Goal: Task Accomplishment & Management: Use online tool/utility

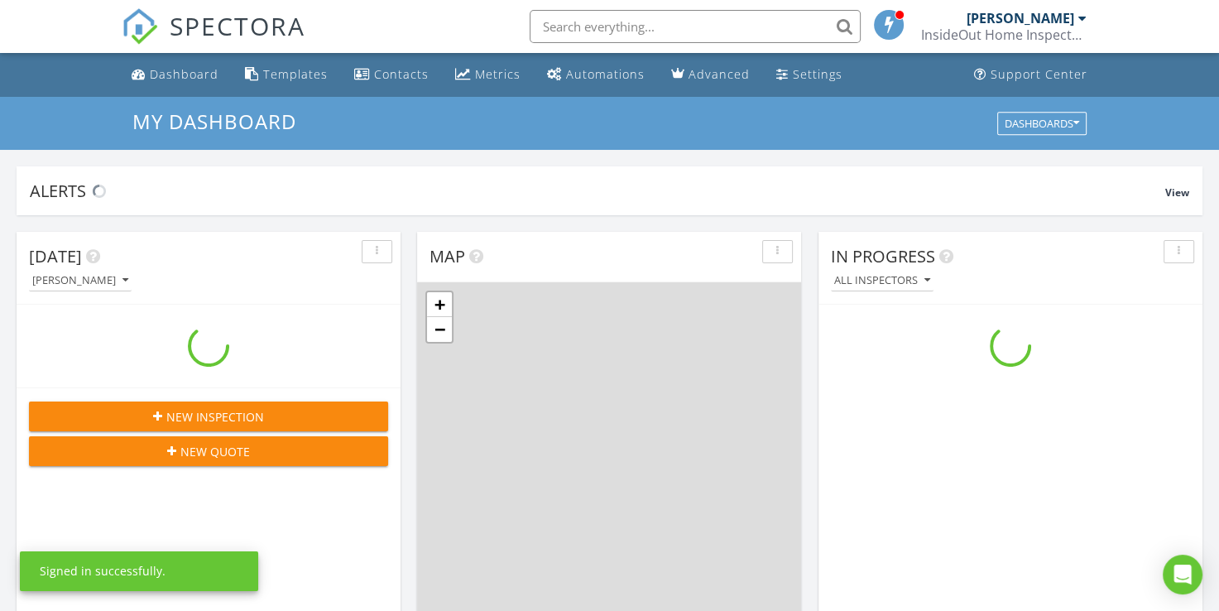
scroll to position [1532, 1245]
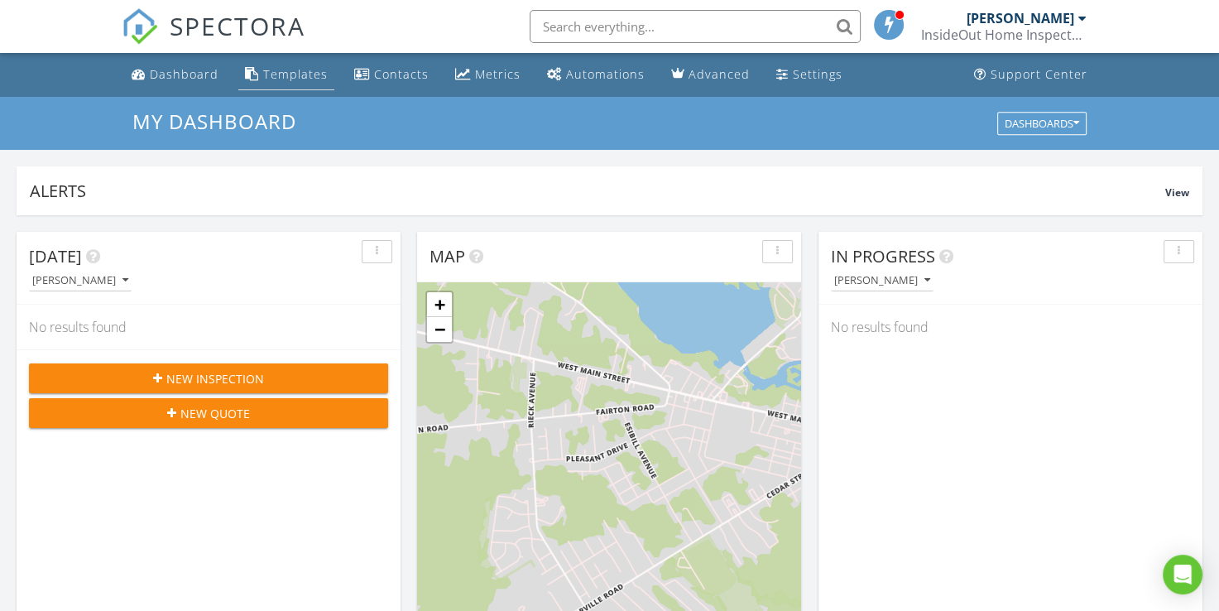
click at [299, 78] on div "Templates" at bounding box center [295, 74] width 65 height 16
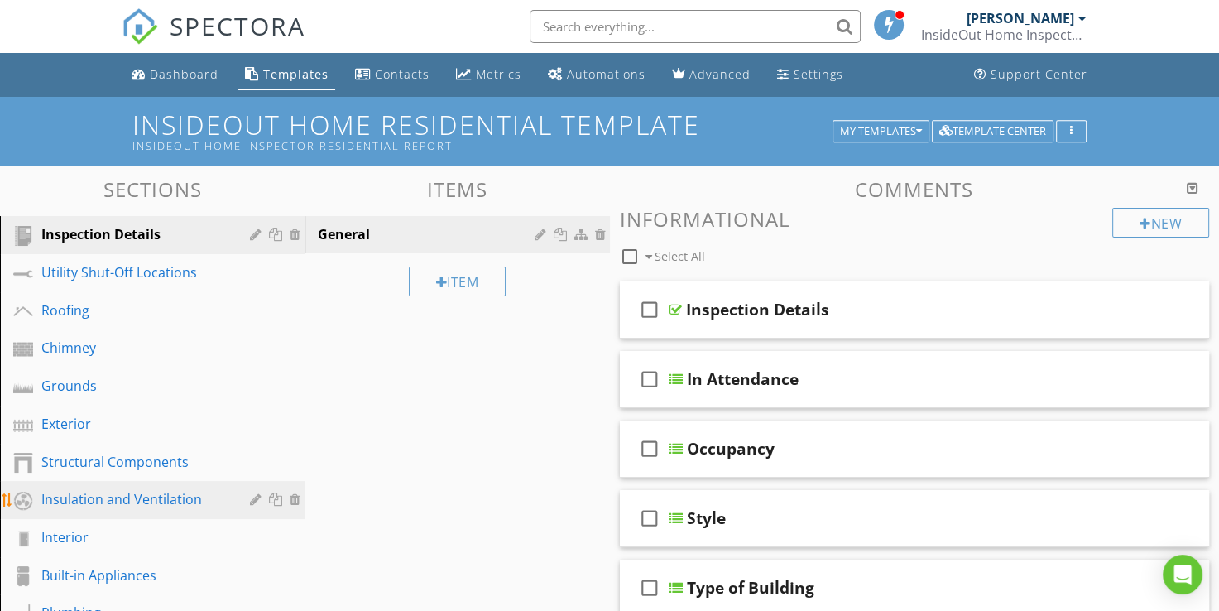
click at [107, 499] on div "Insulation and Ventilation" at bounding box center [133, 499] width 185 height 20
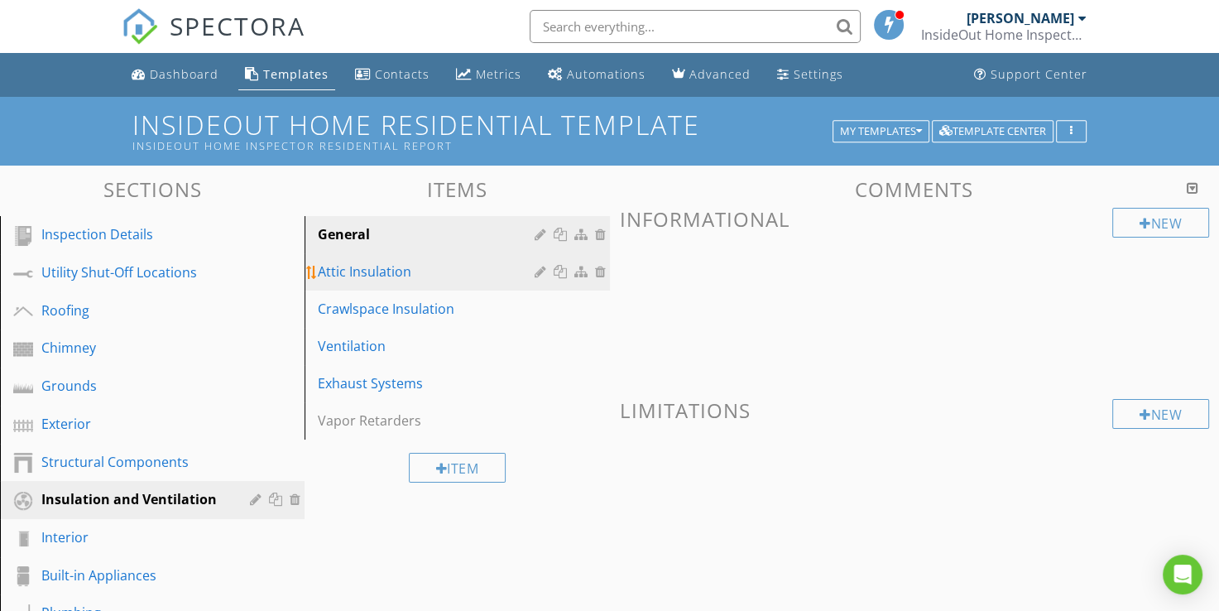
click at [378, 277] on div "Attic Insulation" at bounding box center [428, 272] width 221 height 20
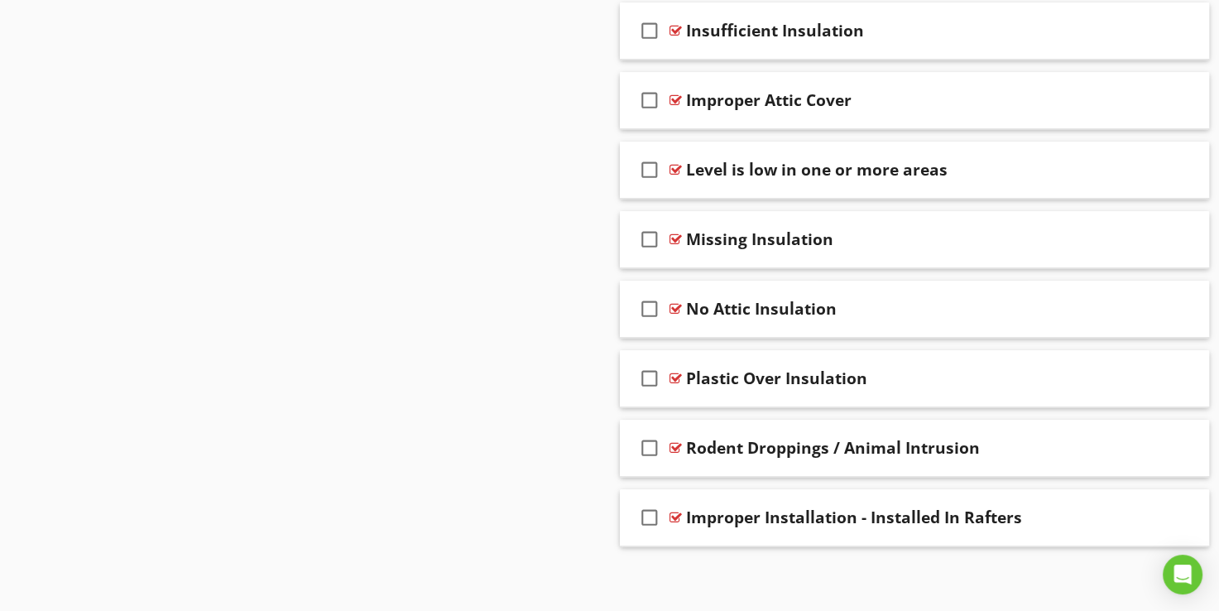
scroll to position [1300, 0]
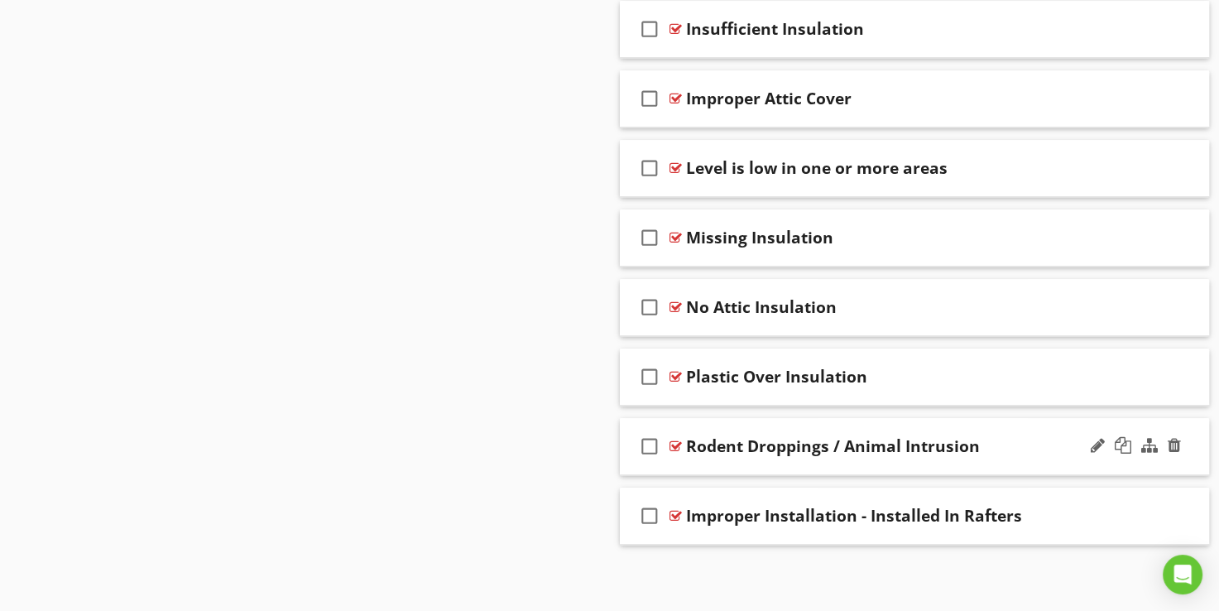
click at [675, 440] on div at bounding box center [676, 446] width 12 height 13
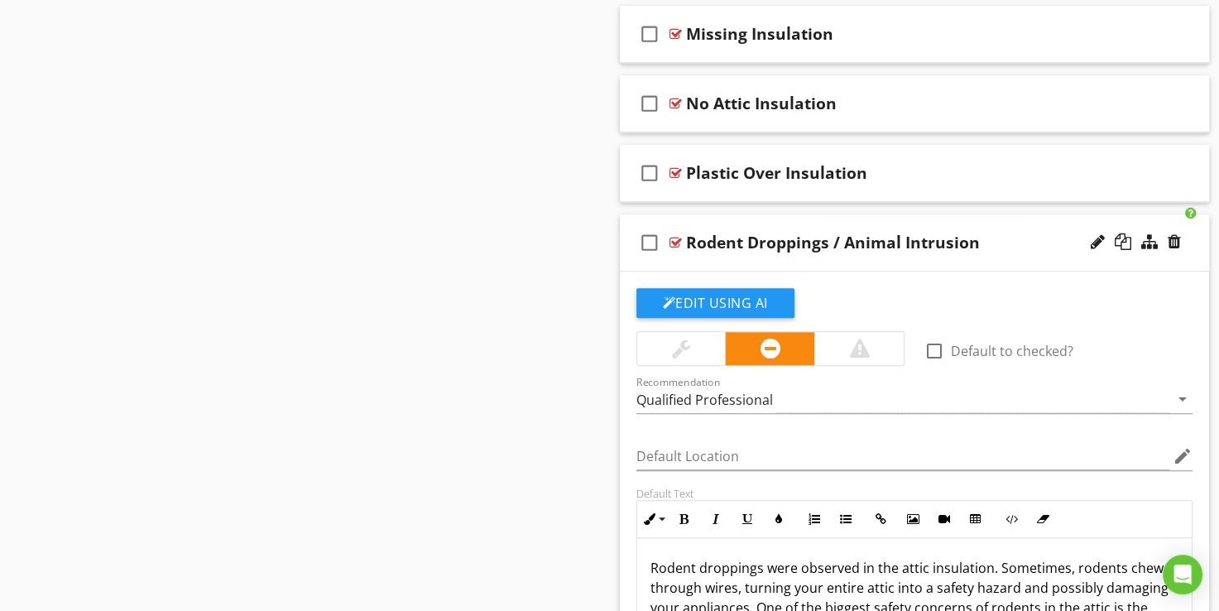
scroll to position [1466, 0]
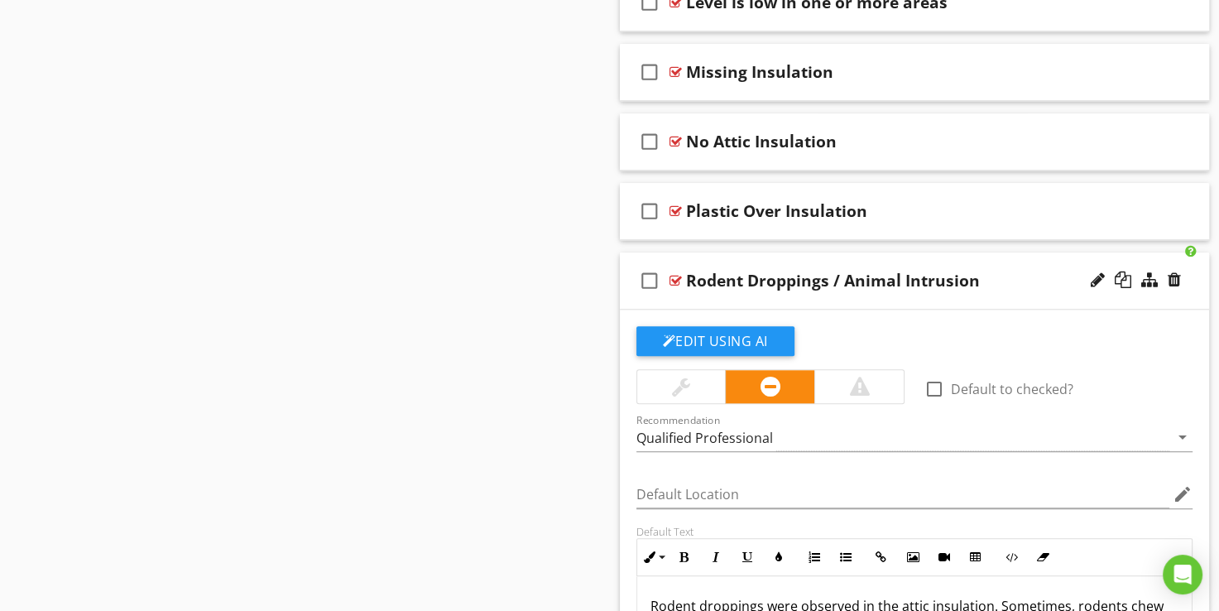
click at [675, 277] on div at bounding box center [676, 280] width 12 height 13
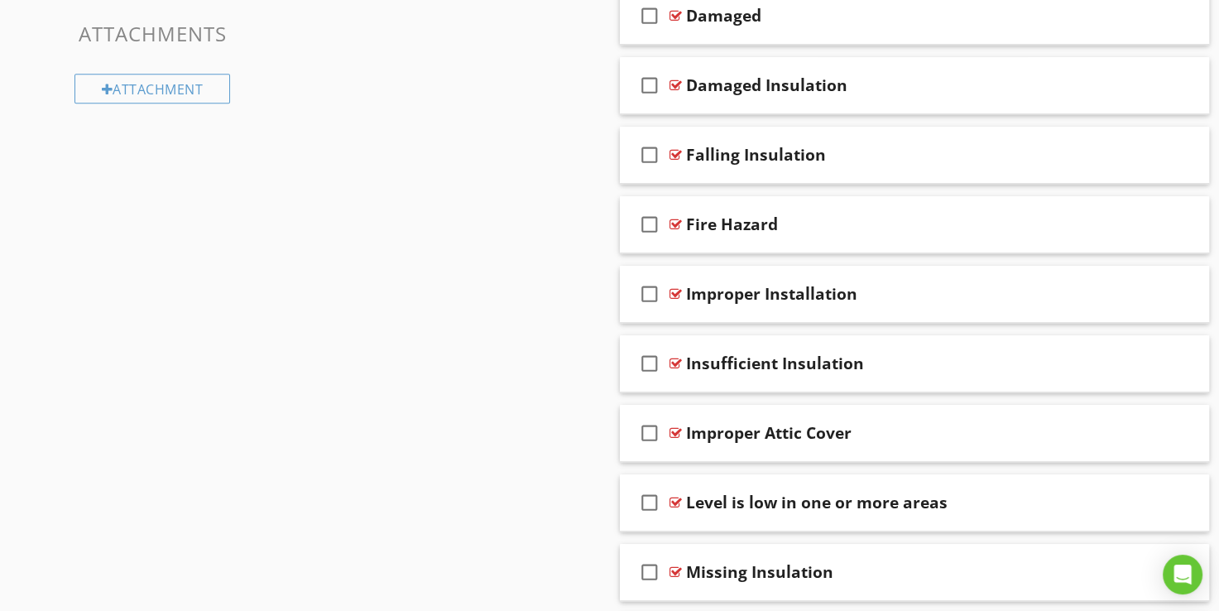
scroll to position [969, 0]
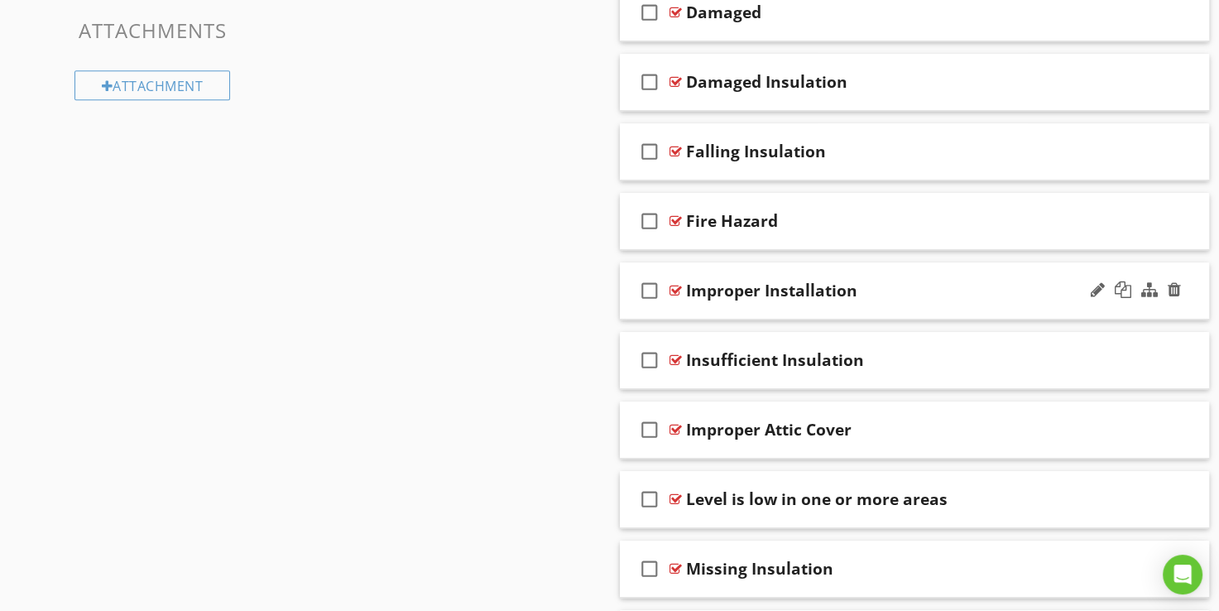
click at [675, 287] on div at bounding box center [676, 290] width 12 height 13
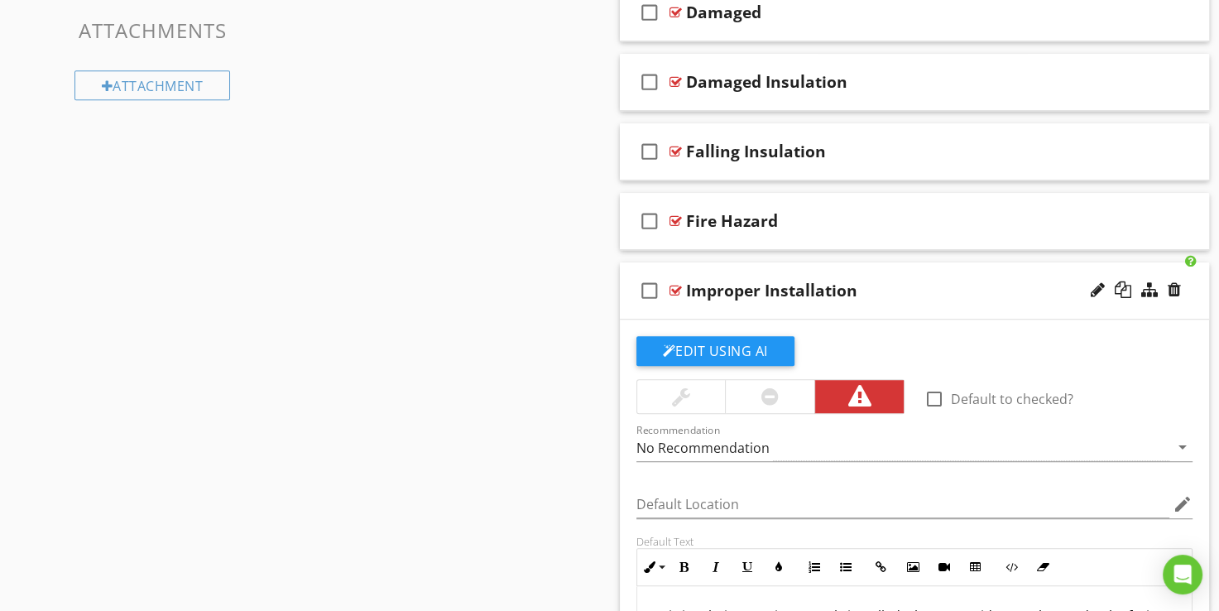
click at [670, 290] on div at bounding box center [676, 290] width 12 height 13
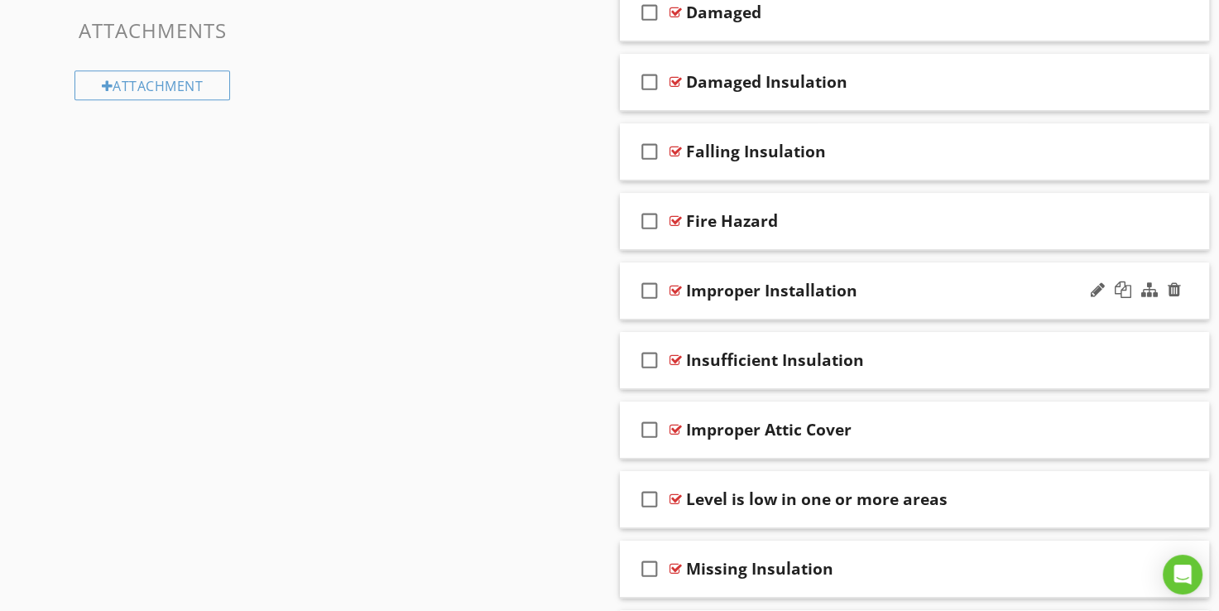
click at [765, 293] on div "Improper Installation" at bounding box center [771, 291] width 171 height 20
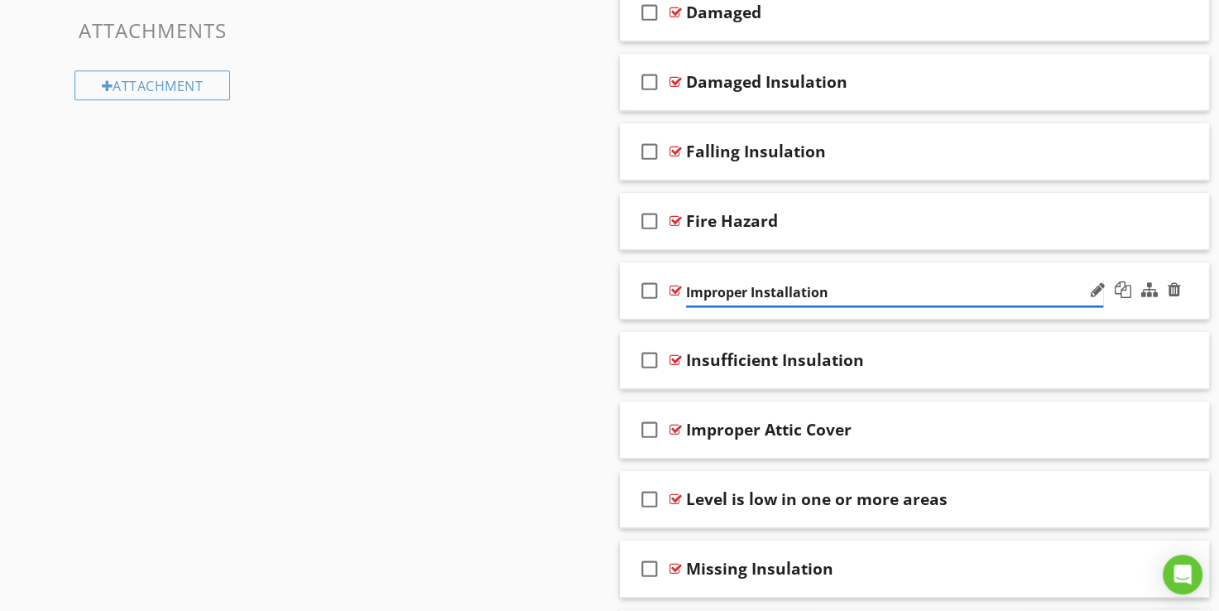
click at [748, 295] on input "Improper Installation" at bounding box center [894, 292] width 417 height 27
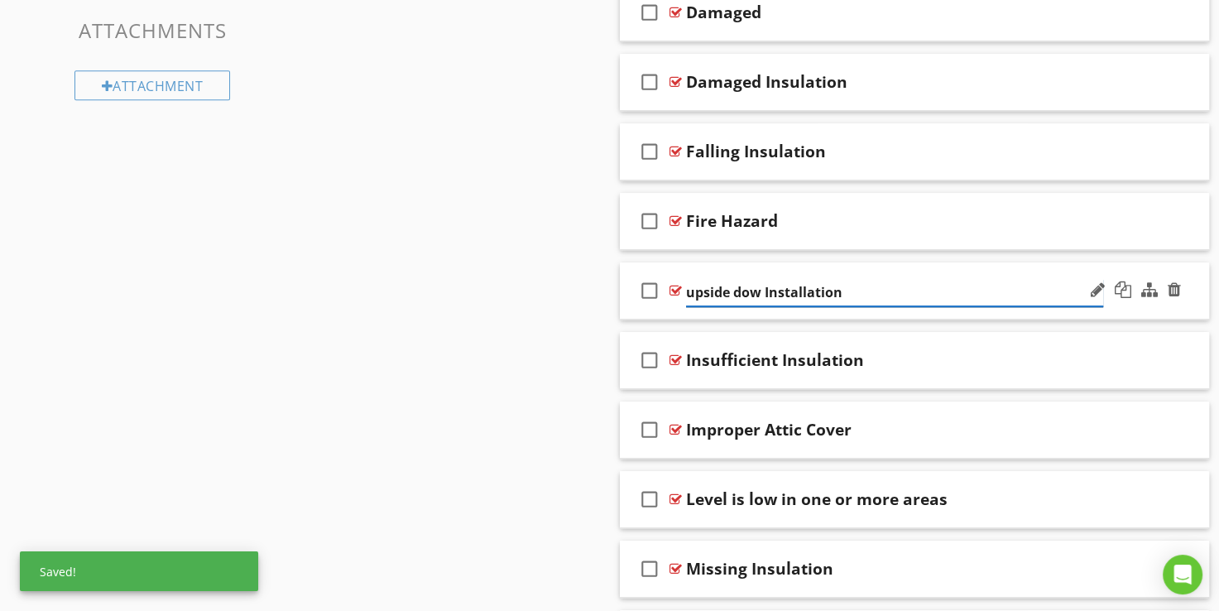
type input "upside down Installation"
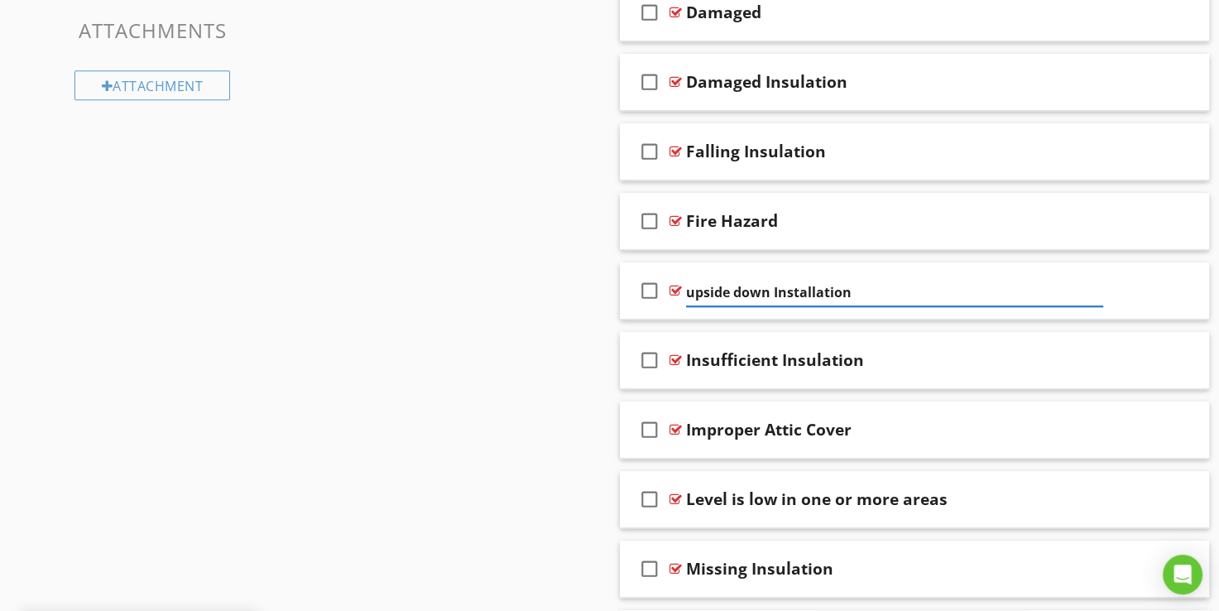
click at [561, 300] on div "Sections Inspection Details Utility Shut-Off Locations Roofing Chimney Grounds …" at bounding box center [609, 62] width 1219 height 1732
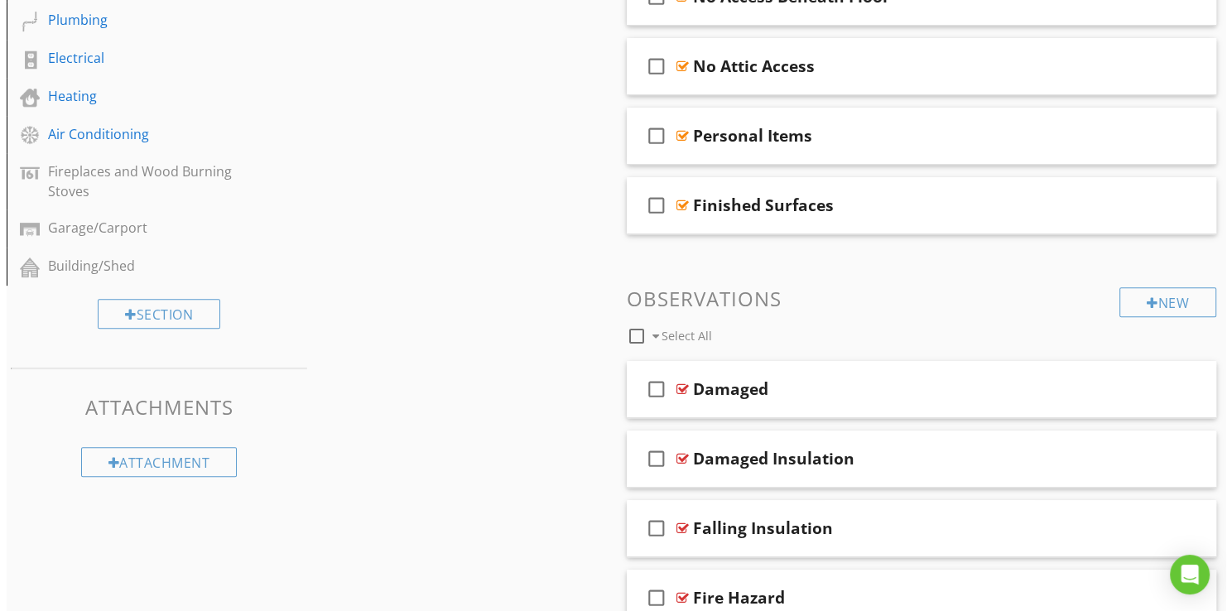
scroll to position [555, 0]
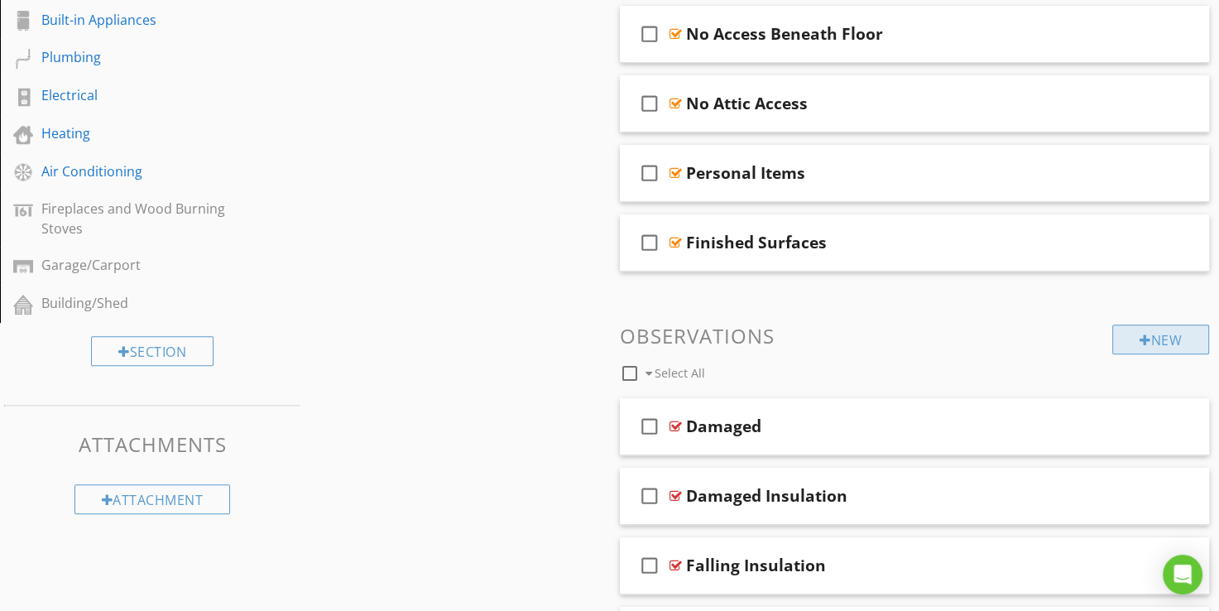
click at [1172, 347] on div "New" at bounding box center [1160, 339] width 97 height 30
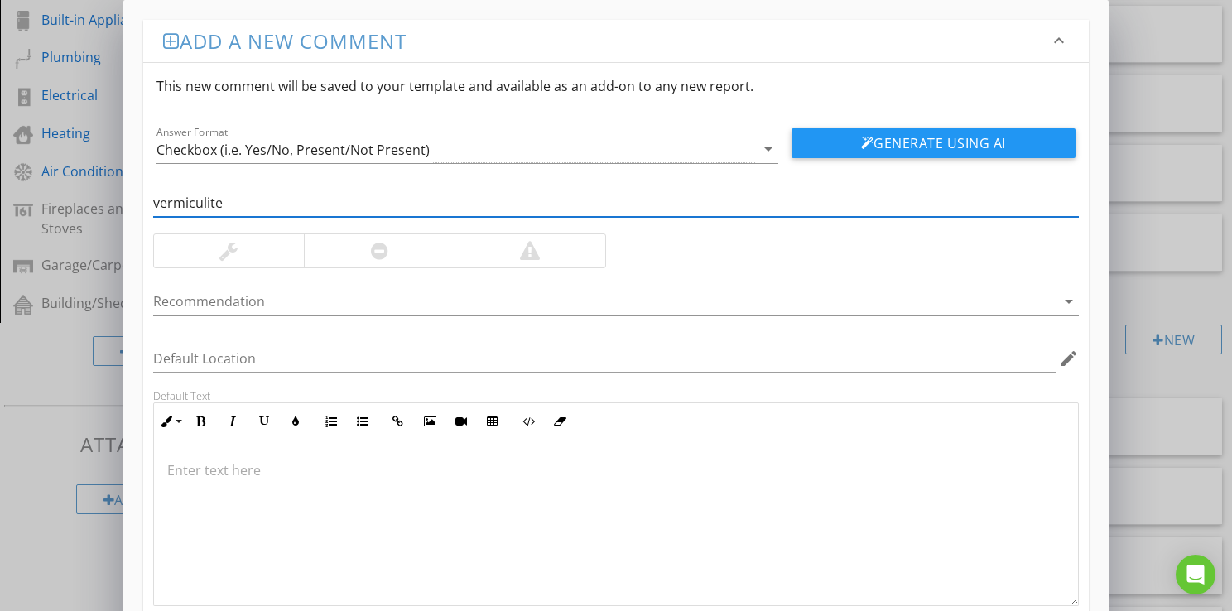
type input "vermiculite"
click at [532, 248] on div at bounding box center [530, 251] width 20 height 20
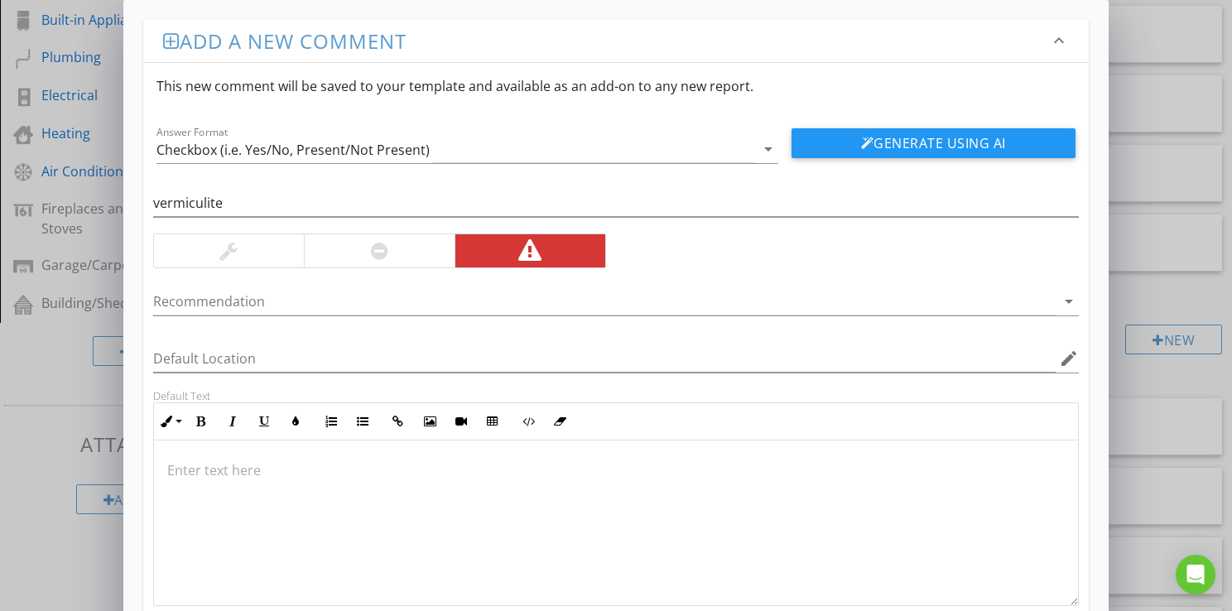
click at [910, 157] on div "Generate Using AI" at bounding box center [933, 143] width 310 height 41
click at [886, 142] on button "Generate Using AI" at bounding box center [933, 143] width 284 height 30
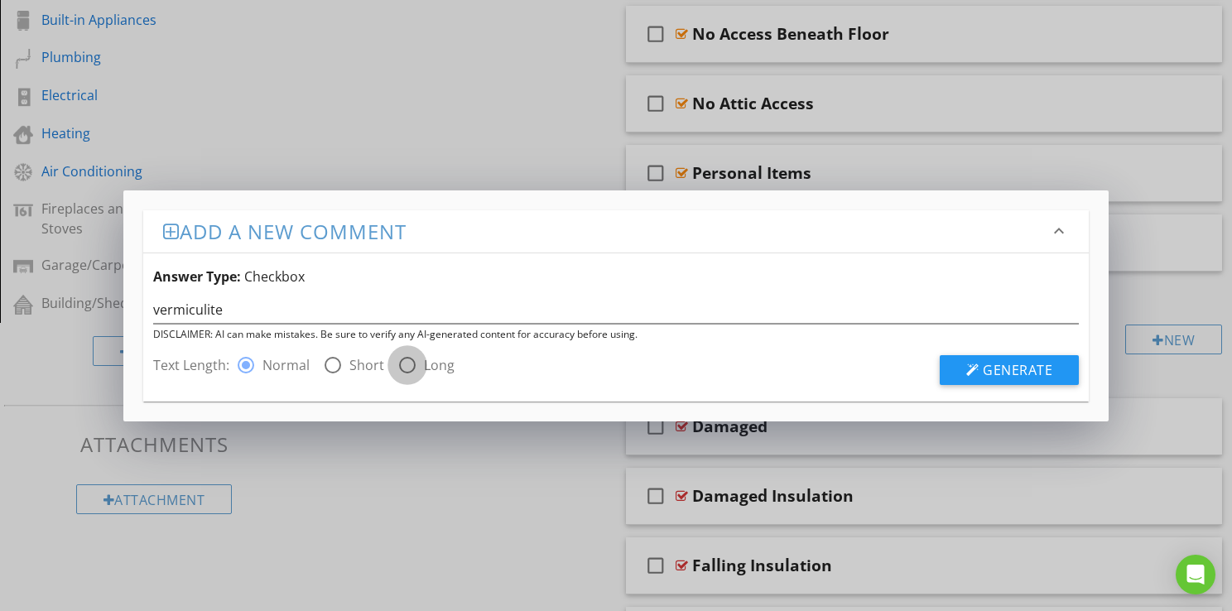
click at [403, 368] on div at bounding box center [407, 365] width 28 height 28
radio input "false"
radio input "true"
click at [1035, 372] on span "Generate" at bounding box center [1017, 370] width 70 height 18
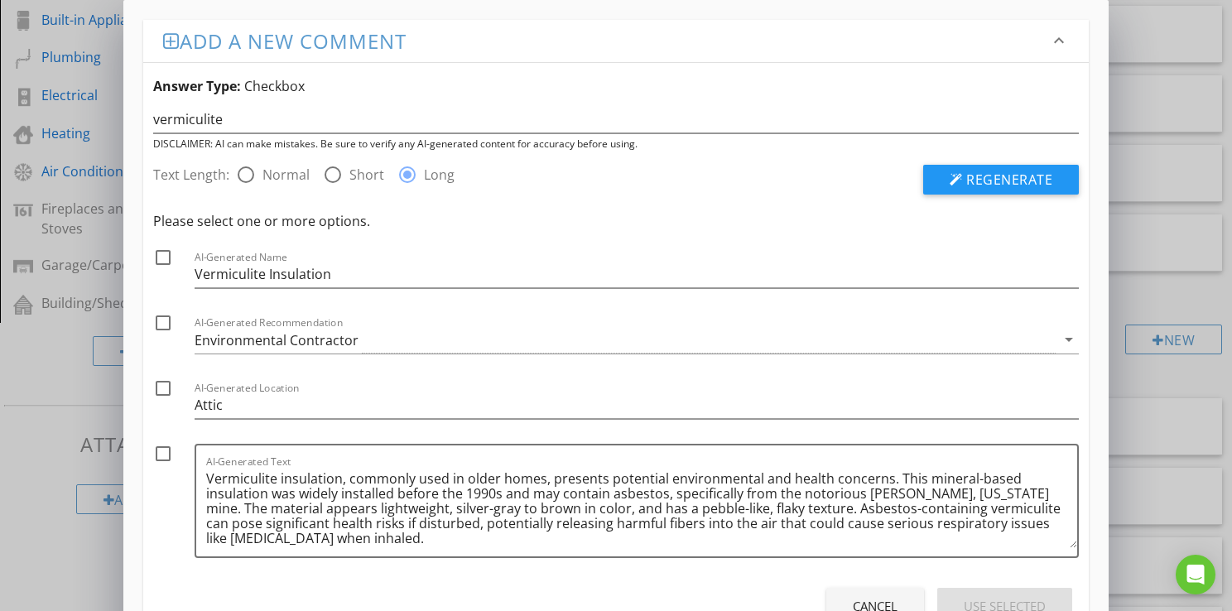
click at [166, 251] on div at bounding box center [163, 257] width 28 height 28
checkbox input "true"
click at [256, 337] on div "Environmental Contractor" at bounding box center [277, 340] width 164 height 15
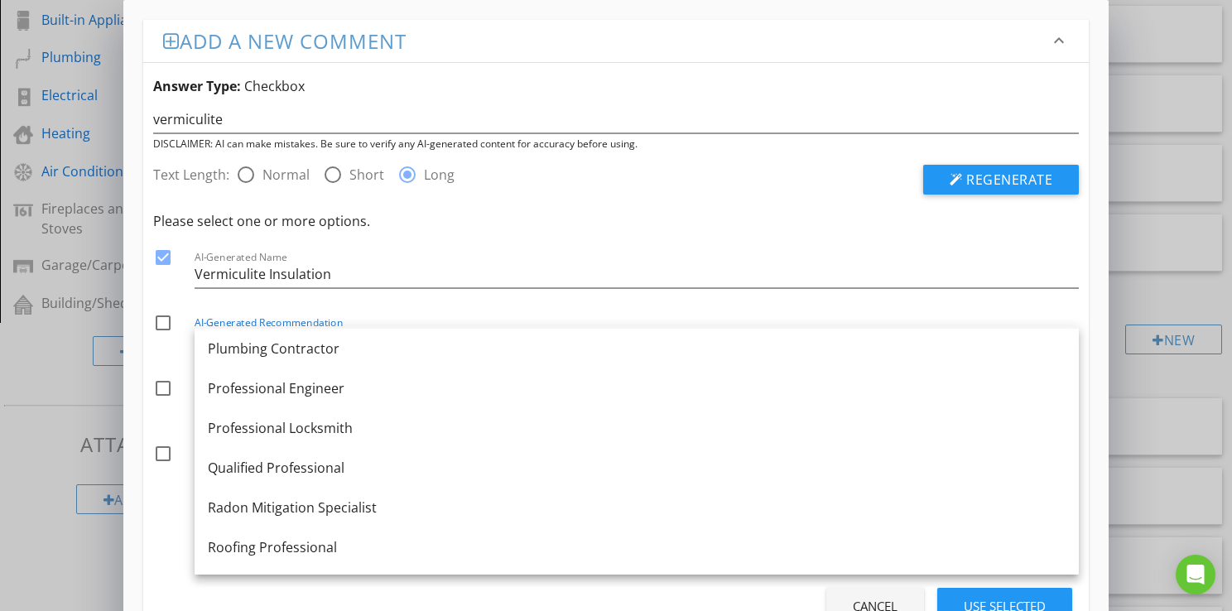
scroll to position [1788, 0]
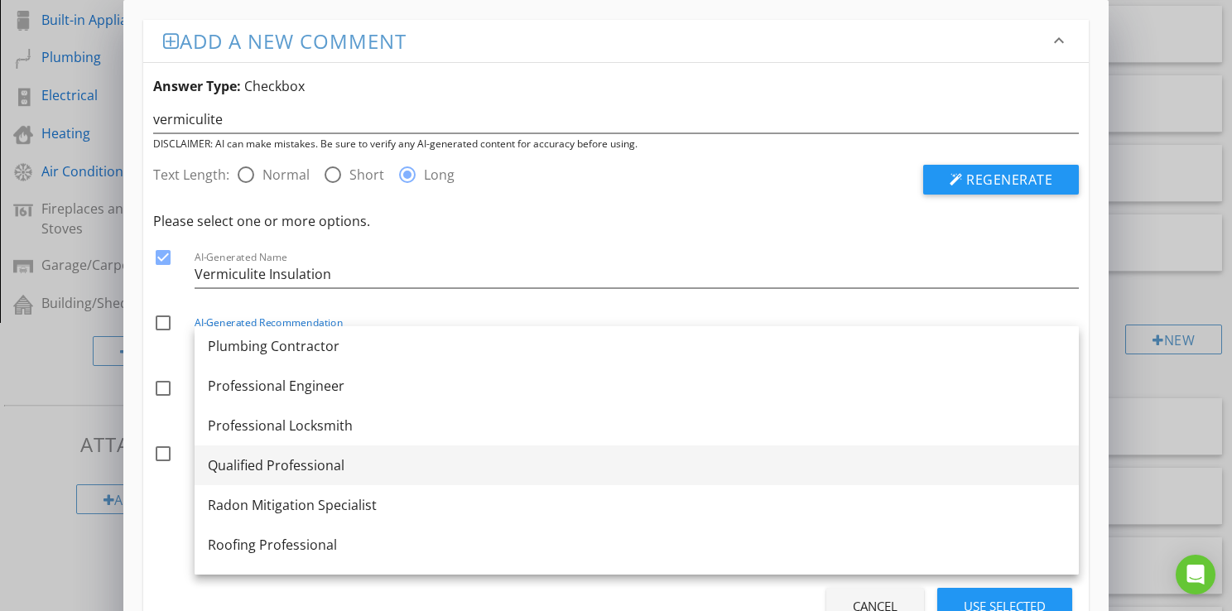
click at [258, 462] on div "Qualified Professional" at bounding box center [637, 465] width 858 height 20
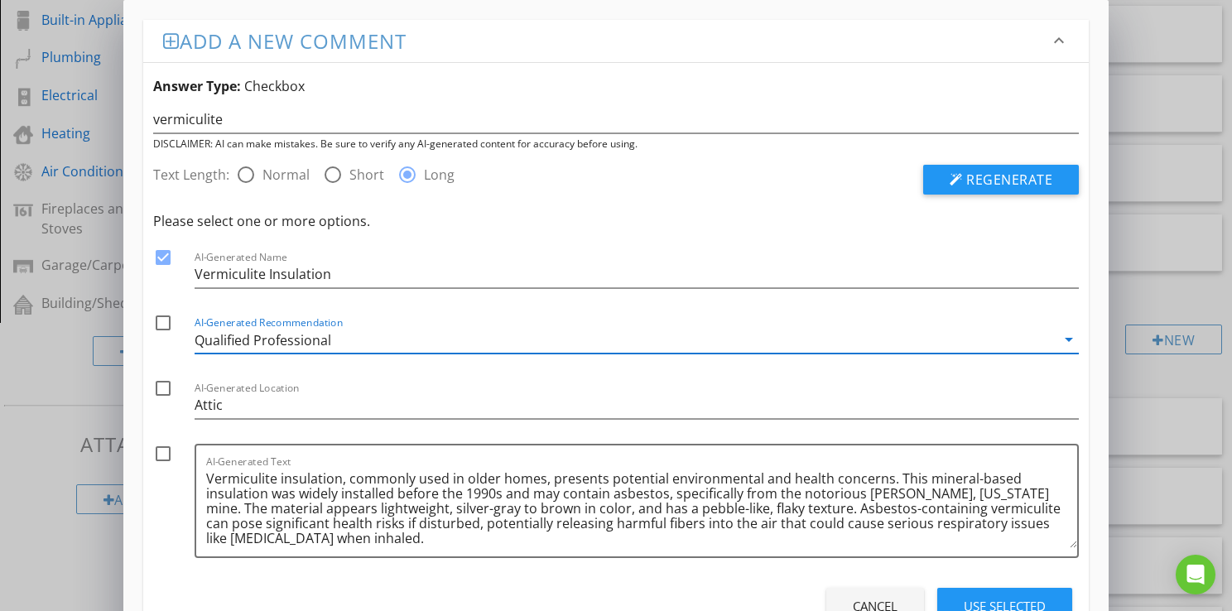
click at [161, 319] on div at bounding box center [163, 323] width 28 height 28
checkbox input "true"
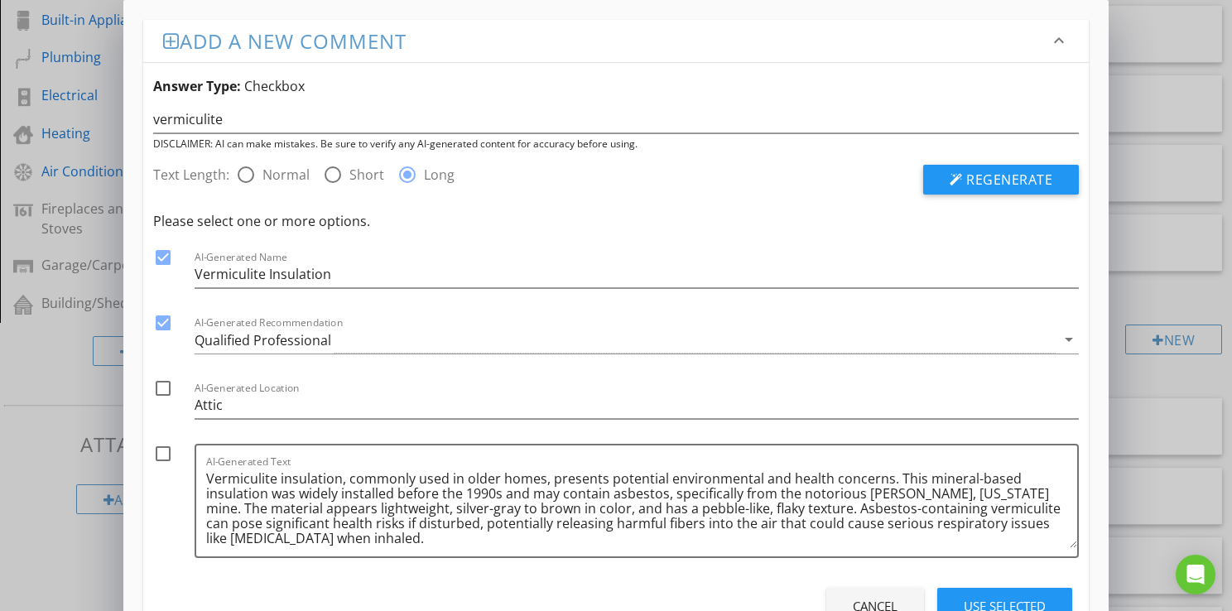
click at [159, 449] on div at bounding box center [163, 454] width 28 height 28
checkbox input "true"
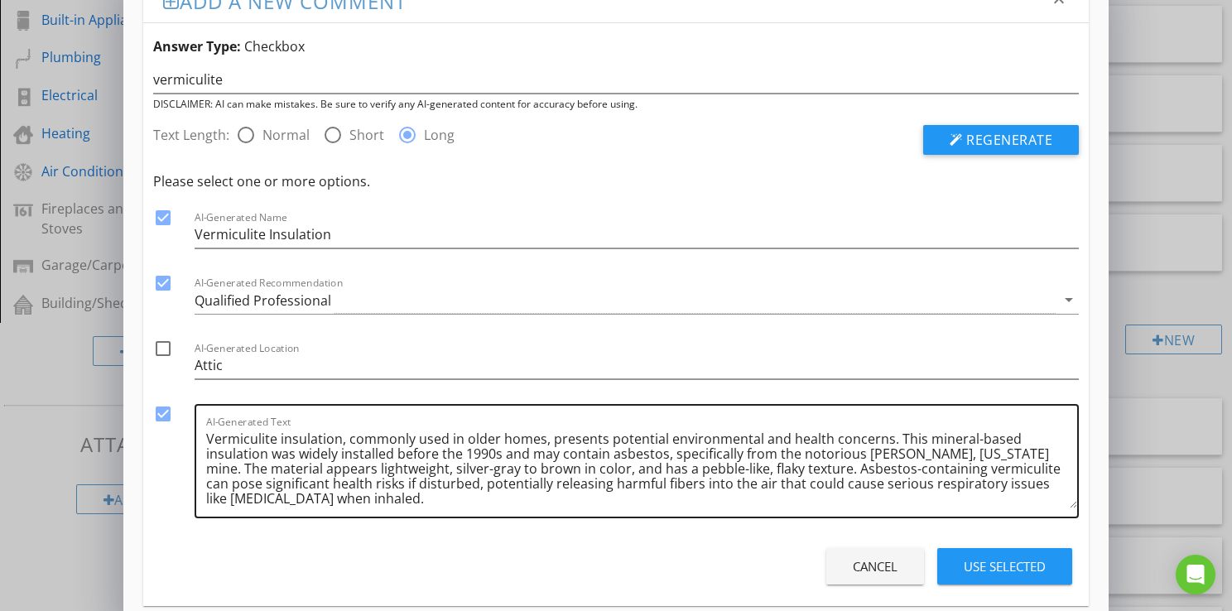
scroll to position [63, 0]
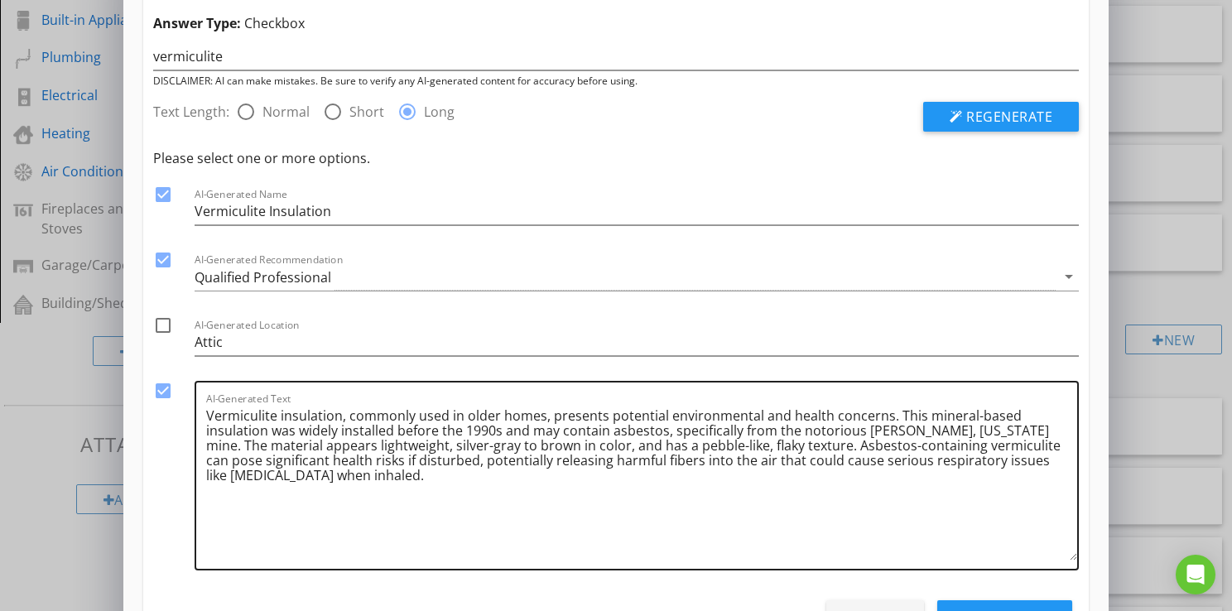
drag, startPoint x: 1072, startPoint y: 480, endPoint x: 1056, endPoint y: 574, distance: 94.8
click at [1056, 560] on textarea "Vermiculite insulation, commonly used in older homes, presents potential enviro…" at bounding box center [641, 481] width 871 height 158
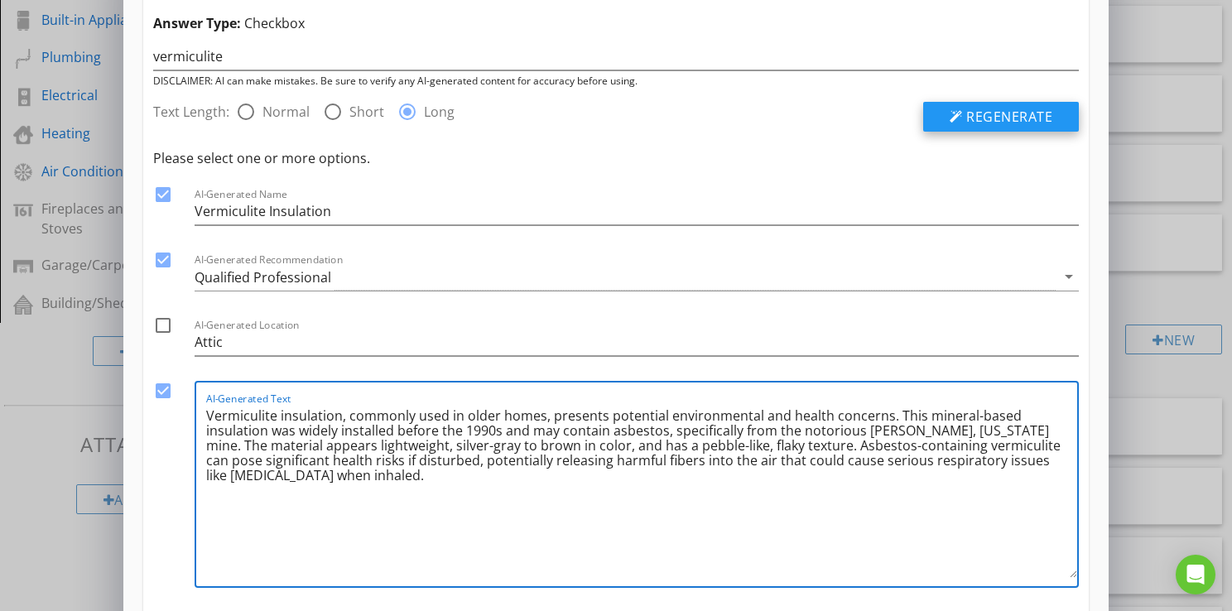
click at [970, 113] on span "Regenerate" at bounding box center [1009, 117] width 86 height 18
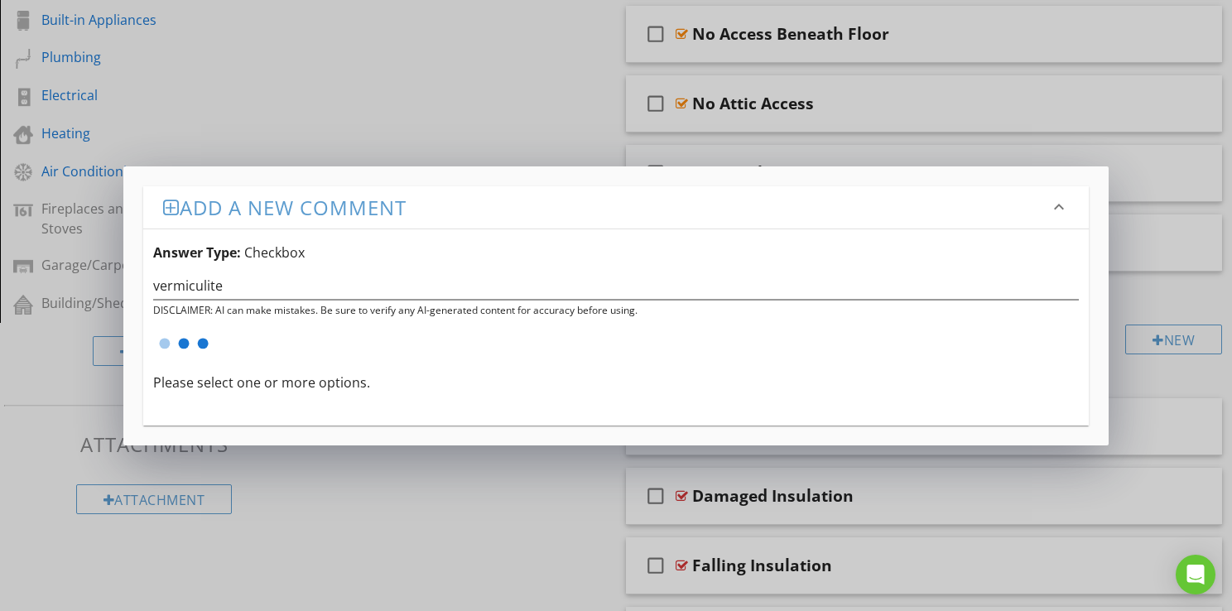
scroll to position [0, 0]
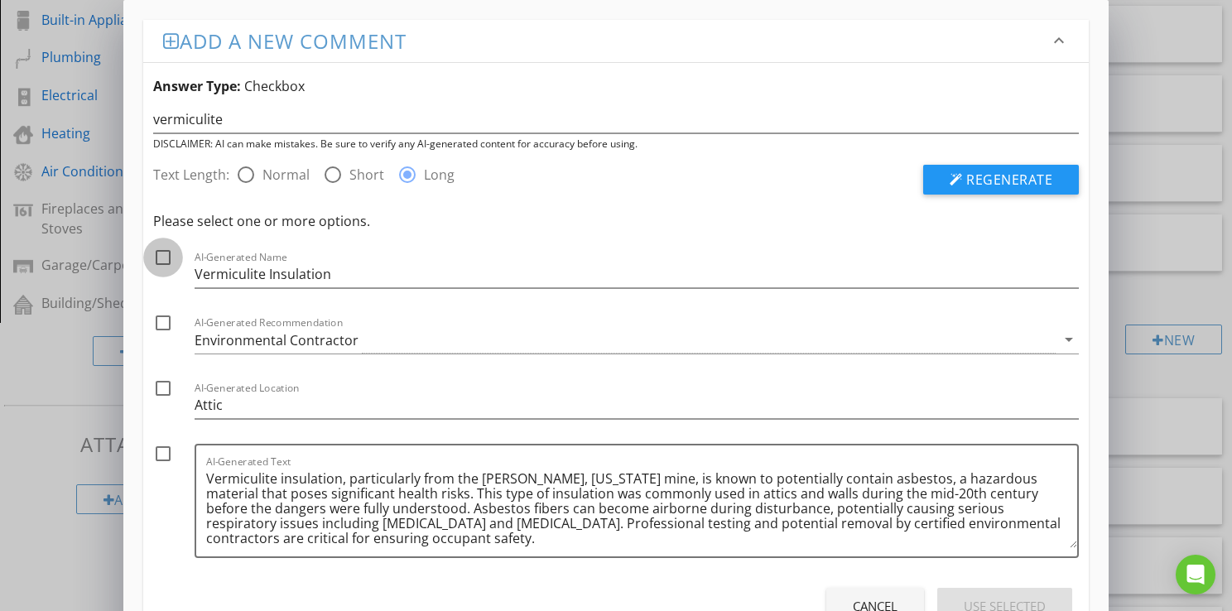
click at [162, 260] on div at bounding box center [163, 257] width 28 height 28
checkbox input "true"
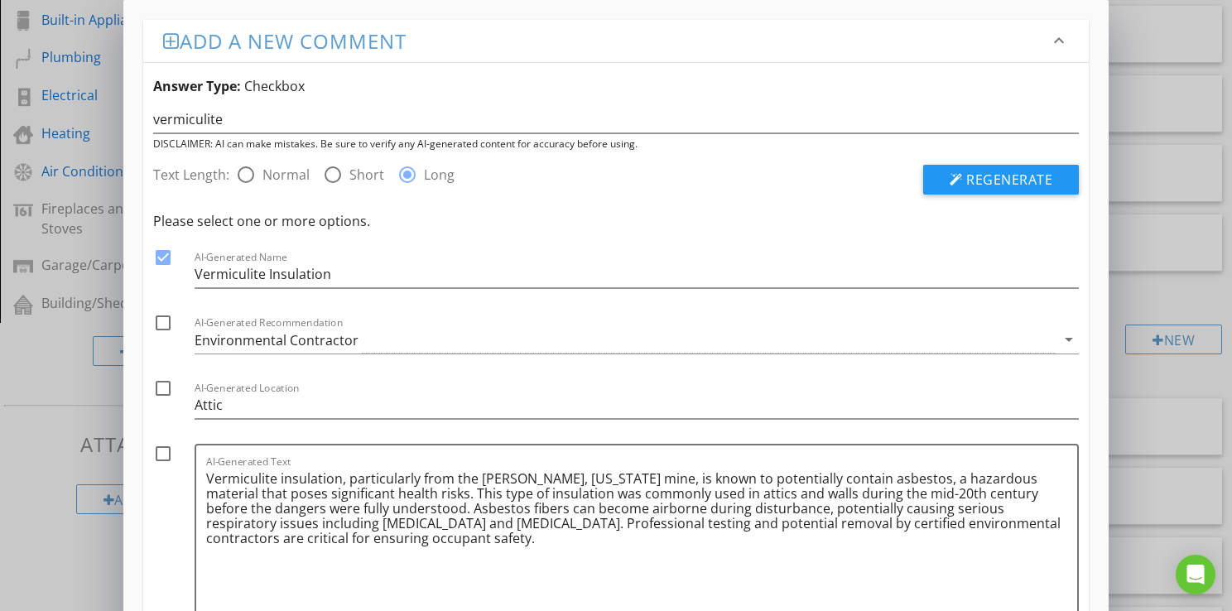
drag, startPoint x: 1075, startPoint y: 544, endPoint x: 1068, endPoint y: 617, distance: 74.0
click at [1068, 610] on html "SPECTORA [PERSON_NAME] InsideOut Home Inspector LLC Role: Inspector Change Role…" at bounding box center [616, 402] width 1232 height 1914
click at [284, 339] on div "Environmental Contractor" at bounding box center [277, 340] width 164 height 15
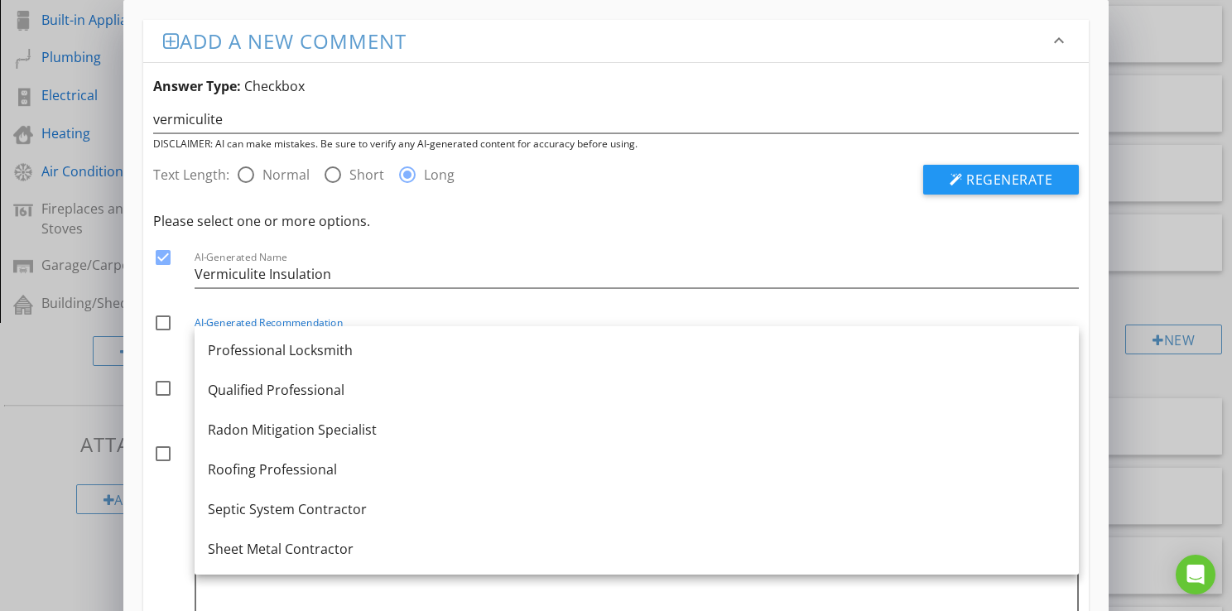
scroll to position [1920, 0]
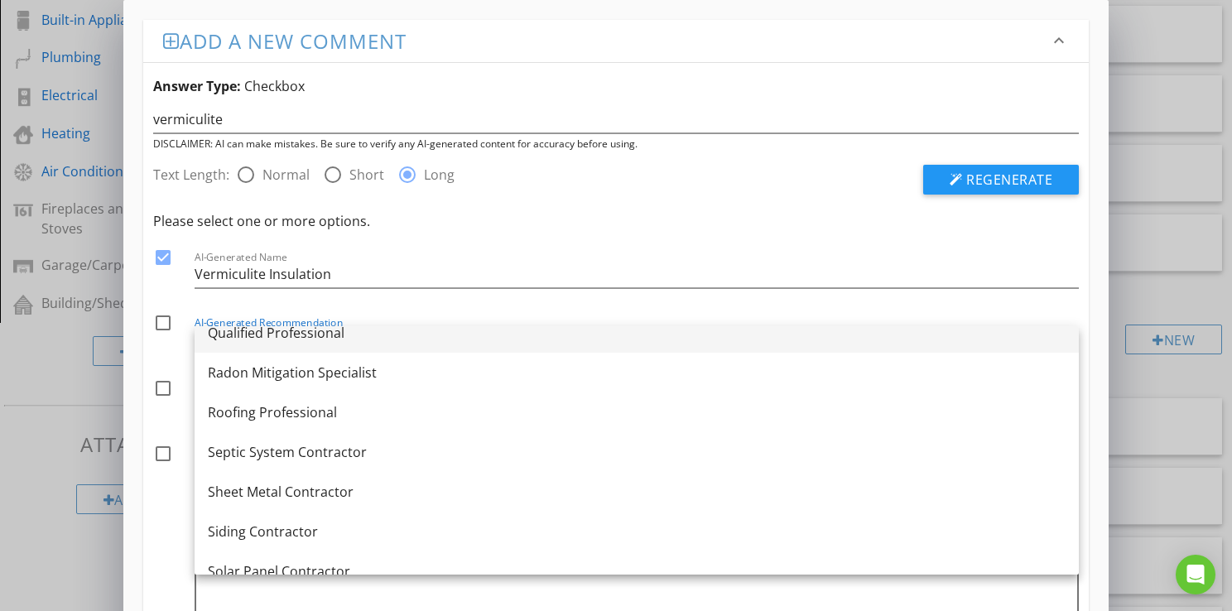
click at [248, 343] on div "Qualified Professional" at bounding box center [637, 333] width 858 height 20
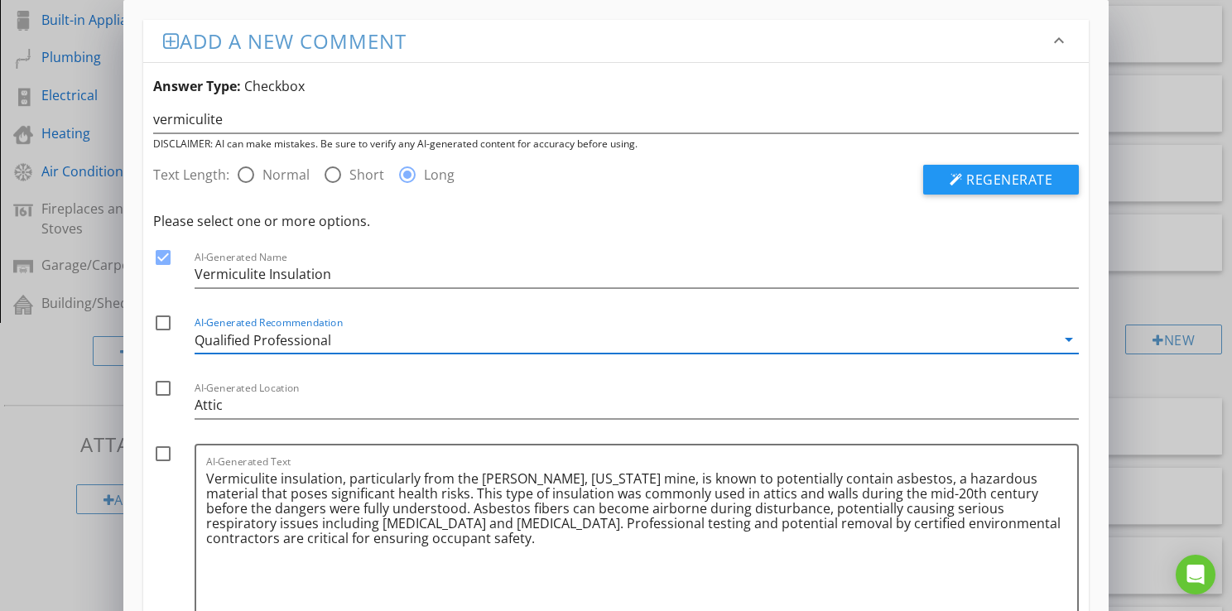
click at [166, 319] on div at bounding box center [163, 323] width 28 height 28
checkbox input "true"
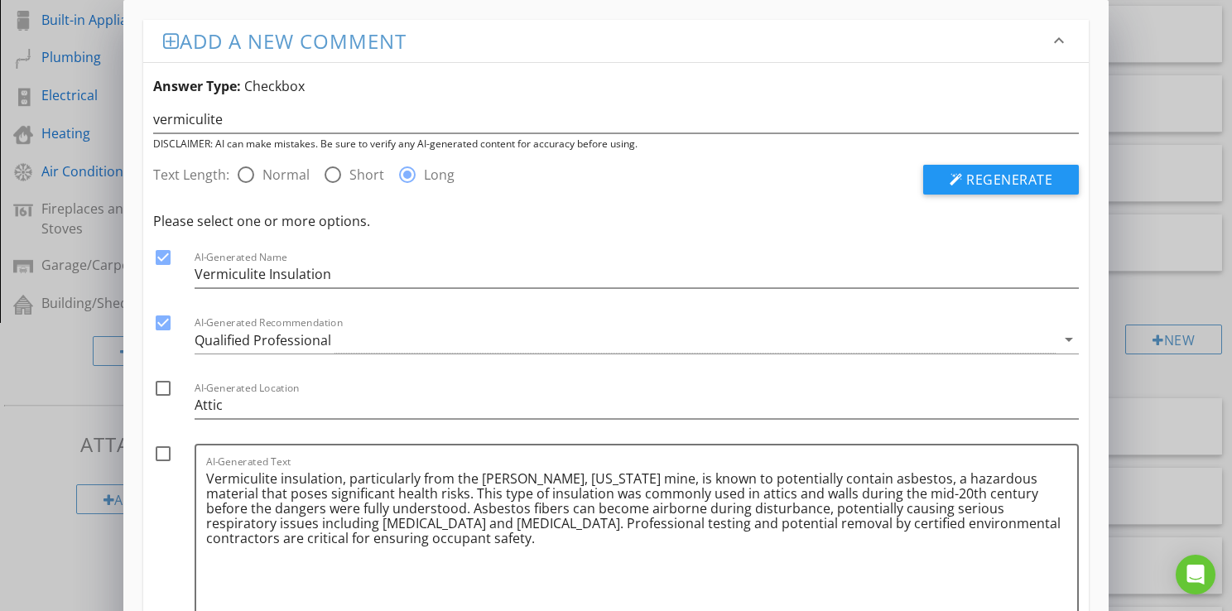
click at [161, 451] on div at bounding box center [163, 454] width 28 height 28
checkbox input "true"
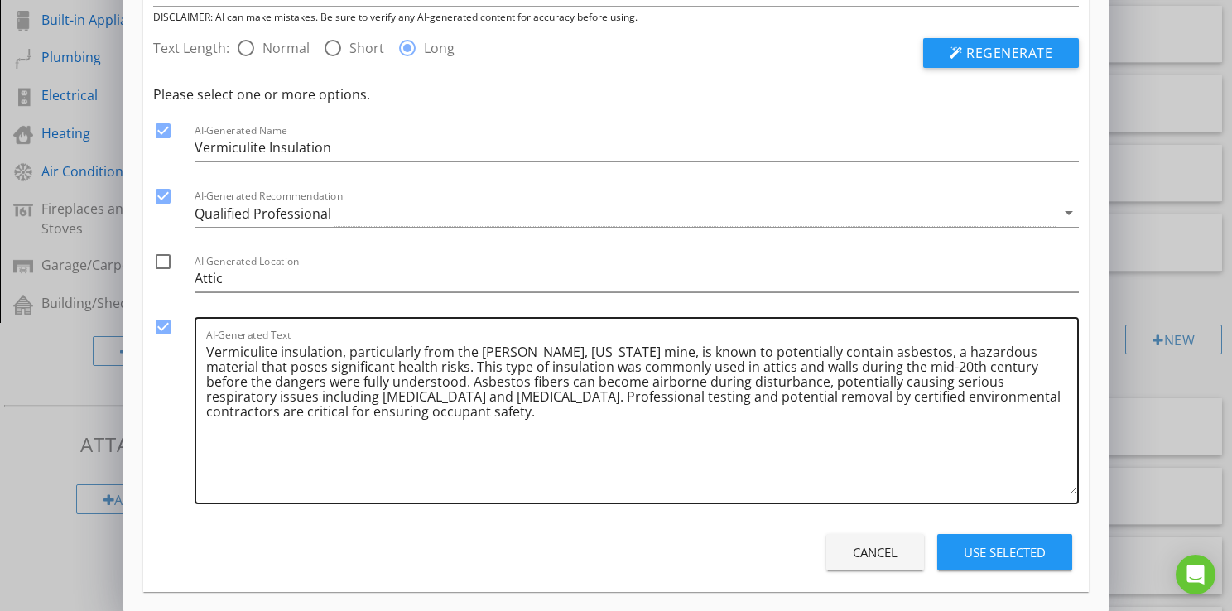
scroll to position [136, 0]
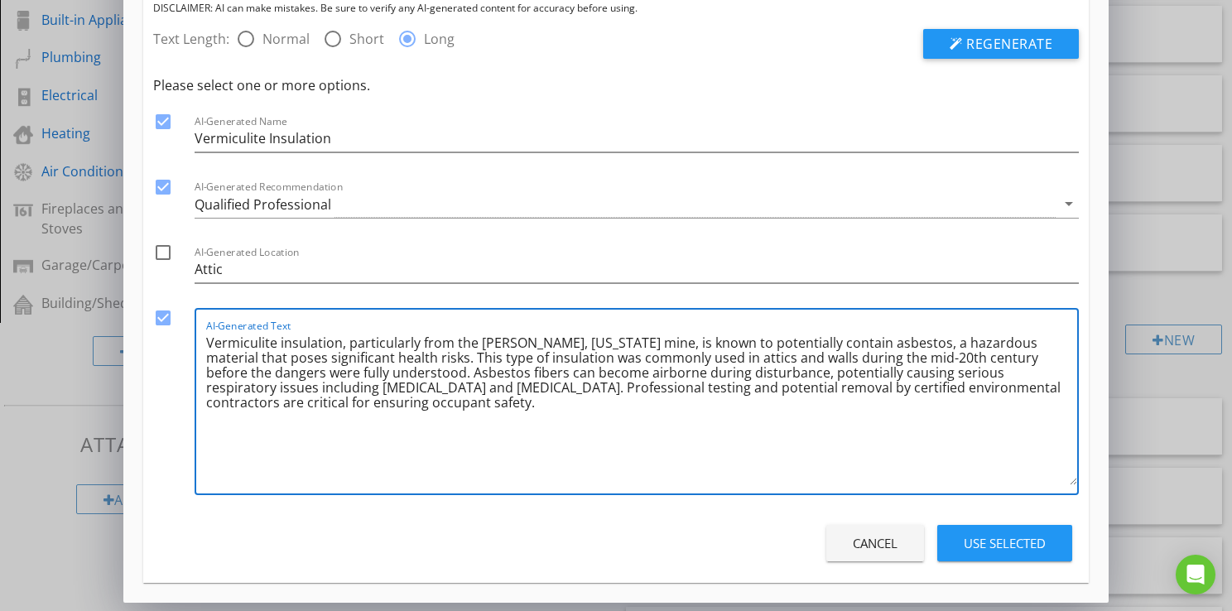
drag, startPoint x: 341, startPoint y: 344, endPoint x: 611, endPoint y: 334, distance: 270.0
click at [611, 334] on textarea "Vermiculite insulation, particularly from the [PERSON_NAME], [US_STATE] mine, i…" at bounding box center [641, 407] width 871 height 156
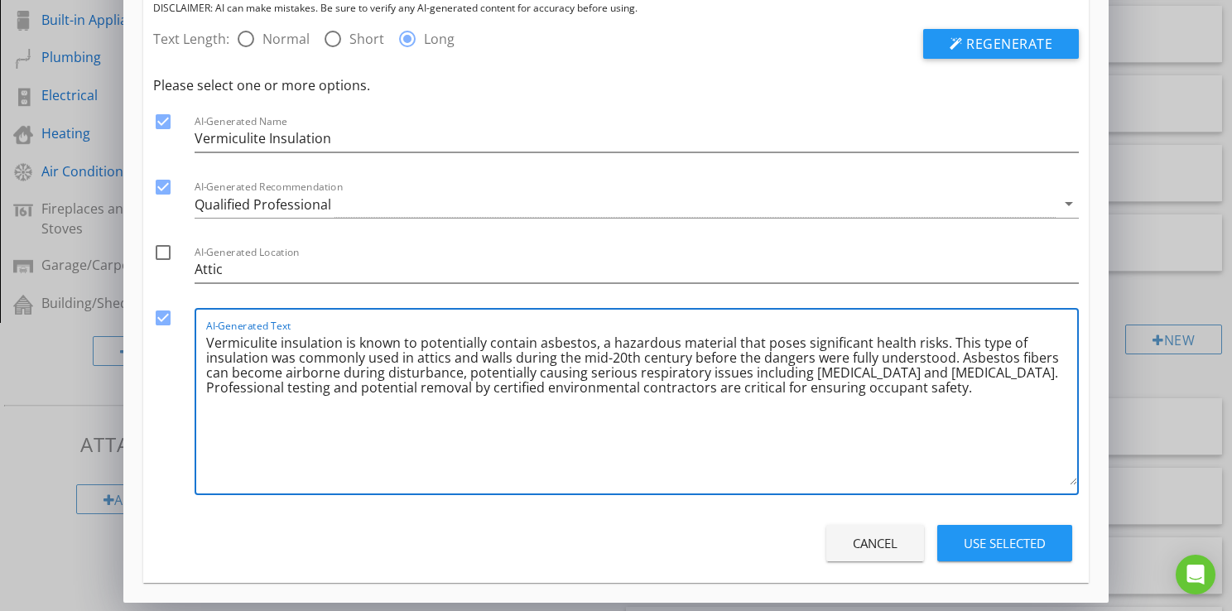
type textarea "Vermiculite insulation is known to potentially contain asbestos, a hazardous ma…"
click at [988, 550] on div "Use Selected" at bounding box center [1004, 543] width 82 height 19
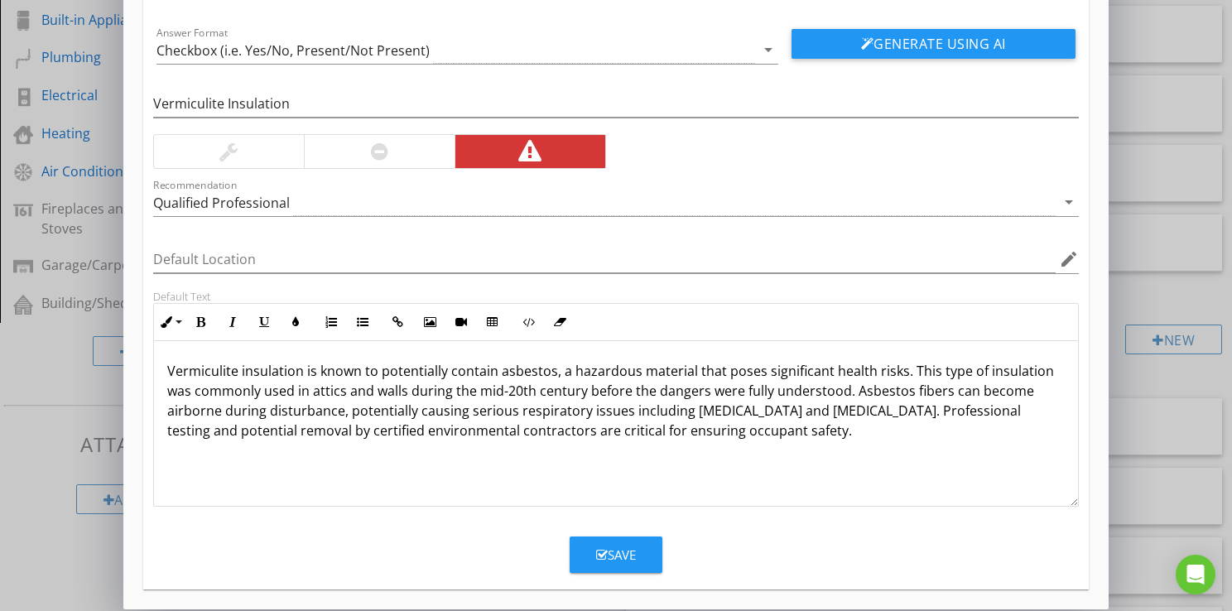
scroll to position [106, 0]
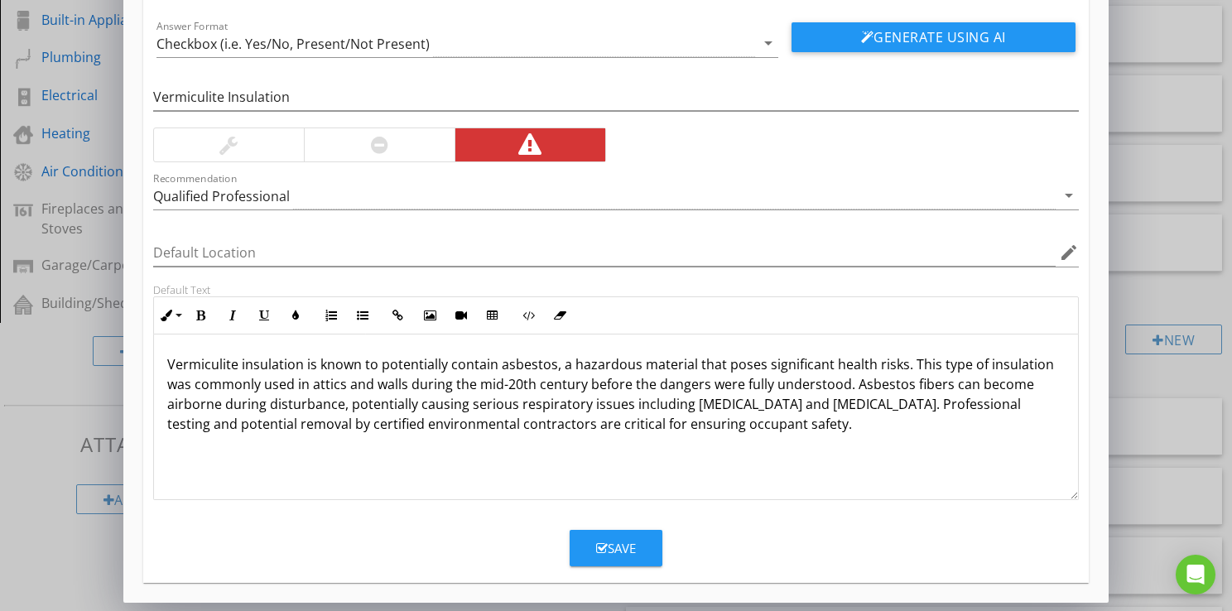
click at [604, 561] on button "Save" at bounding box center [615, 548] width 93 height 36
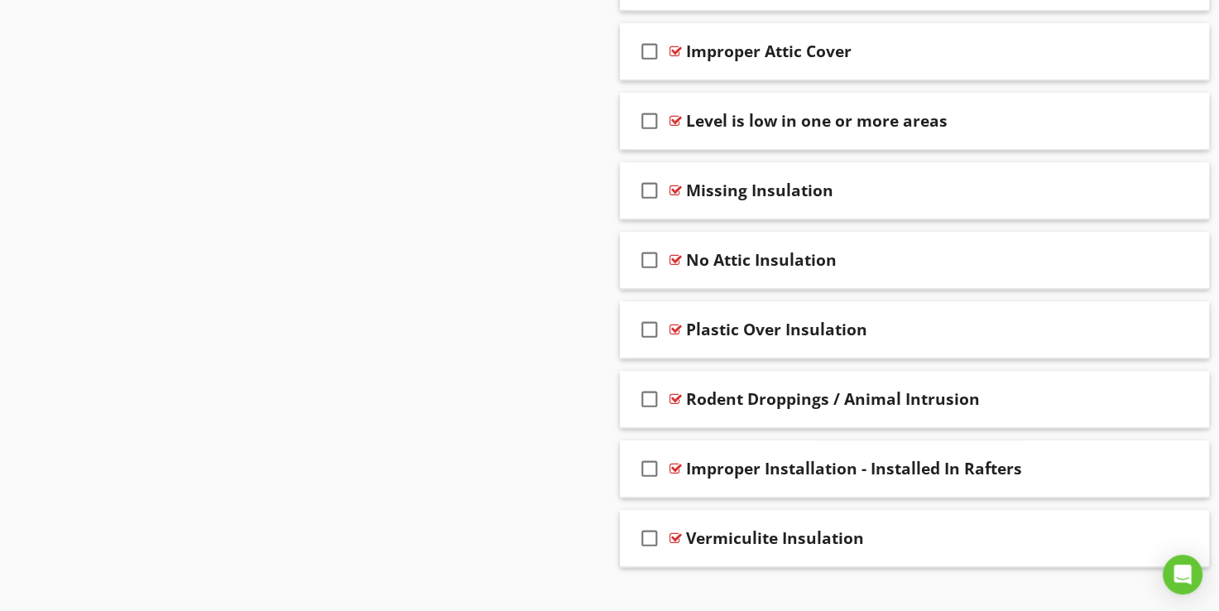
scroll to position [1370, 0]
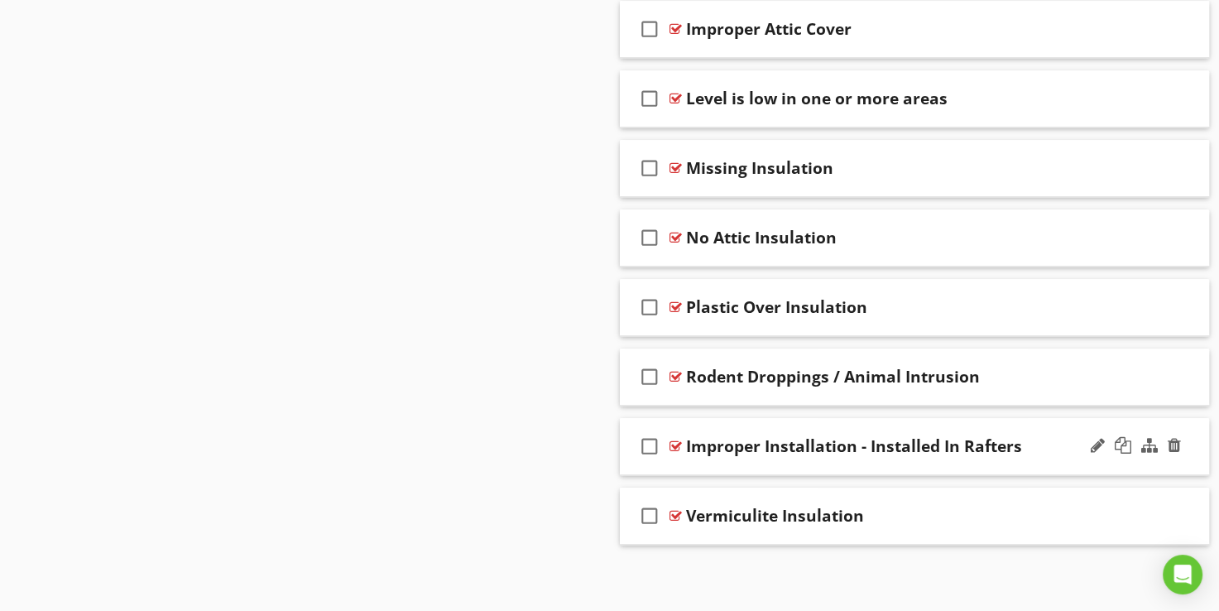
click at [672, 445] on div at bounding box center [676, 446] width 12 height 13
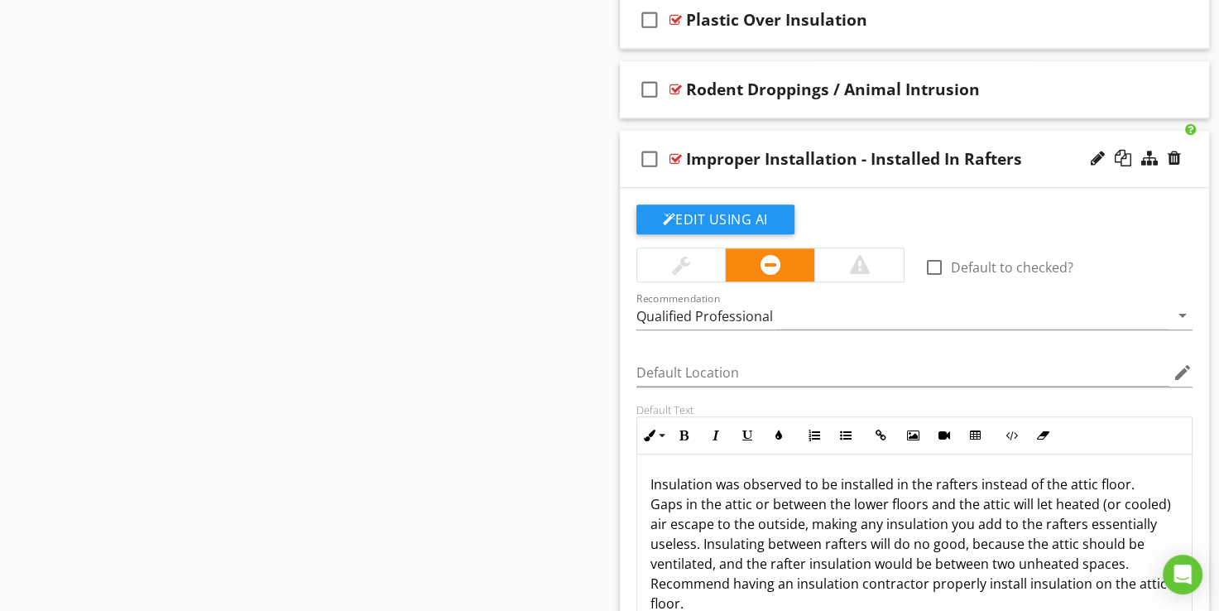
scroll to position [1618, 0]
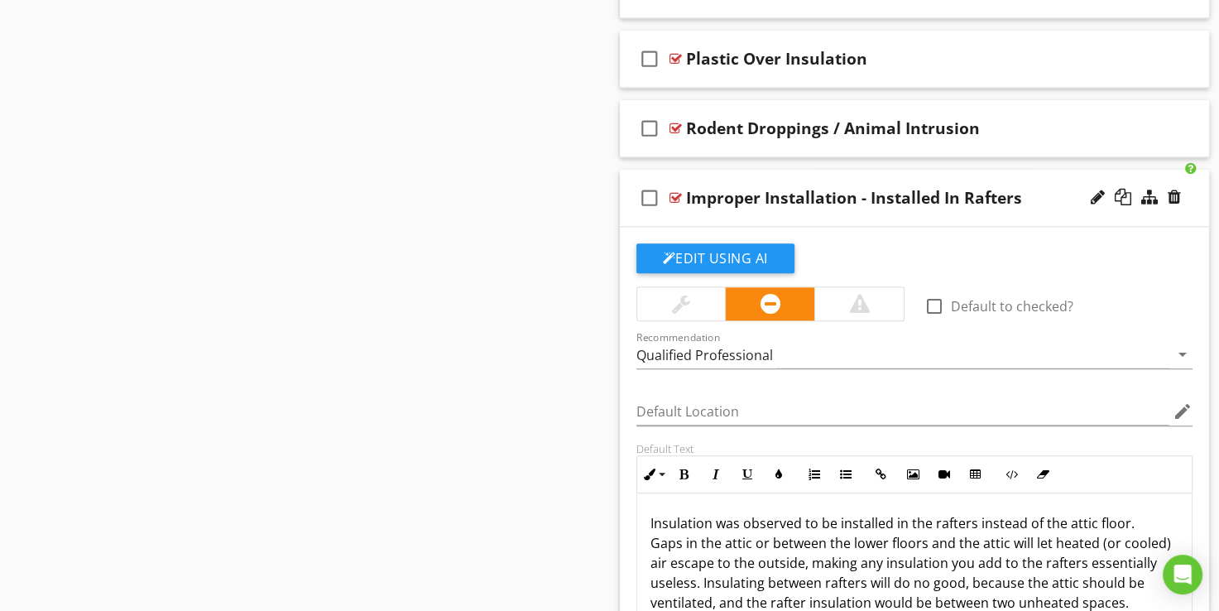
click at [675, 193] on div at bounding box center [676, 197] width 12 height 13
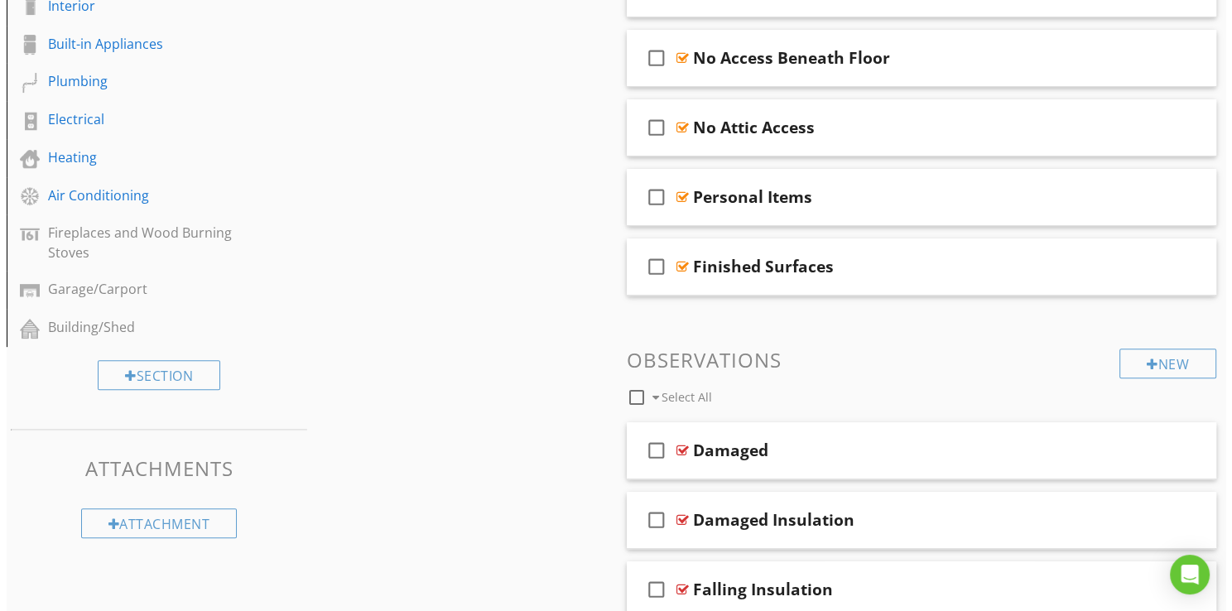
scroll to position [542, 0]
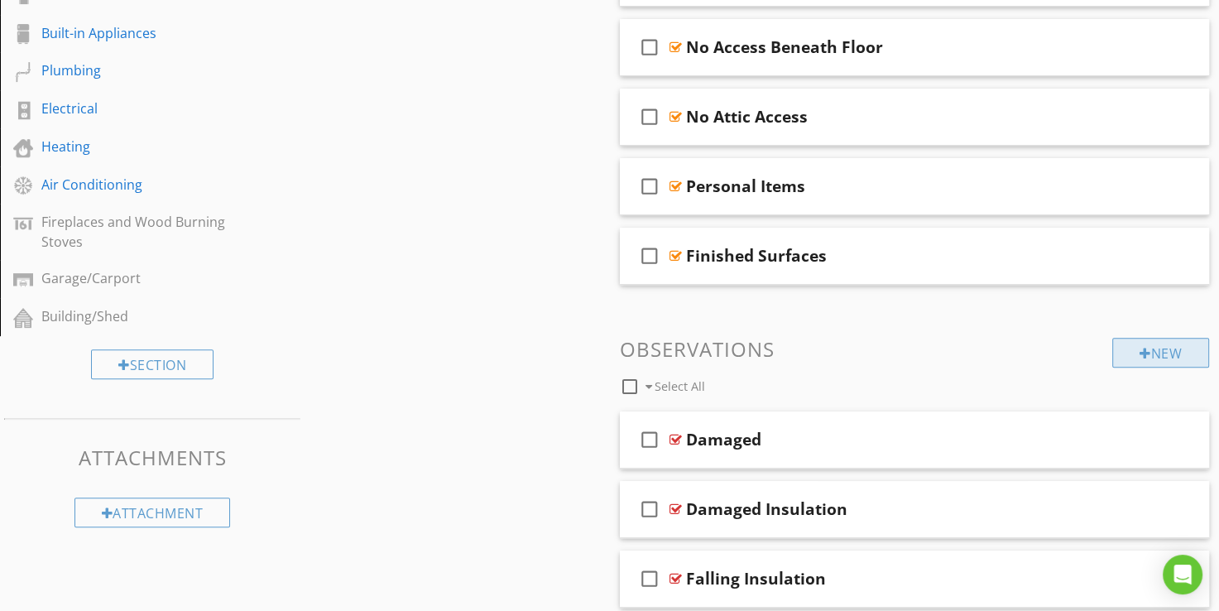
click at [1162, 343] on div "New" at bounding box center [1160, 353] width 97 height 30
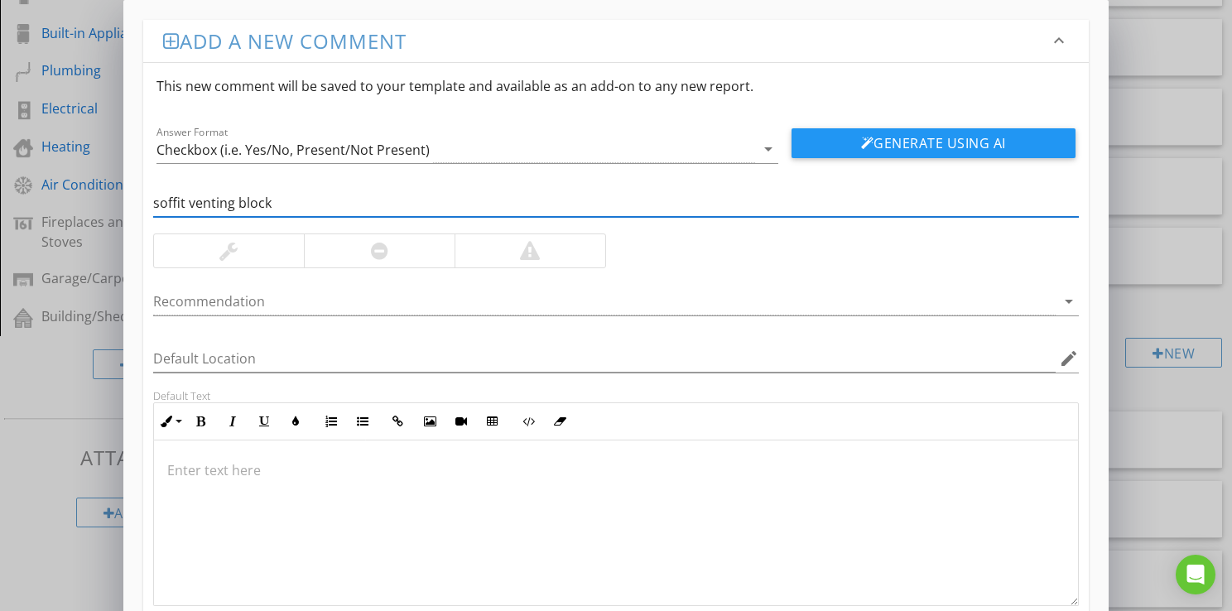
type input "soffit venting block"
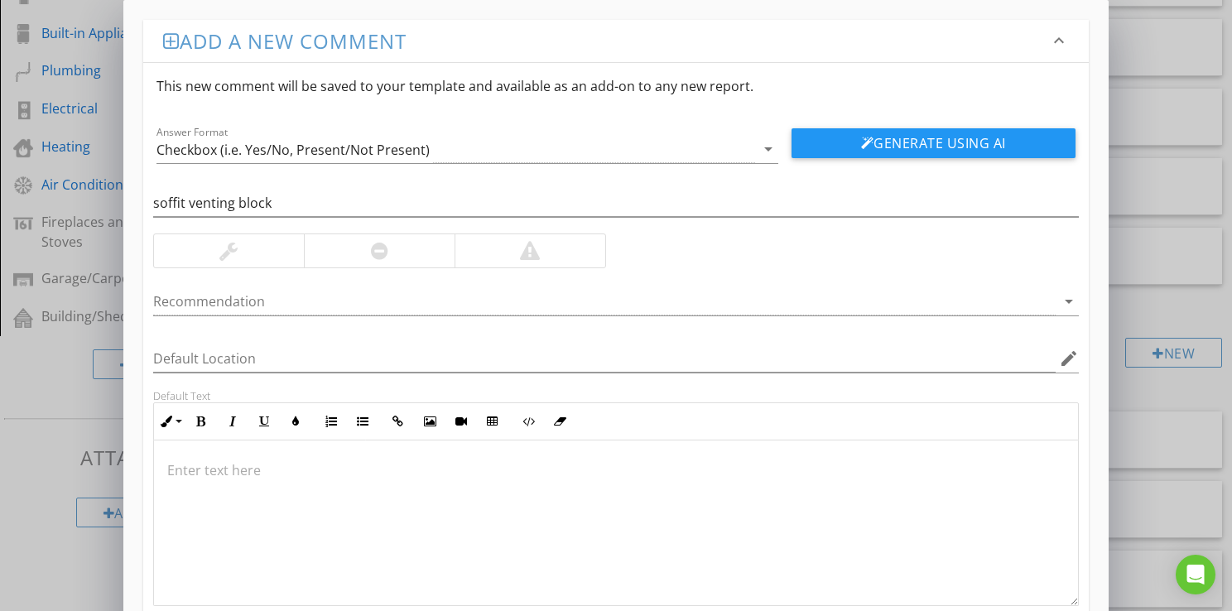
click at [389, 238] on div at bounding box center [379, 250] width 151 height 33
click at [839, 136] on button "Generate Using AI" at bounding box center [933, 143] width 284 height 30
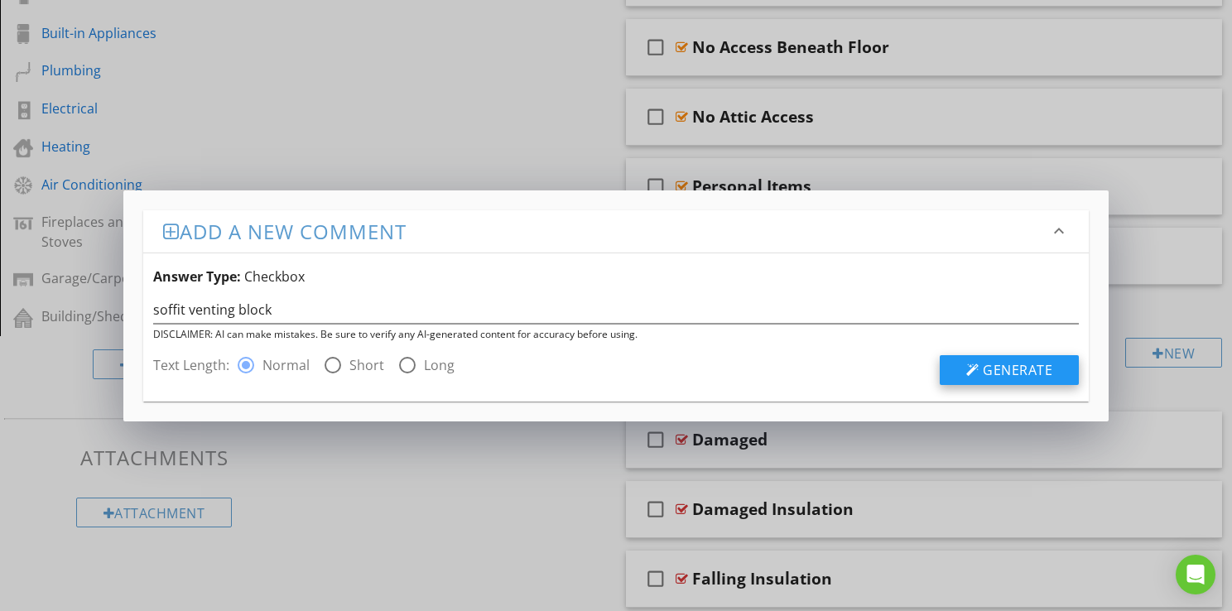
click at [982, 366] on button "Generate" at bounding box center [1008, 370] width 139 height 30
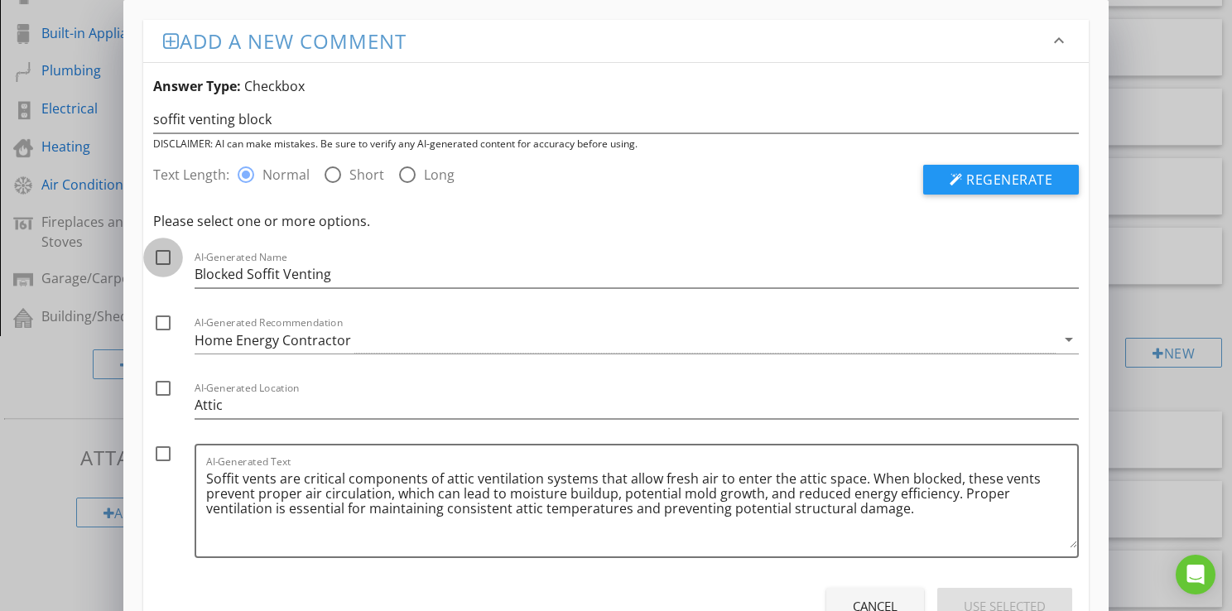
click at [159, 257] on div at bounding box center [163, 257] width 28 height 28
checkbox input "true"
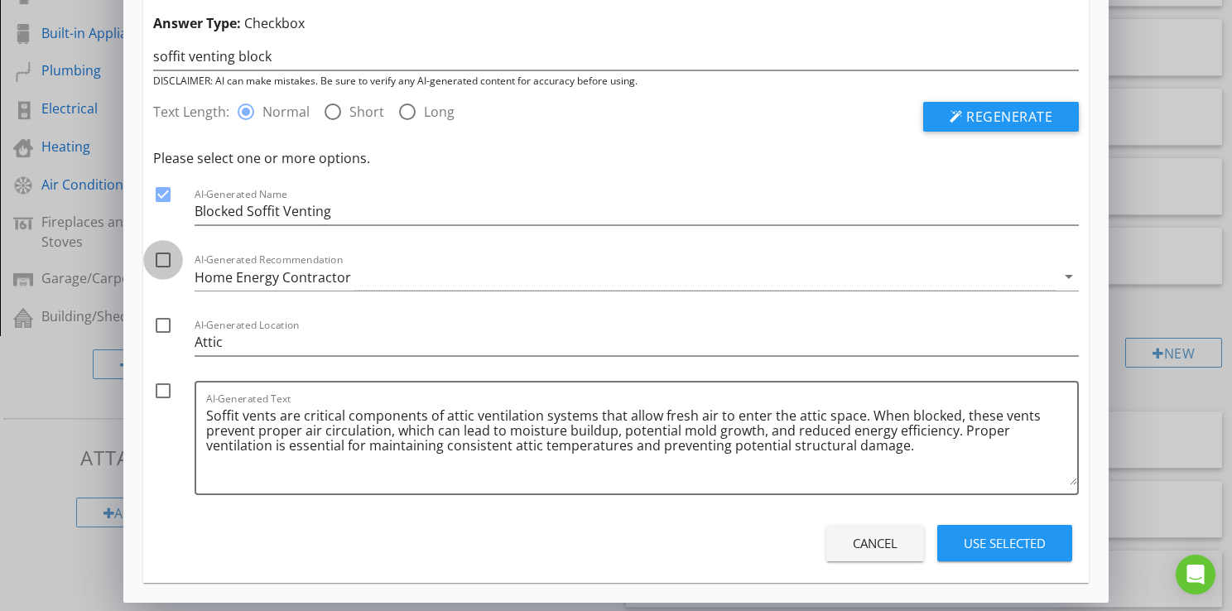
click at [162, 257] on div at bounding box center [163, 260] width 28 height 28
checkbox input "true"
click at [251, 279] on div "Home Energy Contractor" at bounding box center [273, 277] width 156 height 15
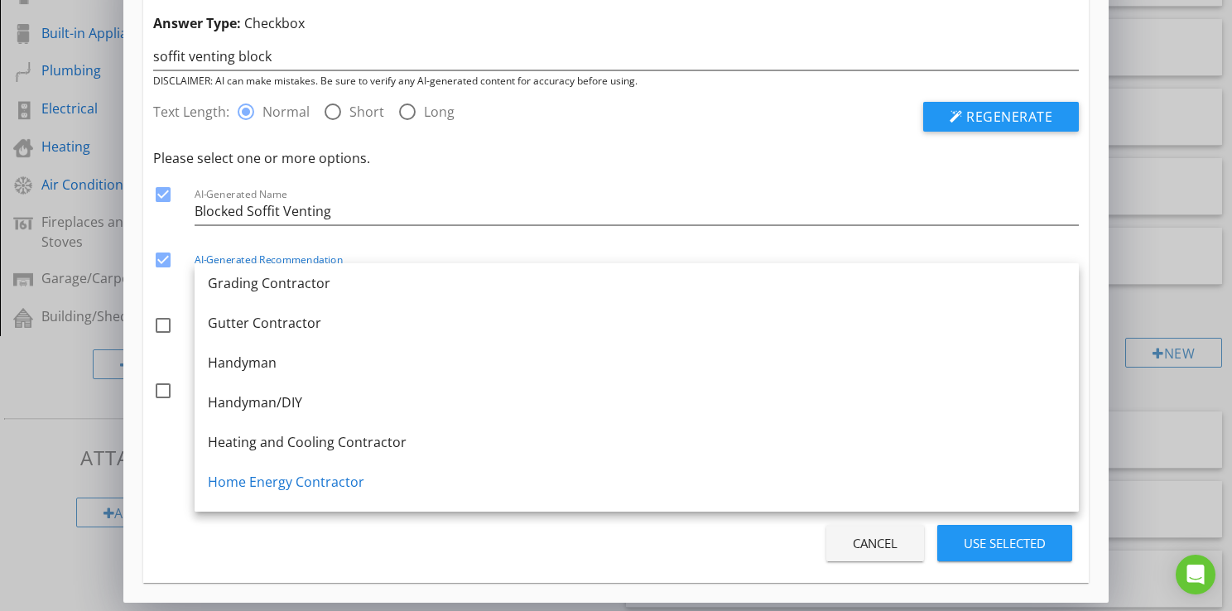
scroll to position [1076, 0]
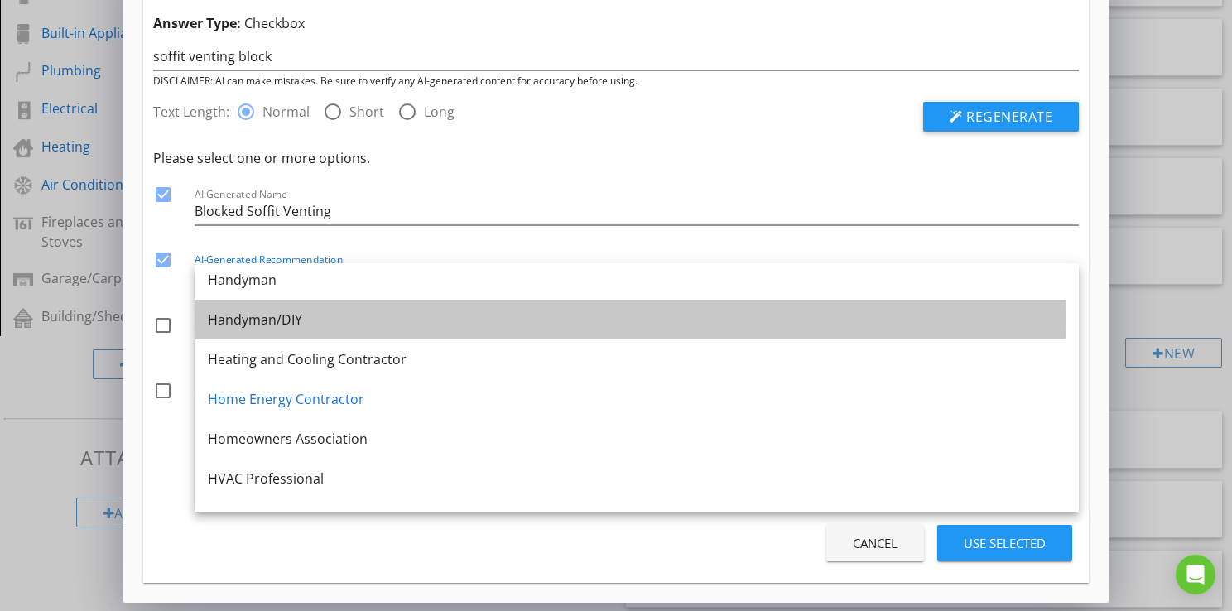
click at [272, 326] on div "Handyman/DIY" at bounding box center [637, 320] width 858 height 20
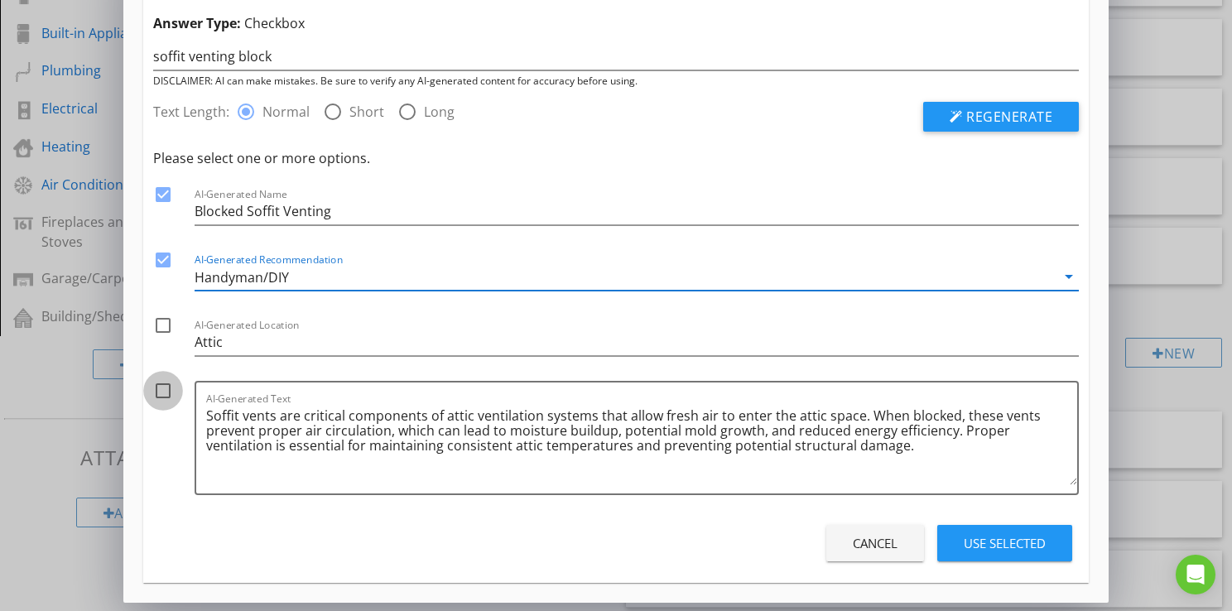
click at [159, 382] on div at bounding box center [163, 391] width 28 height 28
checkbox input "true"
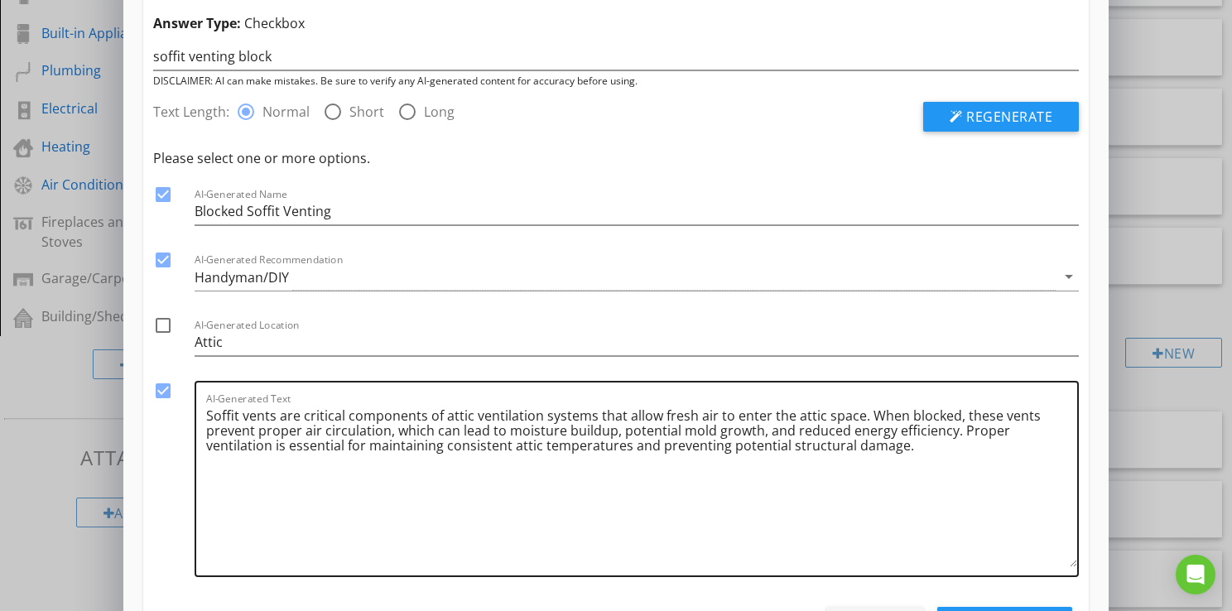
drag, startPoint x: 1073, startPoint y: 483, endPoint x: 1035, endPoint y: 560, distance: 85.5
click at [1053, 565] on textarea "Soffit vents are critical components of attic ventilation systems that allow fr…" at bounding box center [641, 484] width 871 height 165
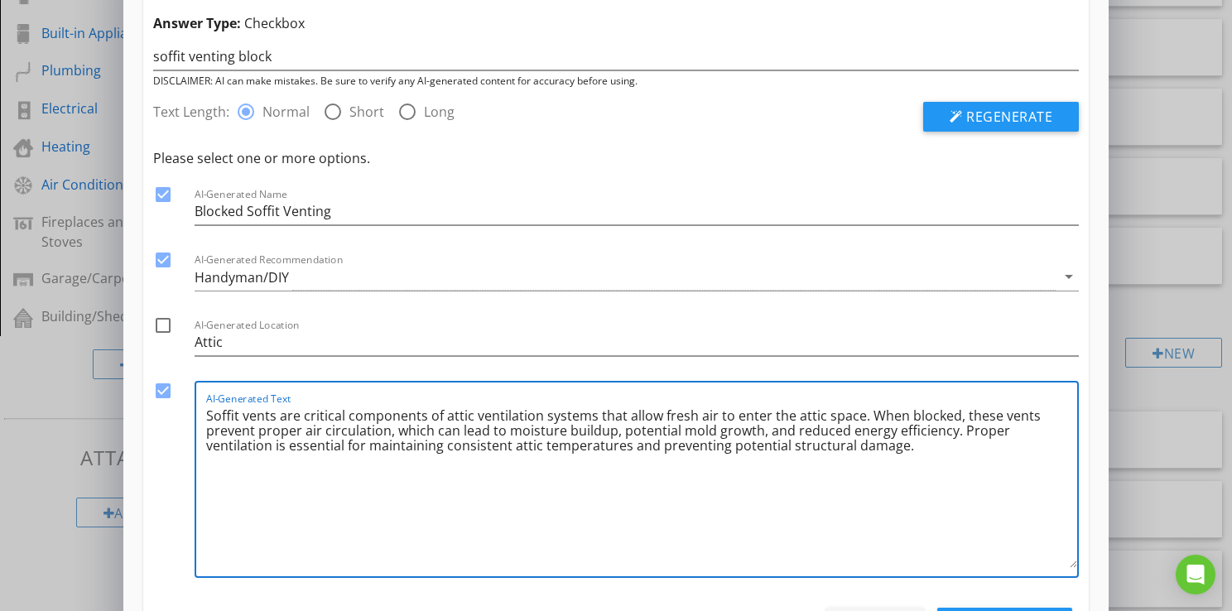
click at [419, 117] on div "radio_button_unchecked Long" at bounding box center [425, 112] width 57 height 20
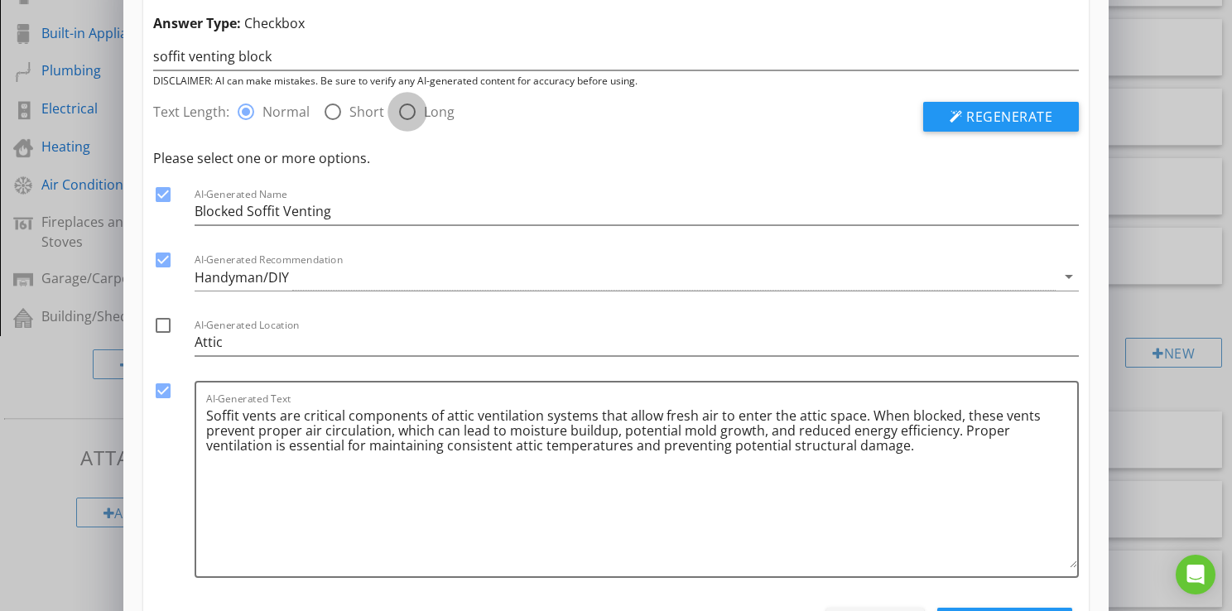
click at [411, 108] on div at bounding box center [407, 112] width 28 height 28
radio input "false"
radio input "true"
click at [1027, 121] on span "Regenerate" at bounding box center [1009, 117] width 86 height 18
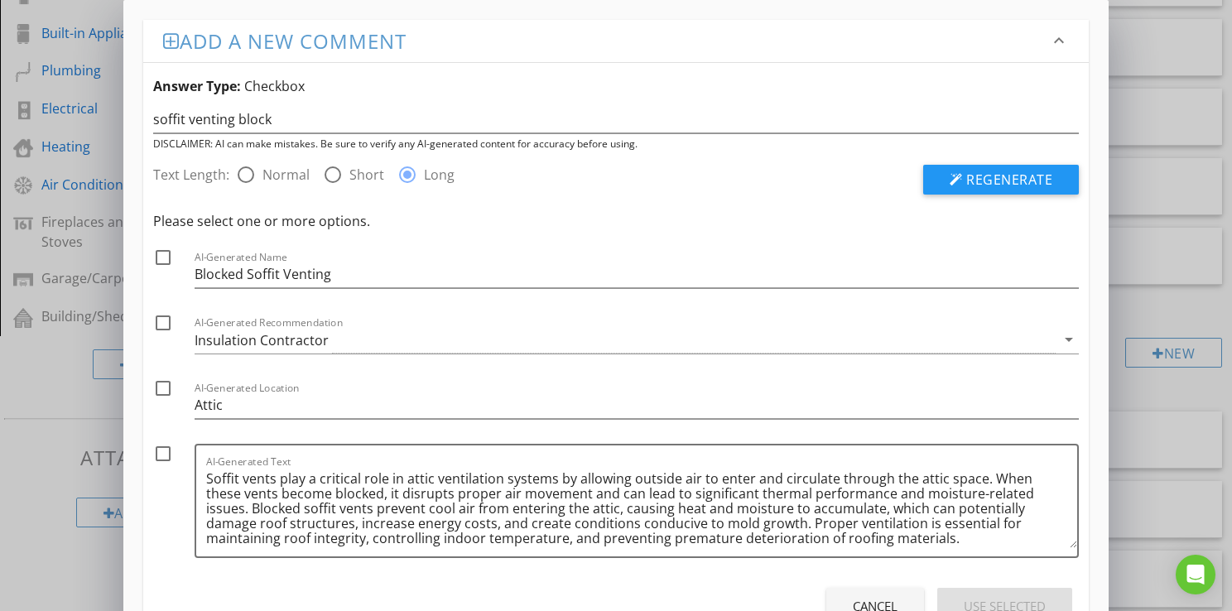
drag, startPoint x: 163, startPoint y: 260, endPoint x: 162, endPoint y: 277, distance: 17.4
click at [163, 261] on div at bounding box center [163, 257] width 28 height 28
checkbox input "true"
click at [166, 323] on div at bounding box center [163, 323] width 28 height 28
checkbox input "true"
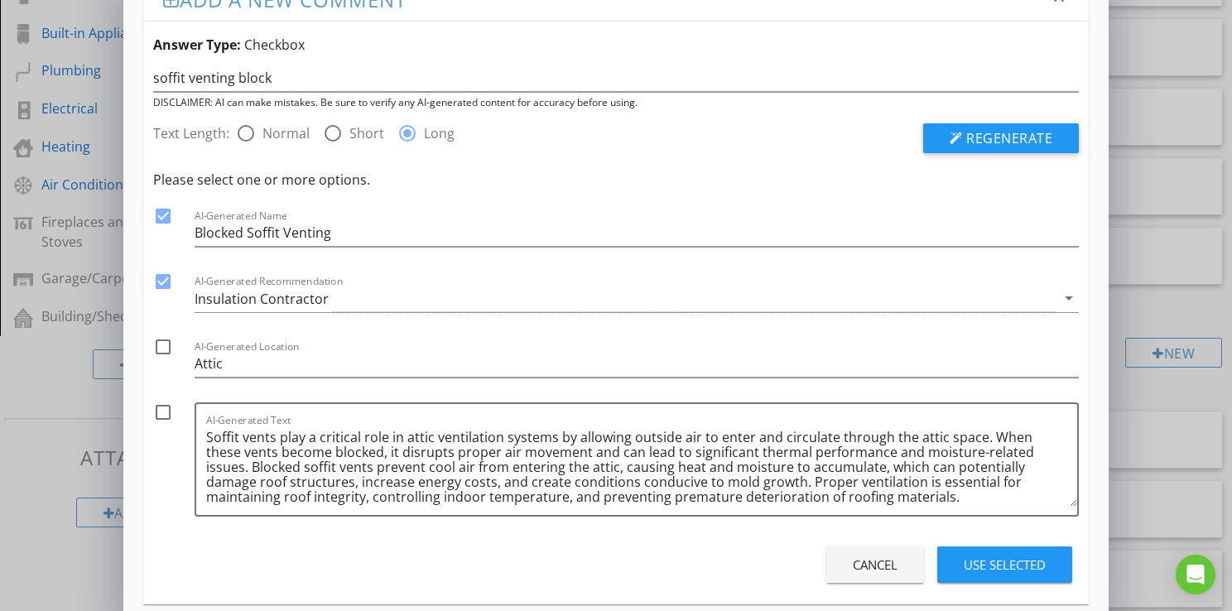
scroll to position [63, 0]
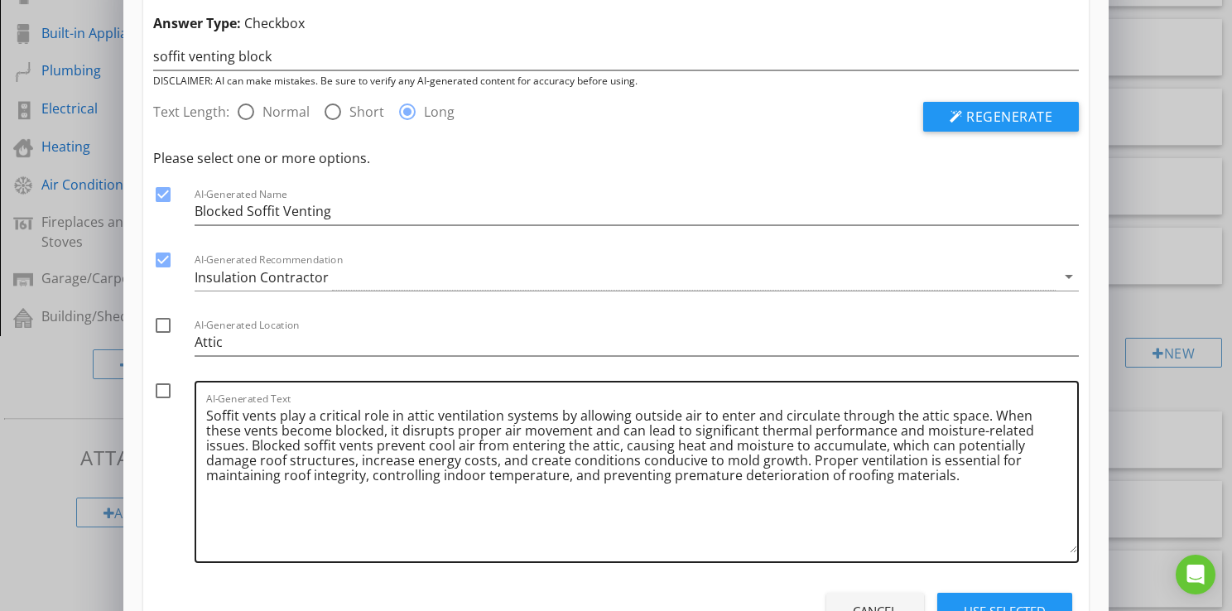
drag, startPoint x: 1072, startPoint y: 482, endPoint x: 1069, endPoint y: 561, distance: 79.5
click at [1069, 553] on textarea "Soffit vents play a critical role in attic ventilation systems by allowing outs…" at bounding box center [641, 477] width 871 height 151
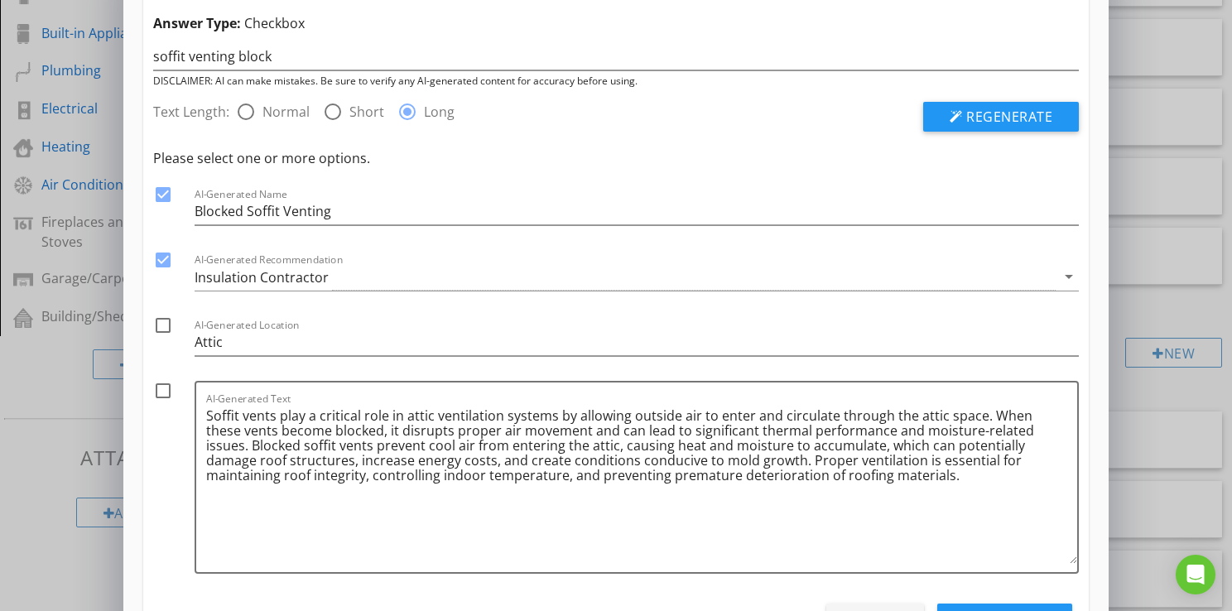
click at [162, 396] on div at bounding box center [163, 391] width 28 height 28
checkbox input "true"
drag, startPoint x: 248, startPoint y: 105, endPoint x: 260, endPoint y: 111, distance: 13.0
click at [248, 108] on div at bounding box center [246, 112] width 28 height 28
radio input "true"
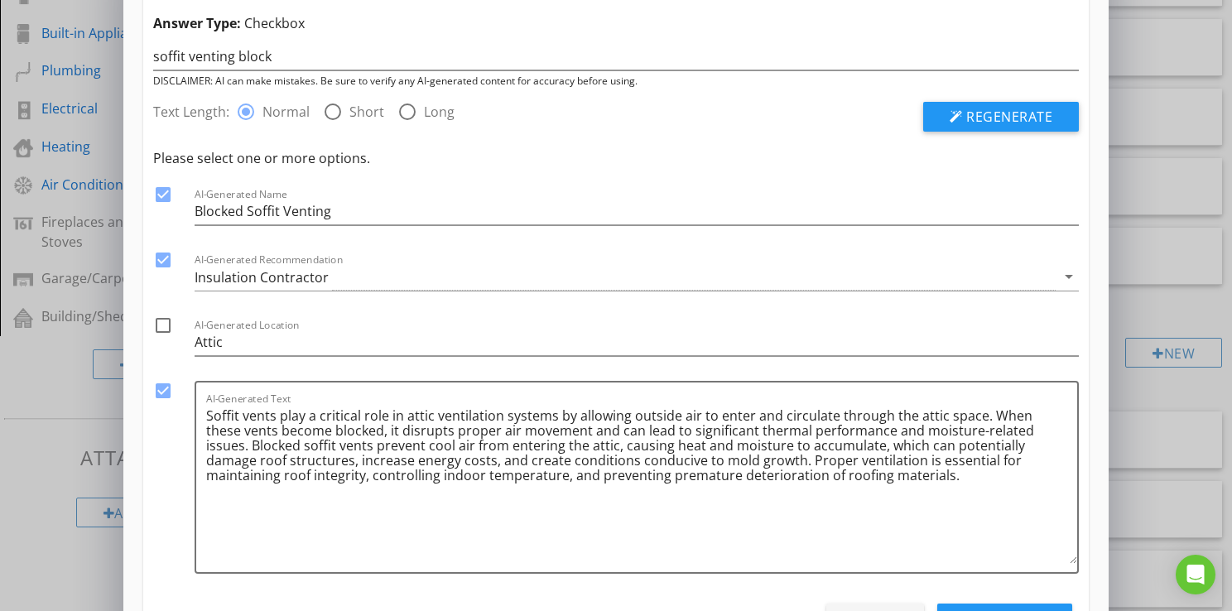
click at [1013, 112] on span "Regenerate" at bounding box center [1009, 117] width 86 height 18
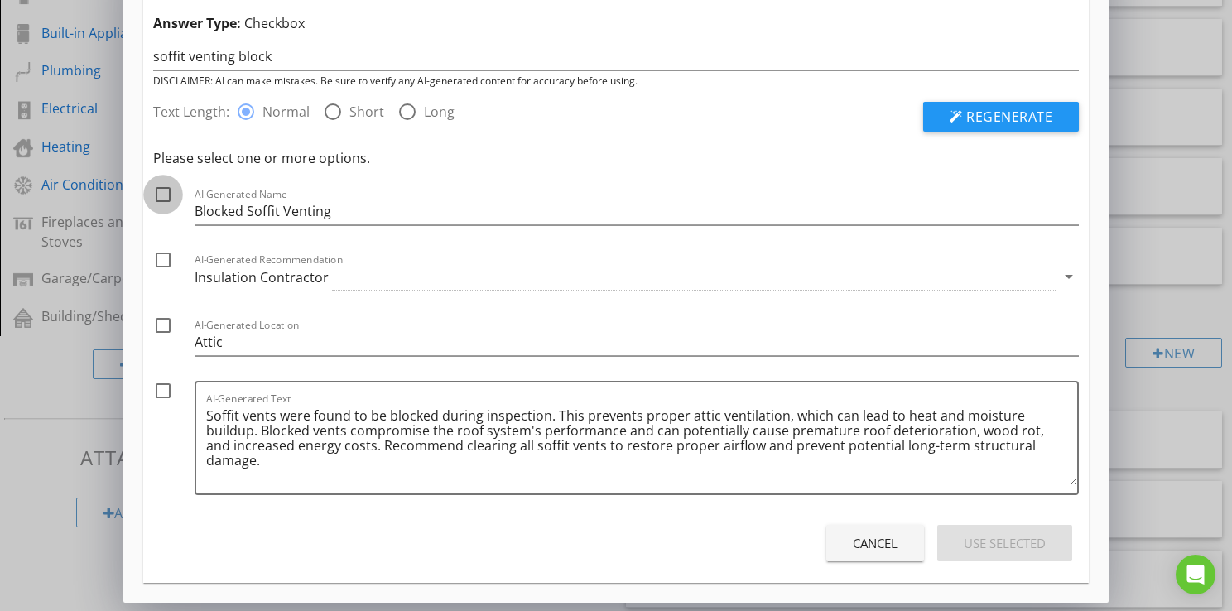
click at [160, 187] on div at bounding box center [163, 194] width 28 height 28
checkbox input "true"
click at [162, 257] on div at bounding box center [163, 260] width 28 height 28
checkbox input "true"
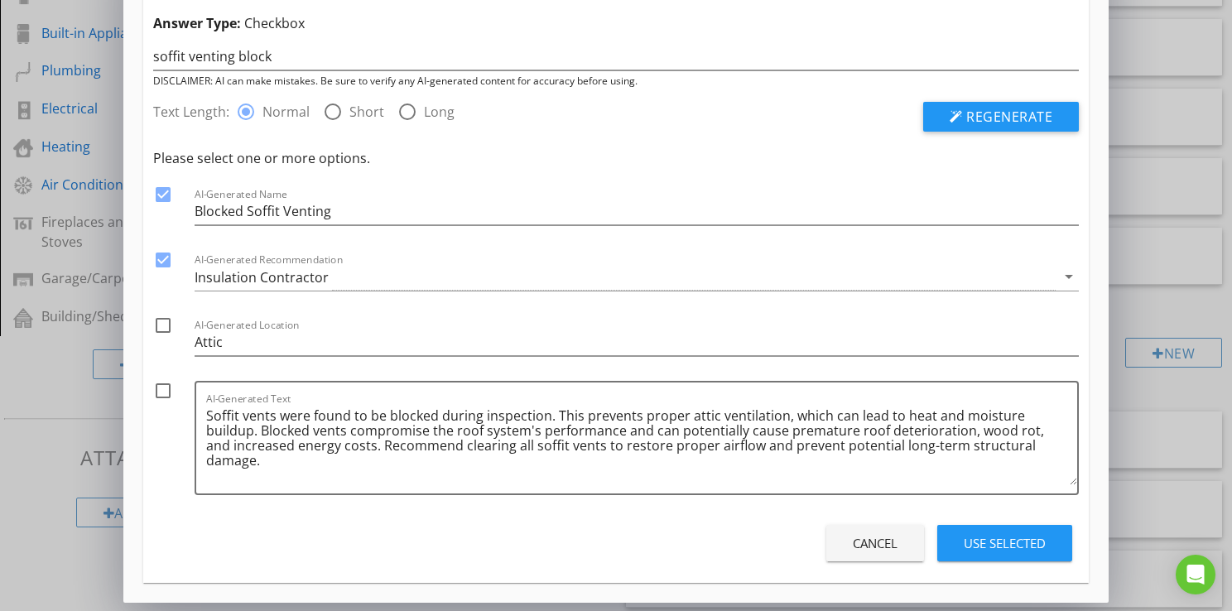
click at [172, 393] on div at bounding box center [163, 391] width 28 height 28
checkbox input "true"
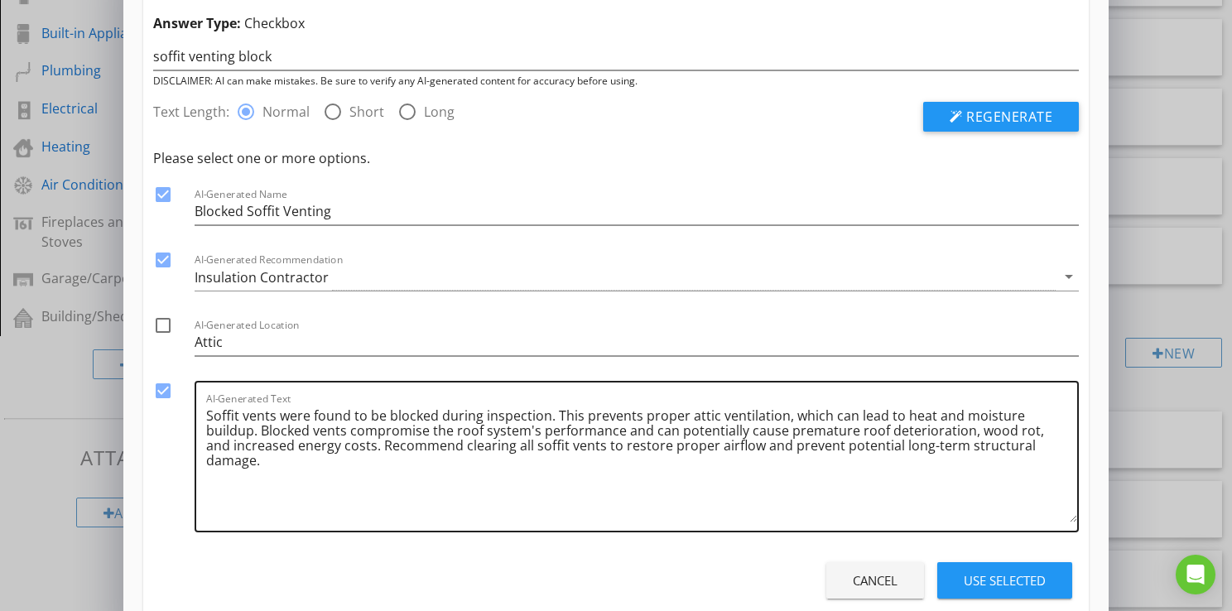
drag, startPoint x: 1073, startPoint y: 481, endPoint x: 1076, endPoint y: 519, distance: 38.2
click at [1076, 519] on textarea "Soffit vents were found to be blocked during inspection. This prevents proper a…" at bounding box center [641, 462] width 871 height 120
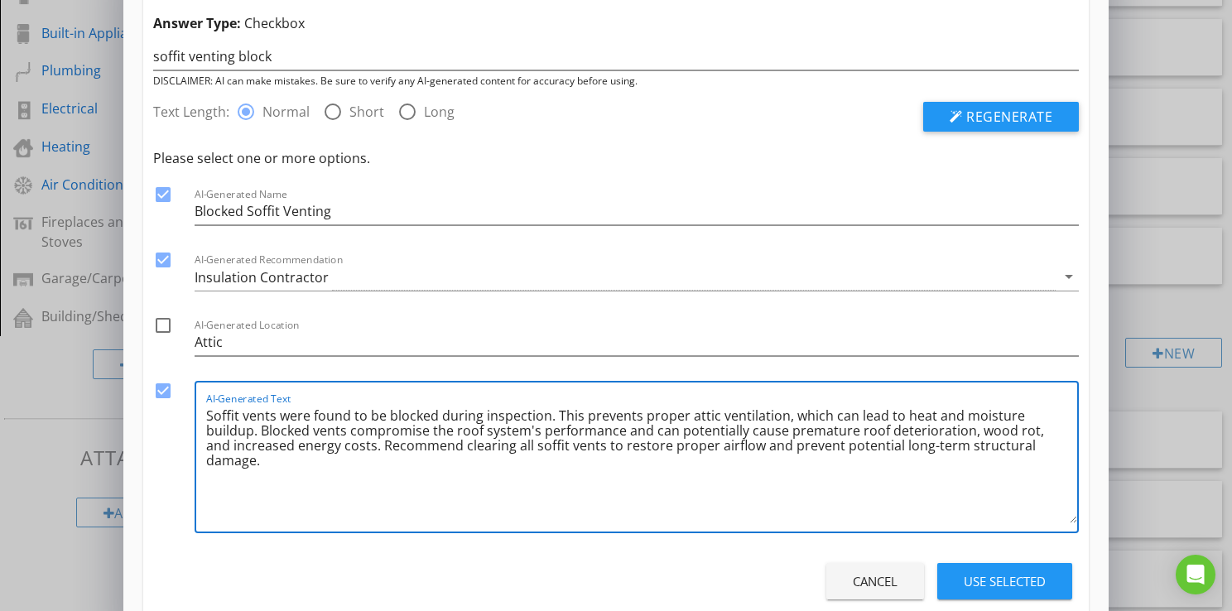
click at [997, 584] on div "Use Selected" at bounding box center [1004, 581] width 82 height 19
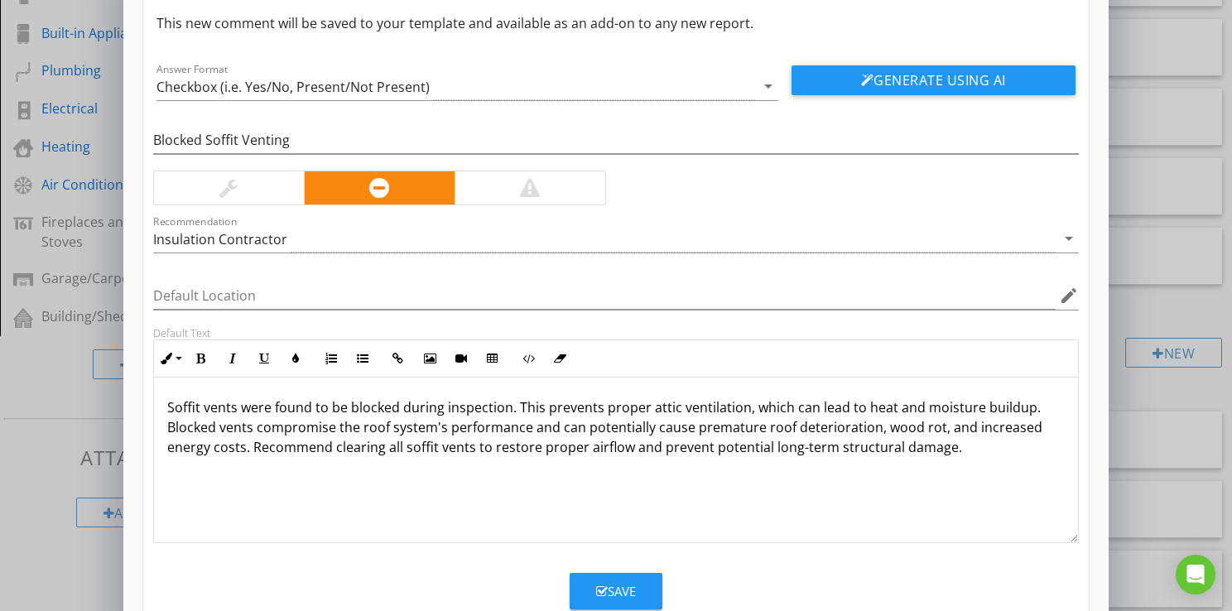
scroll to position [0, 0]
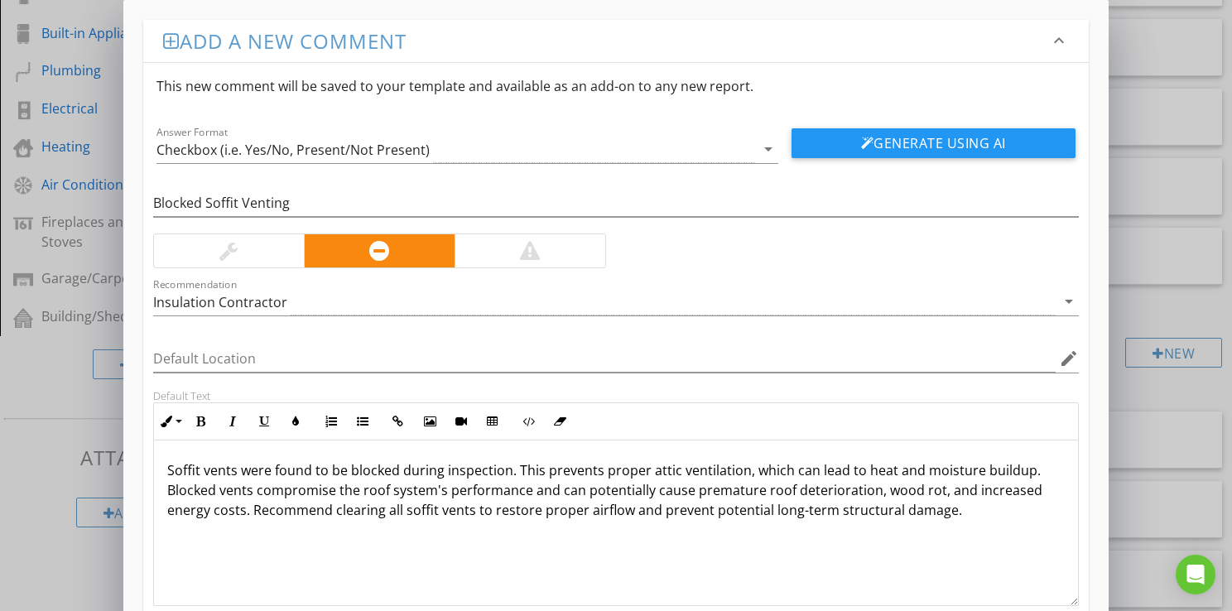
click at [826, 262] on div "Blocked Soffit Venting Recommendation Insulation Contractor arrow_drop_down Def…" at bounding box center [615, 384] width 945 height 443
click at [932, 134] on button "Generate Using AI" at bounding box center [933, 143] width 284 height 30
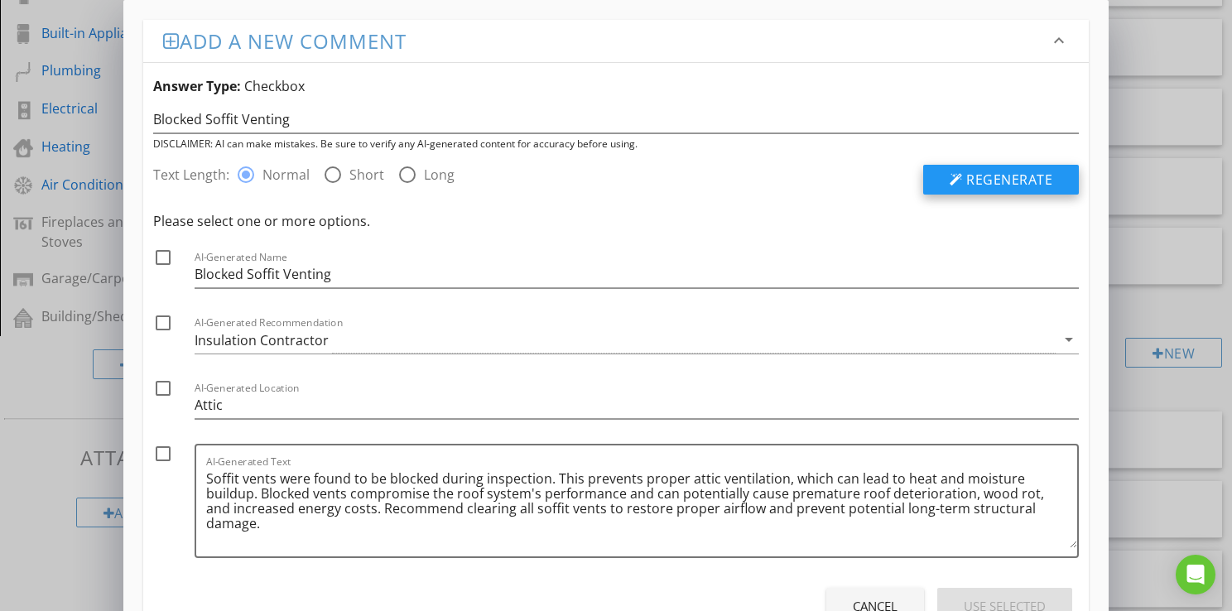
click at [992, 189] on button "Regenerate" at bounding box center [1001, 180] width 156 height 30
click at [414, 172] on div at bounding box center [407, 175] width 28 height 28
radio input "false"
radio input "true"
click at [900, 174] on div "Regenerate" at bounding box center [886, 180] width 383 height 30
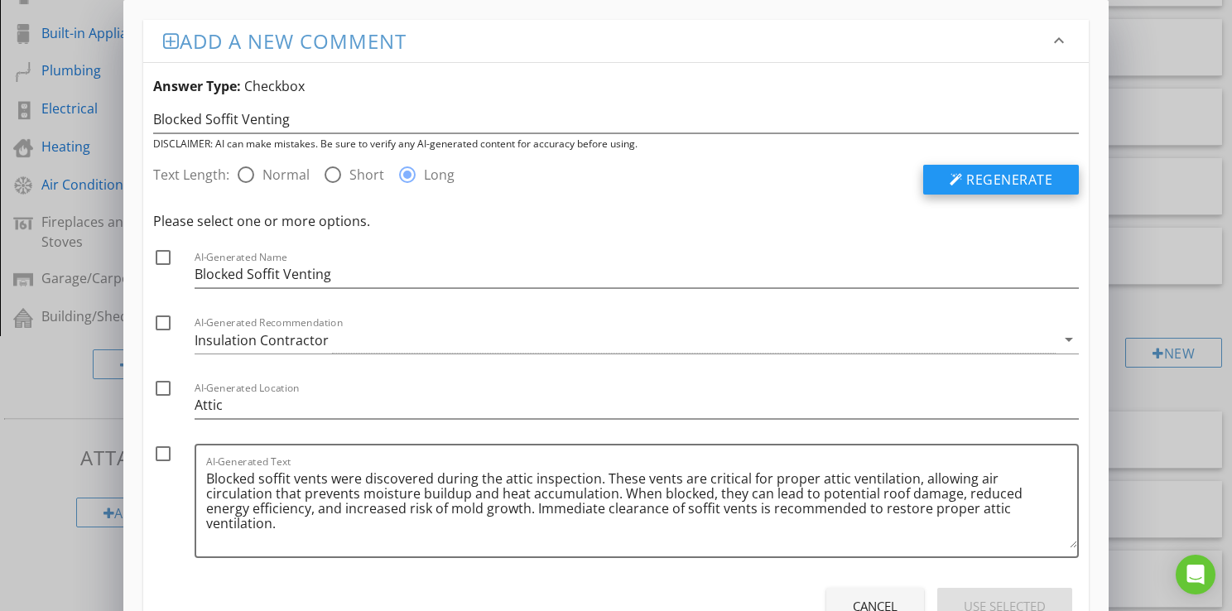
click at [934, 185] on button "Regenerate" at bounding box center [1001, 180] width 156 height 30
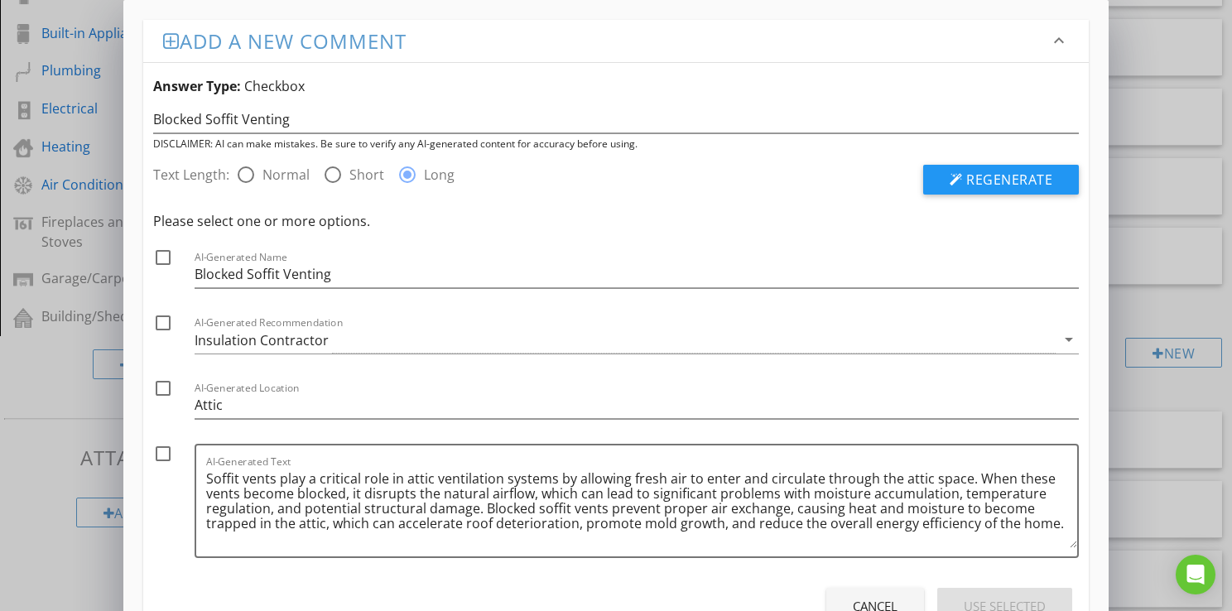
click at [351, 185] on div "Text Length: radio_button_unchecked Normal radio_button_unchecked Short radio_b…" at bounding box center [424, 180] width 542 height 30
click at [354, 182] on label "Short" at bounding box center [366, 174] width 35 height 17
radio input "true"
click at [990, 183] on span "Regenerate" at bounding box center [1009, 180] width 86 height 18
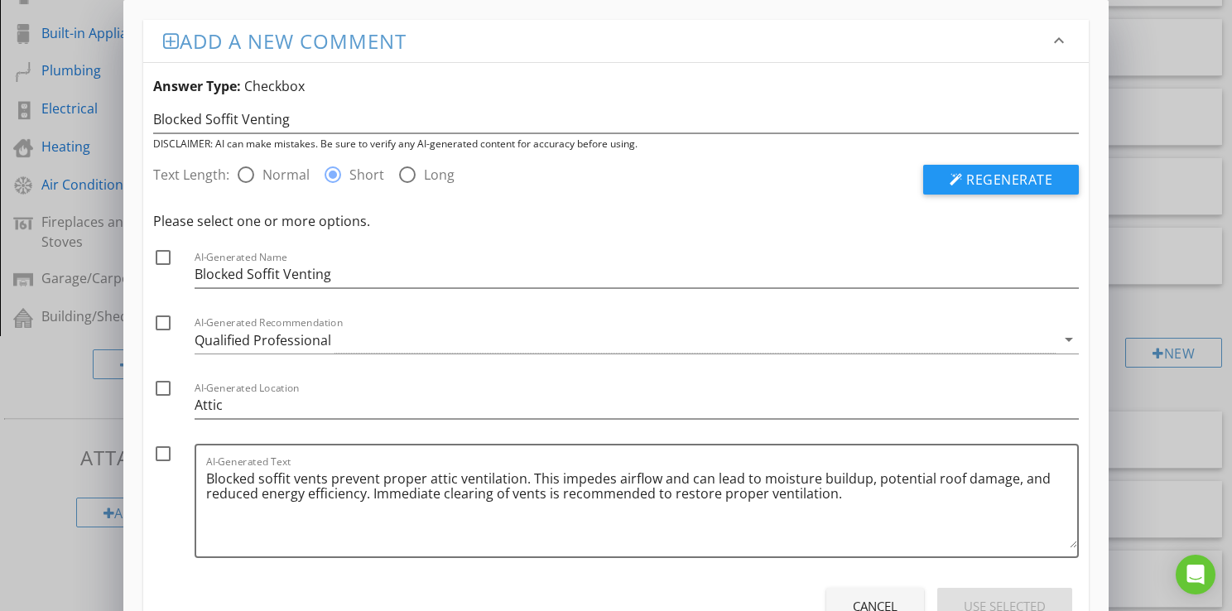
click at [161, 257] on div at bounding box center [163, 257] width 28 height 28
checkbox input "true"
click at [159, 322] on div at bounding box center [163, 323] width 28 height 28
checkbox input "true"
click at [156, 450] on div at bounding box center [163, 454] width 28 height 28
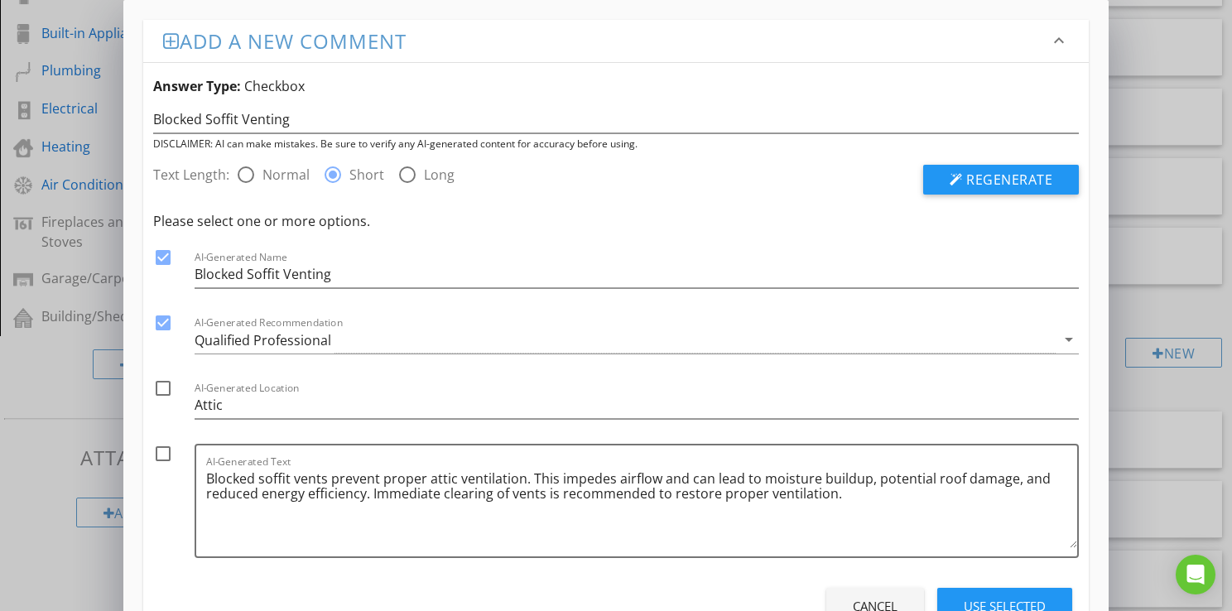
checkbox input "true"
click at [848, 512] on textarea "Blocked soffit vents prevent proper attic ventilation. This impedes airflow and…" at bounding box center [641, 506] width 871 height 83
type textarea "Blocked soffit vents prevent proper attic ventilation. This impedes airflow and…"
click at [1004, 600] on div "Use Selected" at bounding box center [1004, 606] width 82 height 19
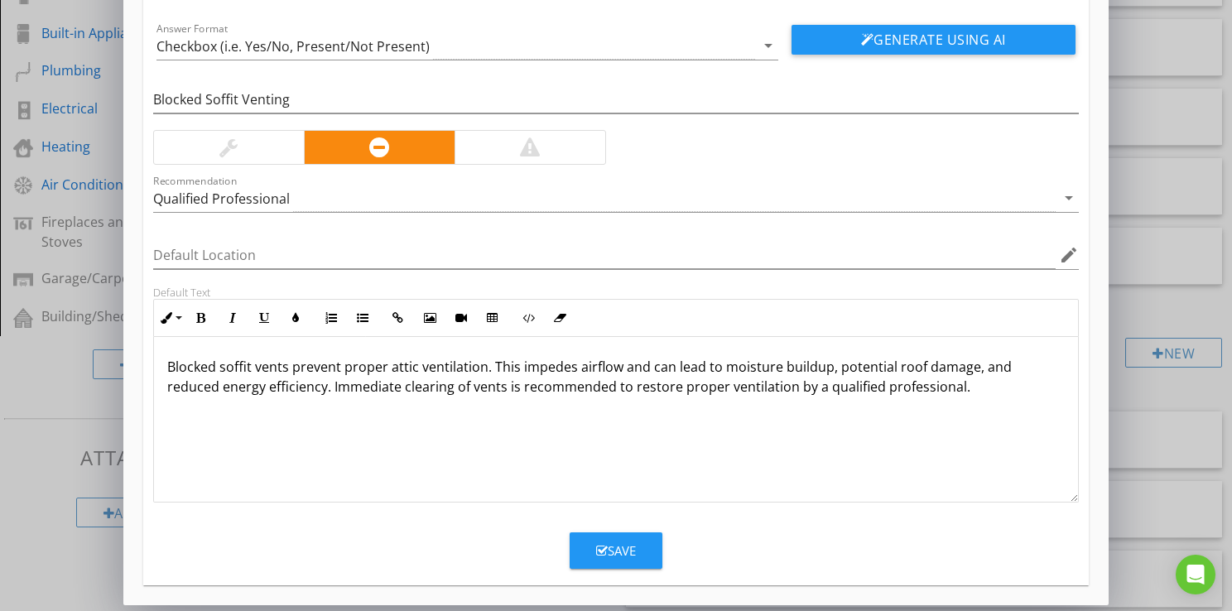
scroll to position [106, 0]
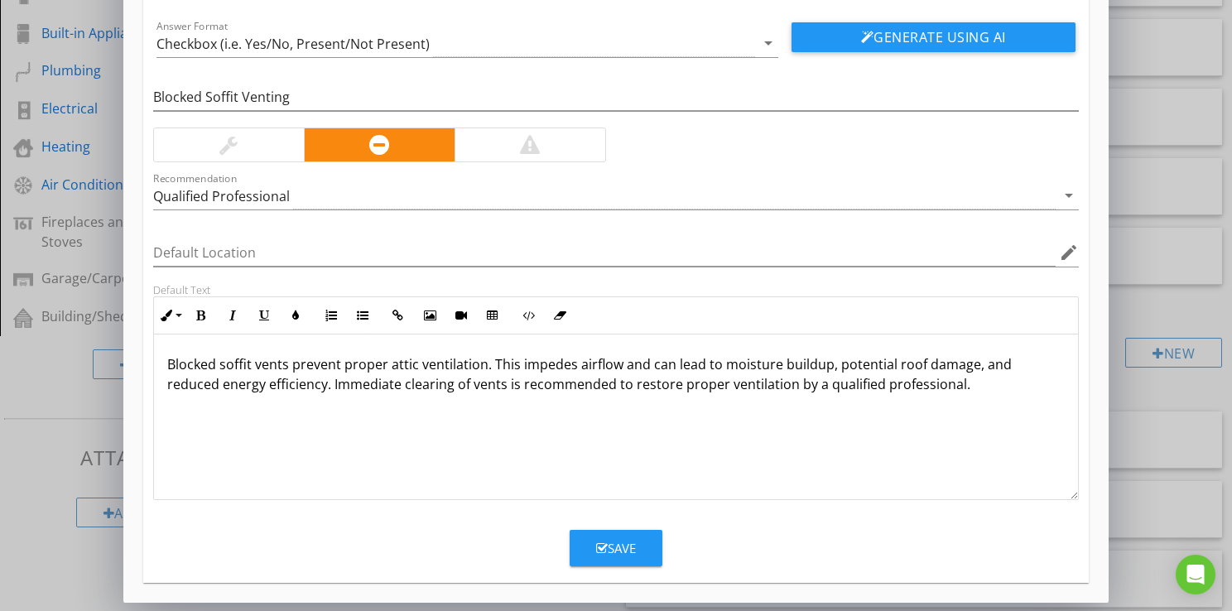
click at [615, 548] on div "Save" at bounding box center [616, 548] width 40 height 19
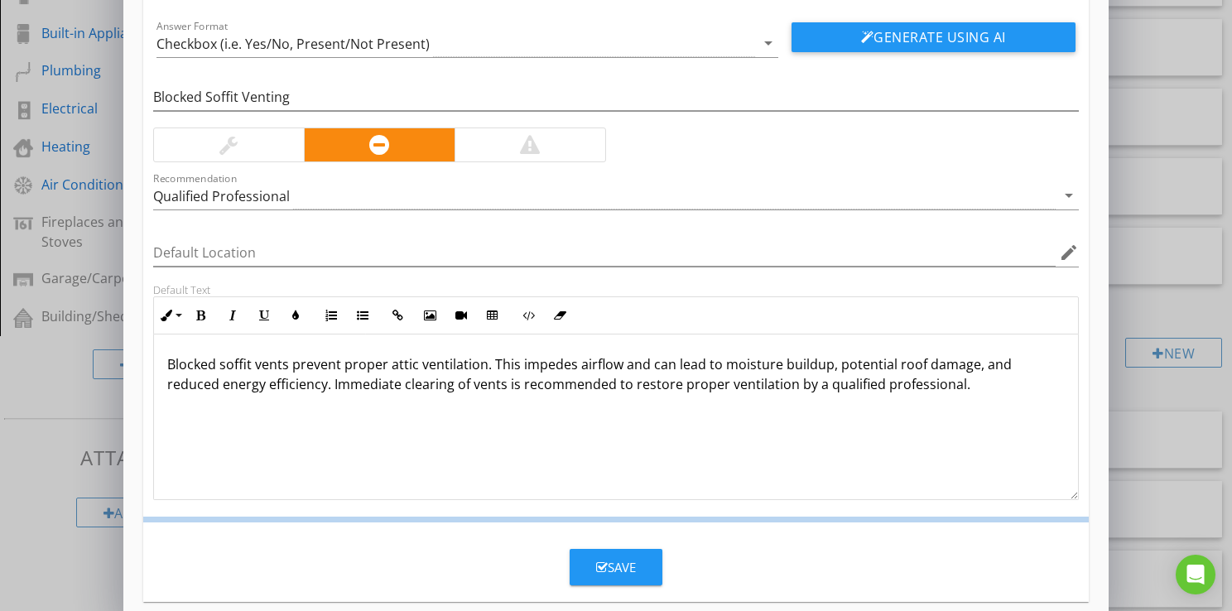
scroll to position [26, 0]
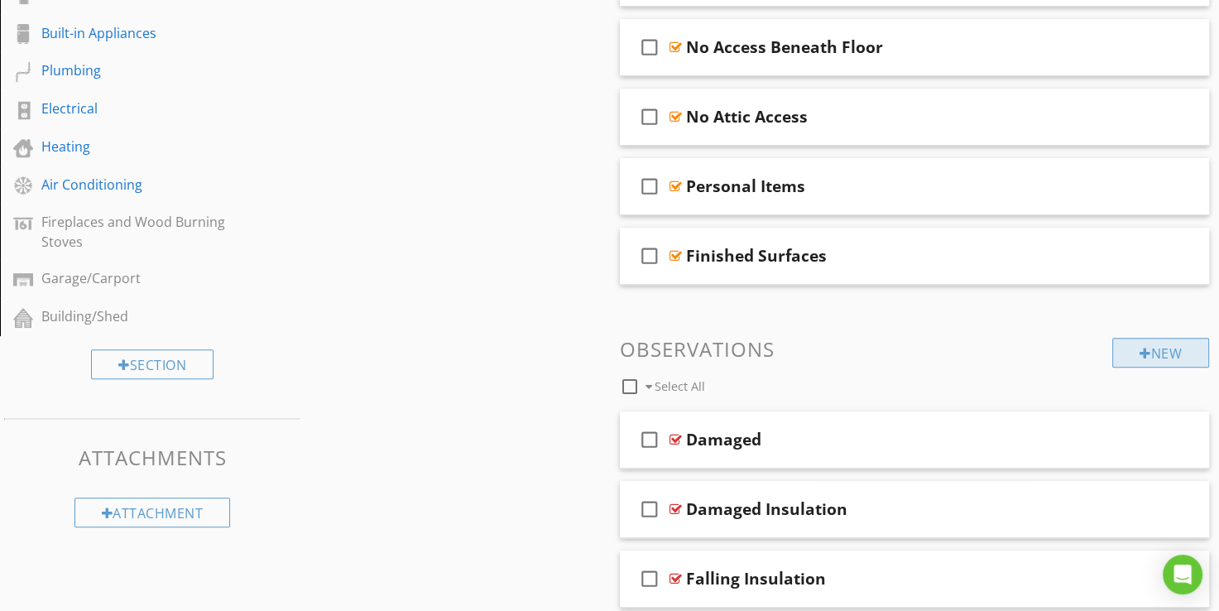
click at [1143, 343] on div "New" at bounding box center [1160, 353] width 97 height 30
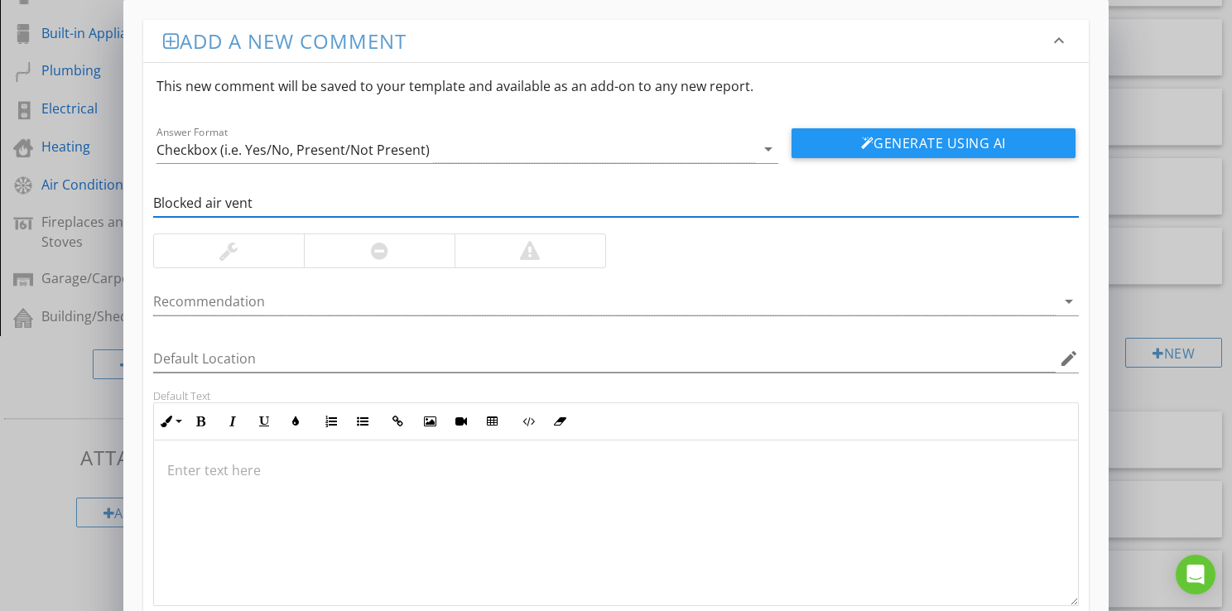
type input "Blocked air vent"
click at [425, 262] on div at bounding box center [379, 250] width 151 height 33
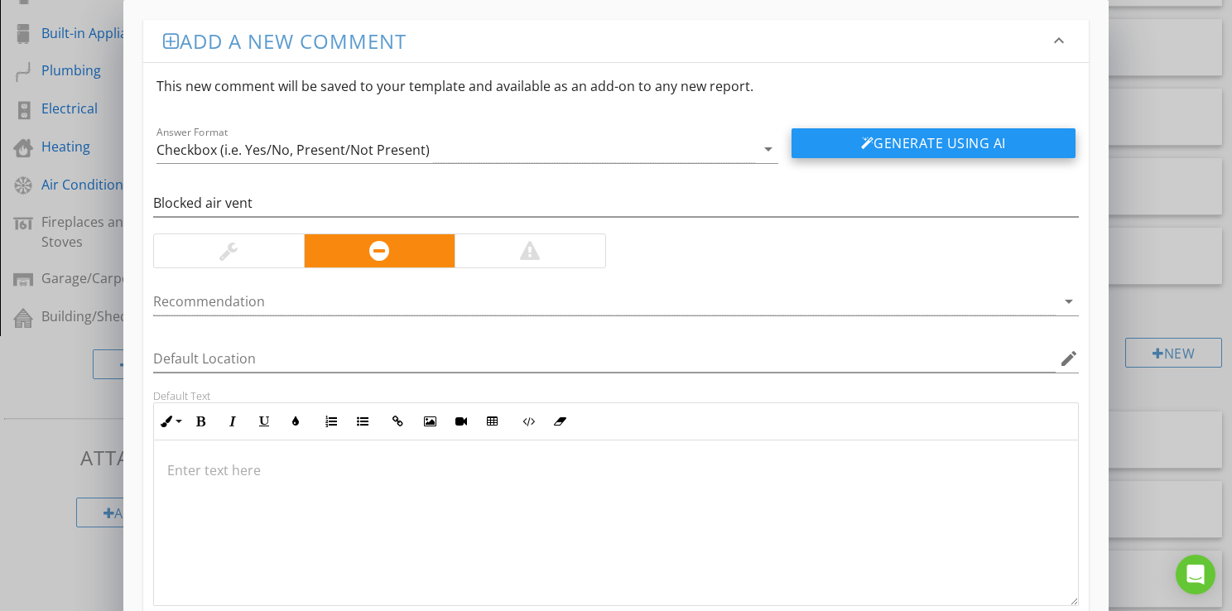
click at [937, 133] on button "Generate Using AI" at bounding box center [933, 143] width 284 height 30
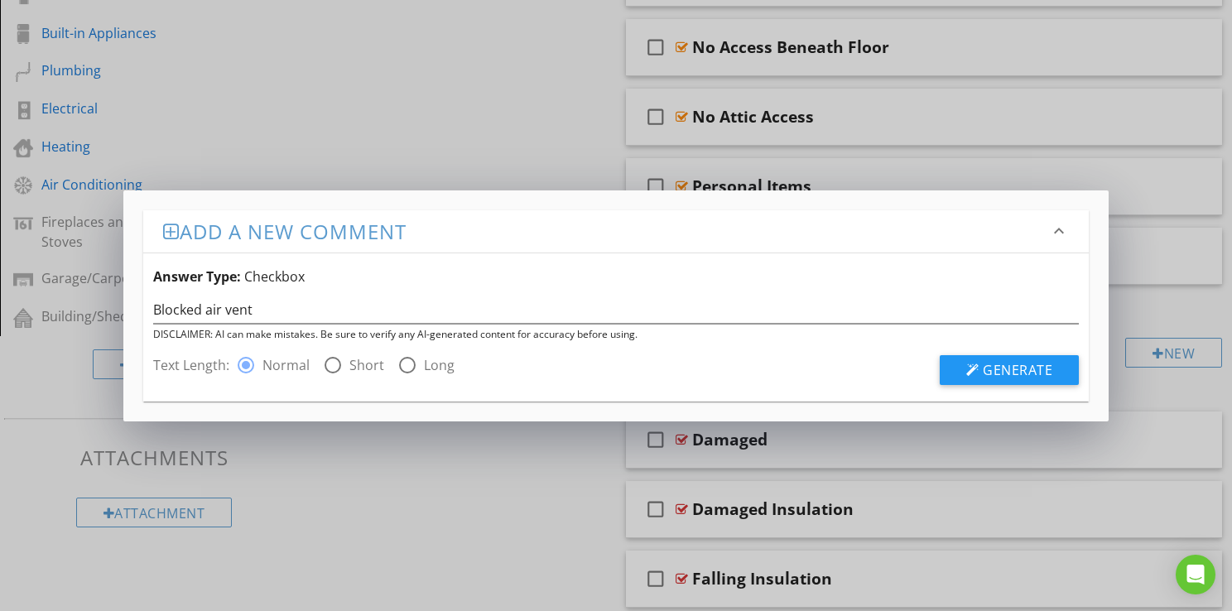
drag, startPoint x: 356, startPoint y: 363, endPoint x: 502, endPoint y: 363, distance: 145.7
click at [361, 362] on label "Short" at bounding box center [366, 365] width 35 height 17
radio input "false"
radio input "true"
click at [1006, 369] on span "Generate" at bounding box center [1017, 370] width 70 height 18
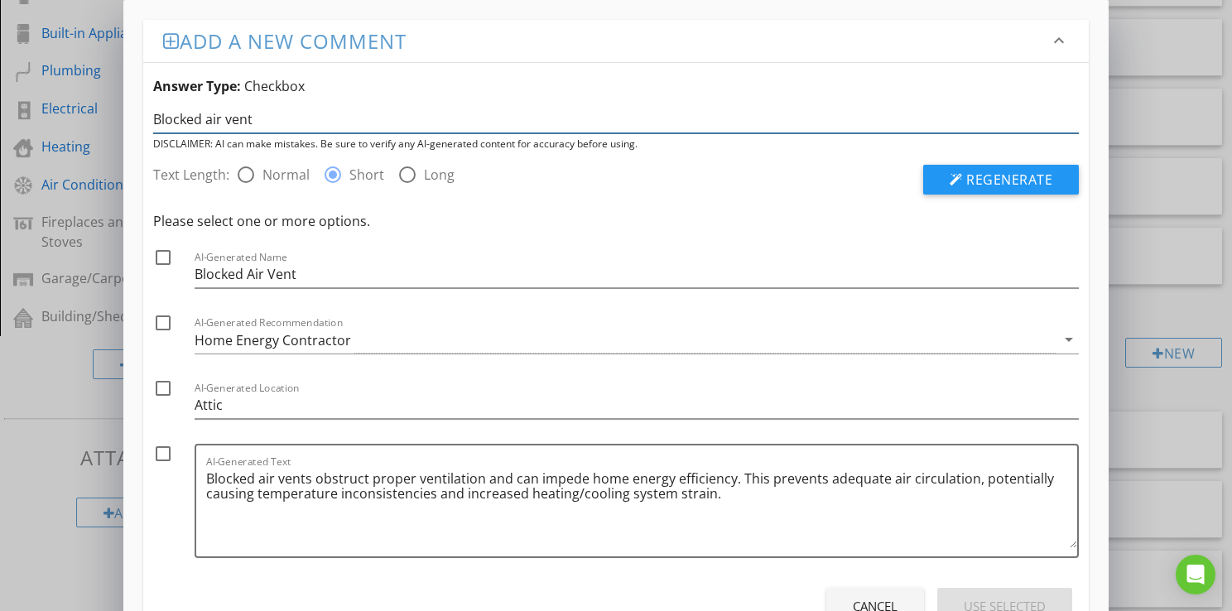
click at [222, 119] on input "Blocked air vent" at bounding box center [615, 119] width 925 height 27
type input "Blocked [PERSON_NAME] vent"
click at [993, 178] on span "Regenerate" at bounding box center [1009, 180] width 86 height 18
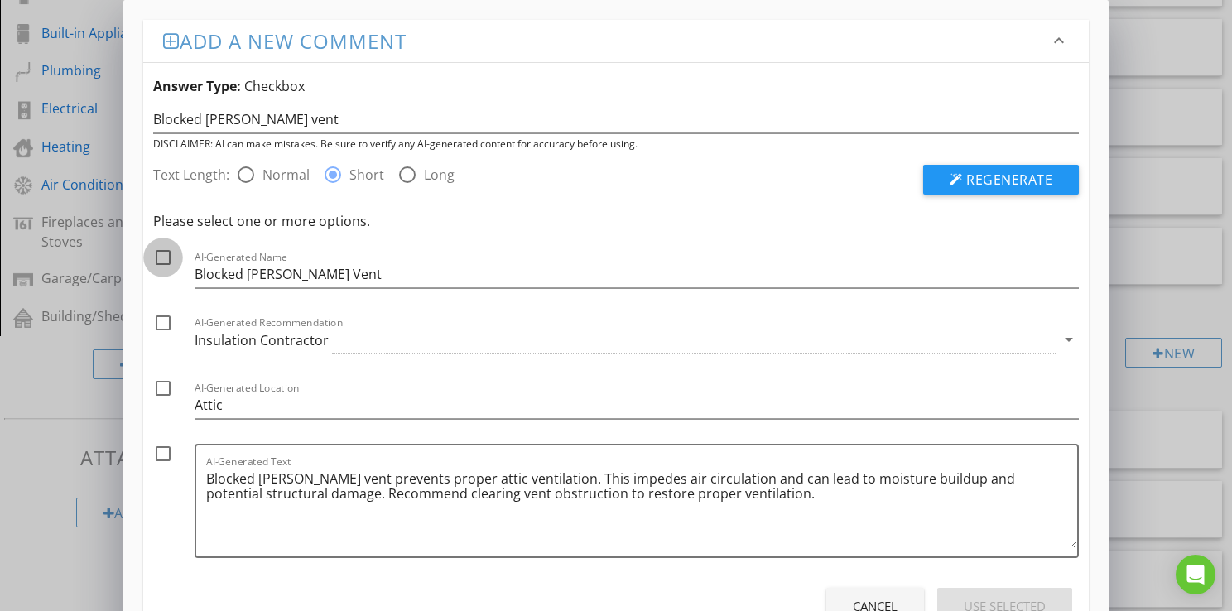
click at [166, 253] on div at bounding box center [163, 257] width 28 height 28
checkbox input "true"
click at [165, 321] on div at bounding box center [163, 323] width 28 height 28
checkbox input "true"
click at [692, 492] on textarea "Blocked [PERSON_NAME] vent prevents proper attic ventilation. This impedes air …" at bounding box center [641, 506] width 871 height 83
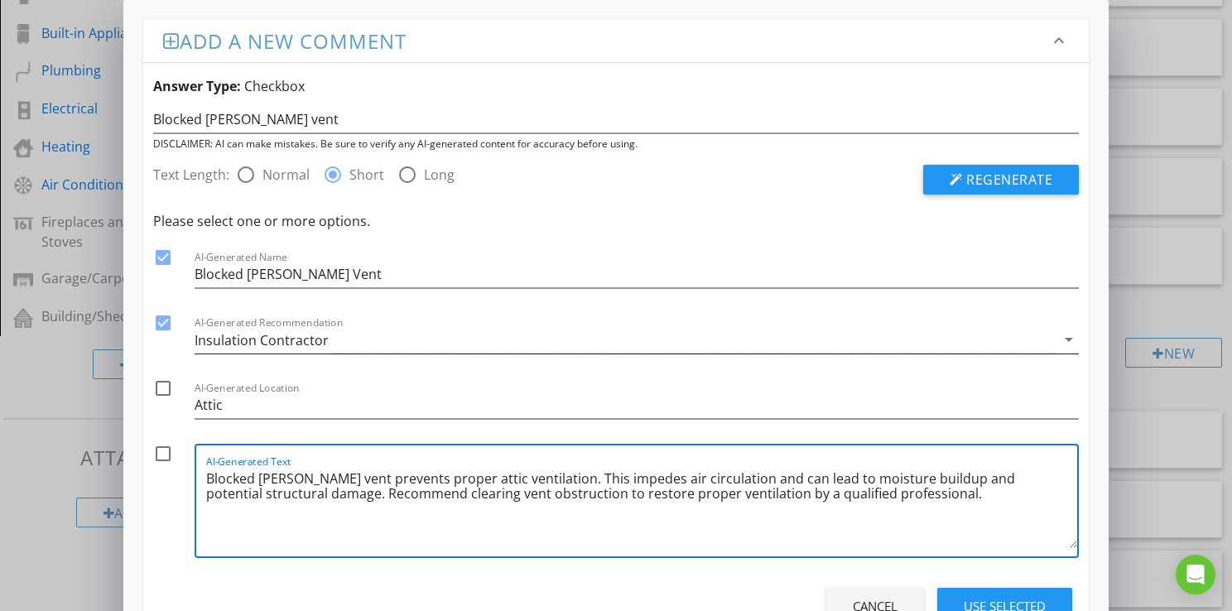
type textarea "Blocked [PERSON_NAME] vent prevents proper attic ventilation. This impedes air …"
click at [228, 339] on div "Insulation Contractor" at bounding box center [262, 340] width 134 height 15
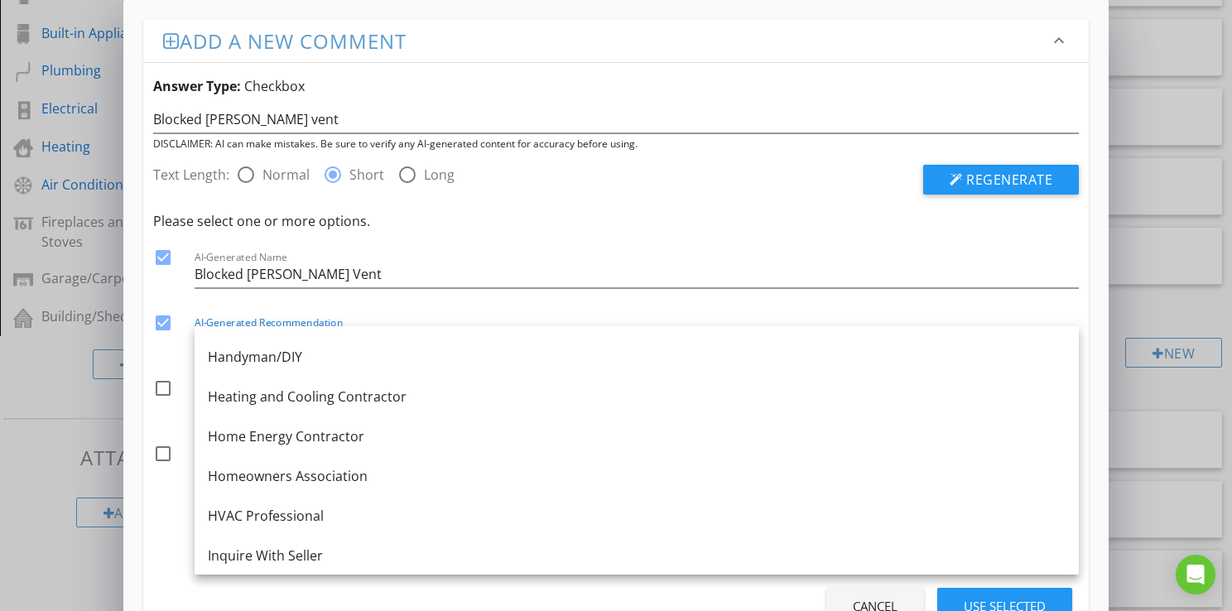
scroll to position [1076, 0]
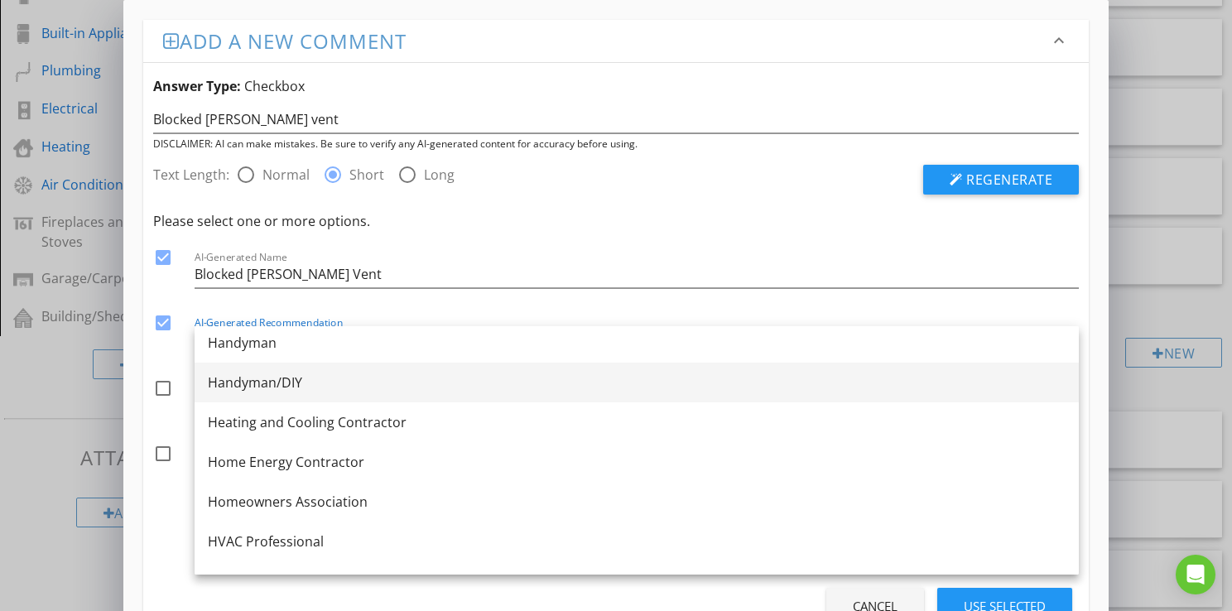
click at [268, 389] on div "Handyman/DIY" at bounding box center [637, 382] width 858 height 20
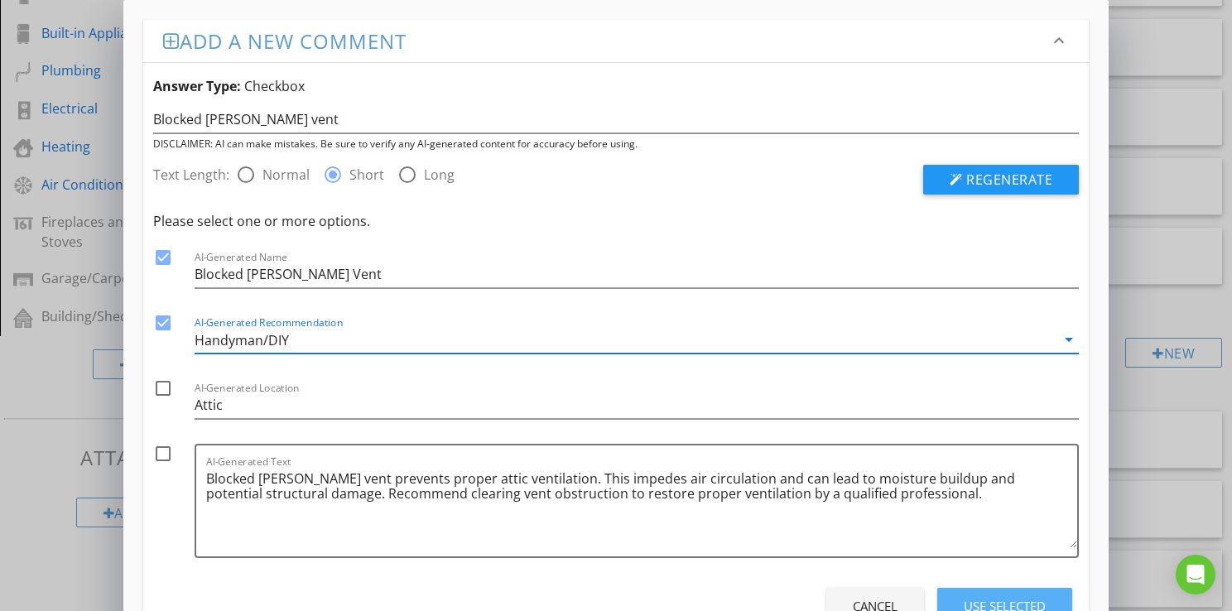
click at [993, 600] on div "Use Selected" at bounding box center [1004, 606] width 82 height 19
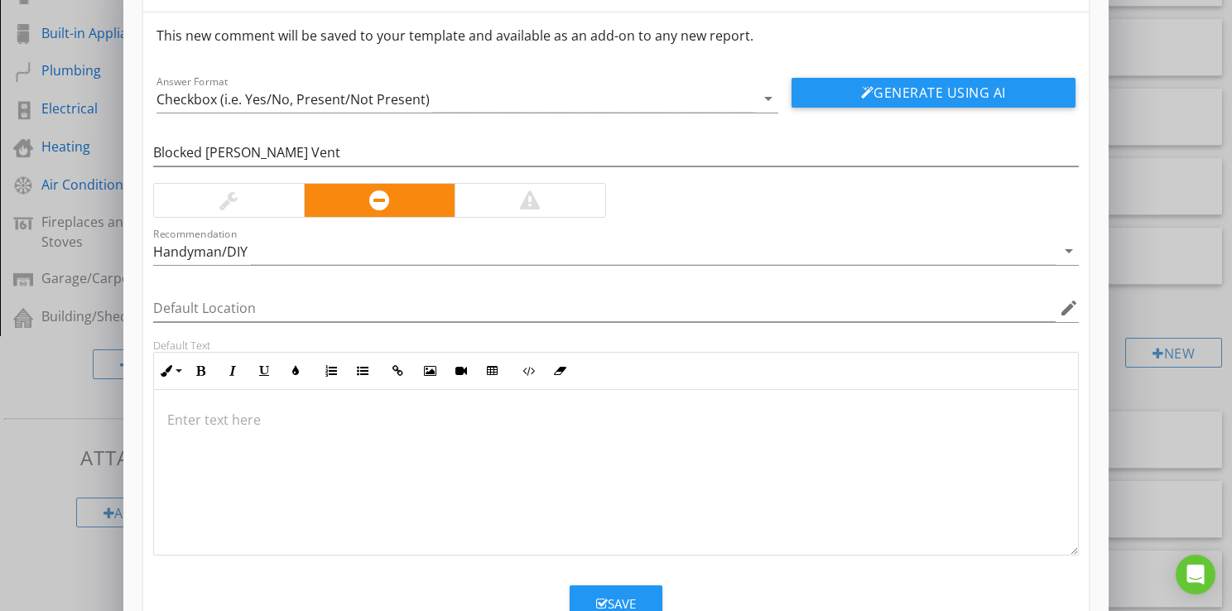
scroll to position [106, 0]
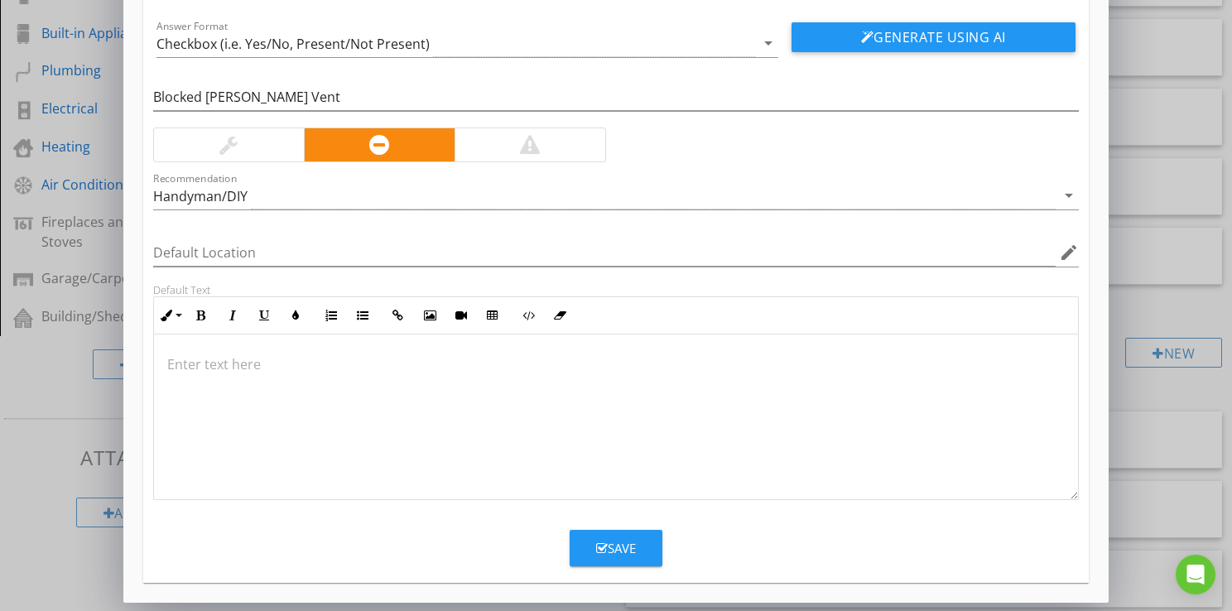
click at [609, 548] on div "Save" at bounding box center [616, 548] width 40 height 19
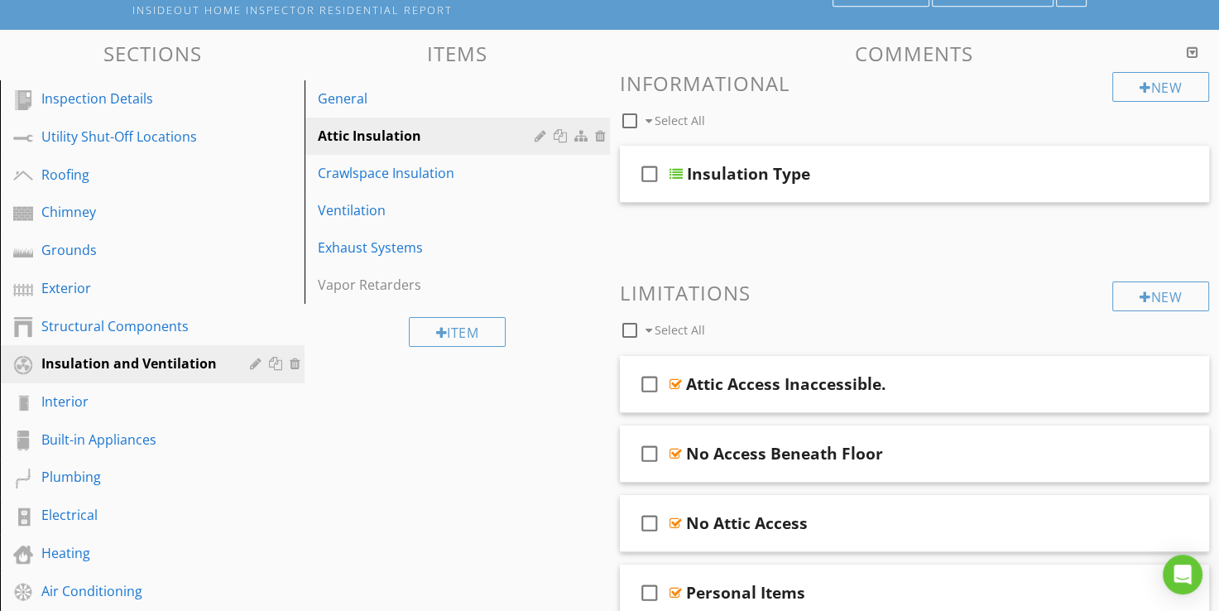
scroll to position [46, 0]
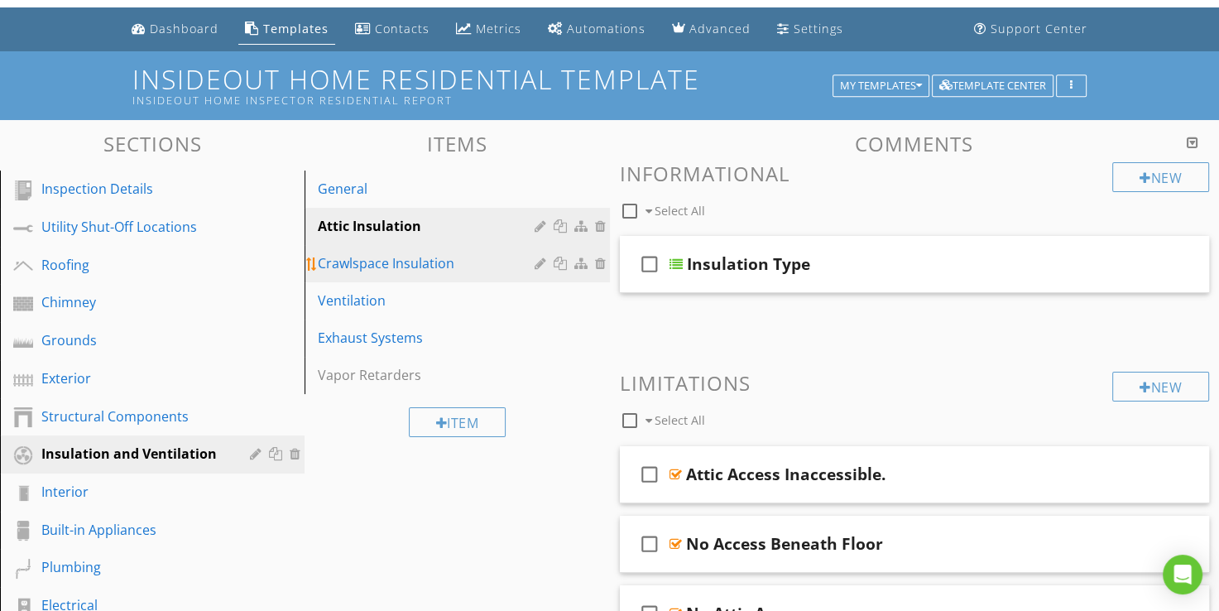
click at [412, 263] on div "Crawlspace Insulation" at bounding box center [428, 263] width 221 height 20
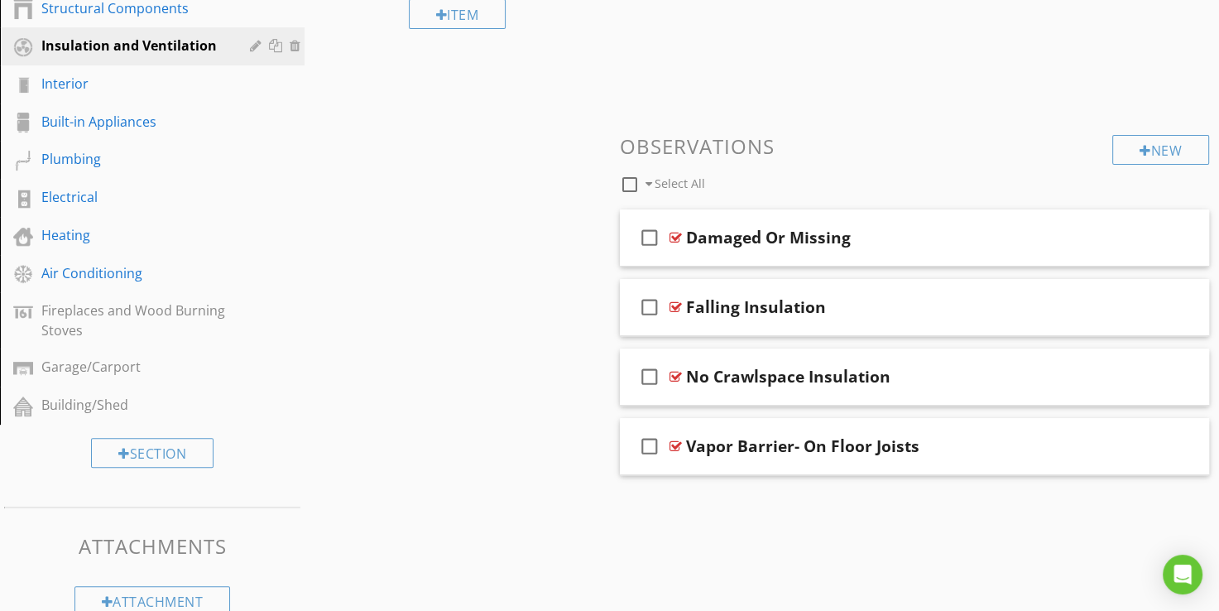
scroll to position [480, 0]
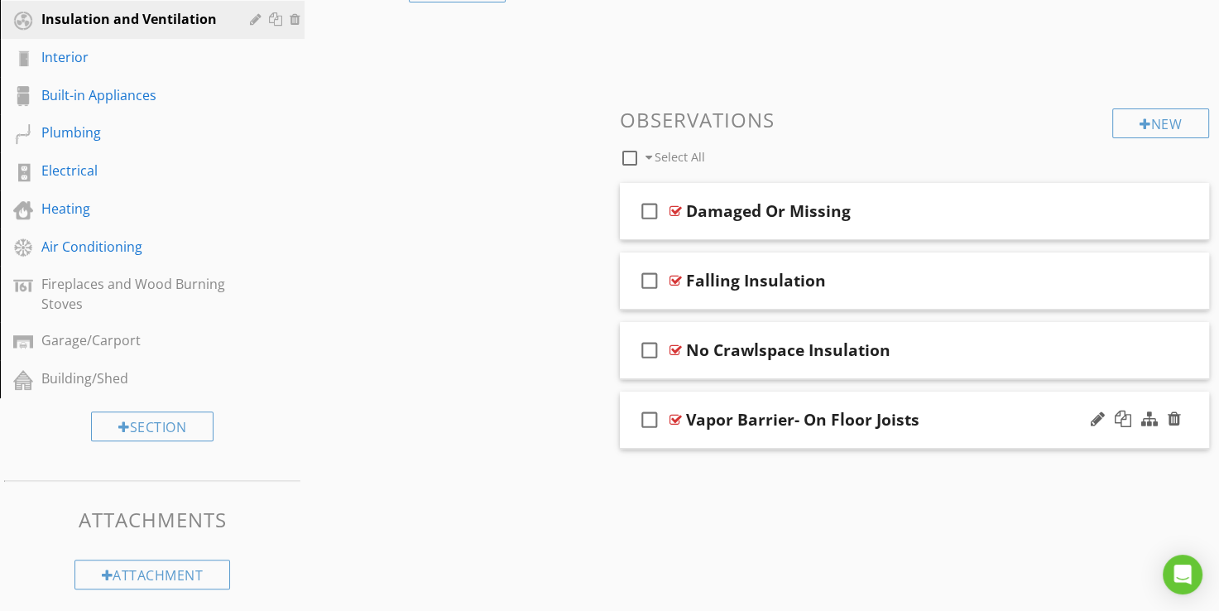
click at [673, 416] on div at bounding box center [676, 419] width 12 height 13
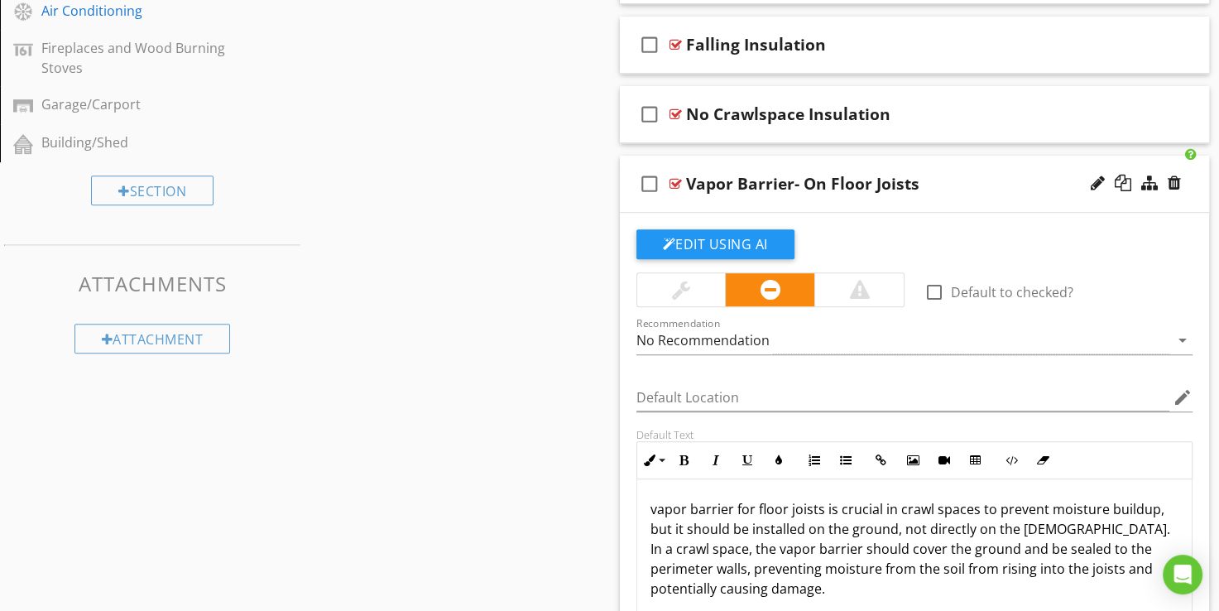
scroll to position [728, 0]
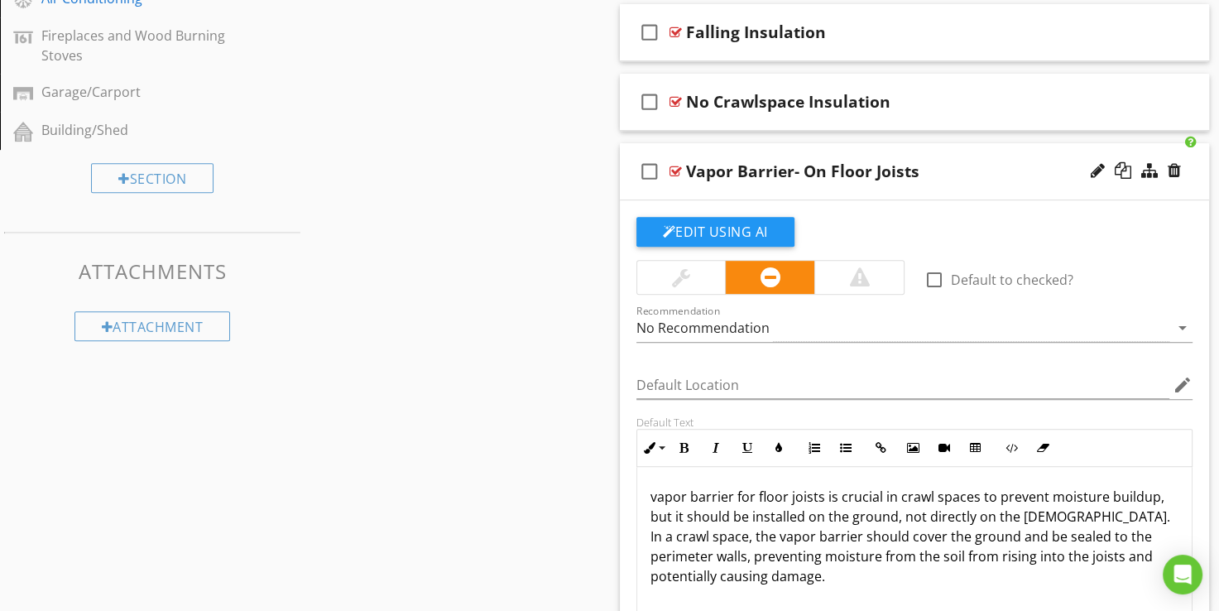
click at [672, 171] on div at bounding box center [676, 171] width 12 height 13
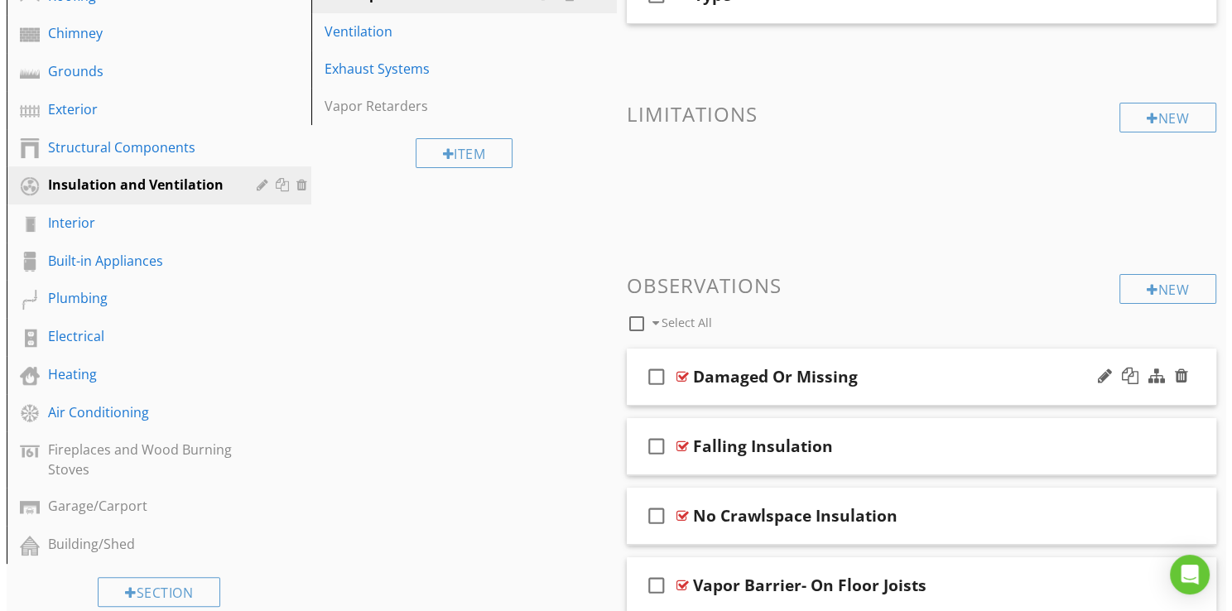
scroll to position [480, 0]
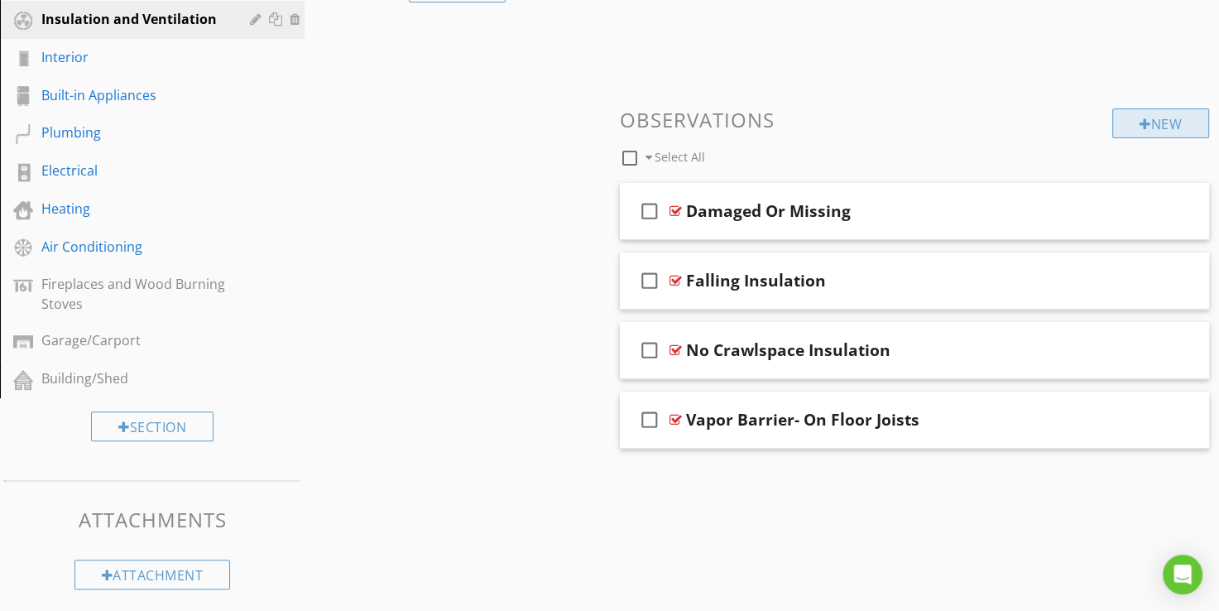
click at [1159, 127] on div "New" at bounding box center [1160, 123] width 97 height 30
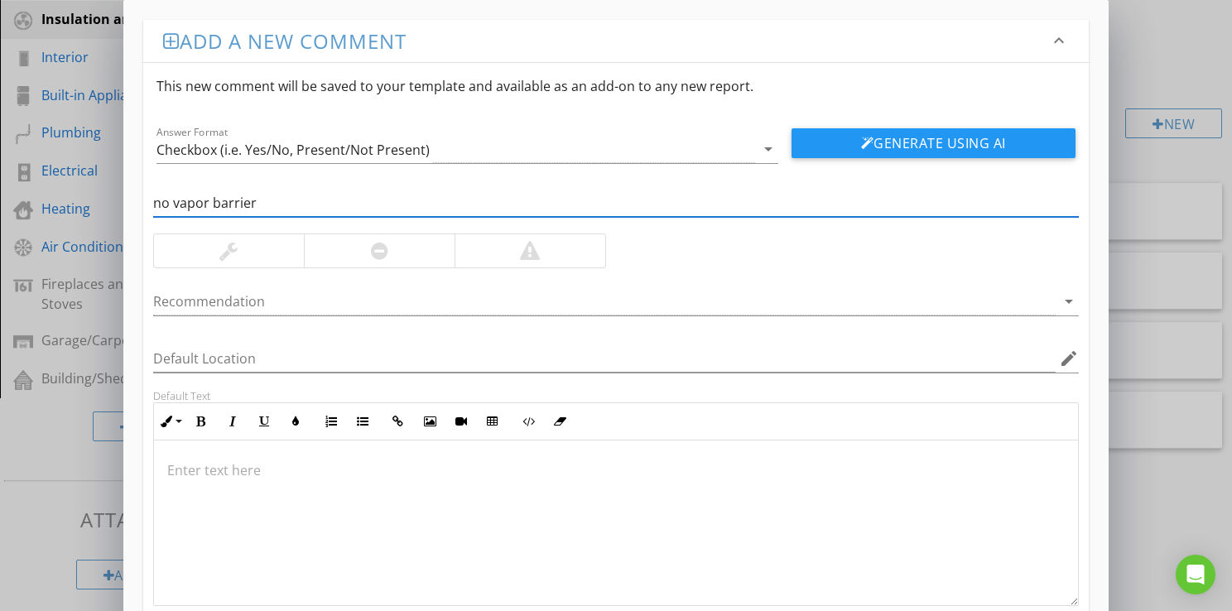
type input "no vapor barrier"
click at [380, 241] on div at bounding box center [379, 251] width 17 height 20
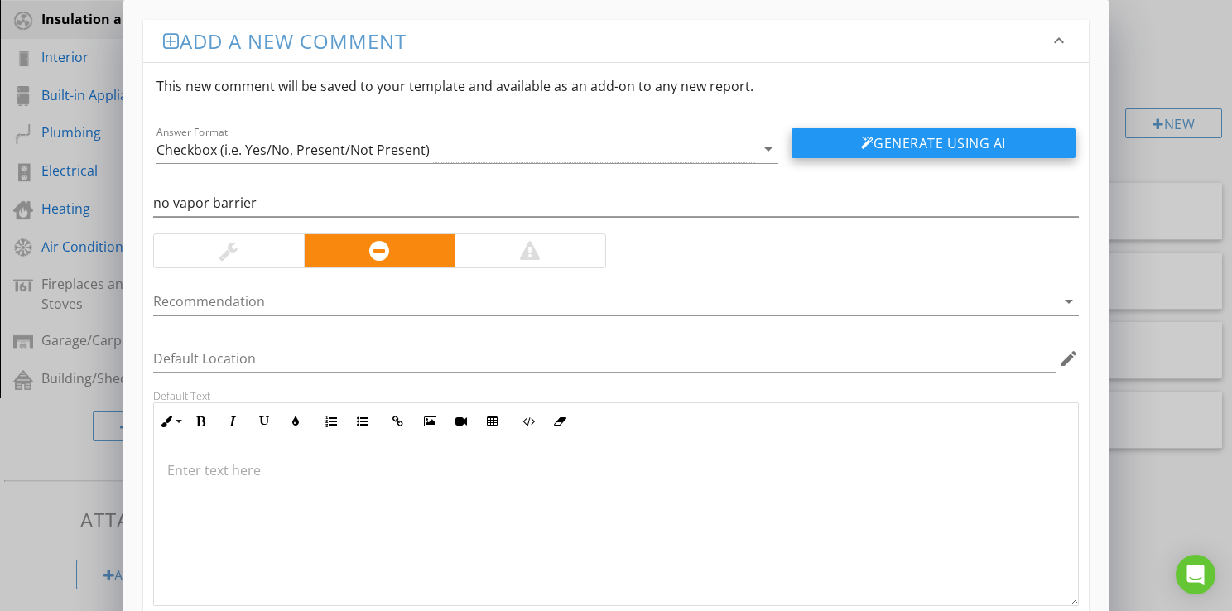
click at [899, 151] on button "Generate Using AI" at bounding box center [933, 143] width 284 height 30
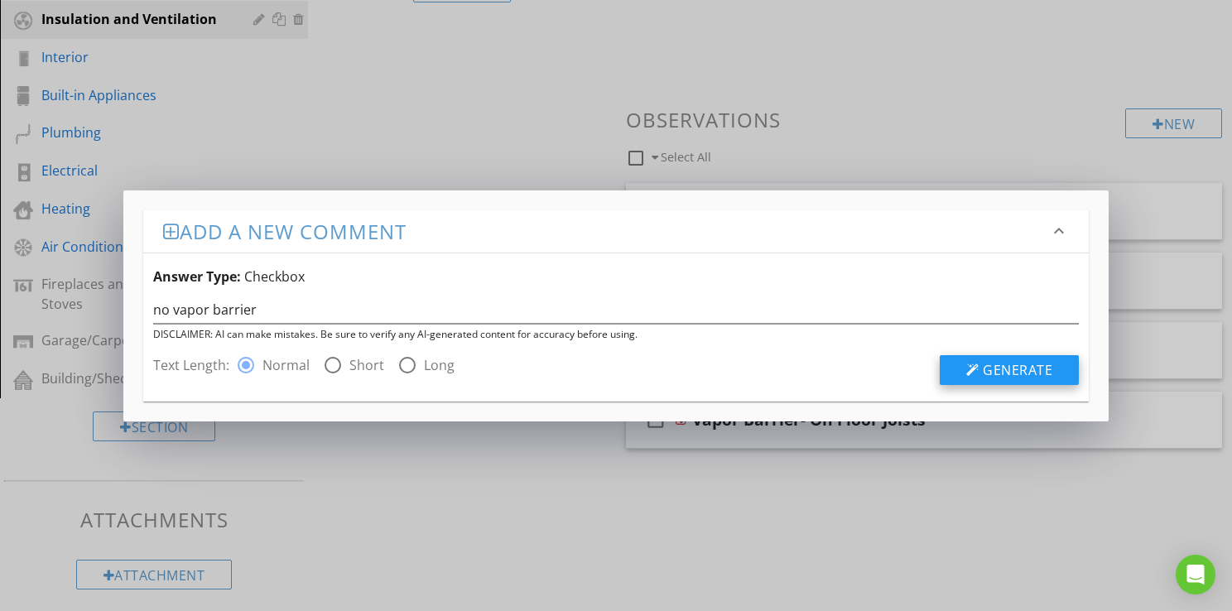
click at [1029, 369] on span "Generate" at bounding box center [1017, 370] width 70 height 18
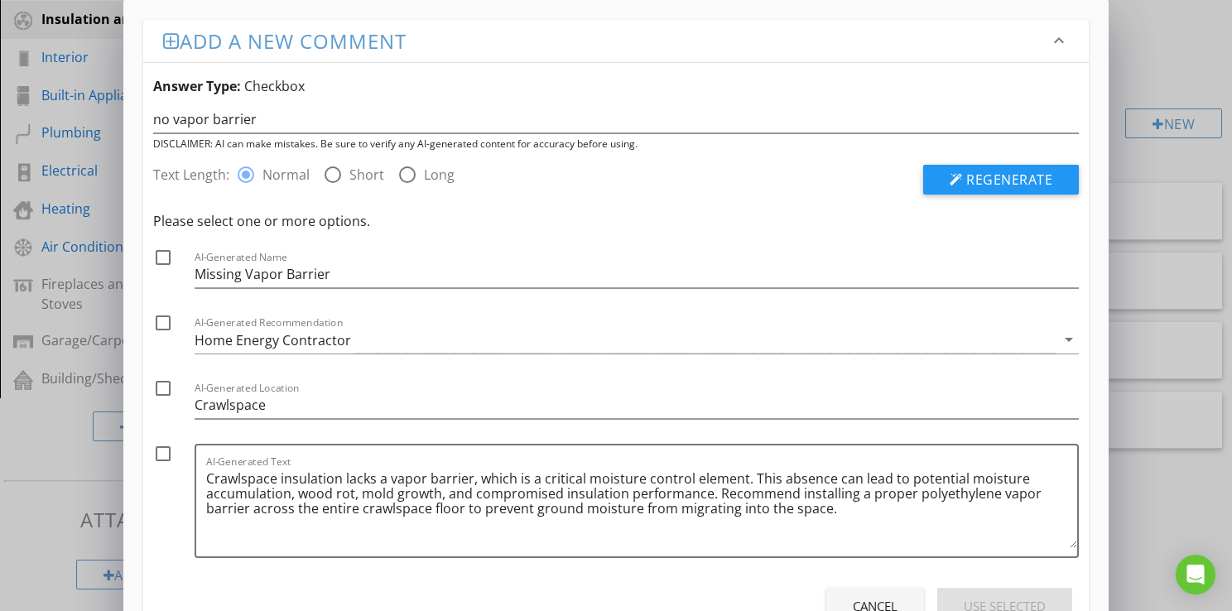
click at [164, 326] on div at bounding box center [163, 323] width 28 height 28
checkbox input "true"
click at [160, 255] on div at bounding box center [163, 257] width 28 height 28
checkbox input "true"
click at [161, 453] on div at bounding box center [163, 454] width 28 height 28
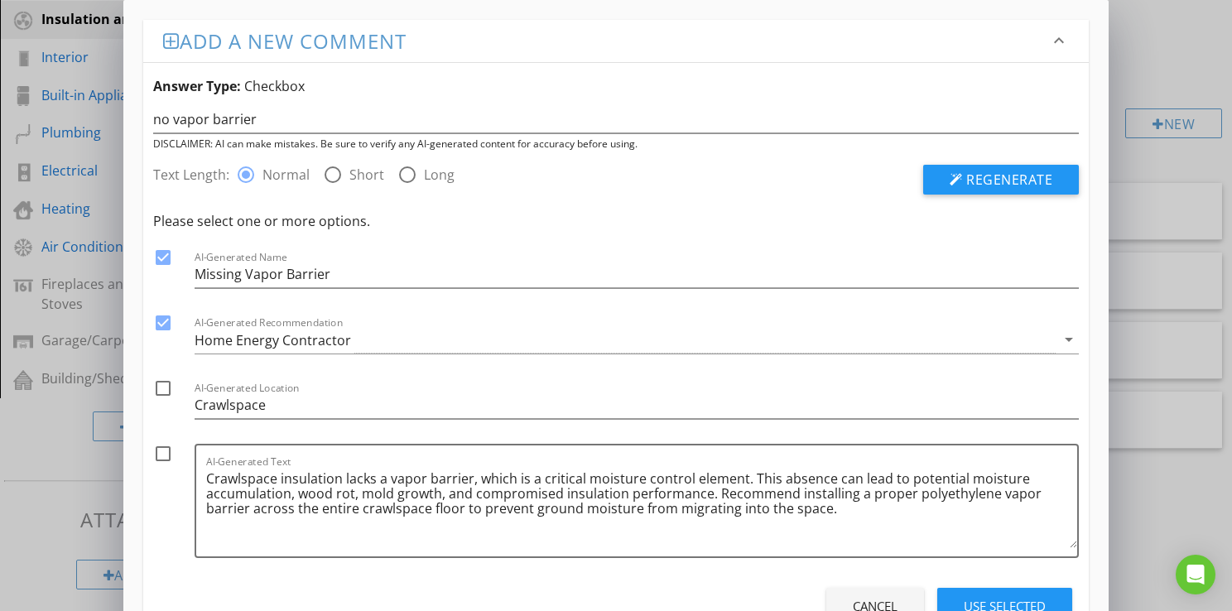
checkbox input "true"
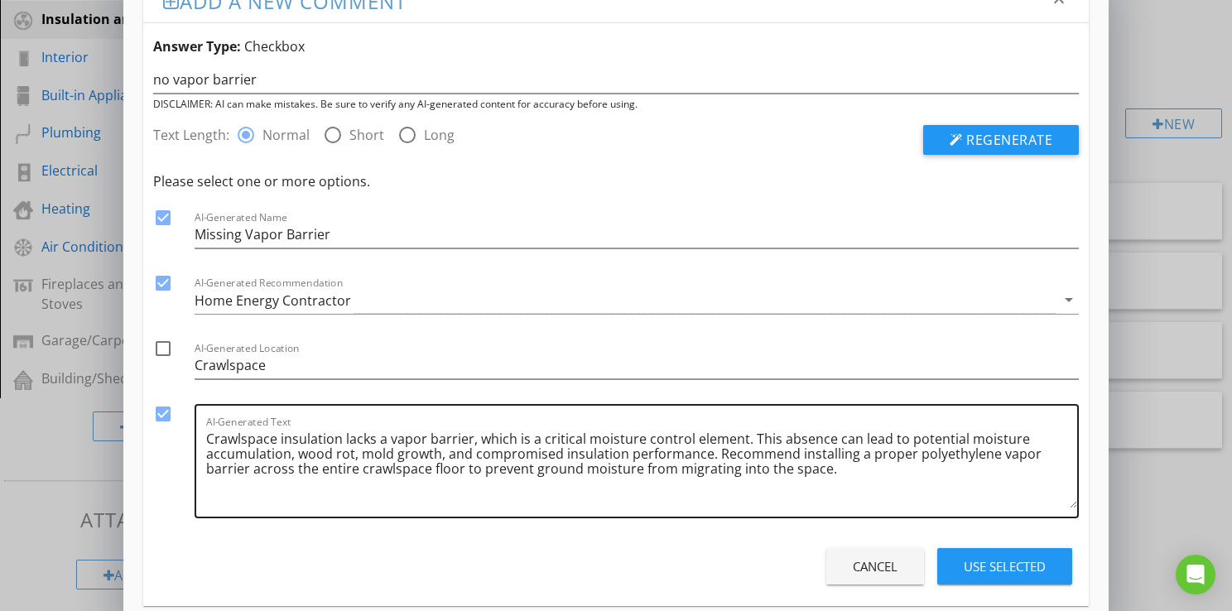
scroll to position [63, 0]
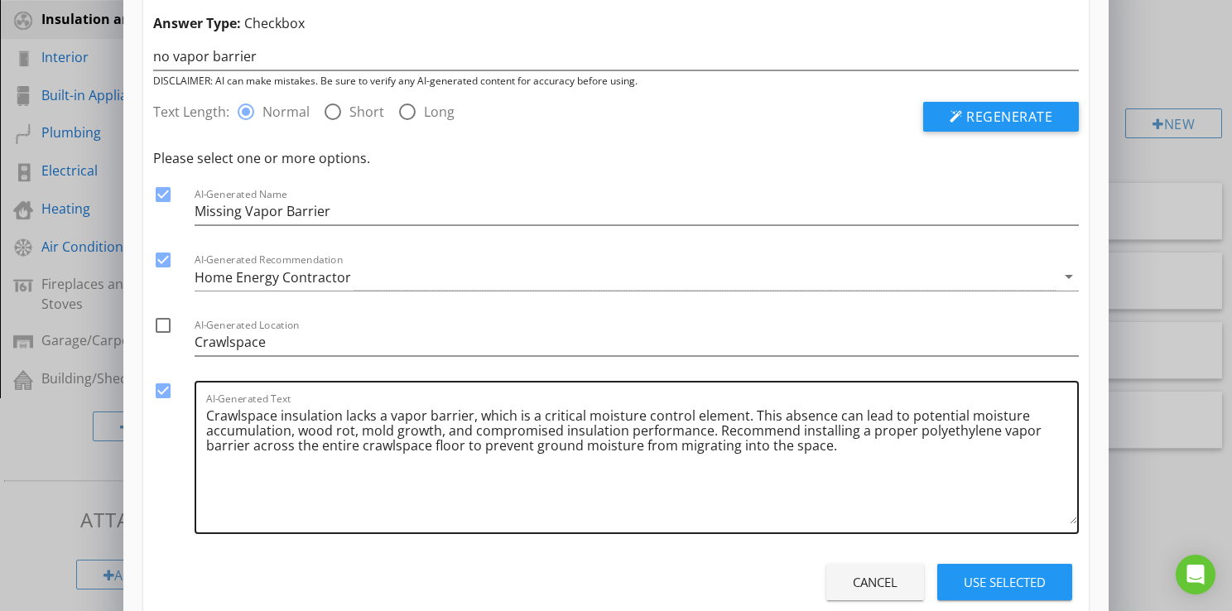
drag, startPoint x: 1074, startPoint y: 478, endPoint x: 1040, endPoint y: 523, distance: 55.6
click at [1063, 524] on textarea "Crawlspace insulation lacks a vapor barrier, which is a critical moisture contr…" at bounding box center [641, 463] width 871 height 122
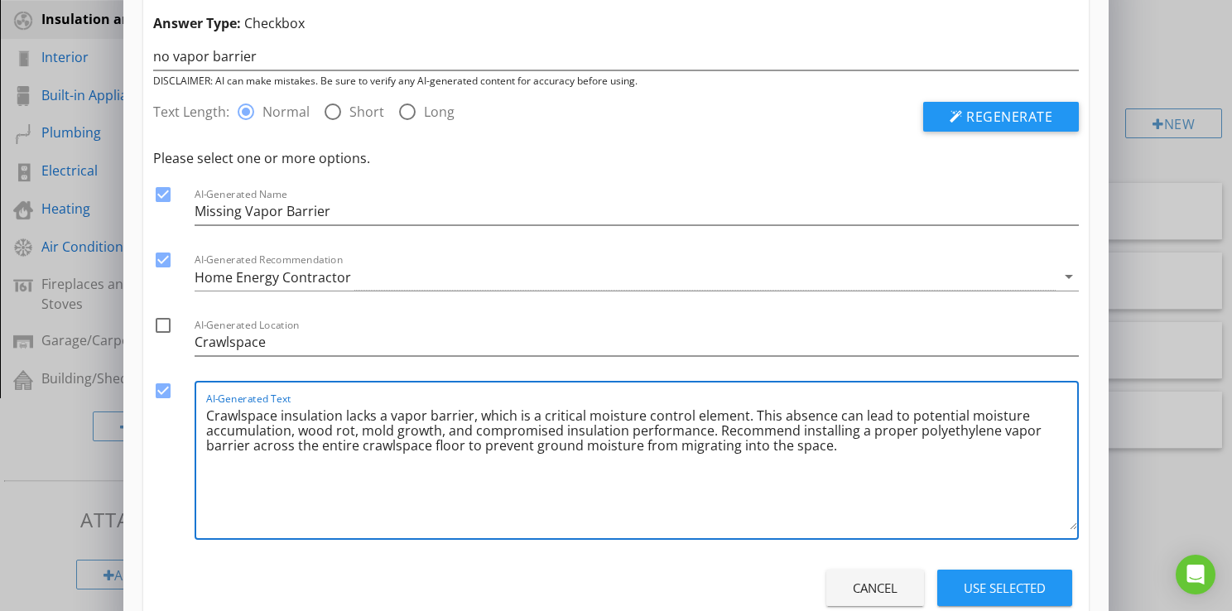
click at [790, 429] on textarea "Crawlspace insulation lacks a vapor barrier, which is a critical moisture contr…" at bounding box center [641, 465] width 871 height 127
click at [258, 445] on textarea "Crawlspace insulation lacks a vapor barrier, which is a critical moisture contr…" at bounding box center [641, 465] width 871 height 127
type textarea "Crawlspace insulation lacks a vapor barrier, which is a critical moisture contr…"
click at [996, 588] on div "Use Selected" at bounding box center [1004, 588] width 82 height 19
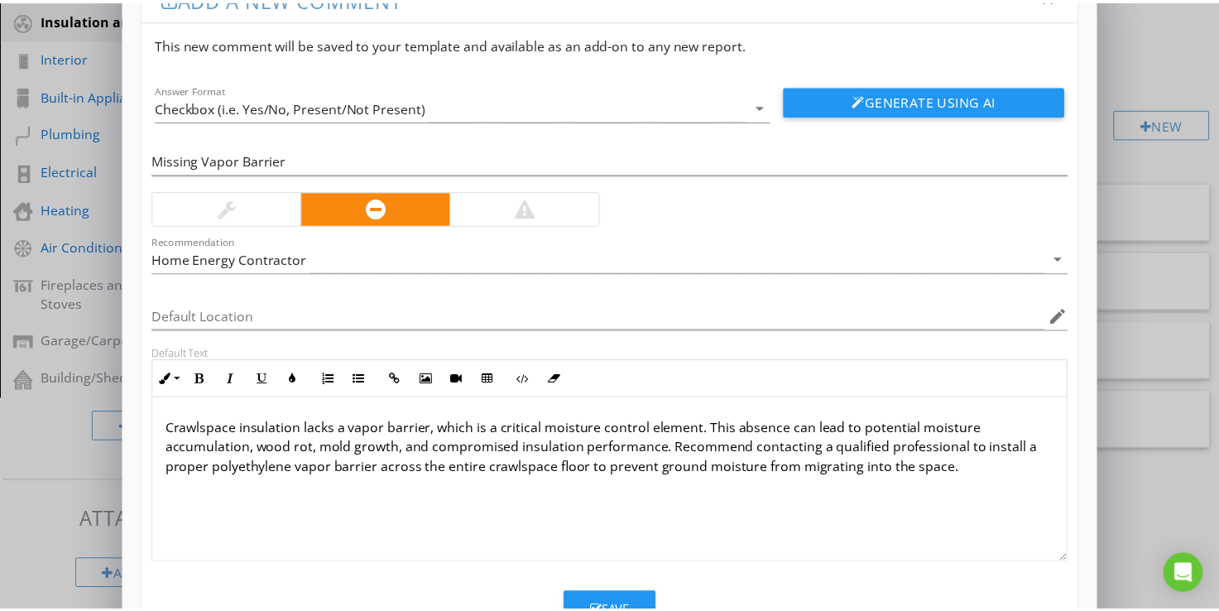
scroll to position [106, 0]
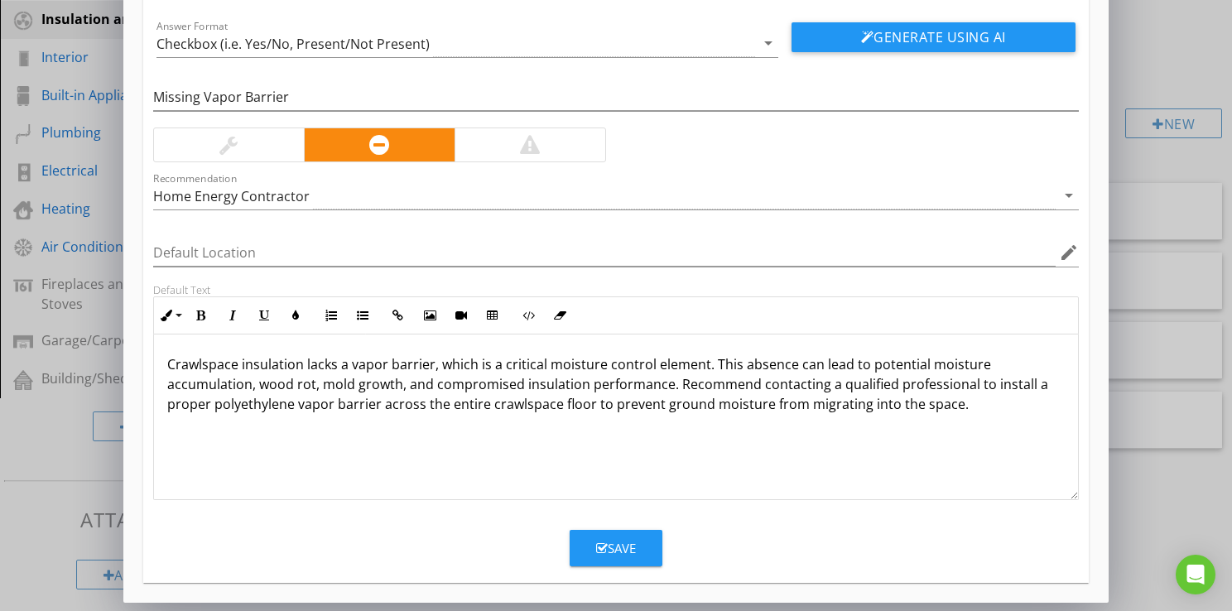
click at [624, 548] on div "Save" at bounding box center [616, 548] width 40 height 19
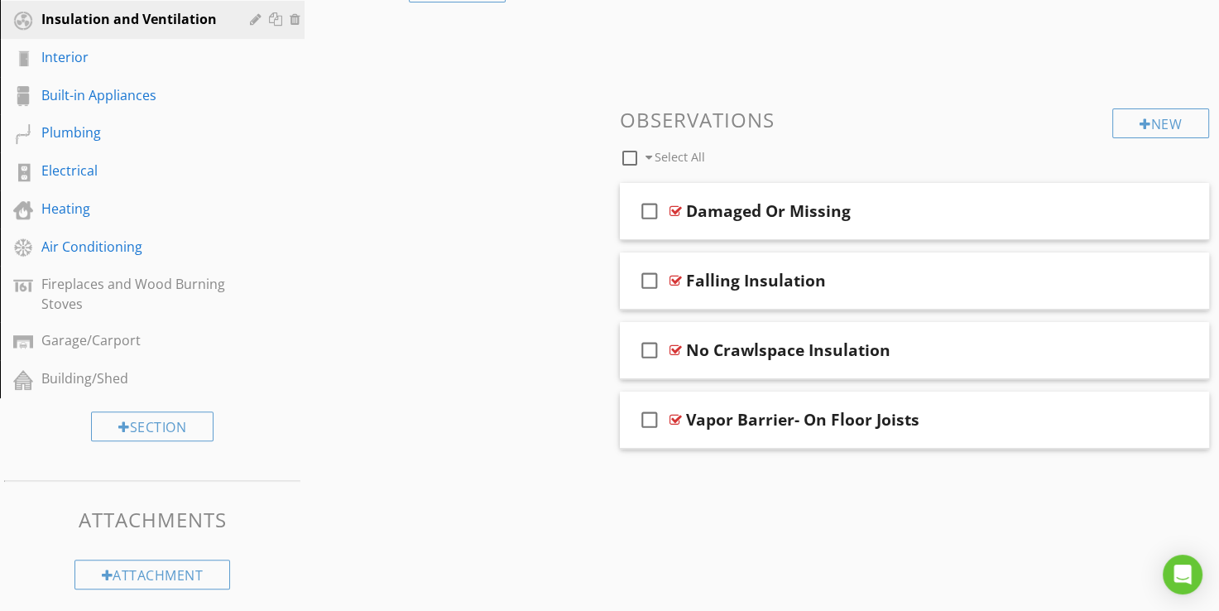
scroll to position [149, 0]
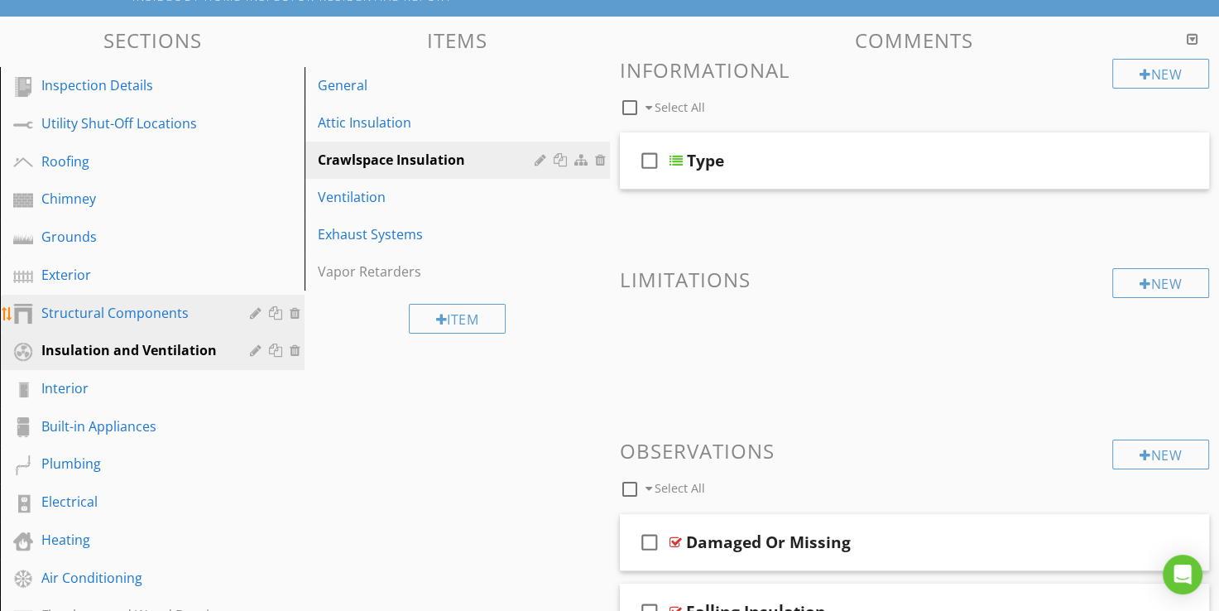
click at [99, 315] on div "Structural Components" at bounding box center [133, 313] width 185 height 20
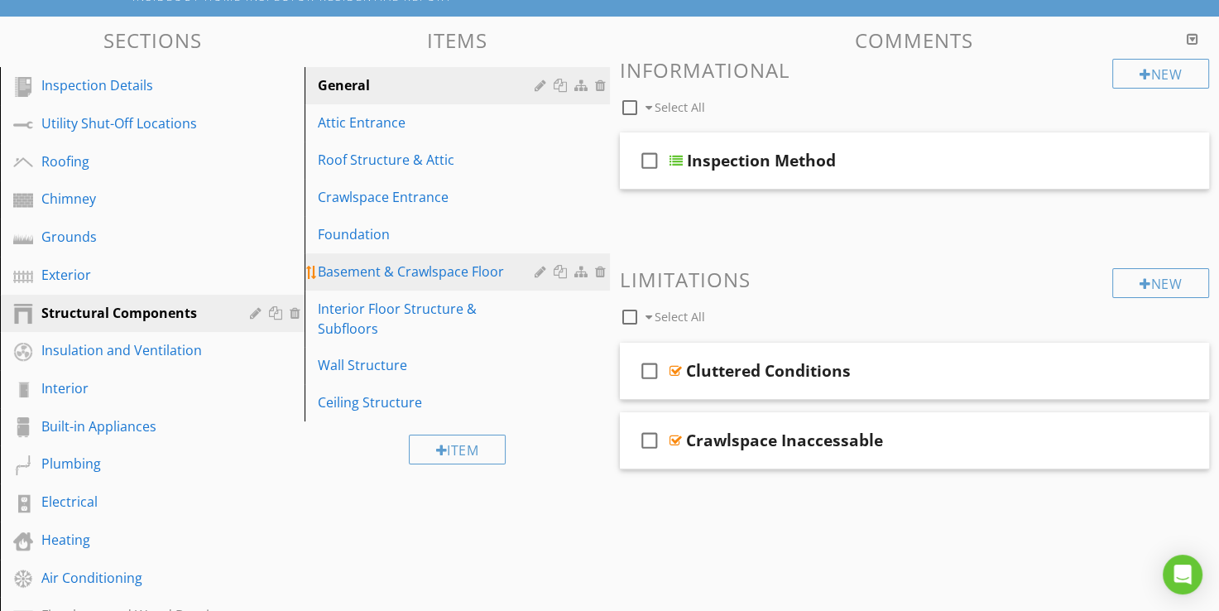
click at [430, 273] on div "Basement & Crawlspace Floor" at bounding box center [428, 272] width 221 height 20
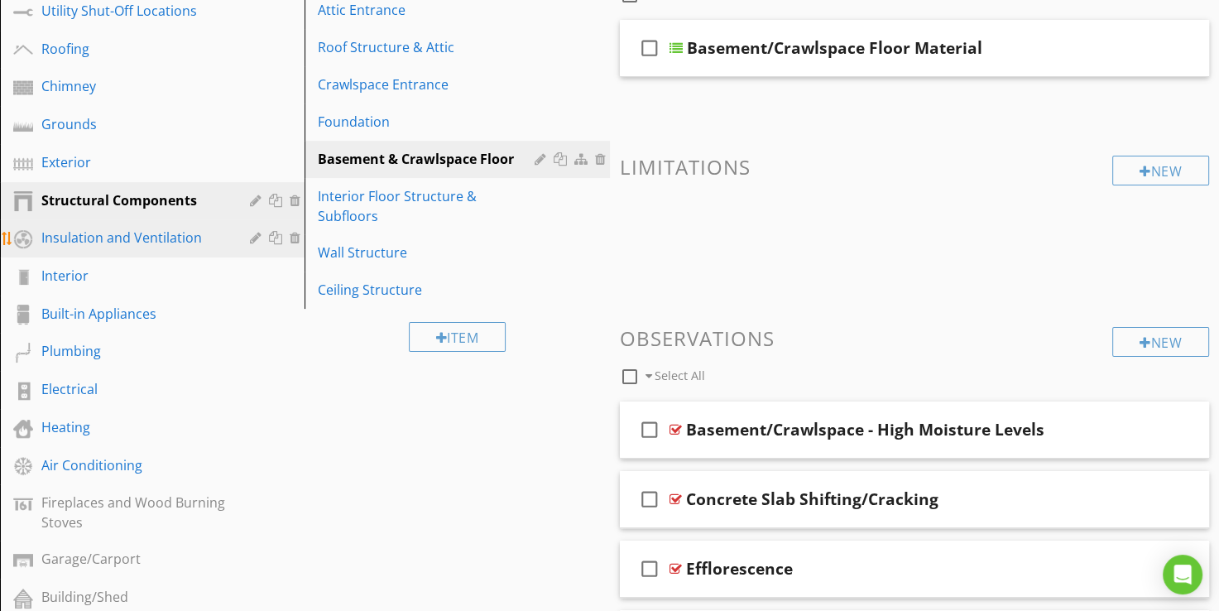
scroll to position [232, 0]
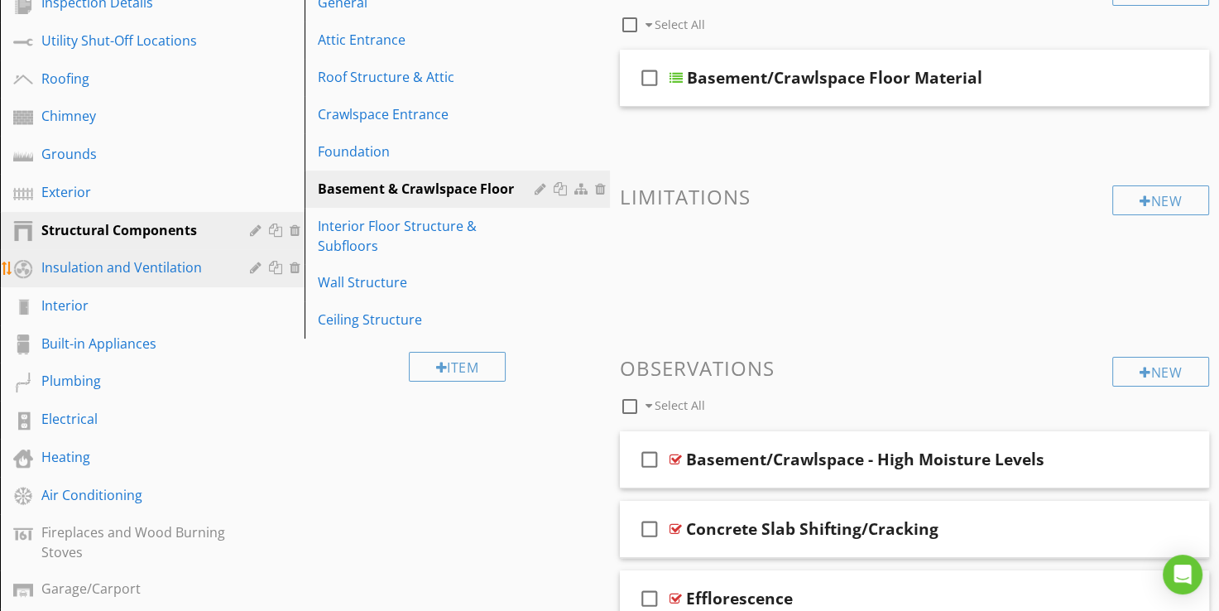
click at [70, 262] on div "Insulation and Ventilation" at bounding box center [133, 267] width 185 height 20
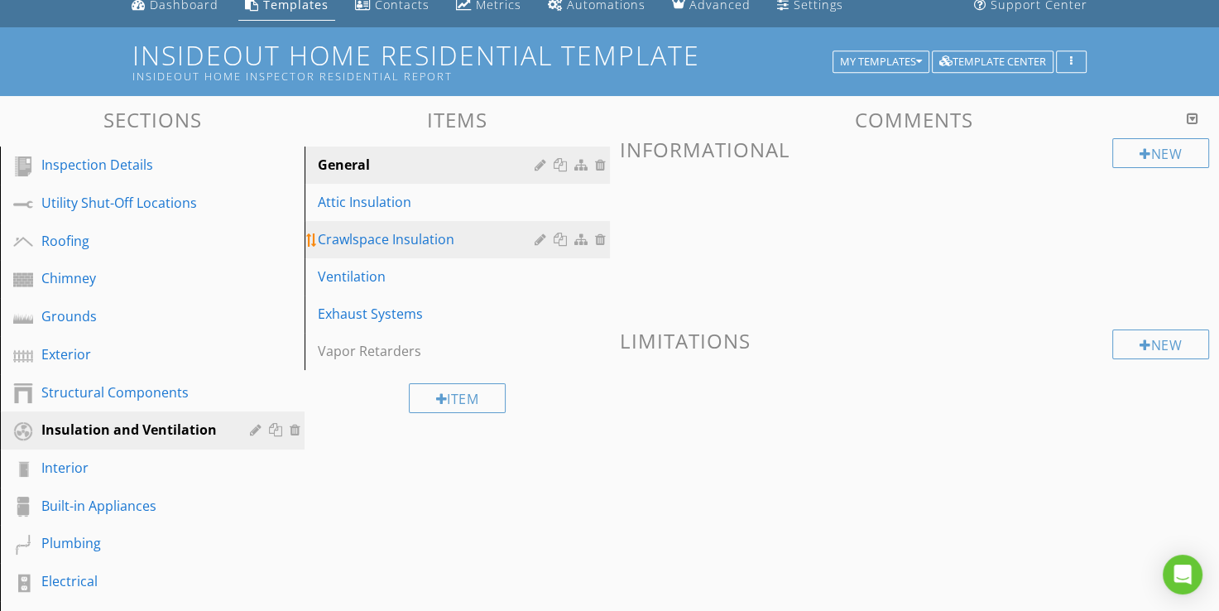
scroll to position [66, 0]
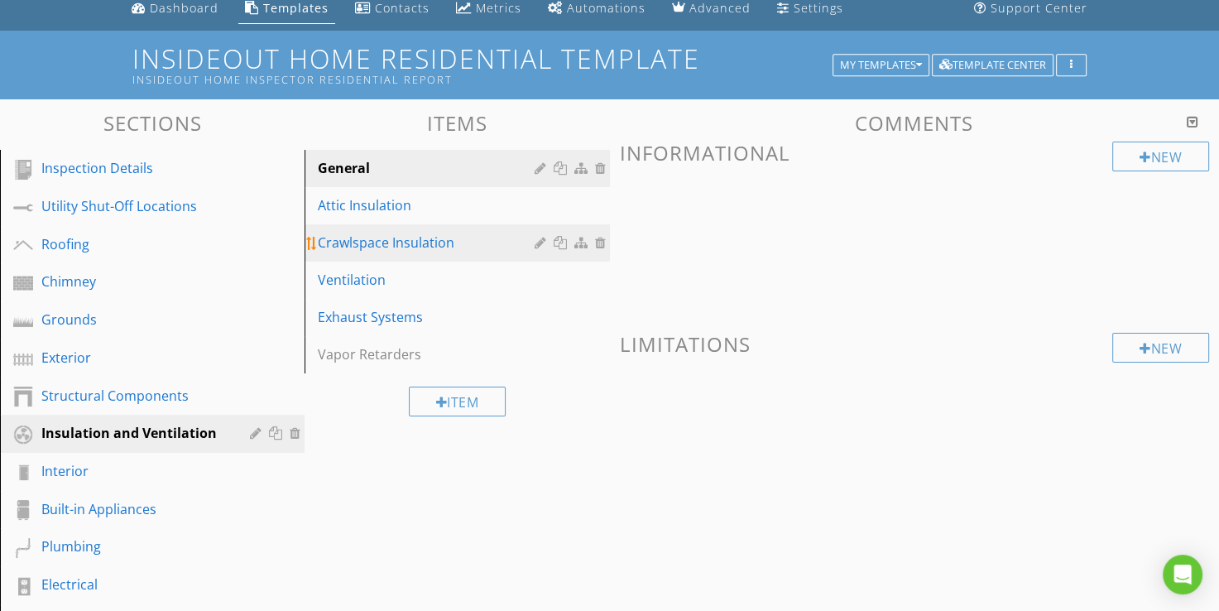
click at [360, 243] on div "Crawlspace Insulation" at bounding box center [428, 243] width 221 height 20
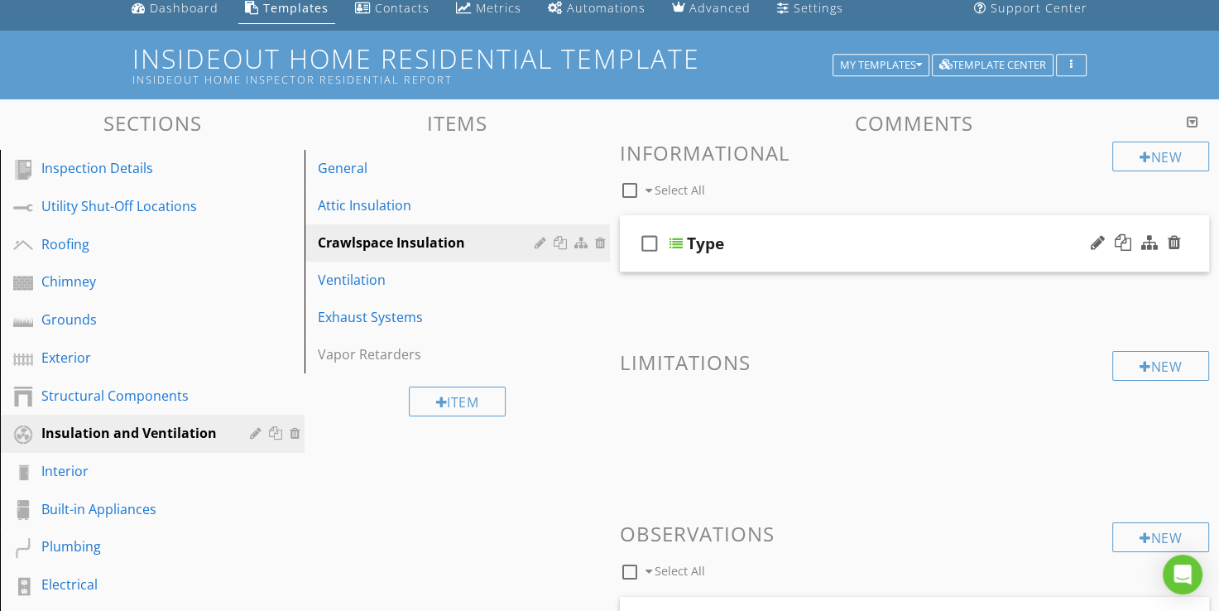
click at [672, 240] on div at bounding box center [676, 243] width 13 height 13
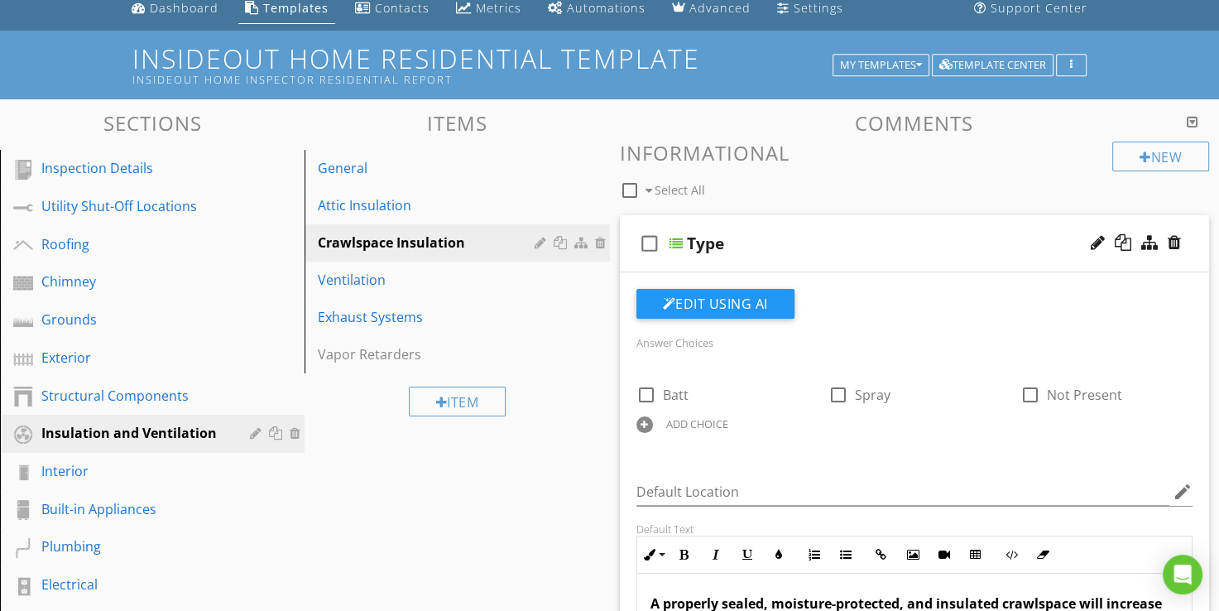
click at [672, 240] on div at bounding box center [676, 243] width 13 height 13
type textarea "<p><strong>A properly sealed, moisture-protected, and insulated crawlspace will…"
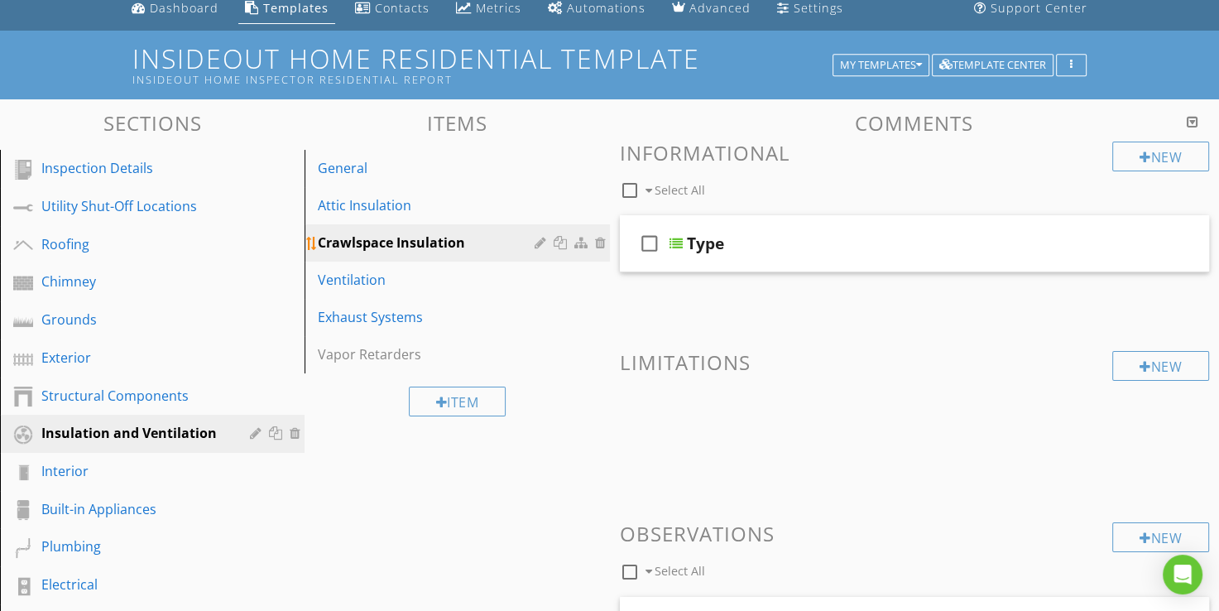
click at [540, 241] on div at bounding box center [543, 242] width 16 height 13
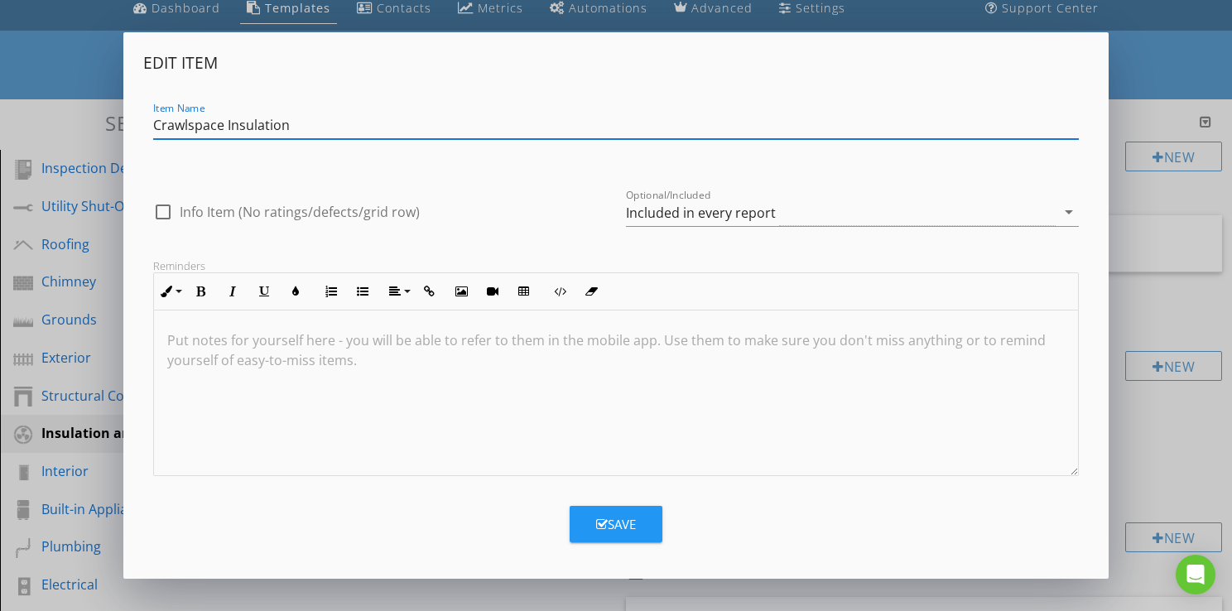
click at [155, 130] on input "Crawlspace Insulation" at bounding box center [615, 125] width 925 height 27
type input "Basement/Crawlspace Insulation"
click at [614, 523] on div "Save" at bounding box center [616, 524] width 40 height 19
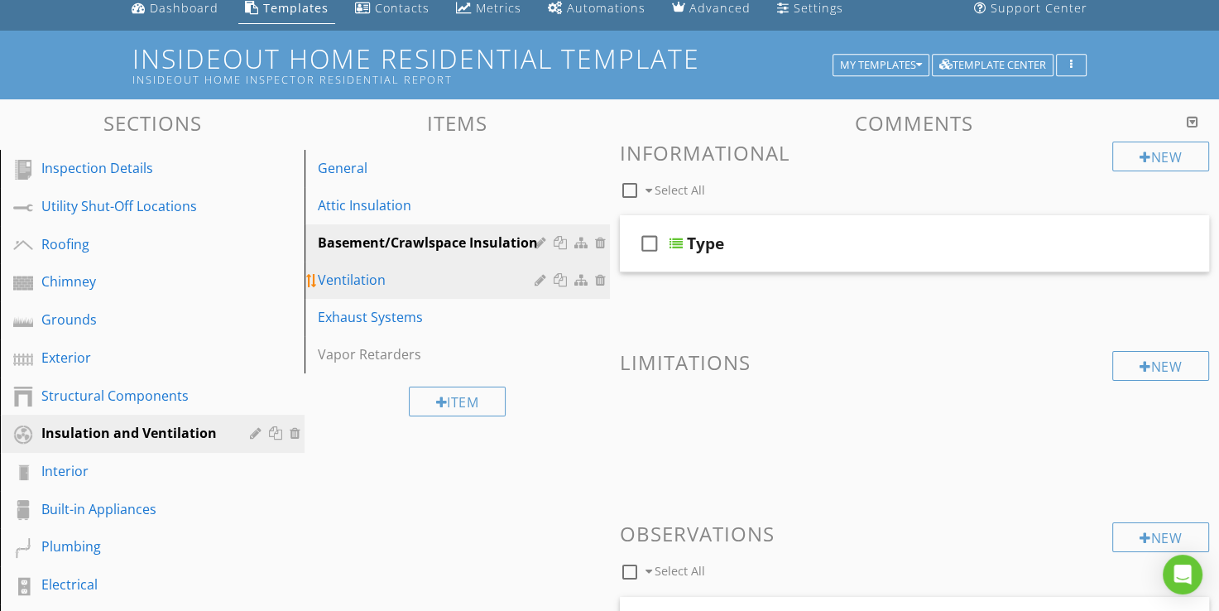
click at [358, 281] on div "Ventilation" at bounding box center [428, 280] width 221 height 20
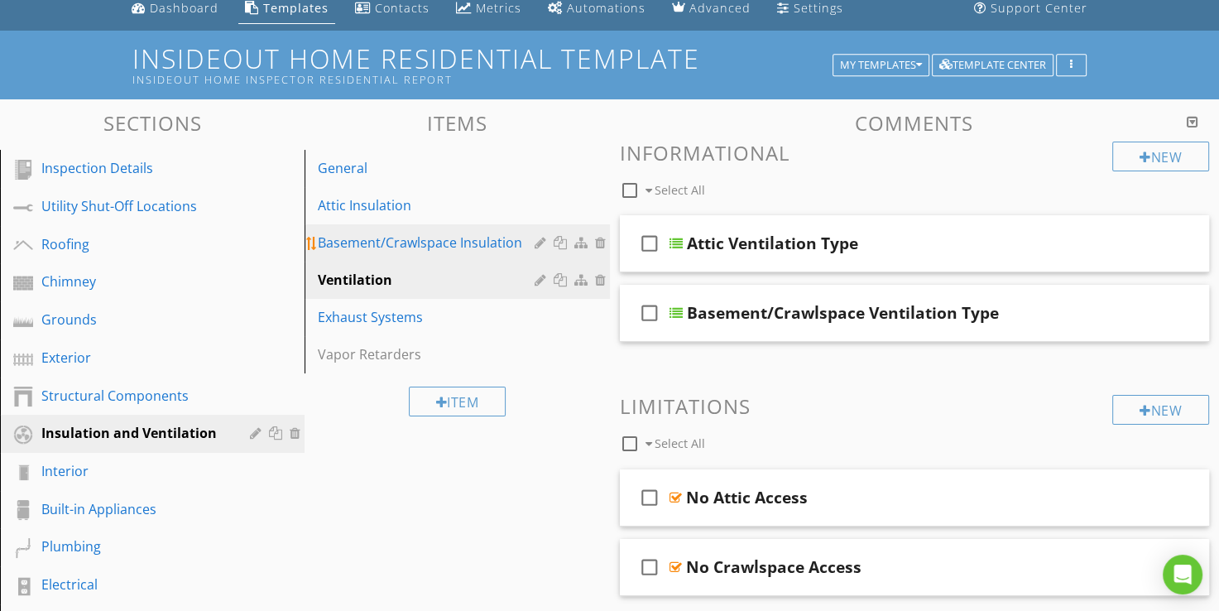
click at [378, 249] on div "Basement/Crawlspace Insulation" at bounding box center [428, 243] width 221 height 20
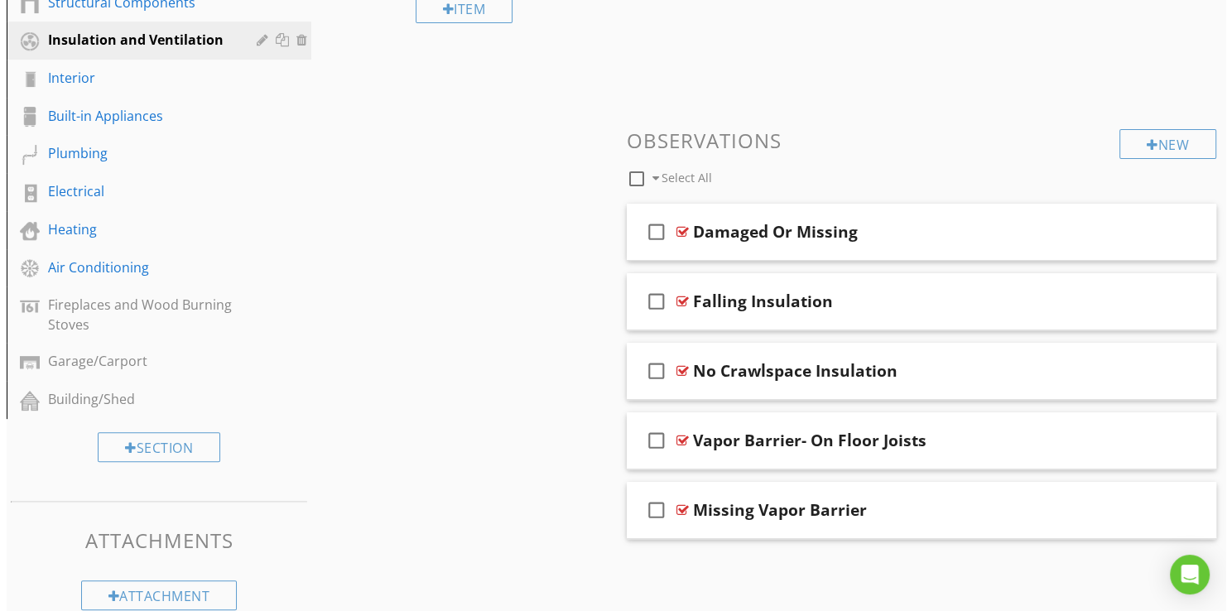
scroll to position [480, 0]
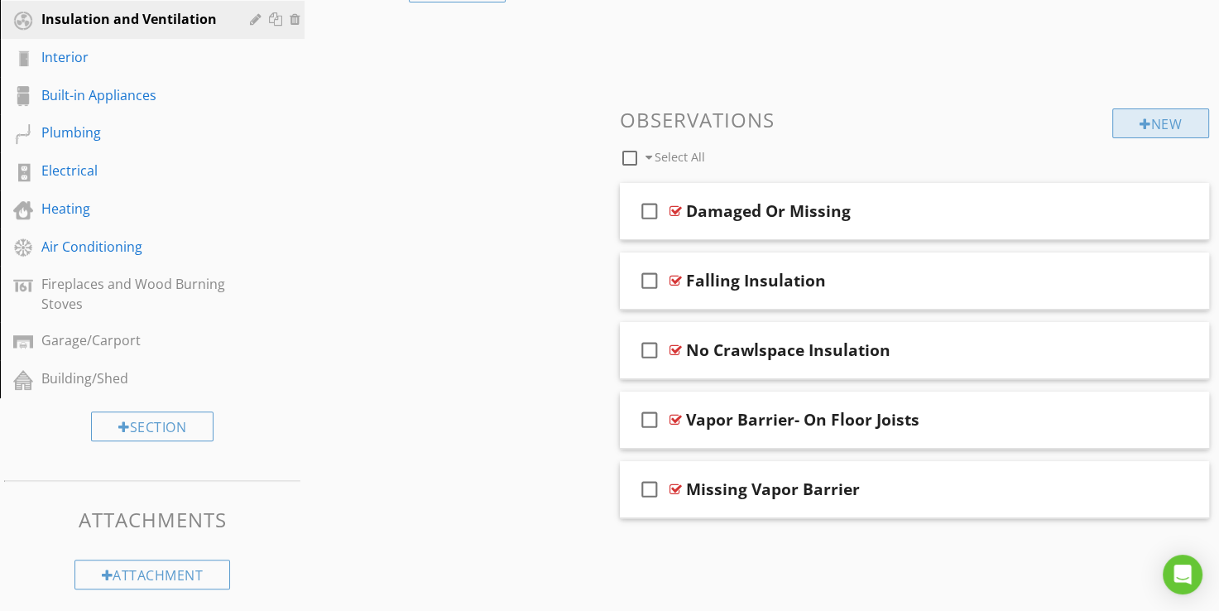
click at [1151, 128] on div "New" at bounding box center [1160, 123] width 97 height 30
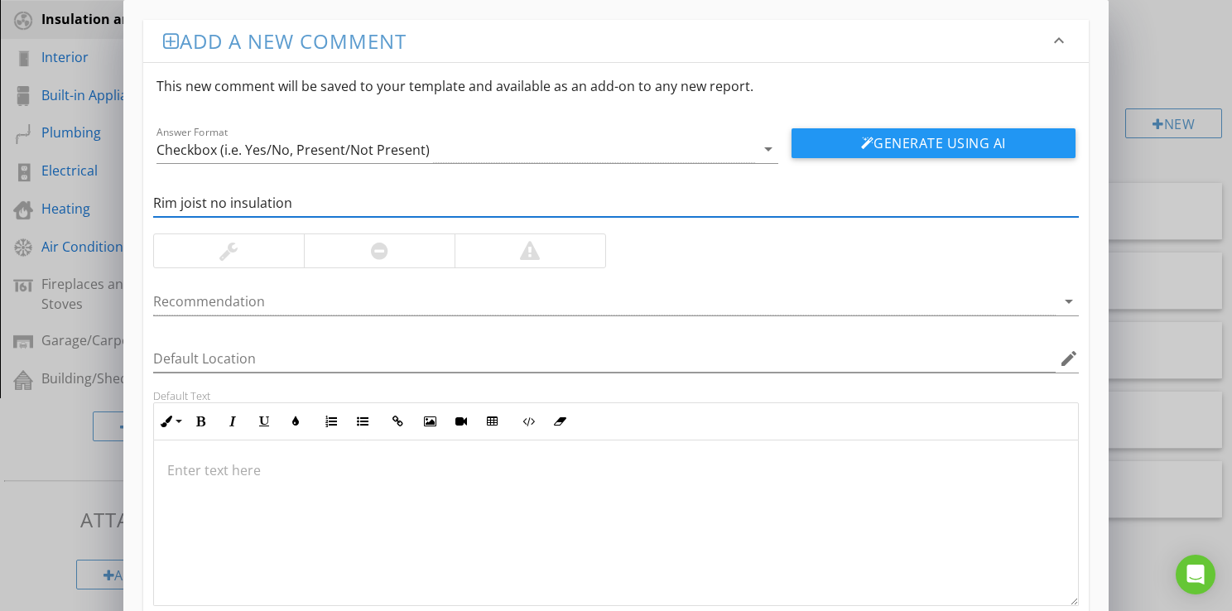
type input "Rim joist no insulation"
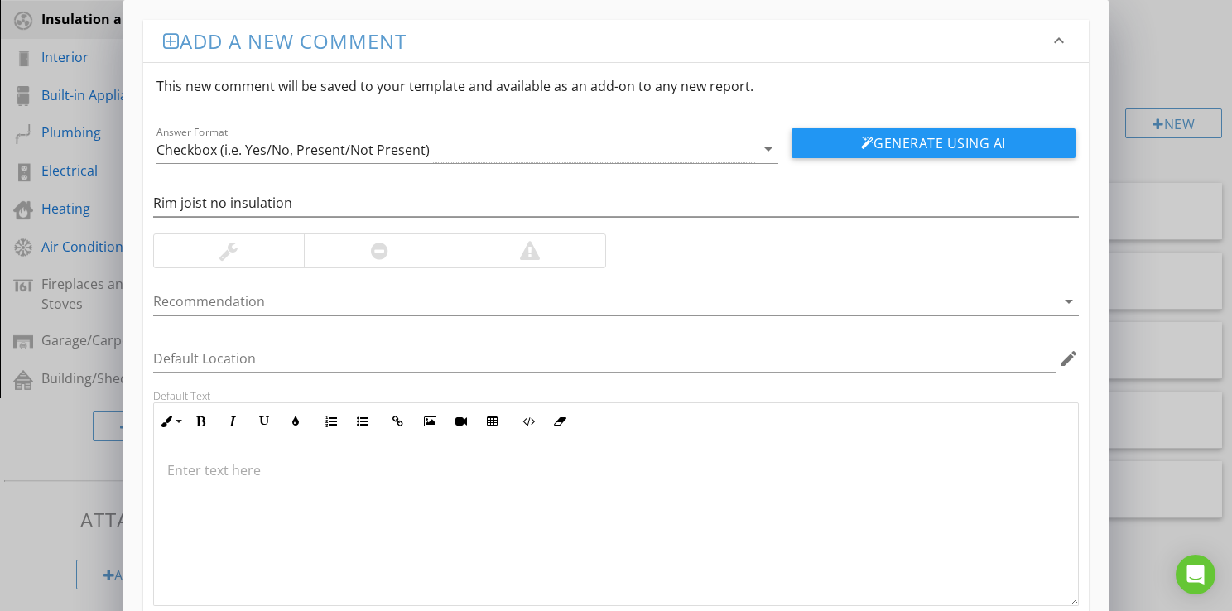
click at [416, 259] on div at bounding box center [379, 250] width 151 height 33
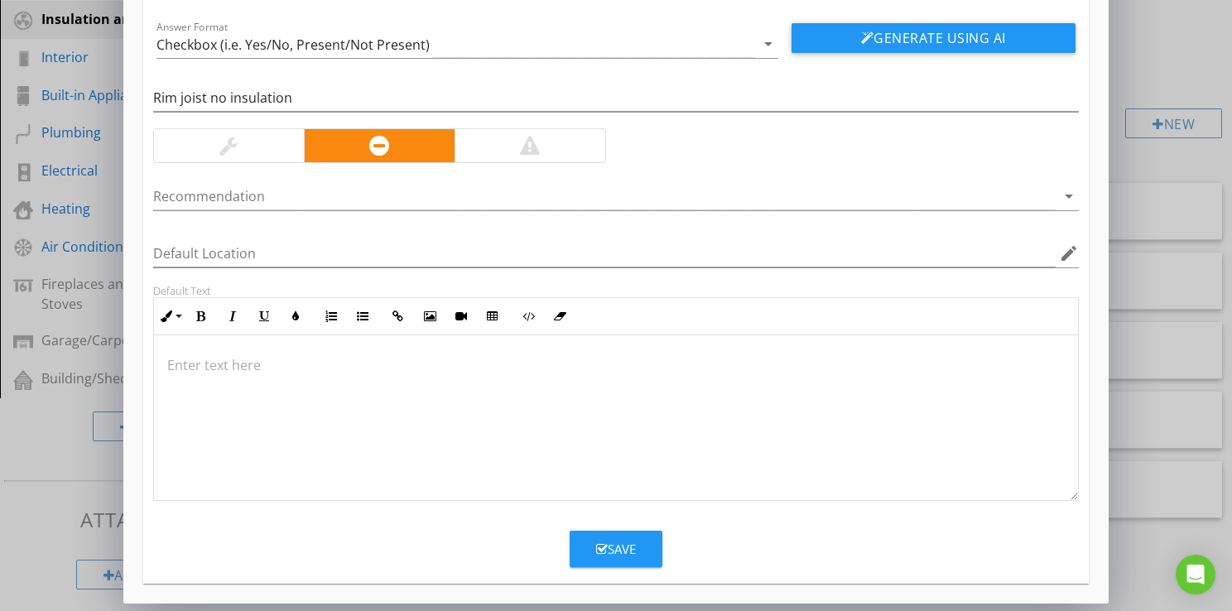
scroll to position [106, 0]
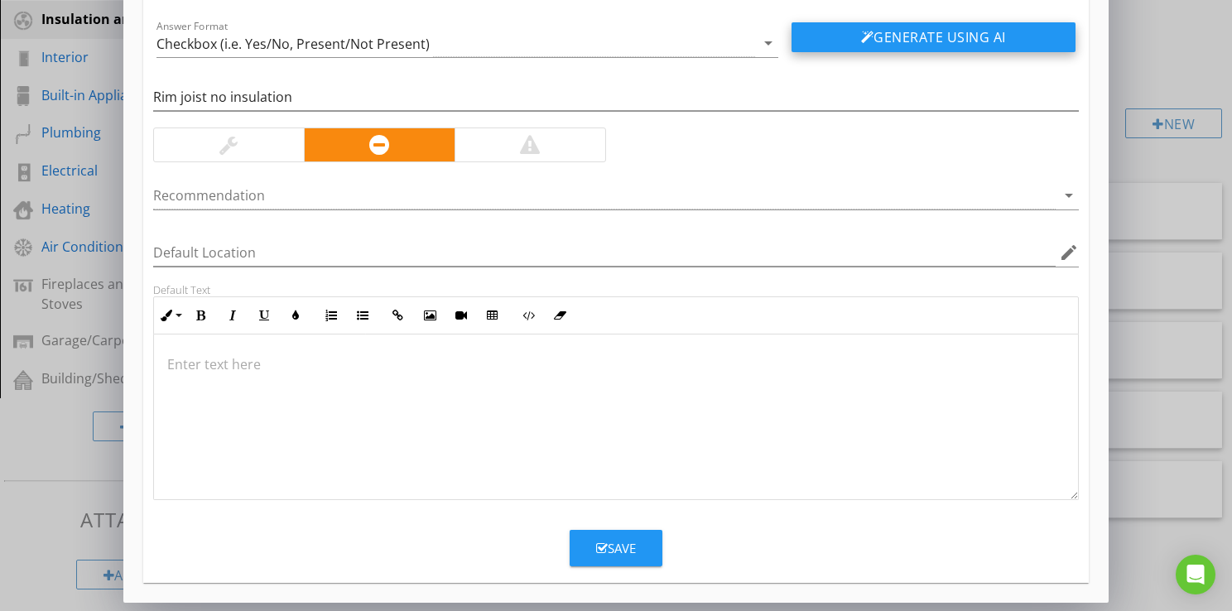
click at [924, 45] on button "Generate Using AI" at bounding box center [933, 37] width 284 height 30
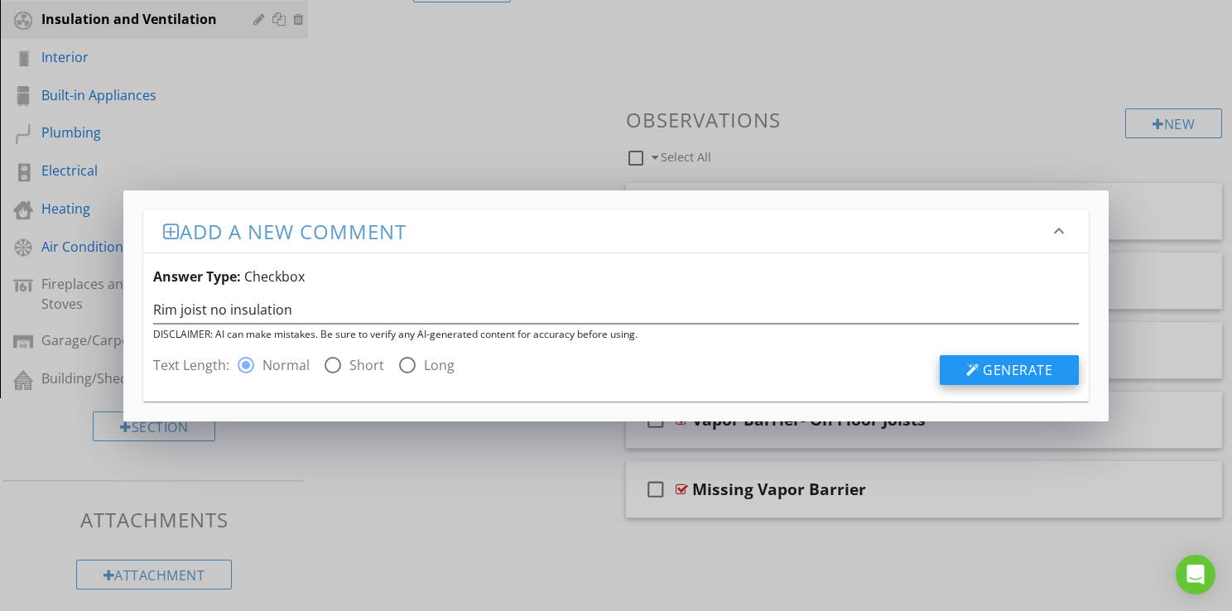
click at [984, 368] on span "Generate" at bounding box center [1017, 370] width 70 height 18
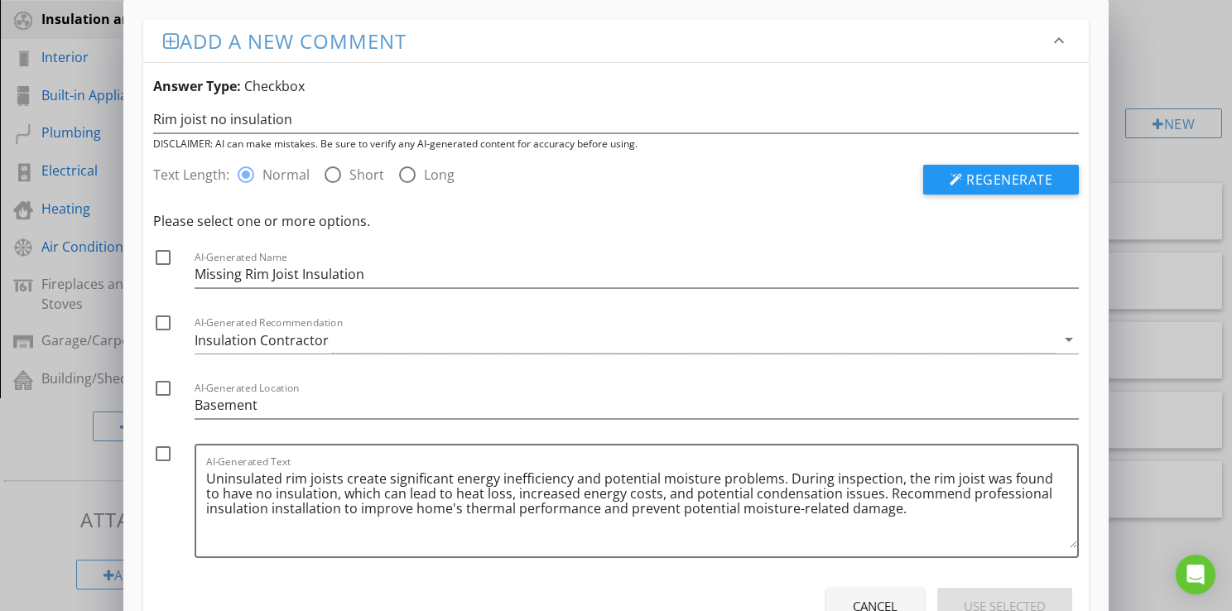
click at [161, 258] on div at bounding box center [163, 257] width 28 height 28
checkbox input "true"
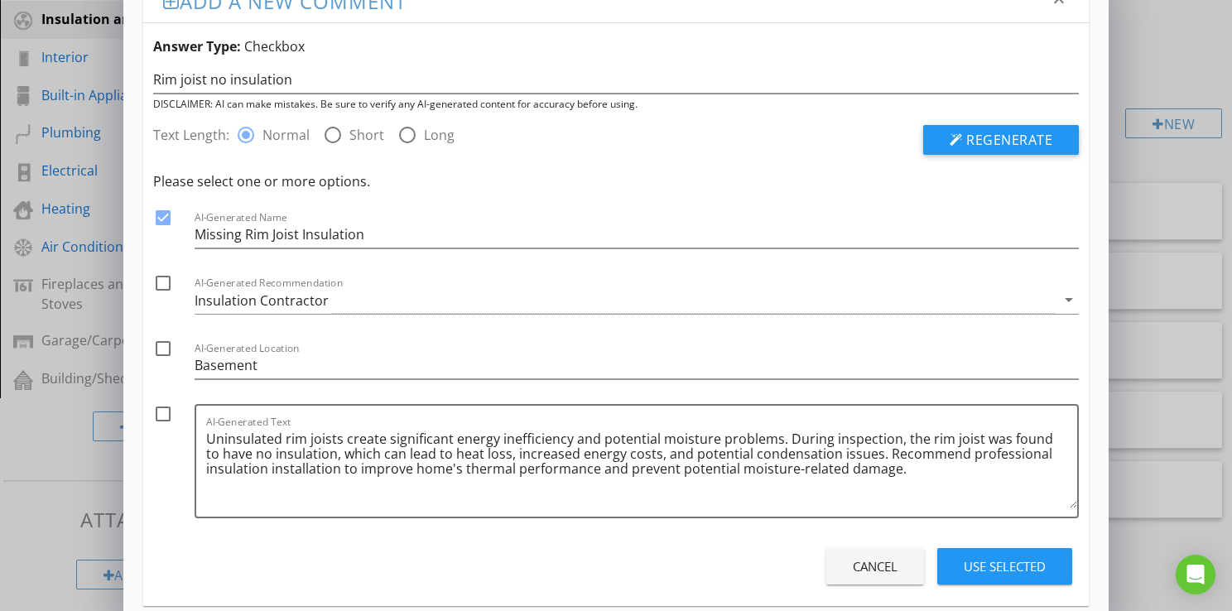
scroll to position [63, 0]
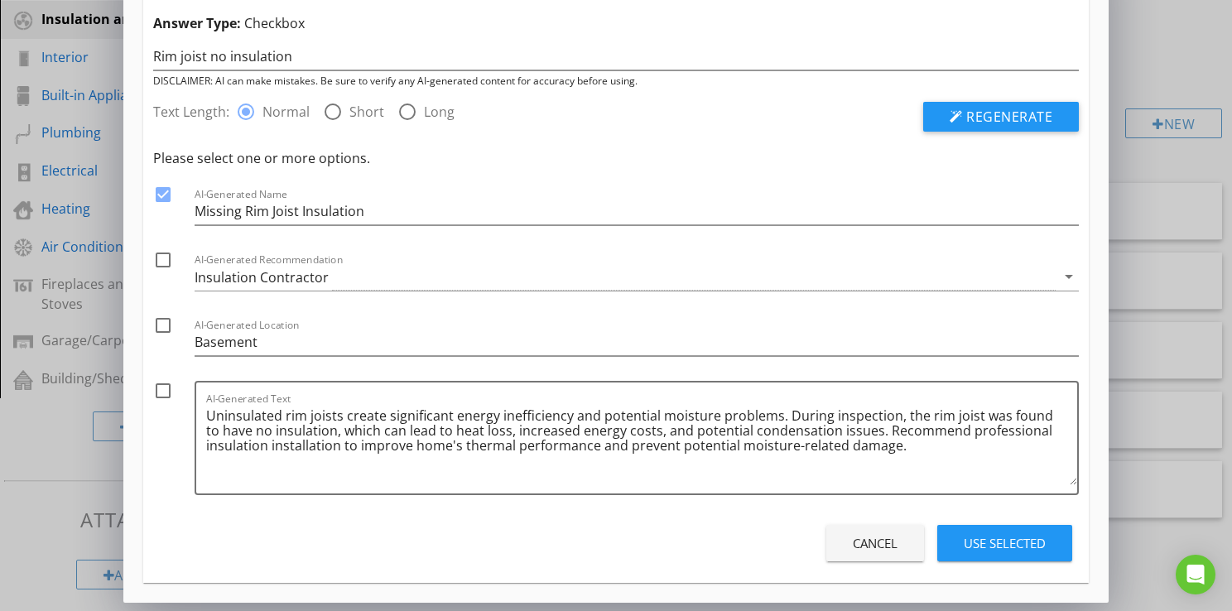
click at [166, 261] on div at bounding box center [163, 260] width 28 height 28
checkbox input "true"
click at [161, 387] on div at bounding box center [163, 391] width 28 height 28
checkbox input "true"
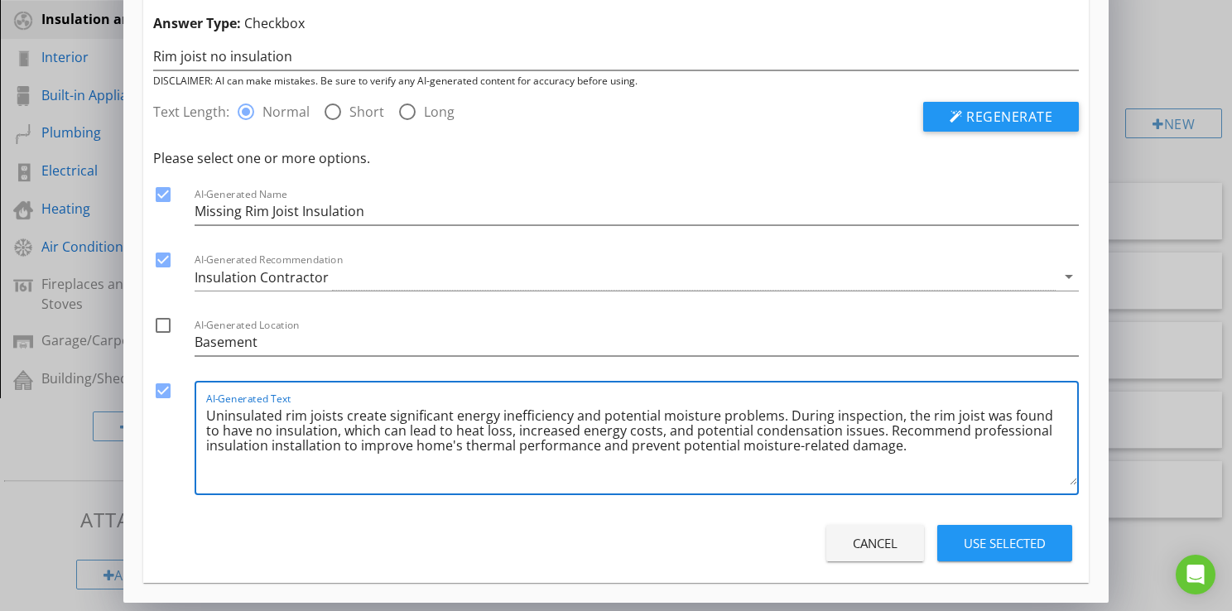
drag, startPoint x: 205, startPoint y: 415, endPoint x: 781, endPoint y: 421, distance: 575.3
click at [781, 421] on textarea "Uninsulated rim joists create significant energy inefficiency and potential moi…" at bounding box center [641, 443] width 871 height 83
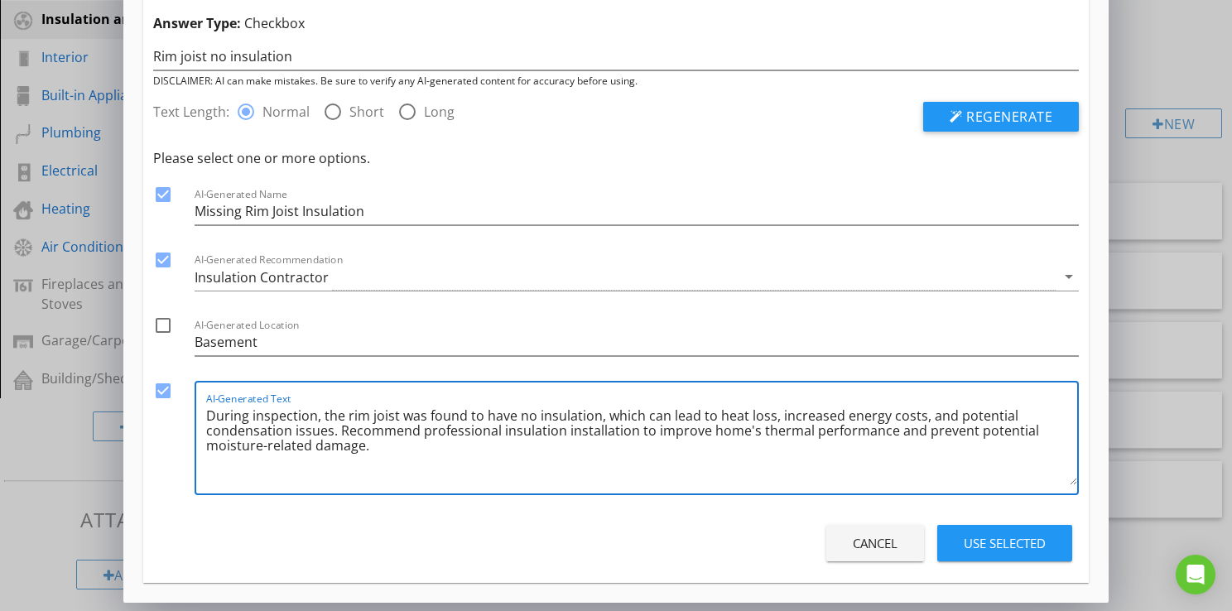
type textarea "During inspection, the rim joist was found to have no insulation, which can lea…"
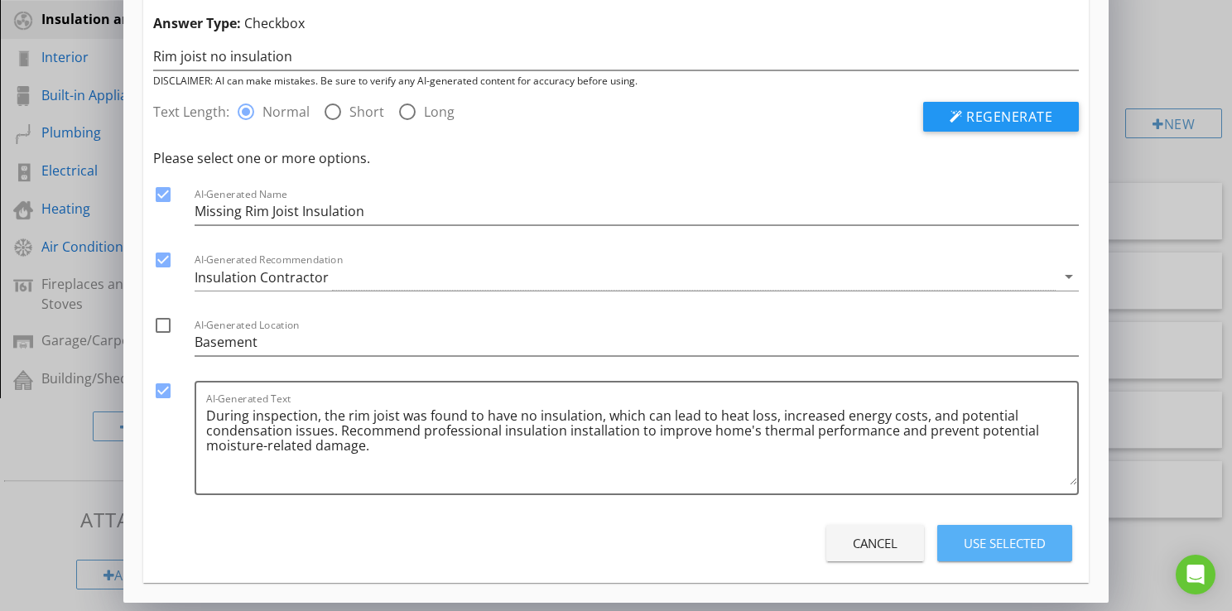
click at [1003, 542] on div "Use Selected" at bounding box center [1004, 543] width 82 height 19
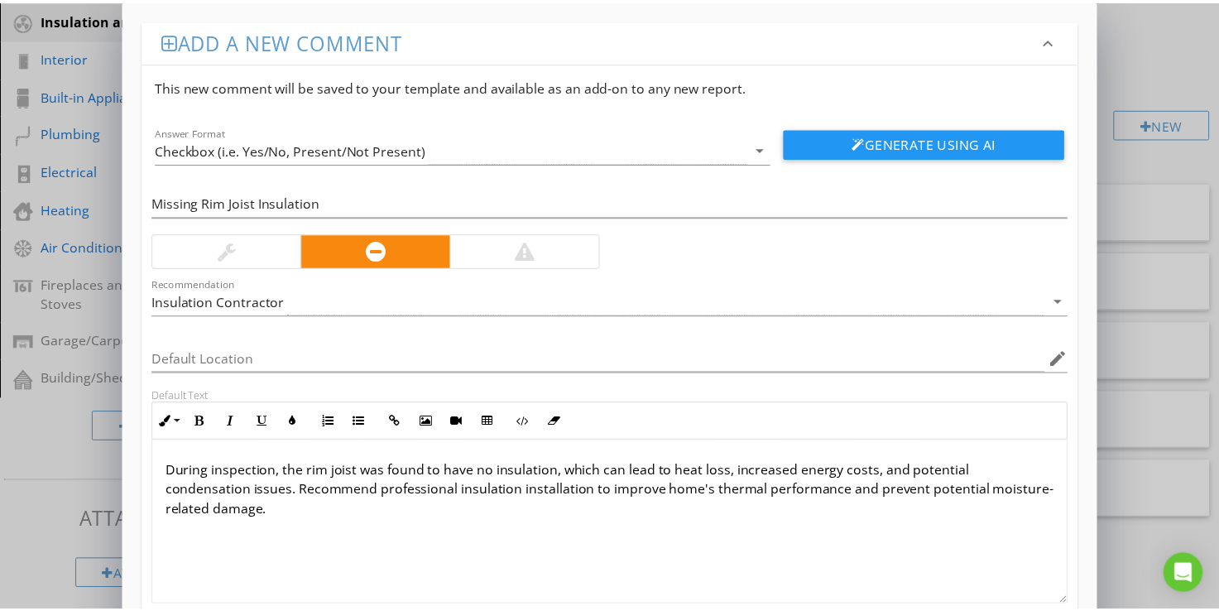
scroll to position [106, 0]
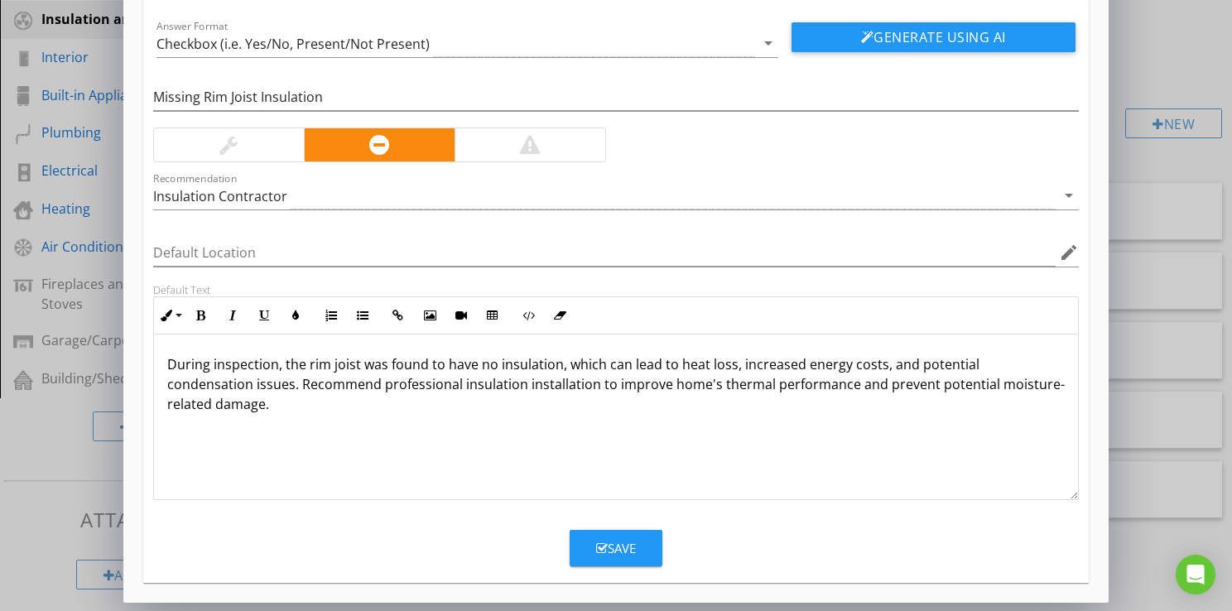
click at [631, 552] on div "Save" at bounding box center [616, 548] width 40 height 19
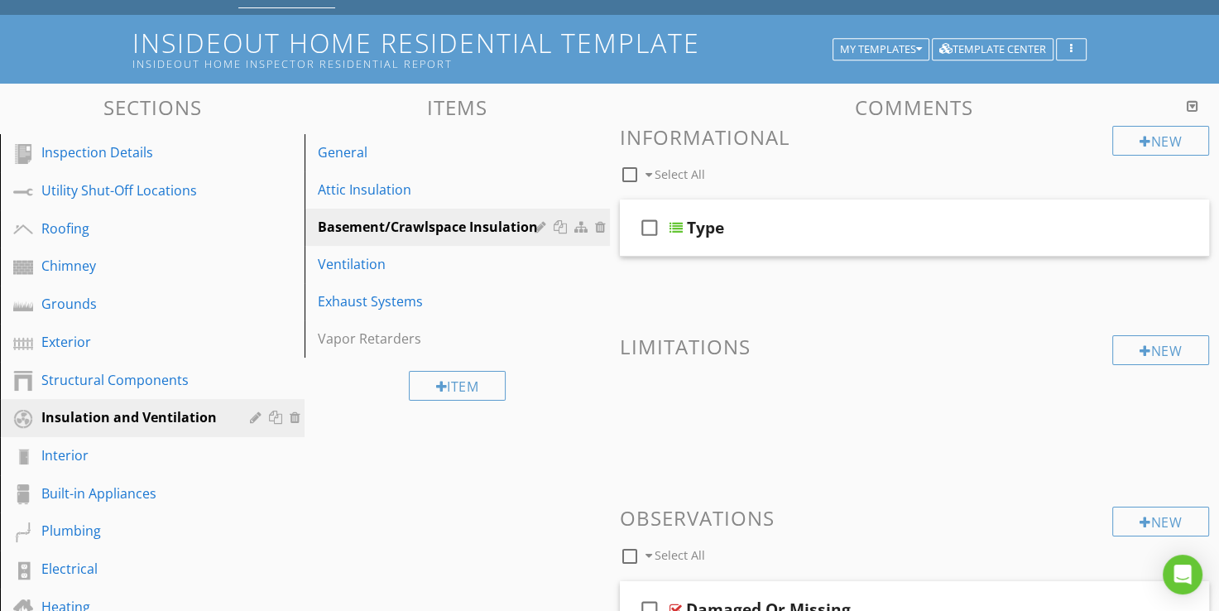
scroll to position [0, 0]
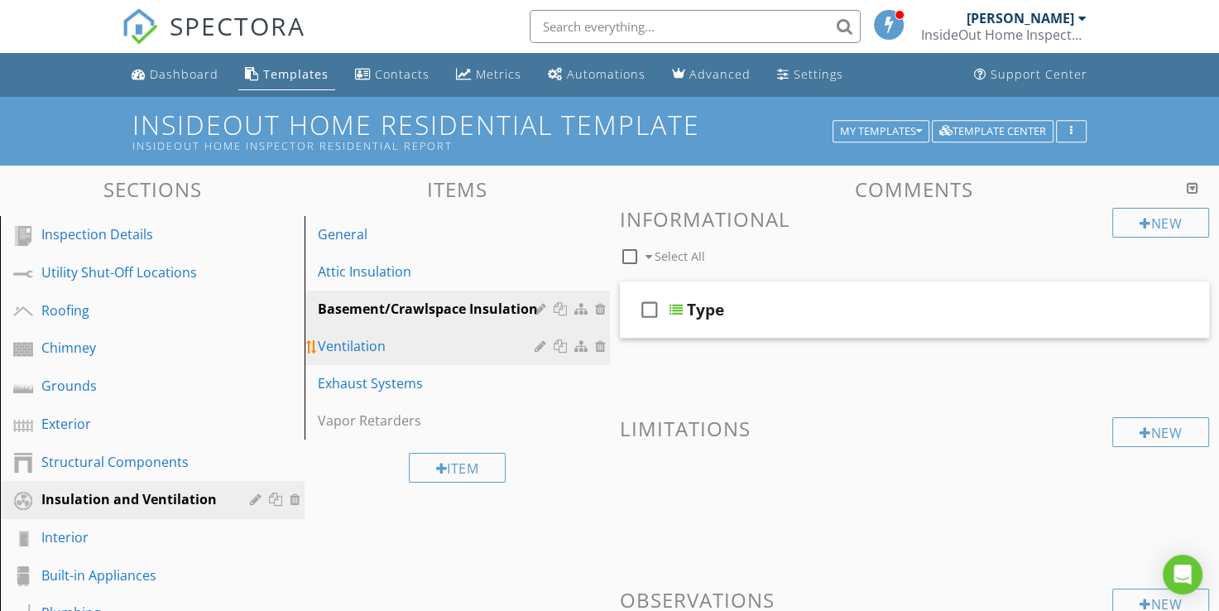
click at [365, 346] on div "Ventilation" at bounding box center [428, 346] width 221 height 20
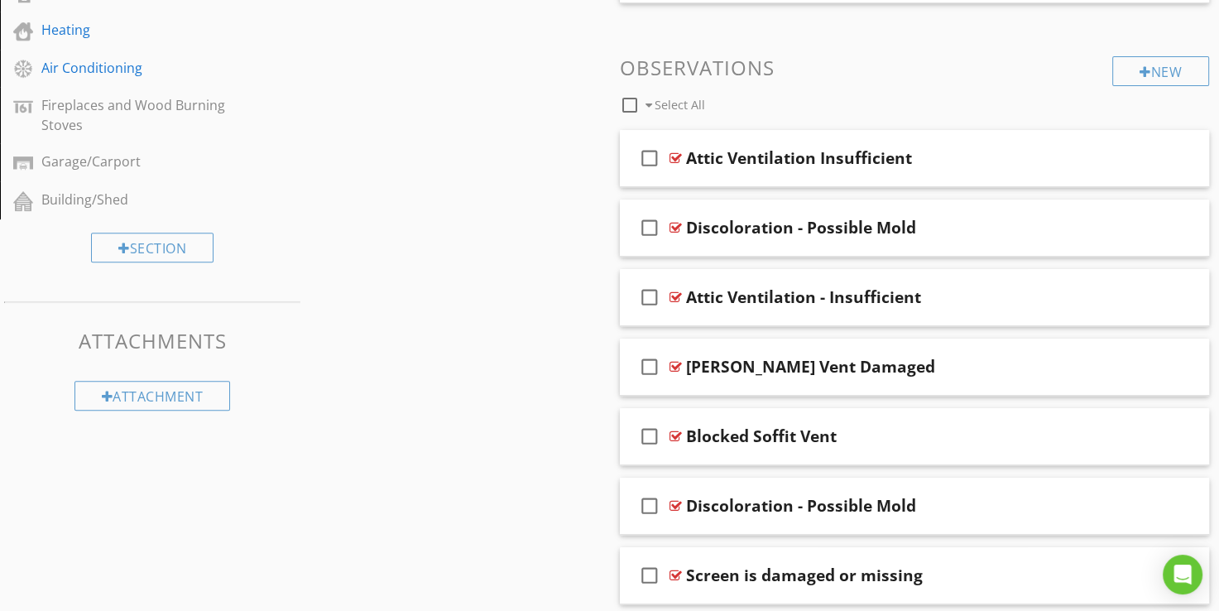
scroll to position [662, 0]
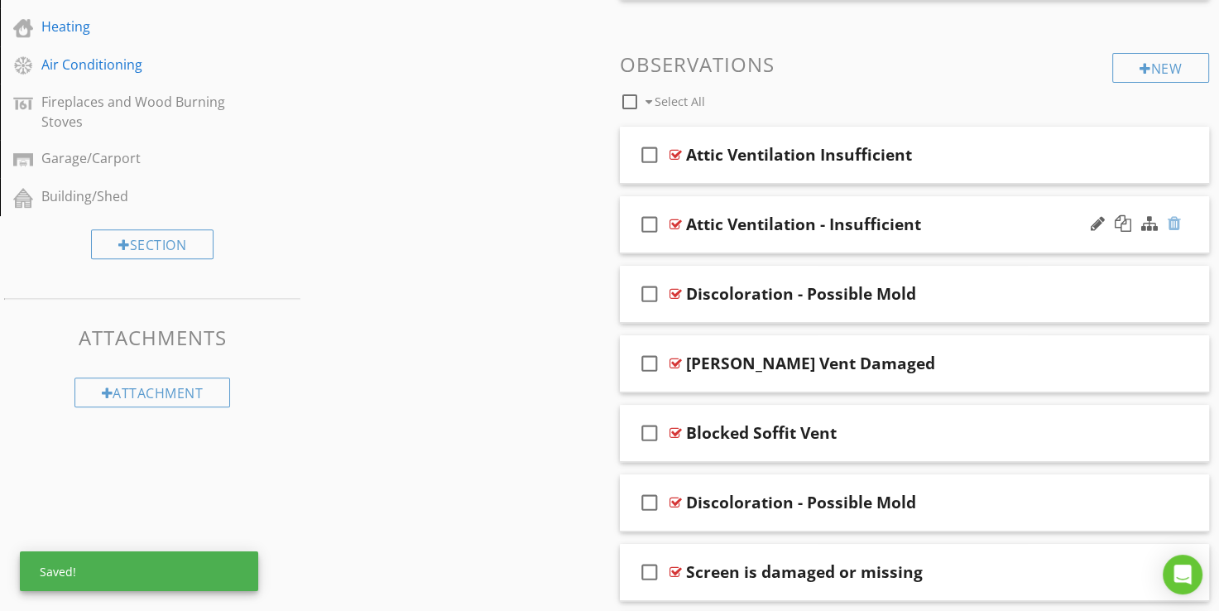
click at [1175, 222] on div at bounding box center [1174, 223] width 13 height 17
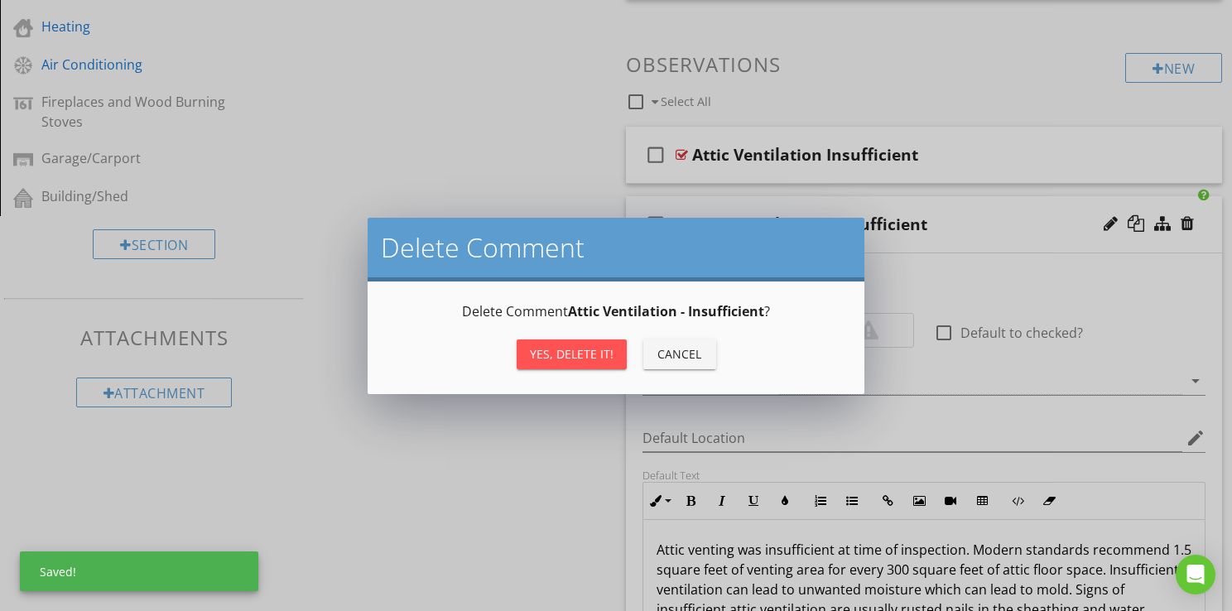
click at [589, 353] on div "Yes, Delete it!" at bounding box center [572, 353] width 84 height 17
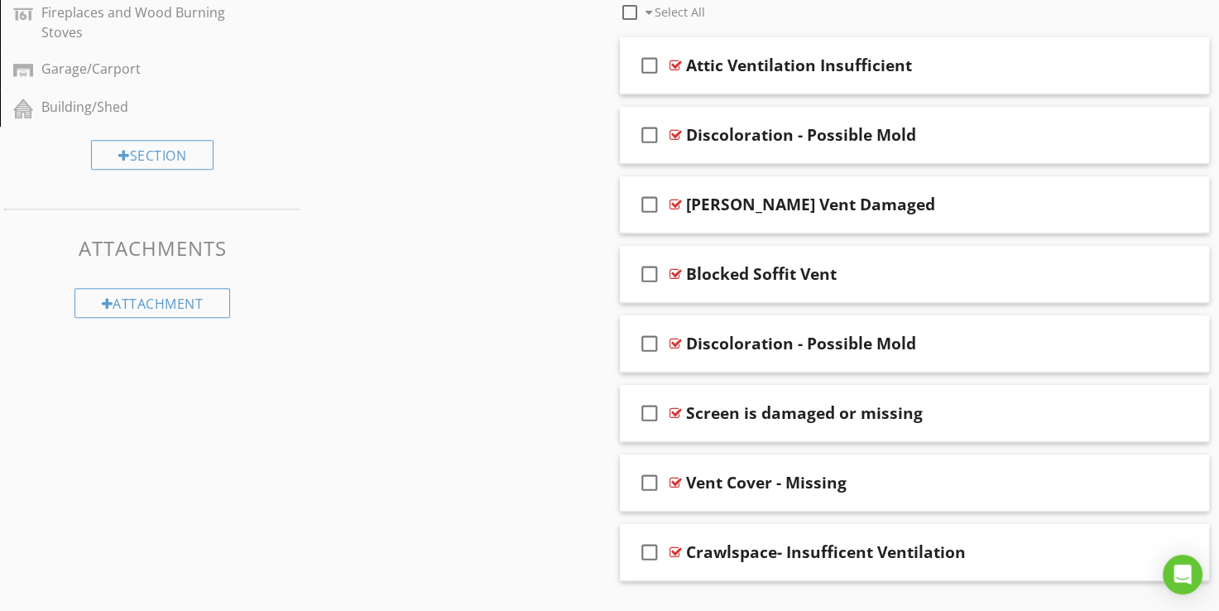
scroll to position [789, 0]
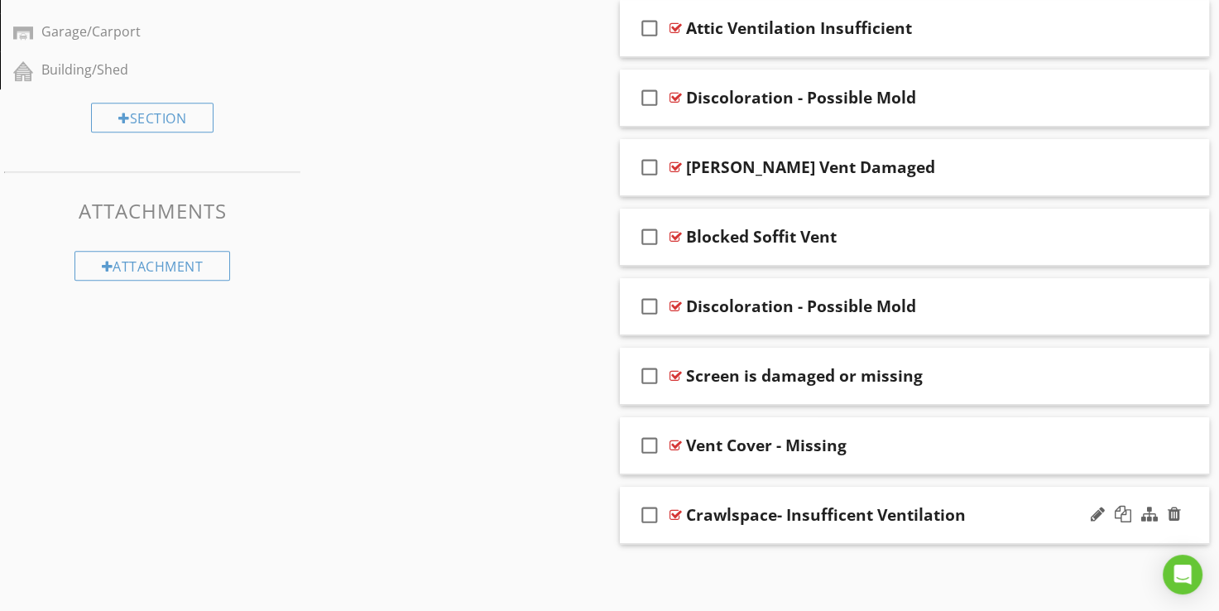
click at [679, 514] on div at bounding box center [676, 514] width 12 height 13
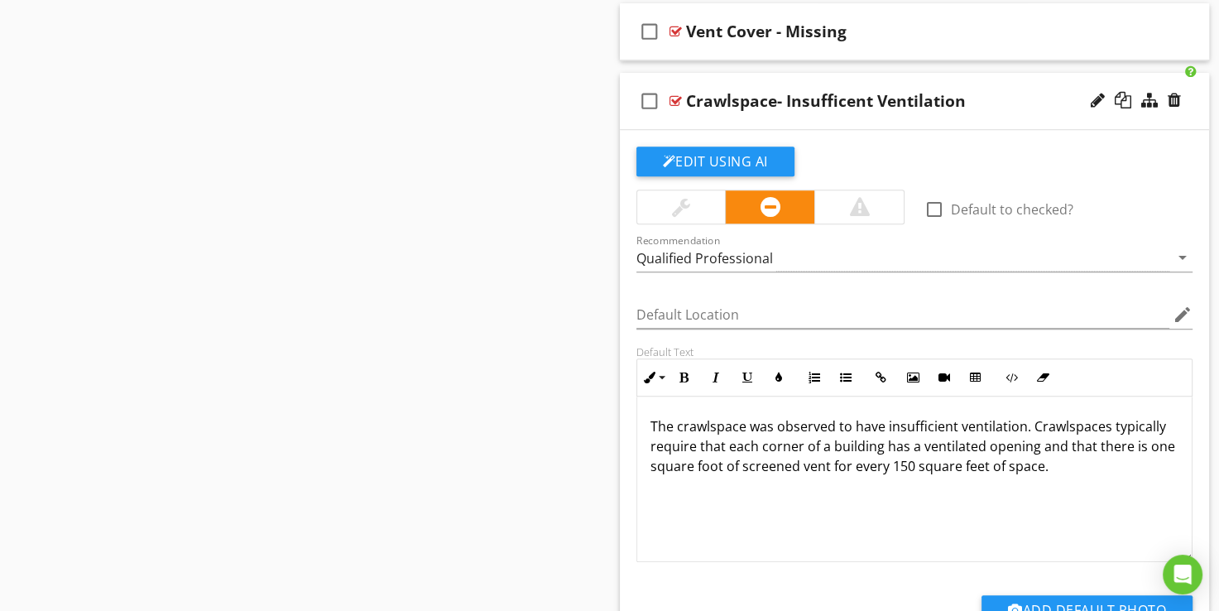
scroll to position [1037, 0]
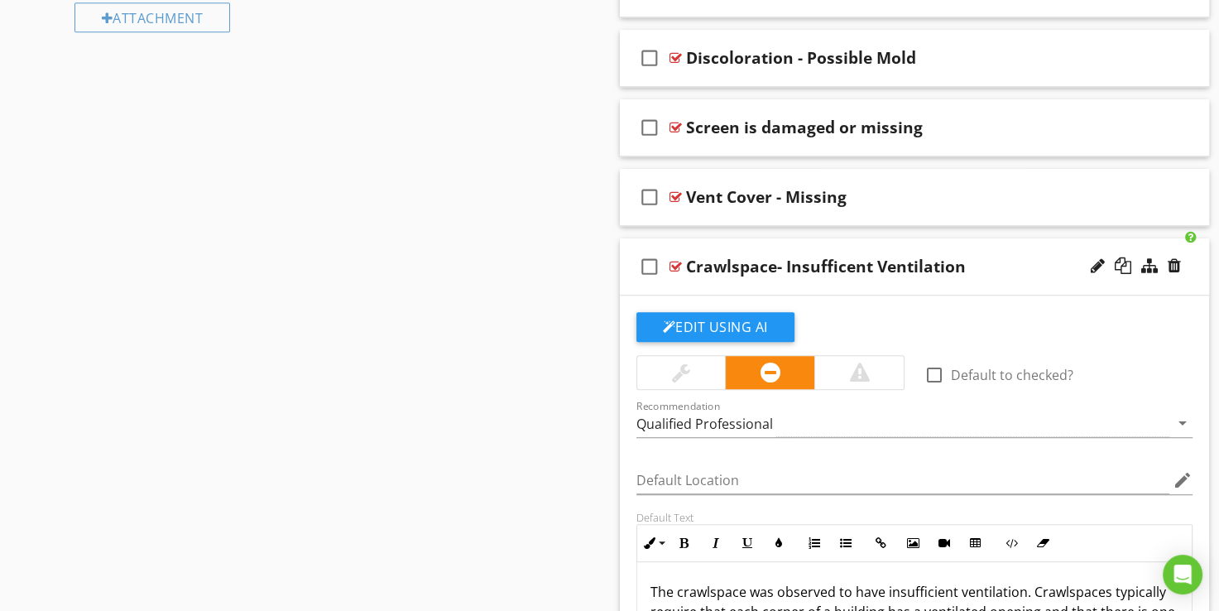
click at [671, 263] on div at bounding box center [676, 266] width 12 height 13
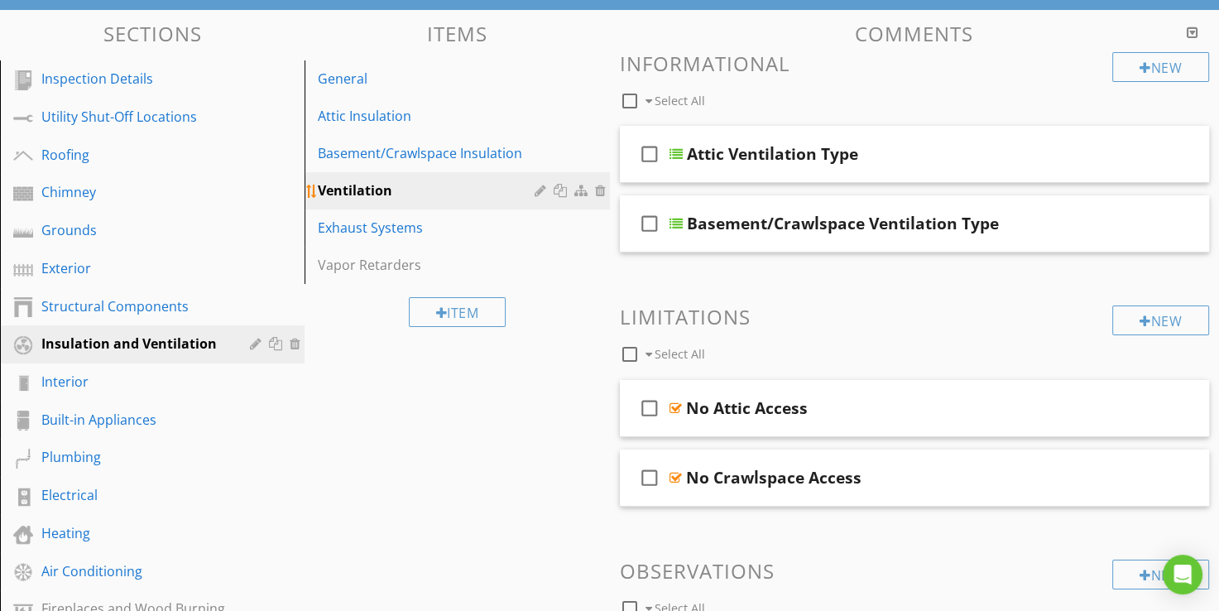
scroll to position [127, 0]
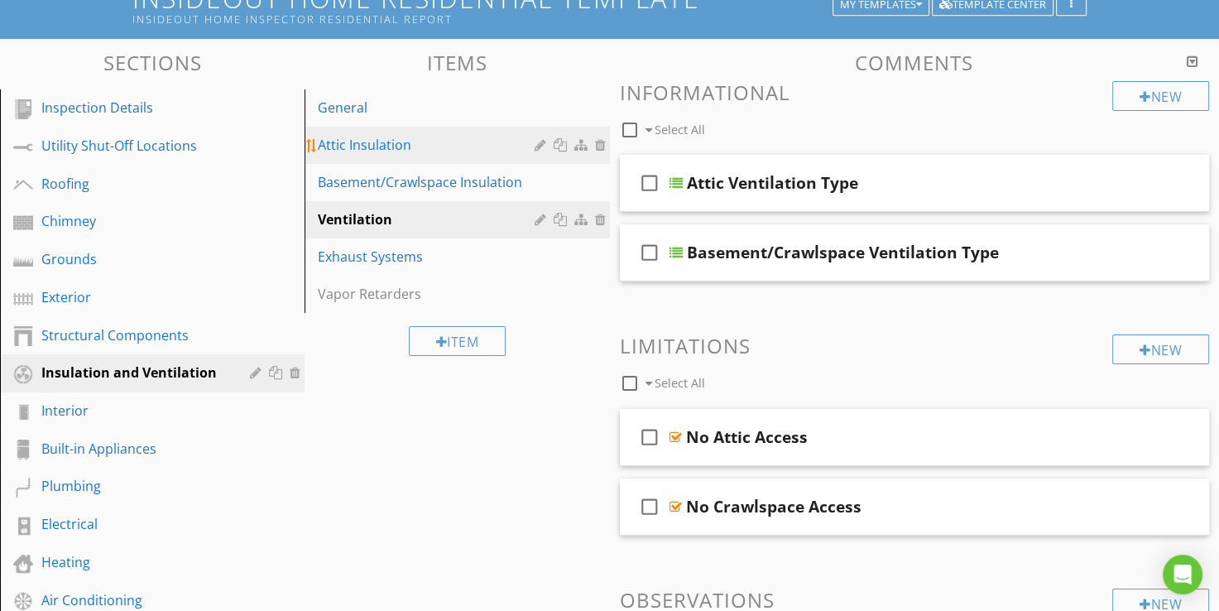
click at [377, 147] on div "Attic Insulation" at bounding box center [428, 145] width 221 height 20
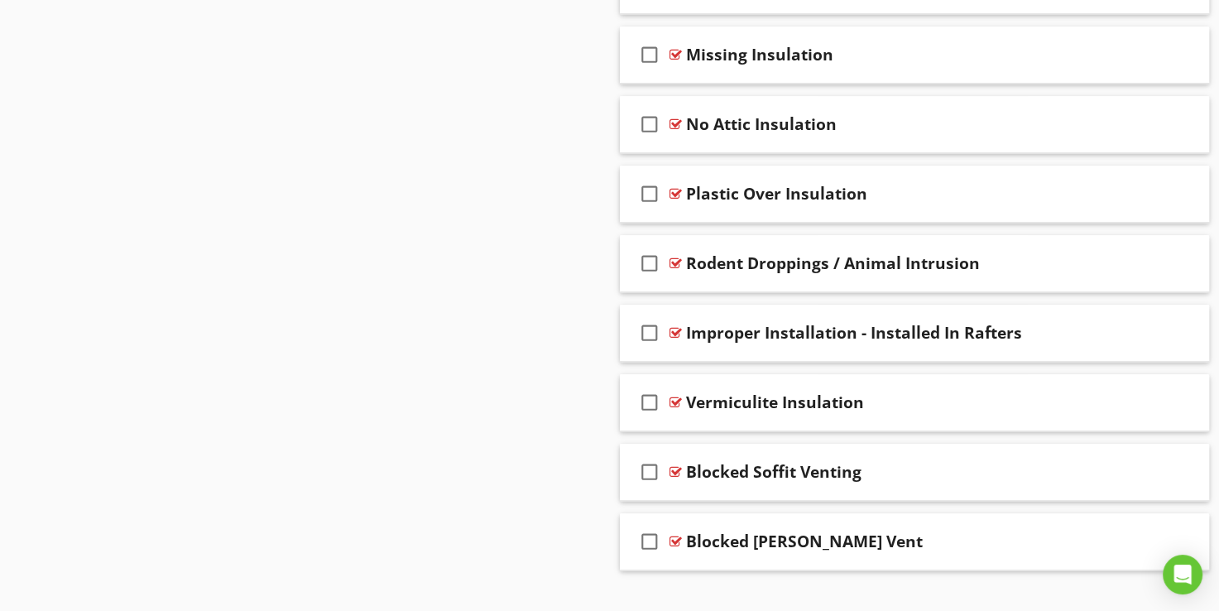
scroll to position [1508, 0]
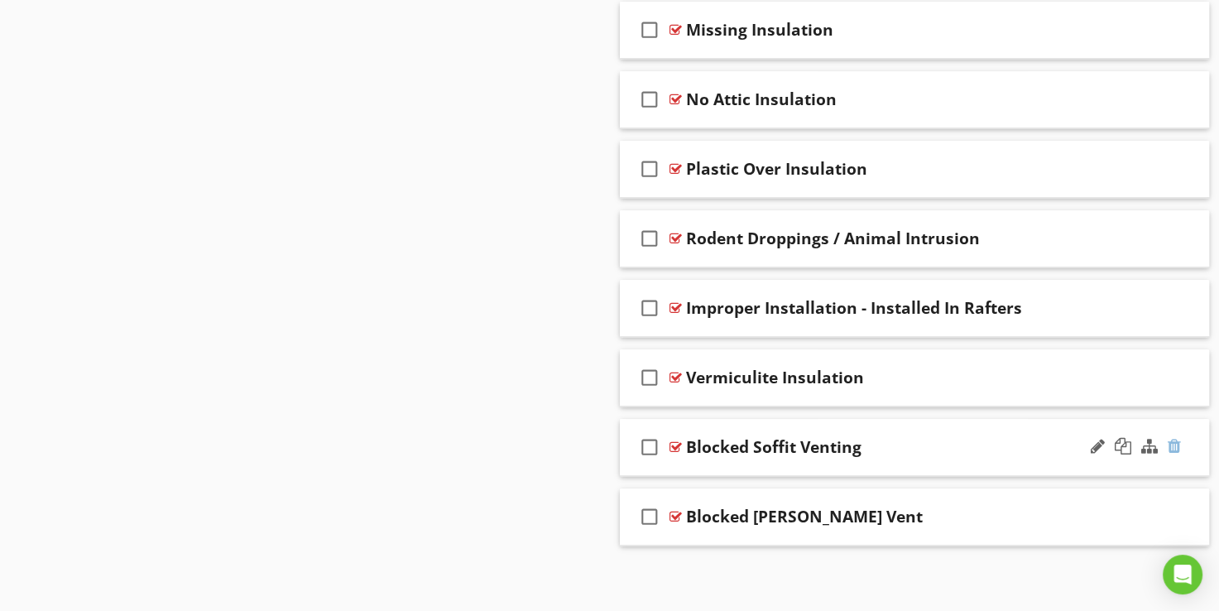
click at [1170, 444] on div at bounding box center [1174, 446] width 13 height 17
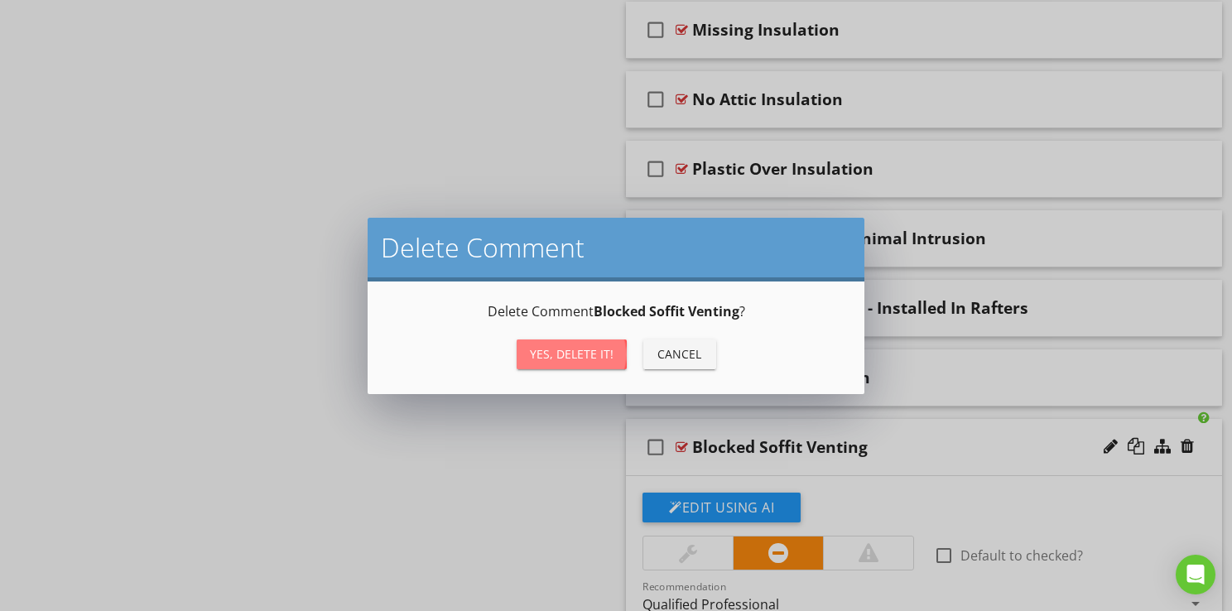
click at [560, 356] on div "Yes, Delete it!" at bounding box center [572, 353] width 84 height 17
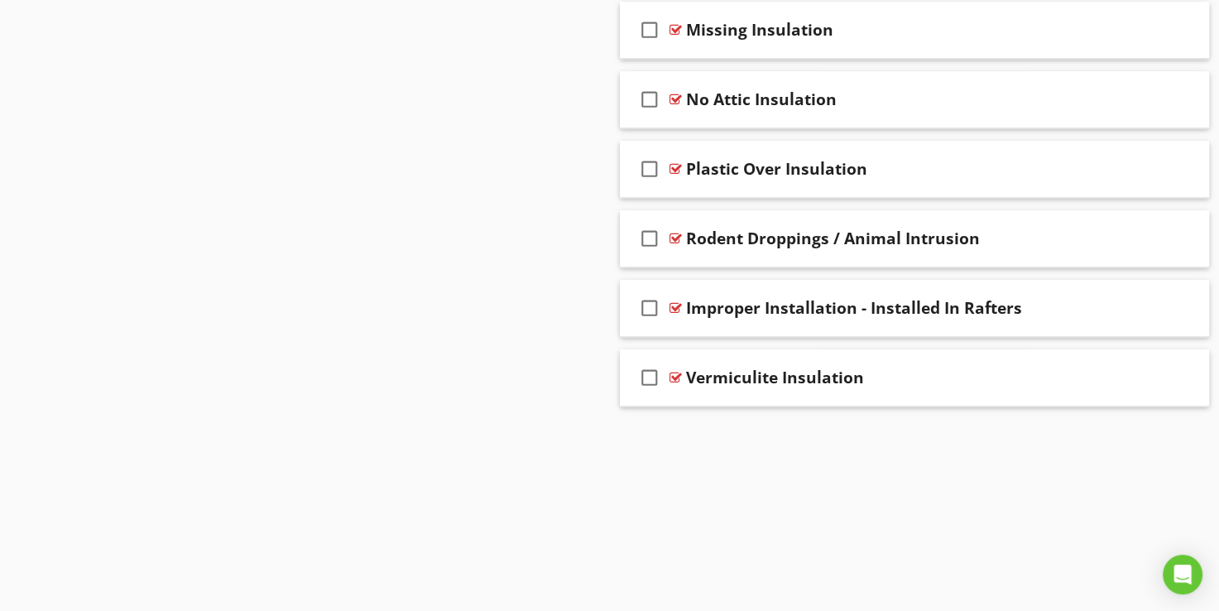
scroll to position [1439, 0]
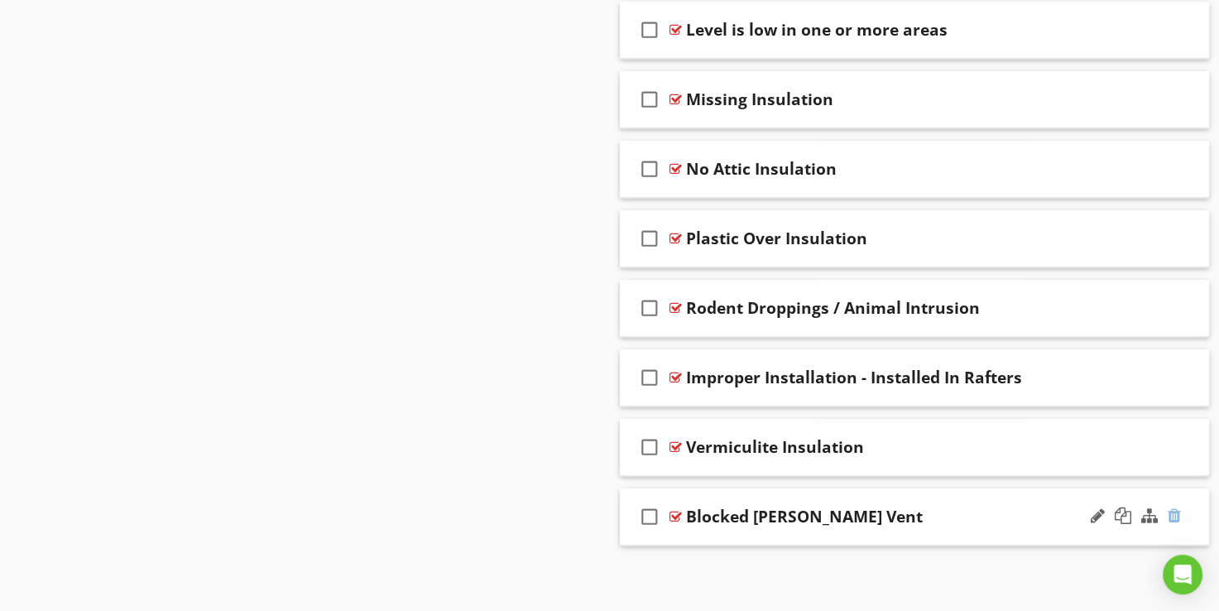
click at [1180, 507] on div at bounding box center [1174, 515] width 13 height 17
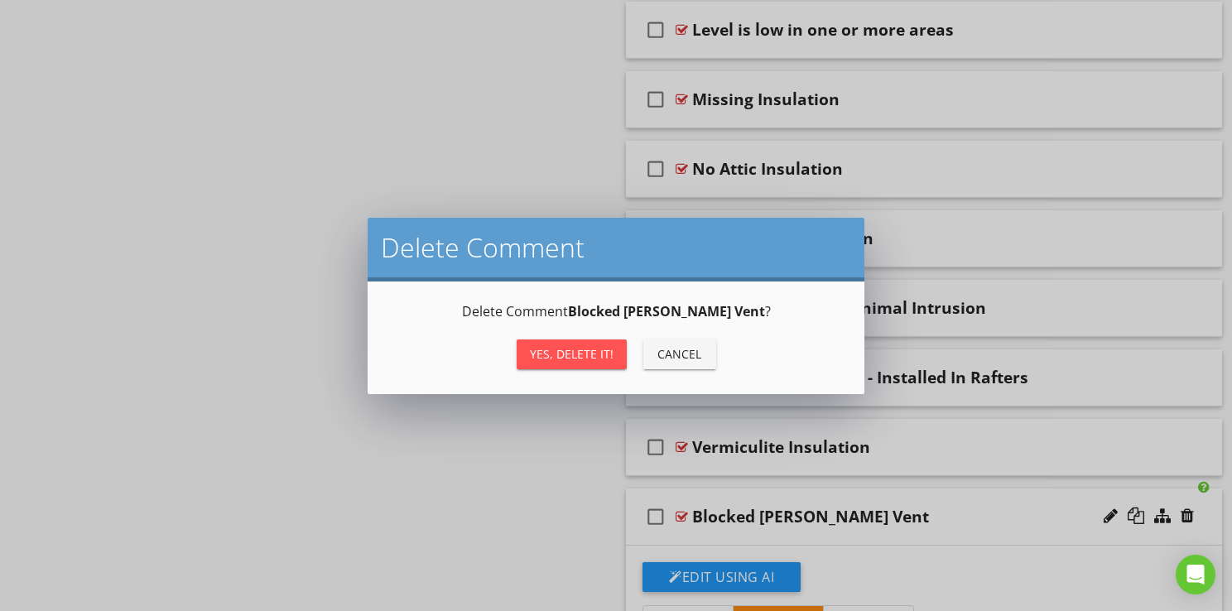
click at [556, 358] on div "Yes, Delete it!" at bounding box center [572, 353] width 84 height 17
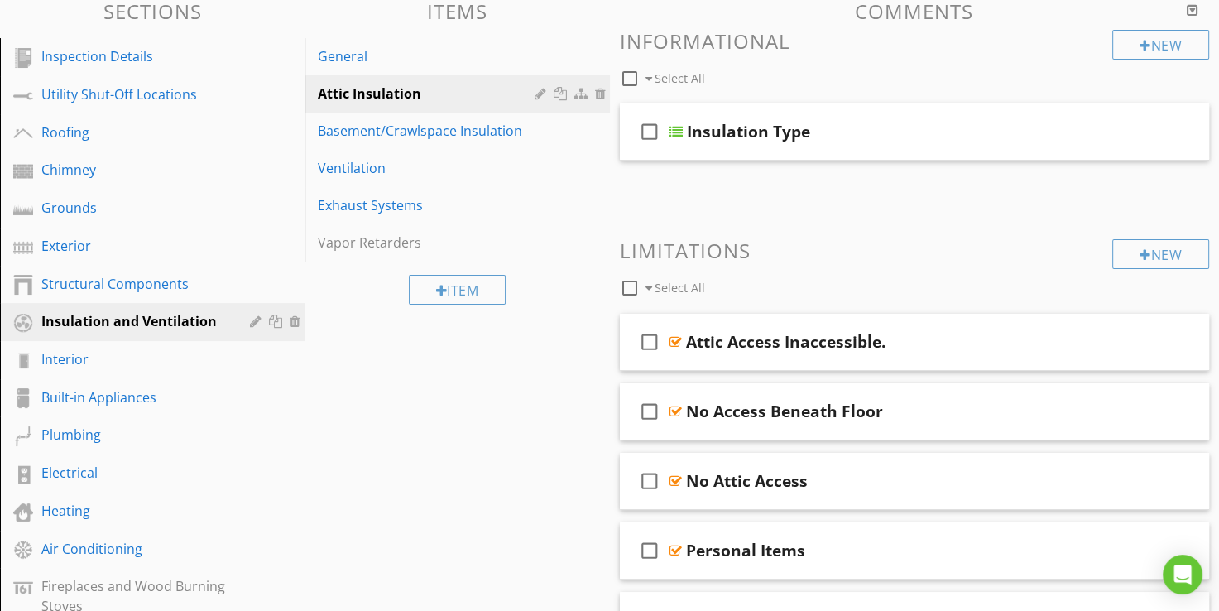
scroll to position [128, 0]
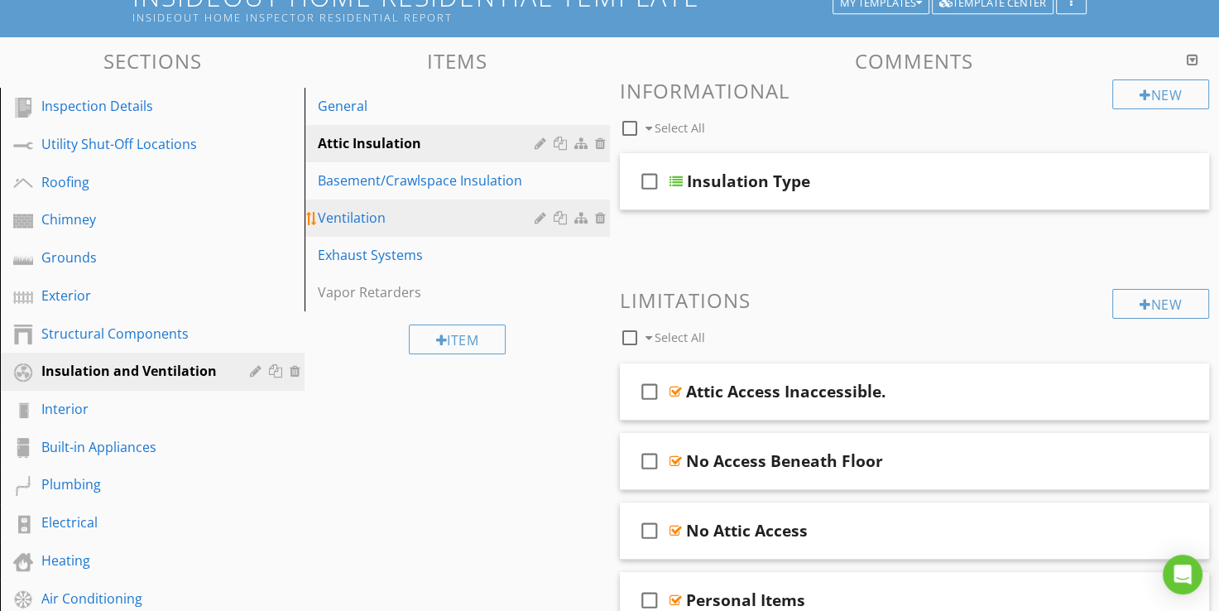
click at [365, 217] on div "Ventilation" at bounding box center [428, 218] width 221 height 20
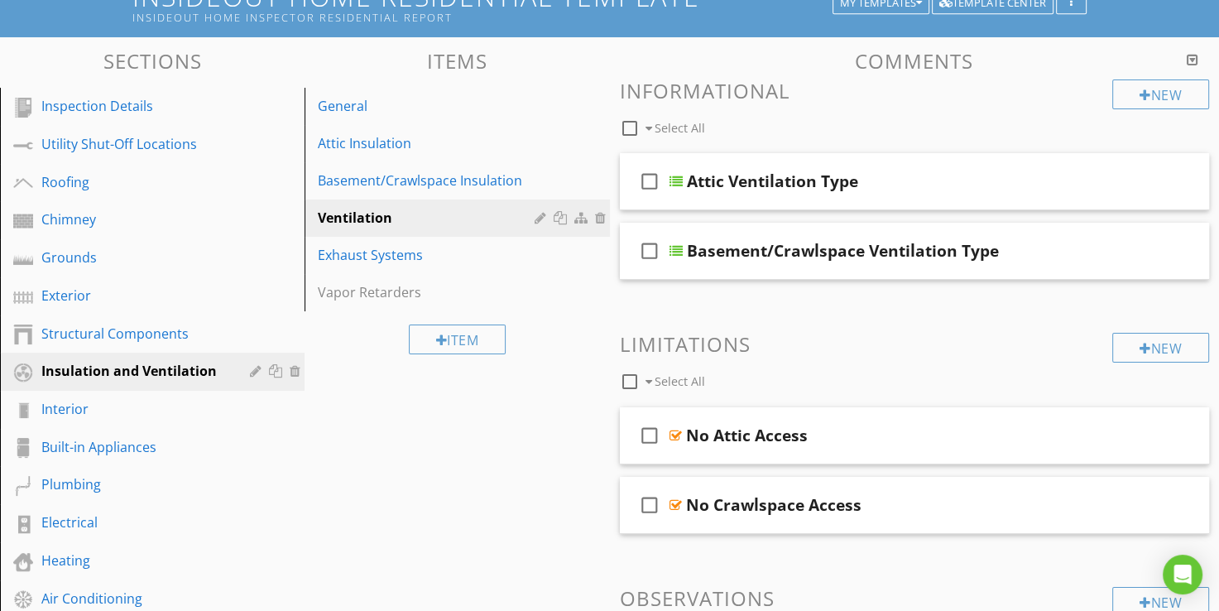
drag, startPoint x: 454, startPoint y: 237, endPoint x: 351, endPoint y: 460, distance: 245.9
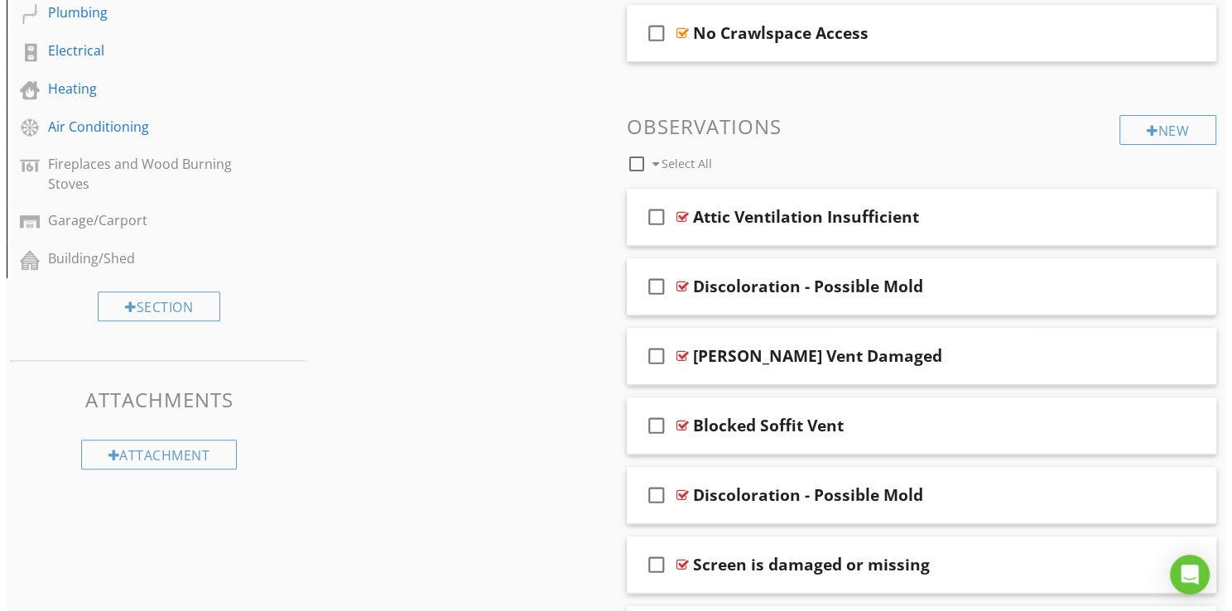
scroll to position [625, 0]
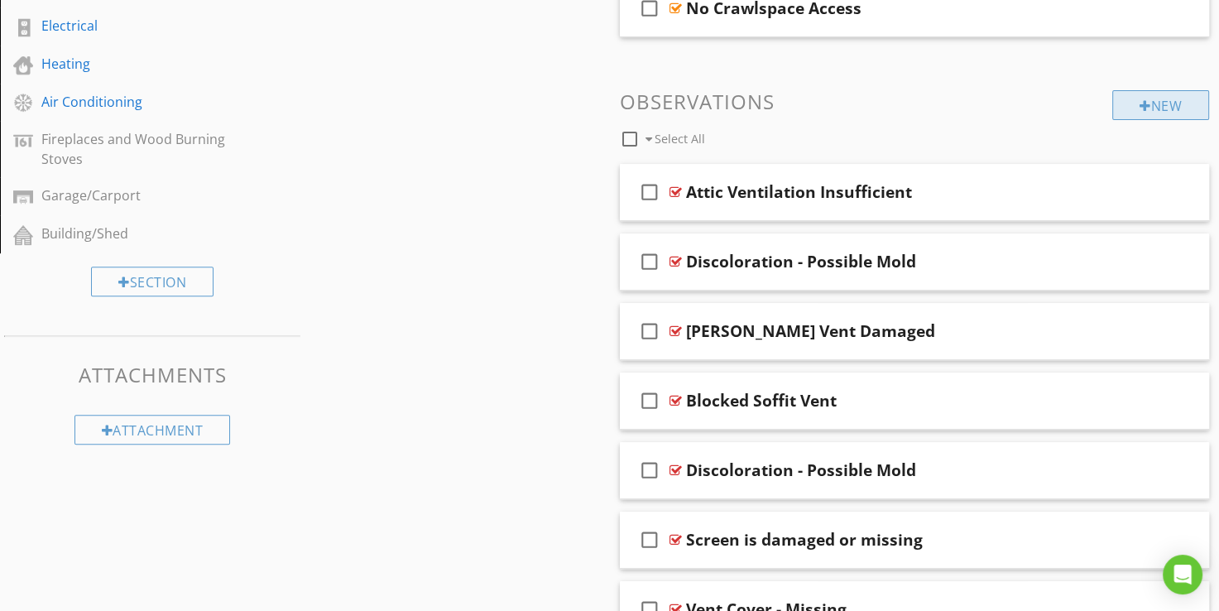
click at [1144, 99] on div at bounding box center [1146, 105] width 12 height 13
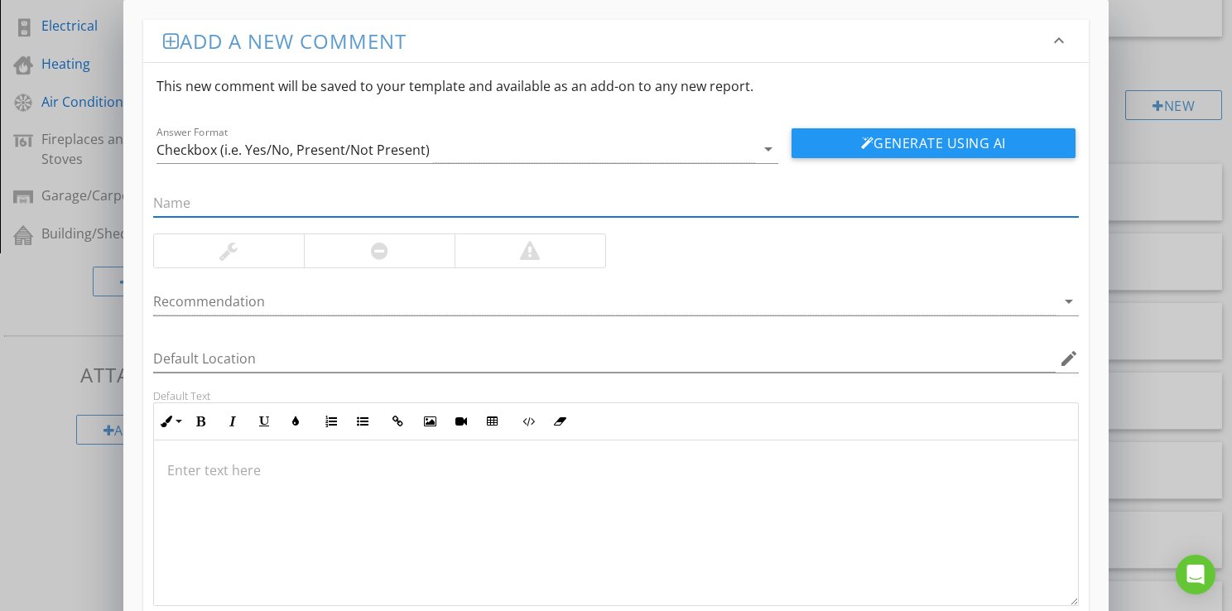
click at [223, 199] on input "text" at bounding box center [615, 203] width 925 height 27
type input "[PERSON_NAME] vent blocked"
click at [371, 243] on div at bounding box center [379, 251] width 17 height 20
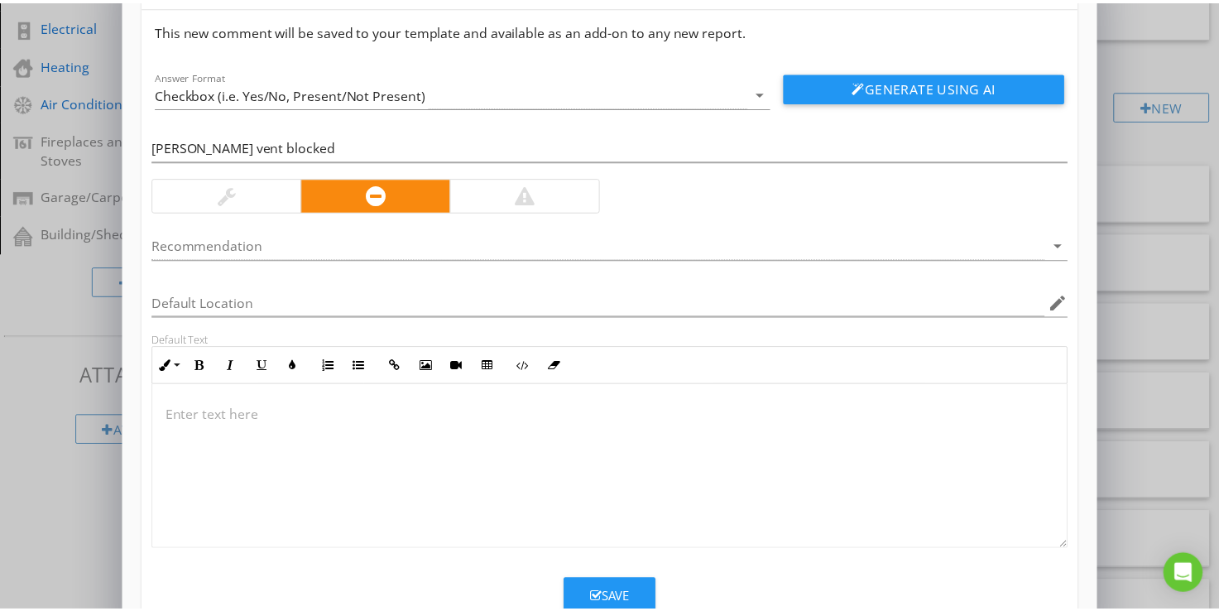
scroll to position [106, 0]
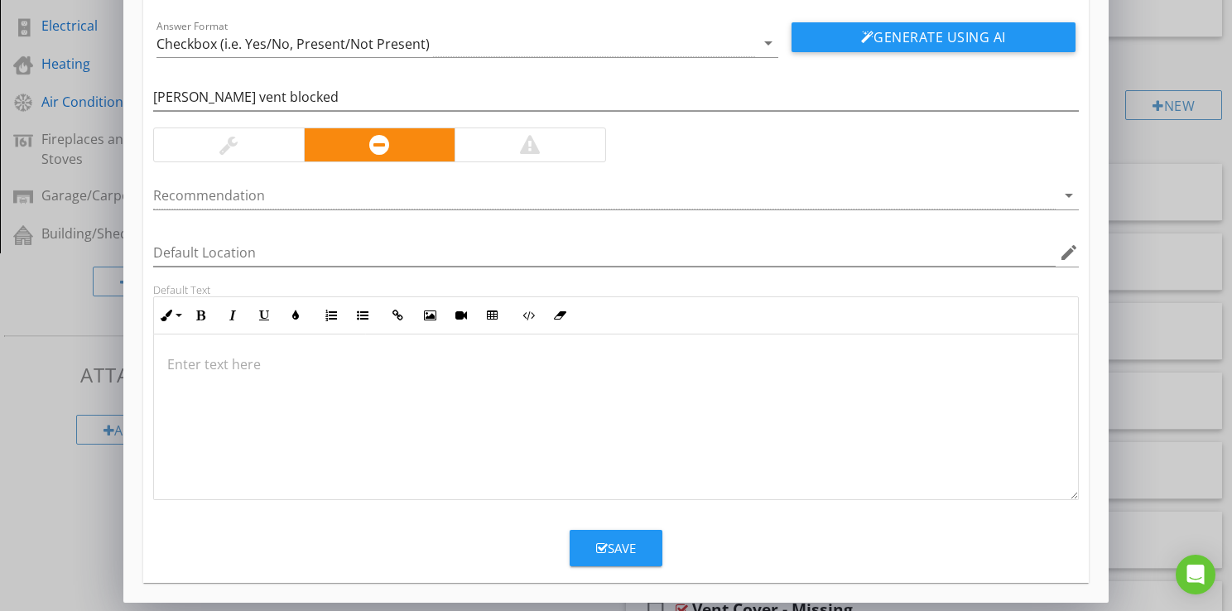
click at [627, 553] on div "Save" at bounding box center [616, 548] width 40 height 19
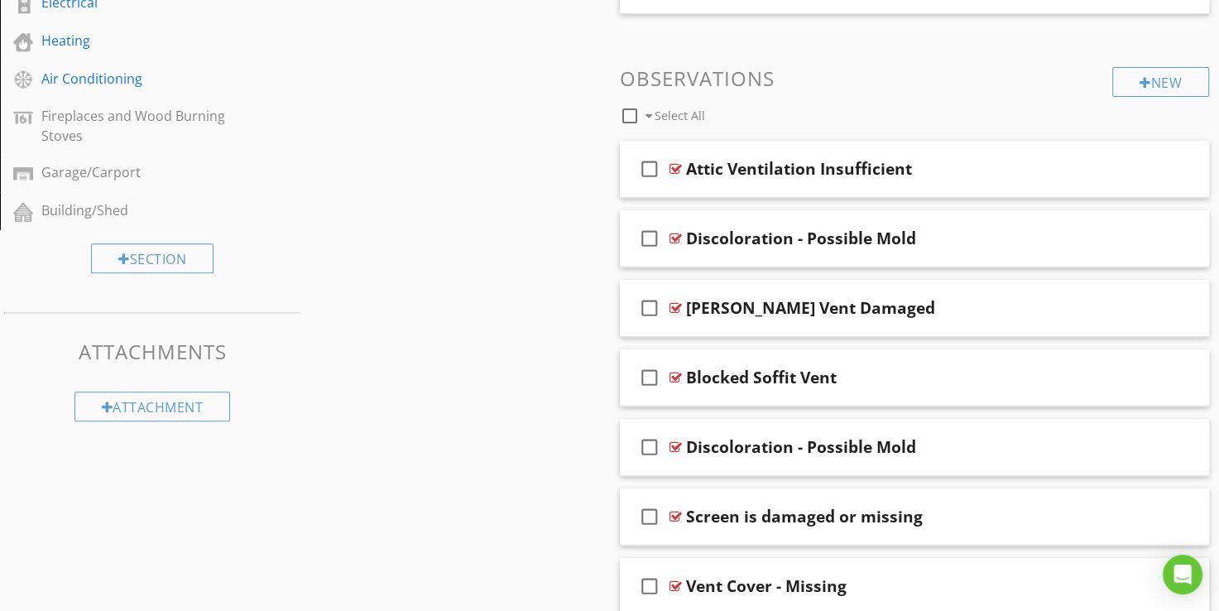
scroll to position [609, 0]
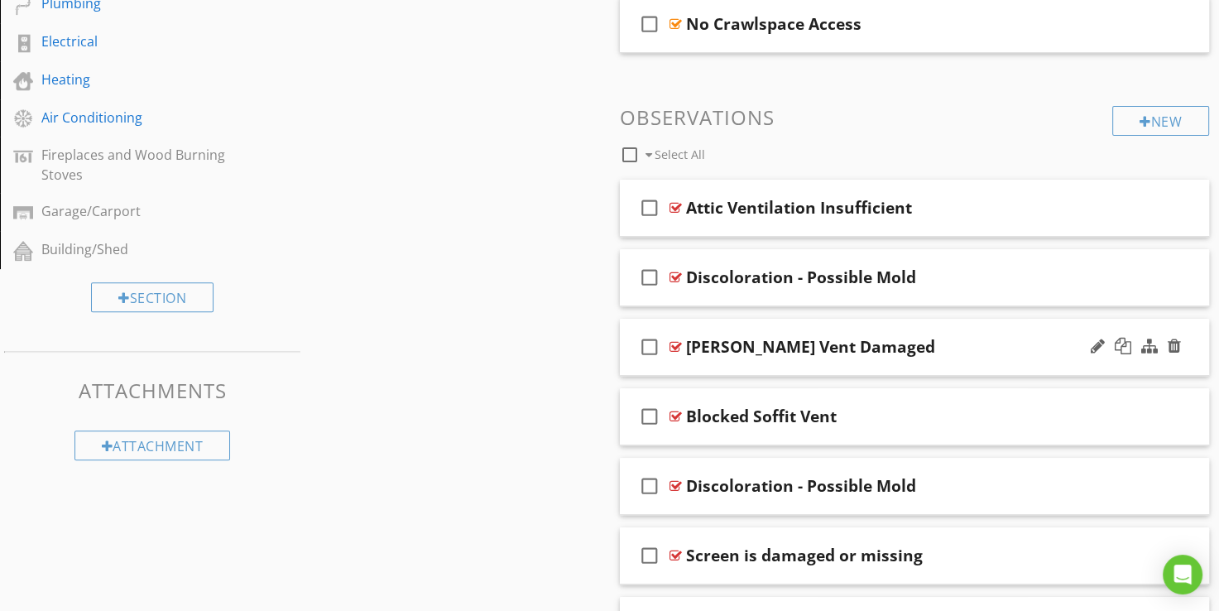
click at [676, 345] on div at bounding box center [676, 346] width 12 height 13
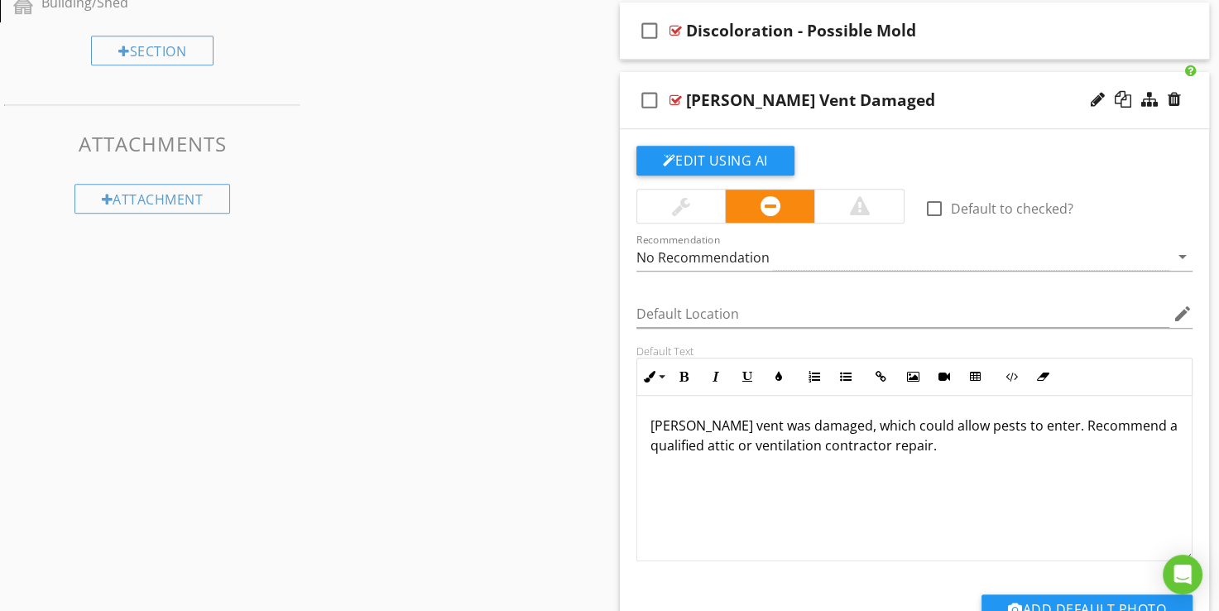
scroll to position [858, 0]
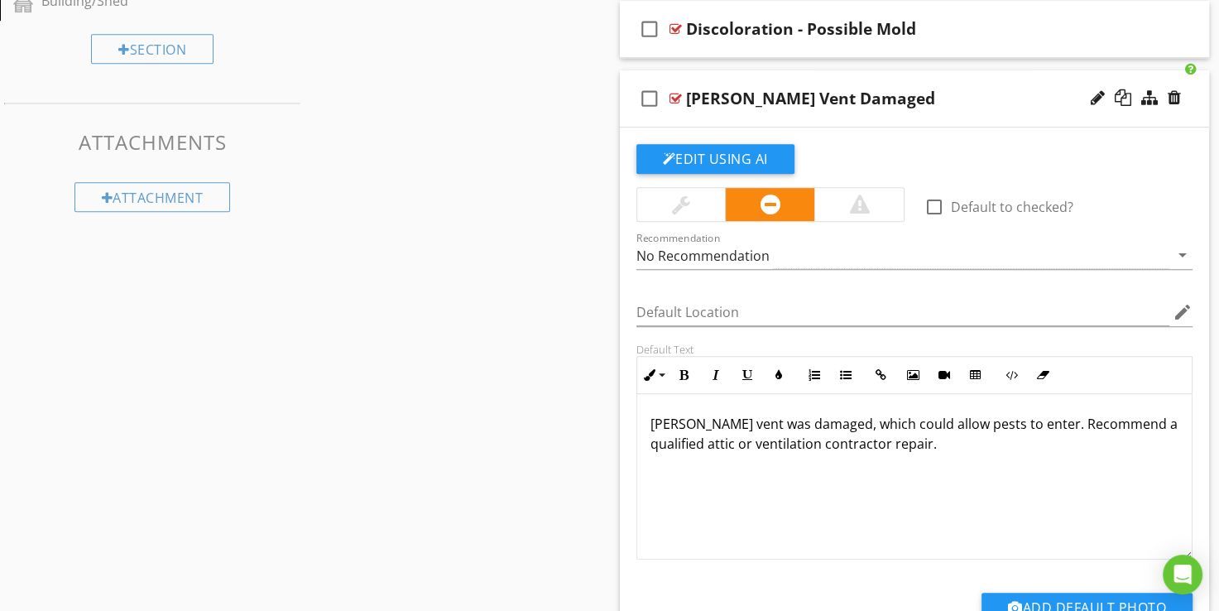
click at [675, 94] on div at bounding box center [676, 98] width 12 height 13
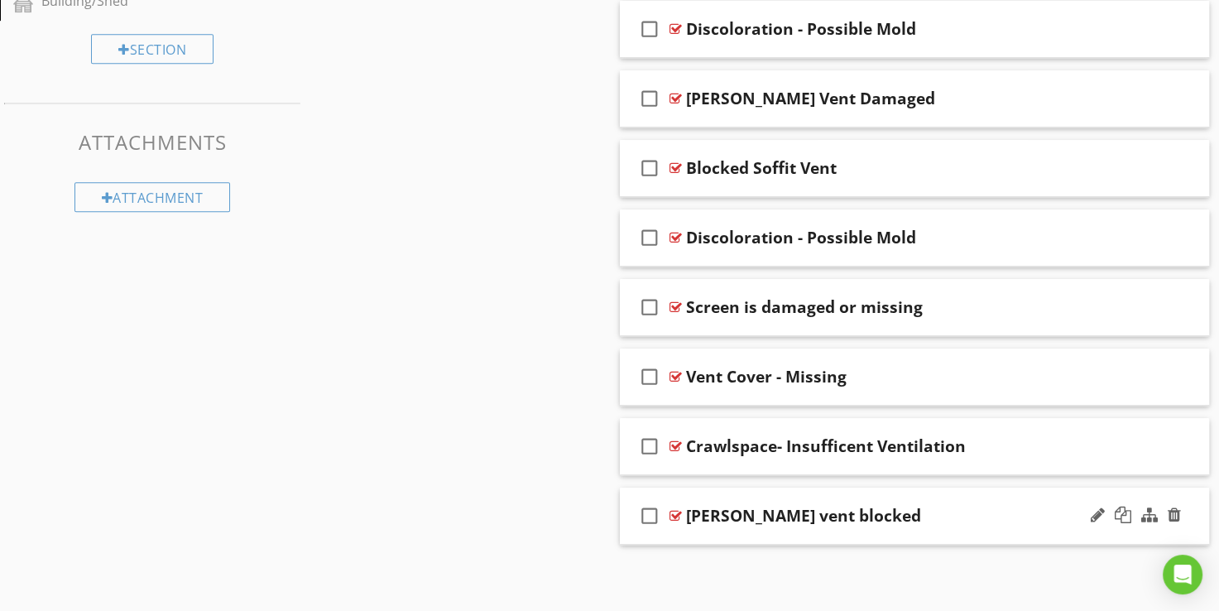
click at [746, 515] on div "[PERSON_NAME] vent blocked" at bounding box center [803, 516] width 235 height 20
click at [672, 515] on div at bounding box center [676, 515] width 12 height 13
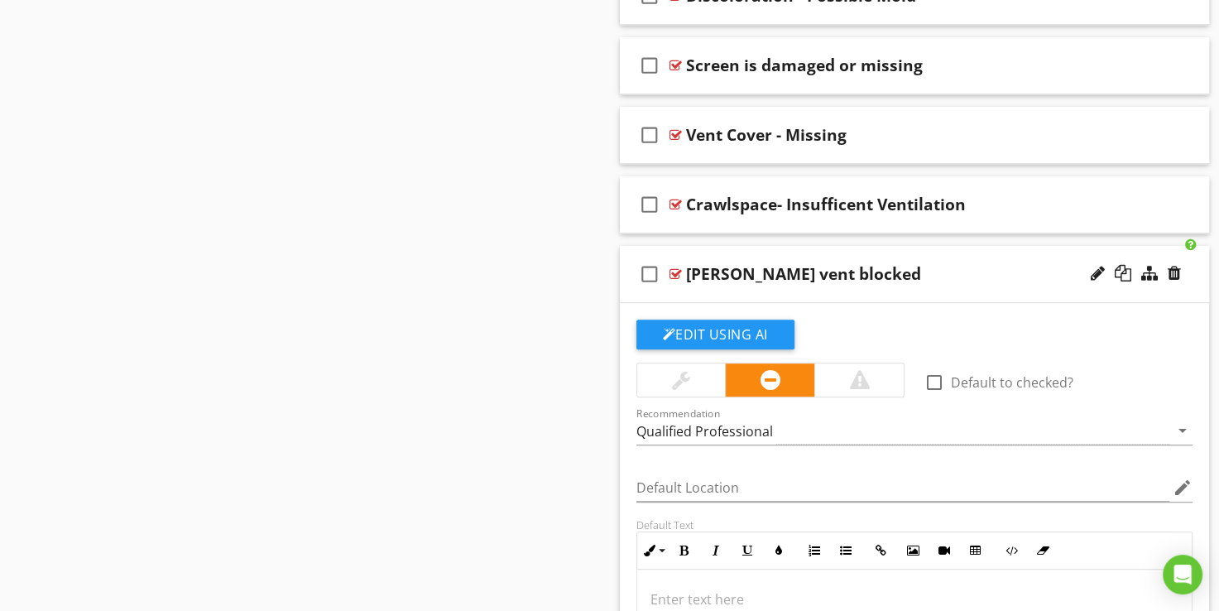
scroll to position [1106, 0]
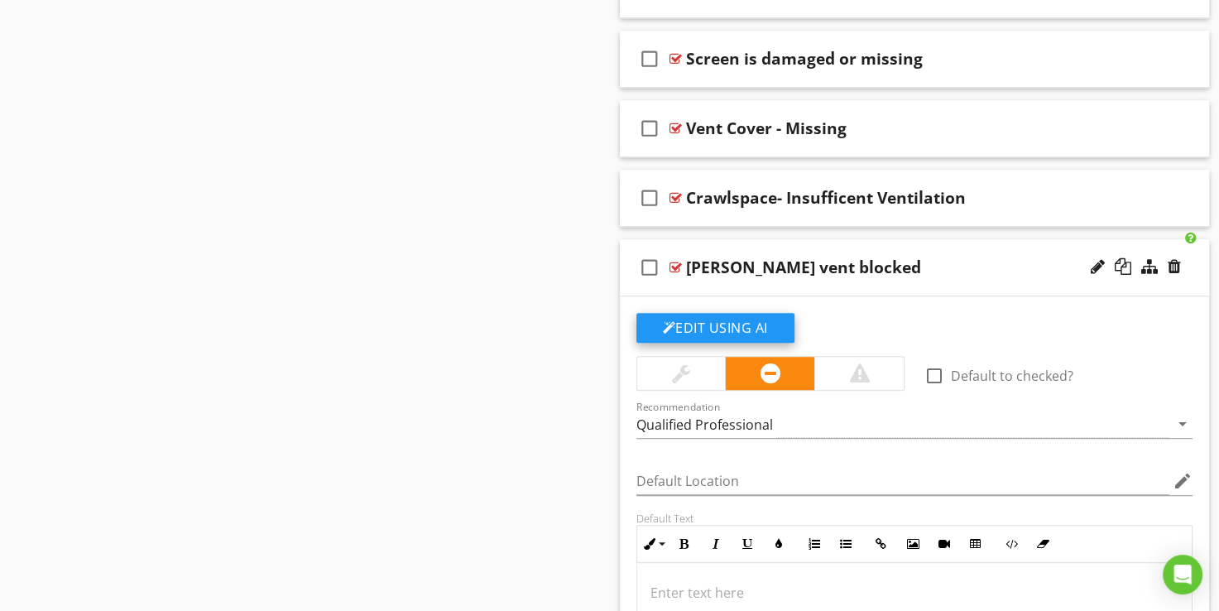
click at [718, 329] on button "Edit Using AI" at bounding box center [716, 328] width 158 height 30
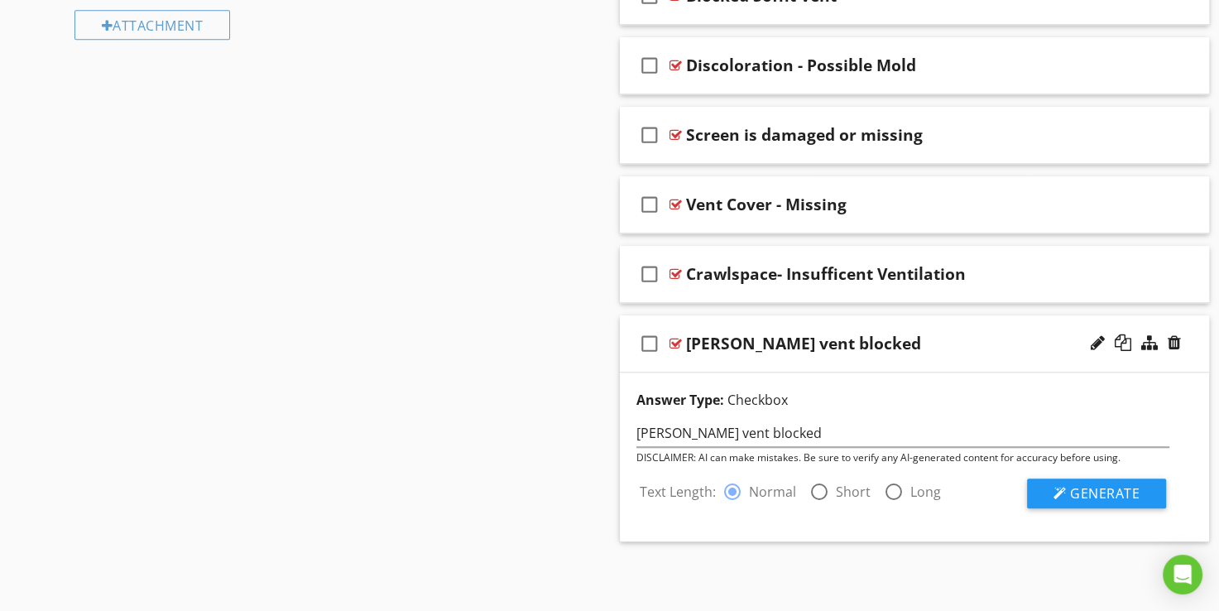
scroll to position [1026, 0]
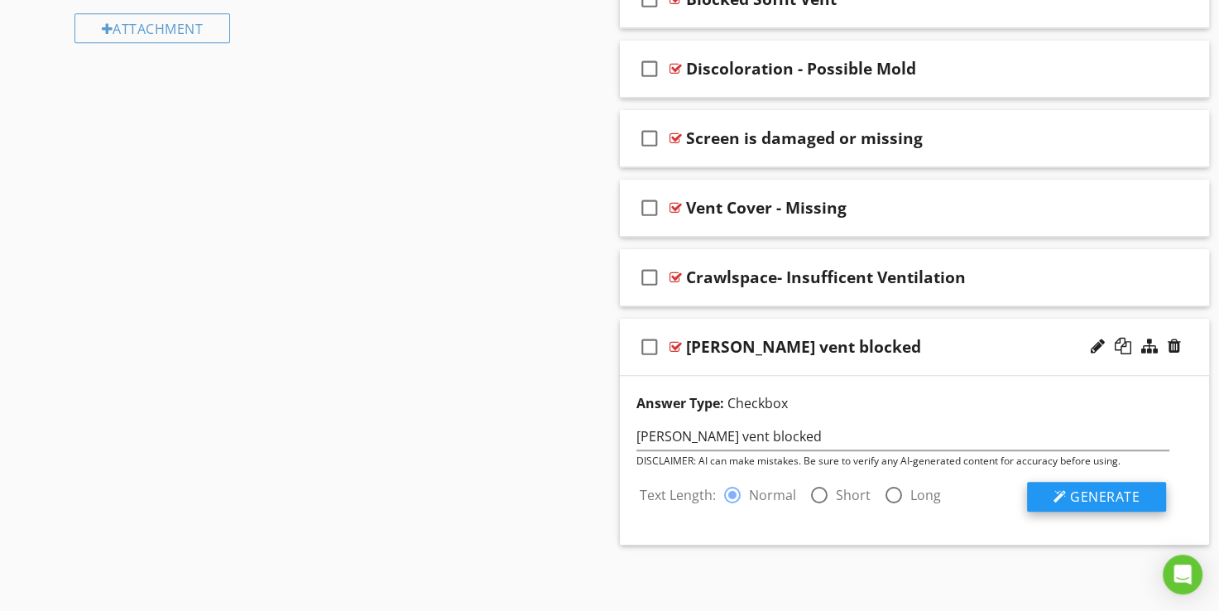
click at [1103, 499] on span "Generate" at bounding box center [1105, 497] width 70 height 18
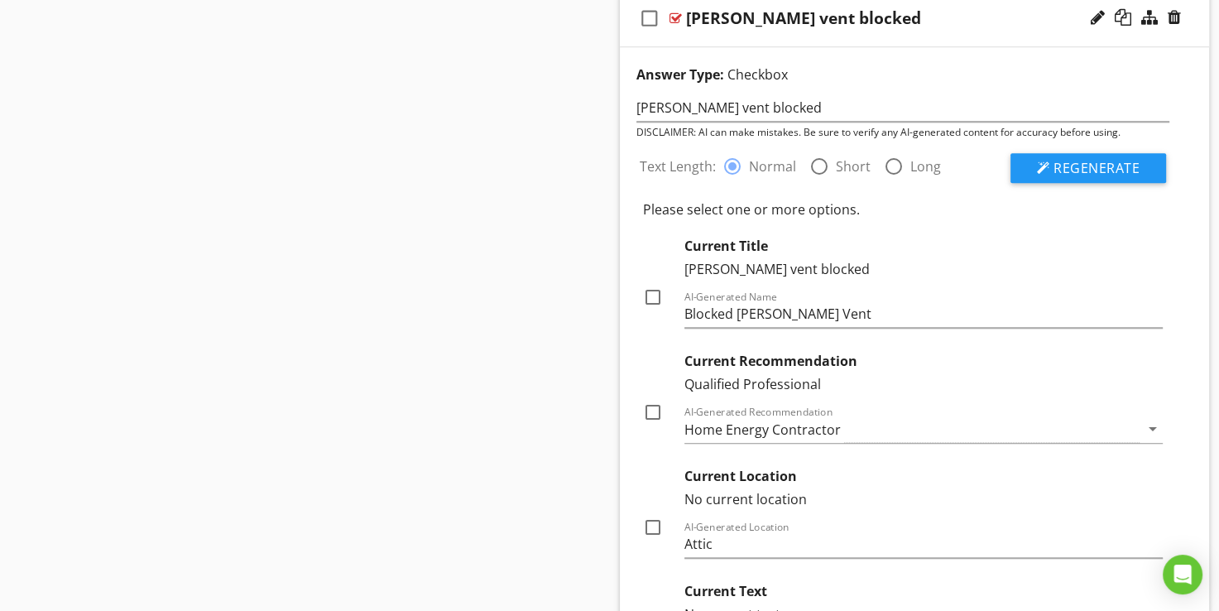
scroll to position [1357, 0]
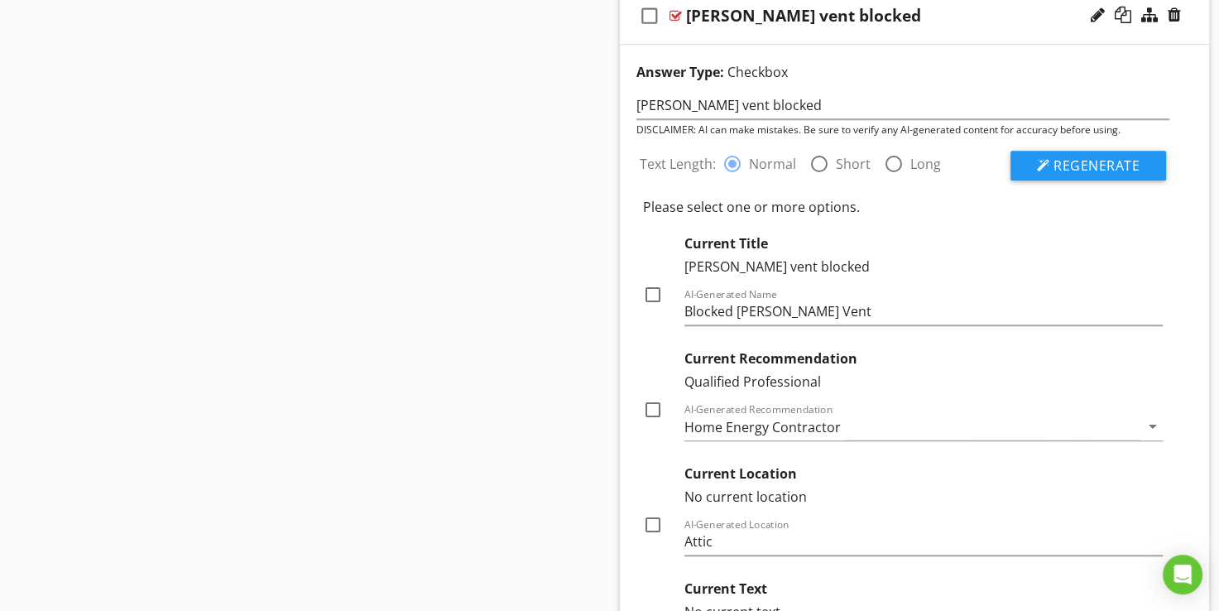
click at [650, 290] on div at bounding box center [653, 295] width 28 height 28
checkbox input "true"
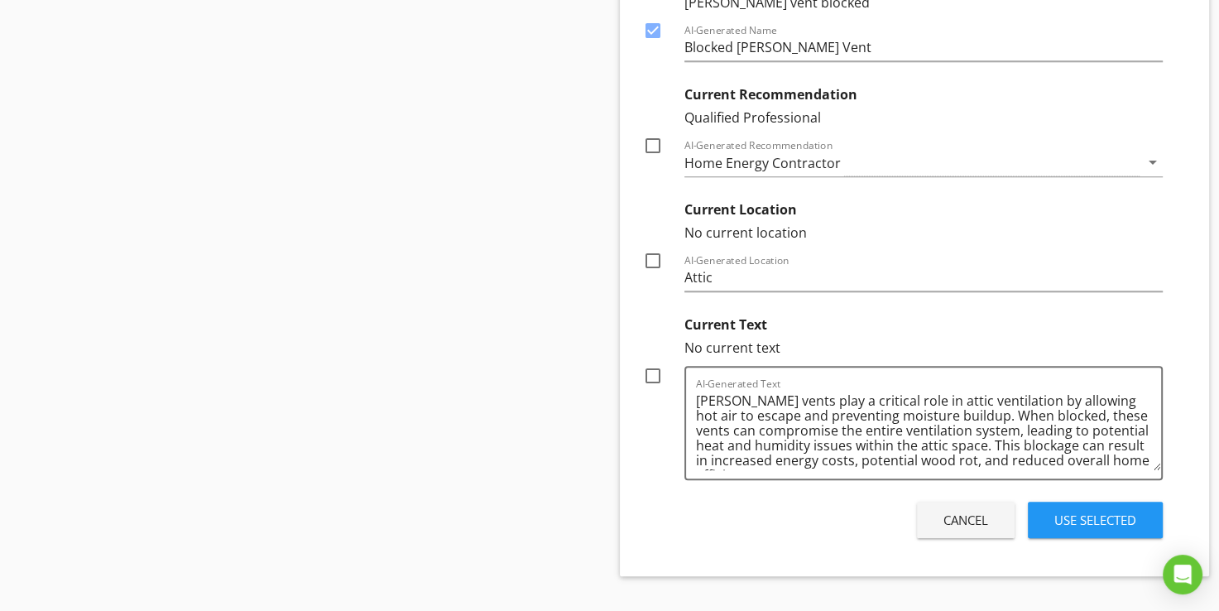
scroll to position [1652, 0]
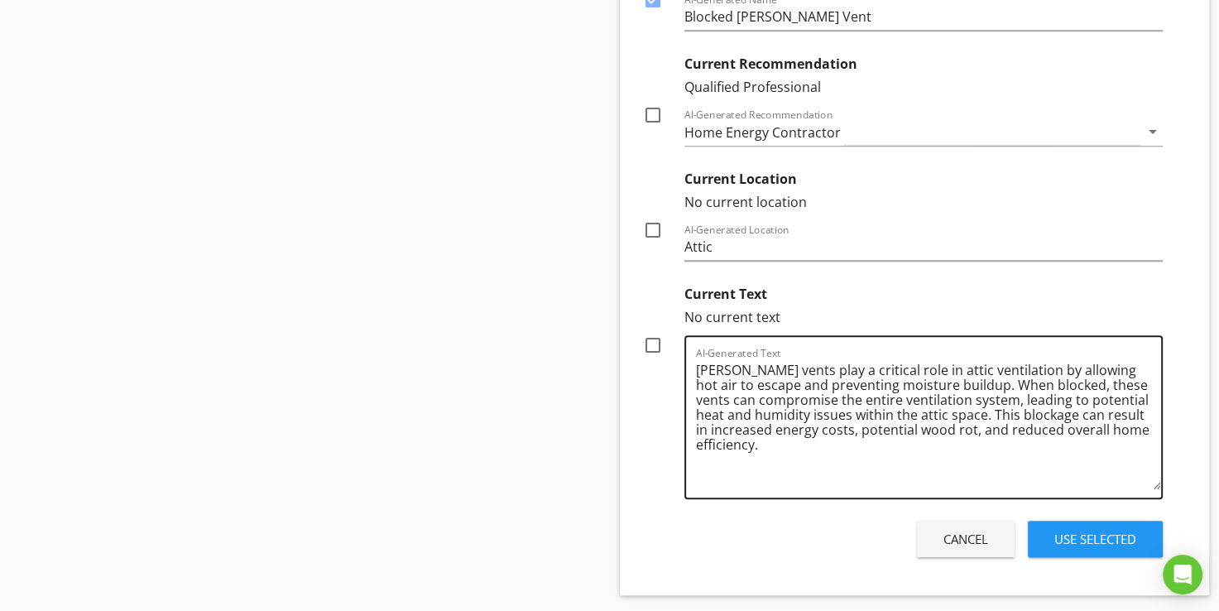
drag, startPoint x: 1153, startPoint y: 431, endPoint x: 1159, endPoint y: 481, distance: 50.0
click at [1159, 481] on textarea "[PERSON_NAME] vents play a critical role in attic ventilation by allowing hot a…" at bounding box center [929, 423] width 466 height 132
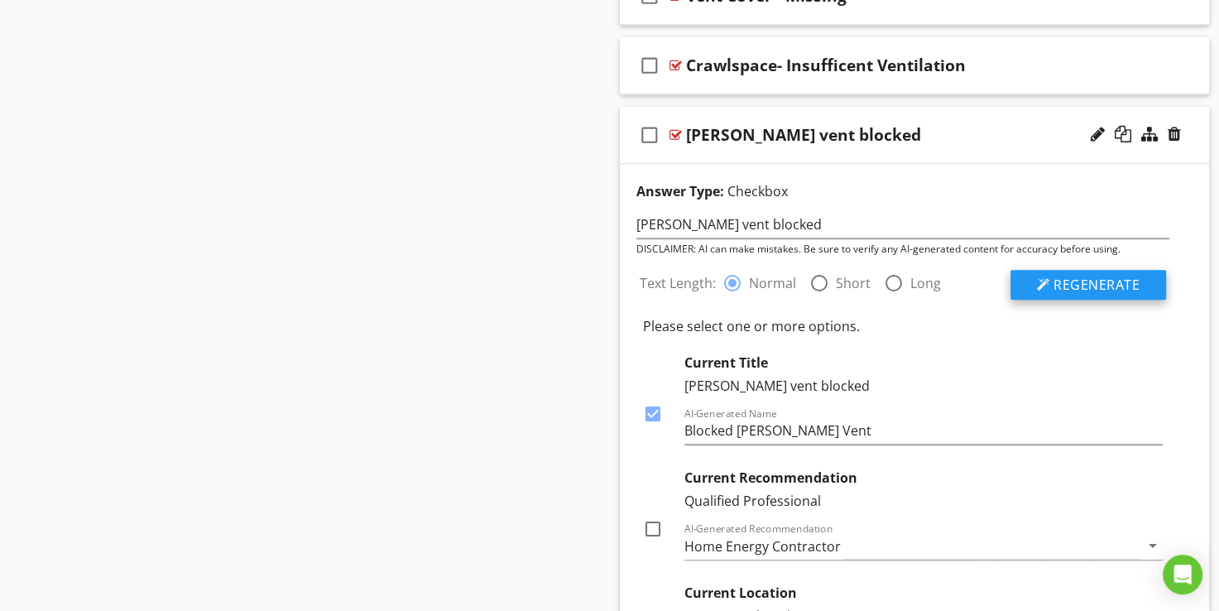
click at [1085, 280] on span "Regenerate" at bounding box center [1097, 285] width 86 height 18
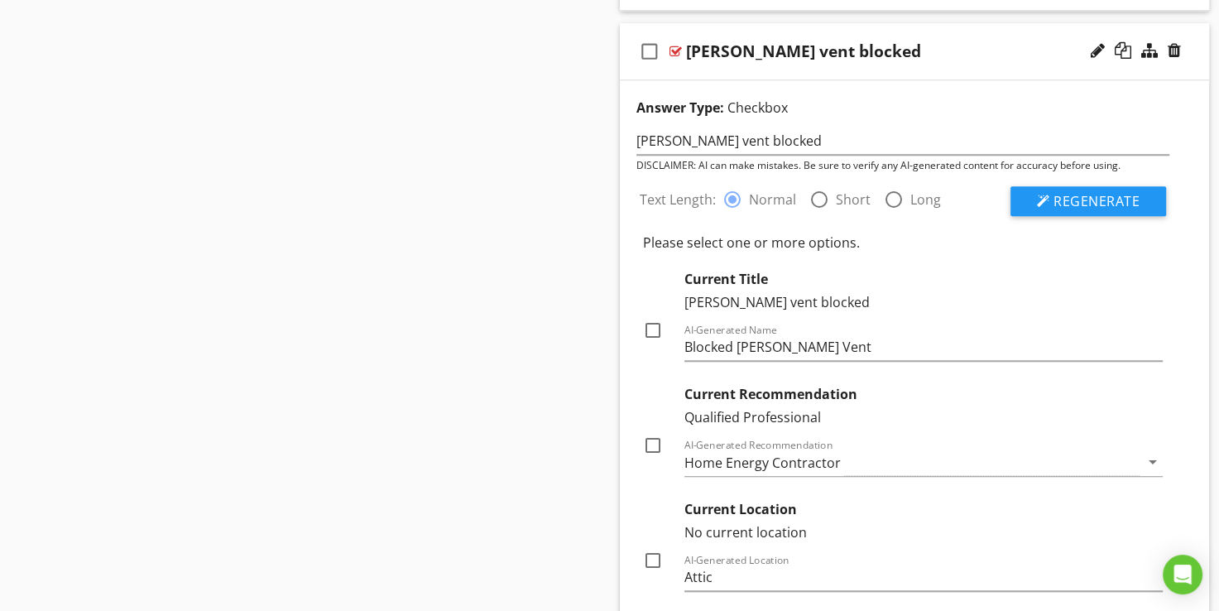
scroll to position [1321, 0]
click at [846, 200] on label "Short" at bounding box center [853, 200] width 35 height 17
radio input "false"
radio input "true"
click at [1086, 201] on span "Regenerate" at bounding box center [1097, 202] width 86 height 18
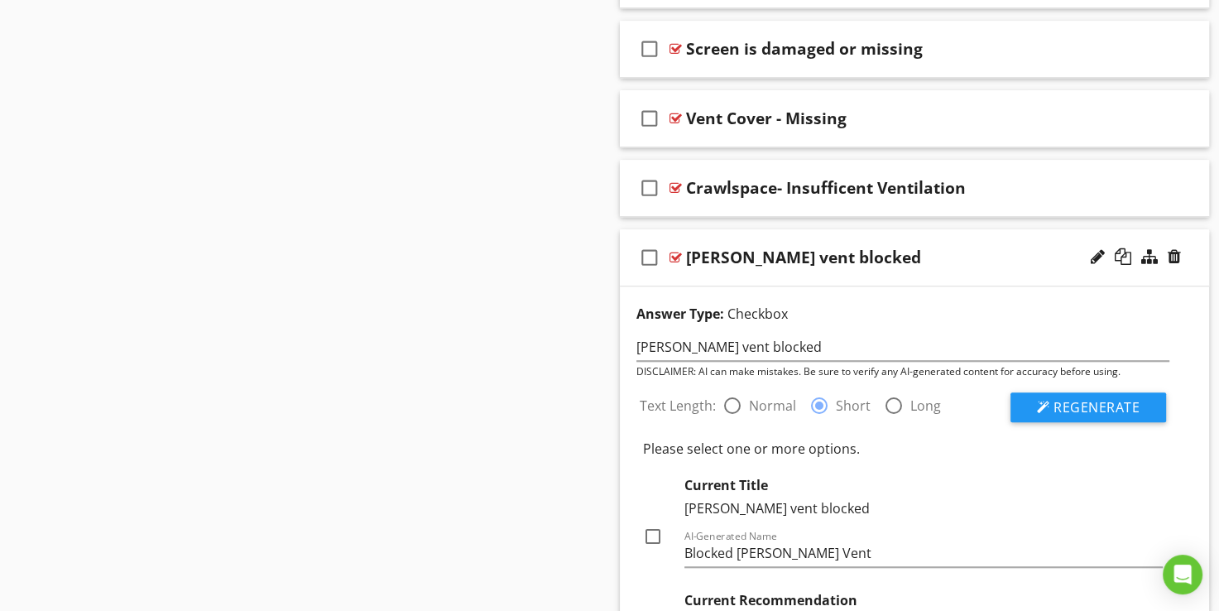
scroll to position [1073, 0]
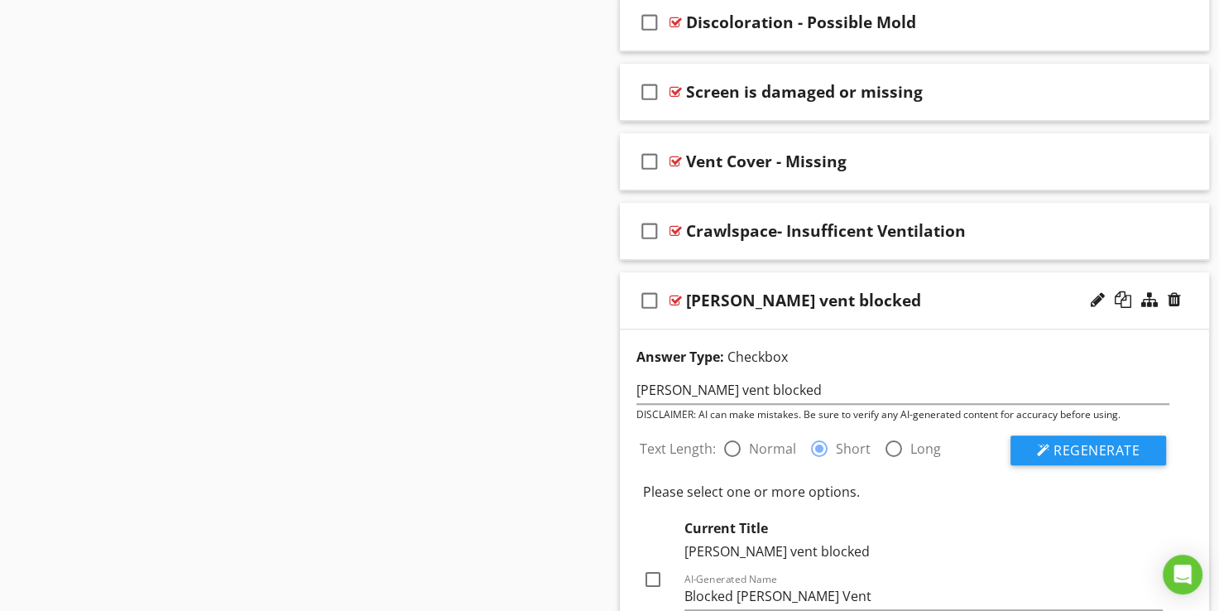
click at [569, 346] on div "Sections Inspection Details Utility Shut-Off Locations Roofing Chimney Grounds …" at bounding box center [609, 135] width 1219 height 2085
click at [776, 298] on div "[PERSON_NAME] vent blocked" at bounding box center [803, 301] width 235 height 20
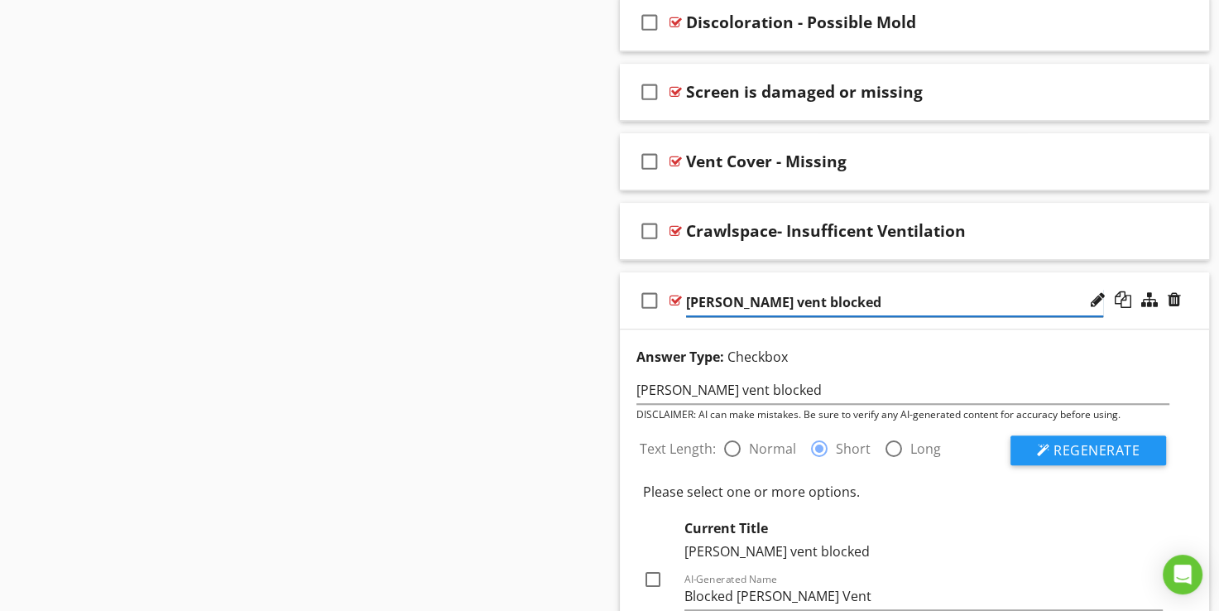
click at [761, 298] on input "[PERSON_NAME] vent blocked" at bounding box center [894, 302] width 417 height 27
type input "blocked Attic Vent"
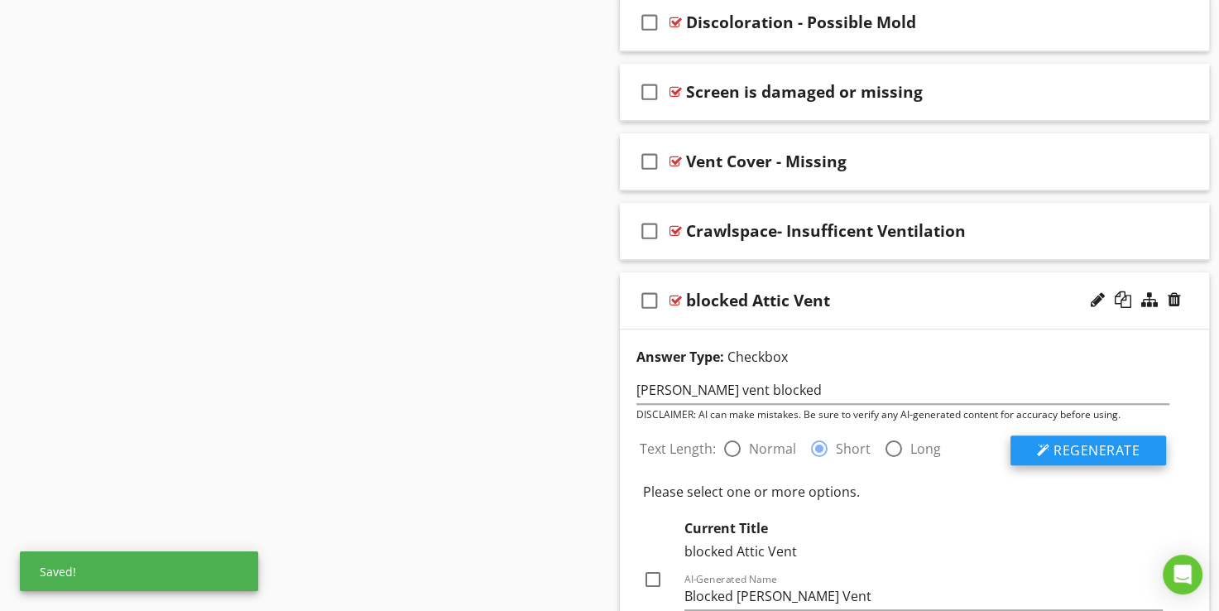
click at [1069, 458] on button "Regenerate" at bounding box center [1089, 450] width 156 height 30
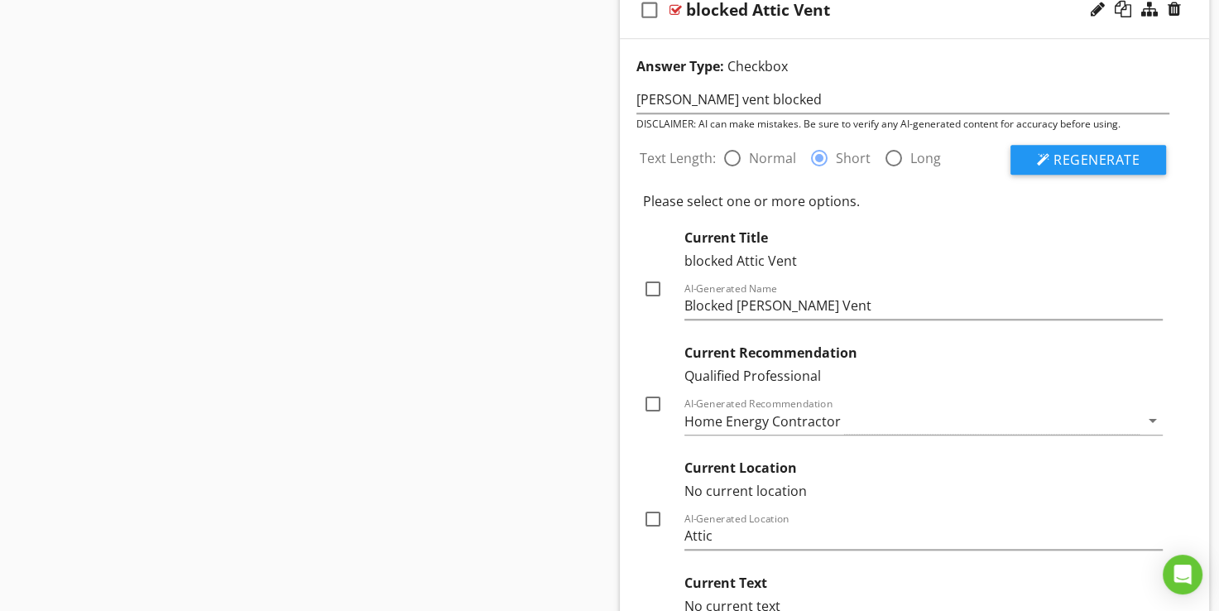
scroll to position [1404, 0]
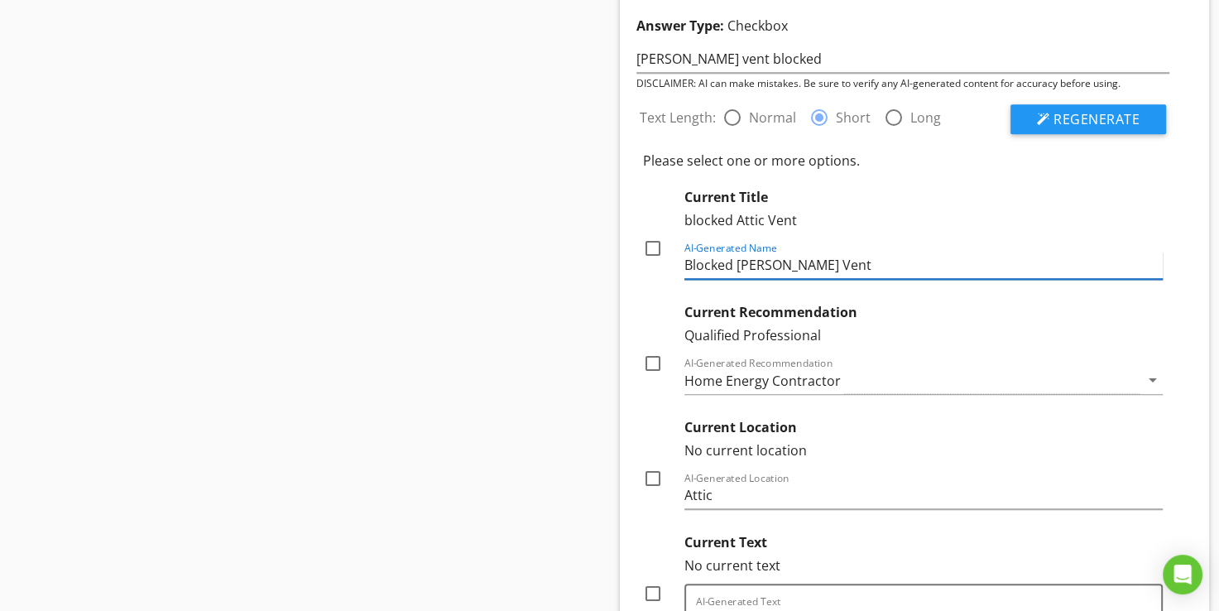
click at [771, 267] on input "Blocked [PERSON_NAME] Vent" at bounding box center [924, 265] width 479 height 27
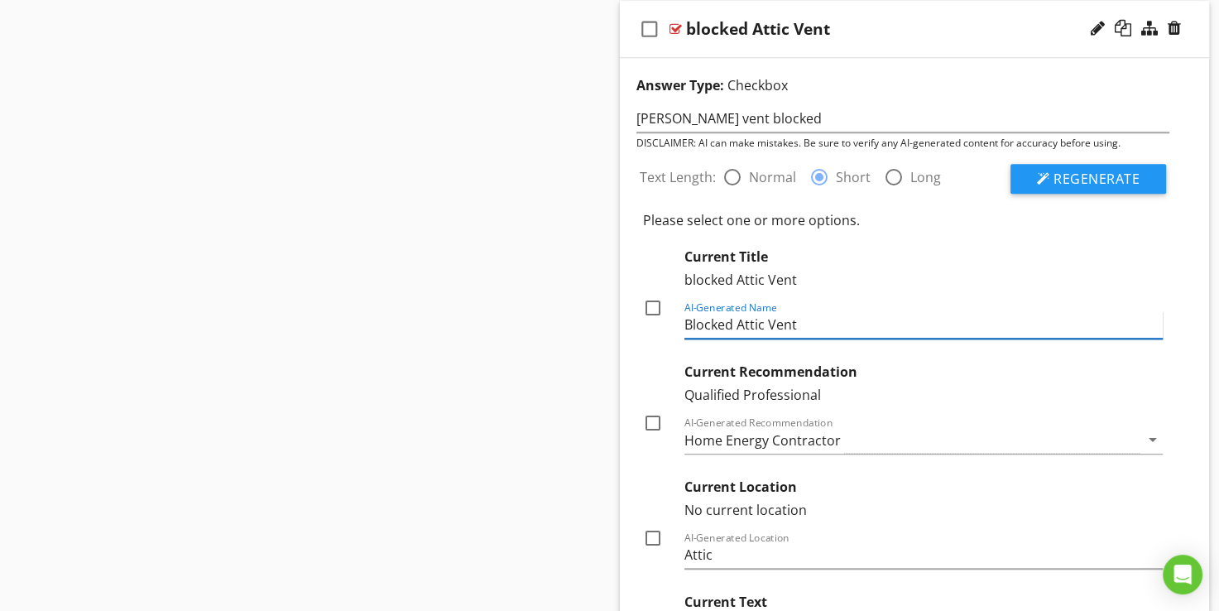
scroll to position [1321, 0]
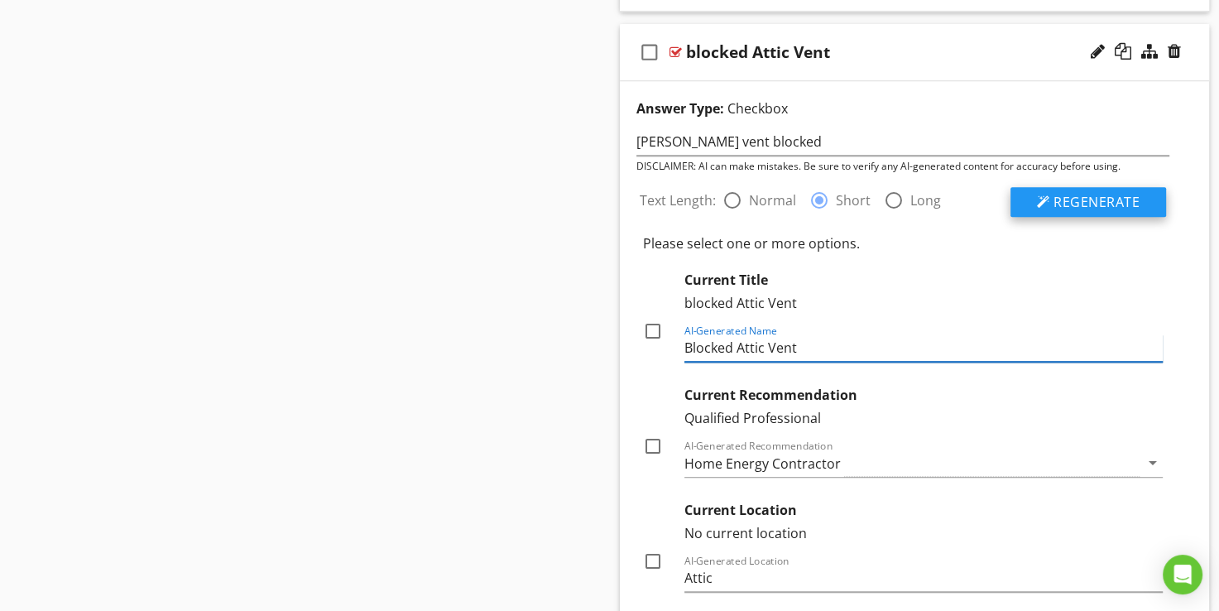
type input "Blocked Attic Vent"
click at [1112, 203] on span "Regenerate" at bounding box center [1097, 202] width 86 height 18
click at [652, 329] on div at bounding box center [653, 331] width 28 height 28
checkbox input "true"
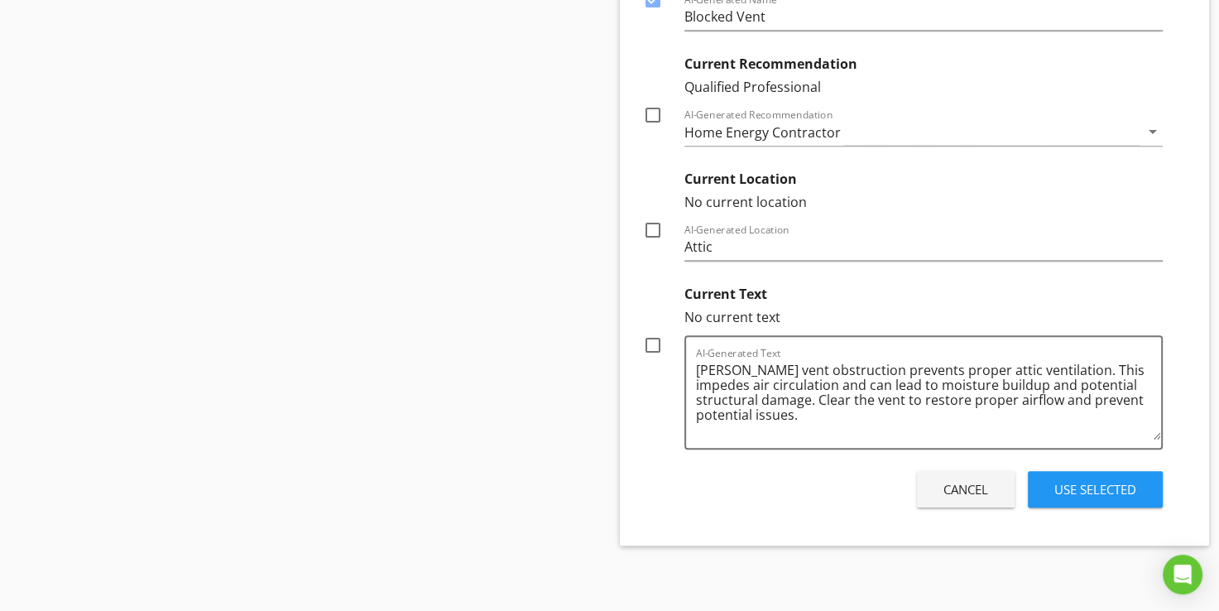
click at [1089, 480] on div "Use Selected" at bounding box center [1096, 489] width 82 height 19
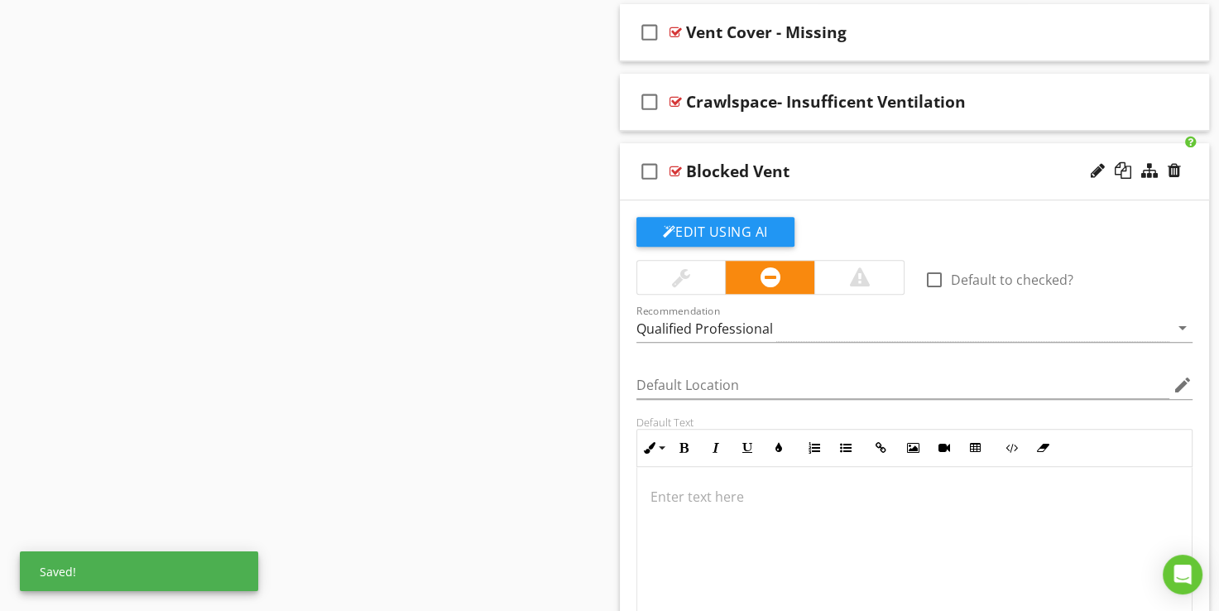
scroll to position [1165, 0]
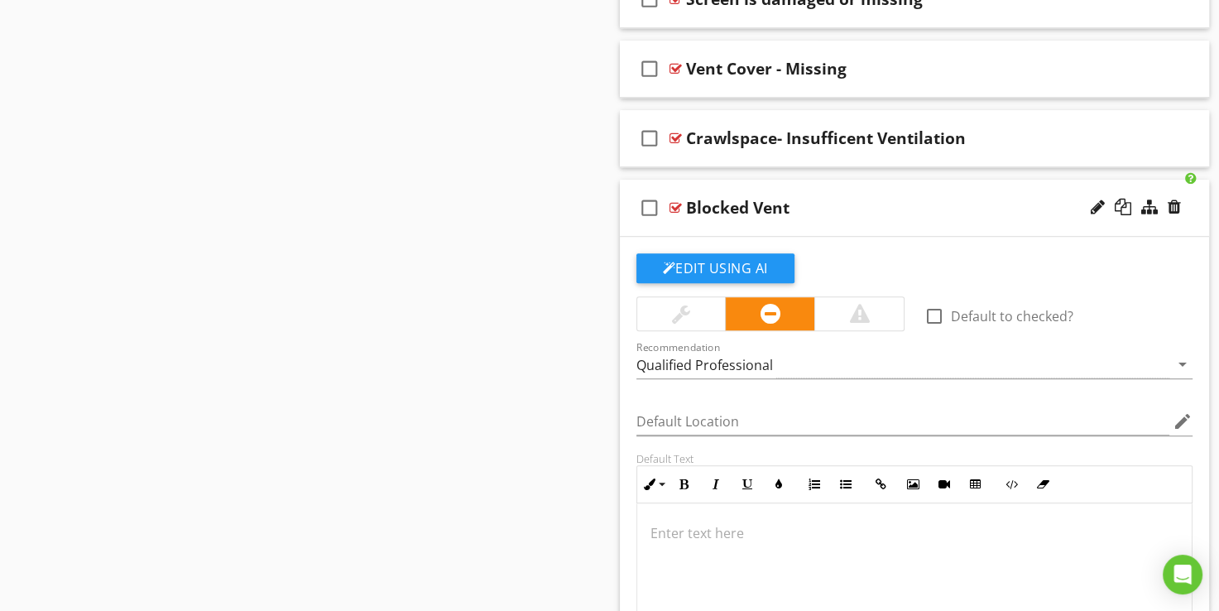
click at [770, 209] on div "Blocked Vent" at bounding box center [737, 208] width 103 height 20
click at [740, 205] on input "Blocked Vent" at bounding box center [894, 209] width 417 height 27
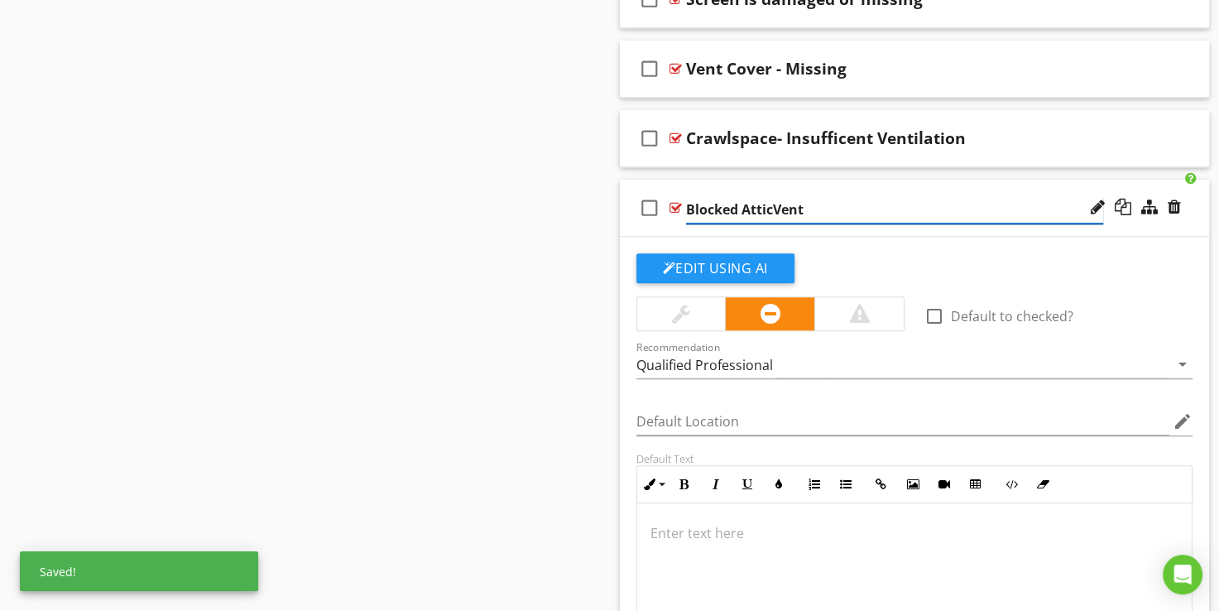
type input "Blocked Attic Vent"
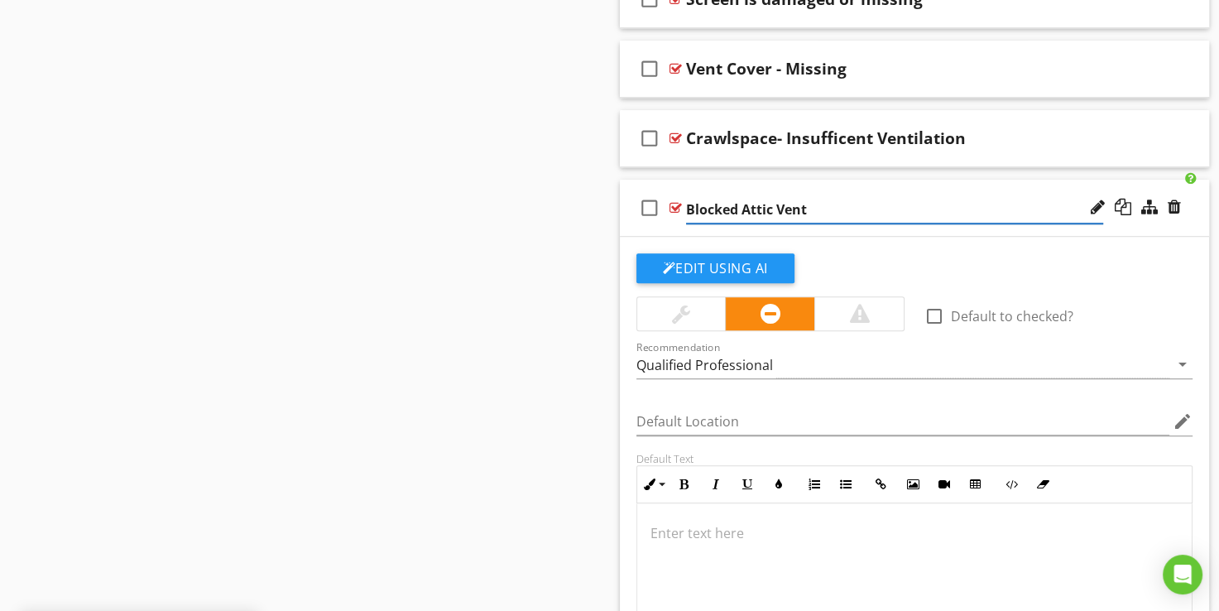
click at [672, 204] on div at bounding box center [676, 207] width 12 height 13
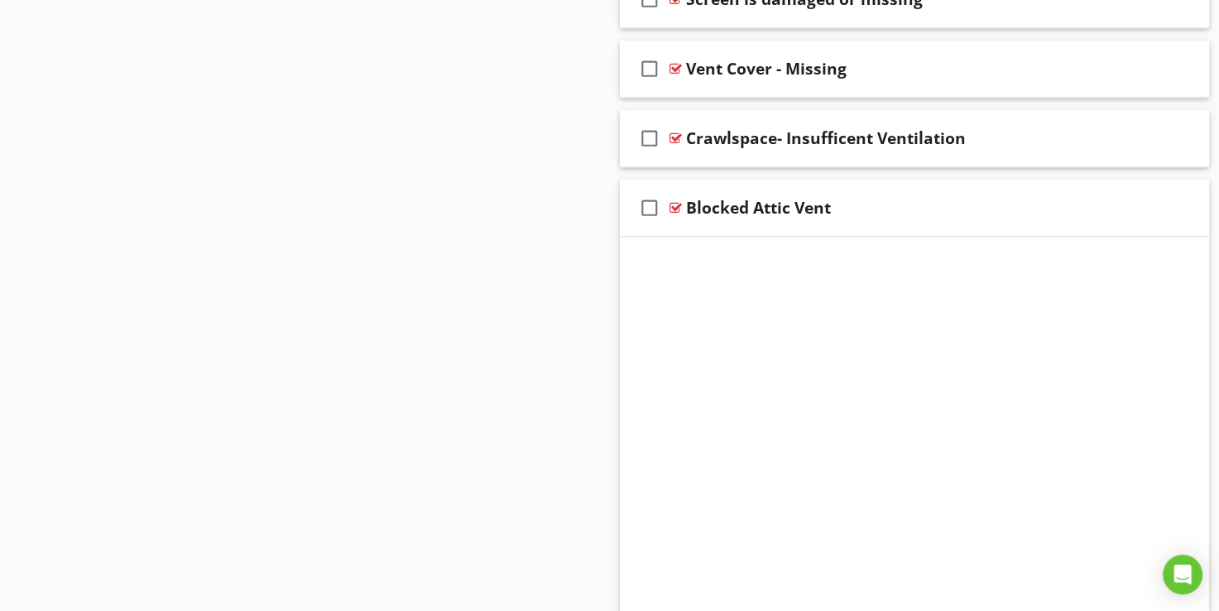
scroll to position [858, 0]
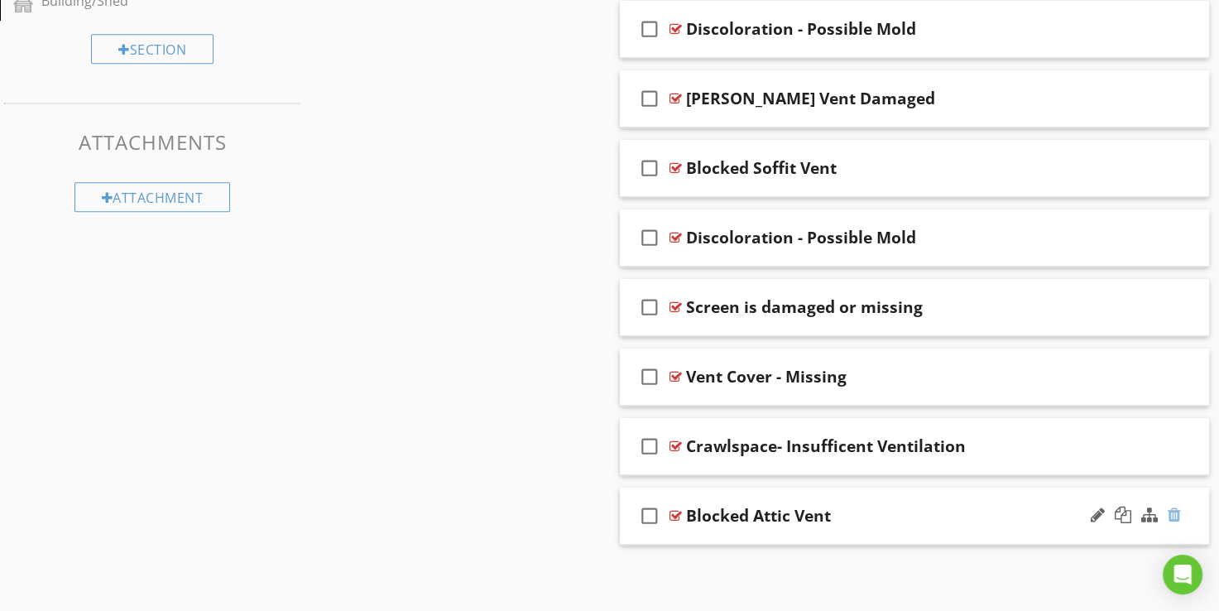
click at [1175, 515] on div at bounding box center [1174, 515] width 13 height 17
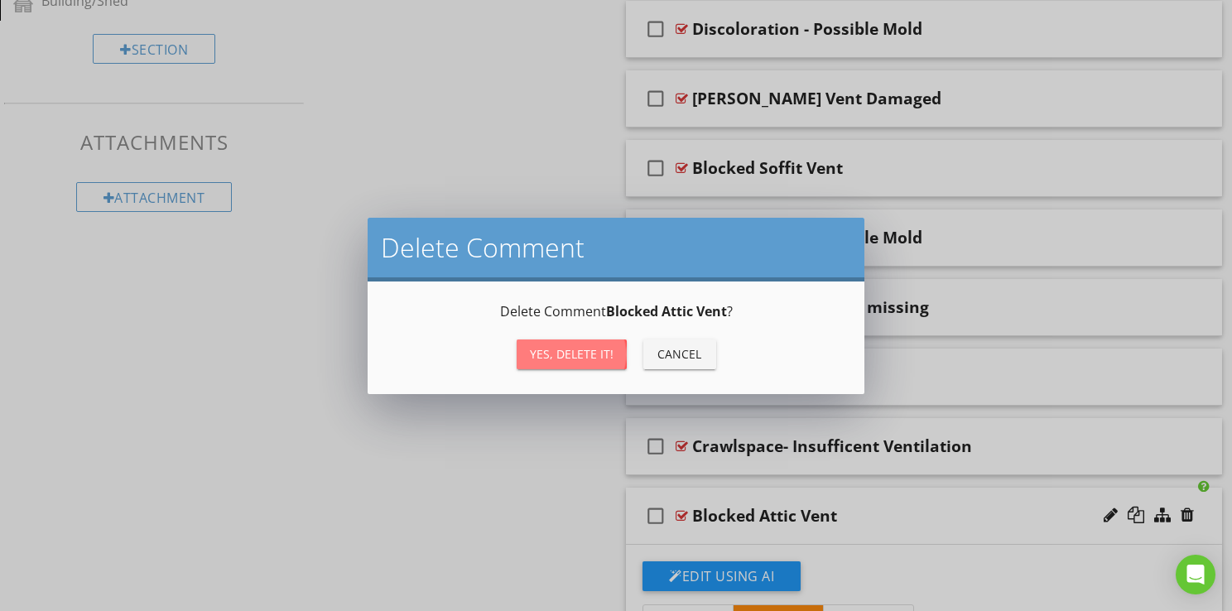
click at [550, 353] on div "Yes, Delete it!" at bounding box center [572, 353] width 84 height 17
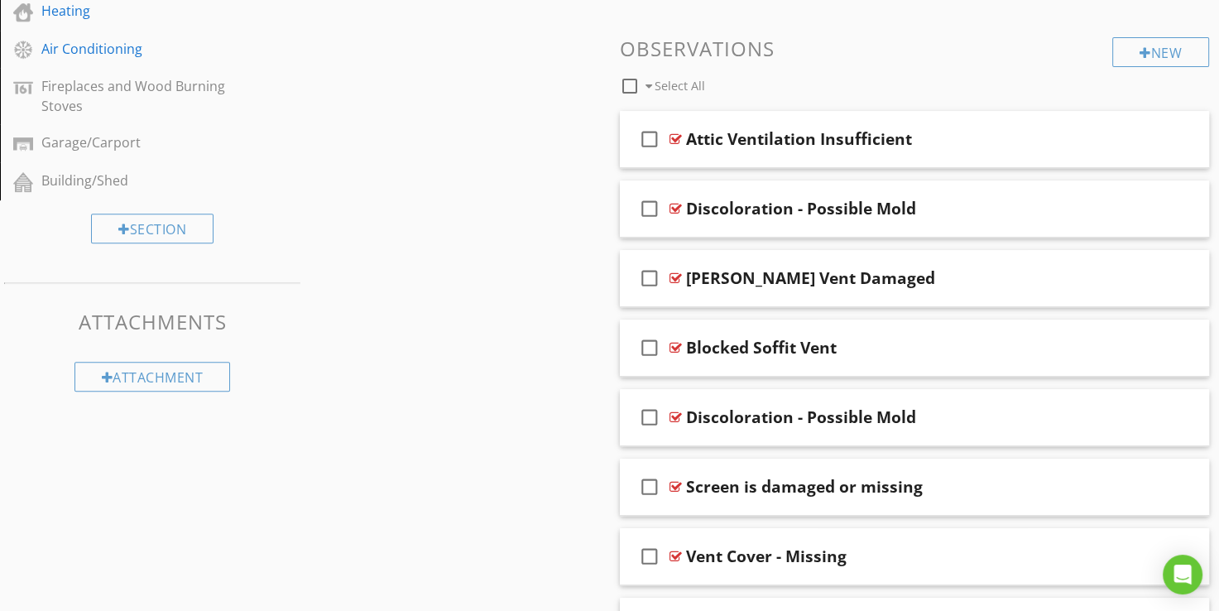
scroll to position [706, 0]
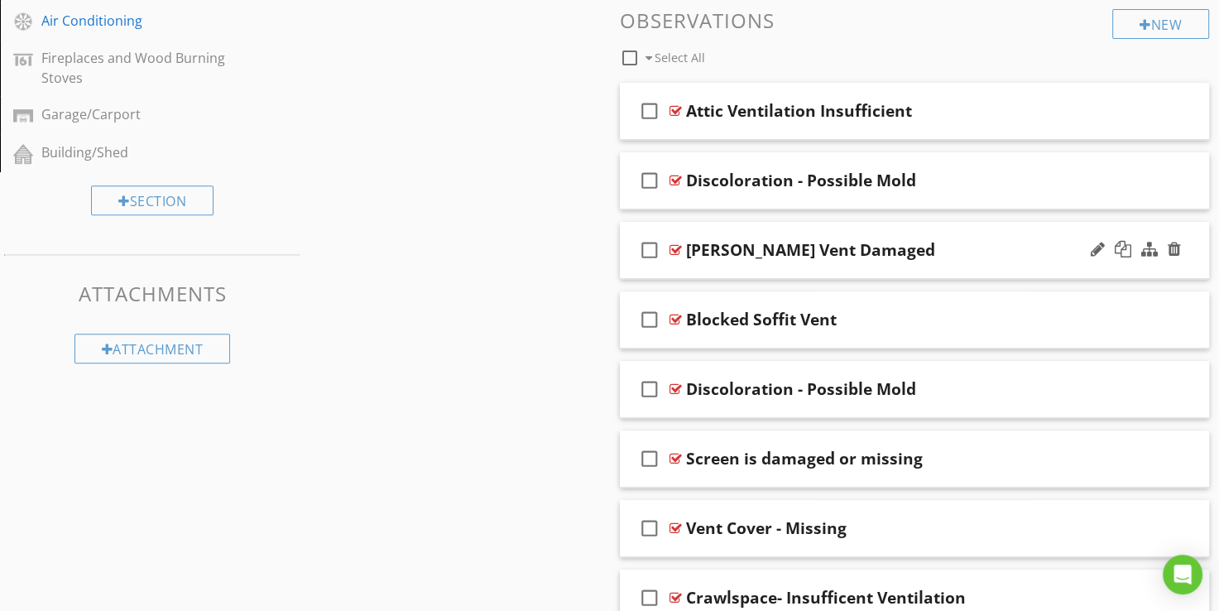
click at [778, 252] on div "[PERSON_NAME] Vent Damaged" at bounding box center [810, 250] width 249 height 20
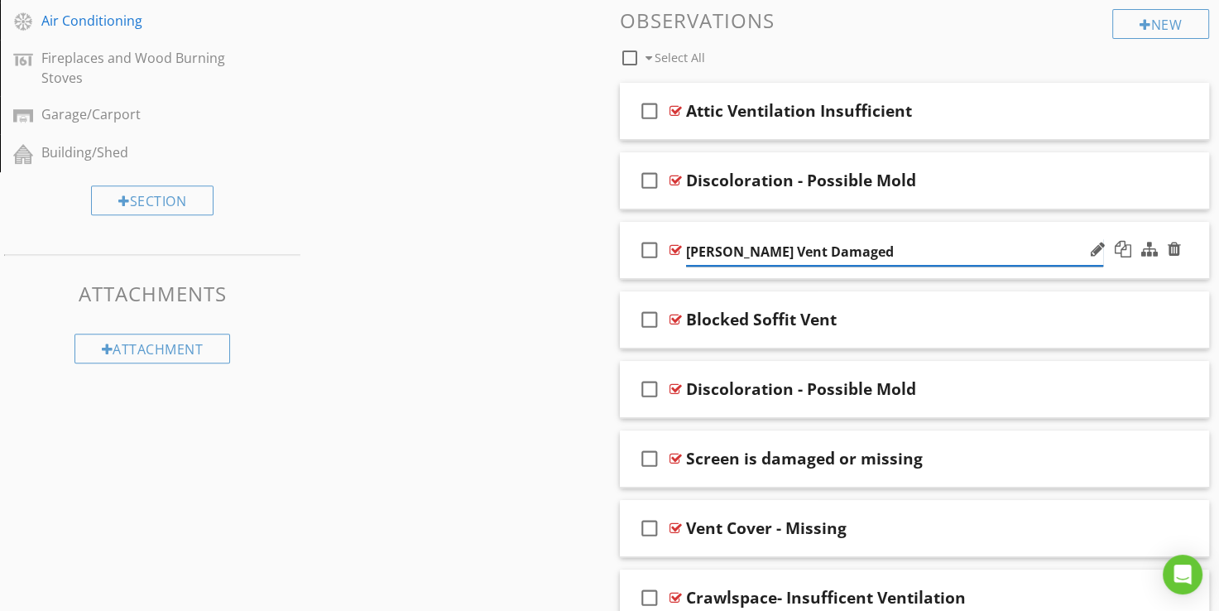
click at [760, 250] on input "[PERSON_NAME] Vent Damaged" at bounding box center [894, 251] width 417 height 27
type input "Damaged Attic Vent"
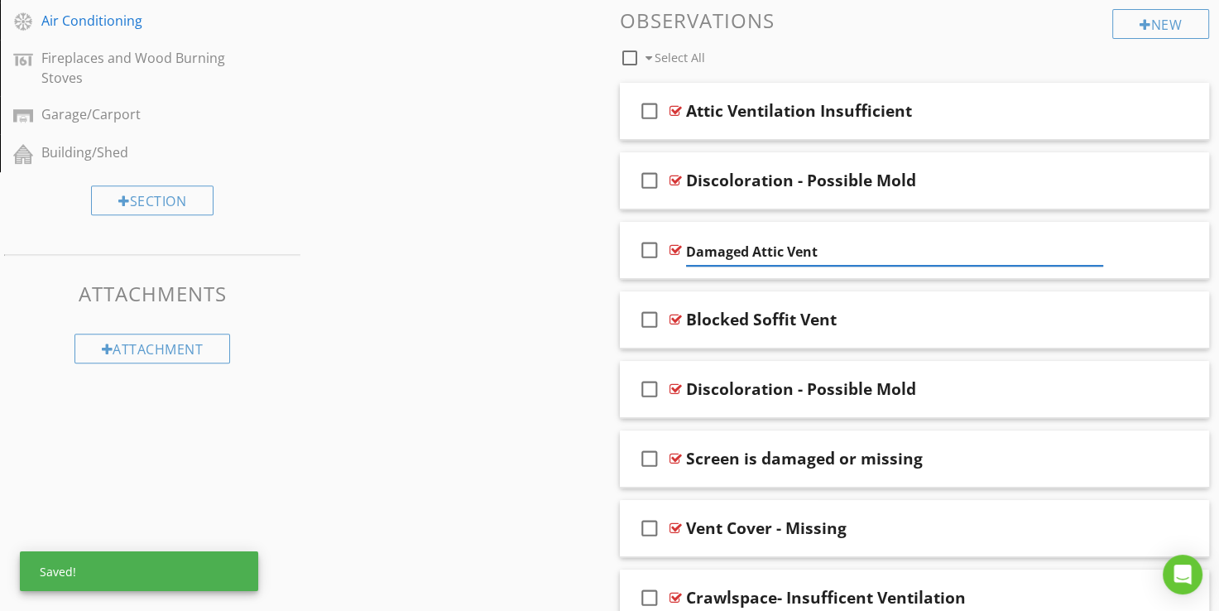
click at [578, 267] on div "Sections Inspection Details Utility Shut-Off Locations Roofing Chimney Grounds …" at bounding box center [609, 70] width 1219 height 1220
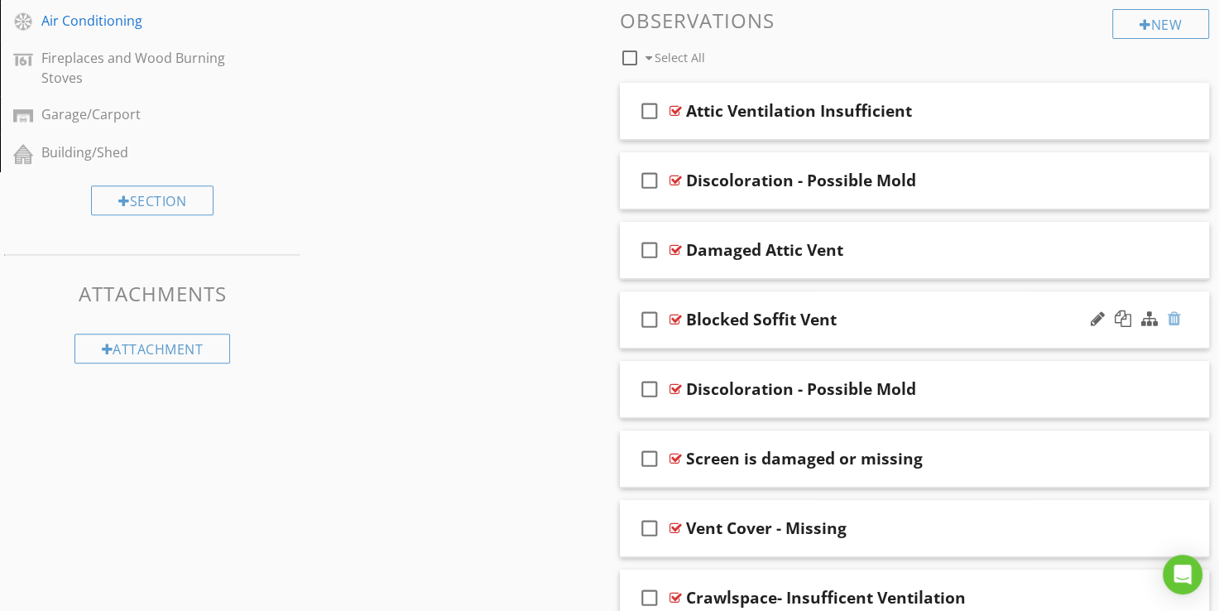
click at [1177, 319] on div at bounding box center [1174, 318] width 13 height 17
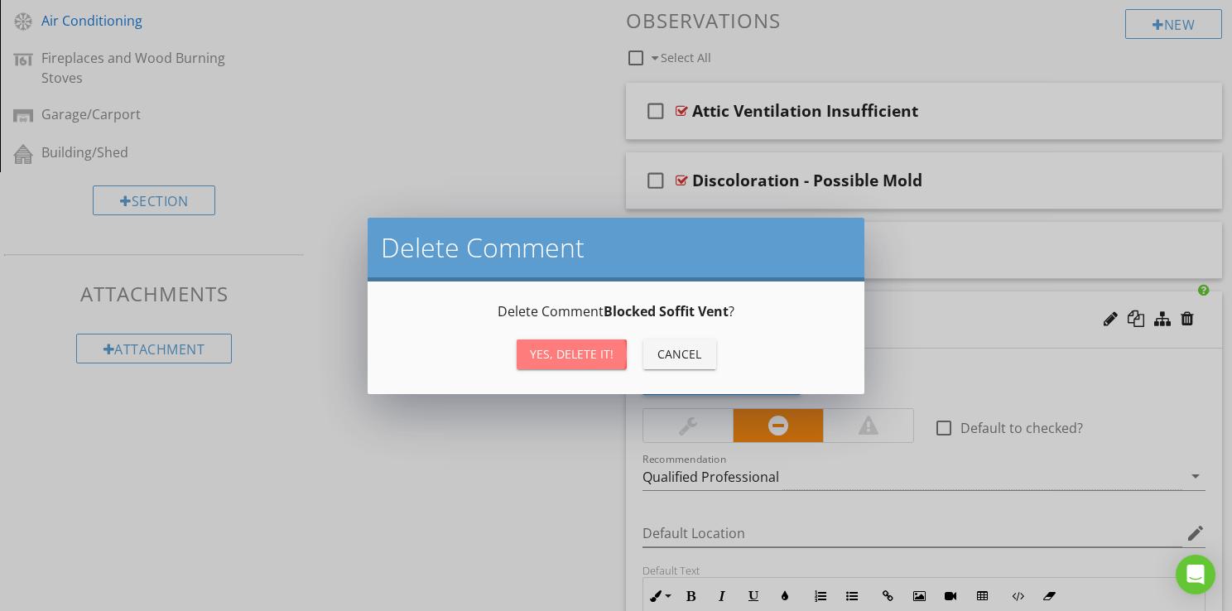
click at [572, 358] on div "Yes, Delete it!" at bounding box center [572, 353] width 84 height 17
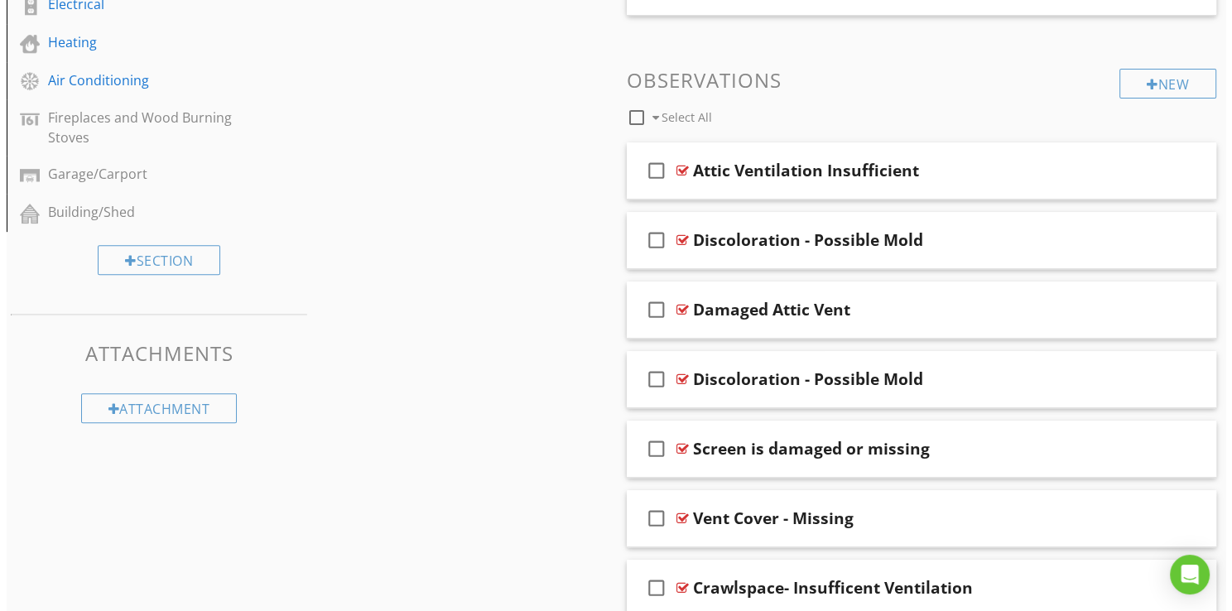
scroll to position [719, 0]
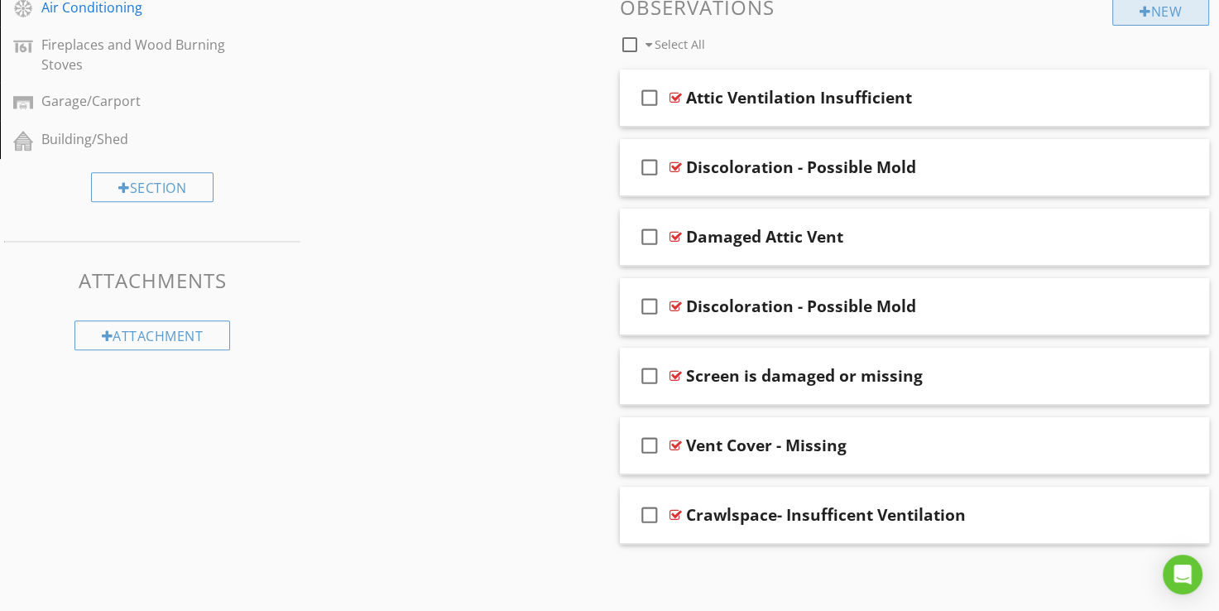
click at [1130, 16] on div "New" at bounding box center [1160, 11] width 97 height 30
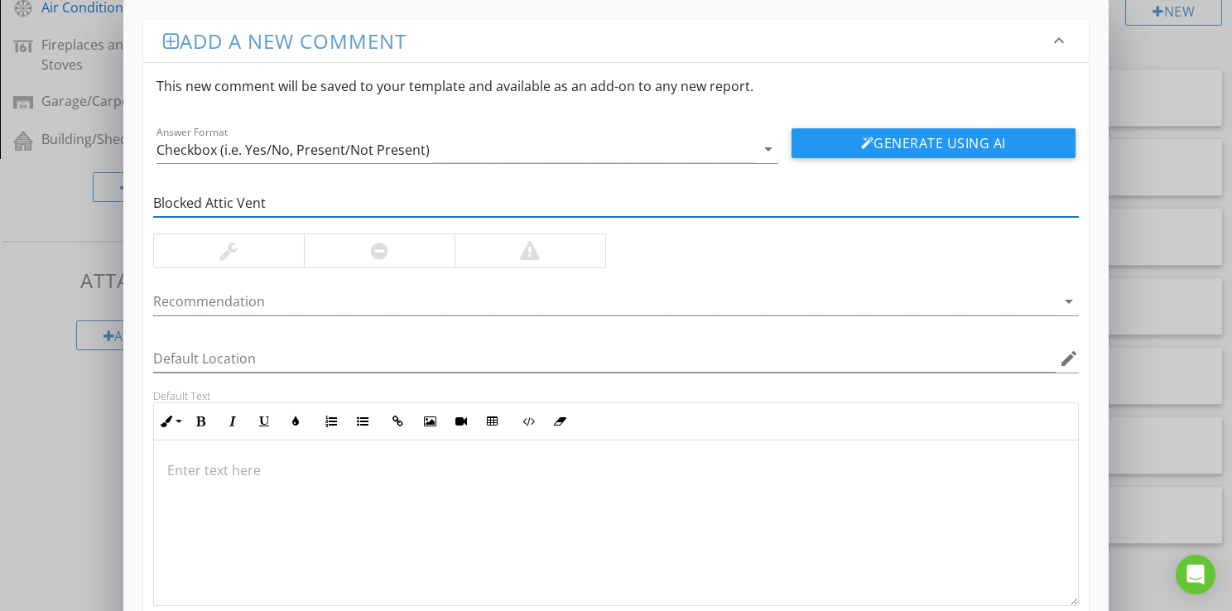
type input "Blocked Attic Vent"
click at [413, 251] on div at bounding box center [379, 250] width 151 height 33
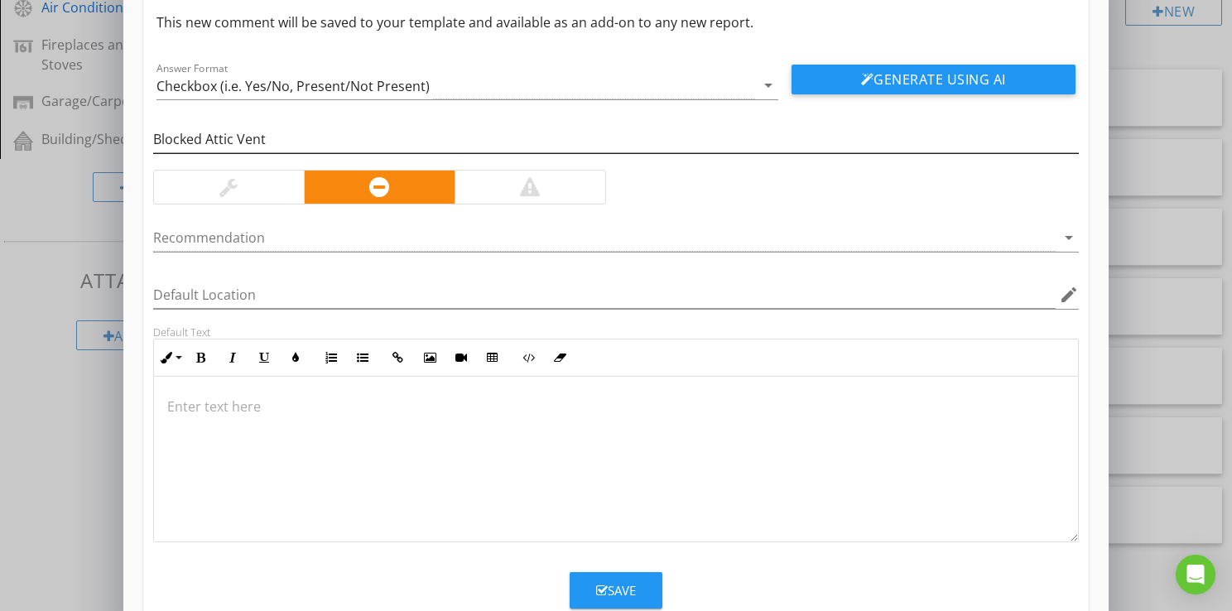
scroll to position [83, 0]
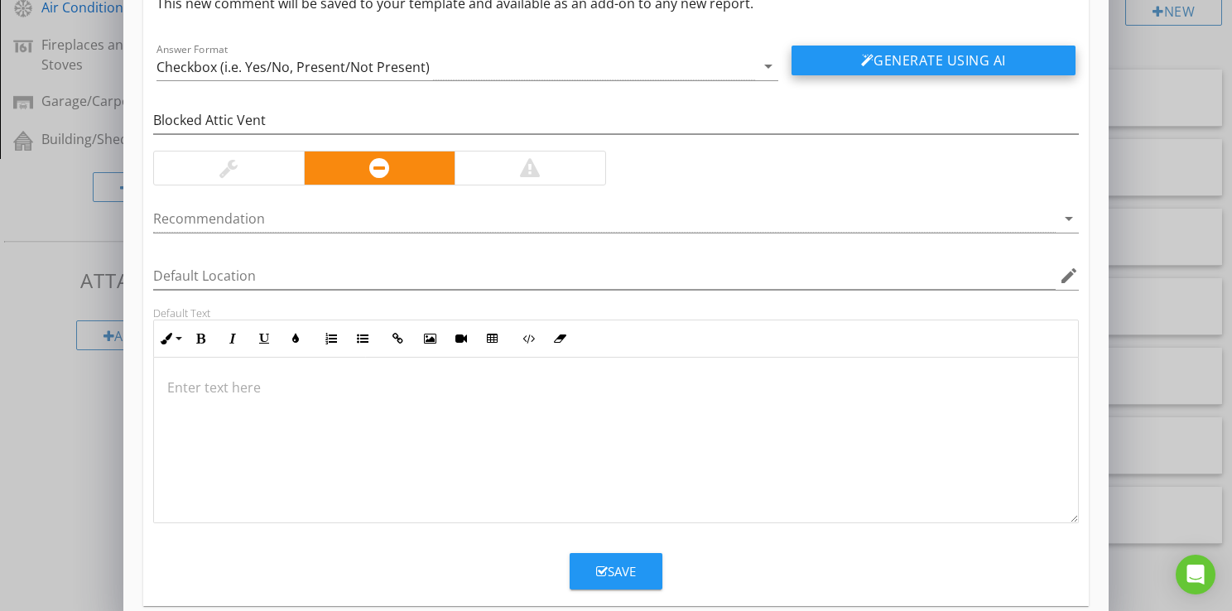
click at [884, 54] on button "Generate Using AI" at bounding box center [933, 61] width 284 height 30
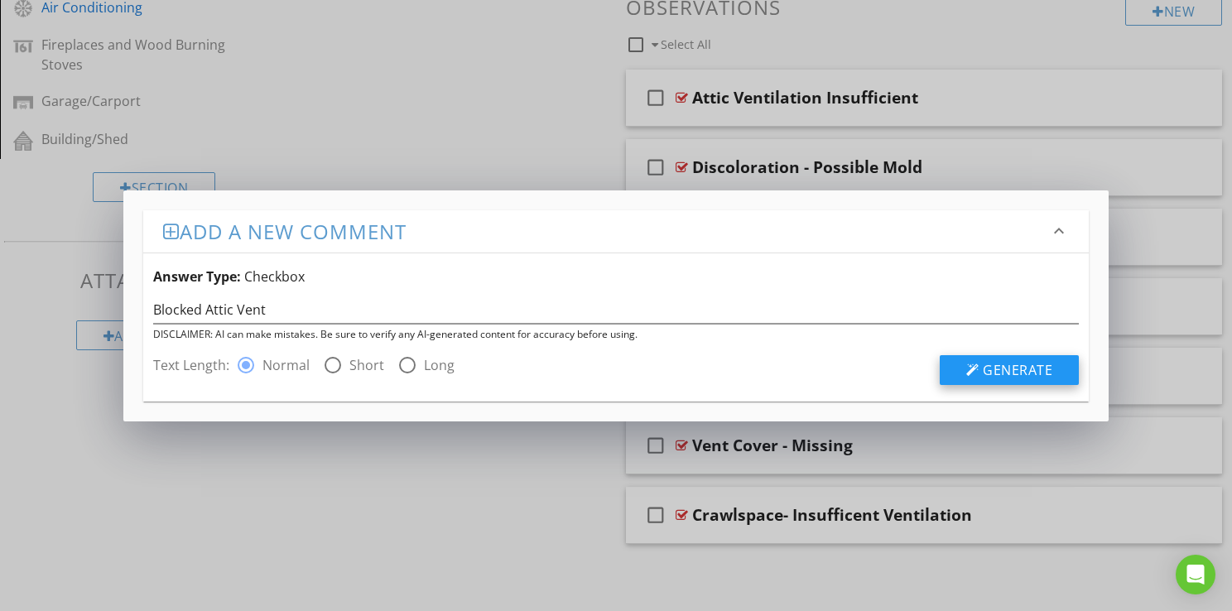
click at [1001, 366] on span "Generate" at bounding box center [1017, 370] width 70 height 18
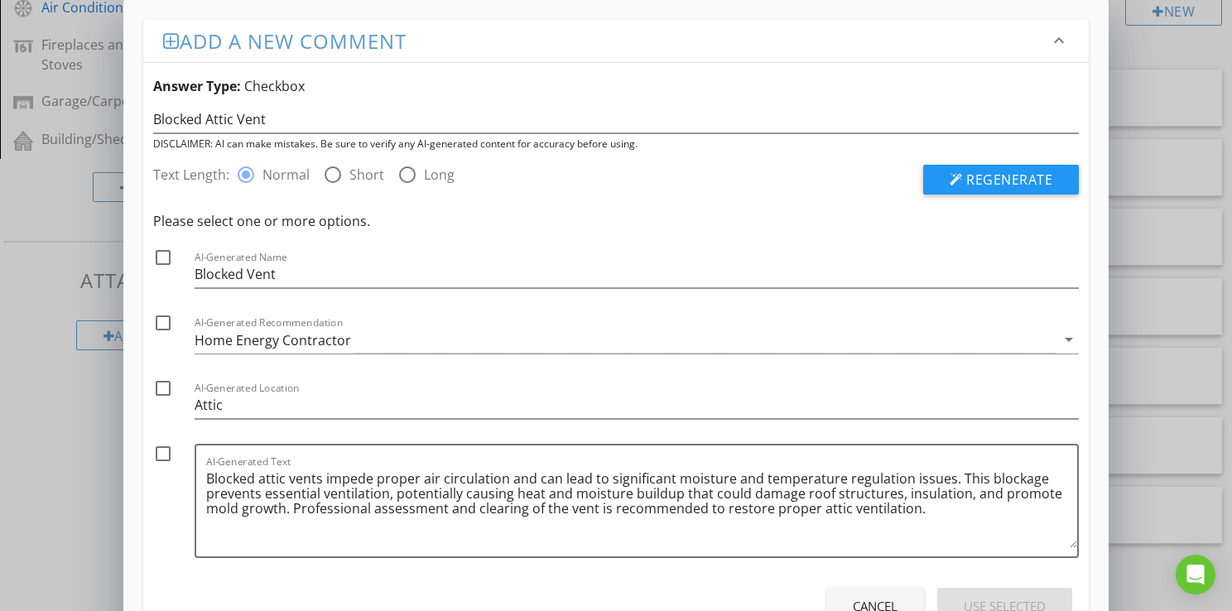
click at [166, 326] on div at bounding box center [163, 323] width 28 height 28
checkbox input "true"
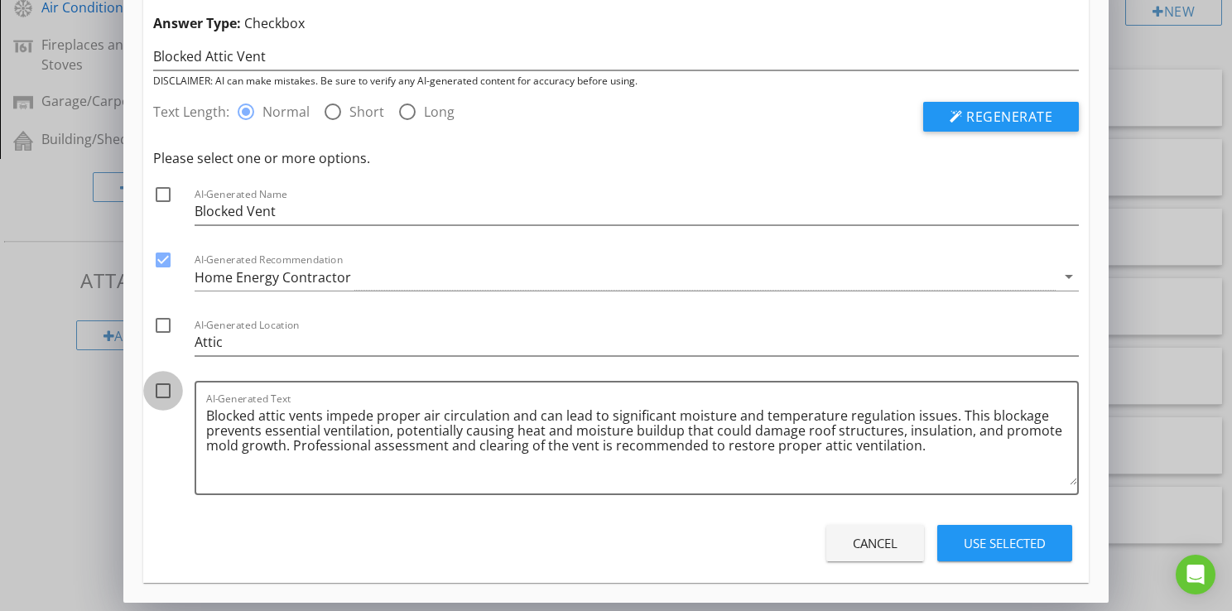
click at [158, 389] on div at bounding box center [163, 391] width 28 height 28
checkbox input "true"
click at [291, 447] on textarea "Blocked attic vents impede proper air circulation and can lead to significant m…" at bounding box center [641, 443] width 871 height 83
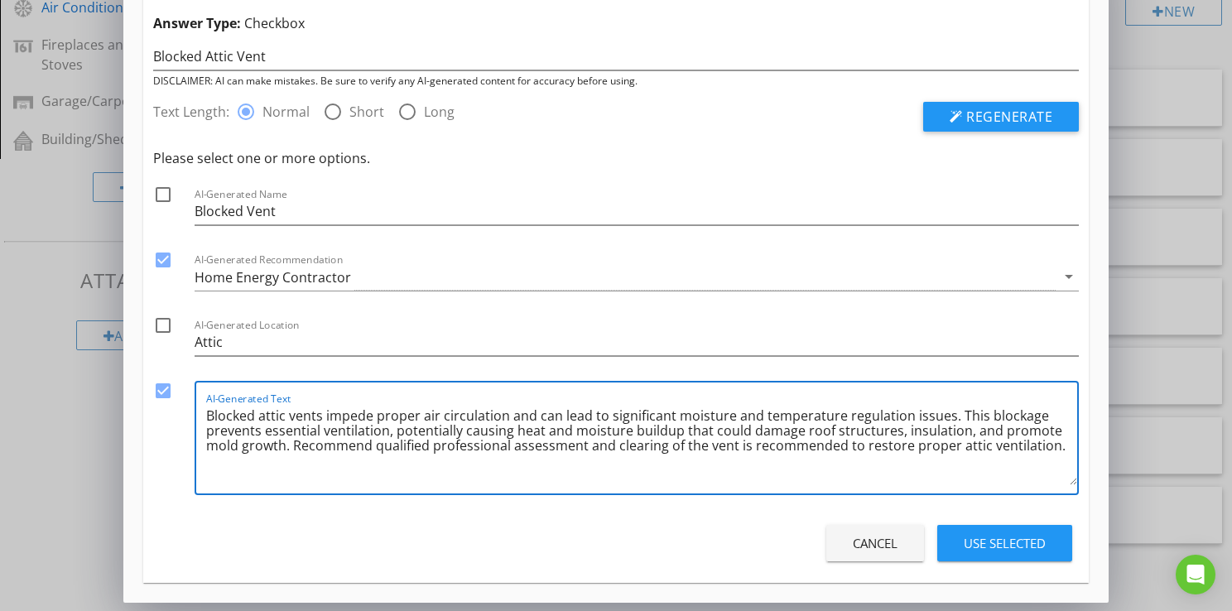
type textarea "Blocked attic vents impede proper air circulation and can lead to significant m…"
click at [998, 547] on div "Use Selected" at bounding box center [1004, 543] width 82 height 19
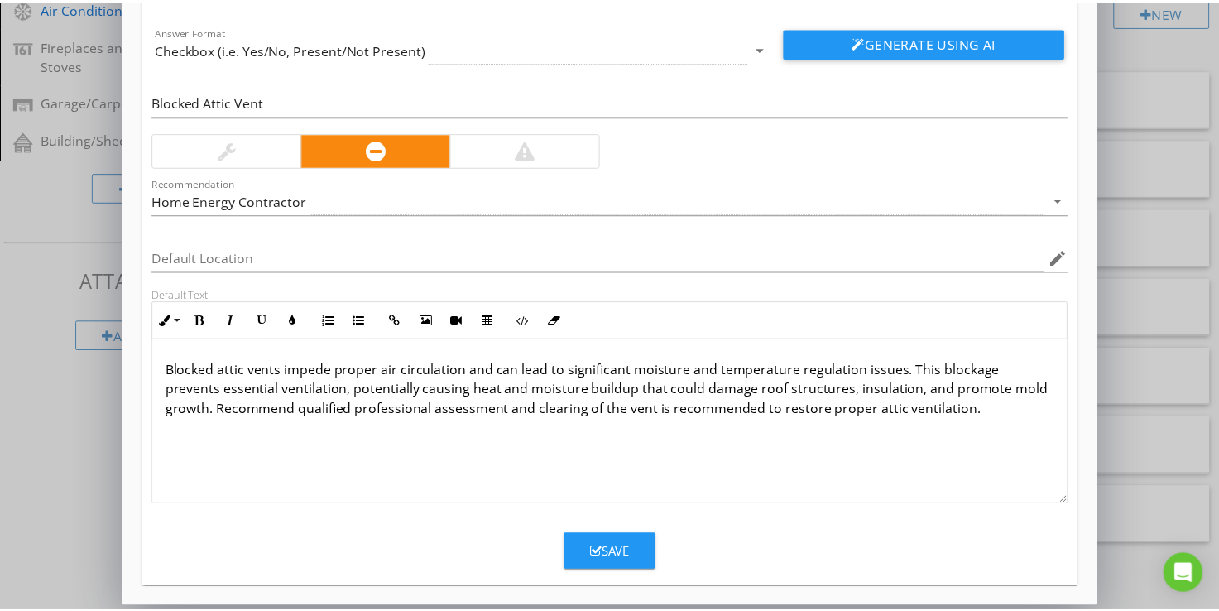
scroll to position [106, 0]
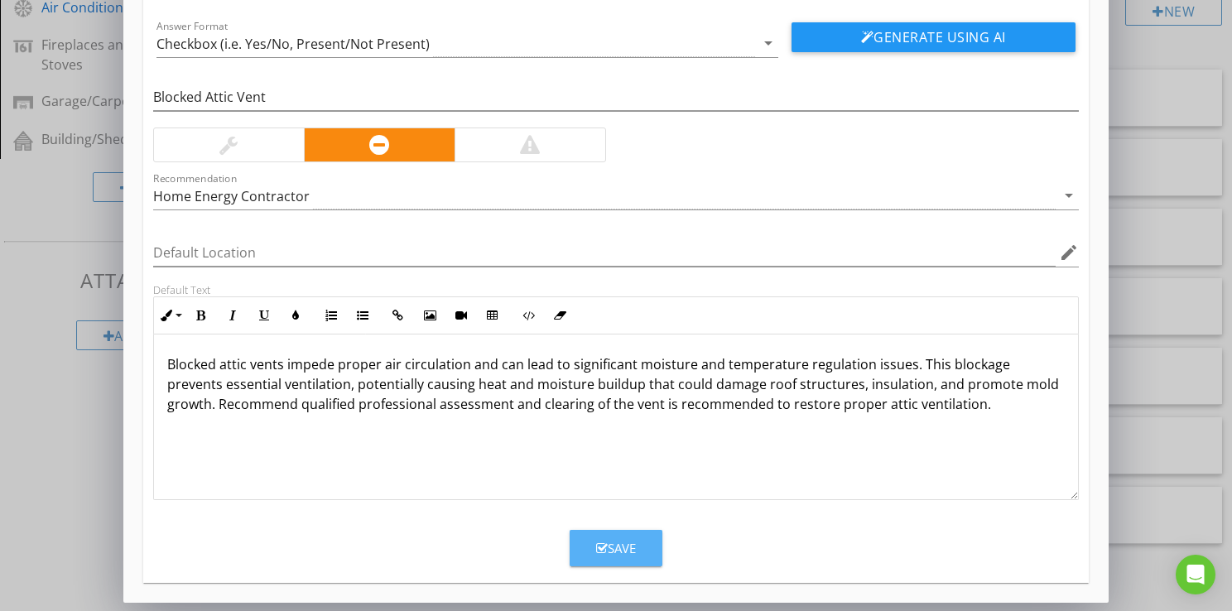
click at [626, 539] on div "Save" at bounding box center [616, 548] width 40 height 19
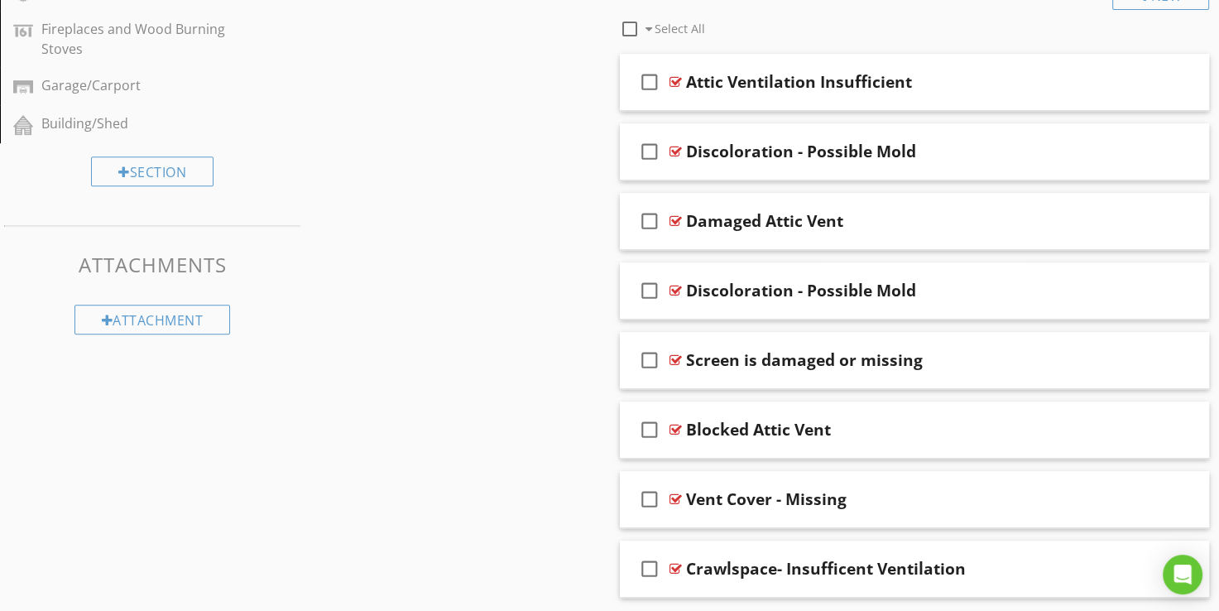
scroll to position [706, 0]
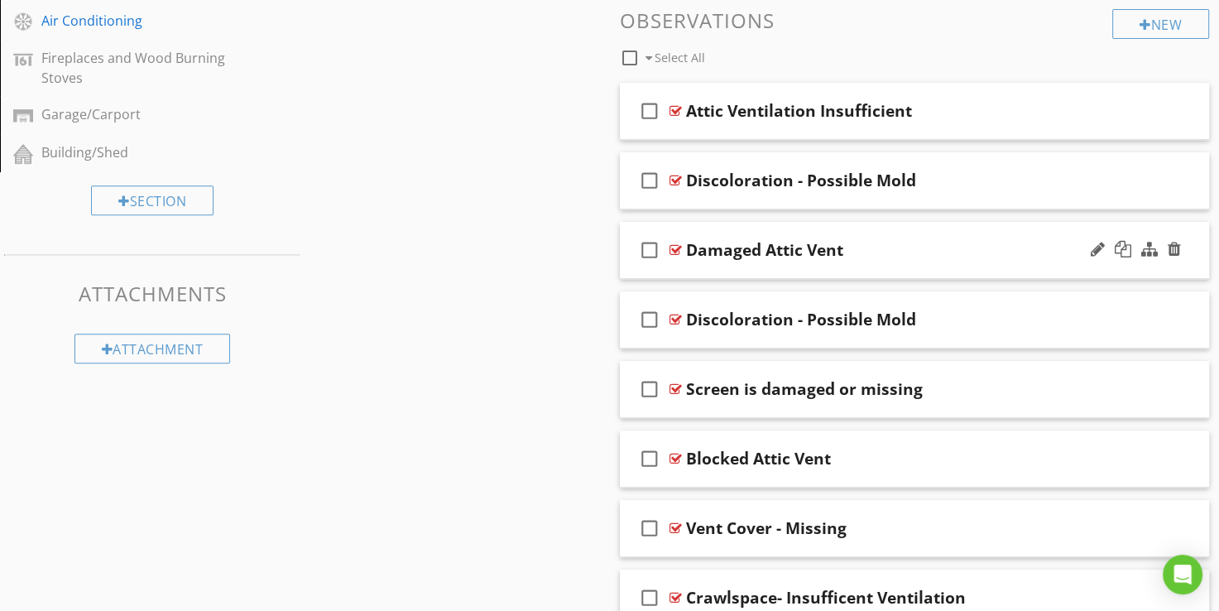
click at [673, 247] on div at bounding box center [676, 249] width 12 height 13
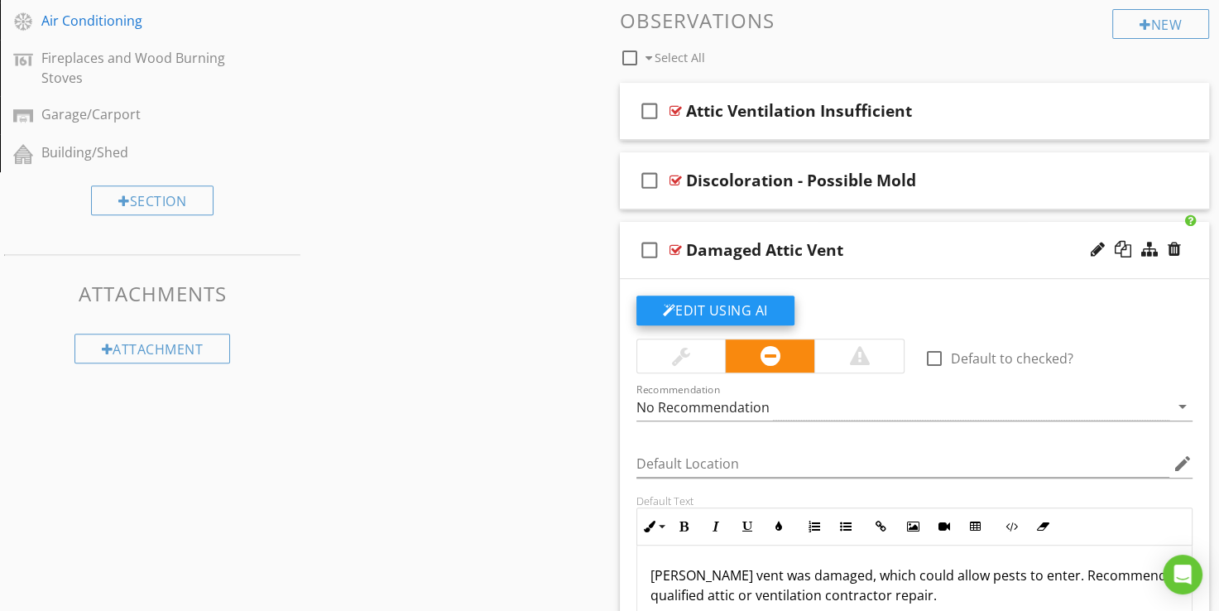
click at [721, 310] on button "Edit Using AI" at bounding box center [716, 310] width 158 height 30
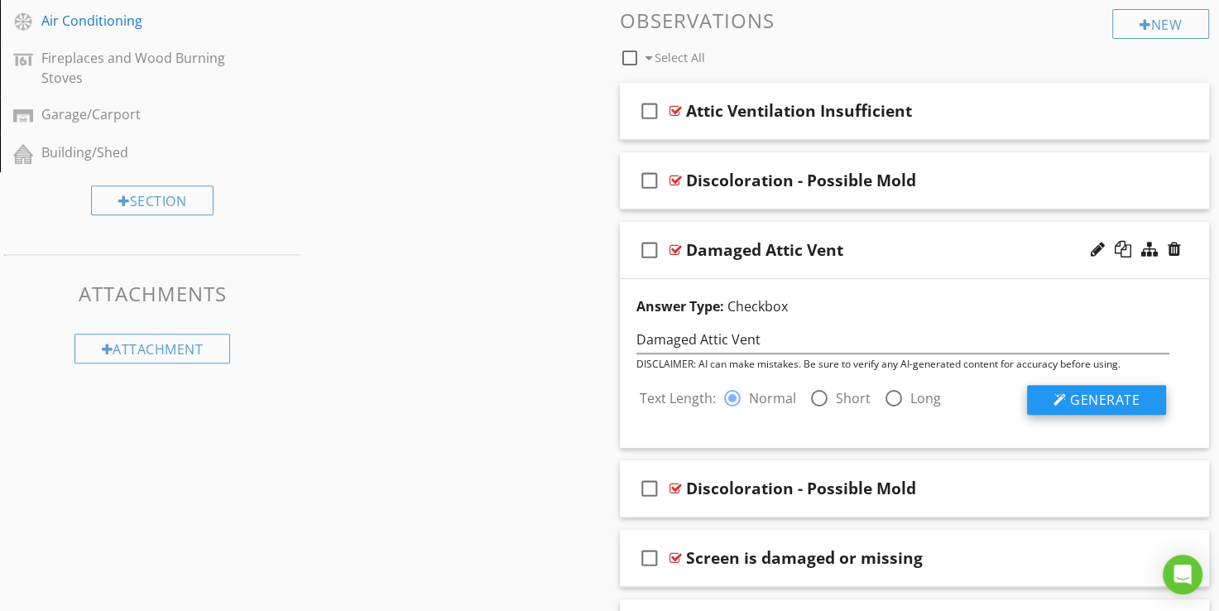
click at [1109, 398] on span "Generate" at bounding box center [1105, 400] width 70 height 18
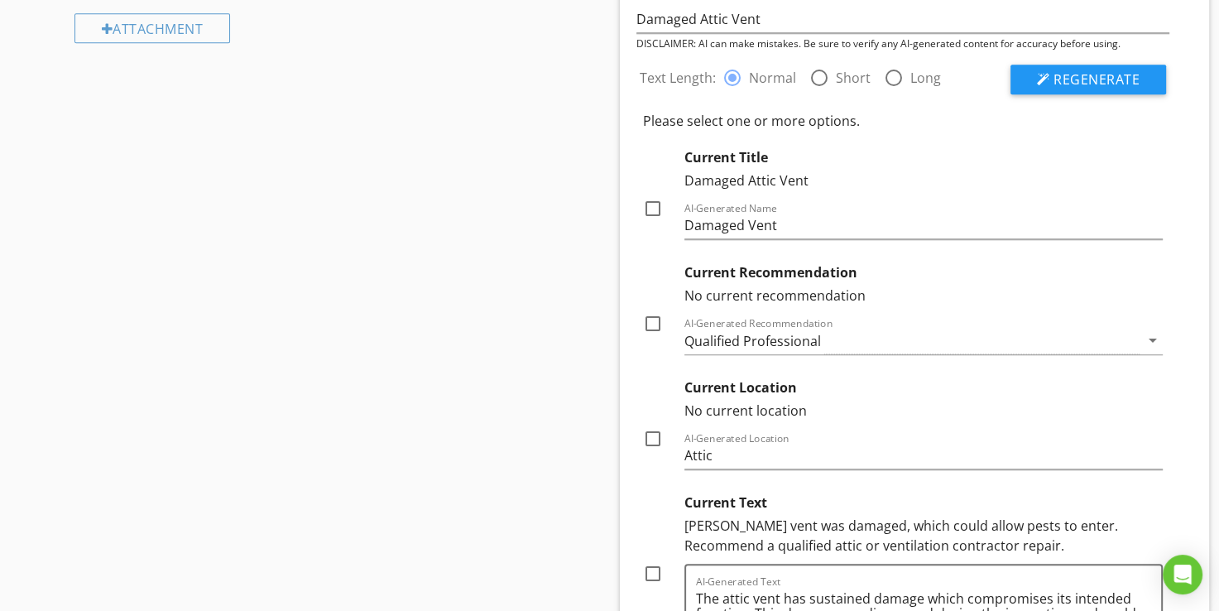
scroll to position [1120, 0]
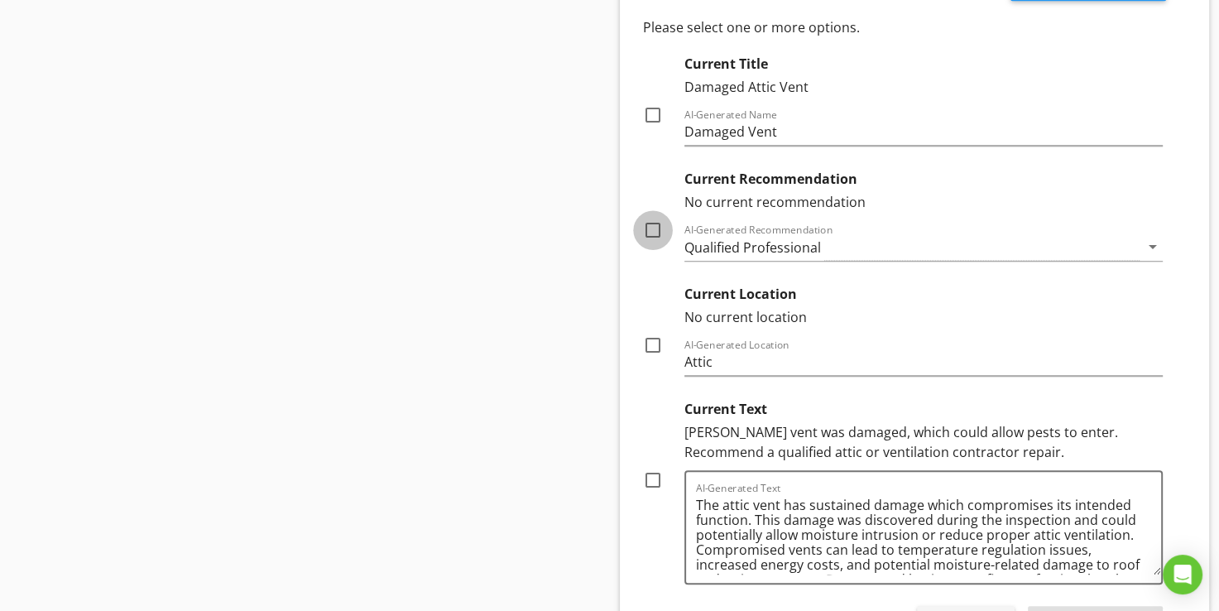
click at [652, 225] on div at bounding box center [653, 230] width 28 height 28
checkbox input "true"
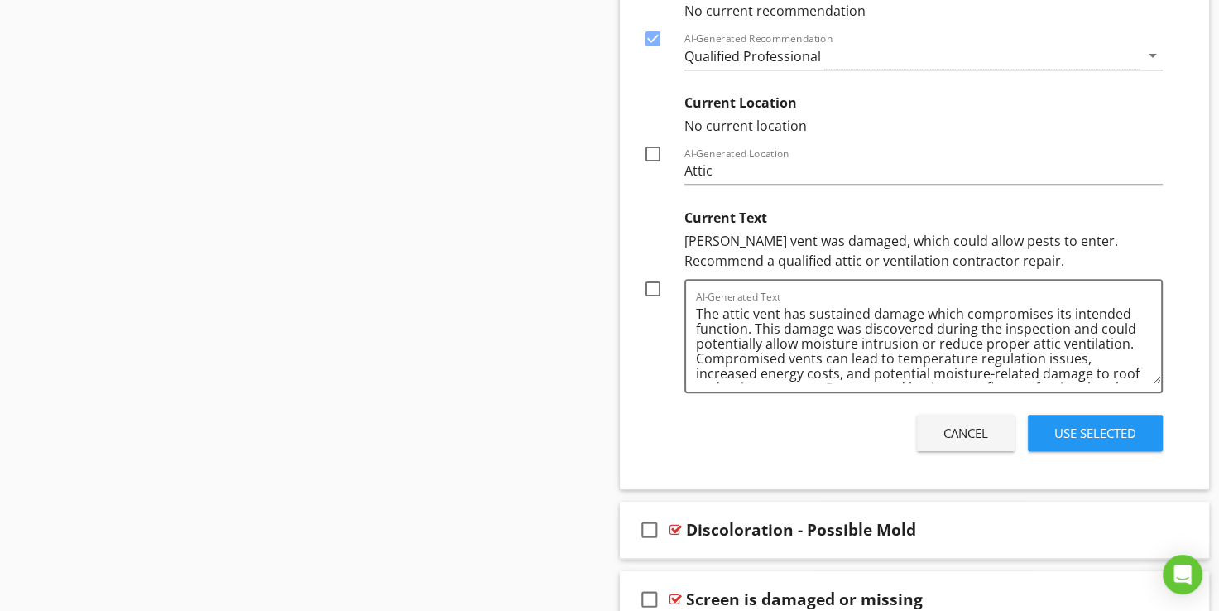
scroll to position [1368, 0]
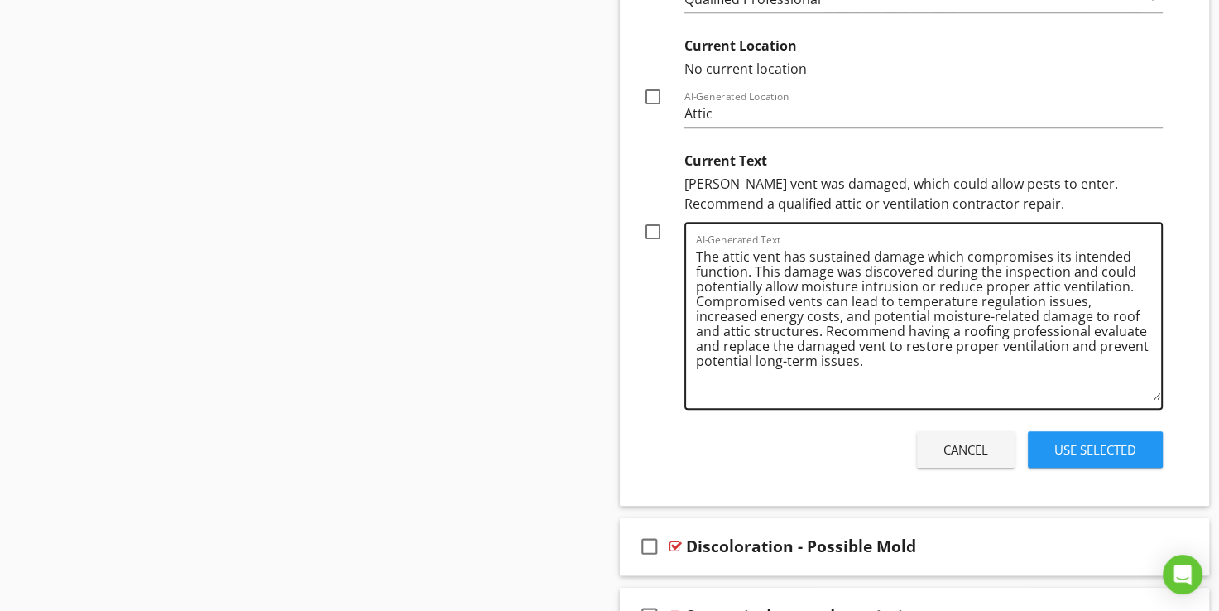
drag, startPoint x: 1158, startPoint y: 321, endPoint x: 1154, endPoint y: 406, distance: 85.4
click at [1154, 400] on textarea "The attic vent has sustained damage which compromises its intended function. Th…" at bounding box center [929, 321] width 466 height 156
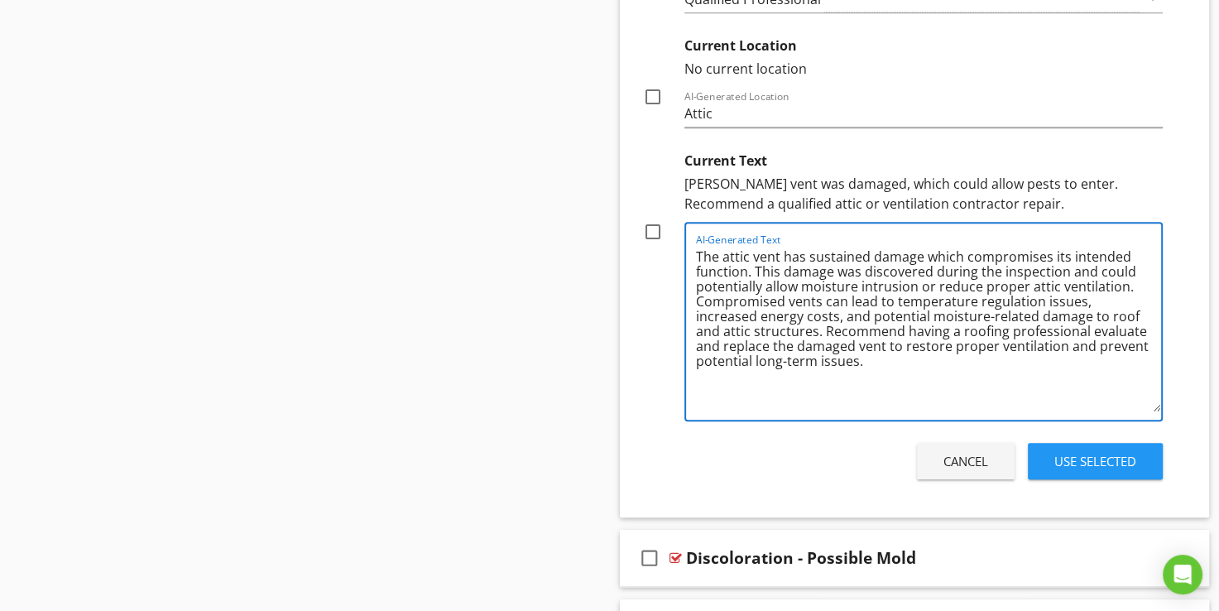
scroll to position [1370, 0]
click at [650, 232] on div at bounding box center [653, 230] width 28 height 28
checkbox input "true"
drag, startPoint x: 807, startPoint y: 253, endPoint x: 866, endPoint y: 247, distance: 59.1
click at [866, 247] on textarea "The attic vent has sustained damage which compromises its intended function. Th…" at bounding box center [929, 326] width 466 height 168
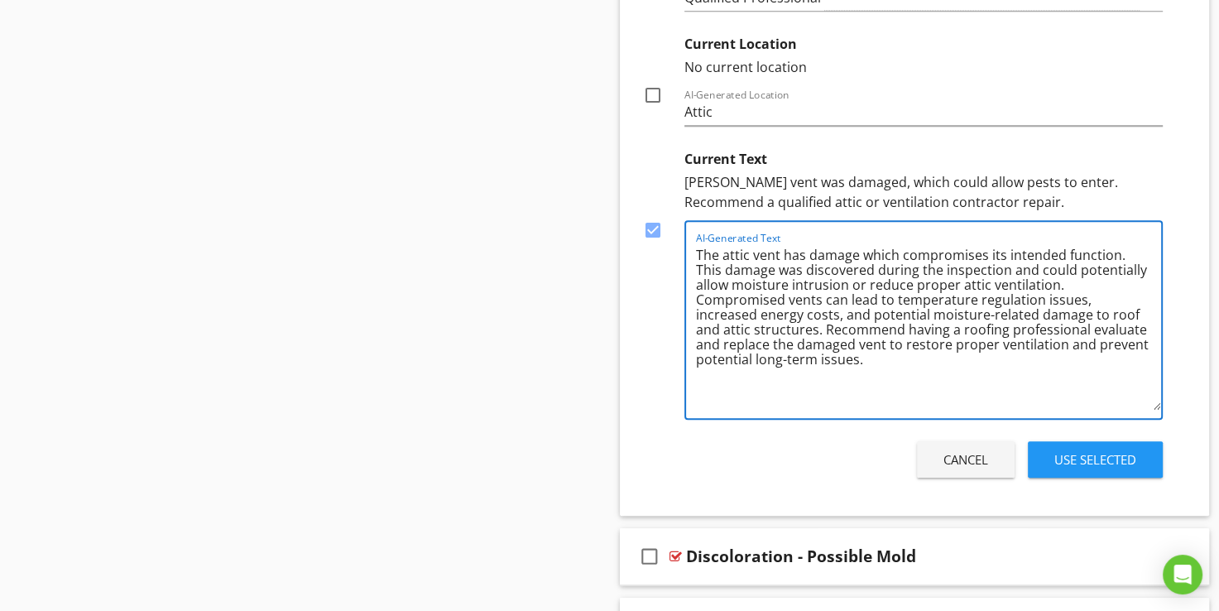
drag, startPoint x: 1122, startPoint y: 248, endPoint x: 983, endPoint y: 271, distance: 140.8
click at [983, 271] on textarea "The attic vent has damage which compromises its intended function. This damage …" at bounding box center [929, 326] width 466 height 168
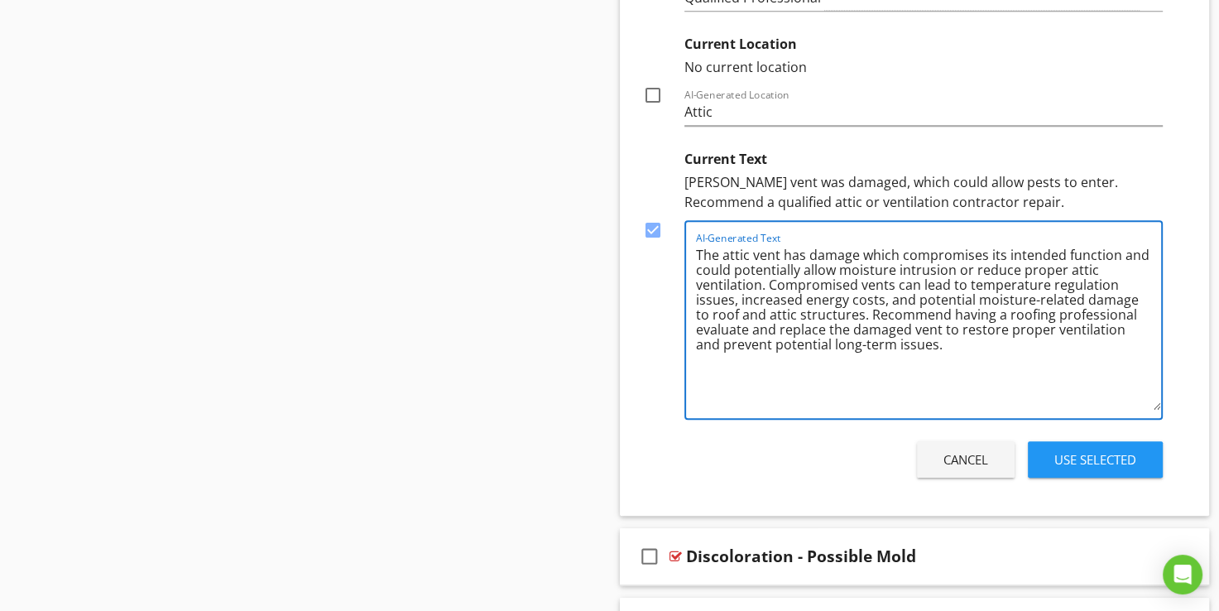
click at [1030, 313] on textarea "The attic vent has damage which compromises its intended function and could pot…" at bounding box center [929, 326] width 466 height 168
click at [995, 313] on textarea "The attic vent has damage which compromises its intended function and could pot…" at bounding box center [929, 326] width 466 height 168
drag, startPoint x: 853, startPoint y: 283, endPoint x: 696, endPoint y: 256, distance: 158.8
click at [696, 256] on textarea "The attic vent has damage which compromises its intended function and could pot…" at bounding box center [929, 326] width 466 height 168
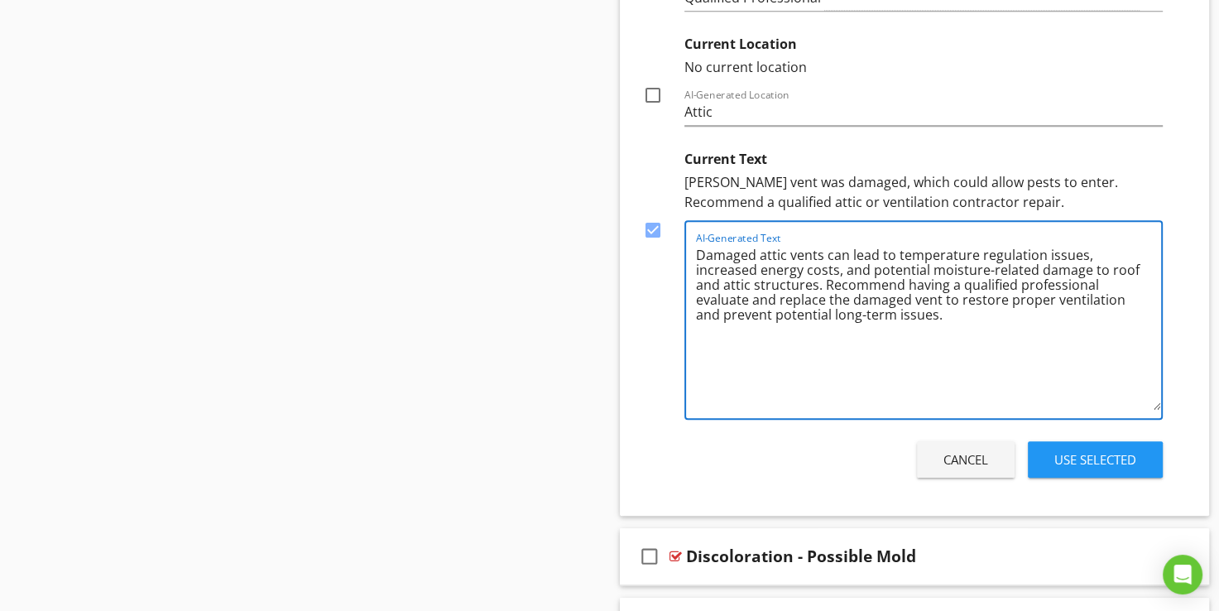
type textarea "Damaged attic vents can lead to temperature regulation issues, increased energy…"
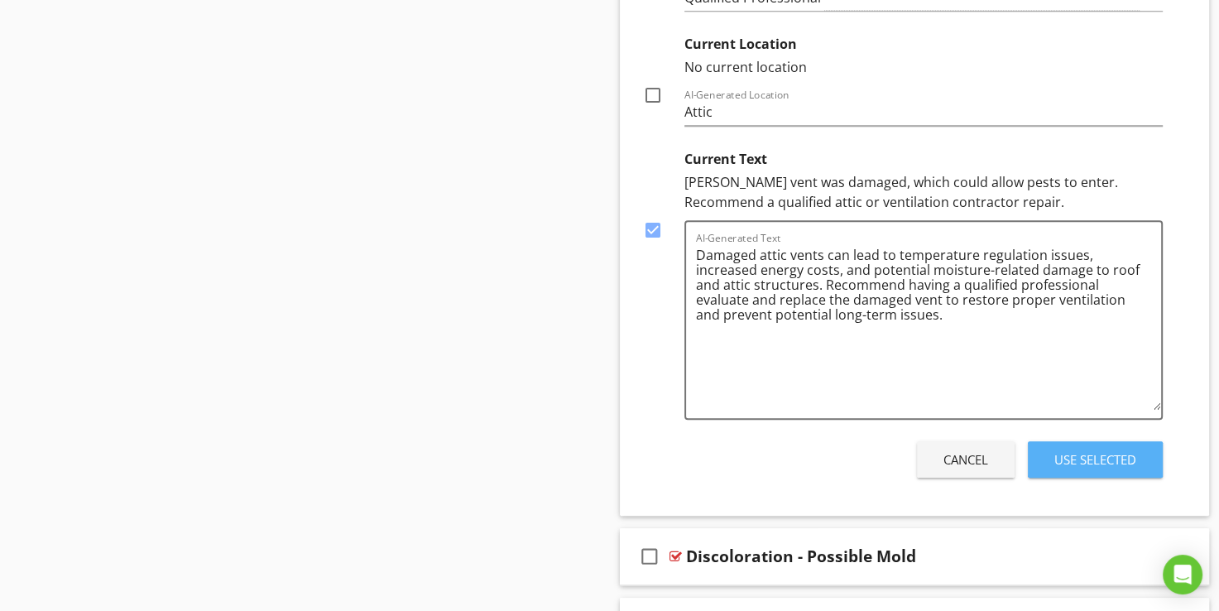
click at [1069, 464] on div "Use Selected" at bounding box center [1096, 459] width 82 height 19
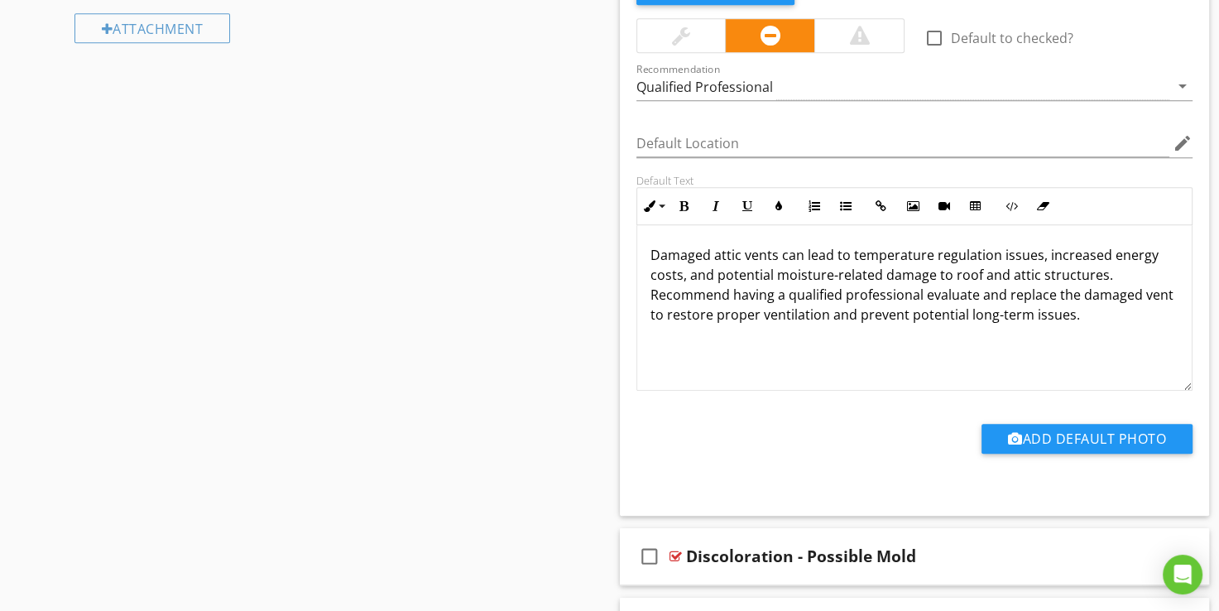
scroll to position [861, 0]
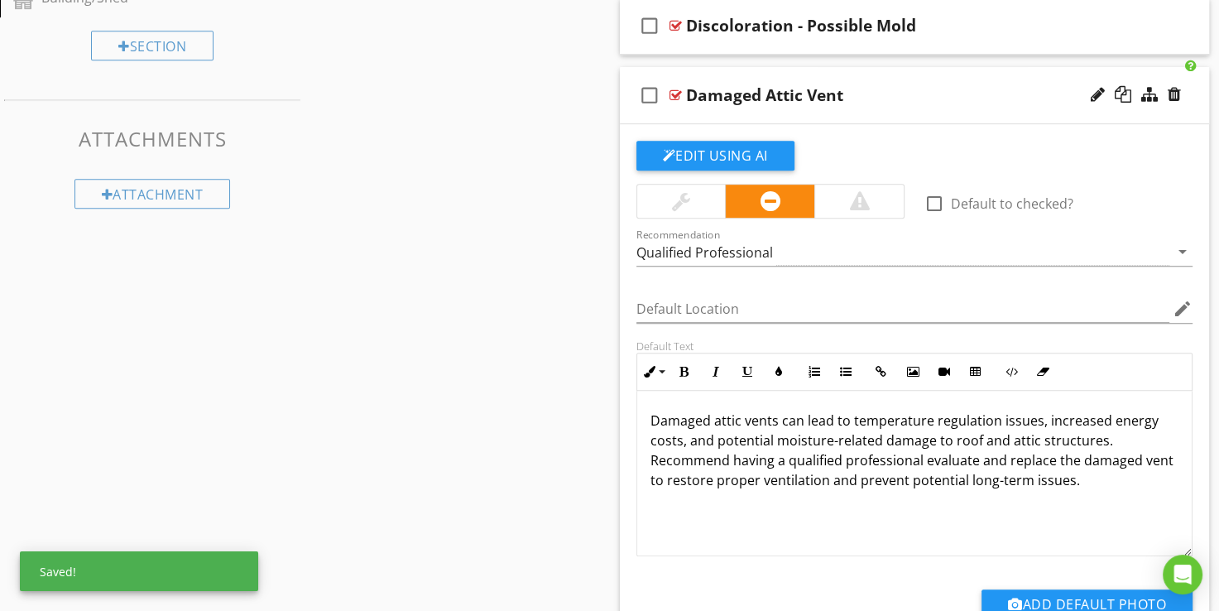
click at [674, 94] on div at bounding box center [676, 95] width 12 height 13
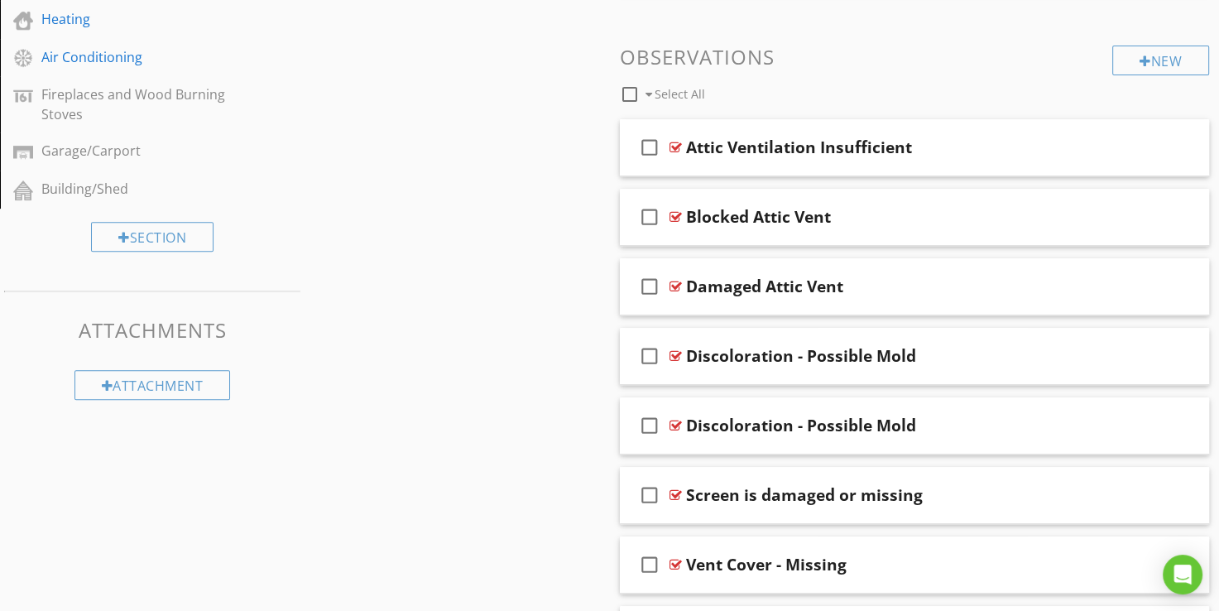
scroll to position [789, 0]
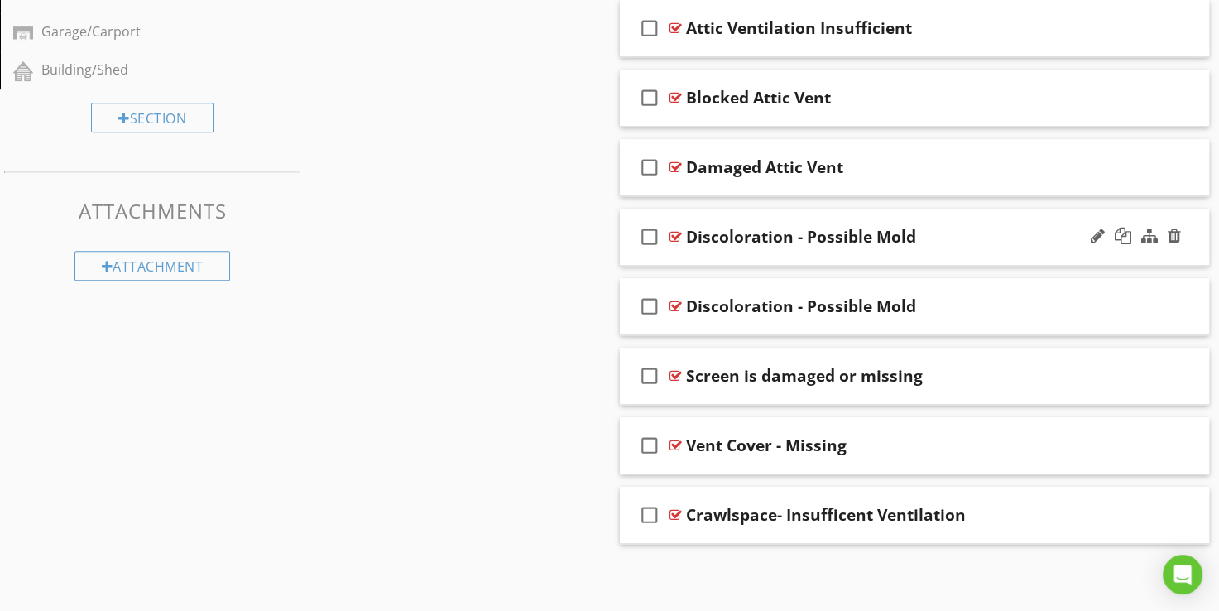
click at [676, 236] on div at bounding box center [676, 236] width 12 height 13
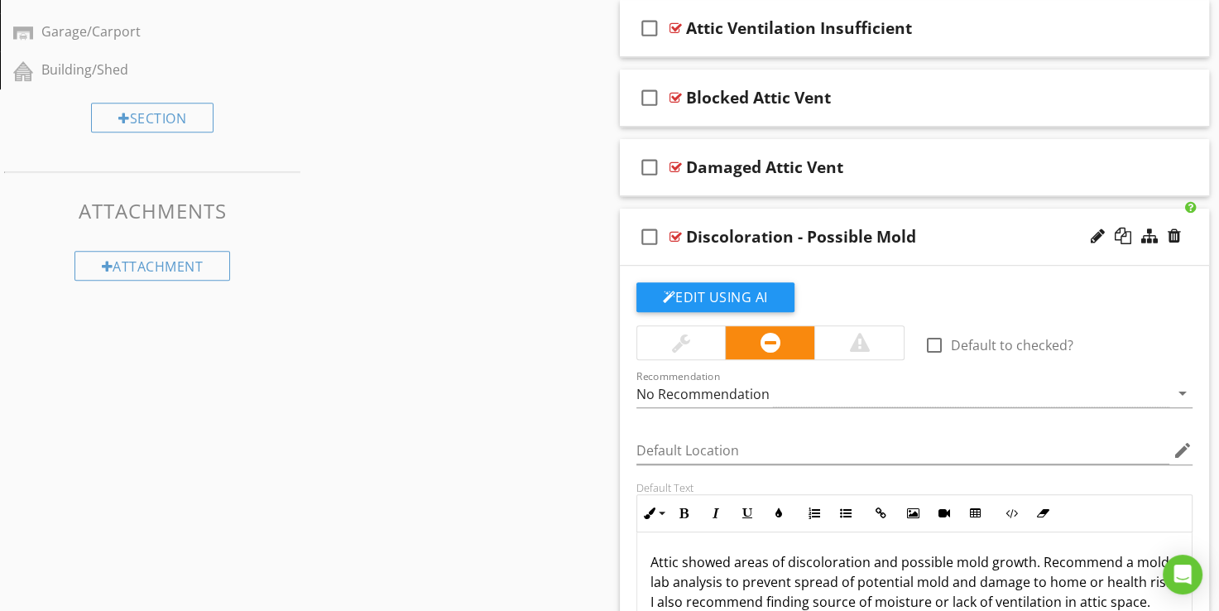
click at [675, 235] on div at bounding box center [676, 236] width 12 height 13
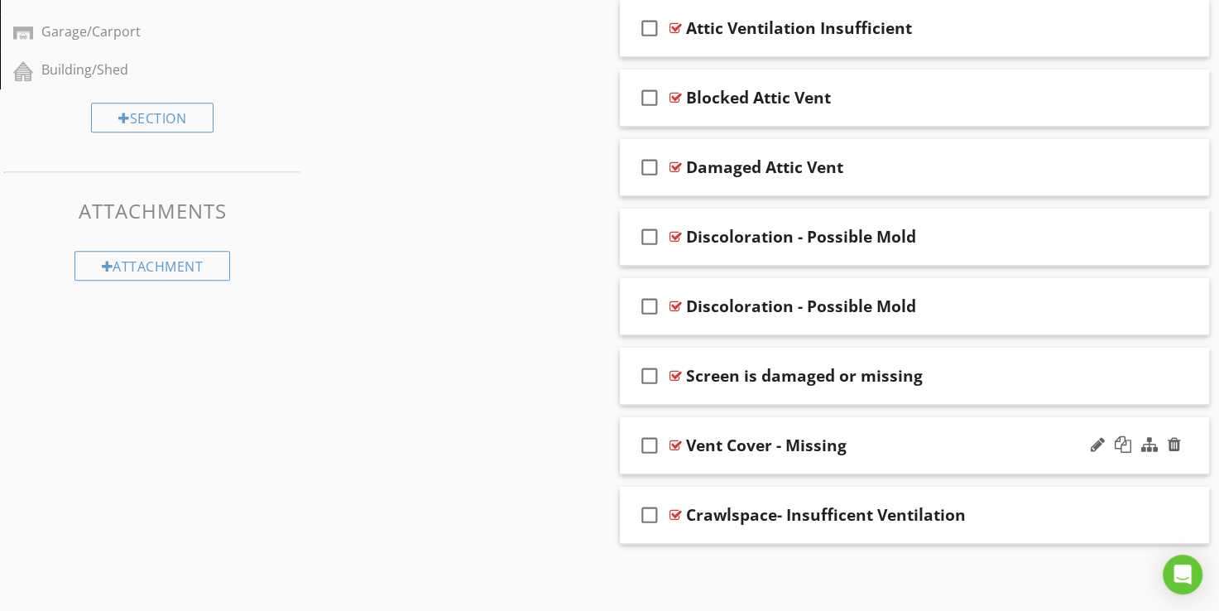
click at [675, 439] on div at bounding box center [676, 445] width 12 height 13
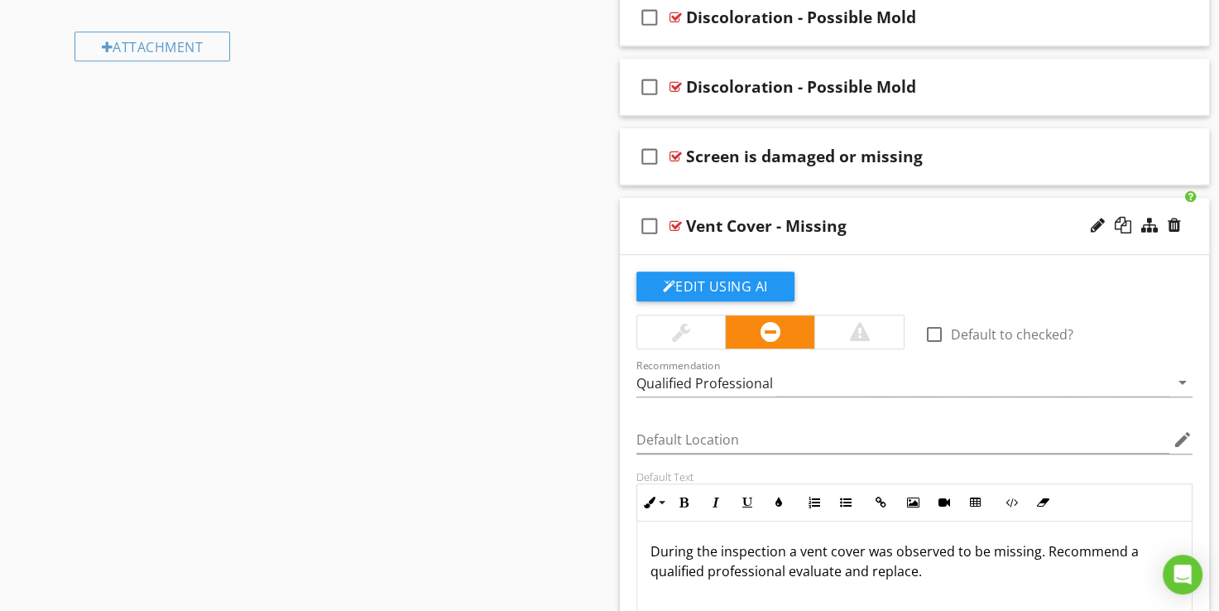
scroll to position [1037, 0]
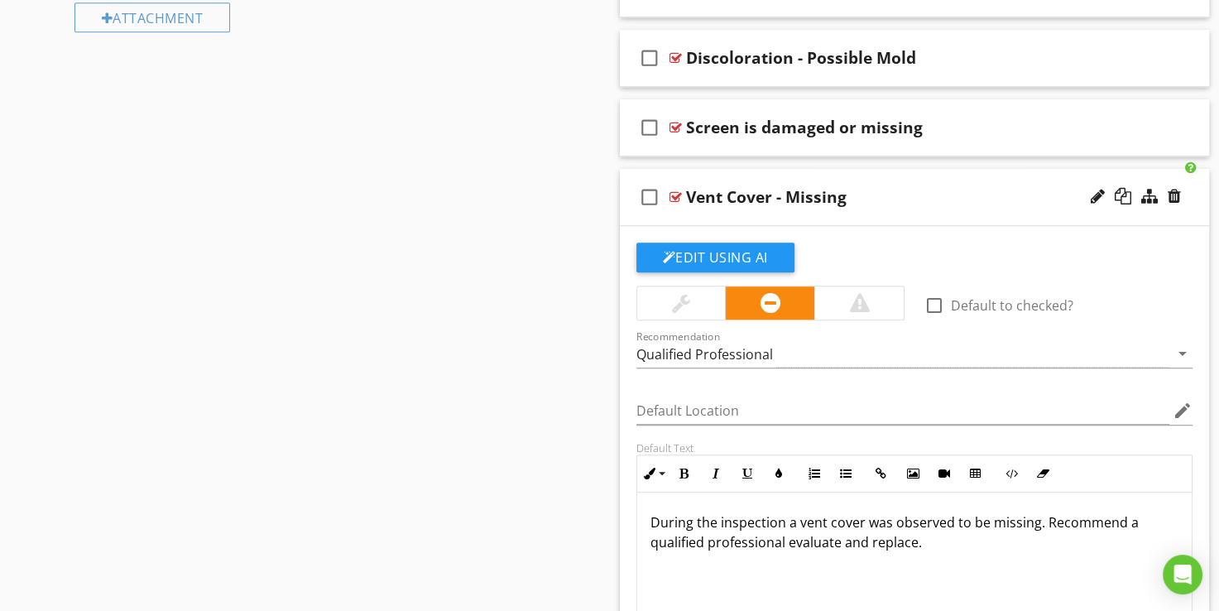
click at [673, 194] on div at bounding box center [676, 196] width 12 height 13
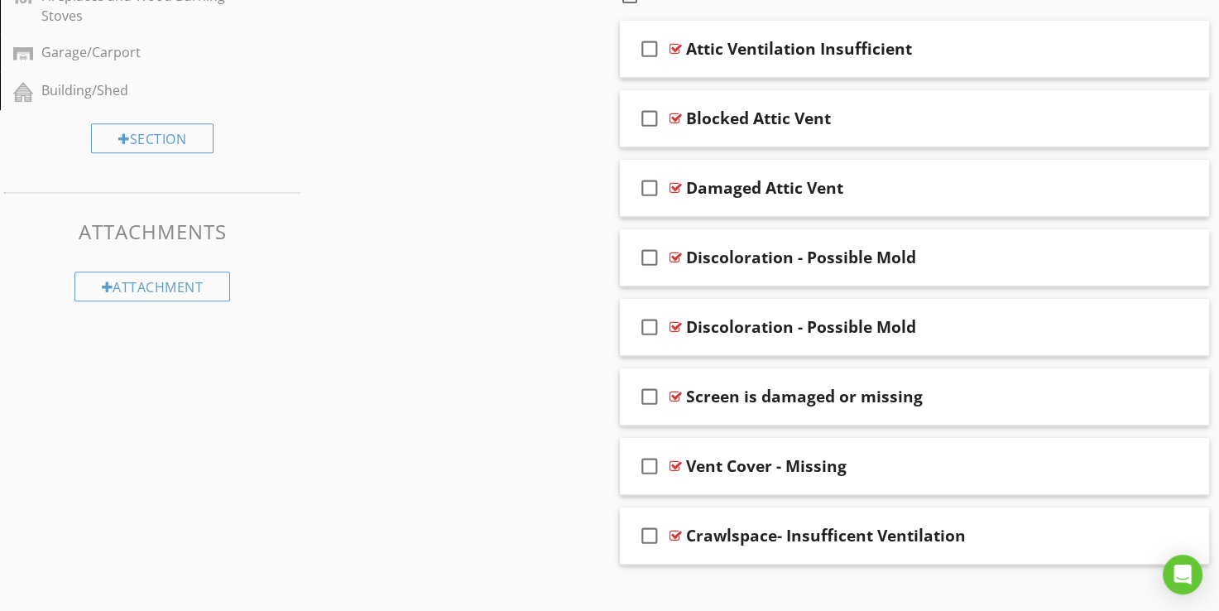
scroll to position [789, 0]
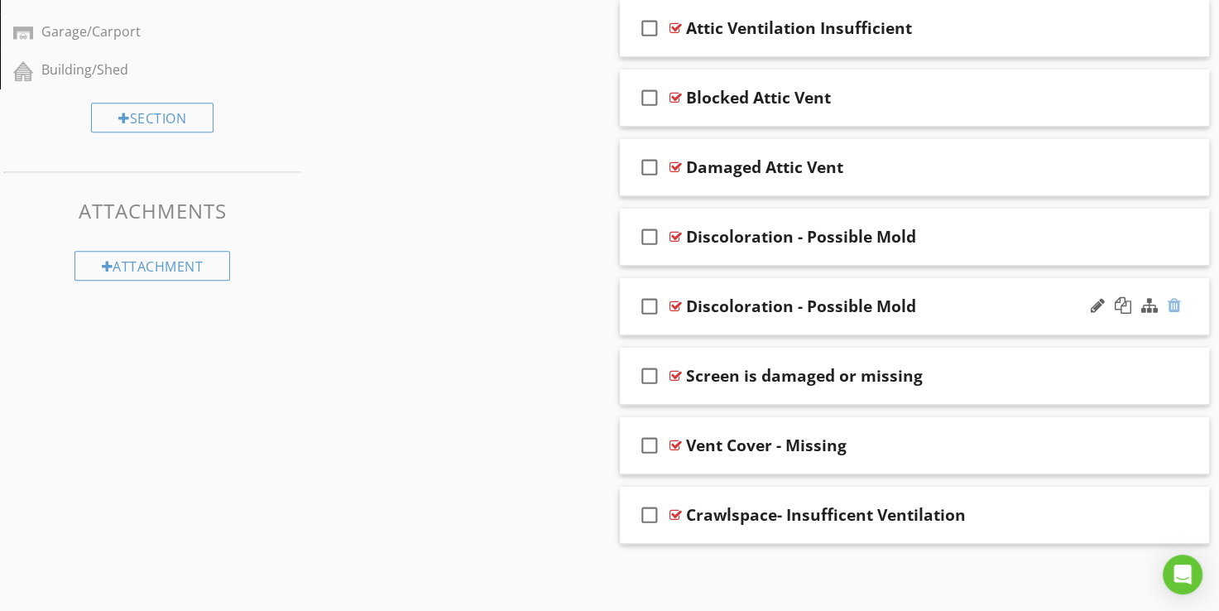
click at [1171, 305] on div at bounding box center [1174, 305] width 13 height 17
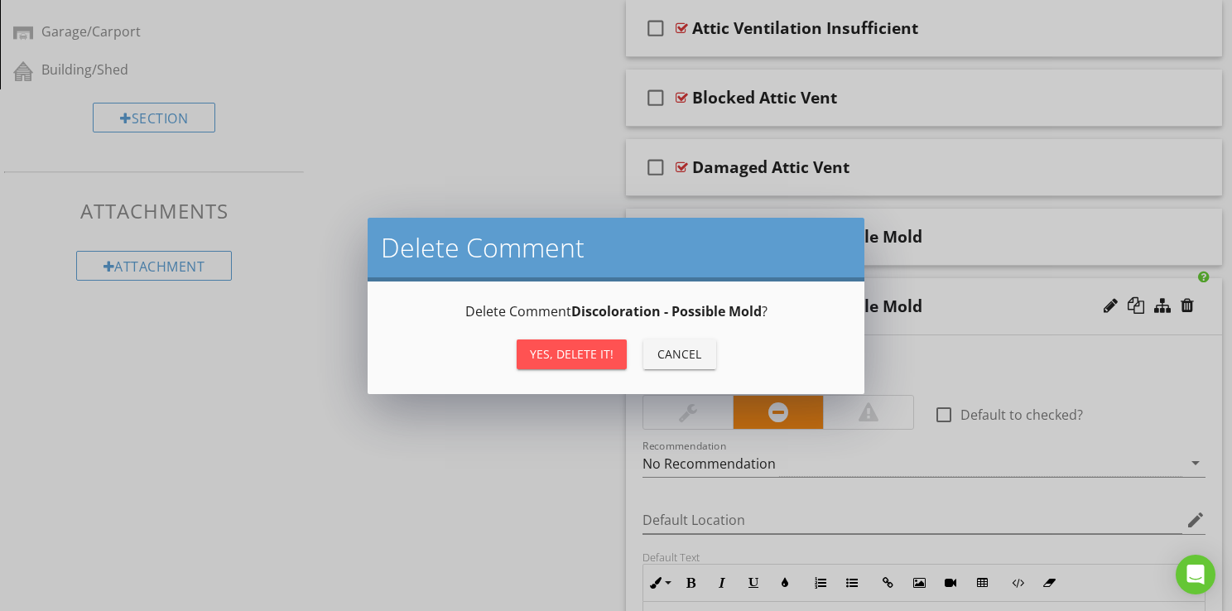
click at [581, 354] on div "Yes, Delete it!" at bounding box center [572, 353] width 84 height 17
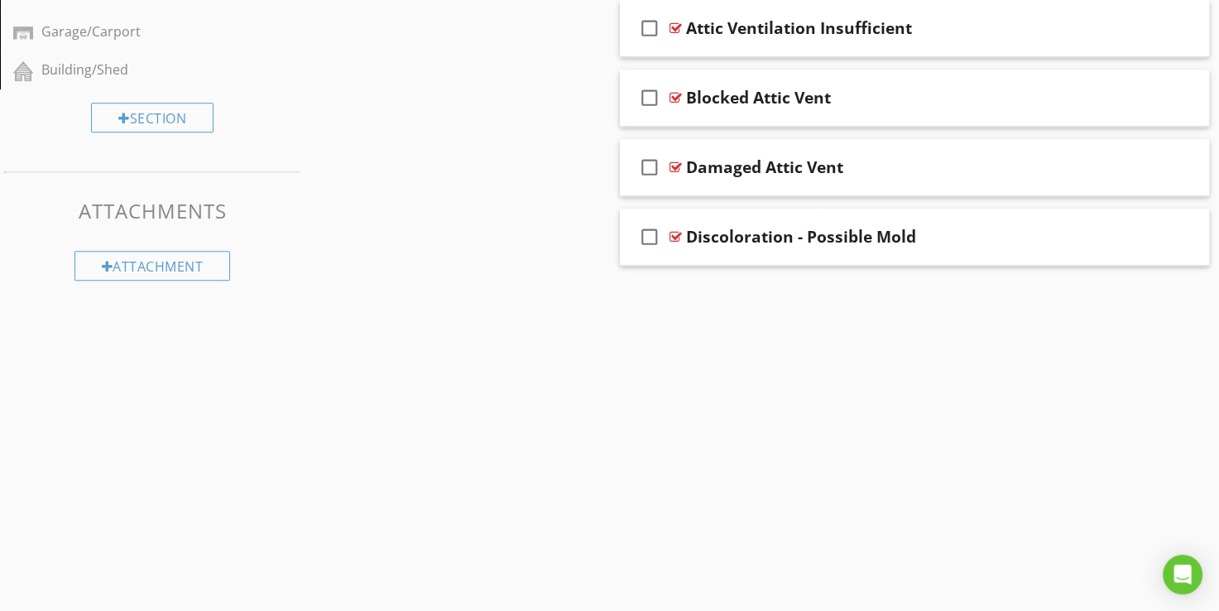
scroll to position [719, 0]
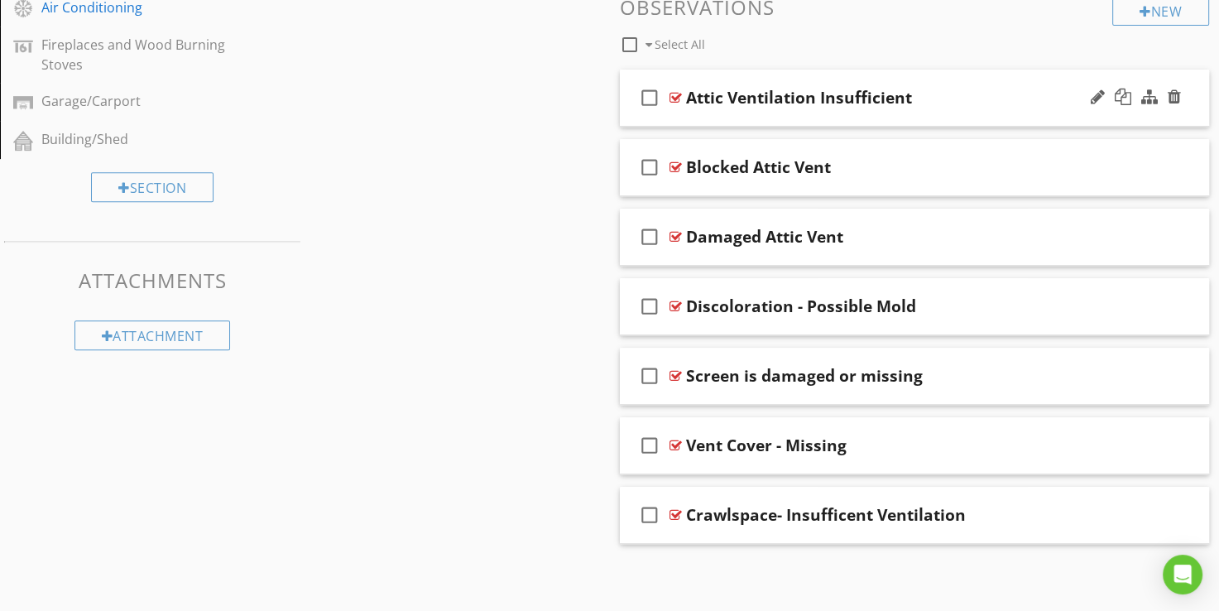
click at [672, 96] on div at bounding box center [676, 97] width 12 height 13
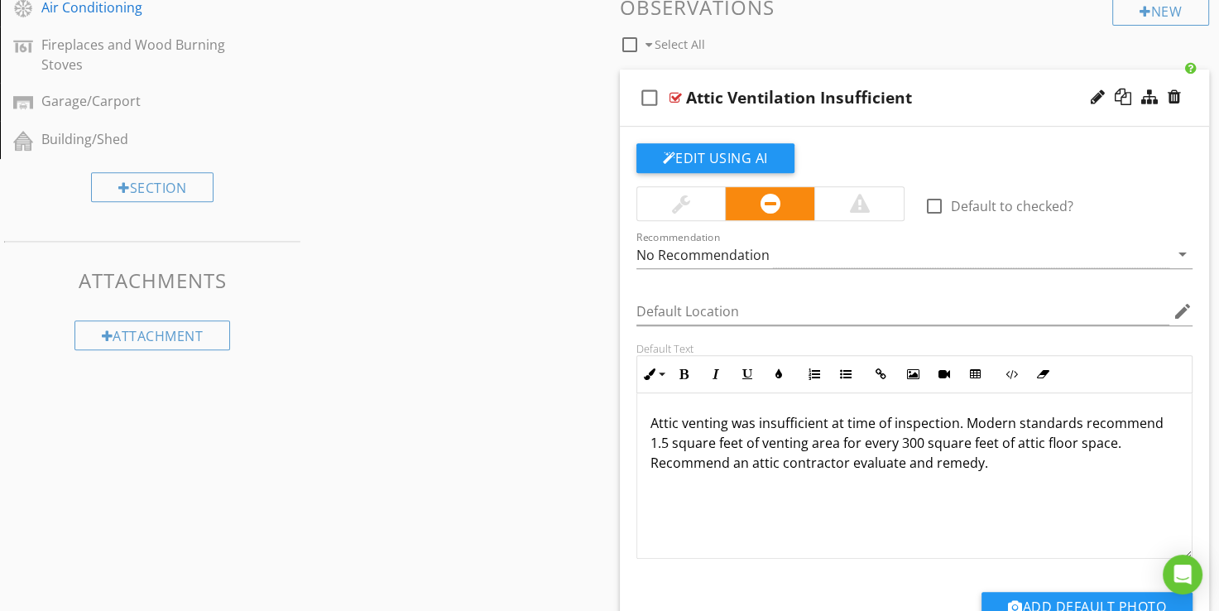
scroll to position [789, 0]
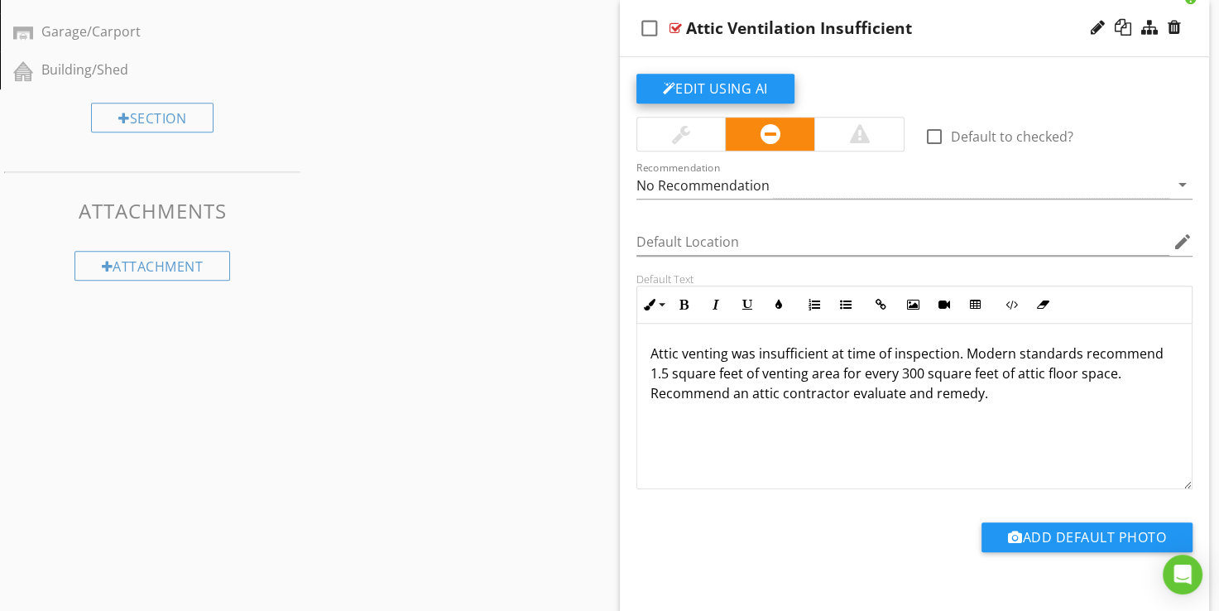
click at [692, 84] on button "Edit Using AI" at bounding box center [716, 89] width 158 height 30
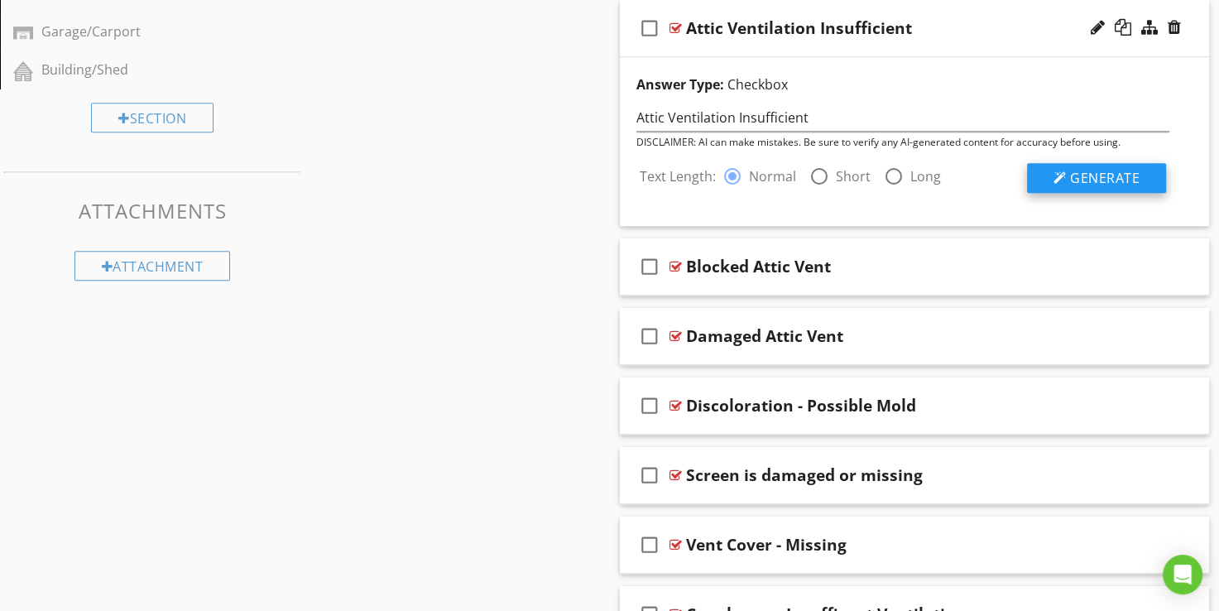
click at [1111, 177] on span "Generate" at bounding box center [1105, 178] width 70 height 18
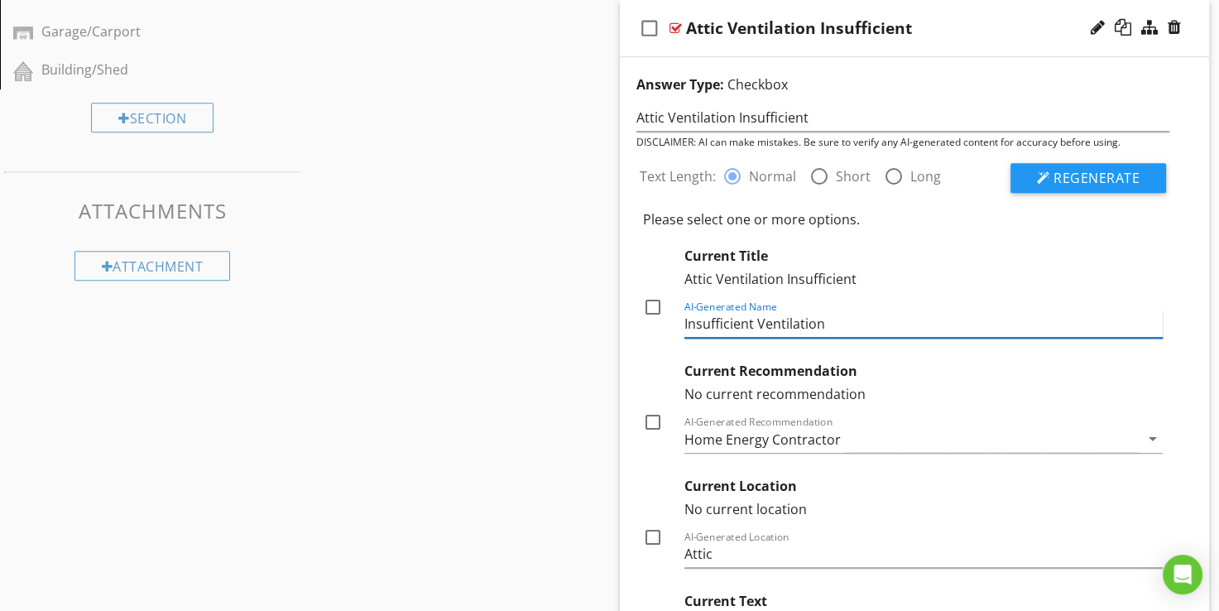
click at [685, 321] on input "Insufficient Ventilation" at bounding box center [924, 323] width 479 height 27
type input "Attic - Insufficient Ventilation"
click at [648, 301] on div at bounding box center [653, 307] width 28 height 28
checkbox input "true"
click at [654, 421] on div at bounding box center [653, 422] width 28 height 28
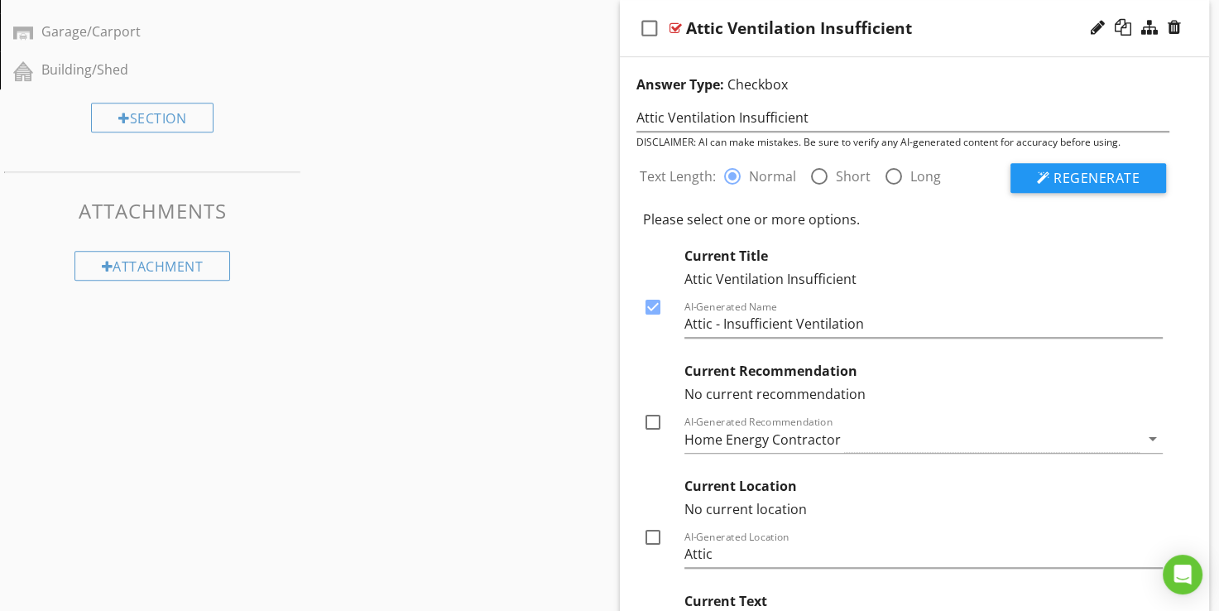
checkbox input "true"
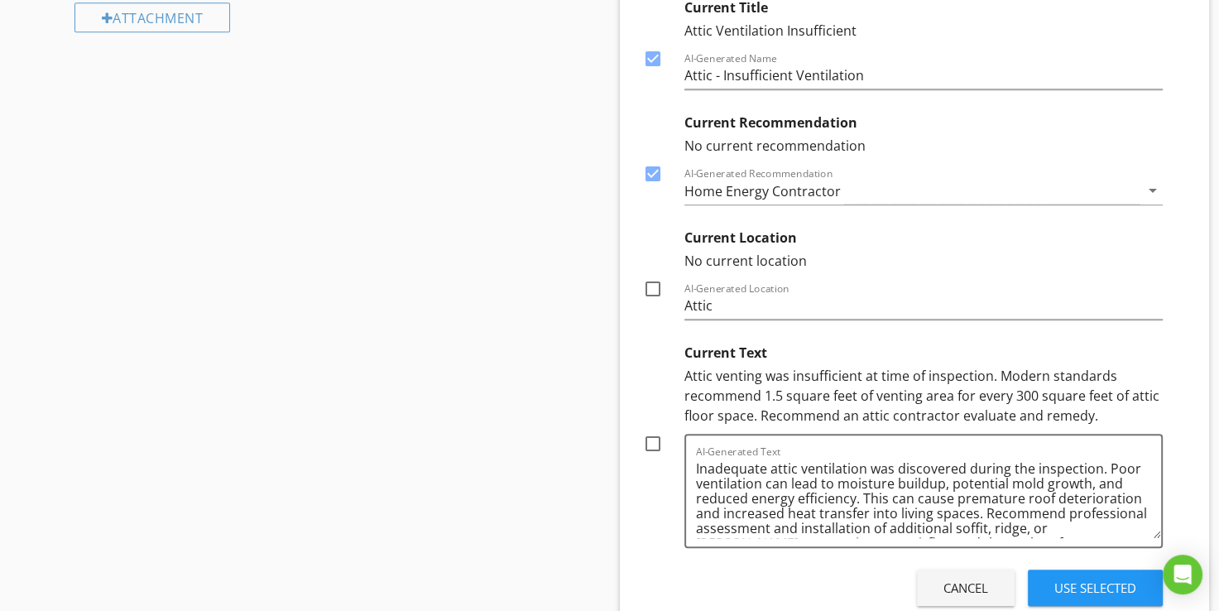
scroll to position [1120, 0]
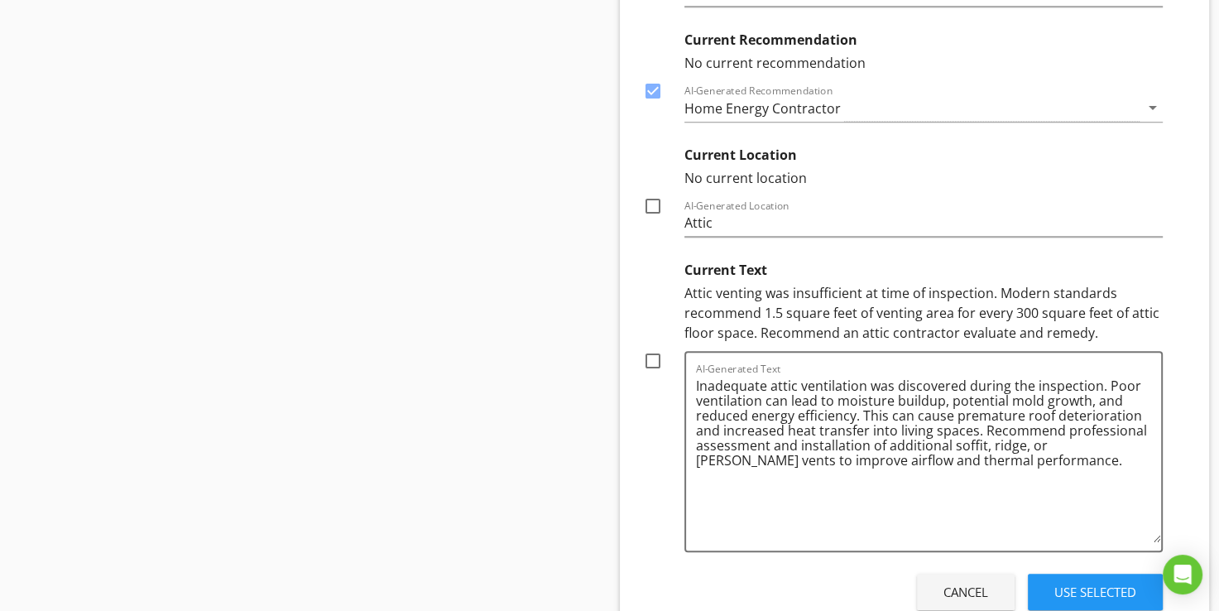
drag, startPoint x: 1159, startPoint y: 451, endPoint x: 1163, endPoint y: 531, distance: 80.4
click at [1184, 541] on div "Answer Type: Checkbox Attic Ventilation Insufficient DISCLAIMER: AI can make mi…" at bounding box center [915, 179] width 557 height 872
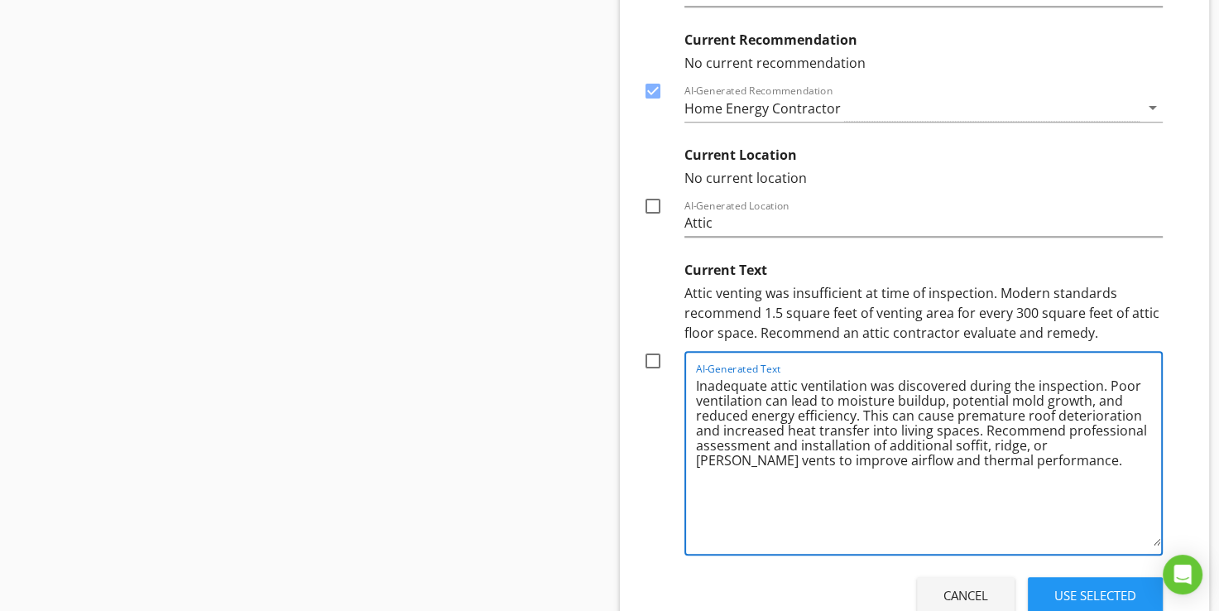
drag, startPoint x: 695, startPoint y: 386, endPoint x: 1102, endPoint y: 376, distance: 406.5
click at [1102, 376] on textarea "Inadequate attic ventilation was discovered during the inspection. Poor ventila…" at bounding box center [929, 458] width 466 height 173
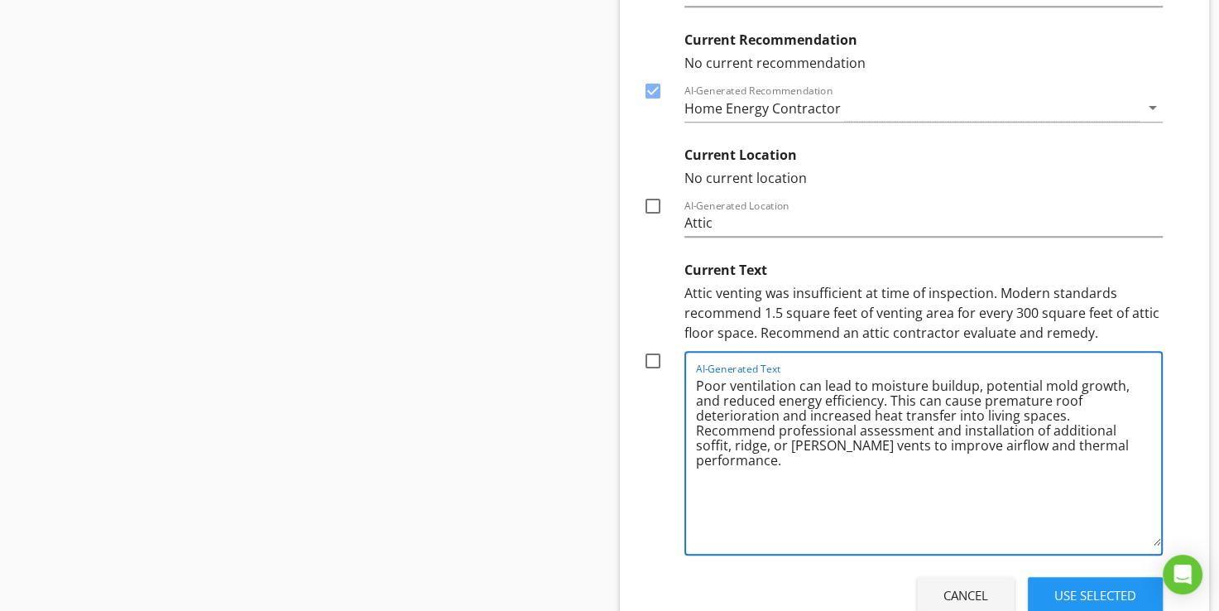
type textarea "Poor ventilation can lead to moisture buildup, potential mold growth, and reduc…"
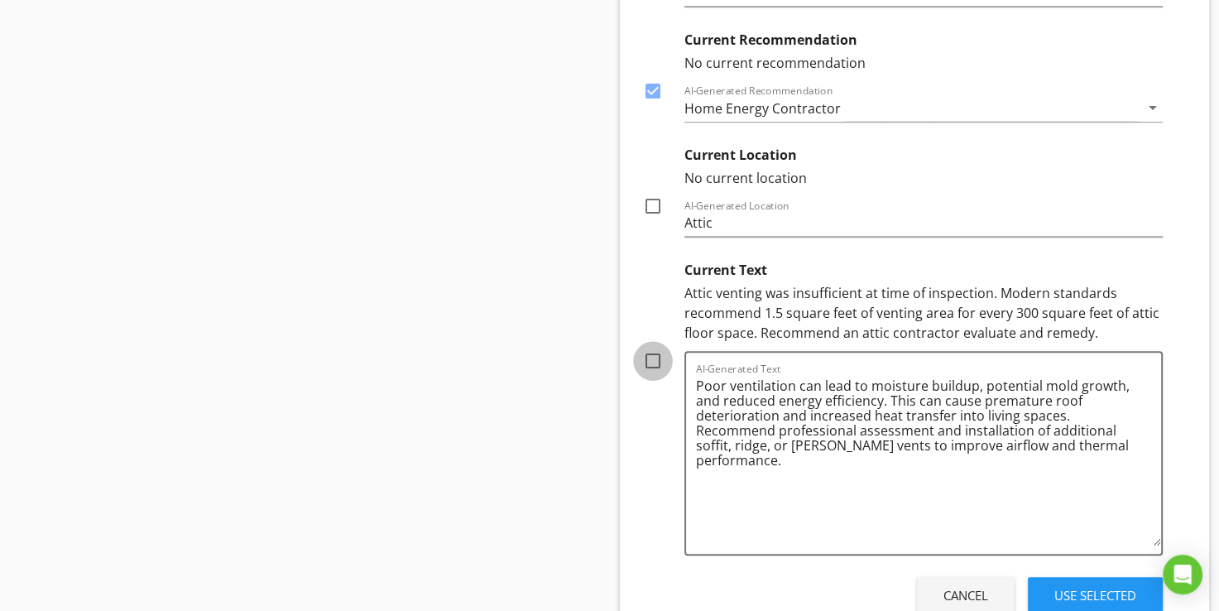
click at [663, 361] on div at bounding box center [653, 361] width 28 height 28
checkbox input "true"
click at [1068, 598] on div "Use Selected" at bounding box center [1096, 595] width 82 height 19
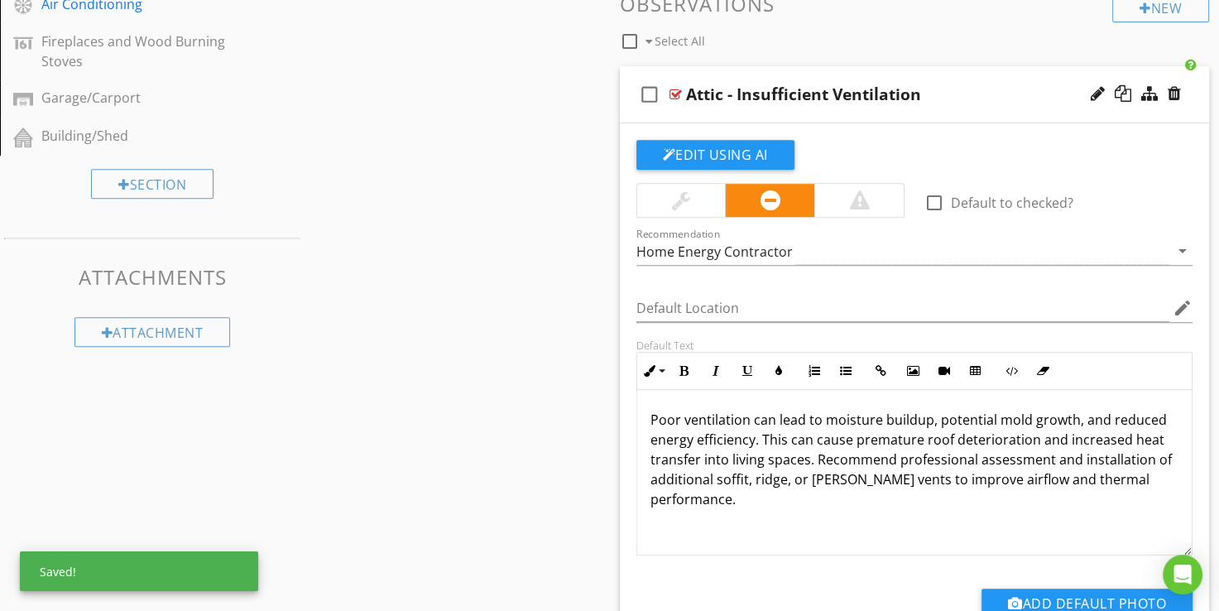
scroll to position [709, 0]
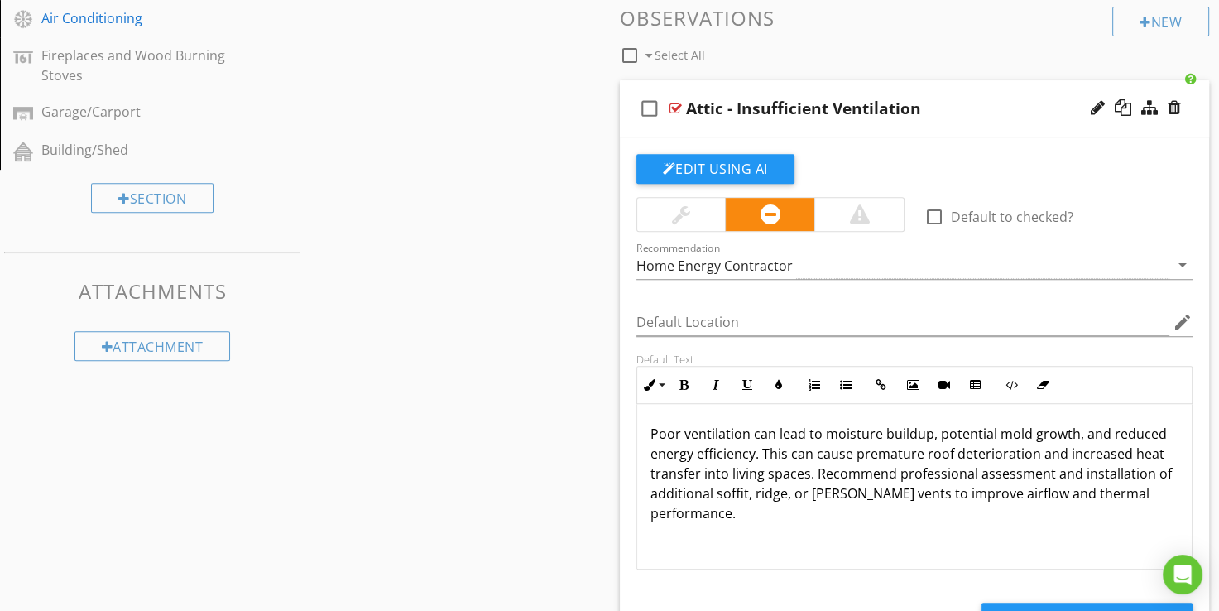
click at [677, 111] on div at bounding box center [676, 108] width 12 height 13
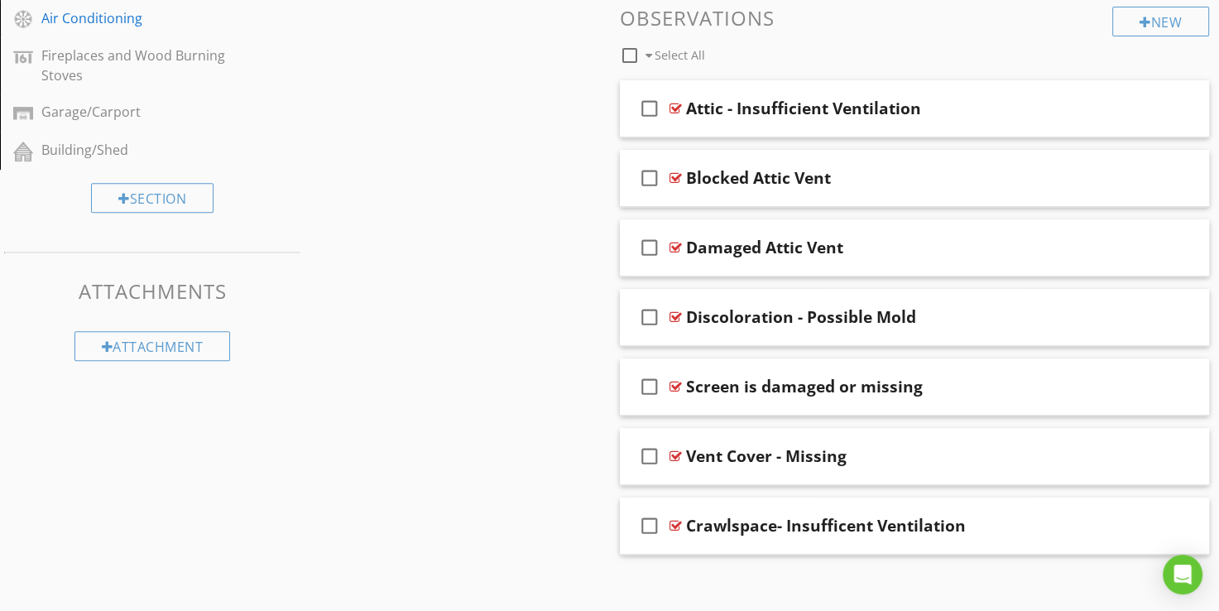
scroll to position [719, 0]
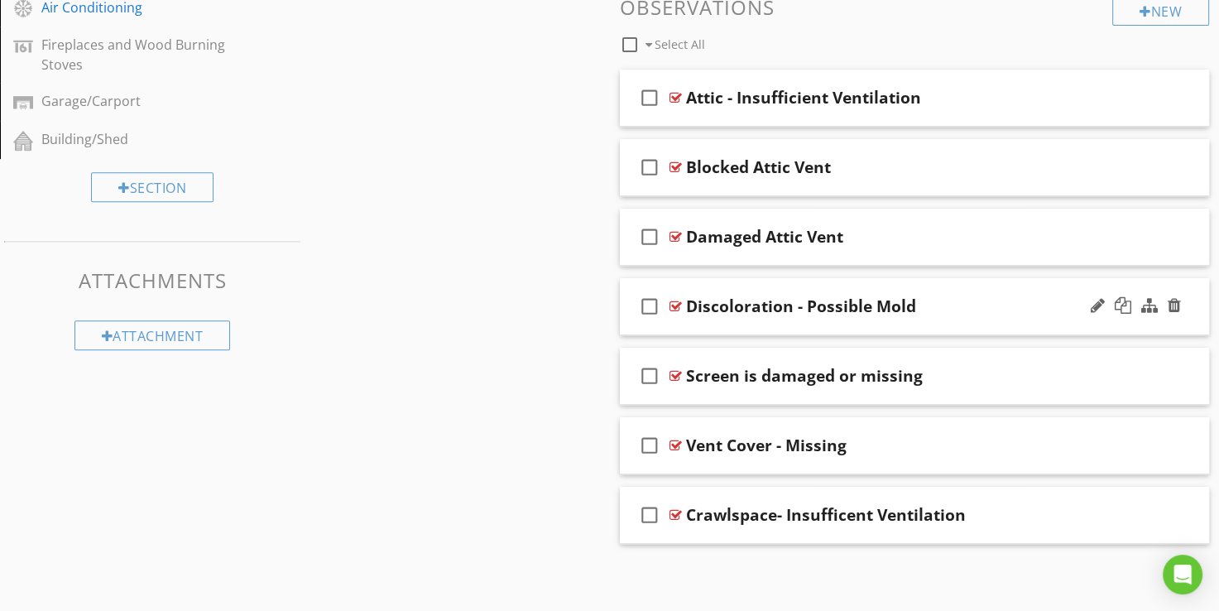
click at [671, 303] on div at bounding box center [676, 306] width 12 height 13
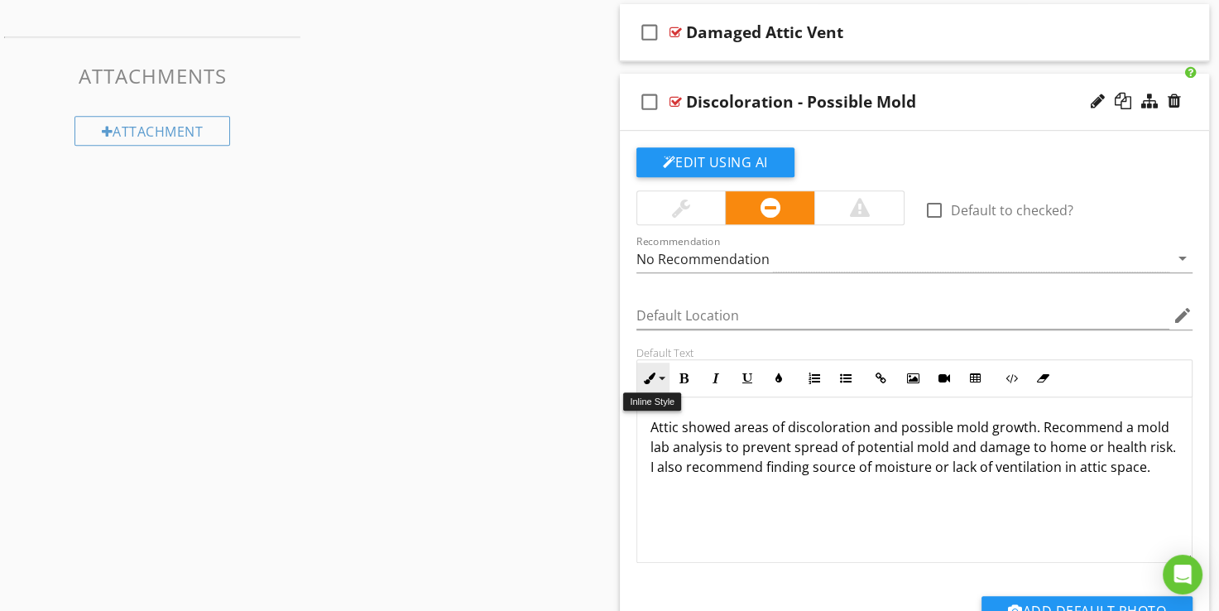
scroll to position [885, 0]
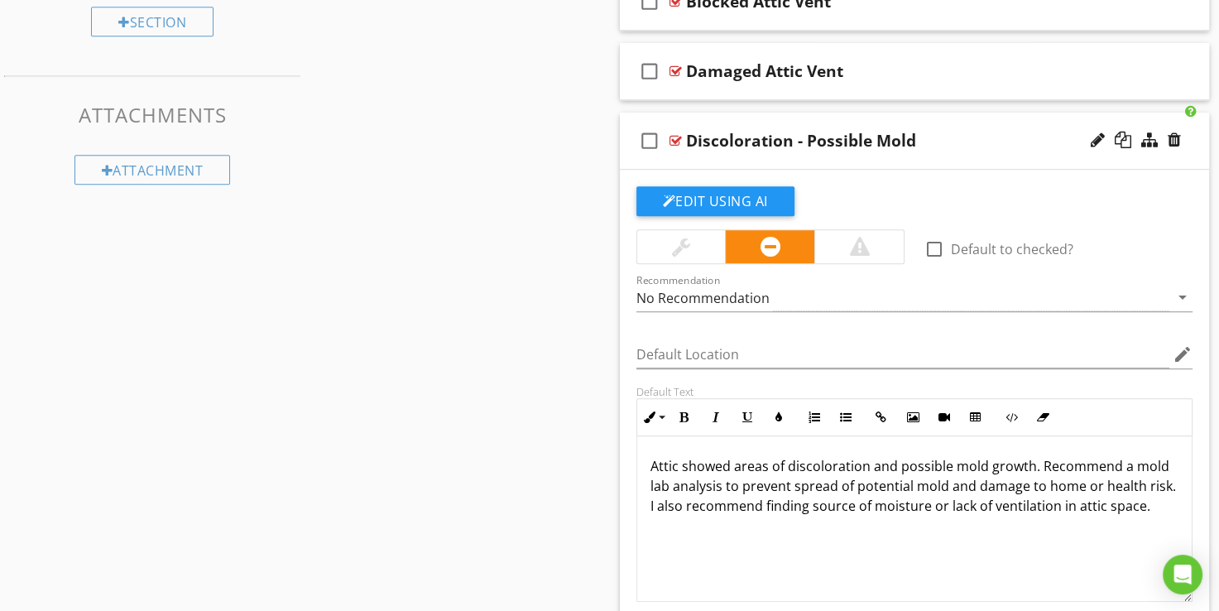
click at [676, 140] on div at bounding box center [676, 140] width 12 height 13
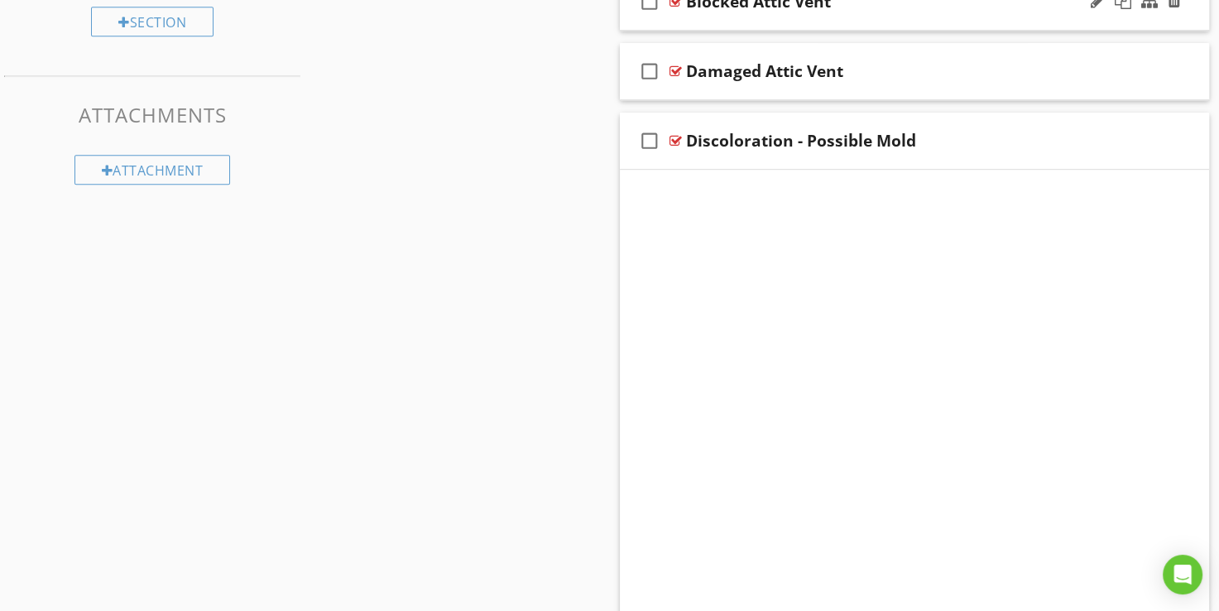
scroll to position [719, 0]
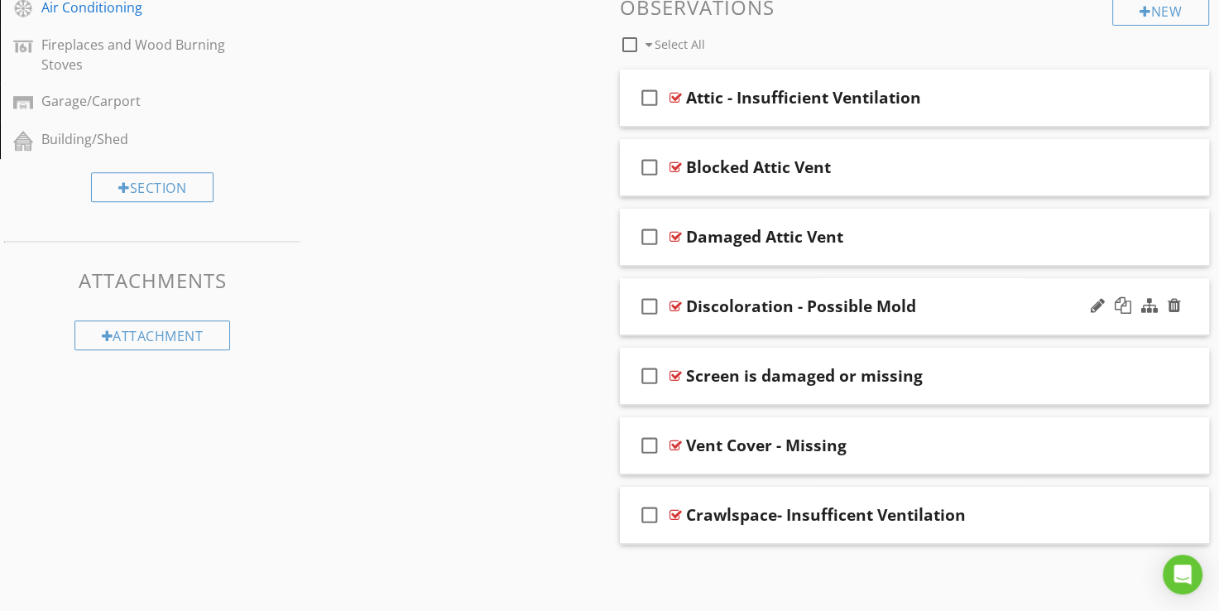
click at [673, 305] on div at bounding box center [676, 306] width 12 height 13
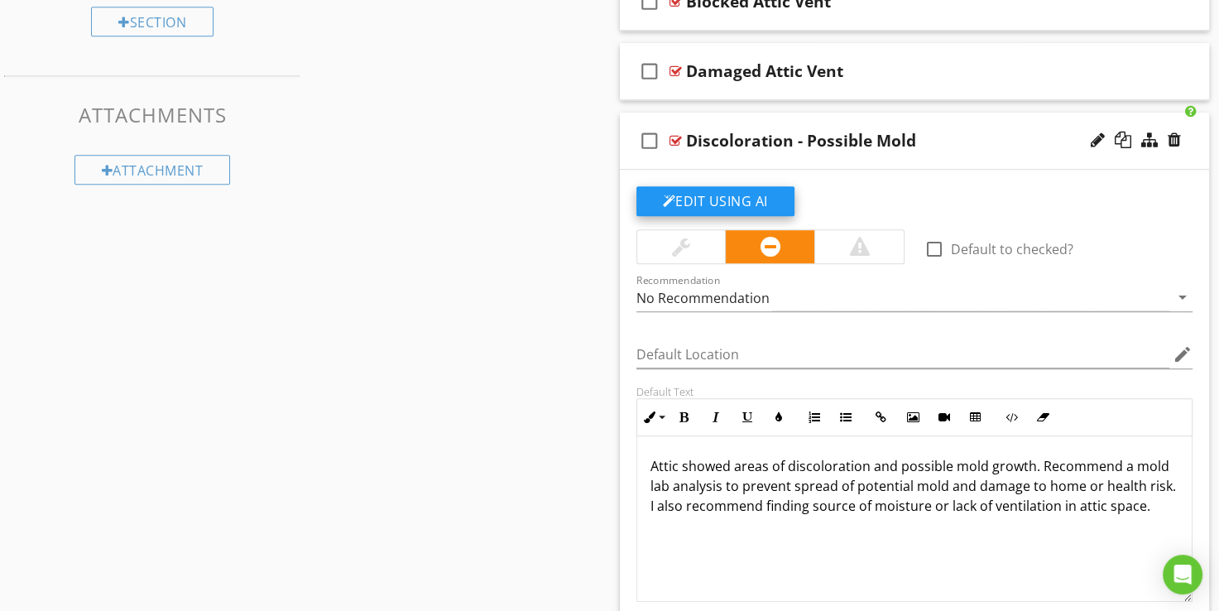
click at [725, 200] on button "Edit Using AI" at bounding box center [716, 201] width 158 height 30
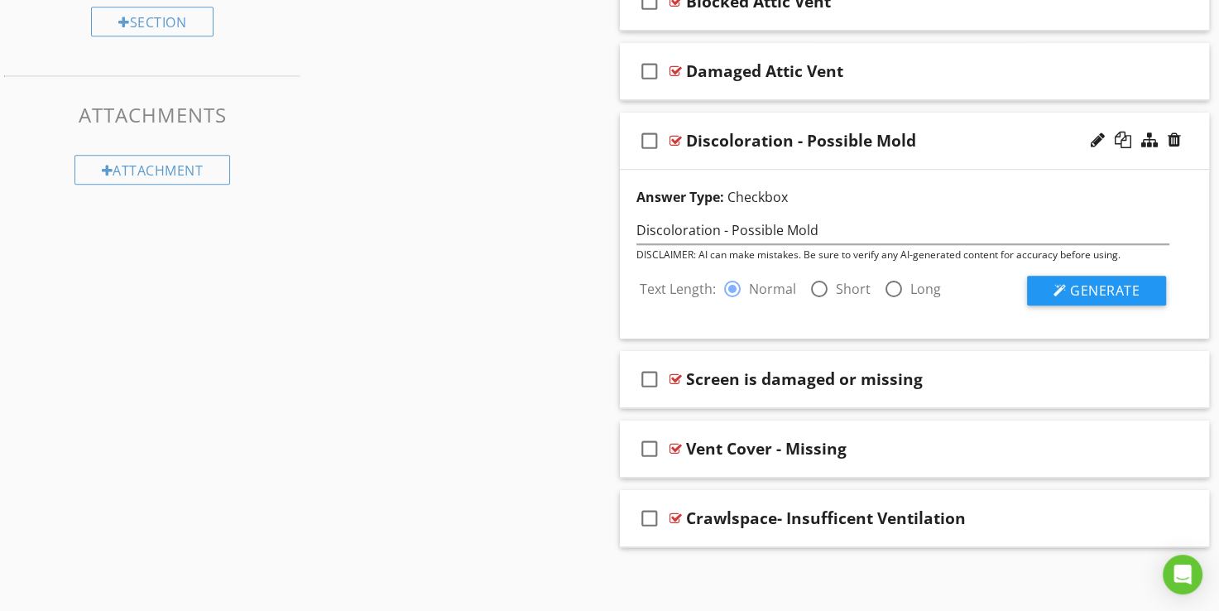
click at [906, 289] on div "radio_button_unchecked Long" at bounding box center [912, 289] width 57 height 20
click at [886, 280] on div at bounding box center [894, 289] width 28 height 28
radio input "false"
radio input "true"
click at [1089, 281] on span "Generate" at bounding box center [1105, 290] width 70 height 18
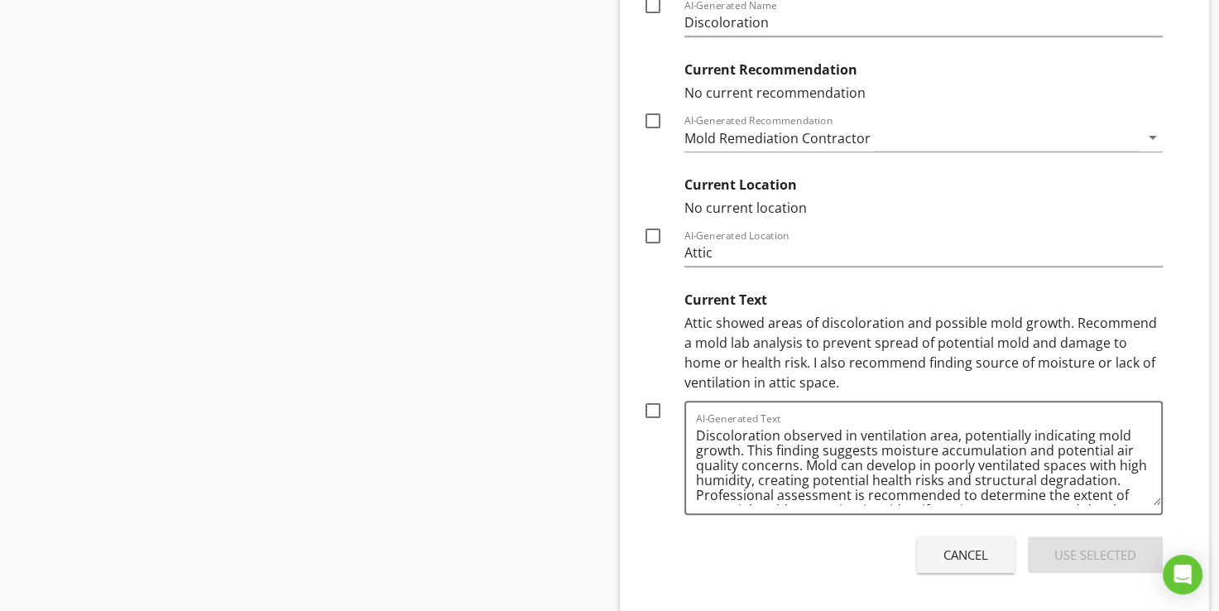
scroll to position [1381, 0]
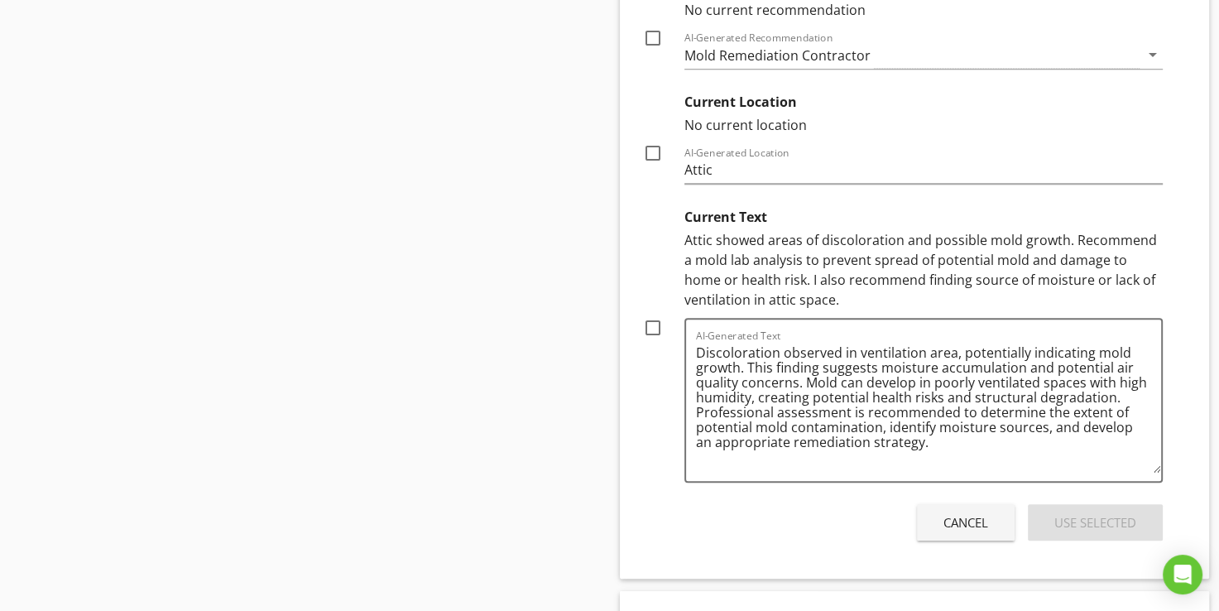
drag, startPoint x: 1157, startPoint y: 415, endPoint x: 1166, endPoint y: 465, distance: 51.3
click at [1166, 465] on div "Text Length: radio_button_unchecked Normal radio_button_unchecked Short radio_b…" at bounding box center [904, 156] width 554 height 780
click at [655, 326] on div at bounding box center [653, 328] width 28 height 28
checkbox input "true"
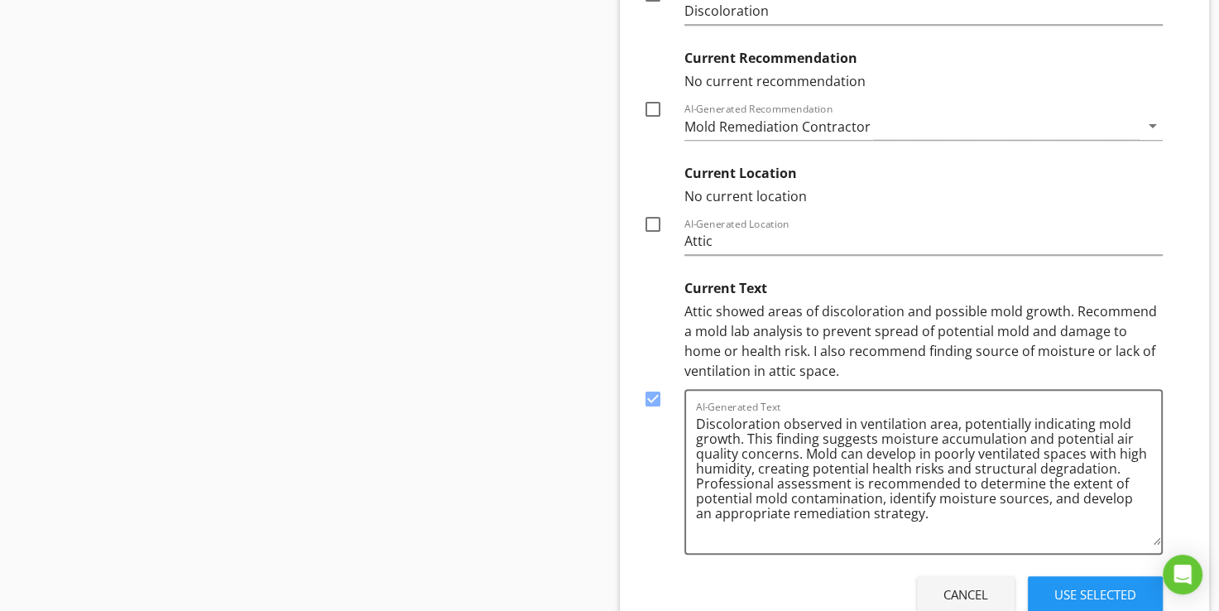
scroll to position [1216, 0]
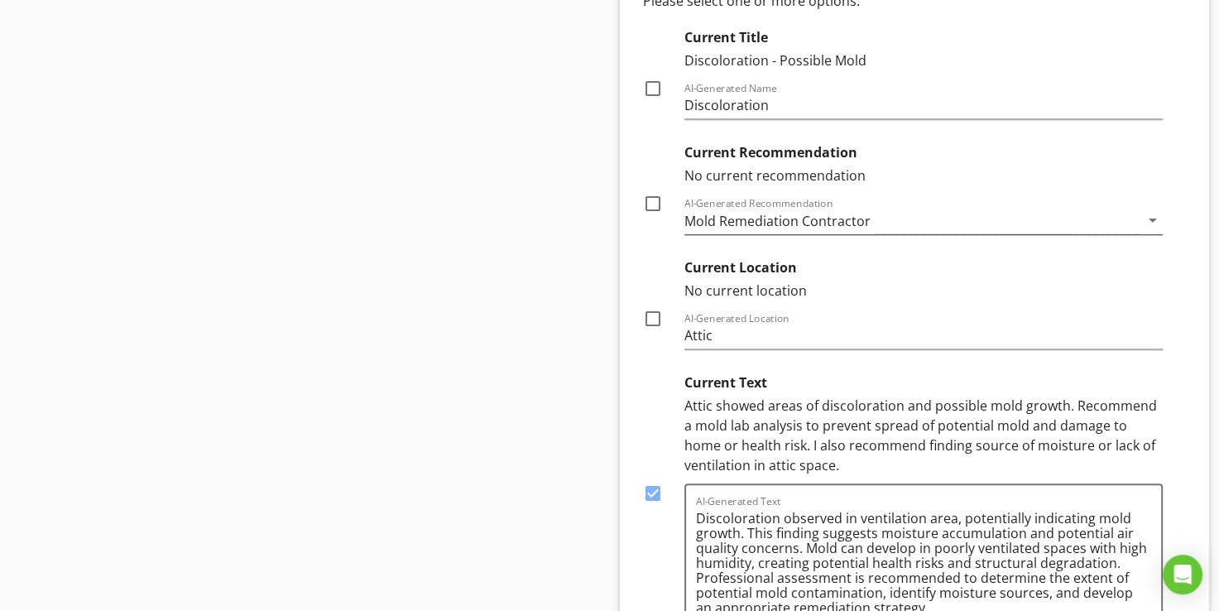
click at [703, 224] on div "Mold Remediation Contractor" at bounding box center [778, 221] width 186 height 15
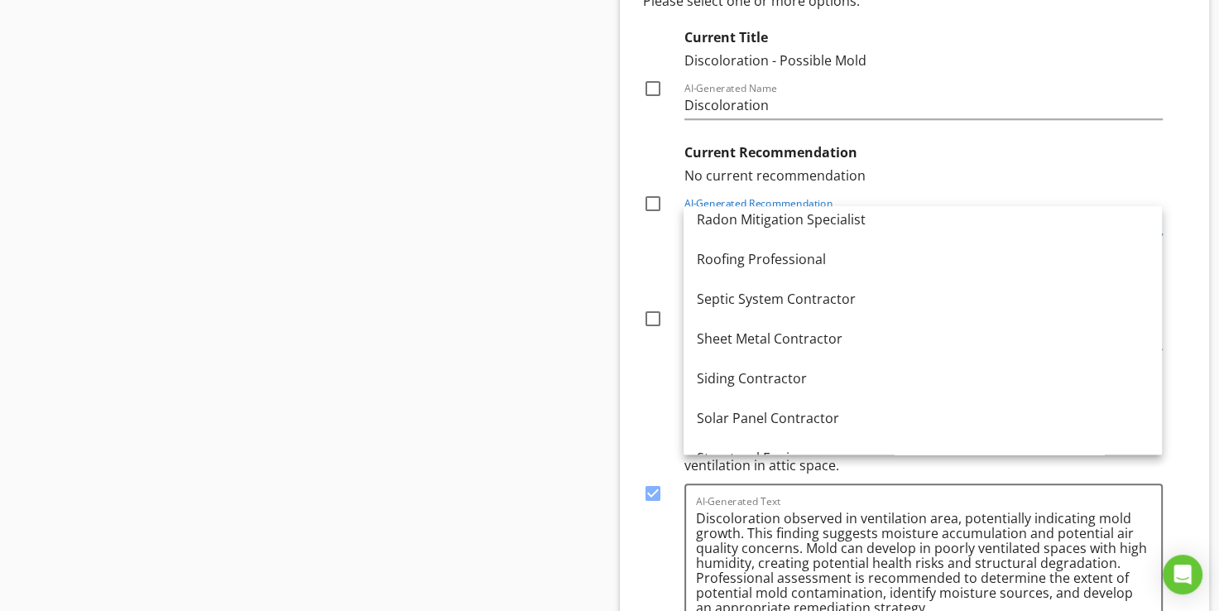
scroll to position [1871, 0]
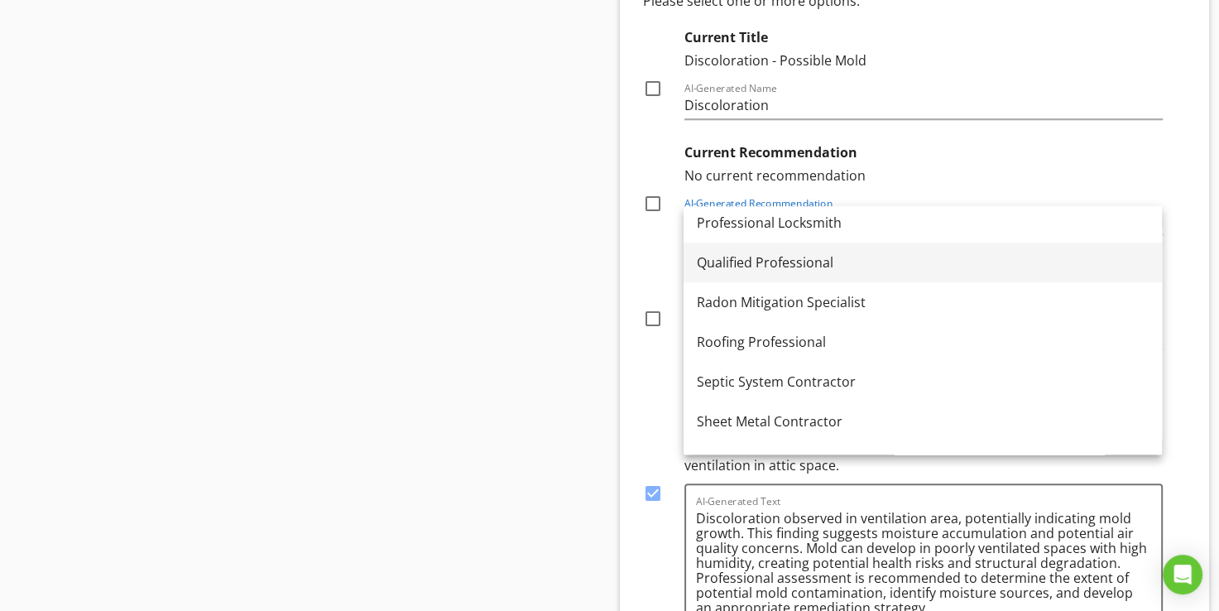
click at [734, 268] on div "Qualified Professional" at bounding box center [923, 262] width 452 height 20
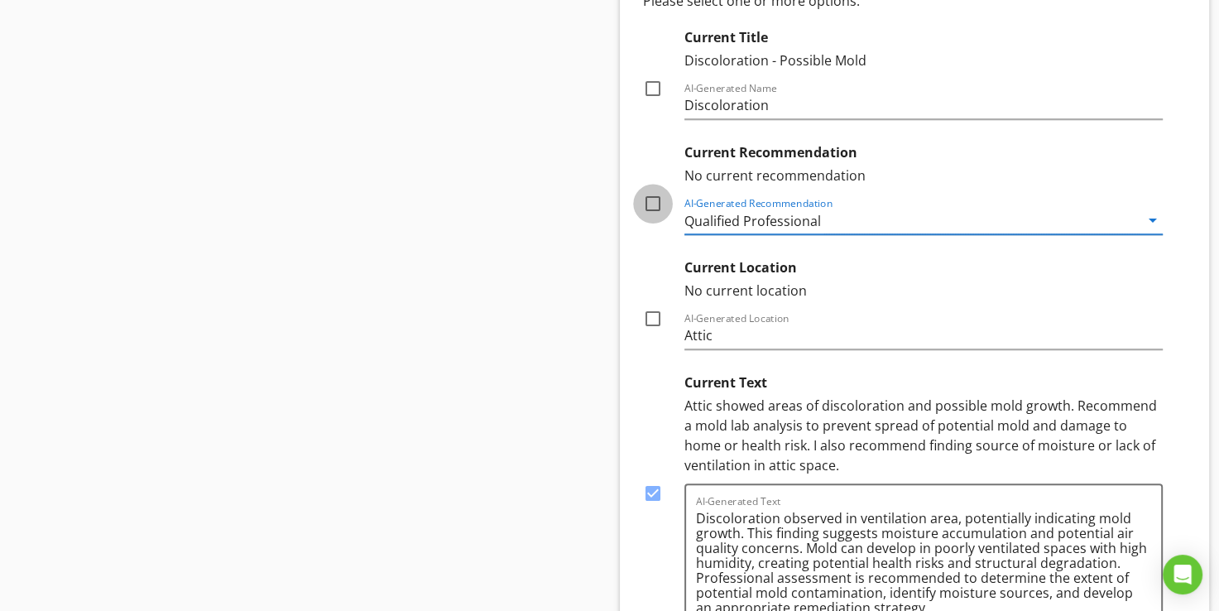
click at [659, 204] on div at bounding box center [653, 204] width 28 height 28
checkbox input "true"
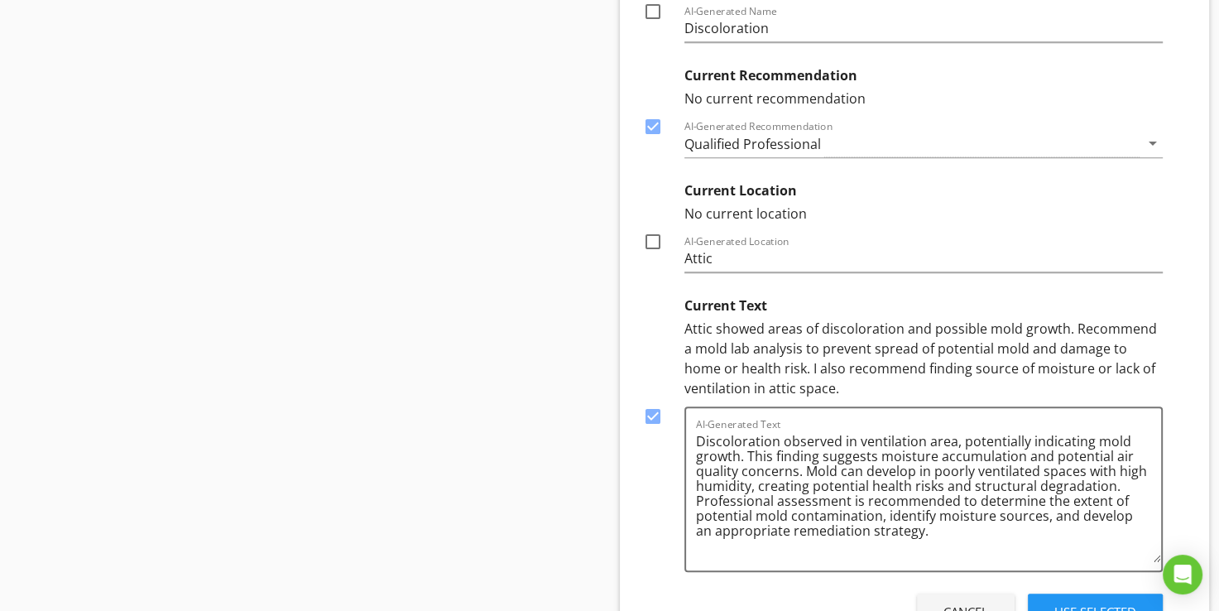
scroll to position [1381, 0]
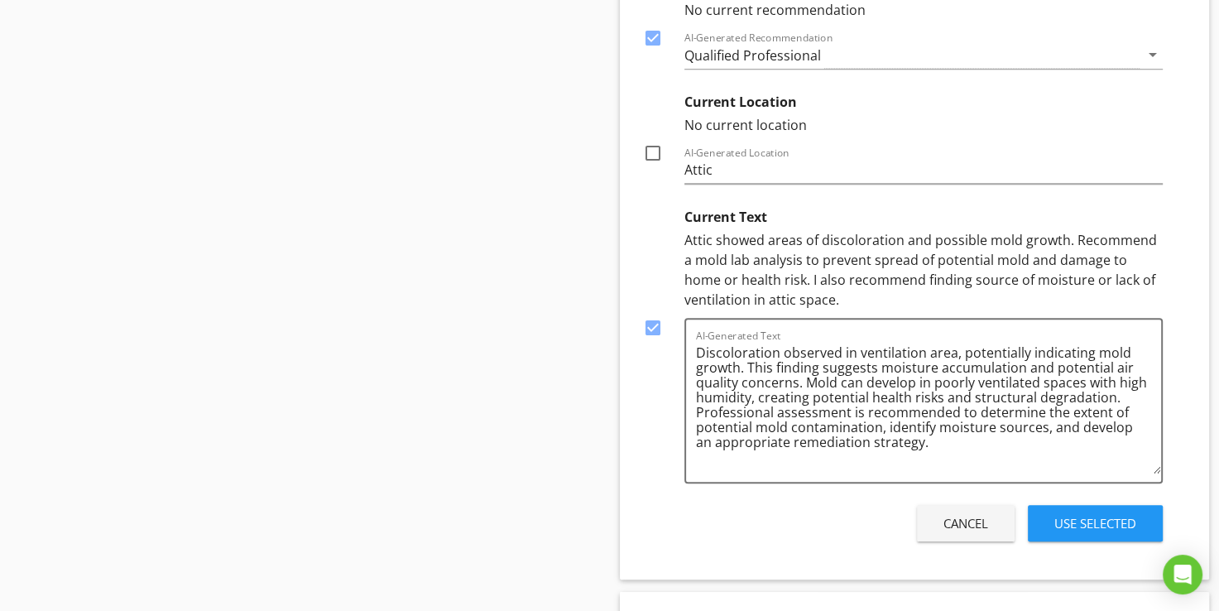
click at [1111, 526] on div "Use Selected" at bounding box center [1096, 523] width 82 height 19
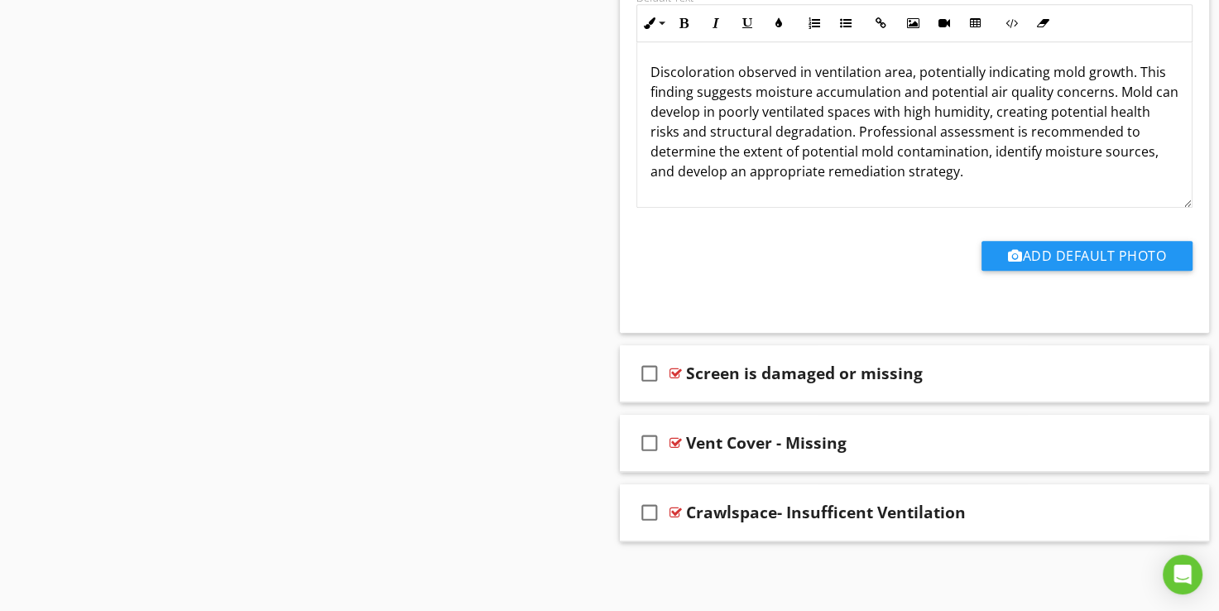
scroll to position [957, 0]
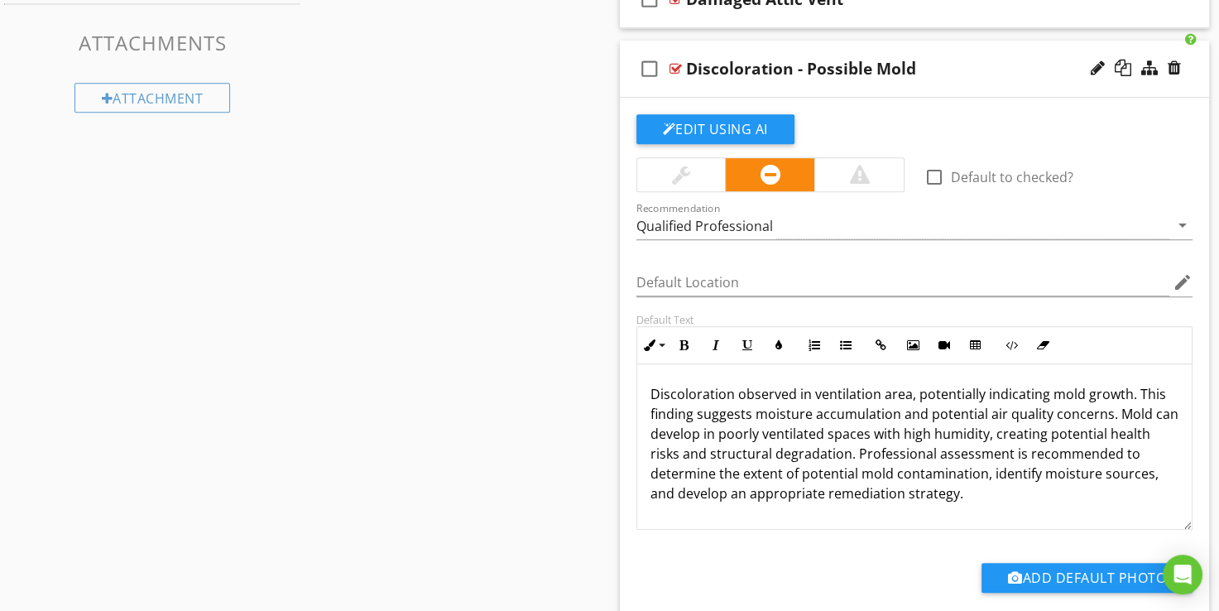
click at [840, 180] on div at bounding box center [858, 174] width 89 height 33
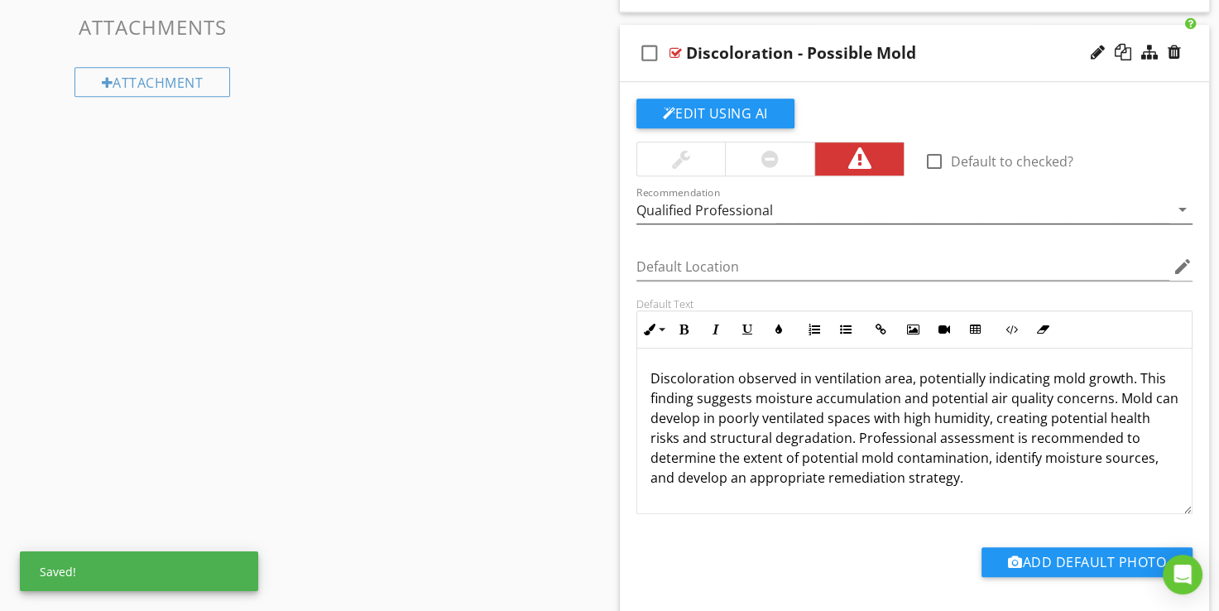
scroll to position [944, 0]
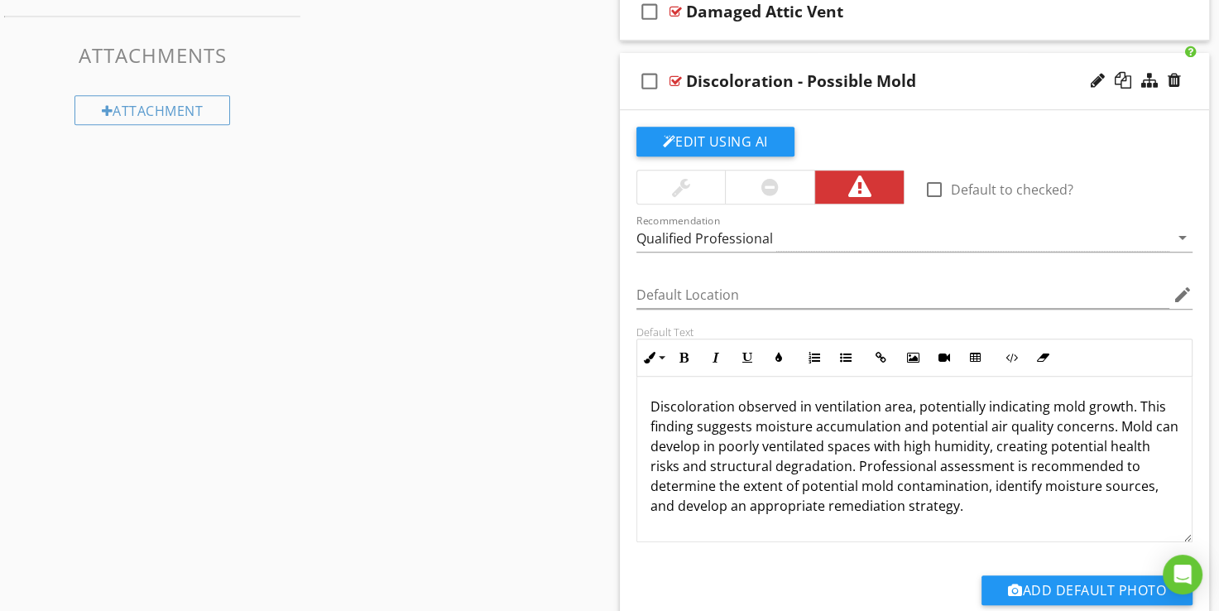
click at [676, 81] on div at bounding box center [676, 80] width 12 height 13
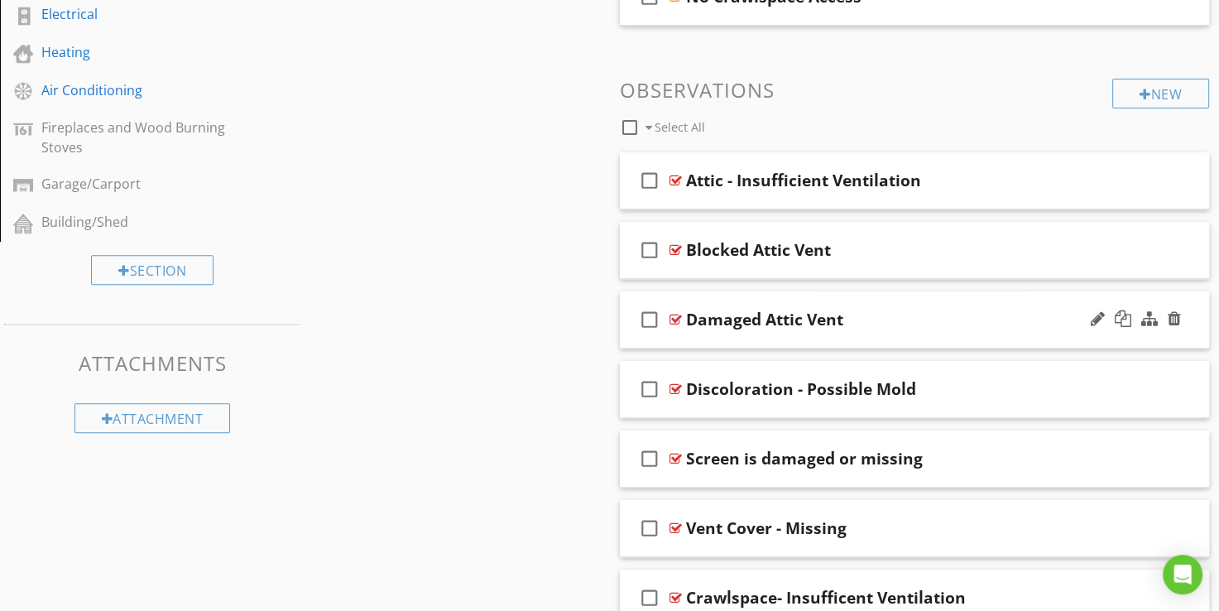
scroll to position [719, 0]
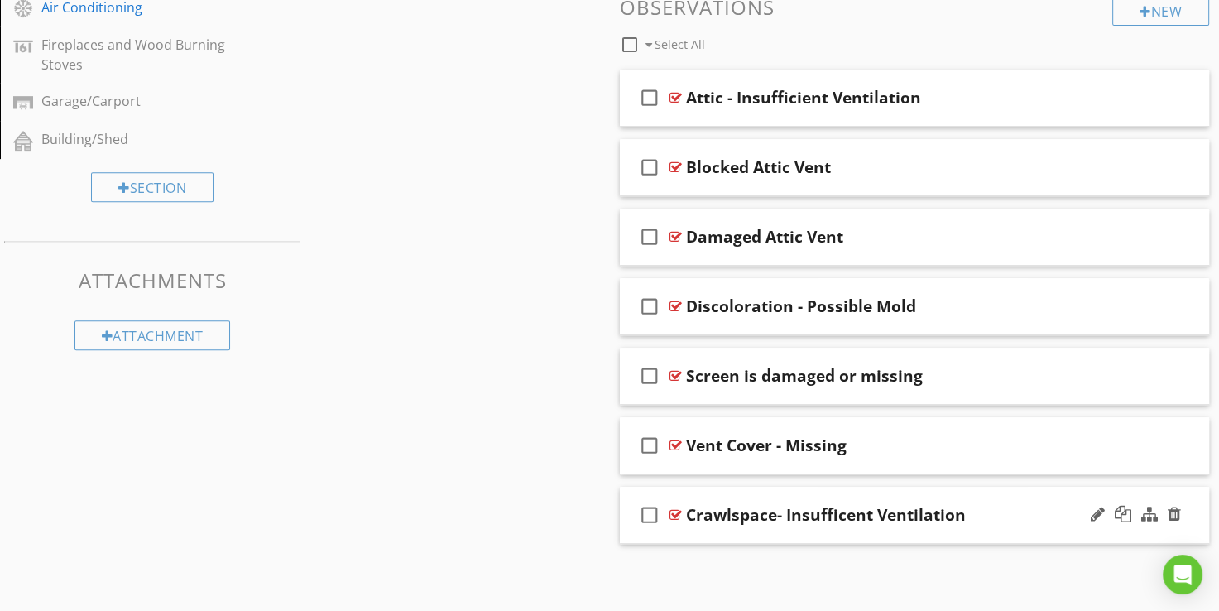
click at [670, 510] on div at bounding box center [676, 514] width 12 height 13
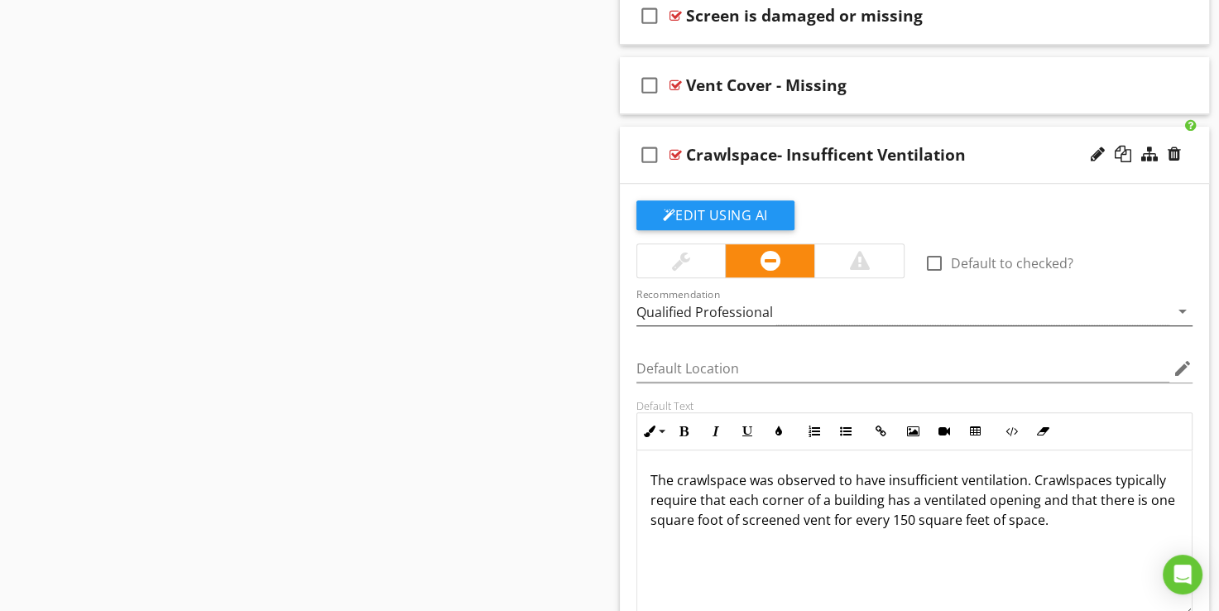
scroll to position [1133, 0]
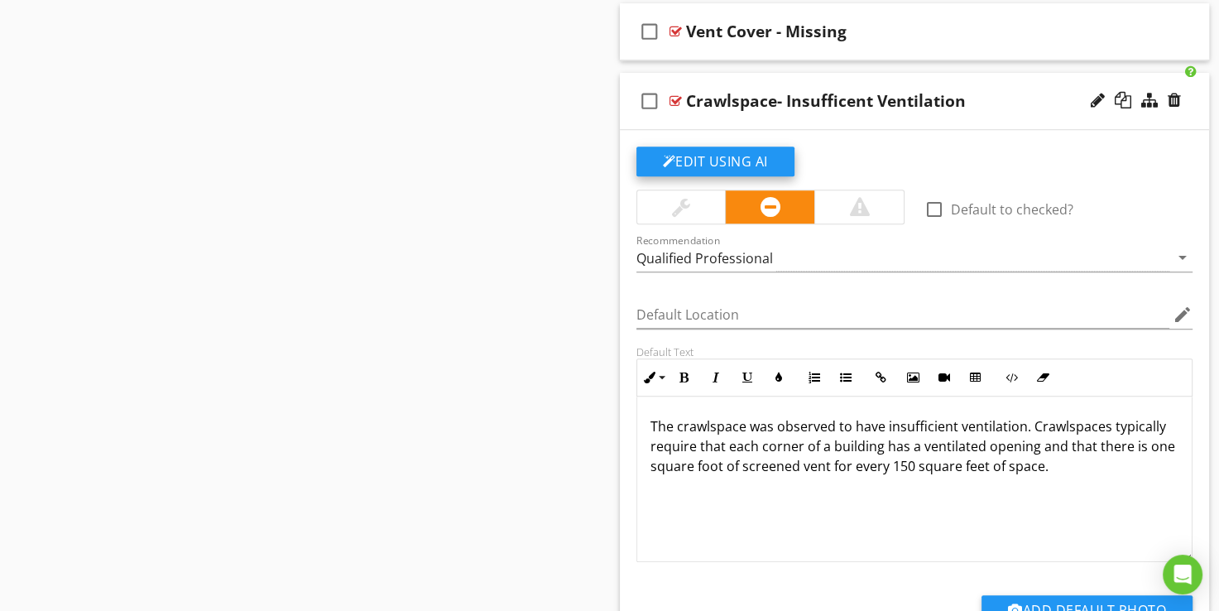
click at [704, 171] on button "Edit Using AI" at bounding box center [716, 162] width 158 height 30
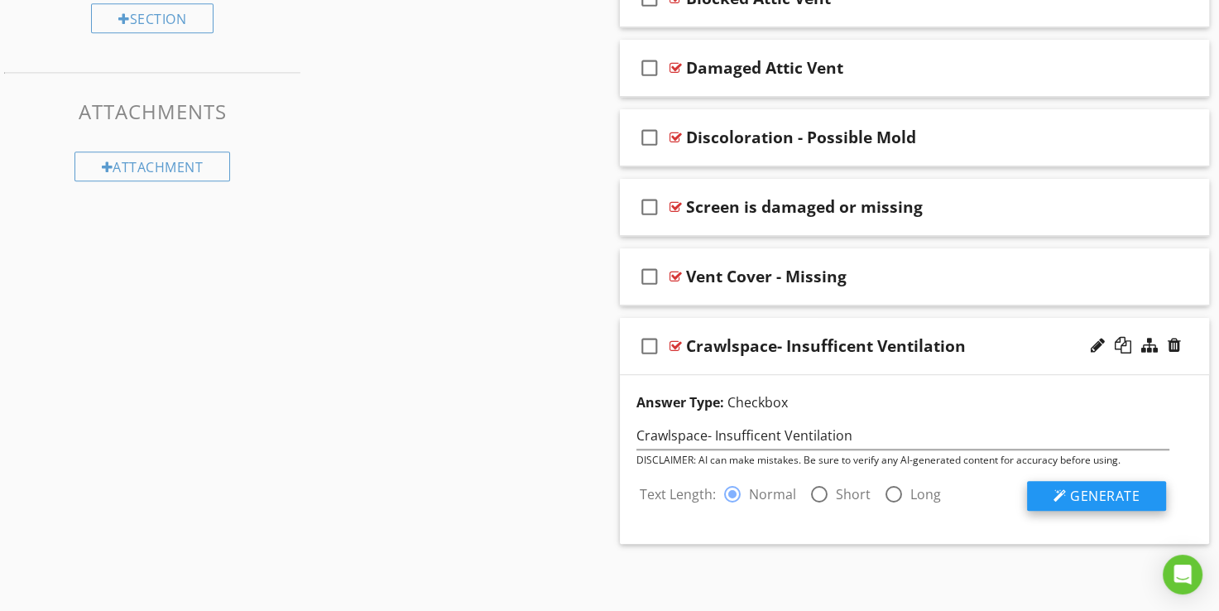
click at [1056, 492] on div at bounding box center [1060, 495] width 13 height 13
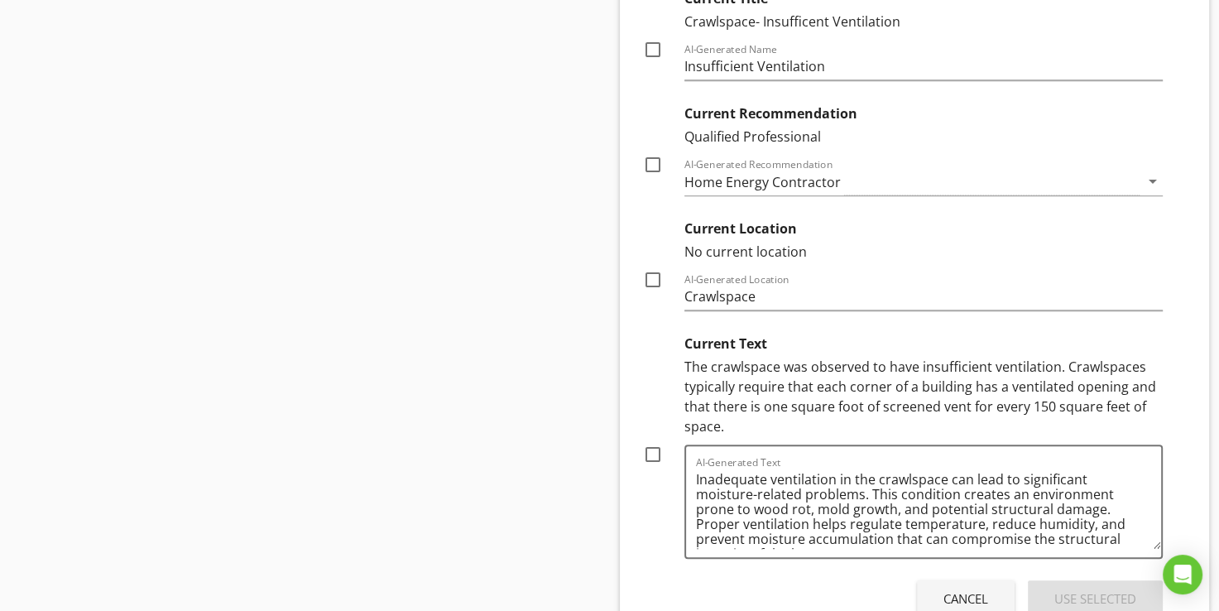
scroll to position [1468, 0]
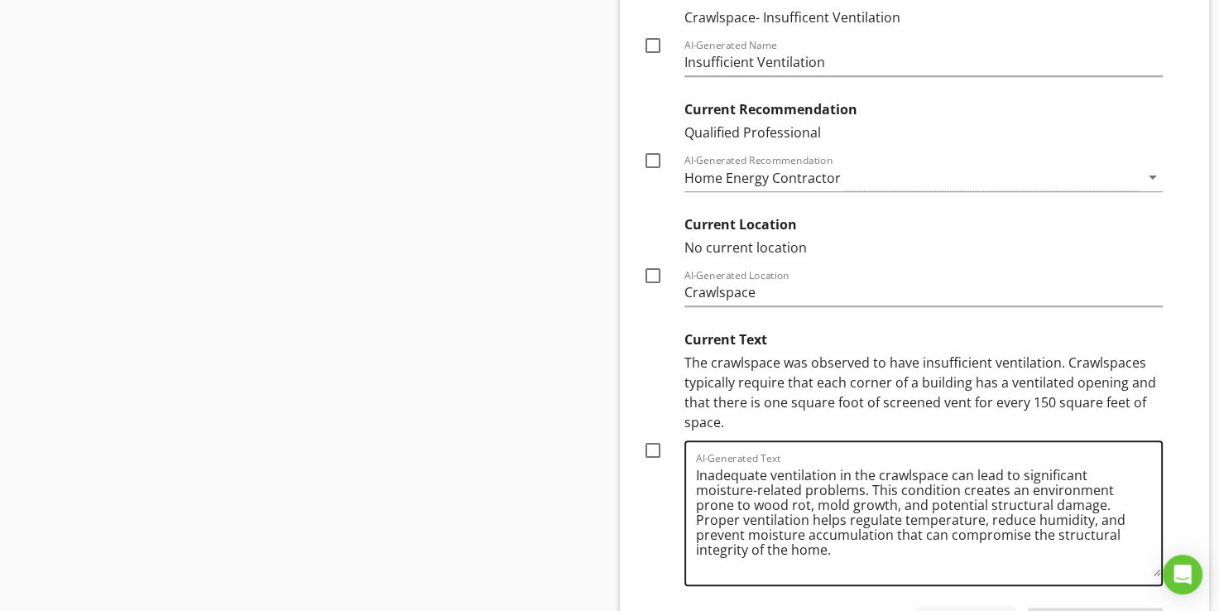
drag, startPoint x: 1158, startPoint y: 537, endPoint x: 1161, endPoint y: 569, distance: 31.6
click at [1161, 569] on div "AI-Generated Text Inadequate ventilation in the crawlspace can lead to signific…" at bounding box center [924, 513] width 479 height 146
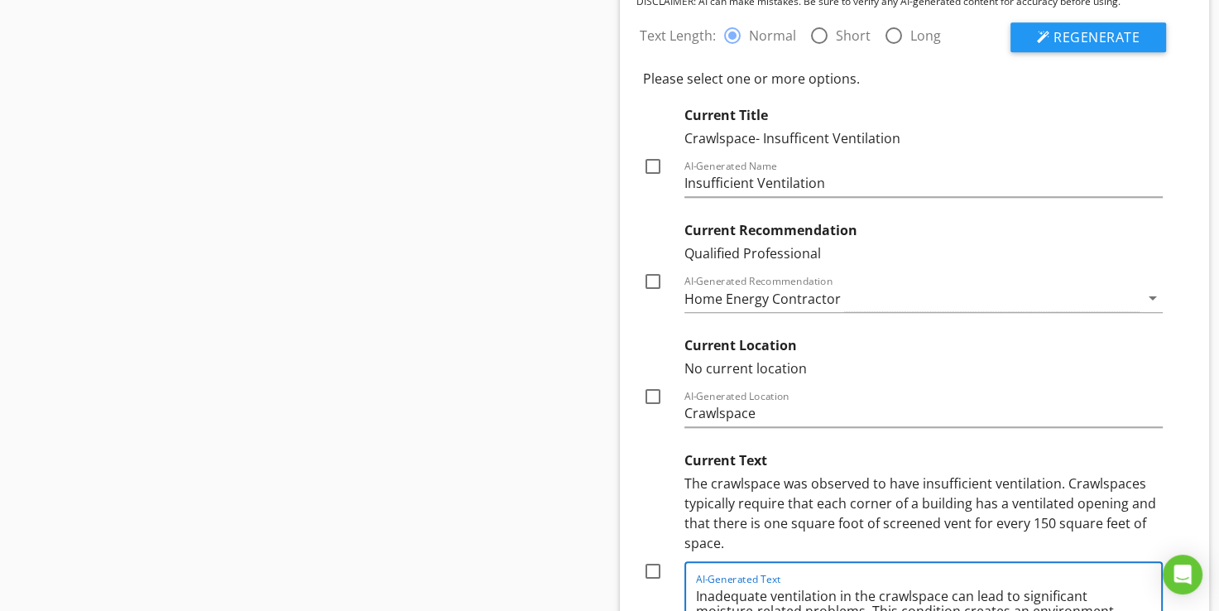
scroll to position [1385, 0]
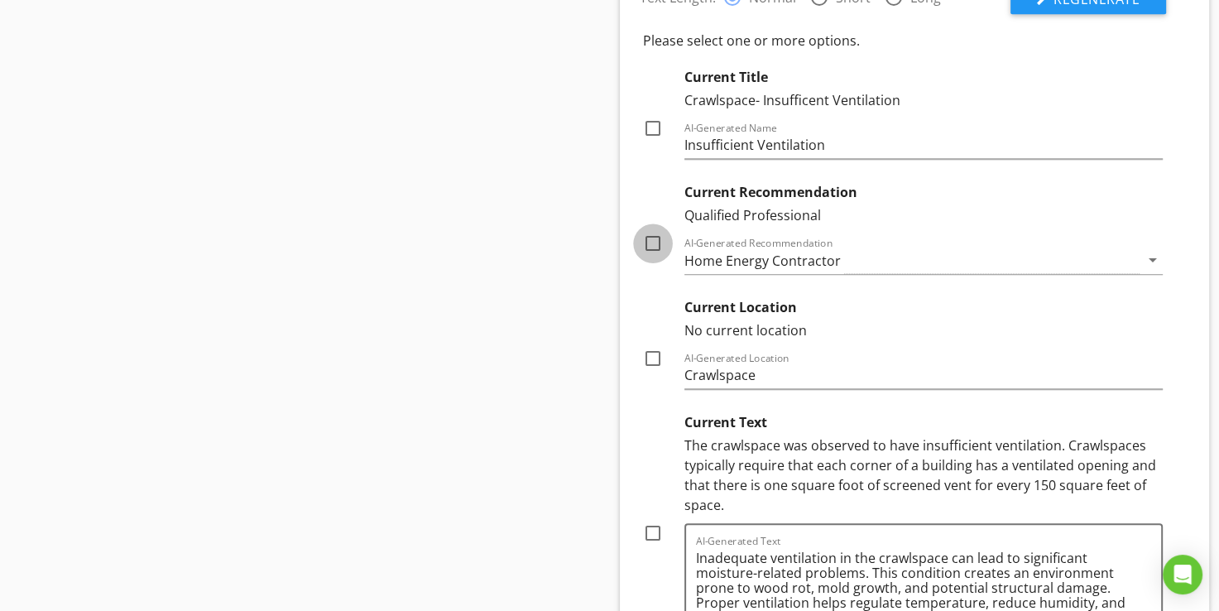
click at [652, 243] on div at bounding box center [653, 243] width 28 height 28
checkbox input "true"
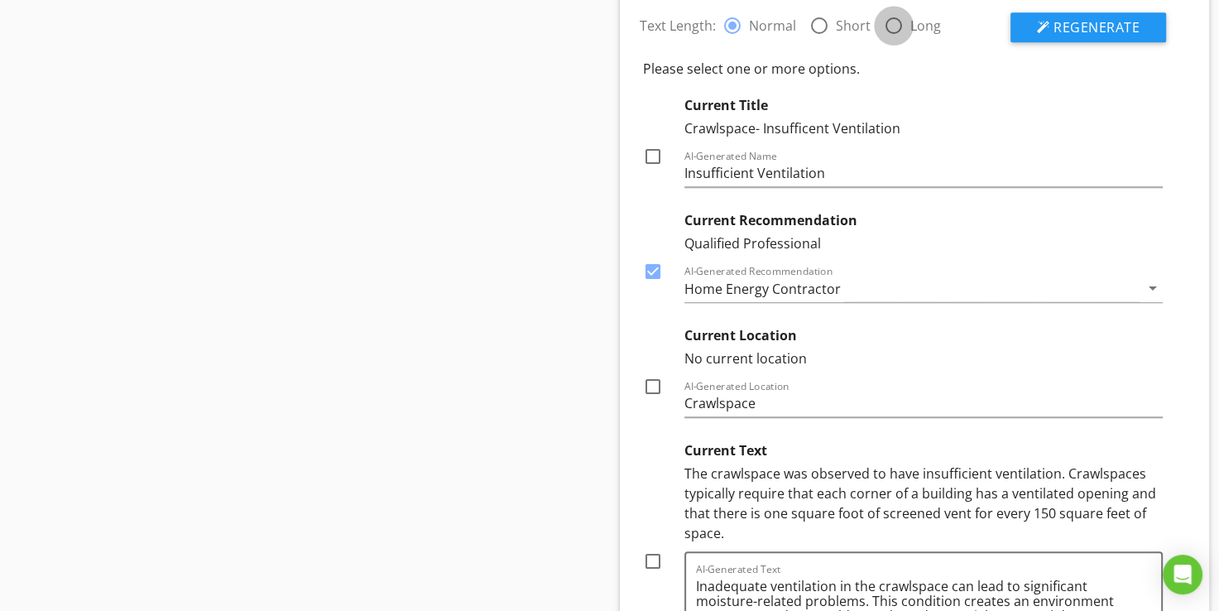
click at [889, 20] on div at bounding box center [894, 26] width 28 height 28
radio input "false"
radio input "true"
click at [1077, 27] on span "Regenerate" at bounding box center [1097, 27] width 86 height 18
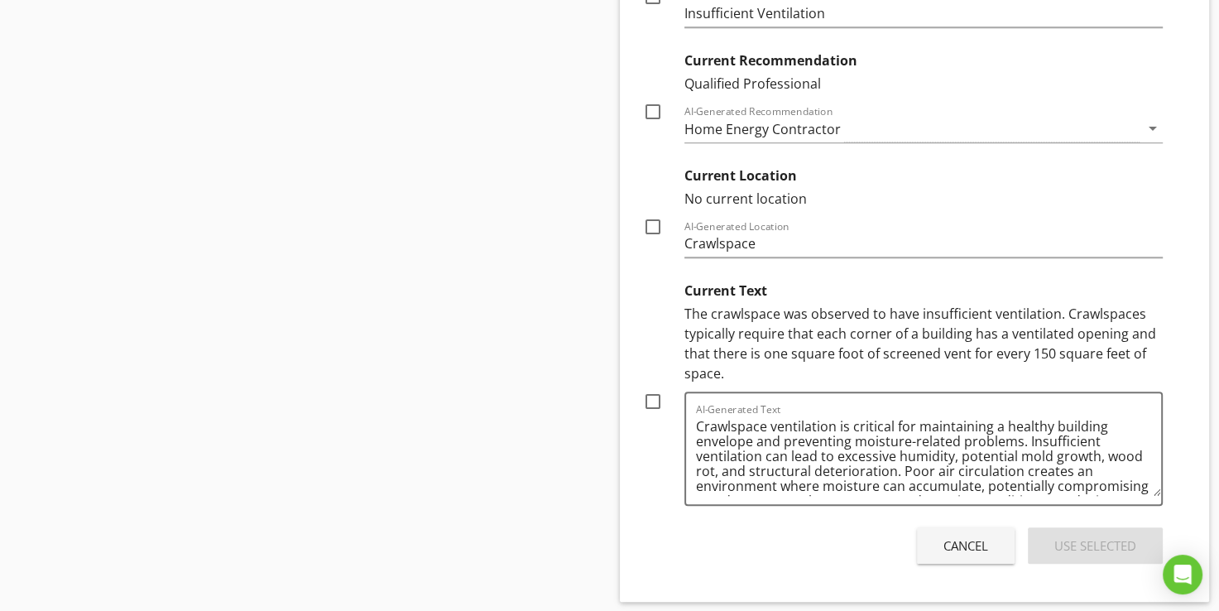
scroll to position [1522, 0]
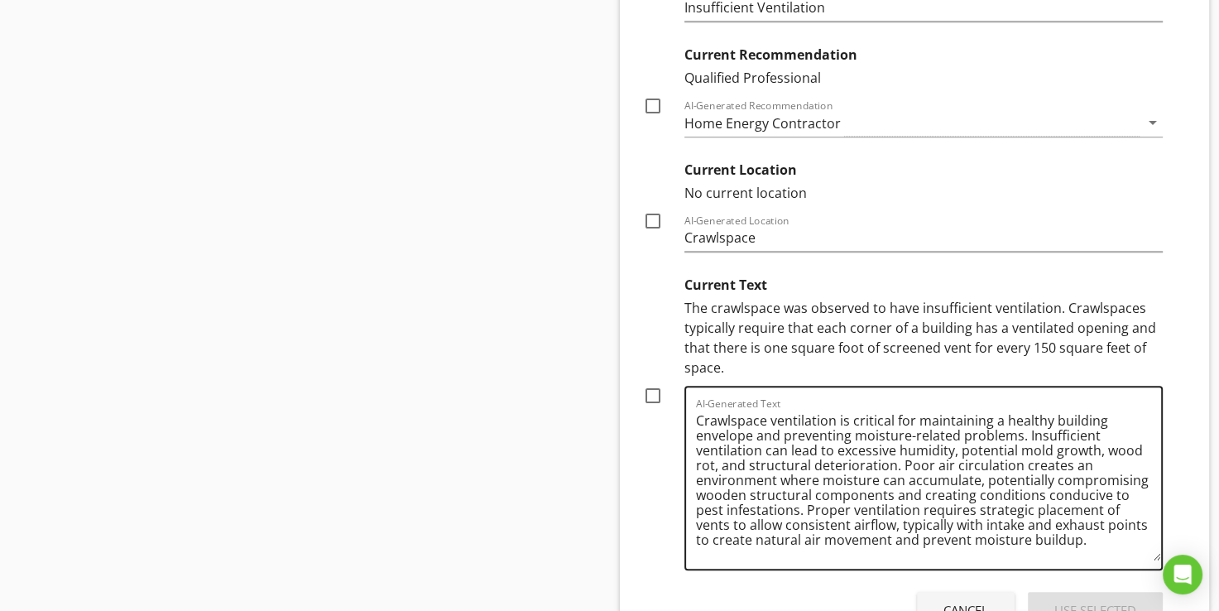
drag, startPoint x: 1155, startPoint y: 485, endPoint x: 1154, endPoint y: 555, distance: 70.4
click at [1154, 555] on textarea "Crawlspace ventilation is critical for maintaining a healthy building envelope …" at bounding box center [929, 483] width 466 height 153
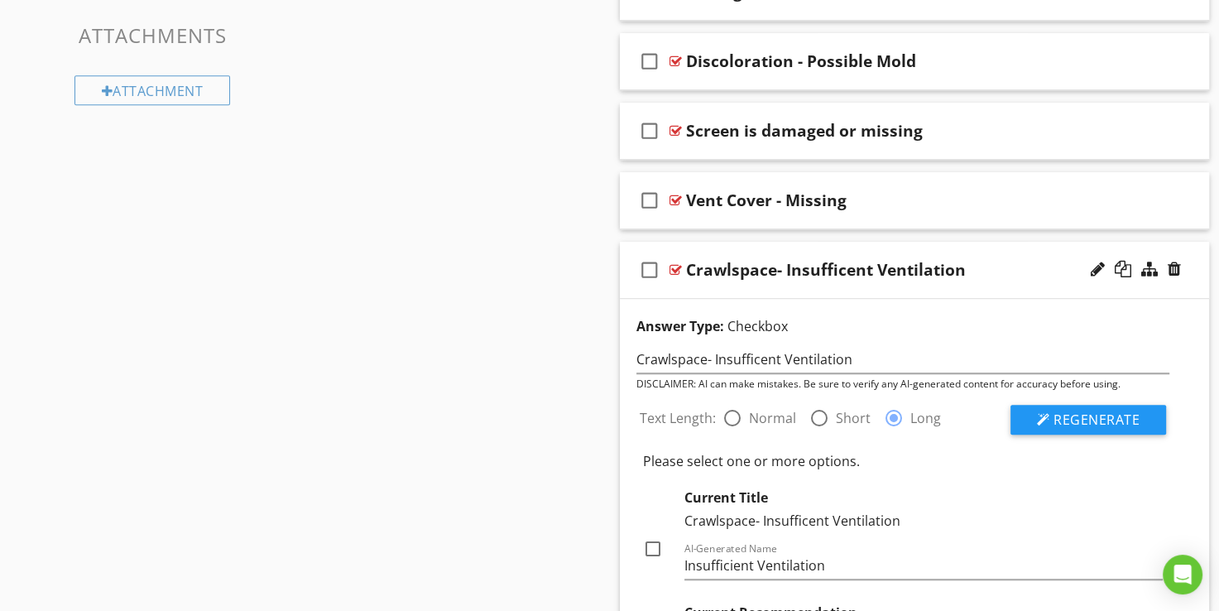
scroll to position [943, 0]
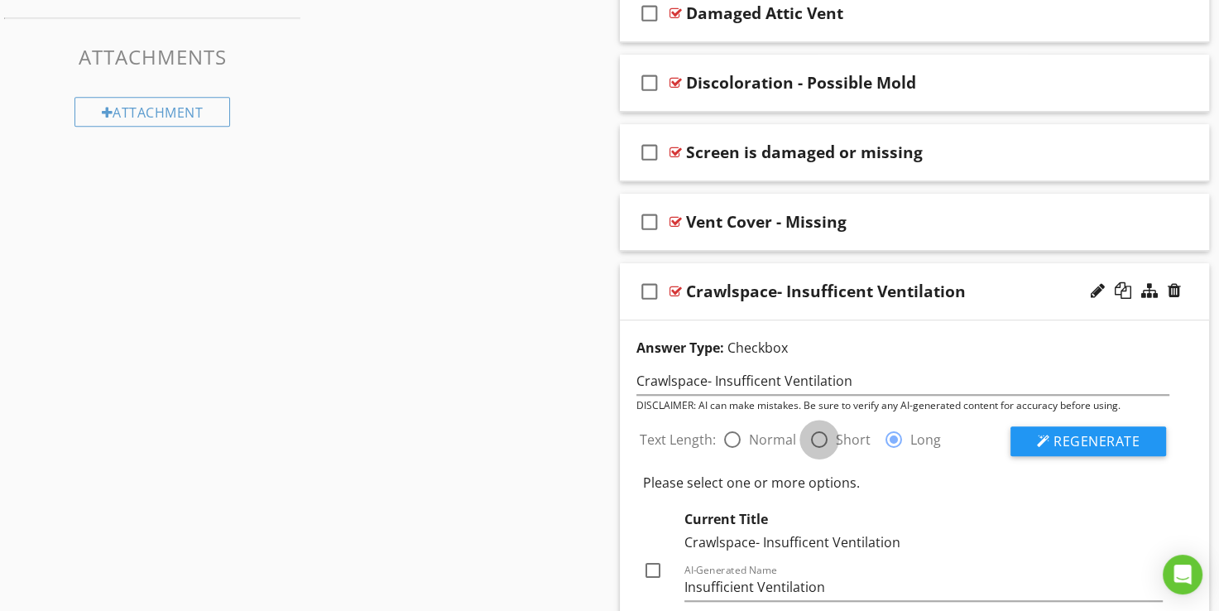
click at [812, 433] on div at bounding box center [819, 439] width 28 height 28
radio input "true"
click at [1032, 442] on button "Regenerate" at bounding box center [1089, 441] width 156 height 30
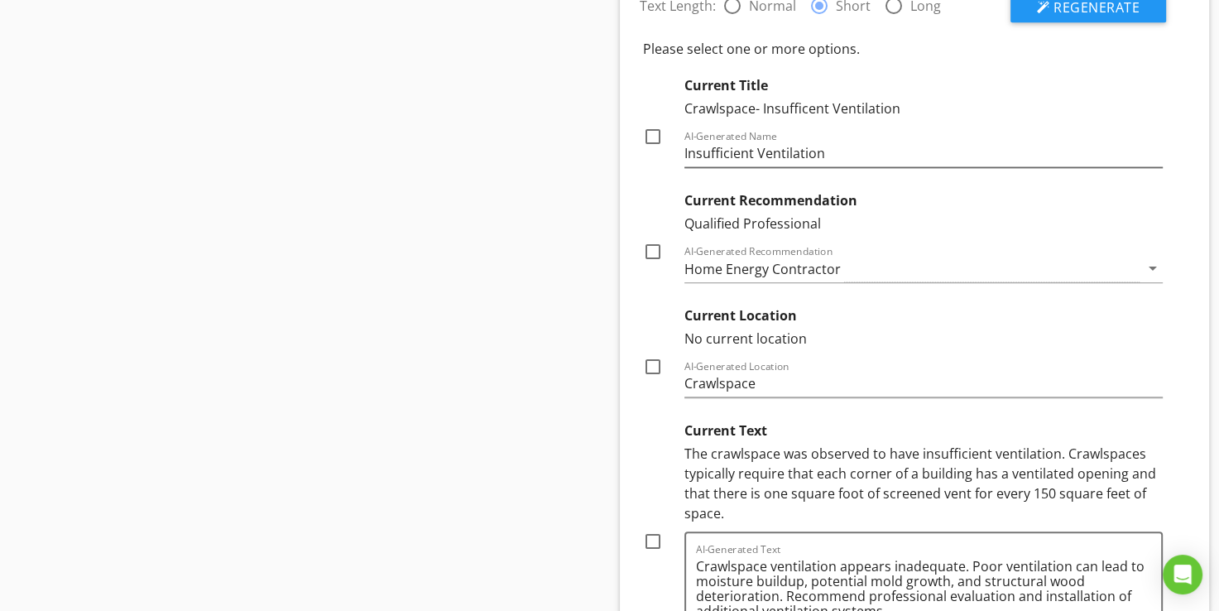
scroll to position [1439, 0]
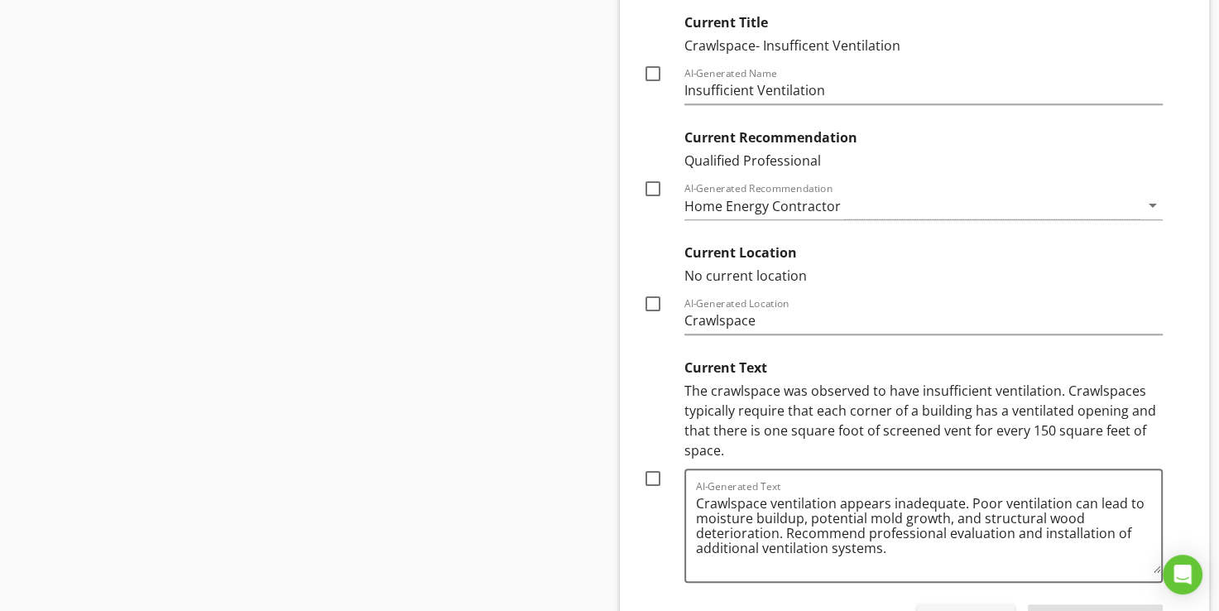
click at [659, 472] on div at bounding box center [653, 478] width 28 height 28
checkbox input "true"
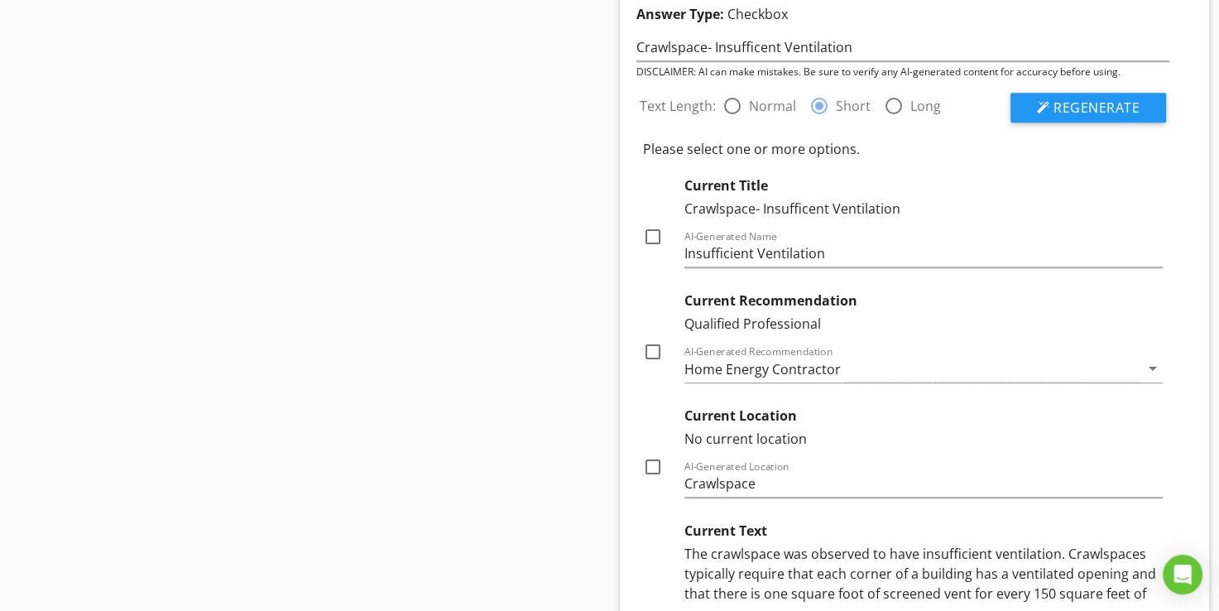
scroll to position [1274, 0]
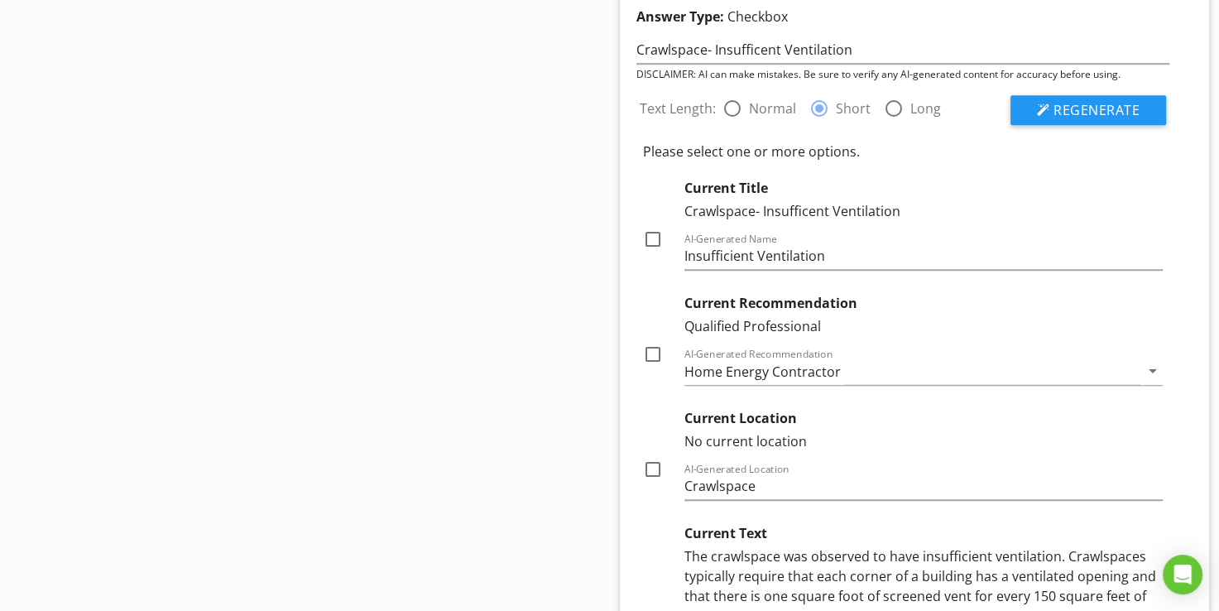
click at [647, 353] on div at bounding box center [653, 354] width 28 height 28
checkbox input "true"
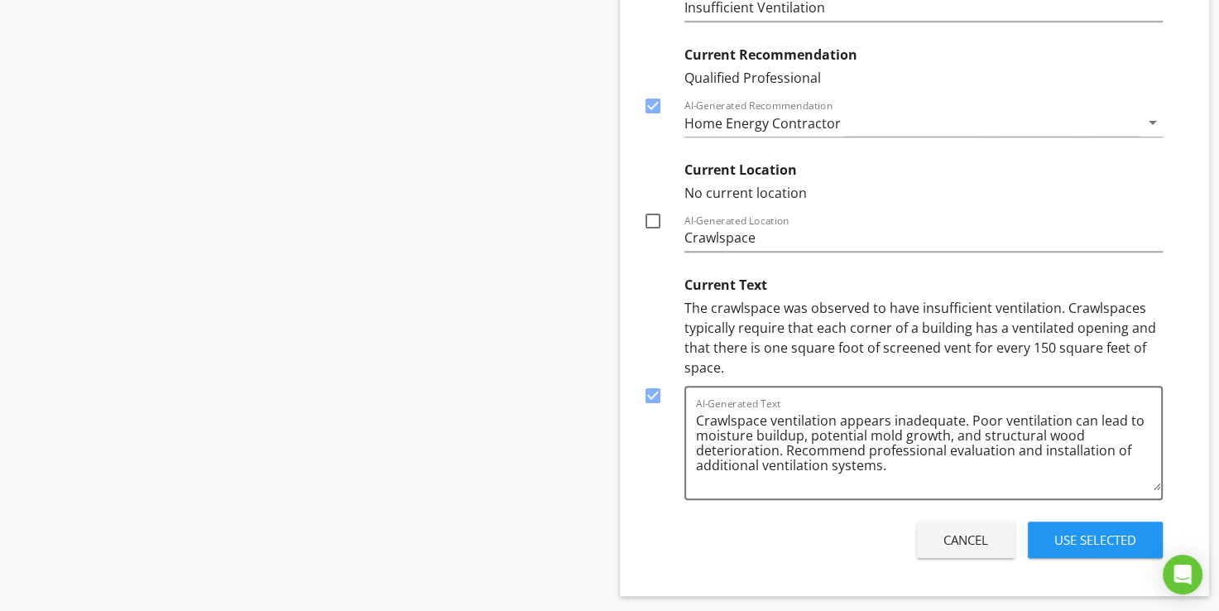
click at [1119, 531] on div "Use Selected" at bounding box center [1096, 540] width 82 height 19
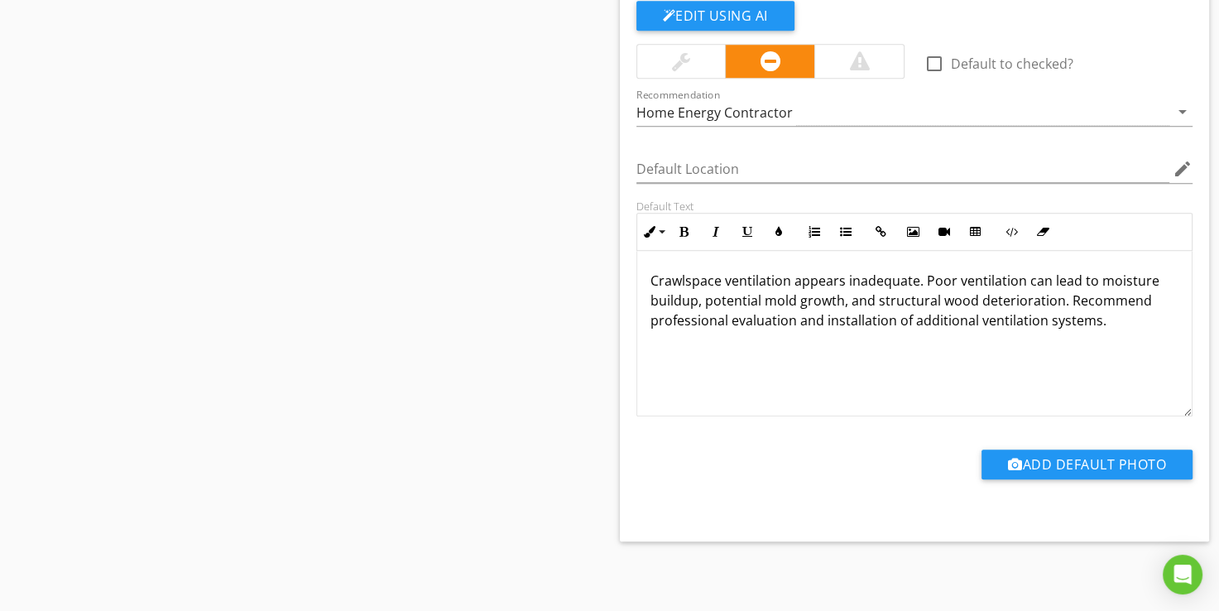
scroll to position [957, 0]
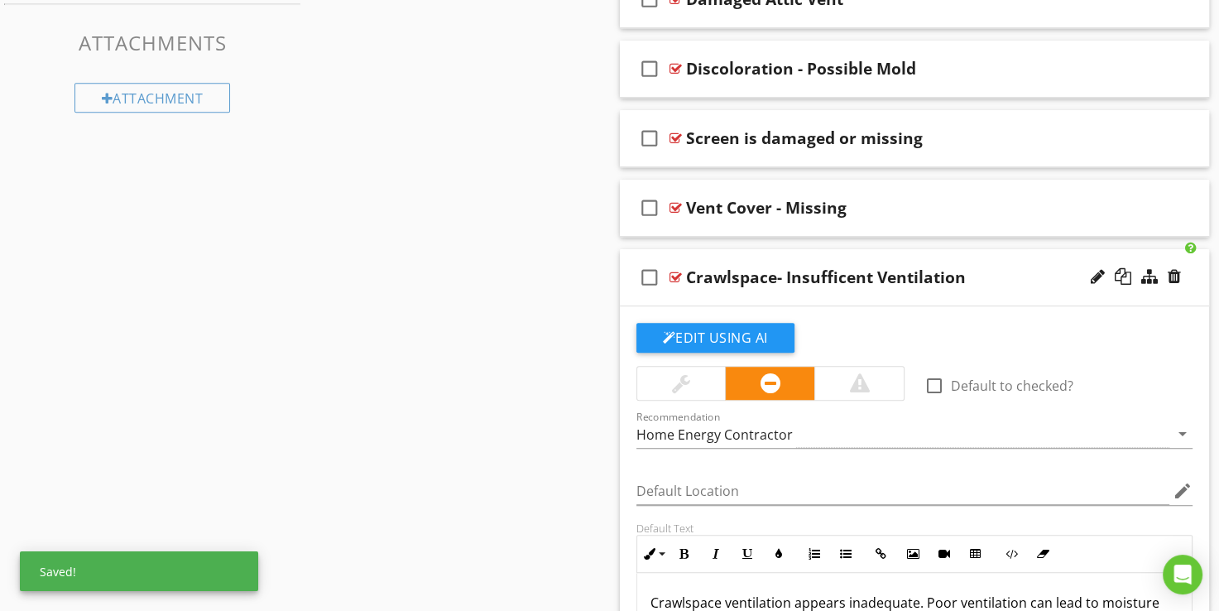
click at [673, 277] on div at bounding box center [676, 277] width 12 height 13
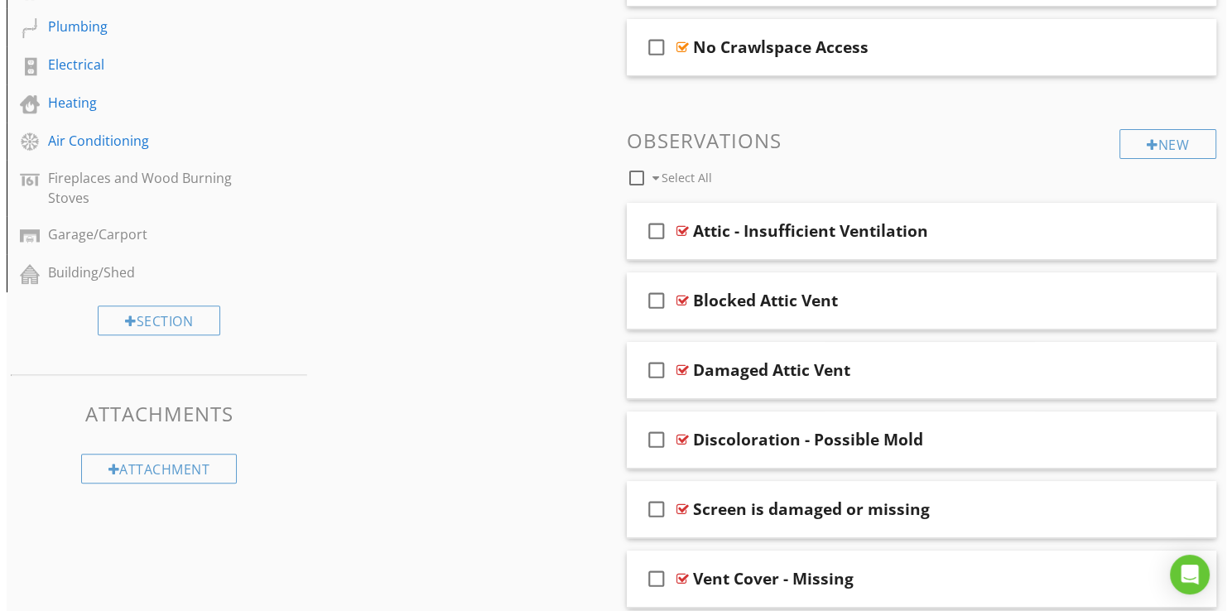
scroll to position [554, 0]
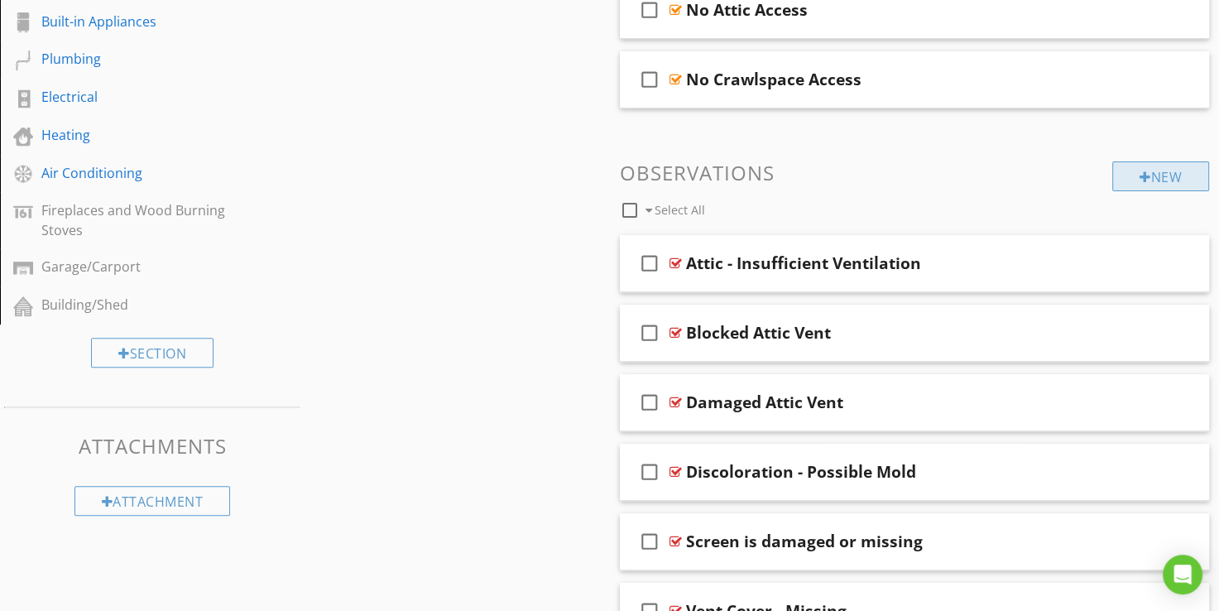
click at [1131, 177] on div "New" at bounding box center [1160, 176] width 97 height 30
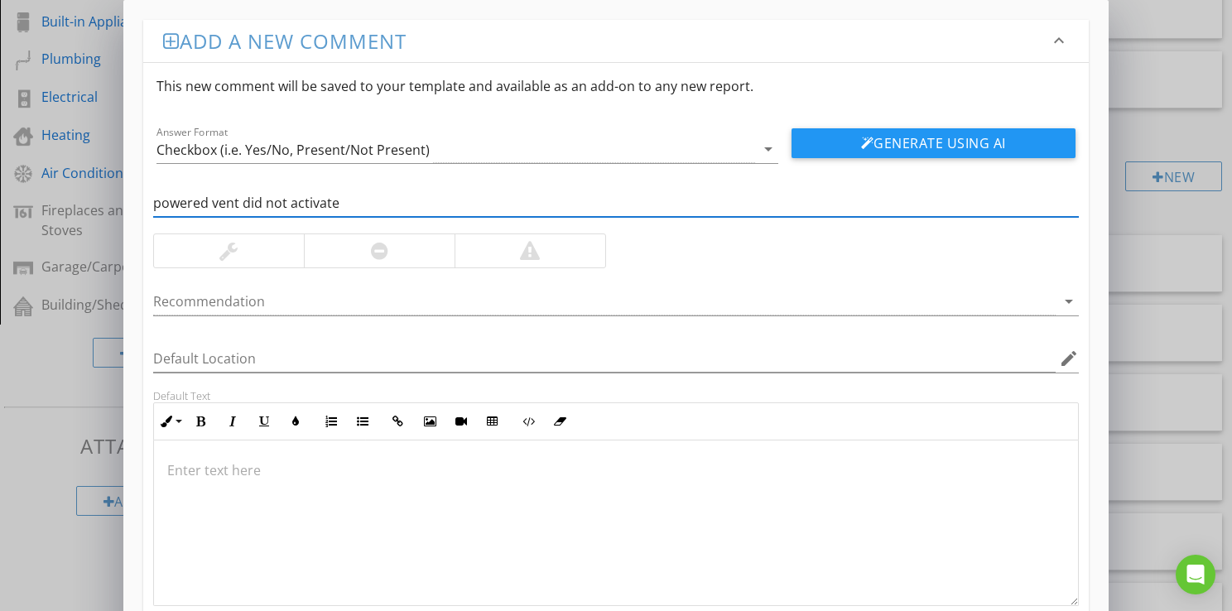
type input "powered vent did not activate"
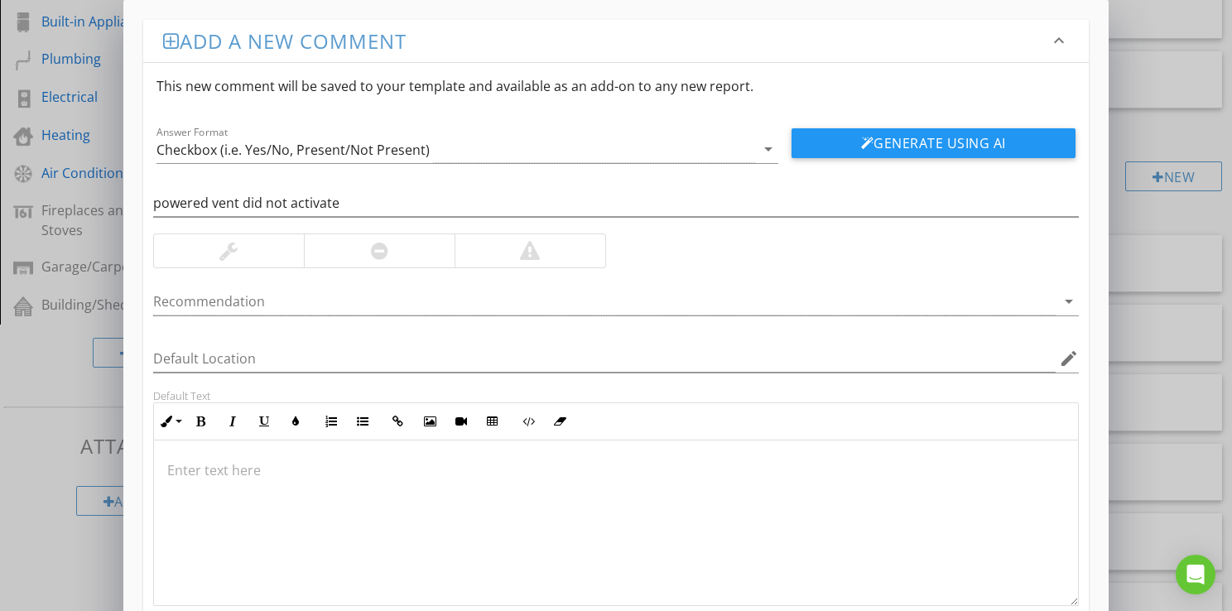
click at [383, 236] on div at bounding box center [379, 250] width 151 height 33
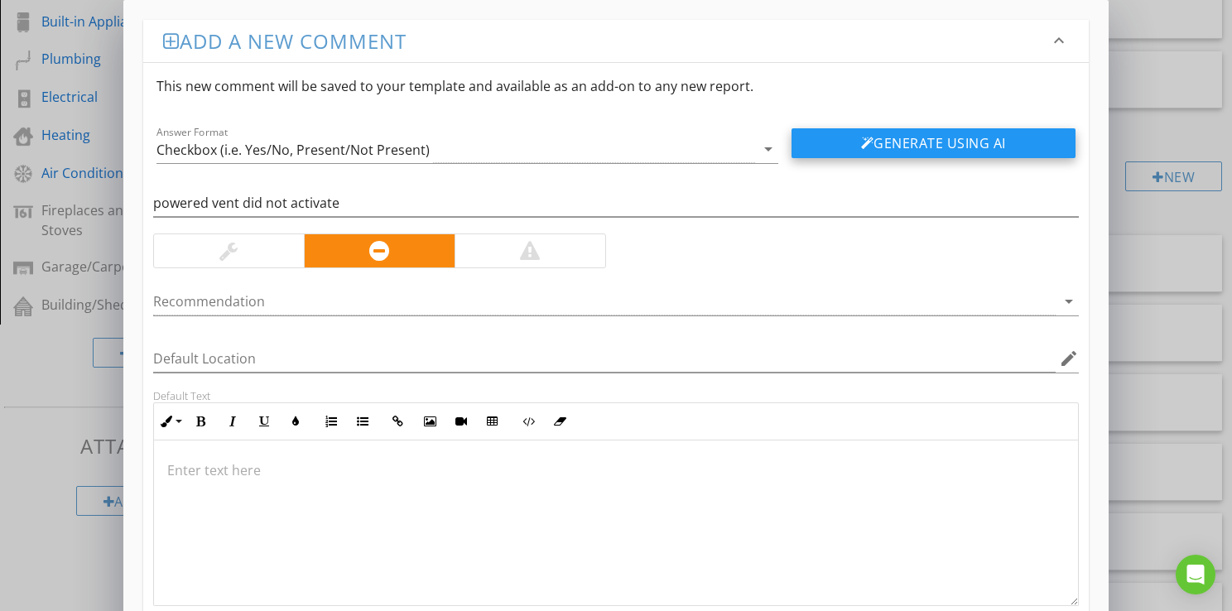
click at [800, 147] on button "Generate Using AI" at bounding box center [933, 143] width 284 height 30
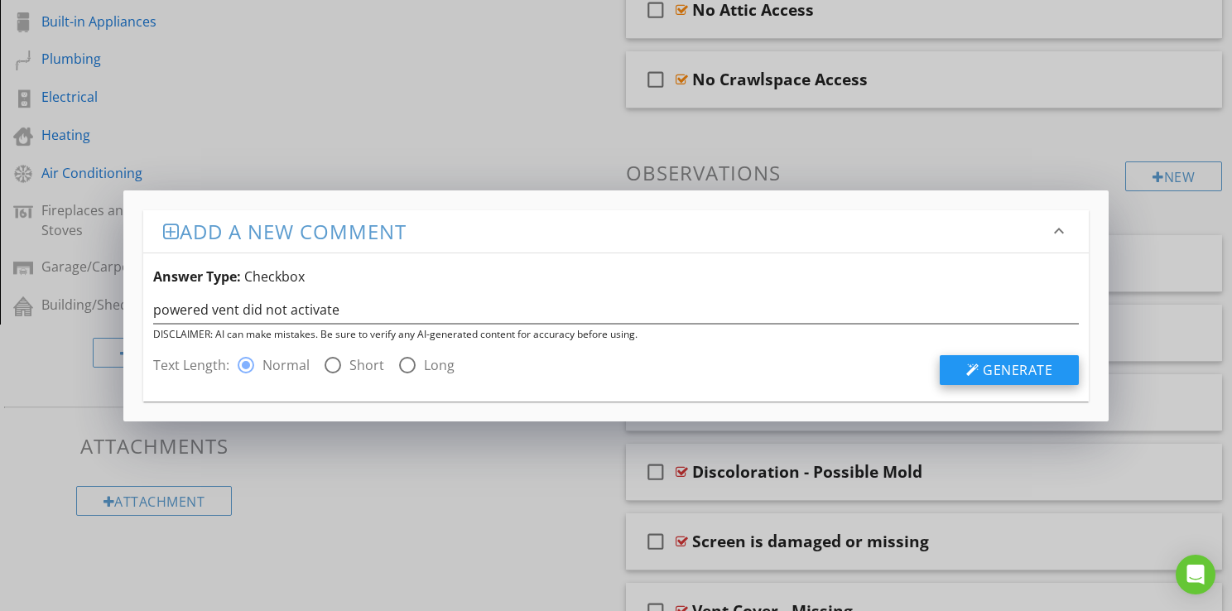
click at [1014, 375] on span "Generate" at bounding box center [1017, 370] width 70 height 18
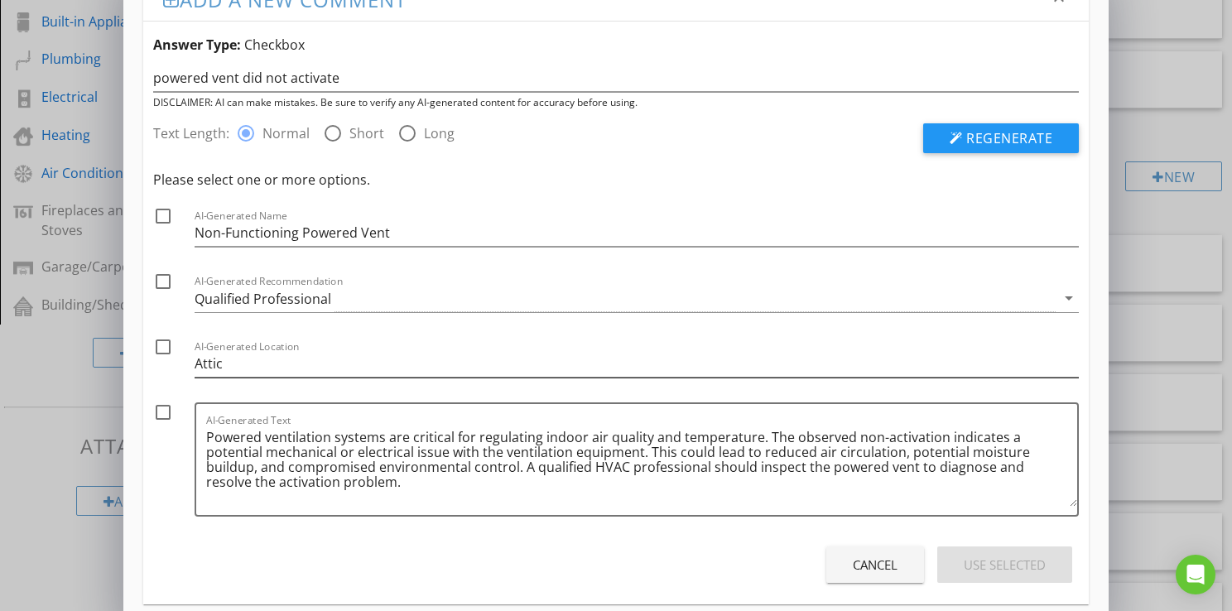
scroll to position [63, 0]
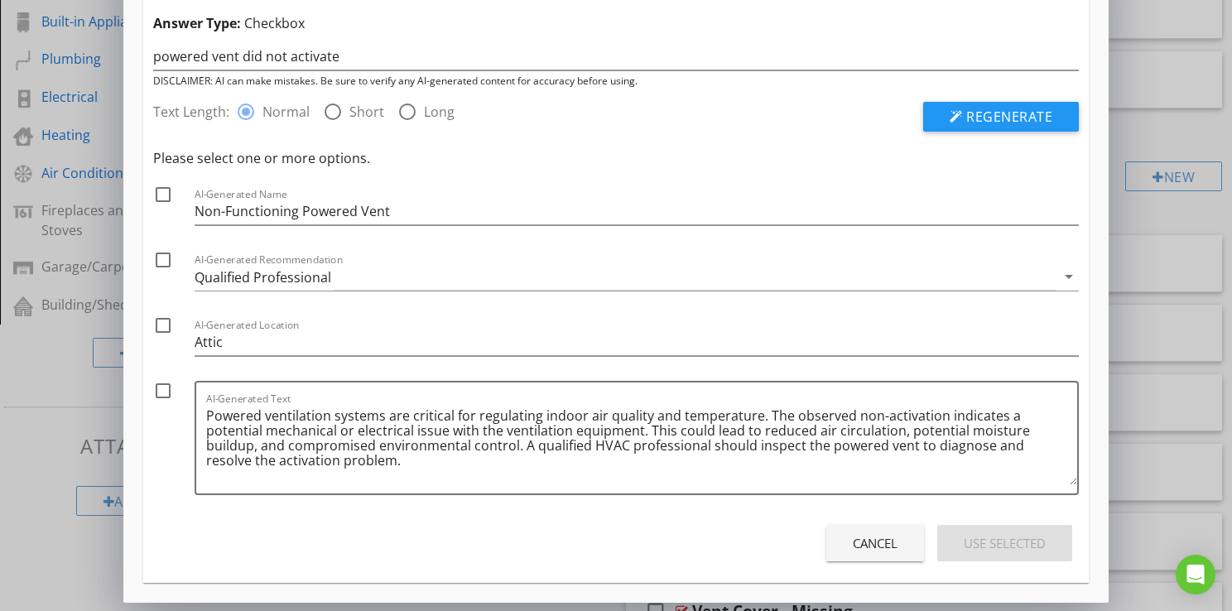
click at [365, 109] on label "Short" at bounding box center [366, 111] width 35 height 17
radio input "false"
radio input "true"
click at [947, 119] on button "Regenerate" at bounding box center [1001, 117] width 156 height 30
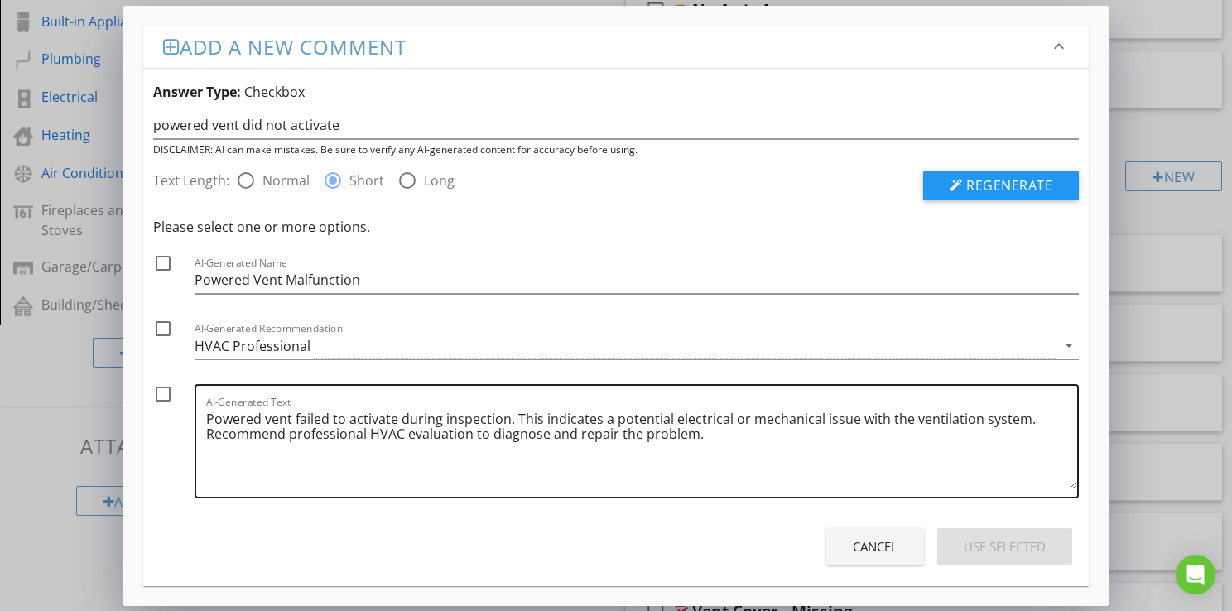
click at [288, 436] on textarea "Powered vent failed to activate during inspection. This indicates a potential e…" at bounding box center [641, 447] width 871 height 83
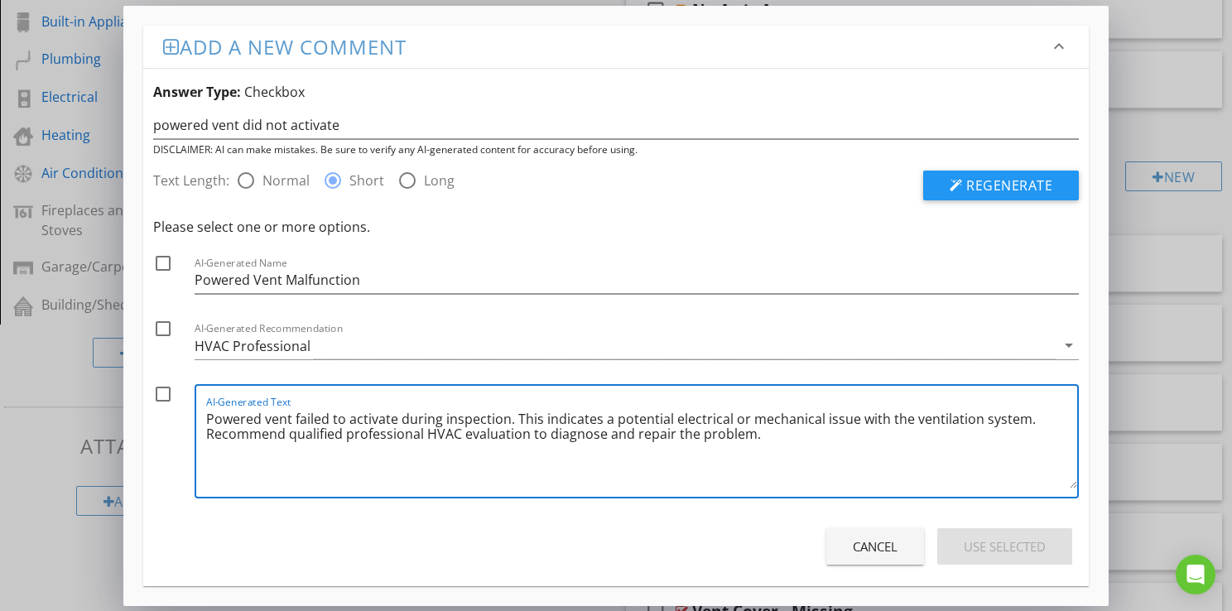
click at [449, 431] on textarea "Powered vent failed to activate during inspection. This indicates a potential e…" at bounding box center [641, 447] width 871 height 83
type textarea "Powered vent failed to activate during inspection. This indicates a potential e…"
click at [157, 392] on div at bounding box center [163, 394] width 28 height 28
checkbox input "true"
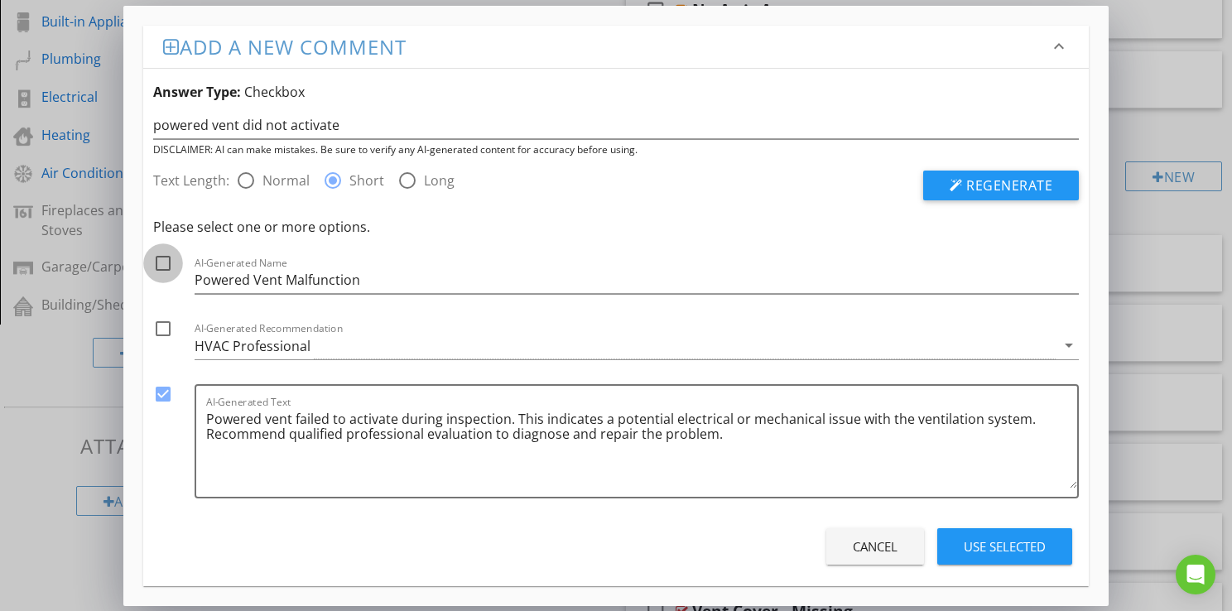
click at [159, 264] on div at bounding box center [163, 263] width 28 height 28
checkbox input "true"
click at [228, 349] on div "HVAC Professional" at bounding box center [253, 346] width 116 height 15
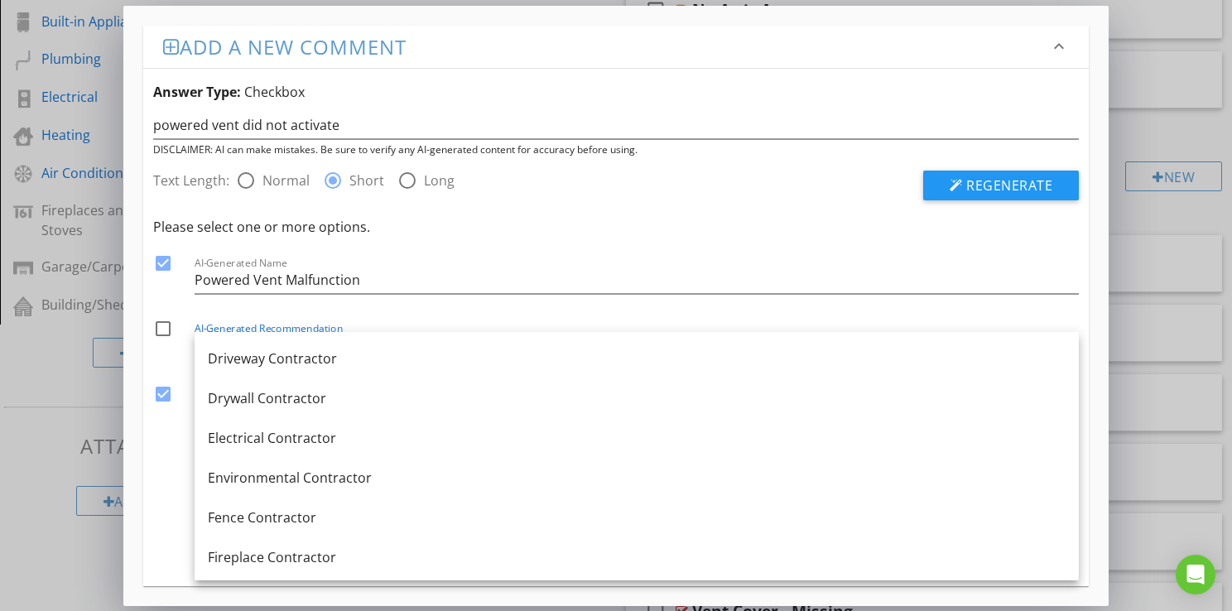
scroll to position [579, 0]
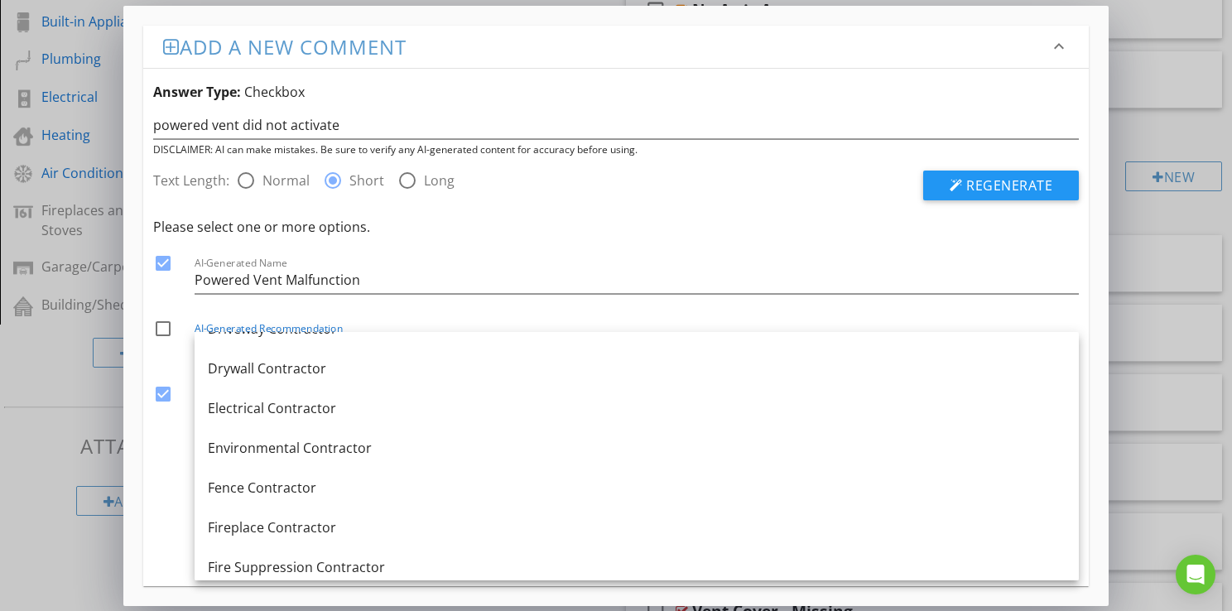
click at [252, 405] on div "Electrical Contractor" at bounding box center [637, 408] width 858 height 20
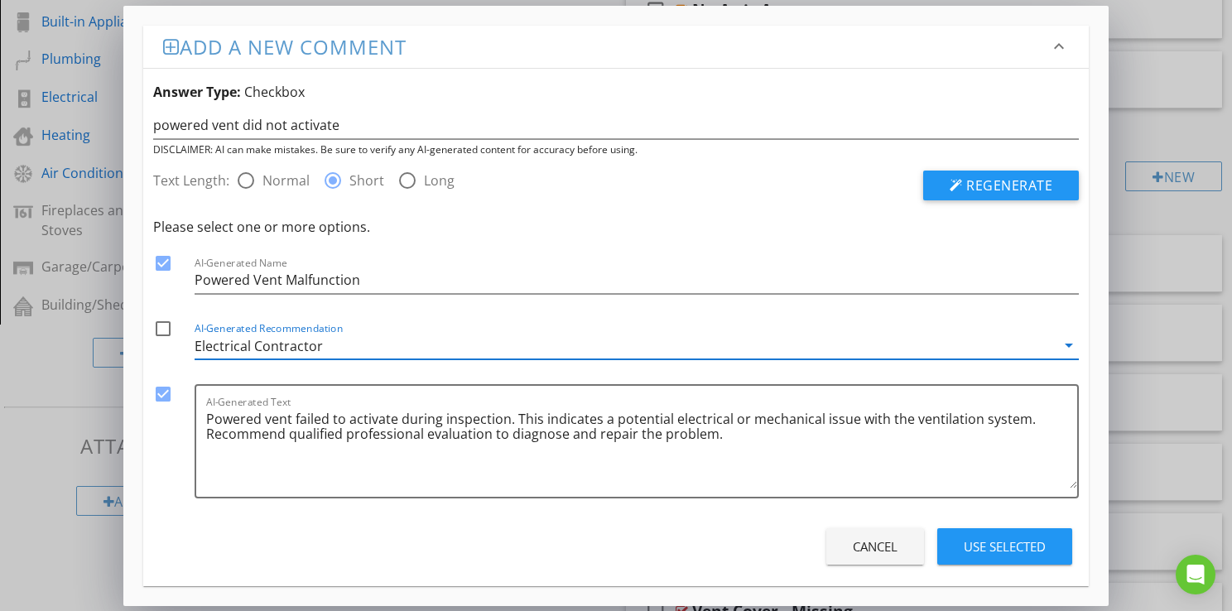
click at [166, 330] on div at bounding box center [163, 329] width 28 height 28
checkbox input "true"
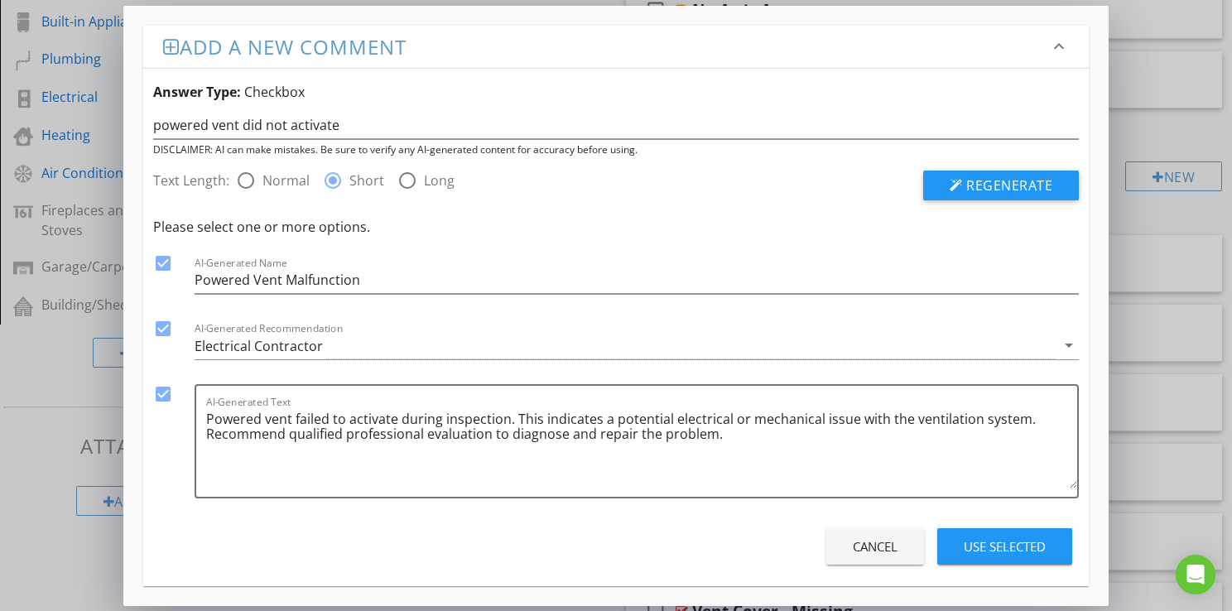
click at [993, 550] on div "Use Selected" at bounding box center [1004, 546] width 82 height 19
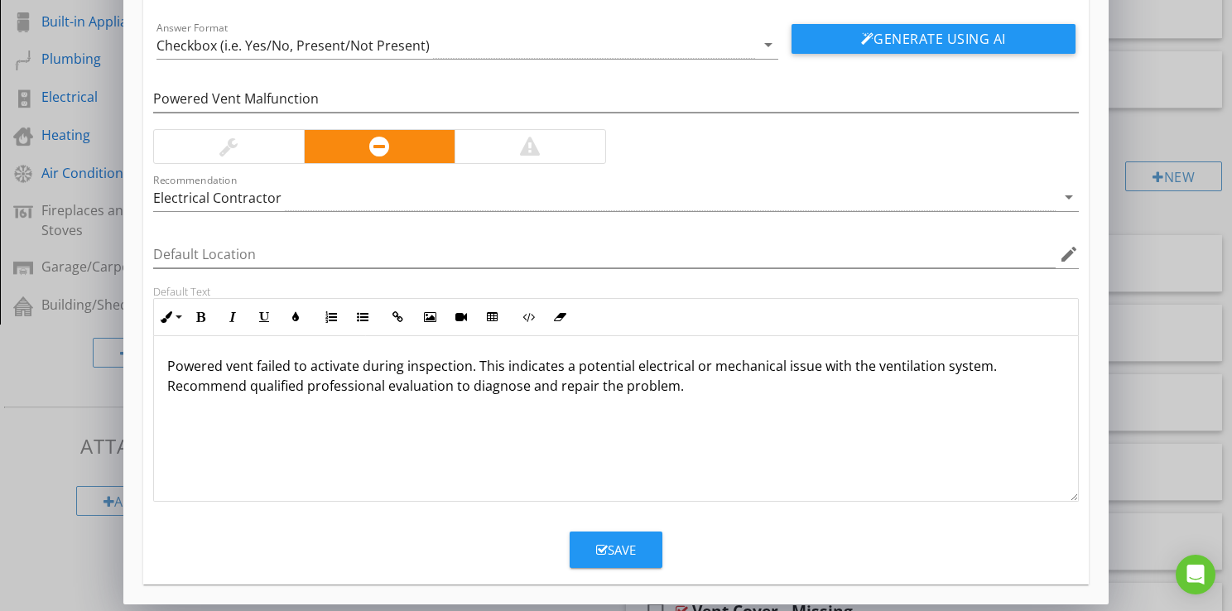
scroll to position [106, 0]
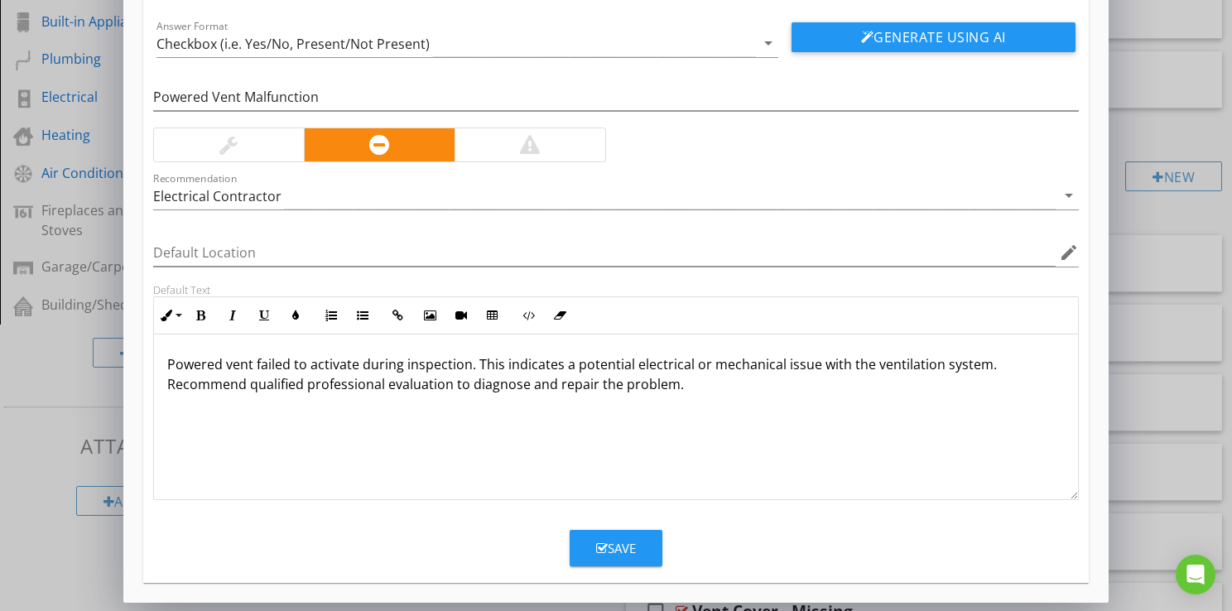
click at [613, 539] on div "Save" at bounding box center [616, 548] width 40 height 19
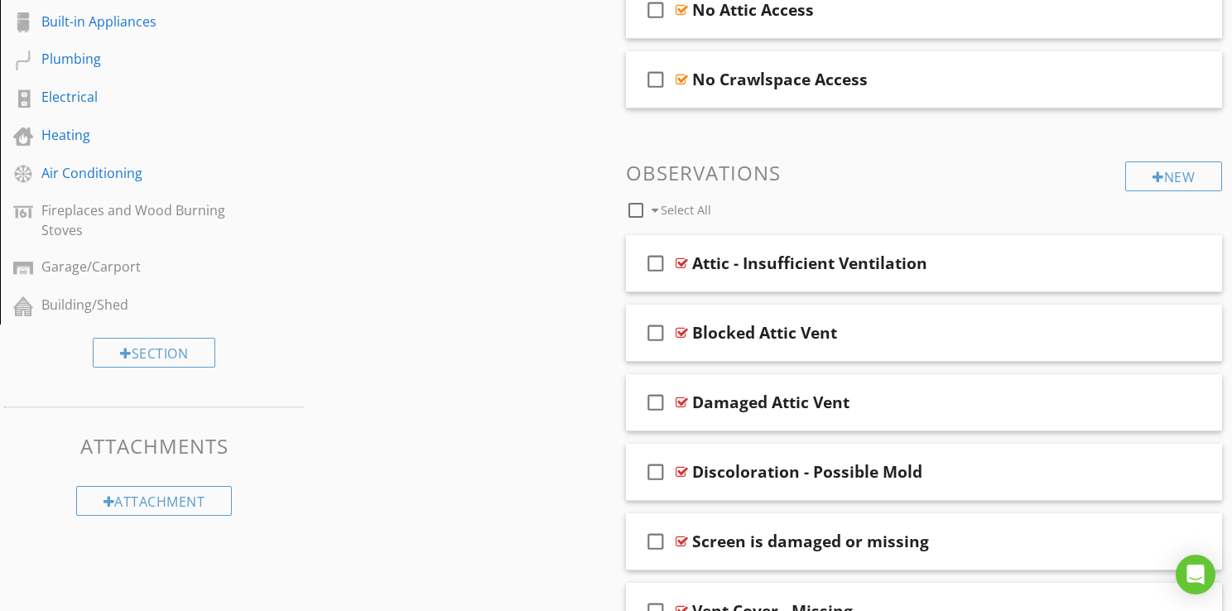
scroll to position [26, 0]
click at [1152, 173] on div "New" at bounding box center [1160, 176] width 97 height 30
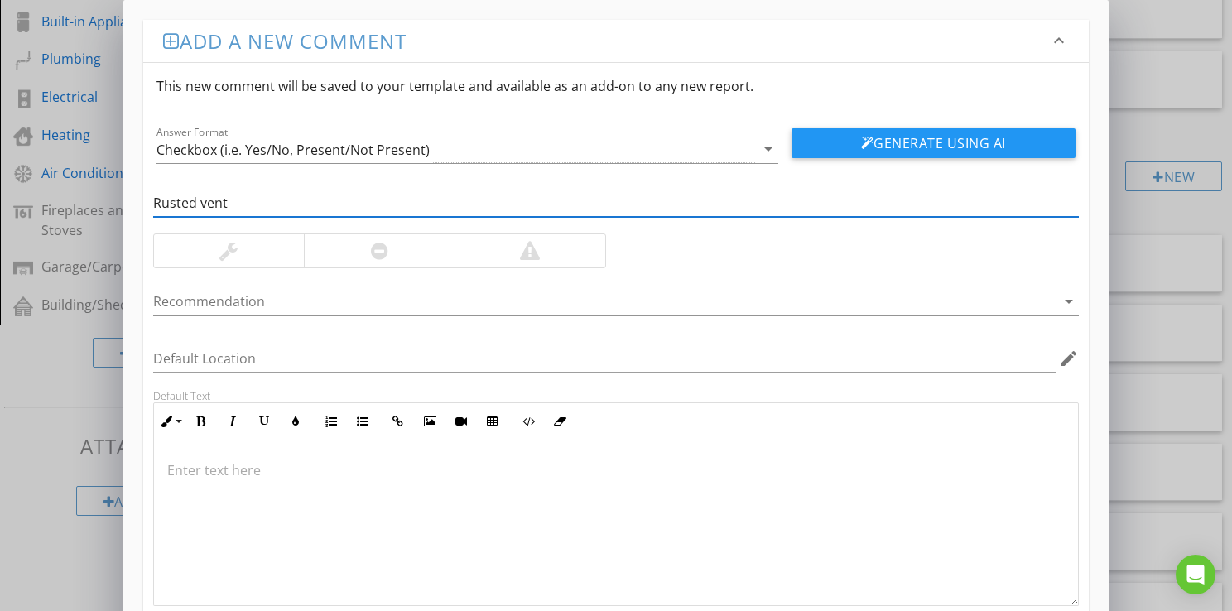
type input "Rusted vent"
click at [385, 255] on div at bounding box center [379, 251] width 17 height 20
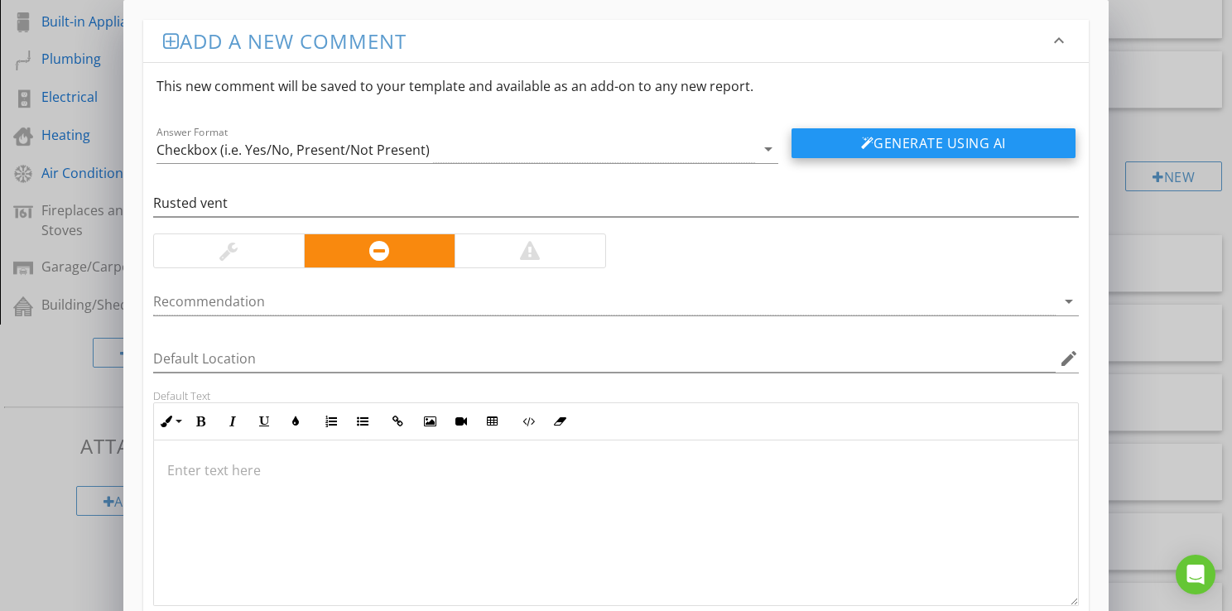
click at [961, 149] on button "Generate Using AI" at bounding box center [933, 143] width 284 height 30
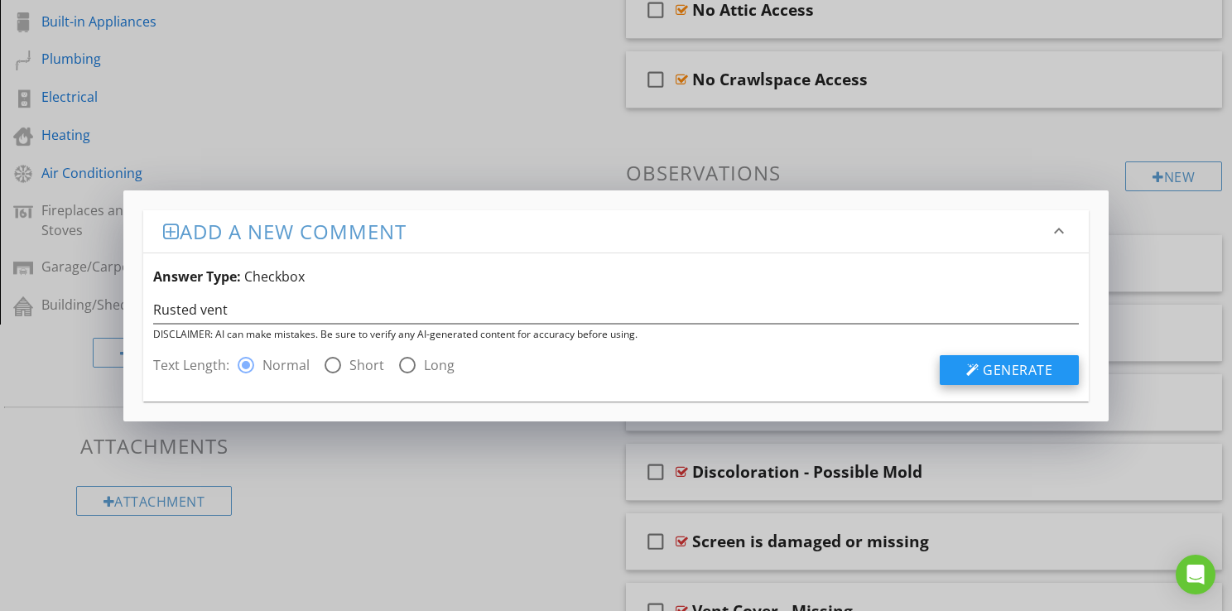
click at [1012, 375] on span "Generate" at bounding box center [1017, 370] width 70 height 18
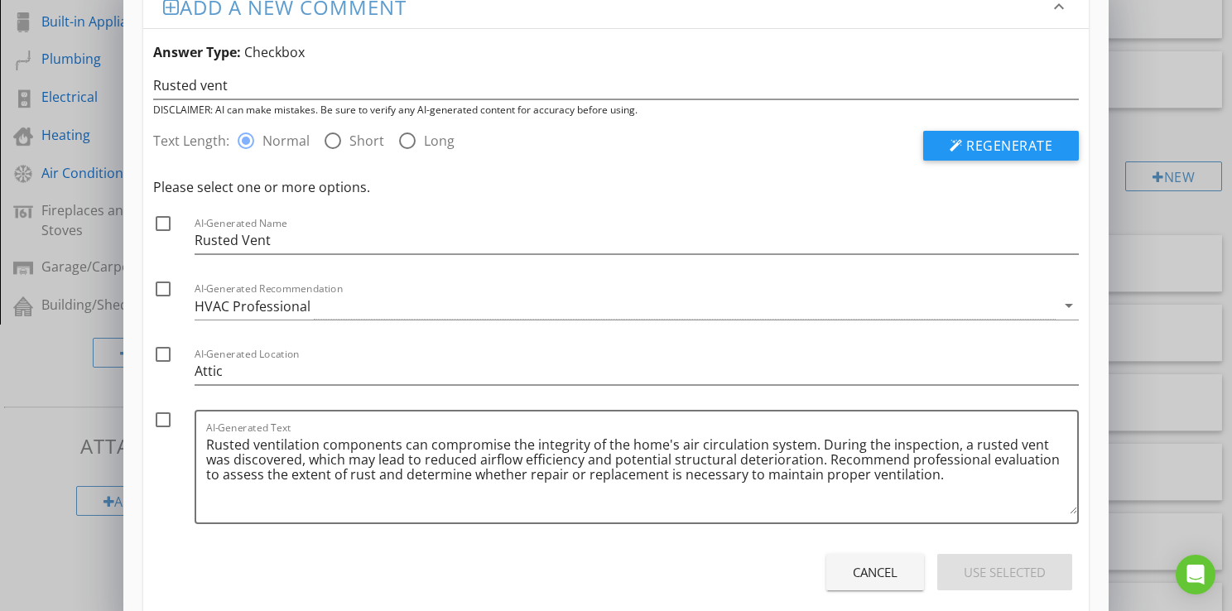
scroll to position [63, 0]
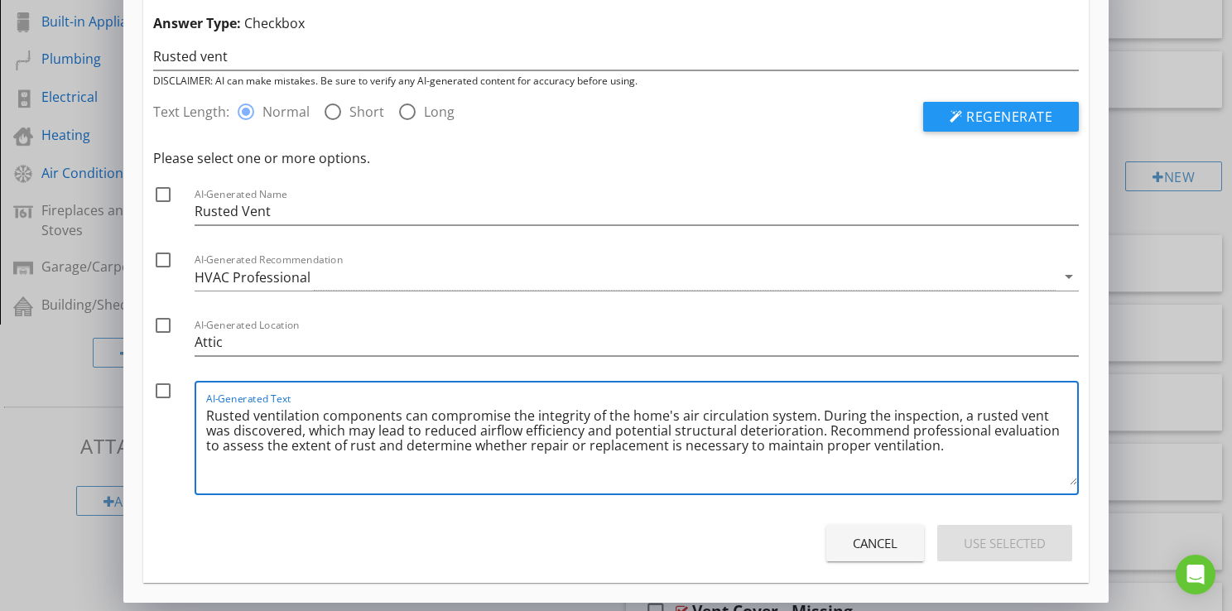
drag, startPoint x: 808, startPoint y: 414, endPoint x: 199, endPoint y: 409, distance: 608.4
click at [199, 409] on div "AI-Generated Text Rusted ventilation components can compromise the integrity of…" at bounding box center [637, 438] width 884 height 114
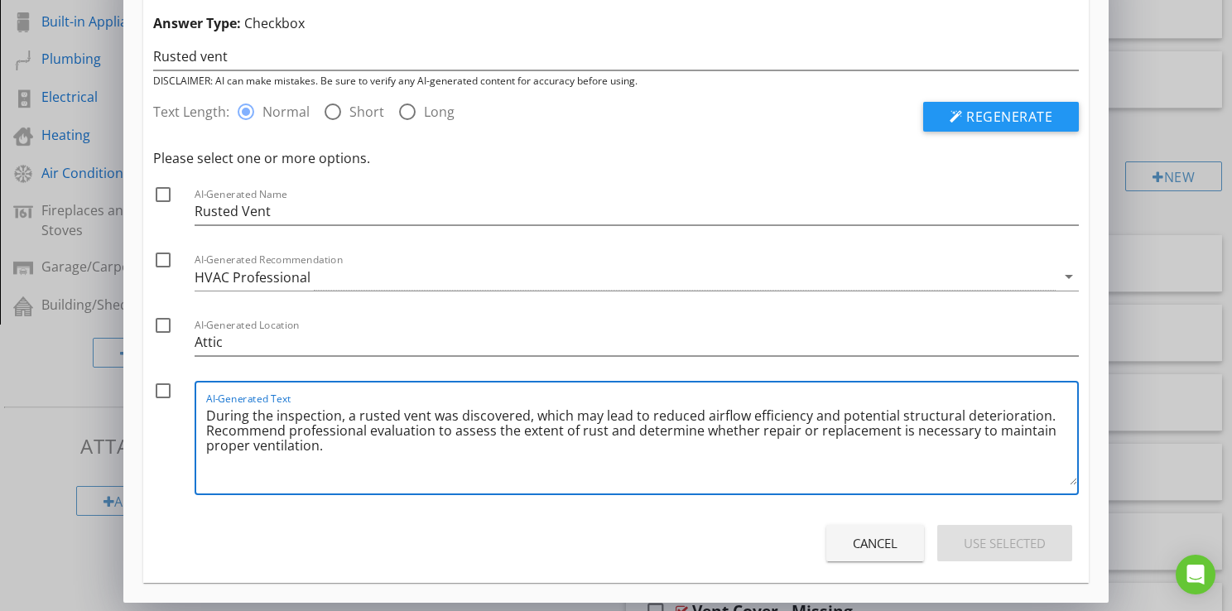
click at [343, 418] on textarea "During the inspection, a rusted vent was discovered, which may lead to reduced …" at bounding box center [641, 443] width 871 height 83
type textarea "During the inspection, a rusted vent was discovered, which may lead to reduced …"
click at [161, 186] on div at bounding box center [163, 194] width 28 height 28
checkbox input "true"
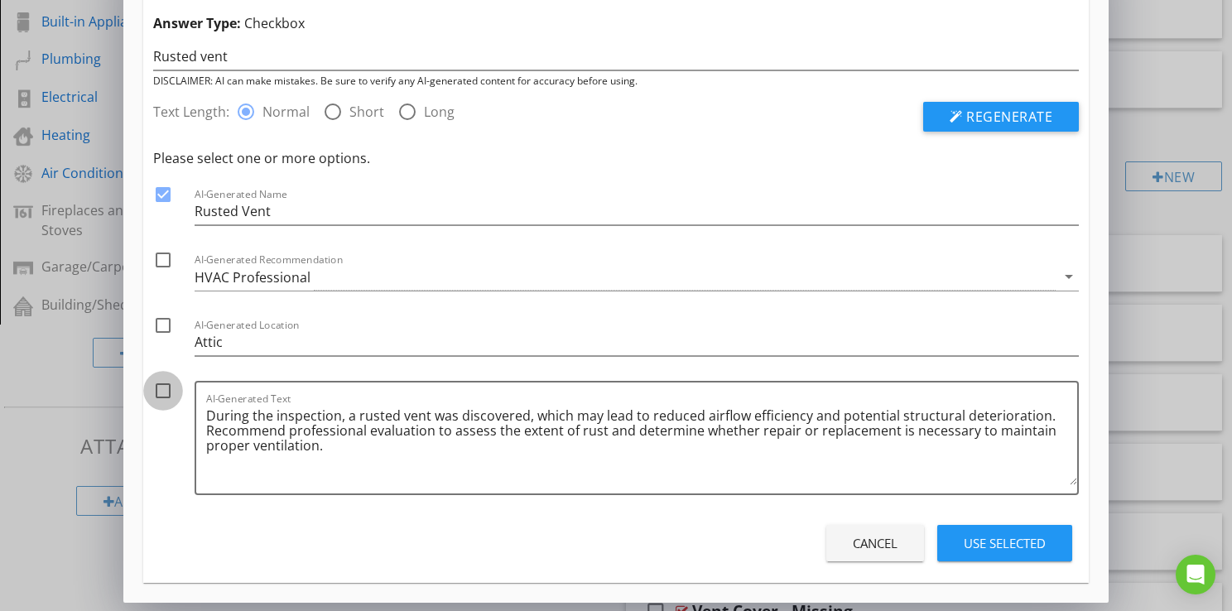
click at [164, 387] on div at bounding box center [163, 391] width 28 height 28
checkbox input "true"
click at [267, 277] on div "HVAC Professional" at bounding box center [253, 277] width 116 height 15
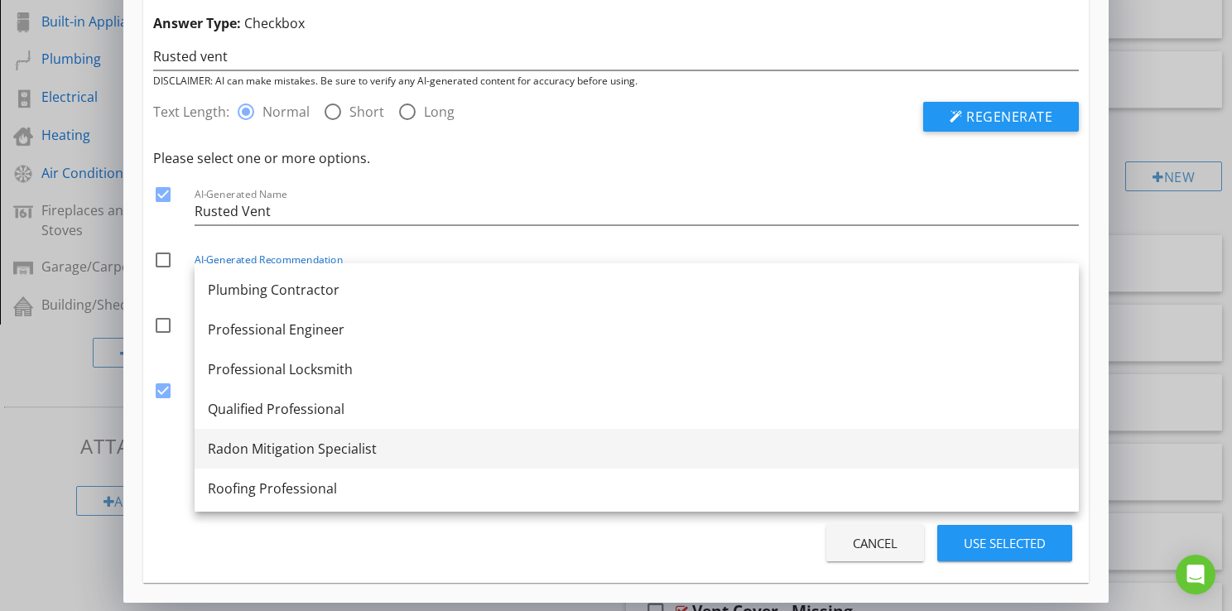
scroll to position [1821, 0]
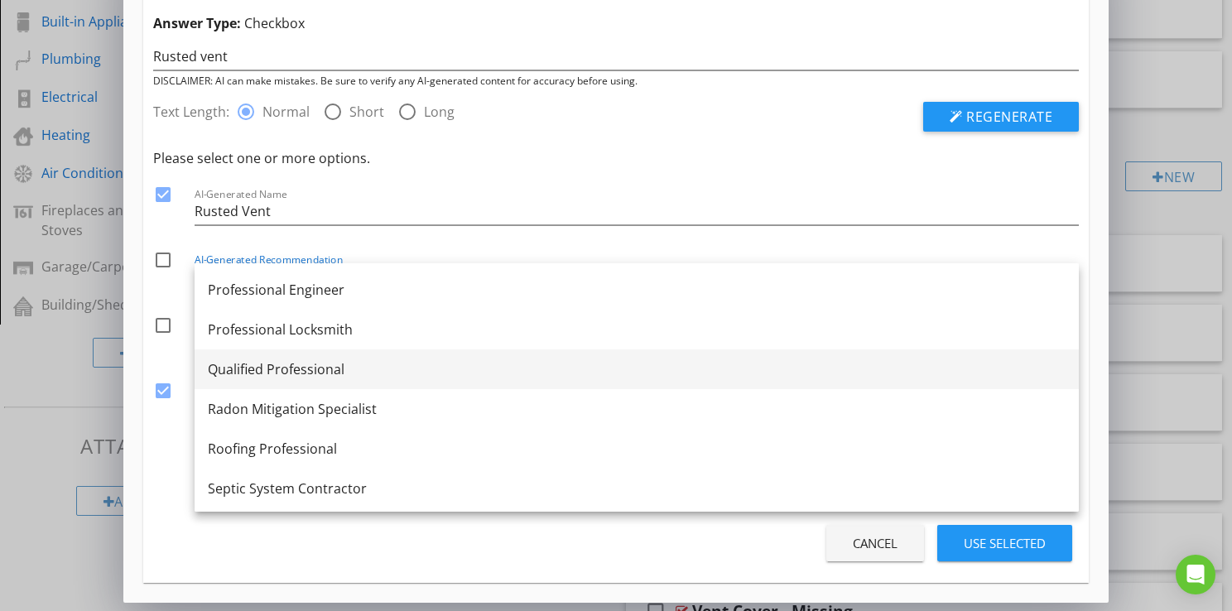
click at [266, 374] on div "Qualified Professional" at bounding box center [637, 369] width 858 height 20
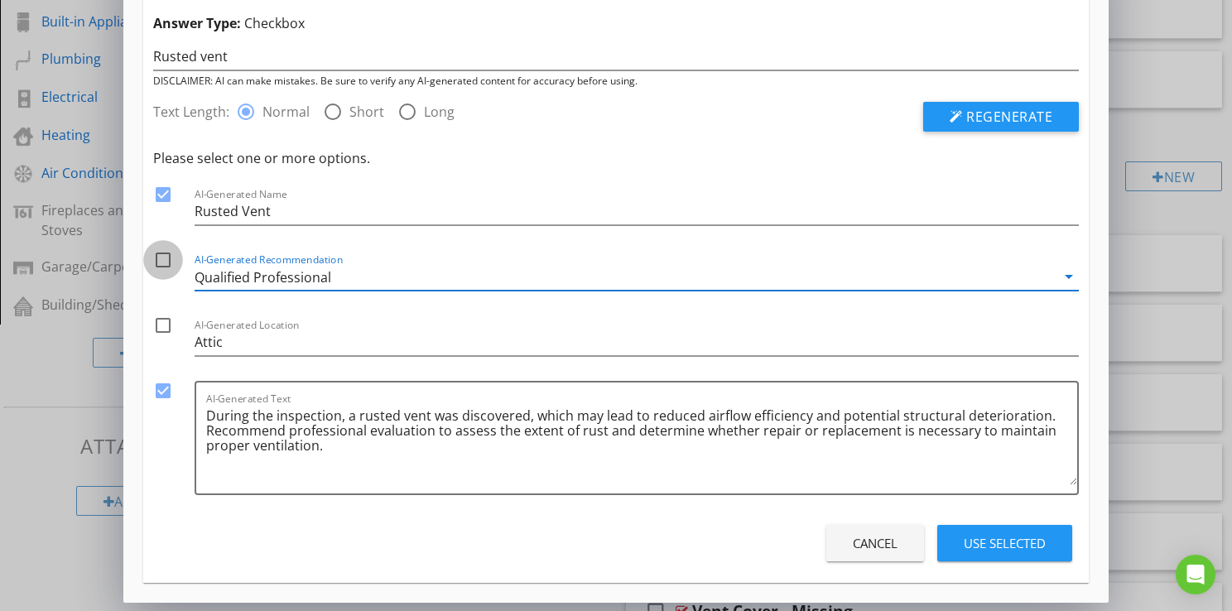
click at [156, 257] on div at bounding box center [163, 260] width 28 height 28
checkbox input "true"
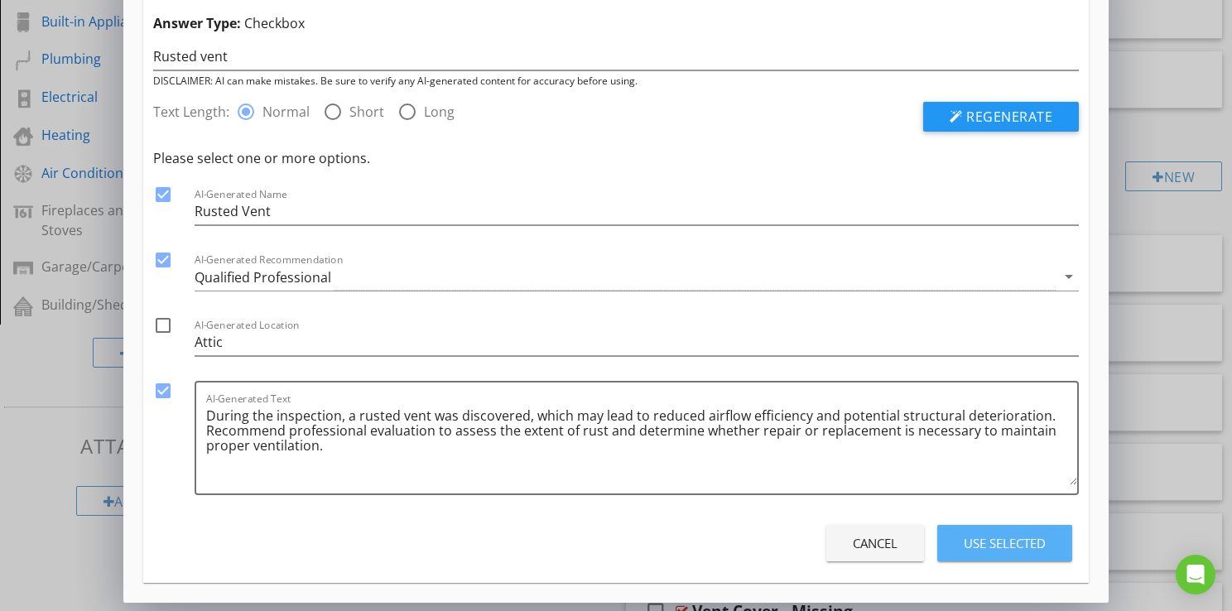
click at [997, 538] on div "Use Selected" at bounding box center [1004, 543] width 82 height 19
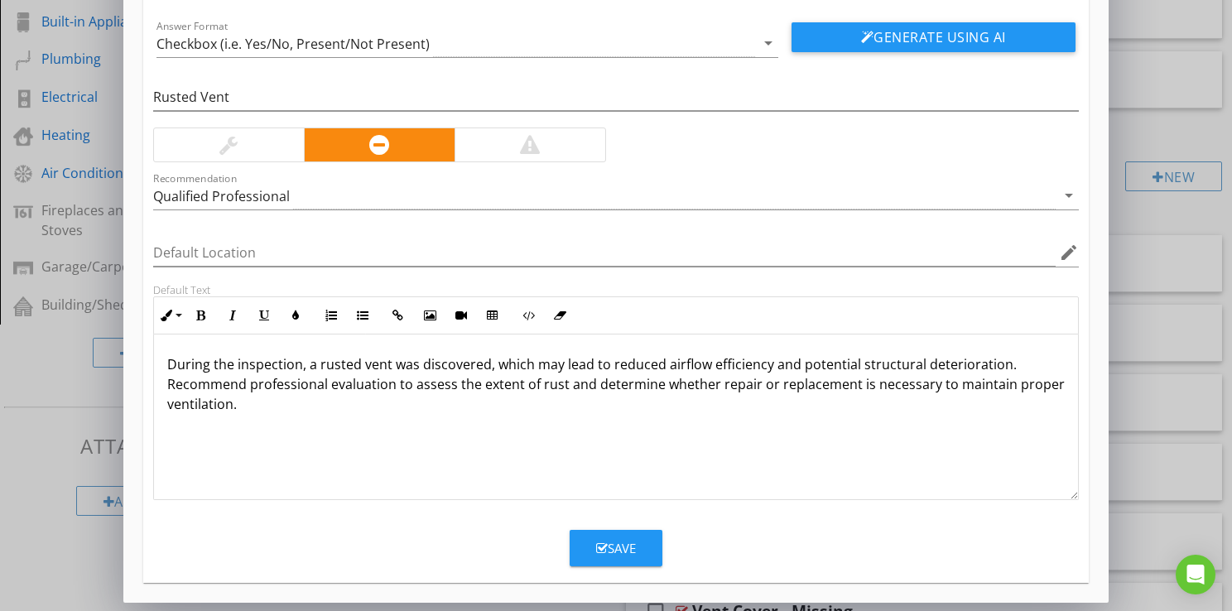
click at [637, 543] on button "Save" at bounding box center [615, 548] width 93 height 36
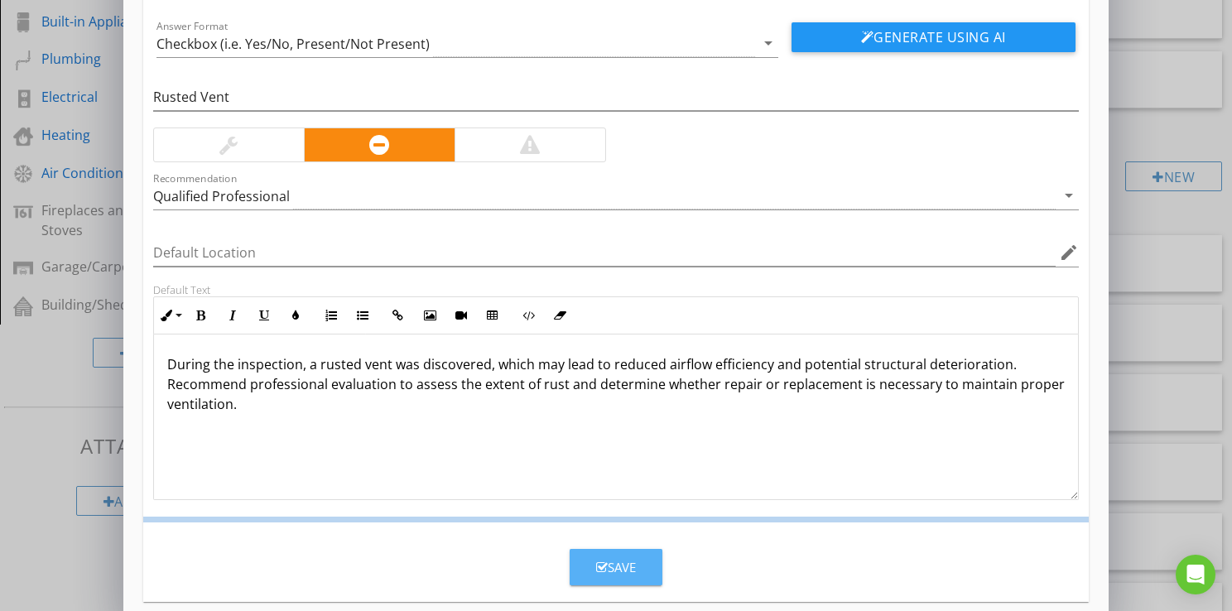
scroll to position [26, 0]
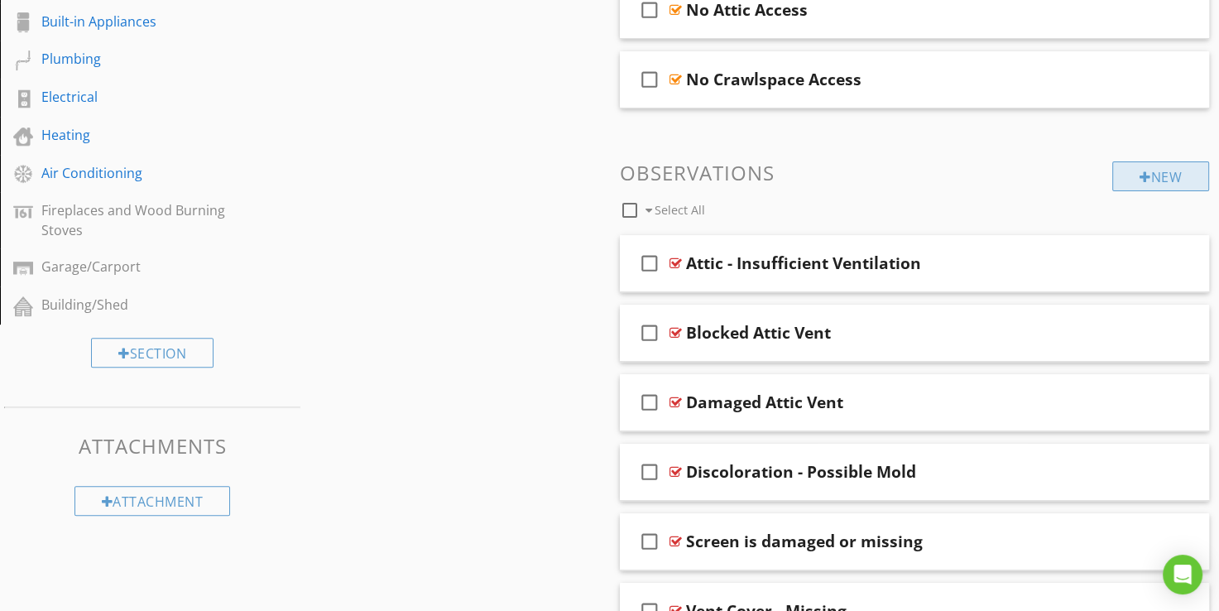
click at [1140, 171] on div at bounding box center [1146, 177] width 12 height 13
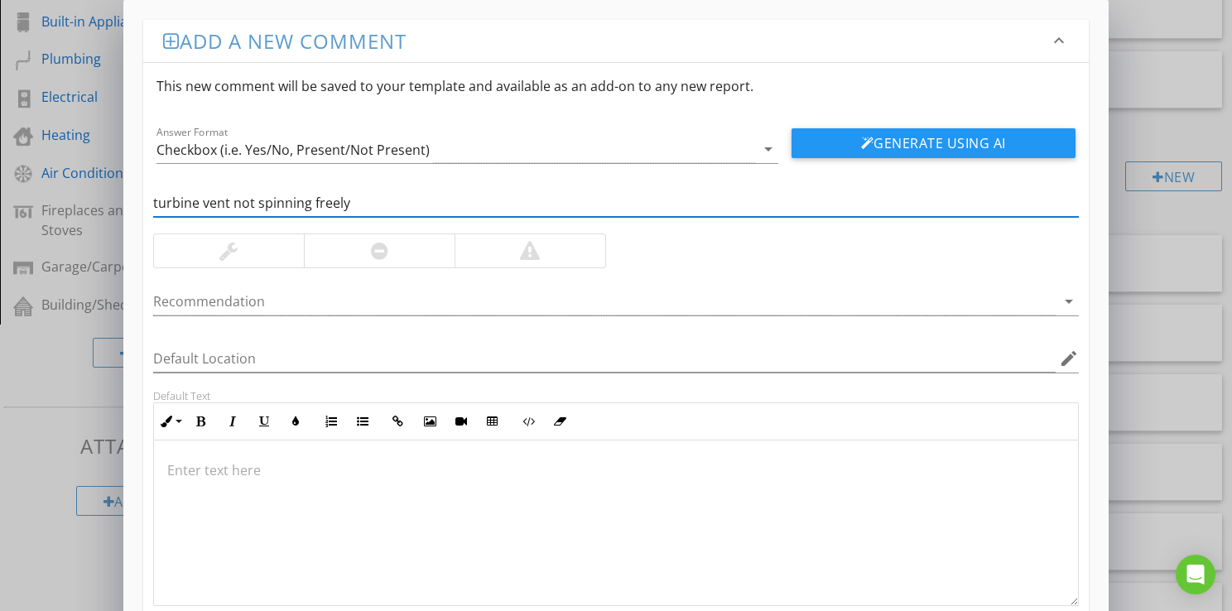
type input "turbine vent not spinning freely"
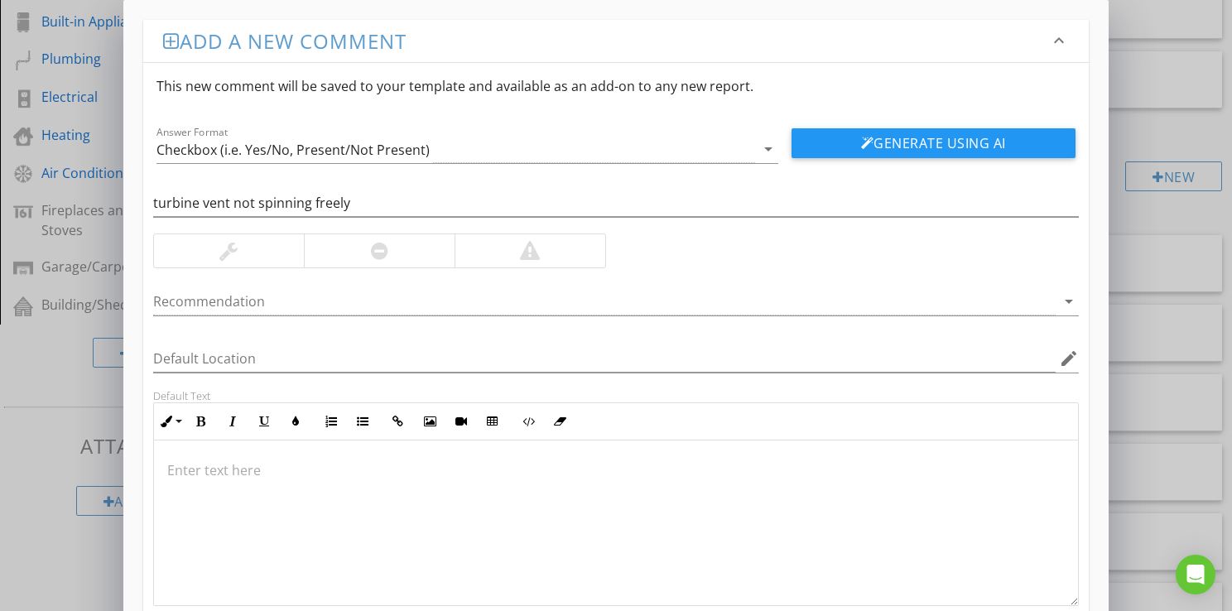
click at [414, 242] on div at bounding box center [379, 250] width 151 height 33
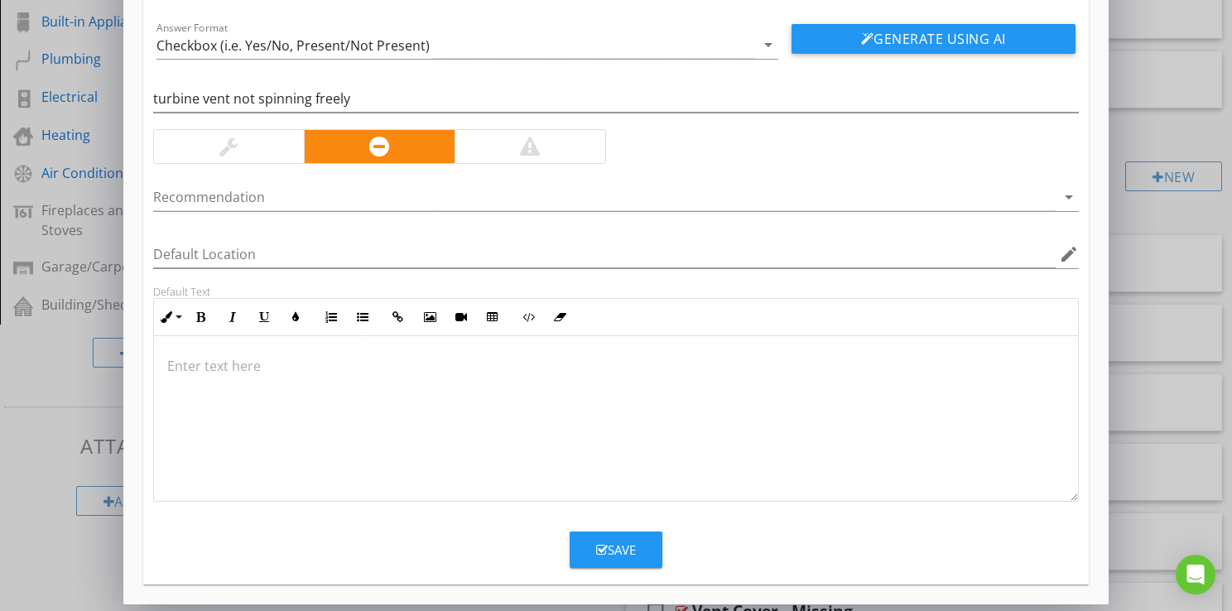
scroll to position [106, 0]
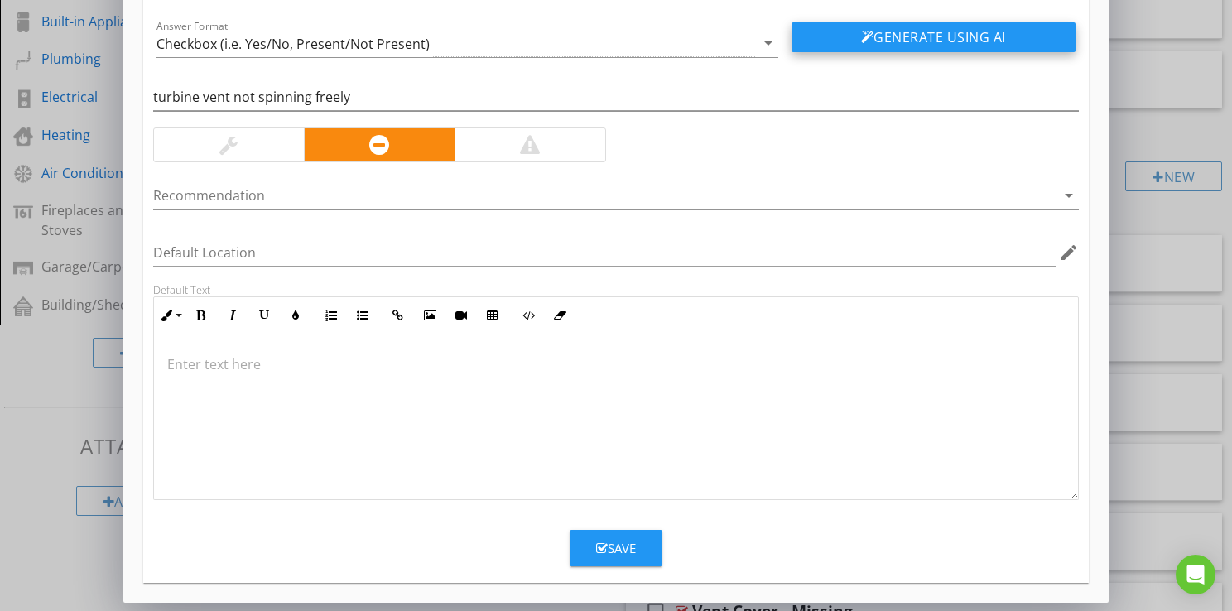
click at [930, 45] on button "Generate Using AI" at bounding box center [933, 37] width 284 height 30
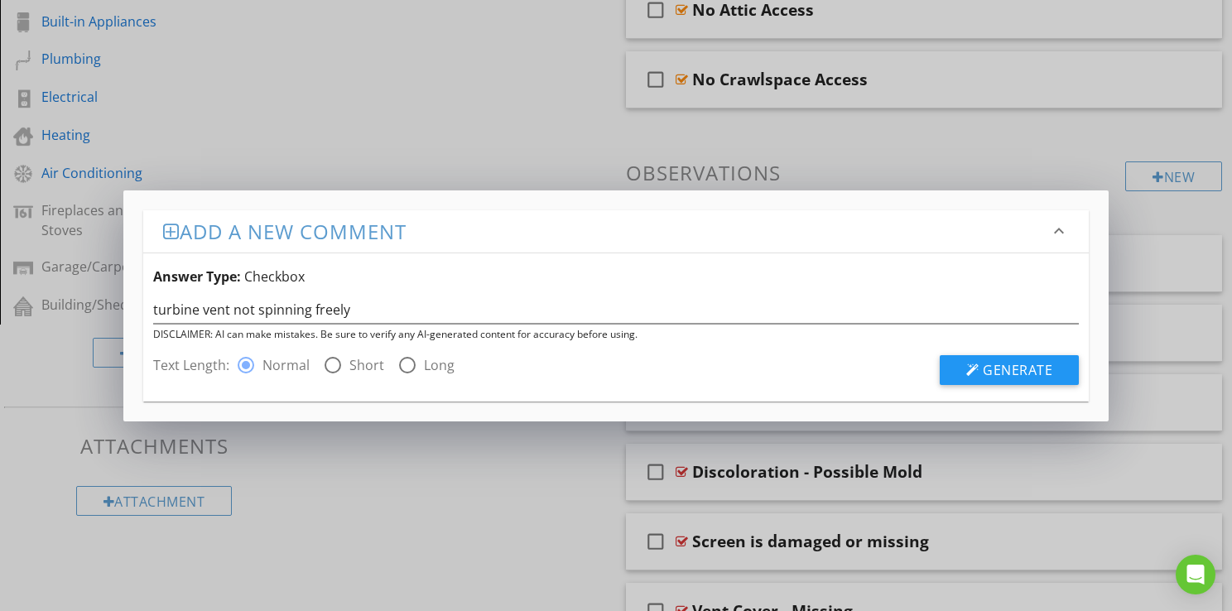
scroll to position [0, 0]
click at [1039, 371] on span "Generate" at bounding box center [1017, 370] width 70 height 18
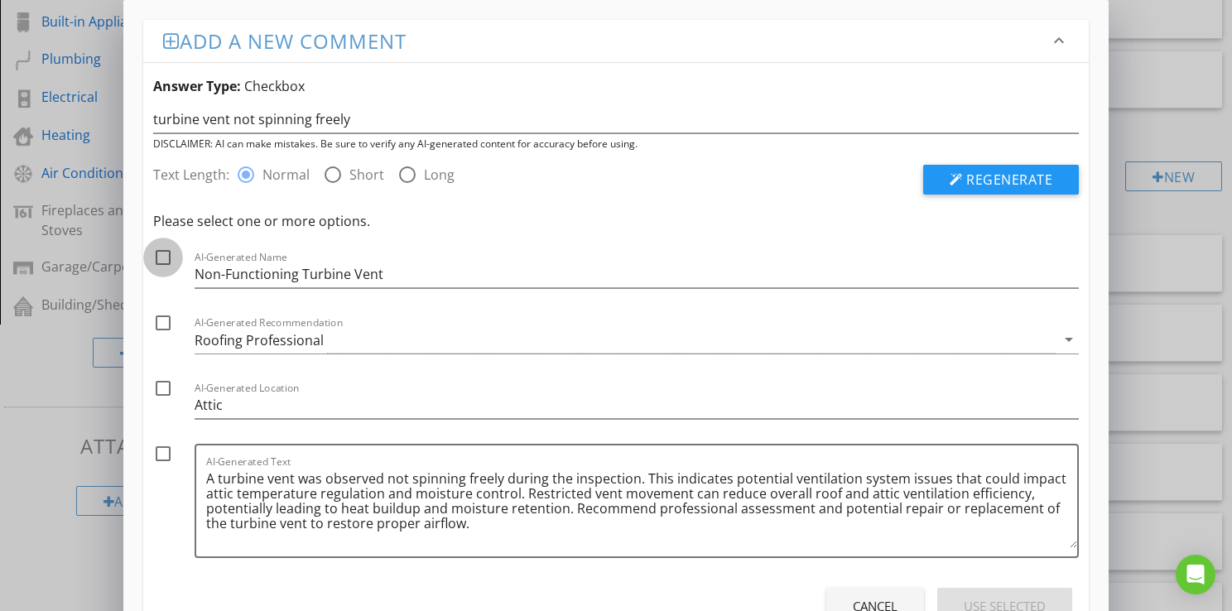
click at [163, 258] on div at bounding box center [163, 257] width 28 height 28
checkbox input "true"
click at [159, 321] on div at bounding box center [163, 323] width 28 height 28
checkbox input "true"
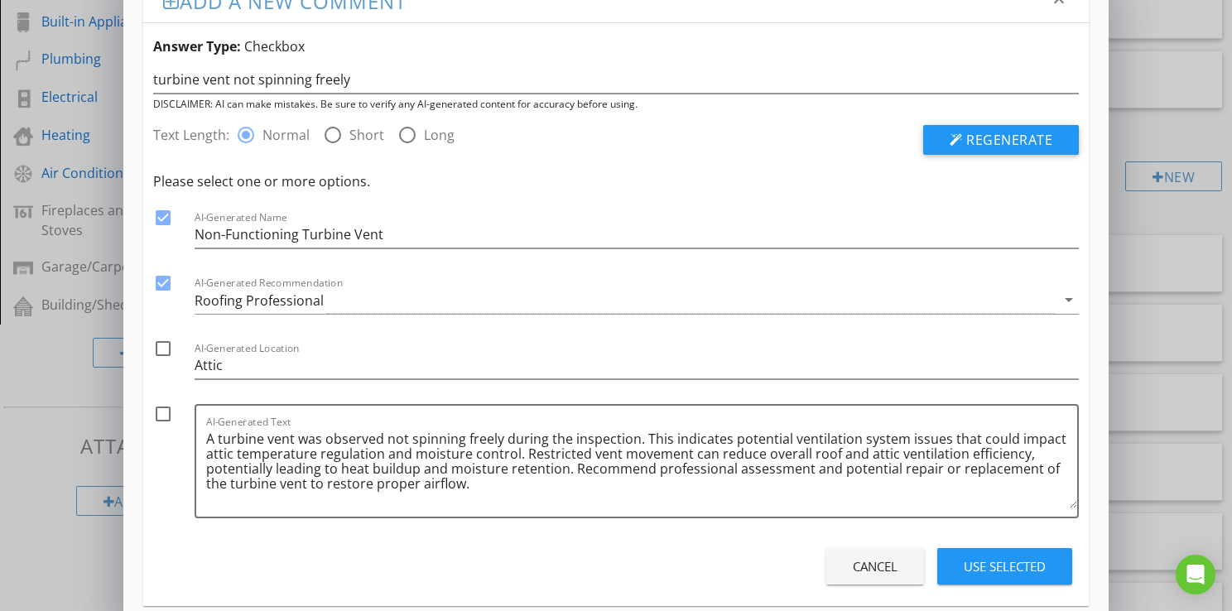
scroll to position [63, 0]
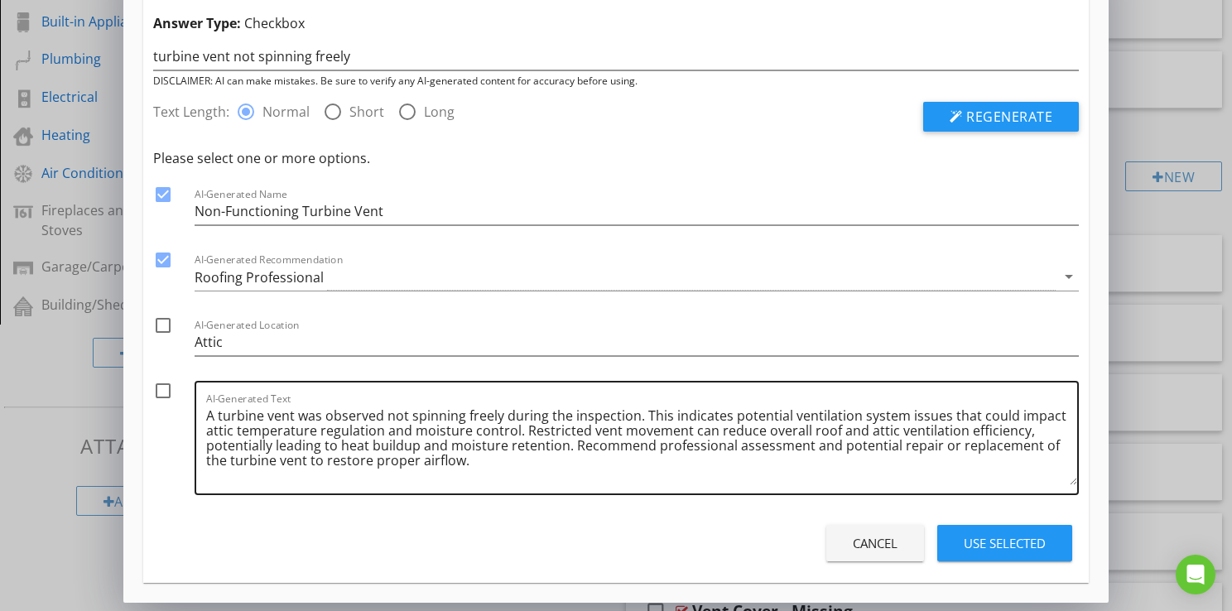
click at [502, 413] on textarea "A turbine vent was observed not spinning freely during the inspection. This ind…" at bounding box center [641, 443] width 871 height 83
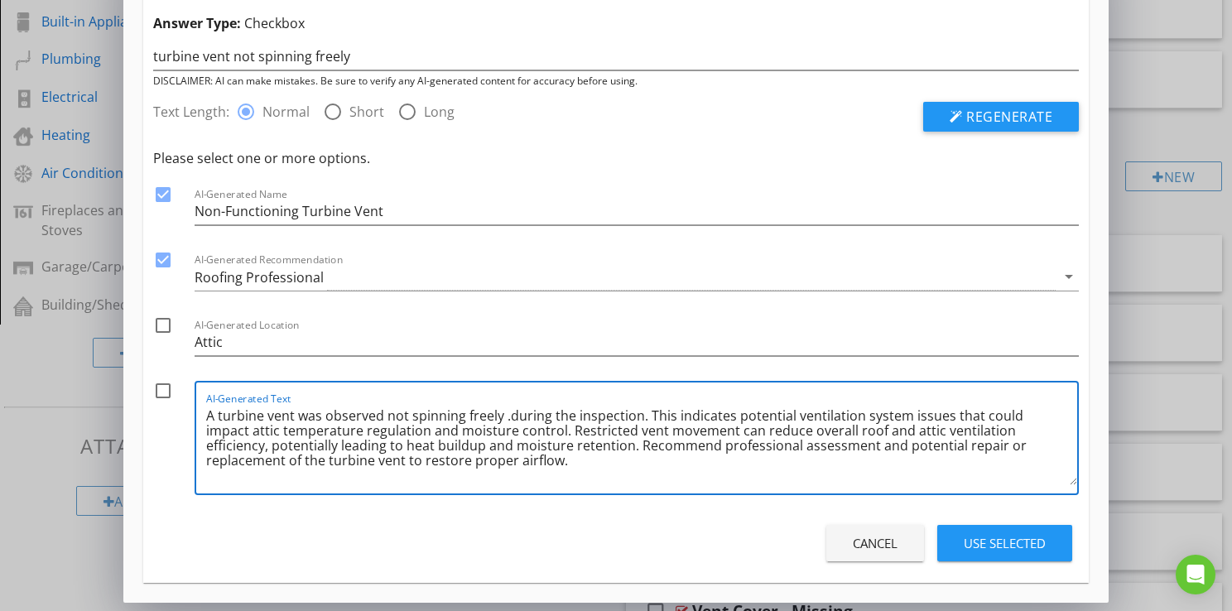
type textarea "A turbine vent was observed not spinning freely during the inspection. This ind…"
click at [166, 392] on div at bounding box center [163, 391] width 28 height 28
checkbox input "true"
drag, startPoint x: 522, startPoint y: 429, endPoint x: 568, endPoint y: 449, distance: 50.0
click at [568, 449] on textarea "A turbine vent was observed not spinning freely during the inspection. This ind…" at bounding box center [641, 443] width 871 height 83
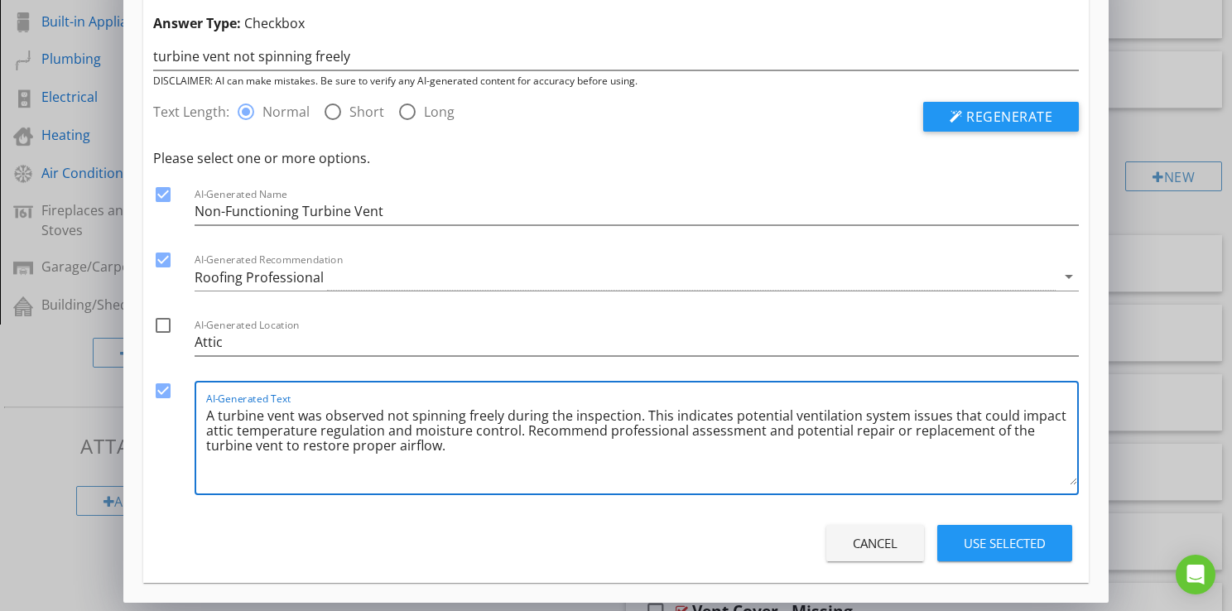
type textarea "A turbine vent was observed not spinning freely during the inspection. This ind…"
click at [983, 542] on div "Use Selected" at bounding box center [1004, 543] width 82 height 19
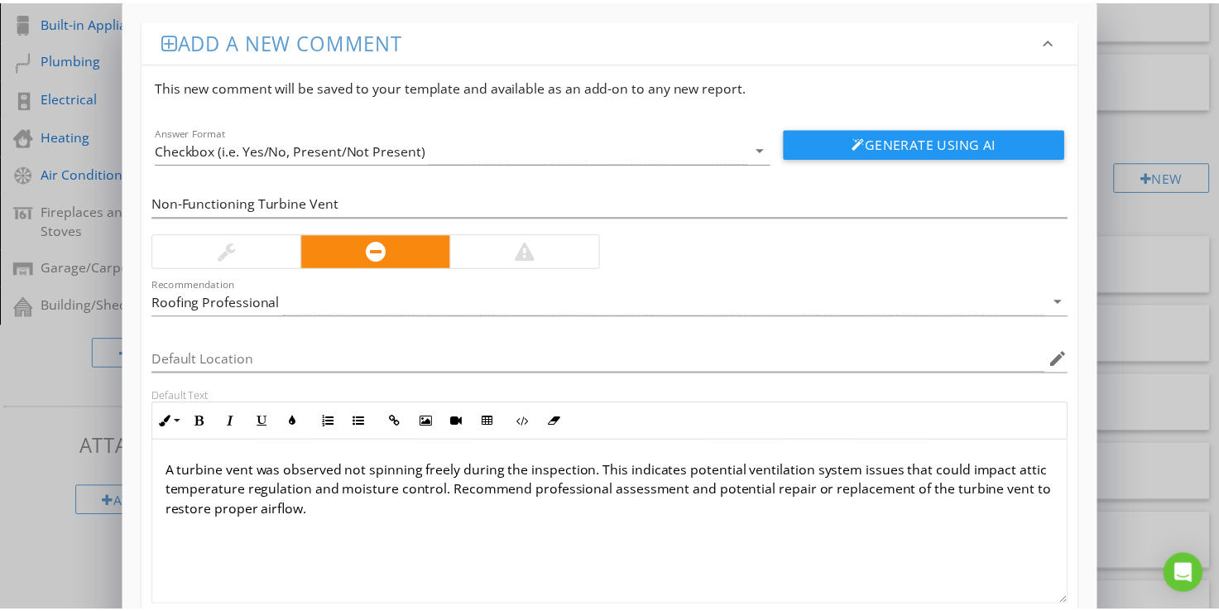
scroll to position [106, 0]
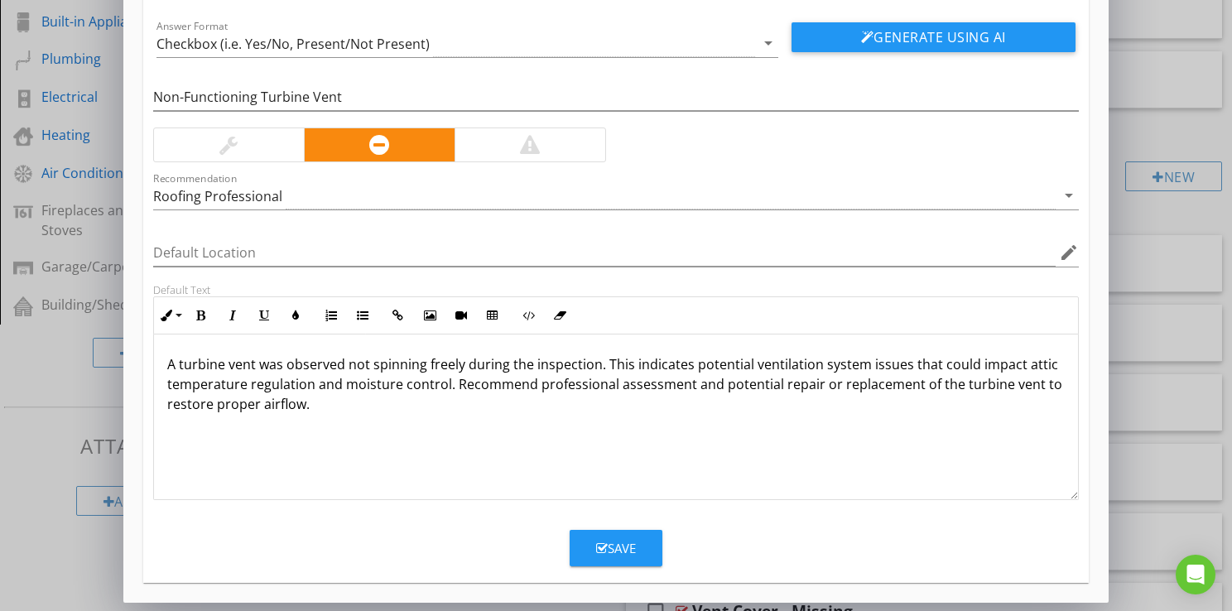
click at [608, 546] on div "Save" at bounding box center [616, 548] width 40 height 19
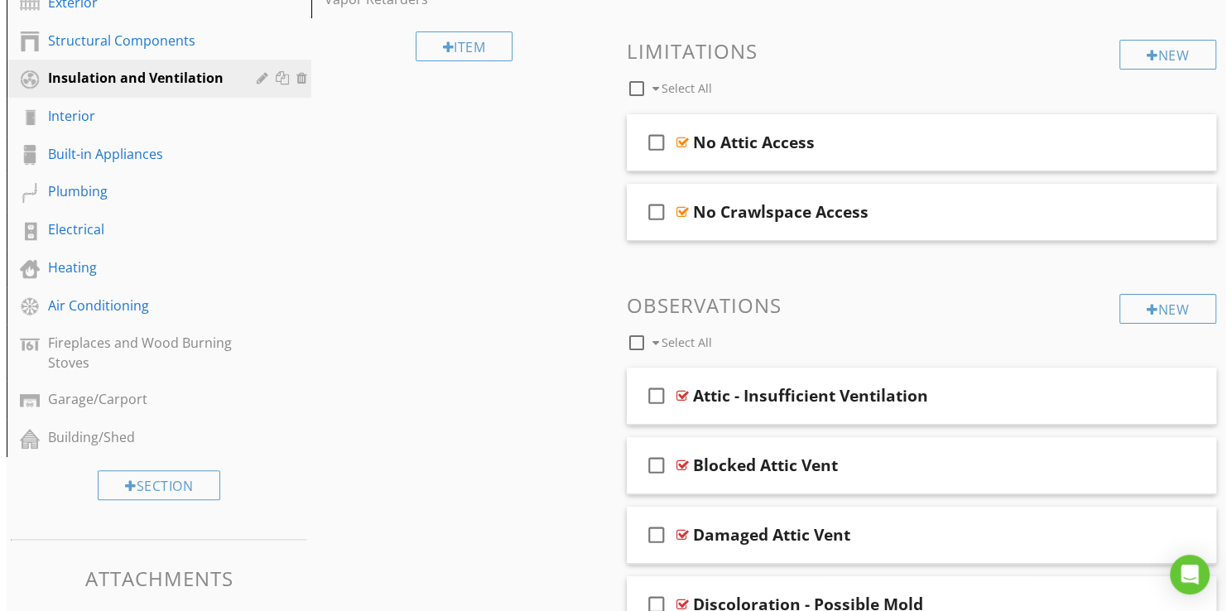
scroll to position [430, 0]
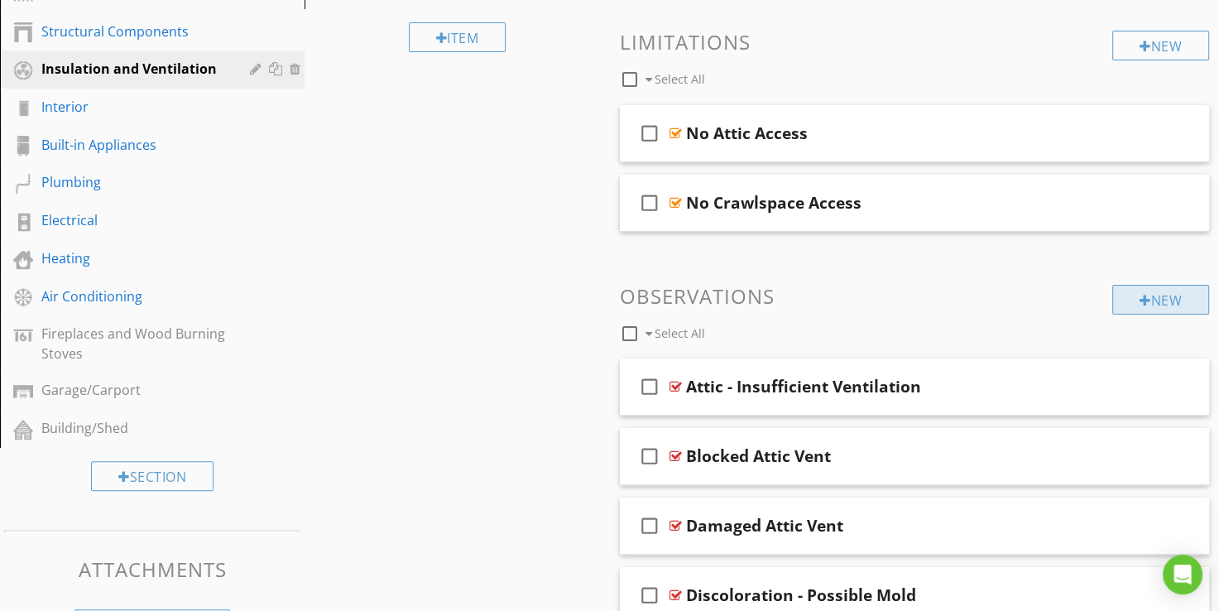
click at [1116, 303] on div "New" at bounding box center [1160, 300] width 97 height 30
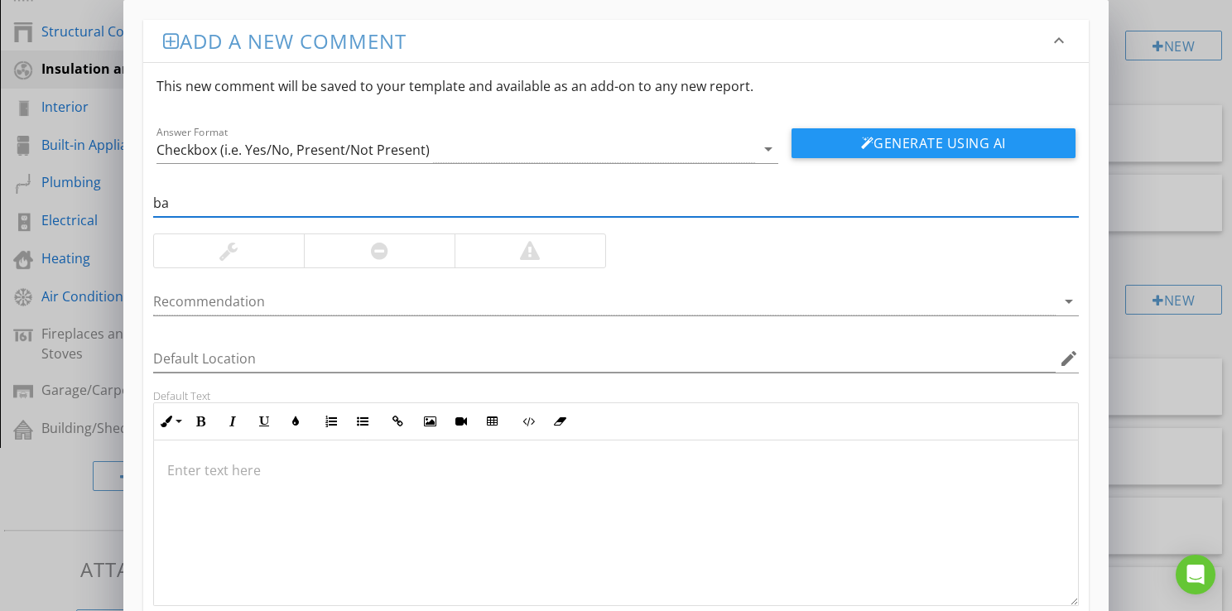
type input "b"
type input "basement windows not opening"
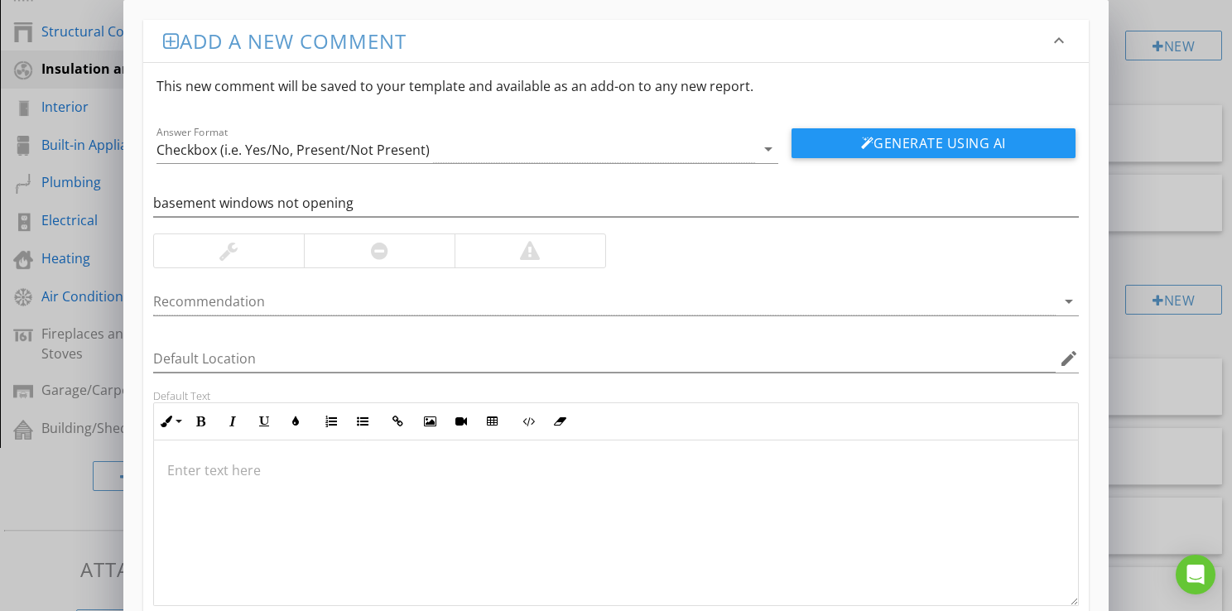
click at [382, 263] on div at bounding box center [379, 250] width 151 height 33
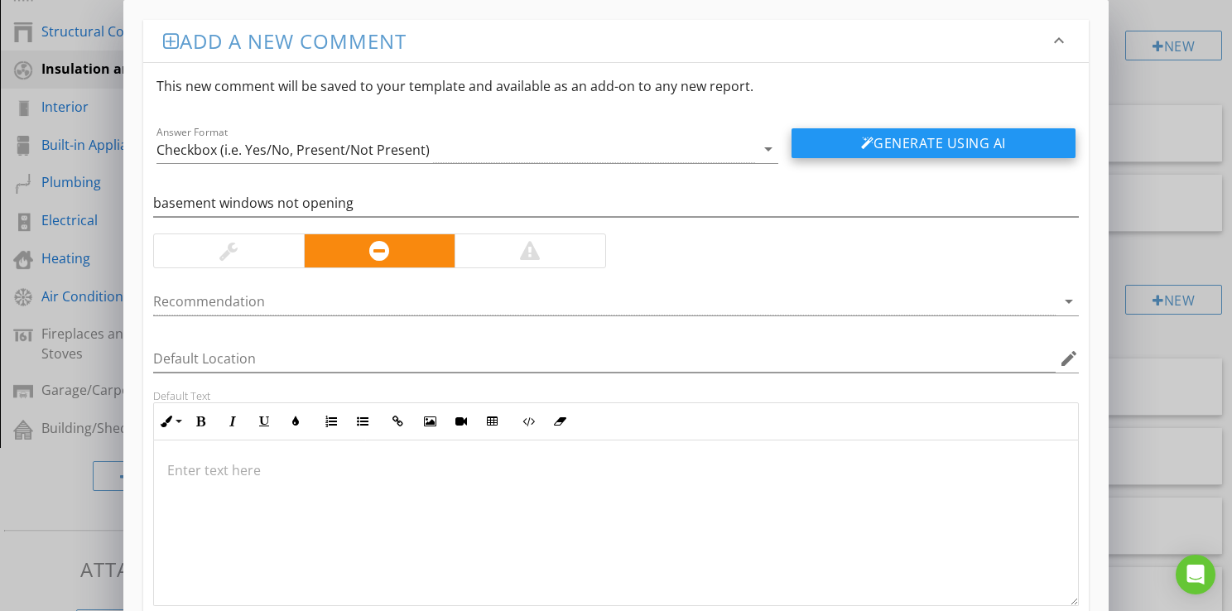
click at [824, 147] on button "Generate Using AI" at bounding box center [933, 143] width 284 height 30
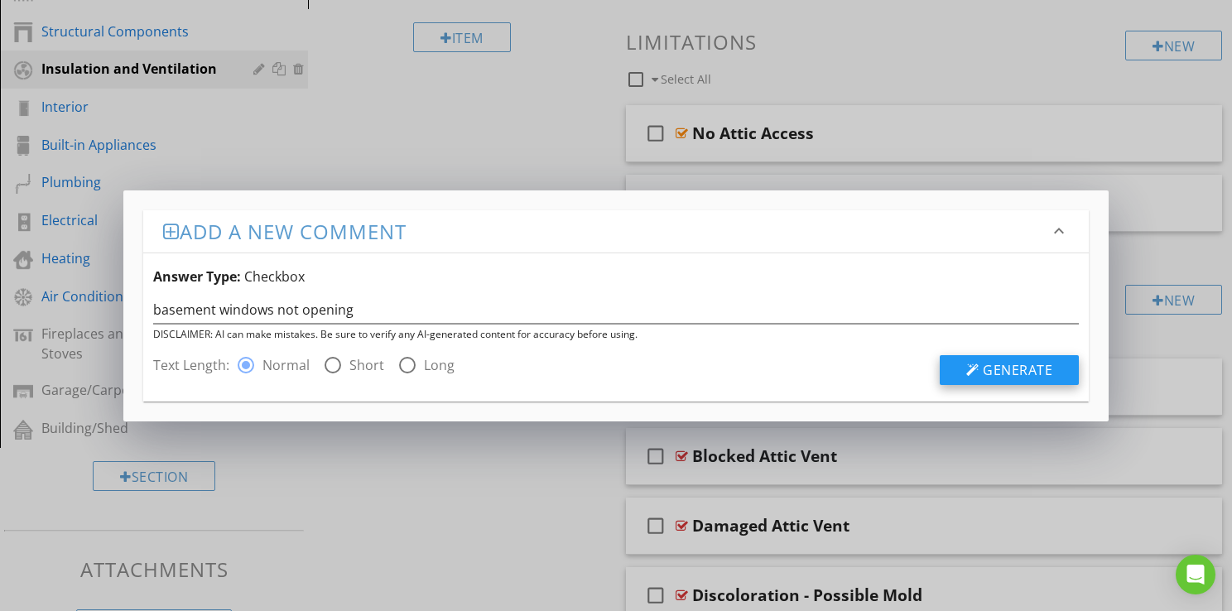
click at [1021, 370] on span "Generate" at bounding box center [1017, 370] width 70 height 18
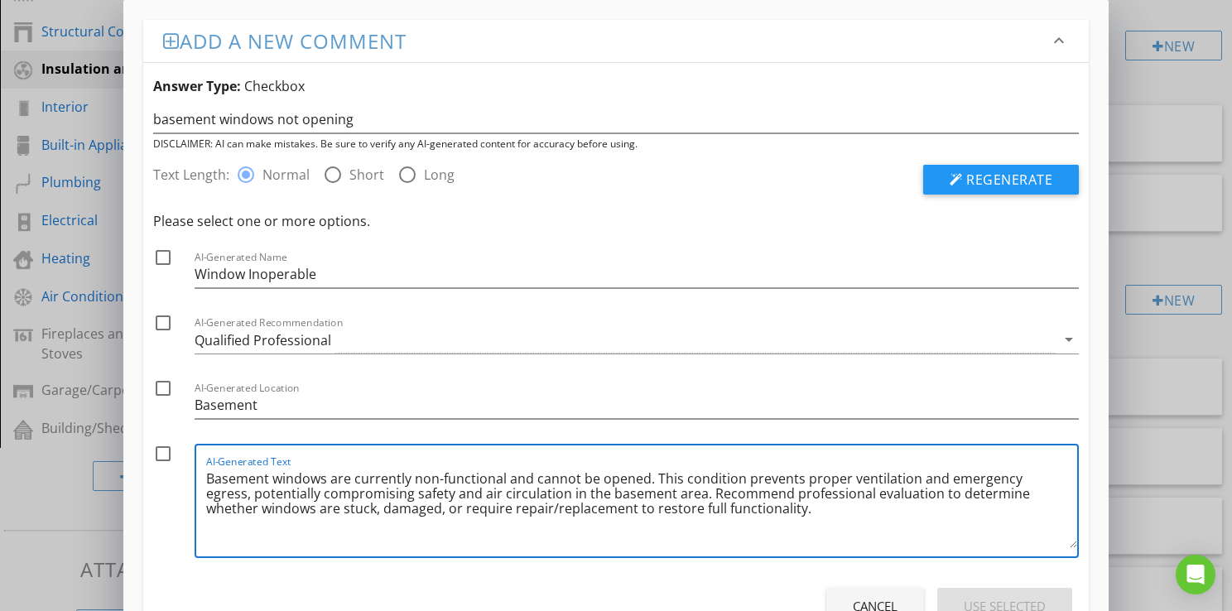
drag, startPoint x: 914, startPoint y: 480, endPoint x: 272, endPoint y: 497, distance: 641.7
click at [272, 497] on textarea "Basement windows are currently non-functional and cannot be opened. This condit…" at bounding box center [641, 506] width 871 height 83
click at [1046, 479] on textarea "Basement windows are currently non-functional and cannot be opened. This condit…" at bounding box center [641, 506] width 871 height 83
type textarea "Basement windows are currently non-functional and cannot be opened. This condit…"
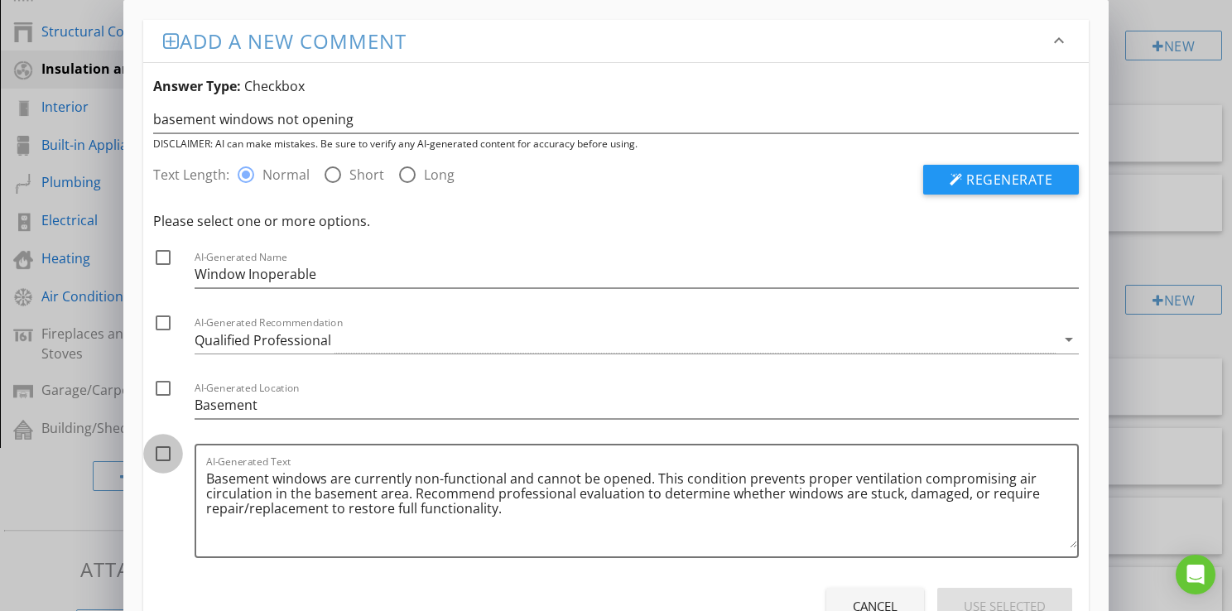
click at [156, 459] on div at bounding box center [163, 454] width 28 height 28
checkbox input "true"
click at [163, 325] on div at bounding box center [163, 323] width 28 height 28
checkbox input "true"
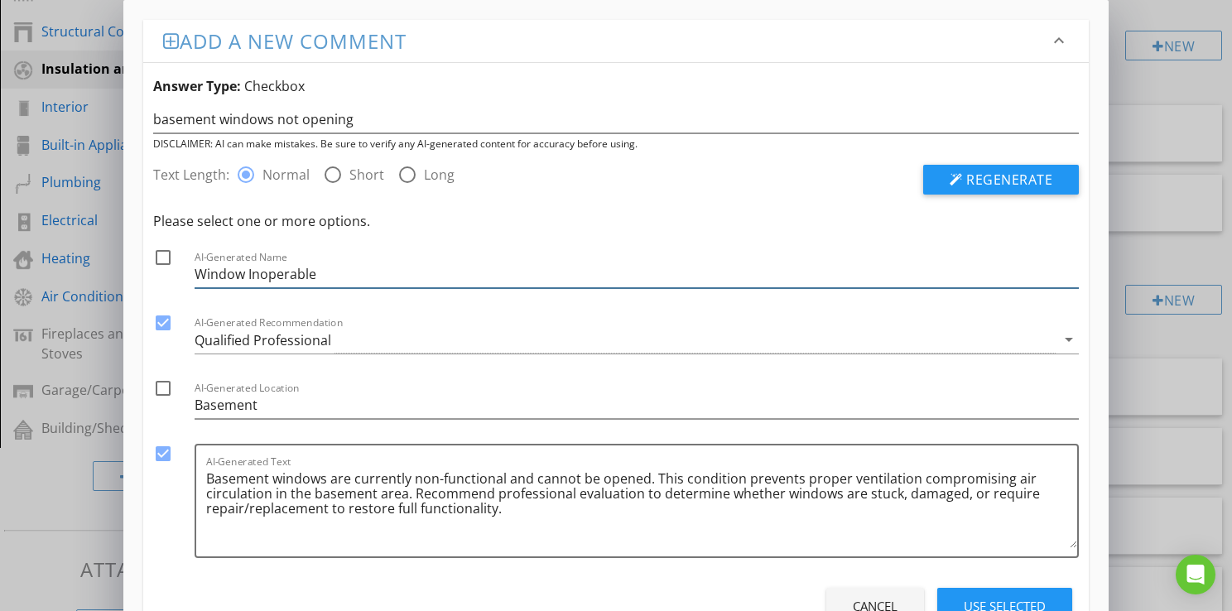
click at [195, 280] on input "Window Inoperable" at bounding box center [637, 274] width 884 height 27
type input "Basement Window Inoperable"
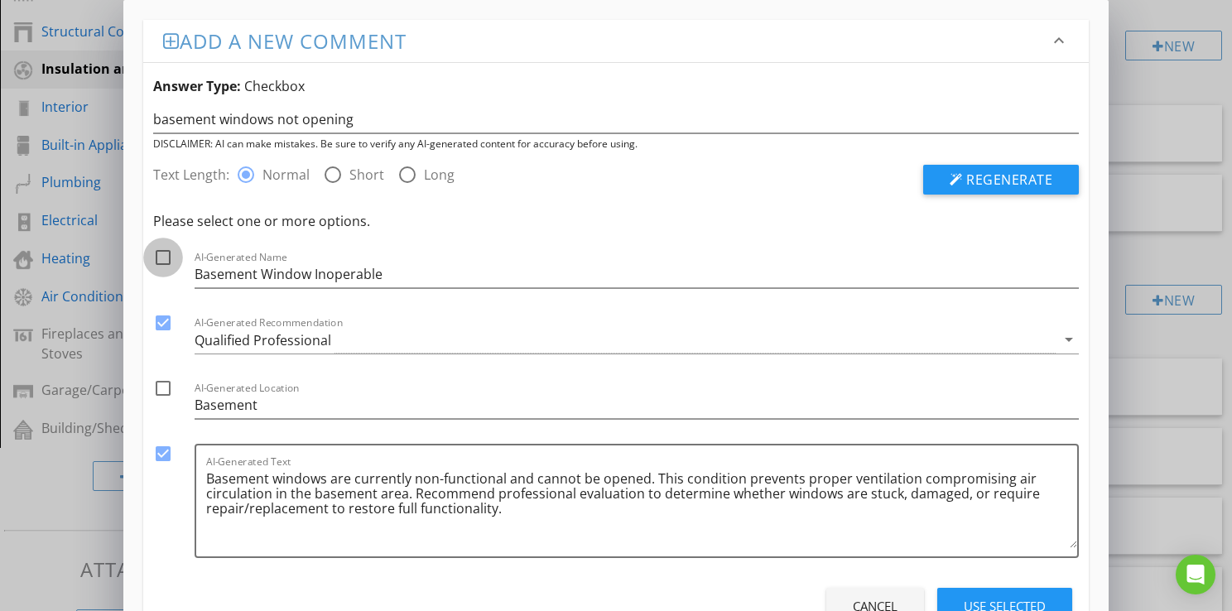
click at [162, 255] on div at bounding box center [163, 257] width 28 height 28
checkbox input "true"
click at [1003, 601] on div "Use Selected" at bounding box center [1004, 606] width 82 height 19
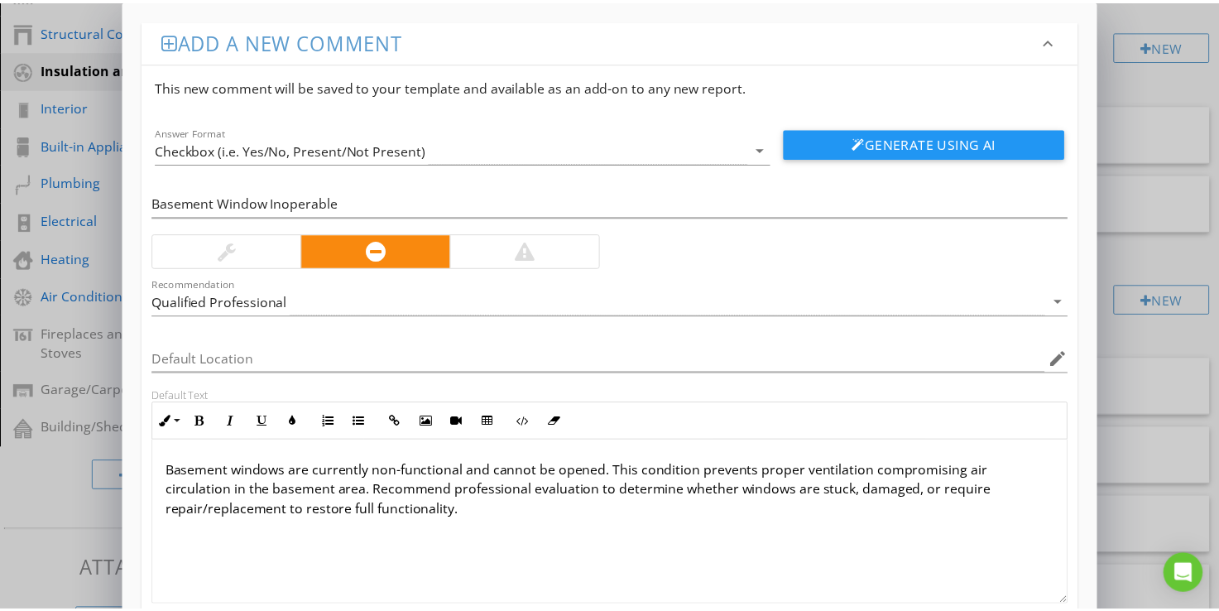
scroll to position [106, 0]
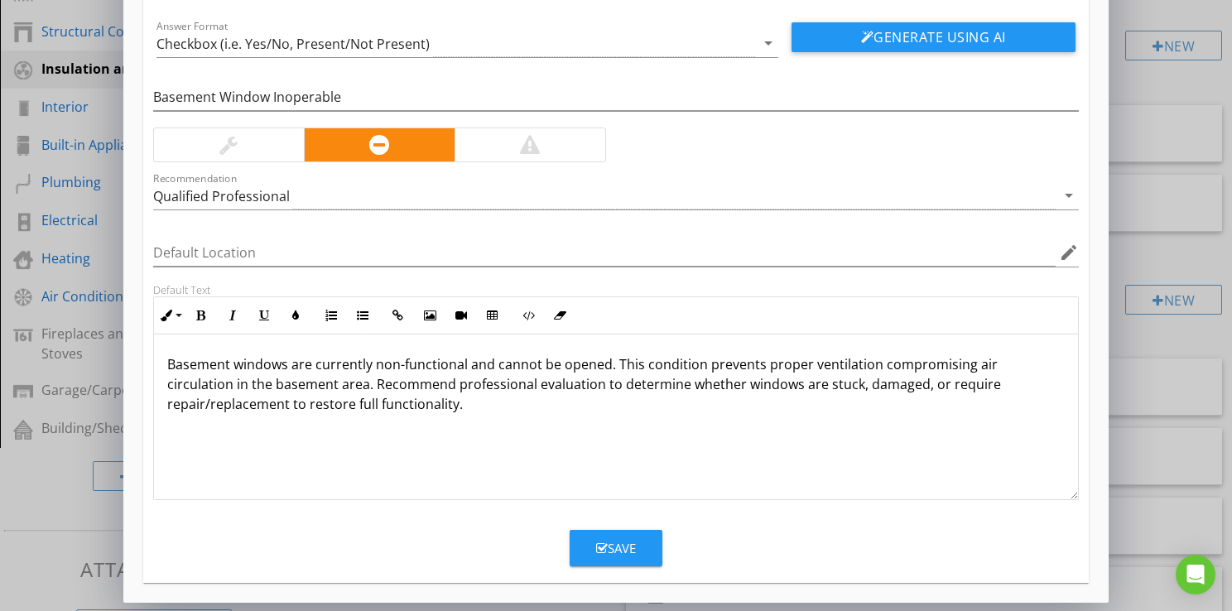
click at [608, 549] on div "Save" at bounding box center [616, 548] width 40 height 19
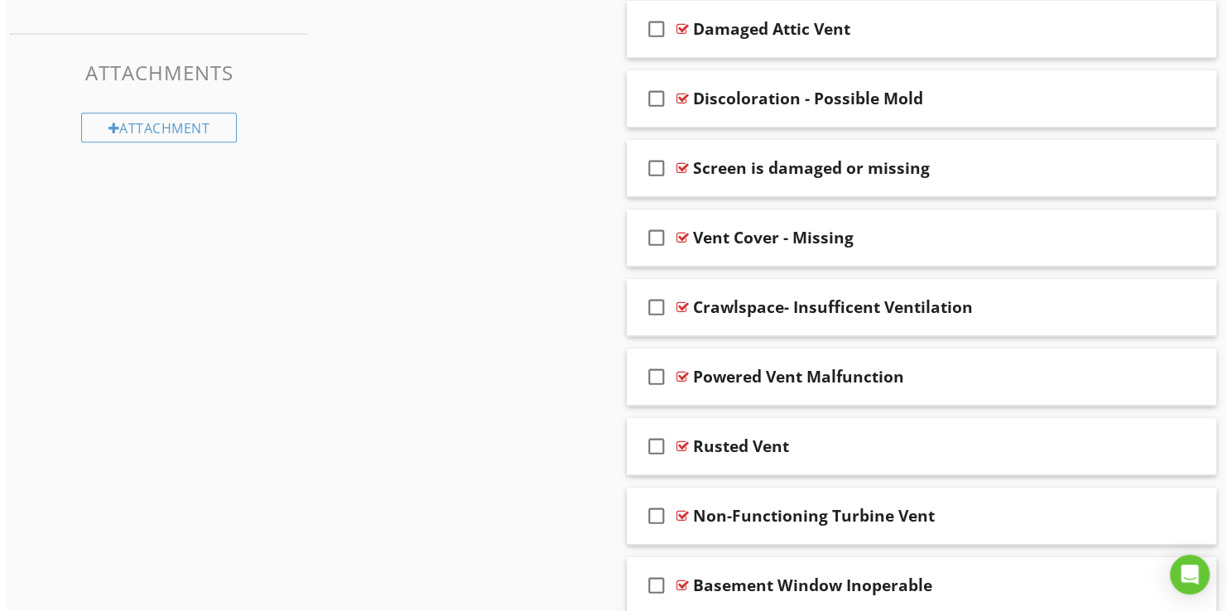
scroll to position [997, 0]
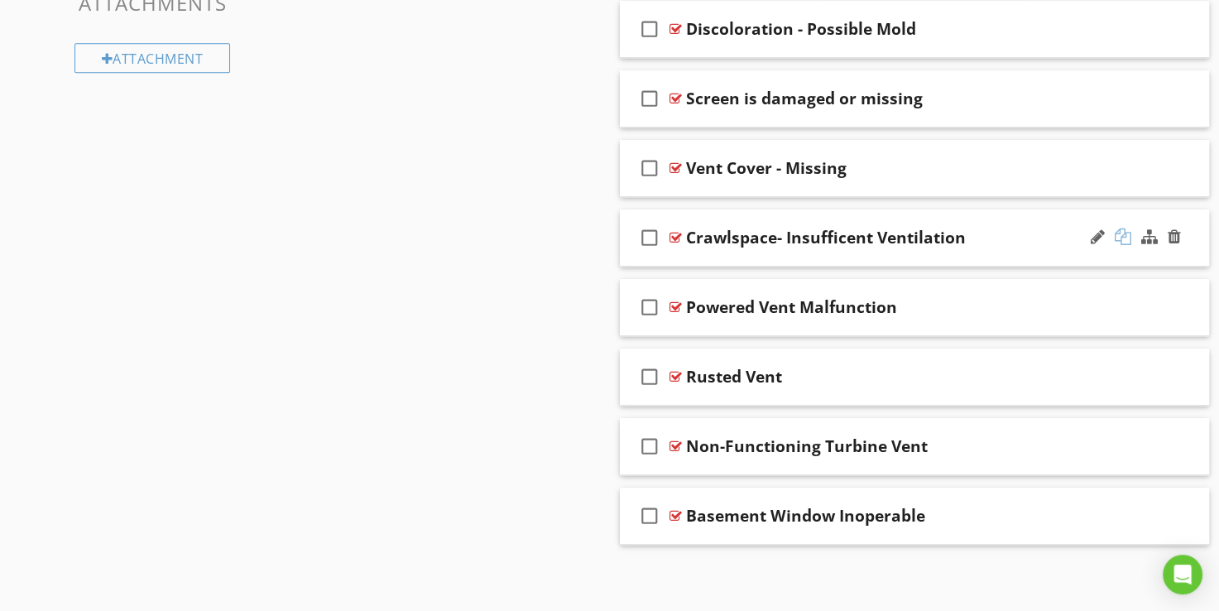
click at [1122, 231] on div at bounding box center [1123, 236] width 17 height 17
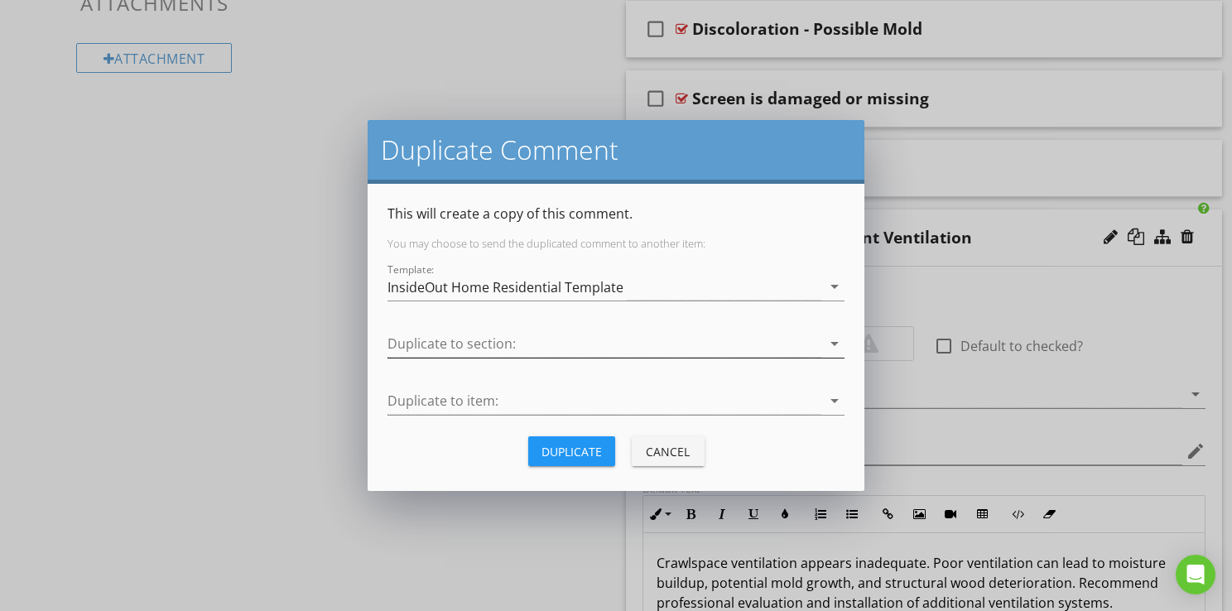
click at [449, 339] on div at bounding box center [604, 343] width 434 height 27
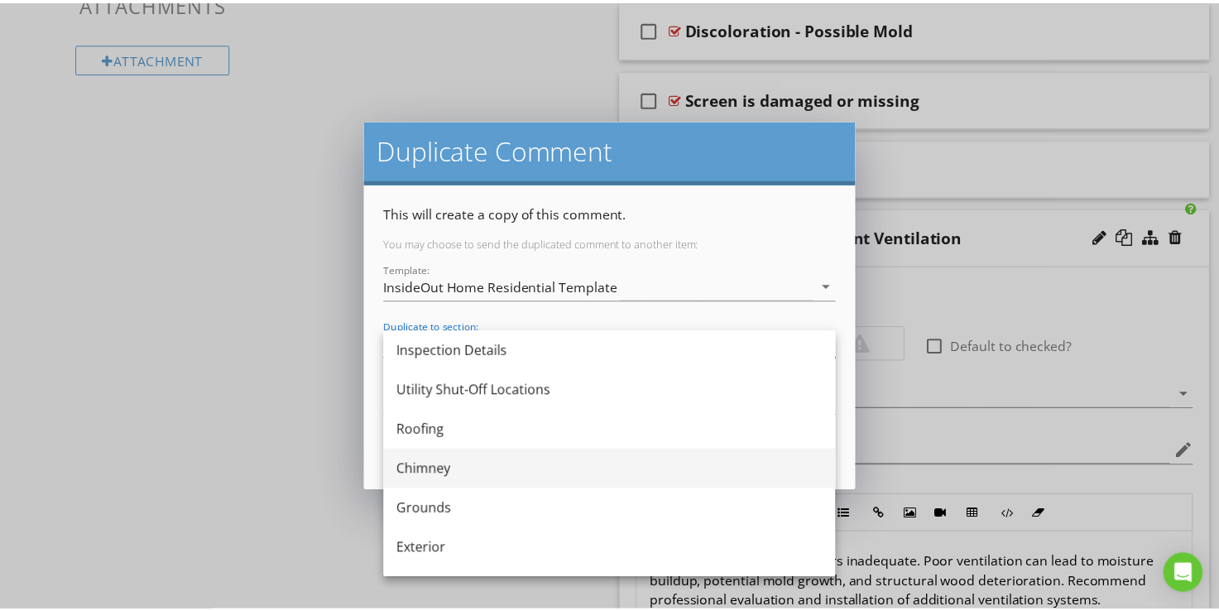
scroll to position [83, 0]
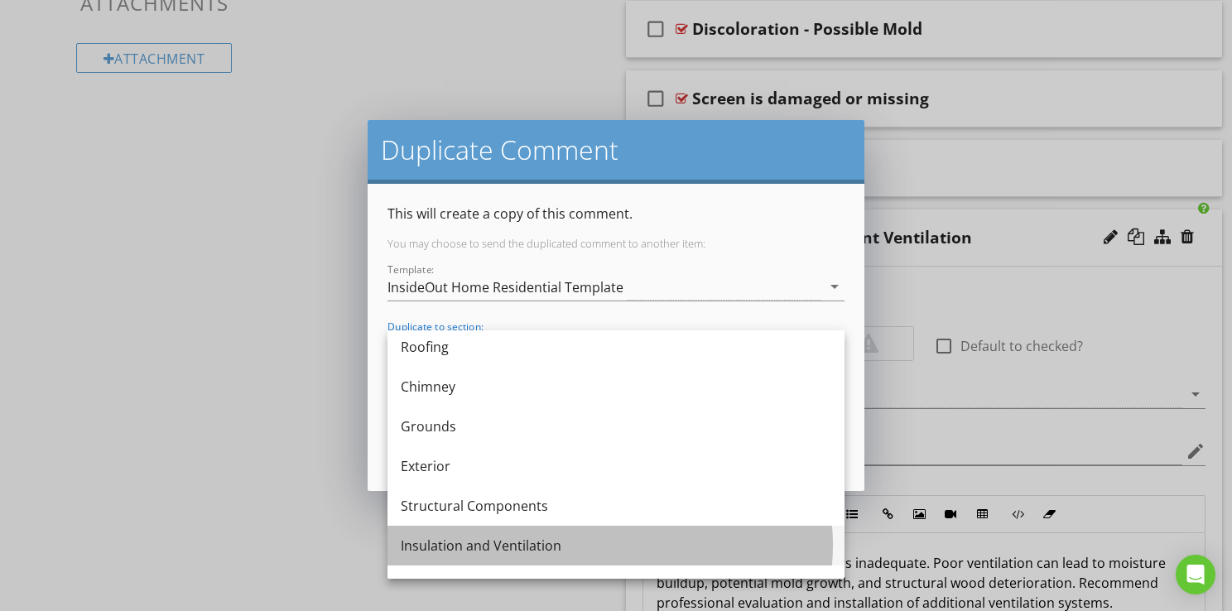
click at [440, 537] on div "Insulation and Ventilation" at bounding box center [616, 546] width 430 height 20
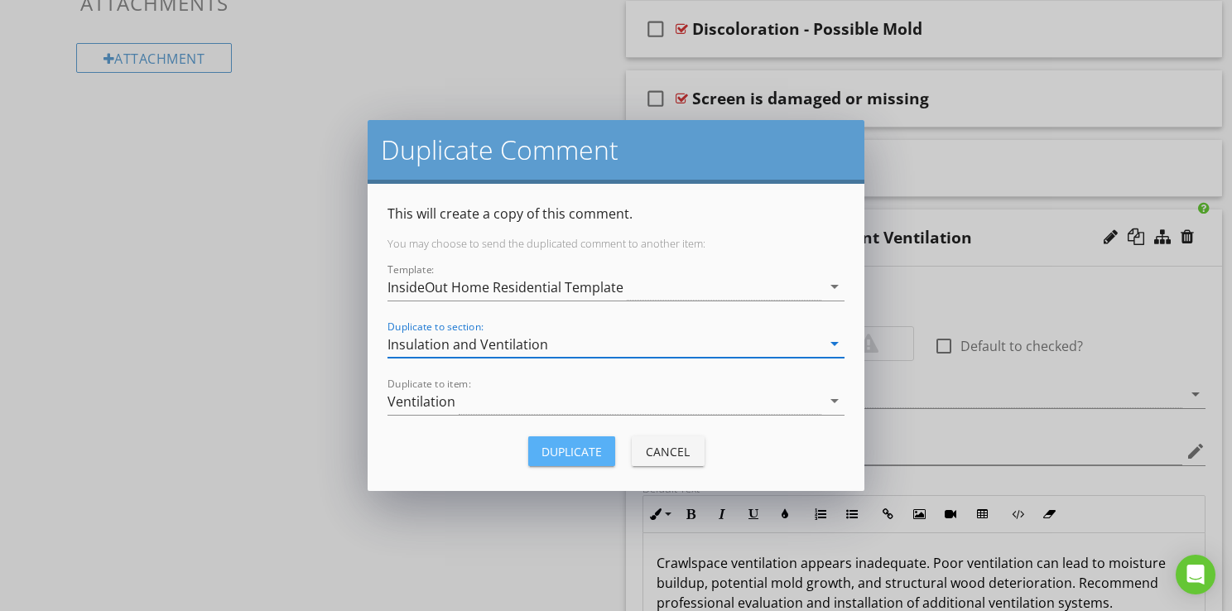
click at [573, 445] on div "Duplicate" at bounding box center [571, 451] width 60 height 17
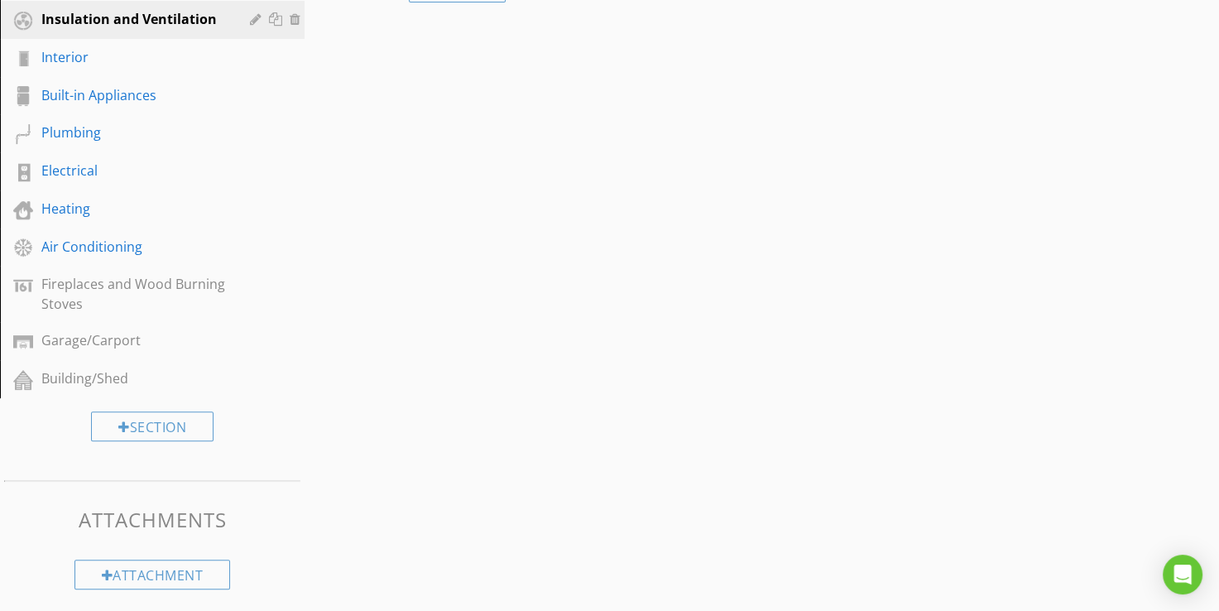
scroll to position [997, 0]
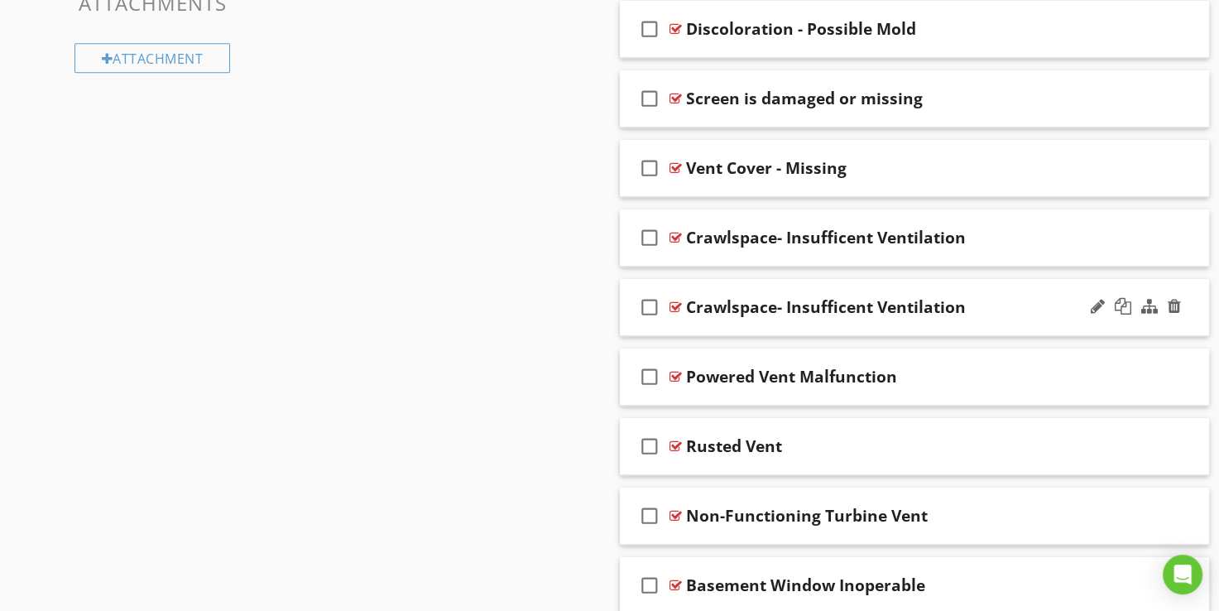
click at [766, 309] on div "Crawlspace- Insufficent Ventilation" at bounding box center [826, 307] width 280 height 20
click at [771, 240] on div "Crawlspace- Insufficent Ventilation" at bounding box center [826, 238] width 280 height 20
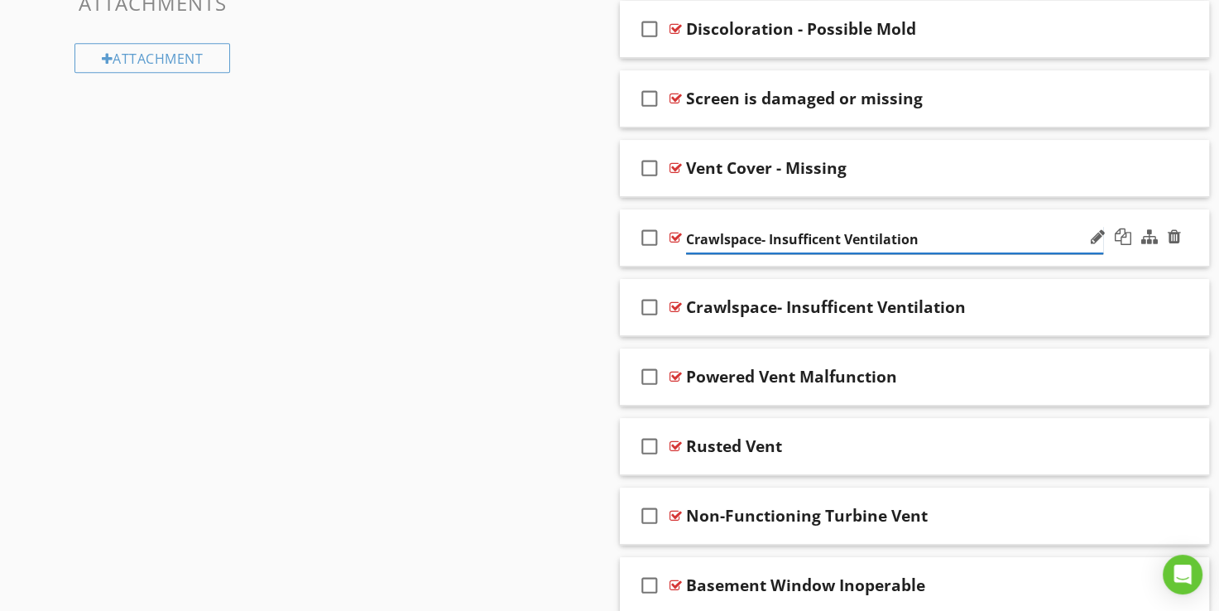
click at [758, 239] on input "Crawlspace- Insufficent Ventilation" at bounding box center [894, 239] width 417 height 27
type input "Basement- Insufficient Ventilation"
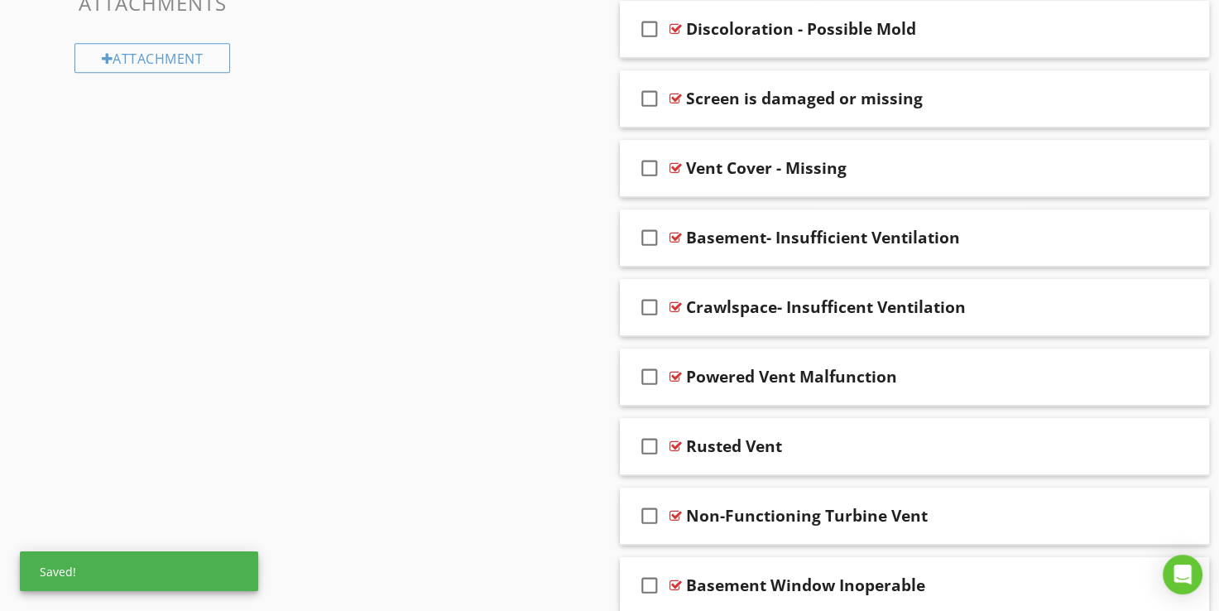
click at [843, 305] on div "Crawlspace- Insufficent Ventilation" at bounding box center [826, 307] width 280 height 20
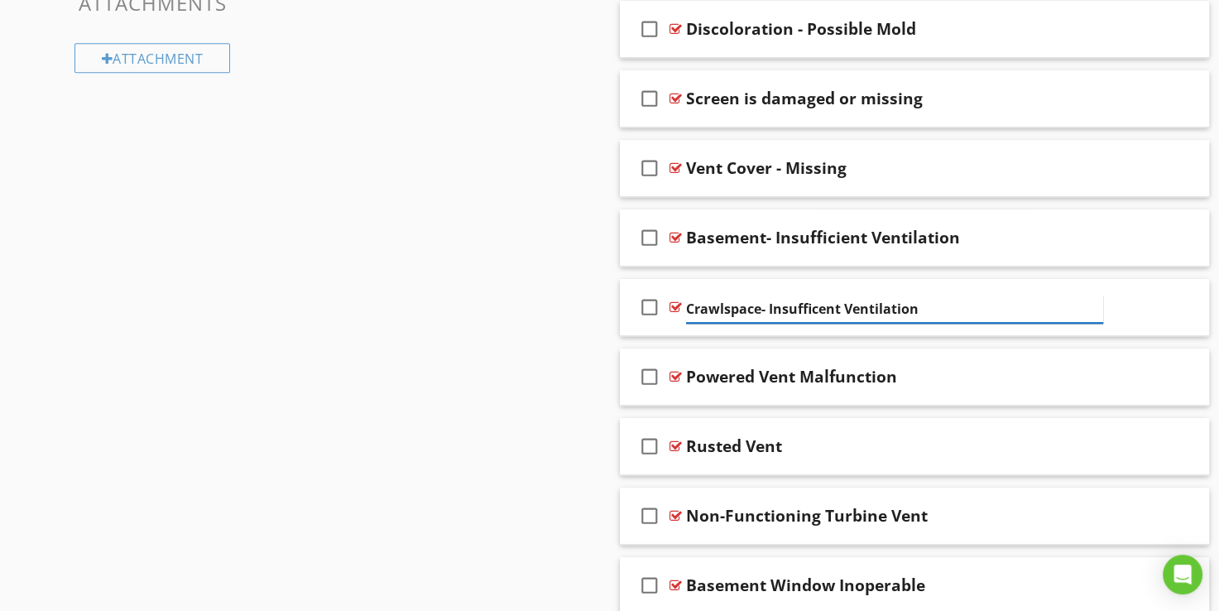
type input "Crawlspace- Insufficient Ventilation"
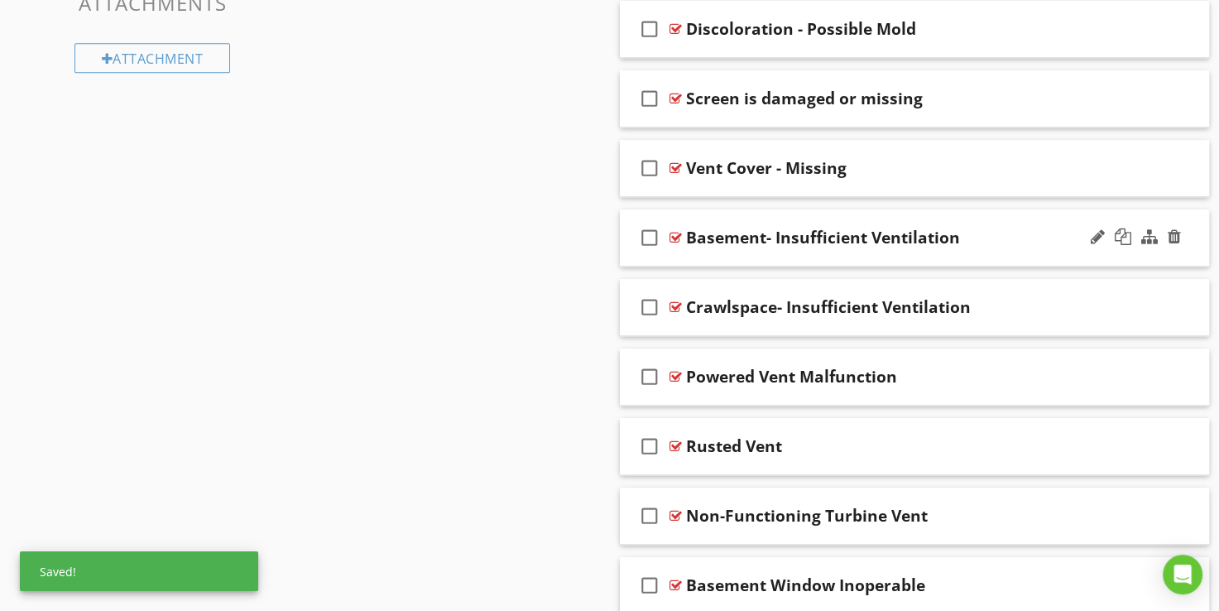
click at [675, 233] on div at bounding box center [676, 237] width 12 height 13
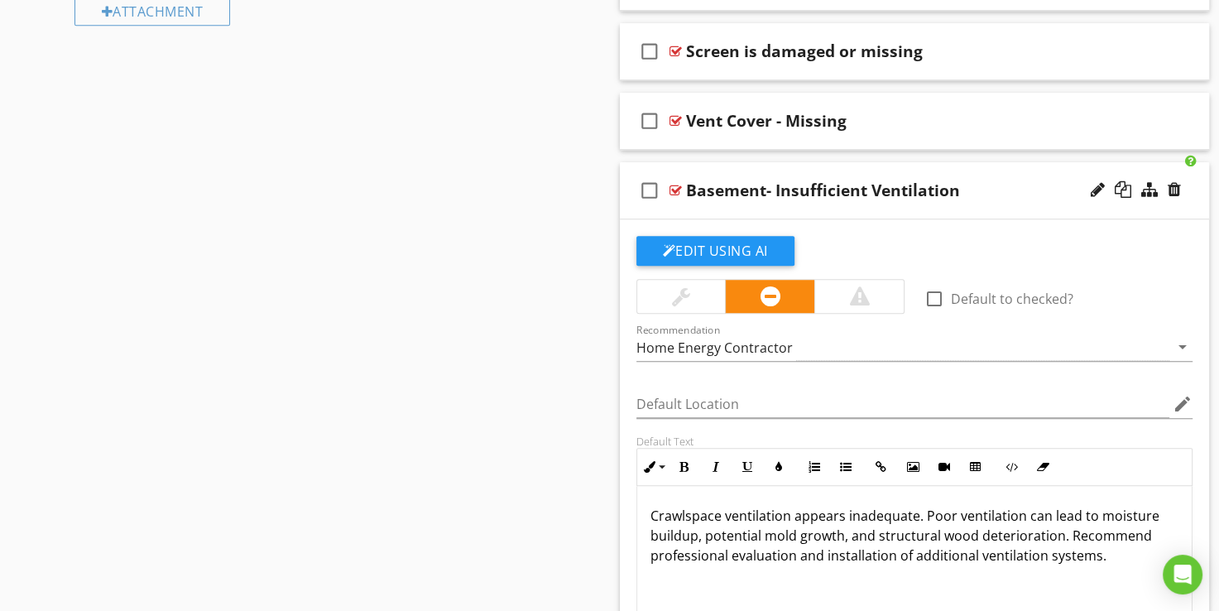
scroll to position [1079, 0]
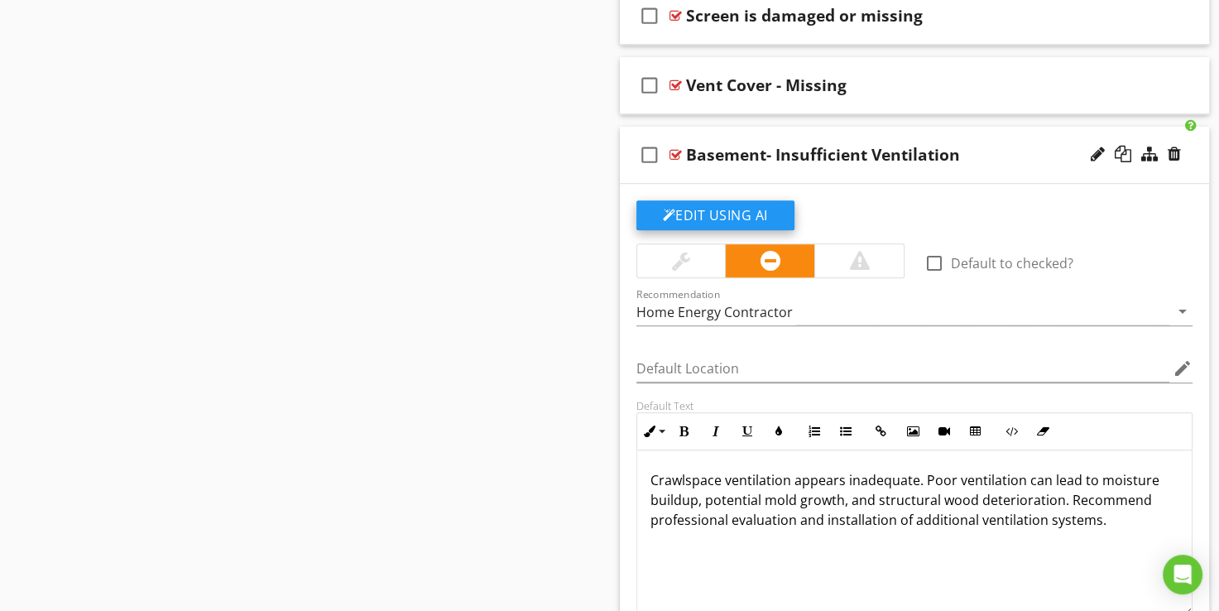
click at [737, 204] on button "Edit Using AI" at bounding box center [716, 215] width 158 height 30
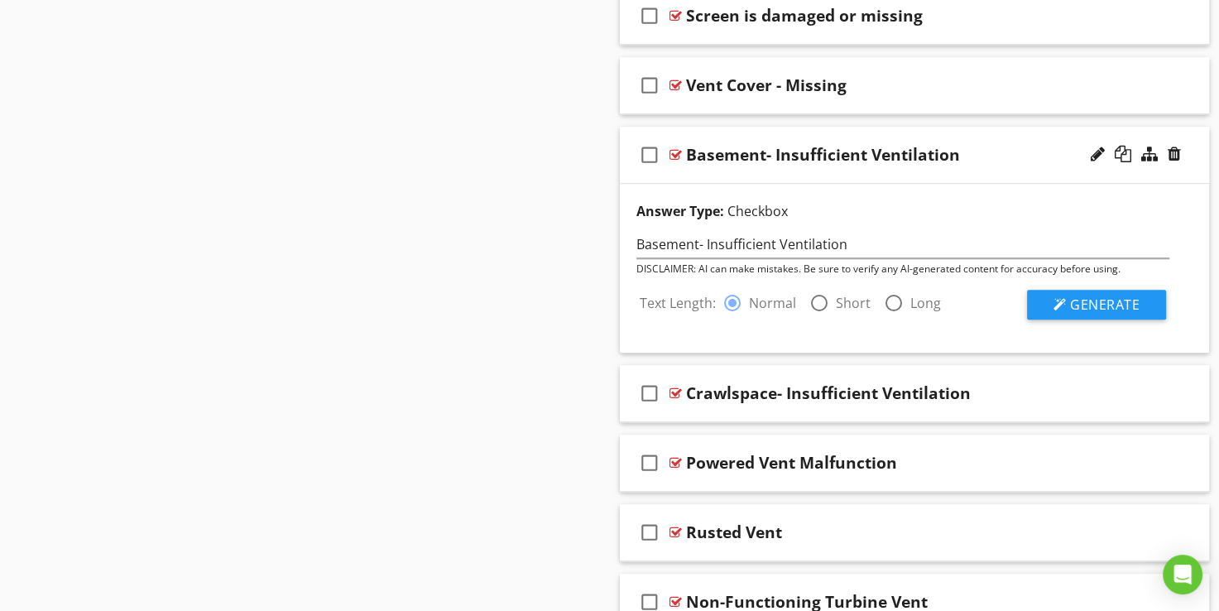
click at [838, 296] on label "Short" at bounding box center [853, 303] width 35 height 17
radio input "false"
radio input "true"
click at [1089, 300] on span "Generate" at bounding box center [1105, 304] width 70 height 18
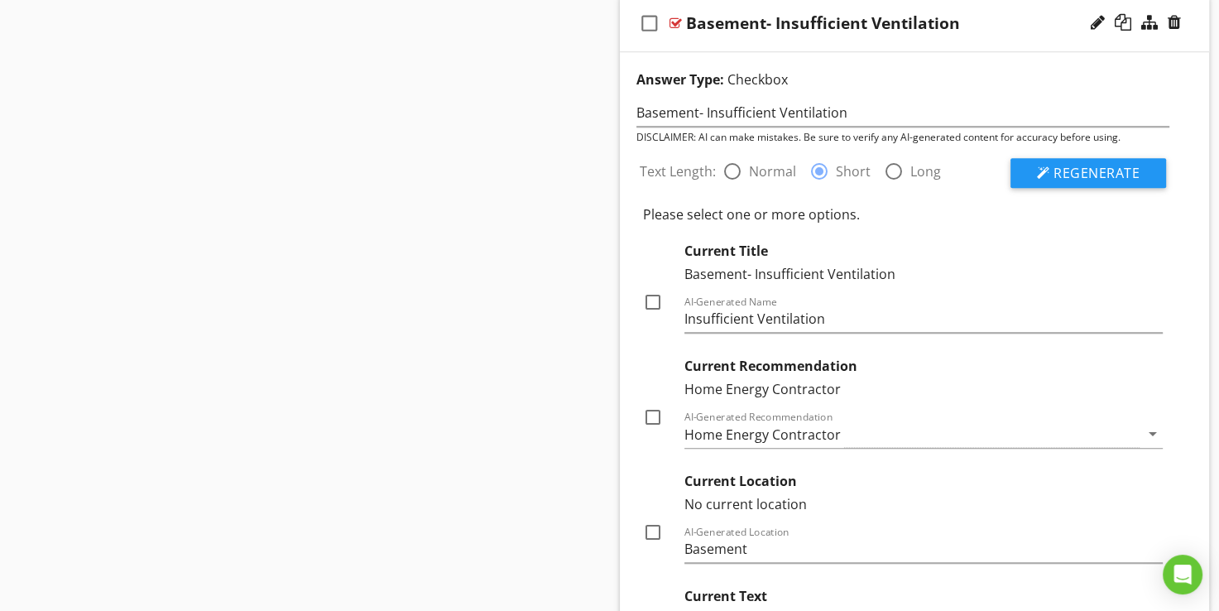
scroll to position [1245, 0]
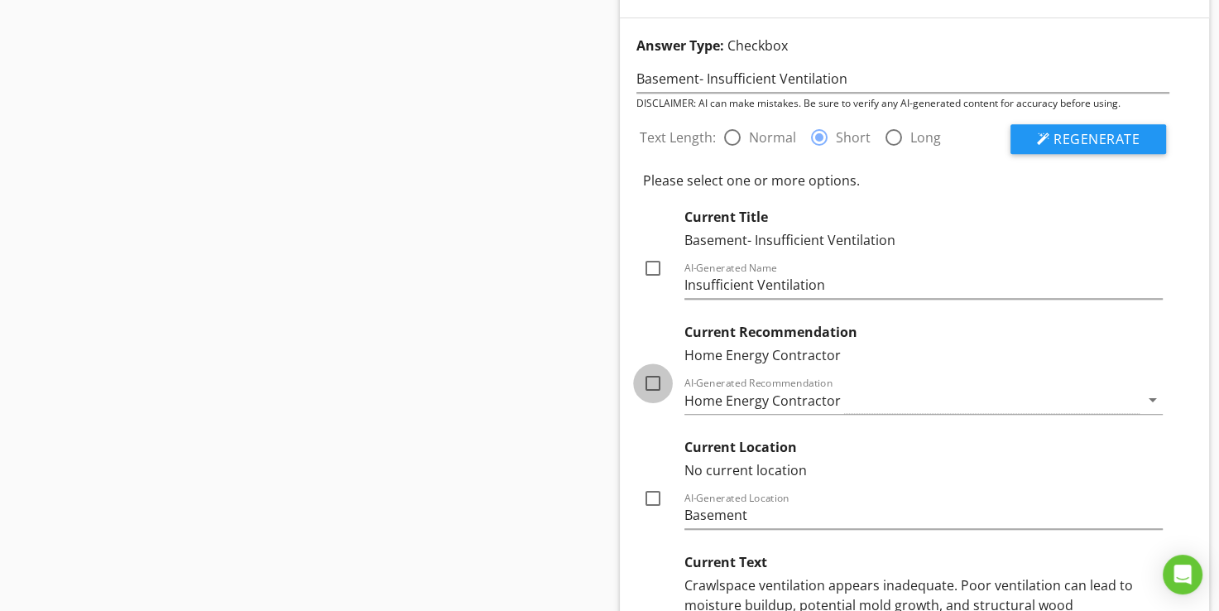
click at [649, 382] on div at bounding box center [653, 383] width 28 height 28
checkbox input "true"
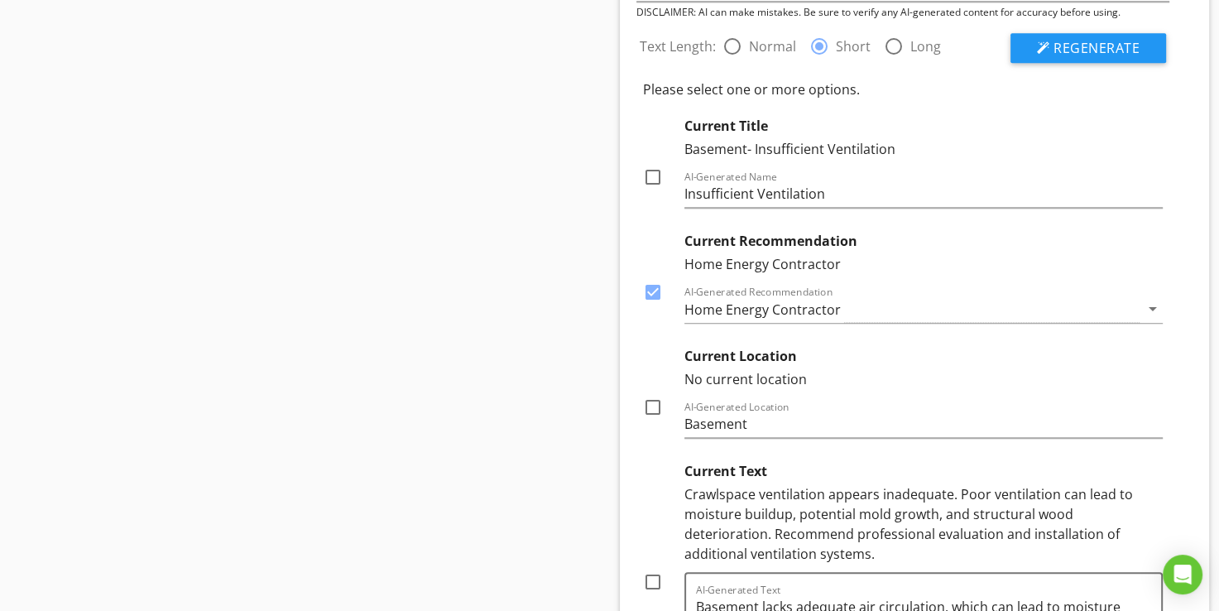
scroll to position [1328, 0]
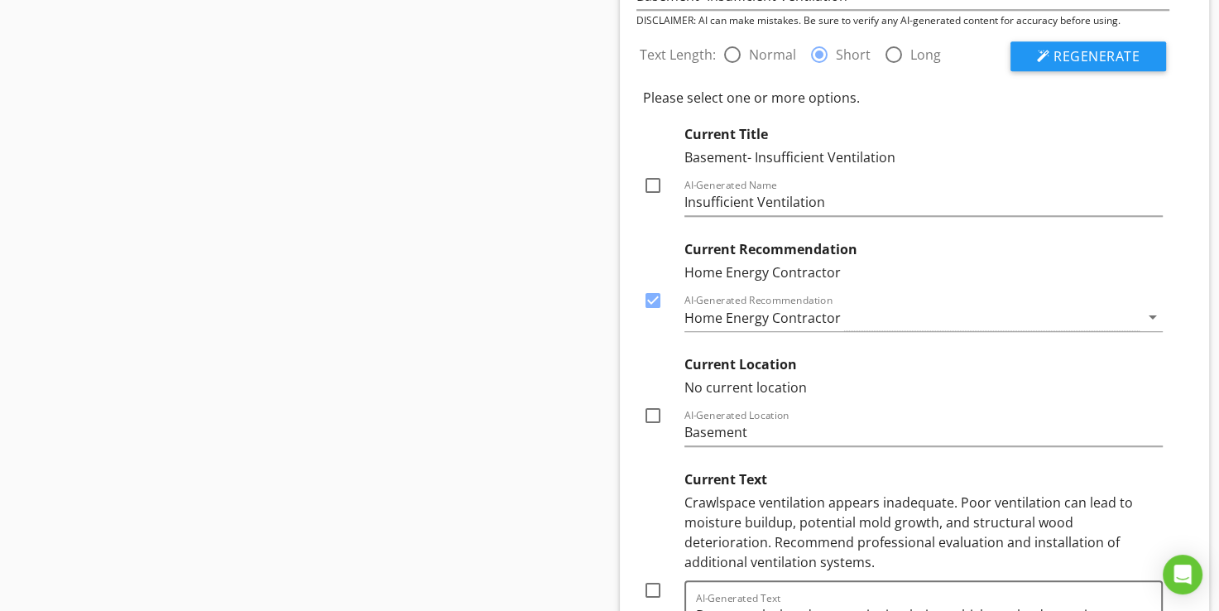
click at [785, 57] on label "Normal" at bounding box center [772, 54] width 47 height 17
radio input "true"
click at [1023, 48] on button "Regenerate" at bounding box center [1089, 56] width 156 height 30
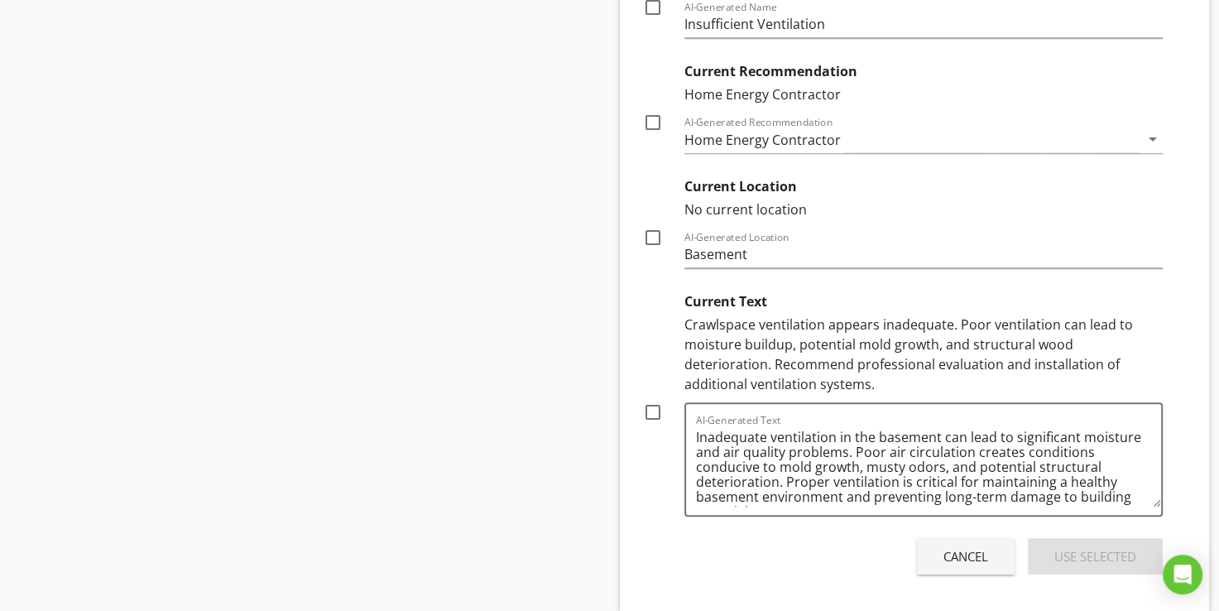
scroll to position [1659, 0]
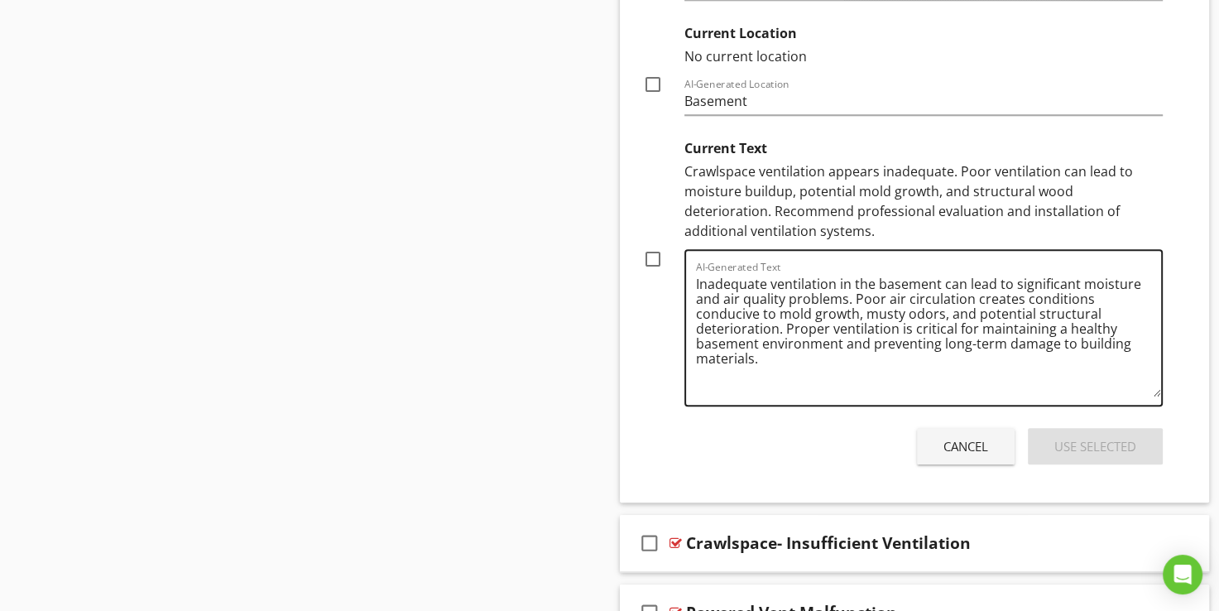
drag, startPoint x: 1152, startPoint y: 345, endPoint x: 1157, endPoint y: 394, distance: 49.1
click at [1157, 394] on textarea "Inadequate ventilation in the basement can lead to significant moisture and air…" at bounding box center [929, 334] width 466 height 126
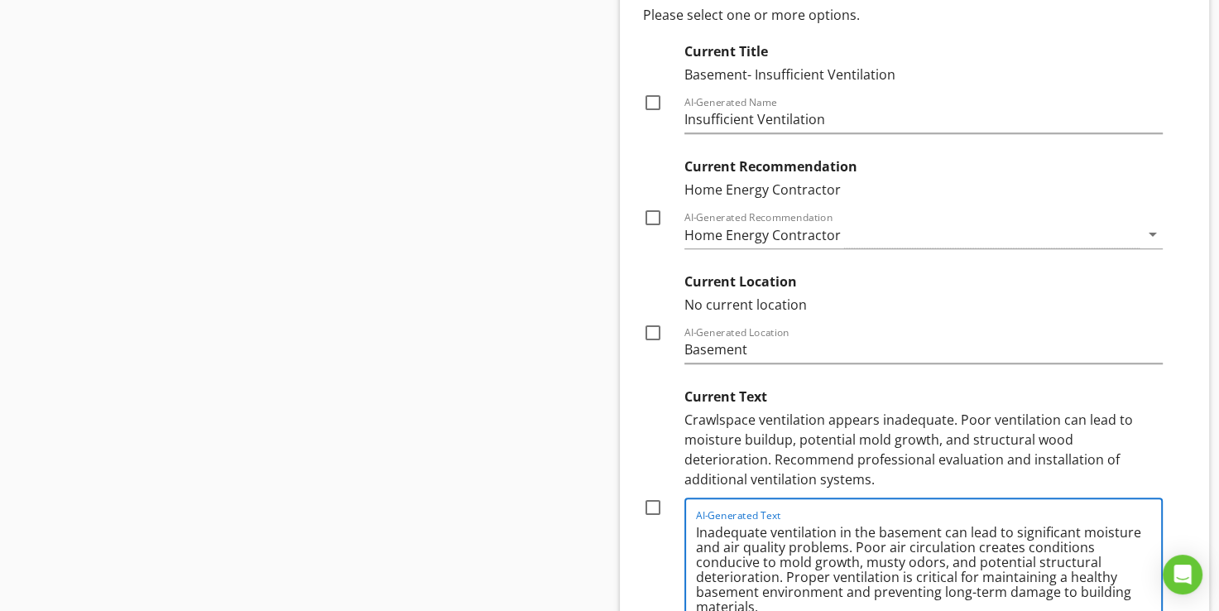
scroll to position [1245, 0]
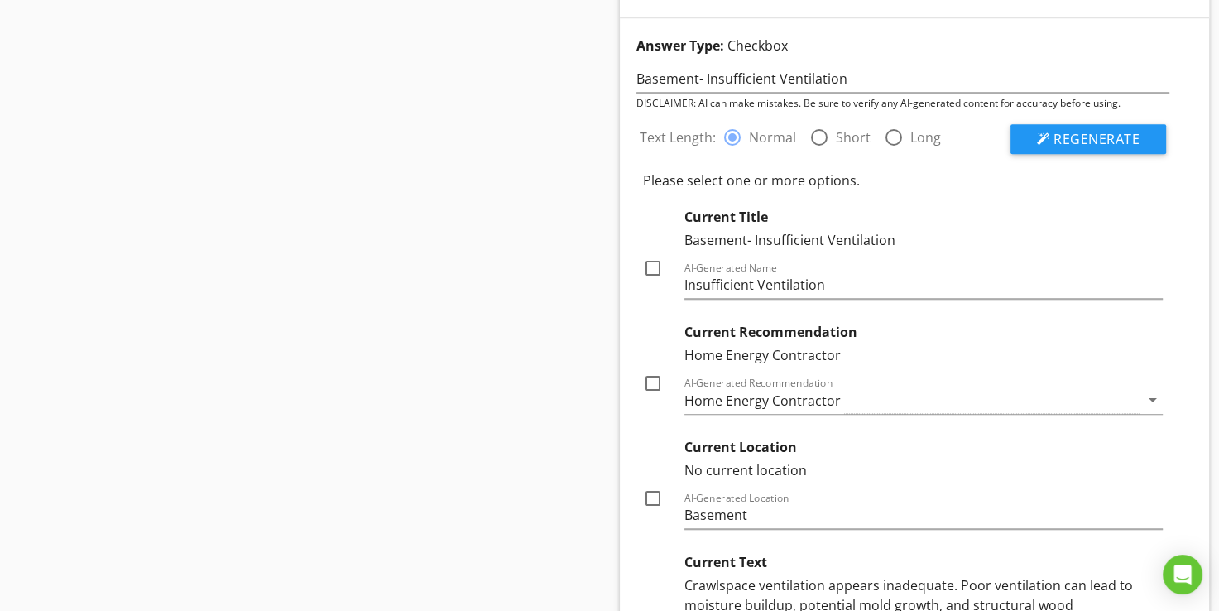
click at [823, 136] on div at bounding box center [819, 137] width 28 height 28
radio input "false"
radio input "true"
click at [1064, 126] on button "Regenerate" at bounding box center [1089, 139] width 156 height 30
click at [781, 138] on label "Normal" at bounding box center [772, 137] width 47 height 17
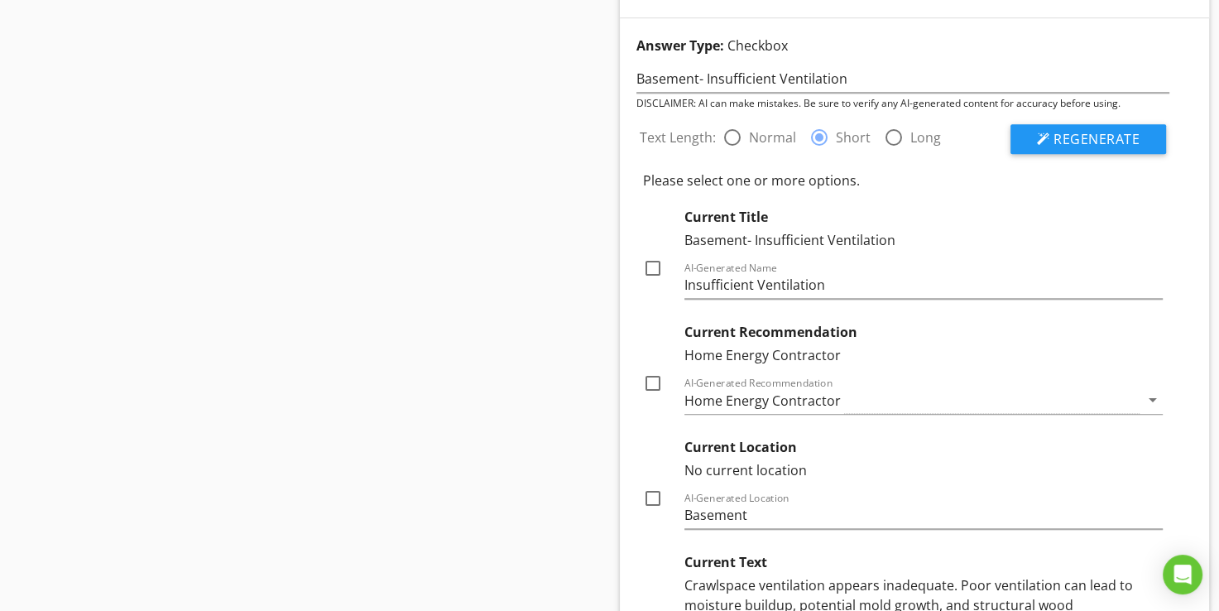
radio input "true"
click at [1083, 137] on span "Regenerate" at bounding box center [1097, 139] width 86 height 18
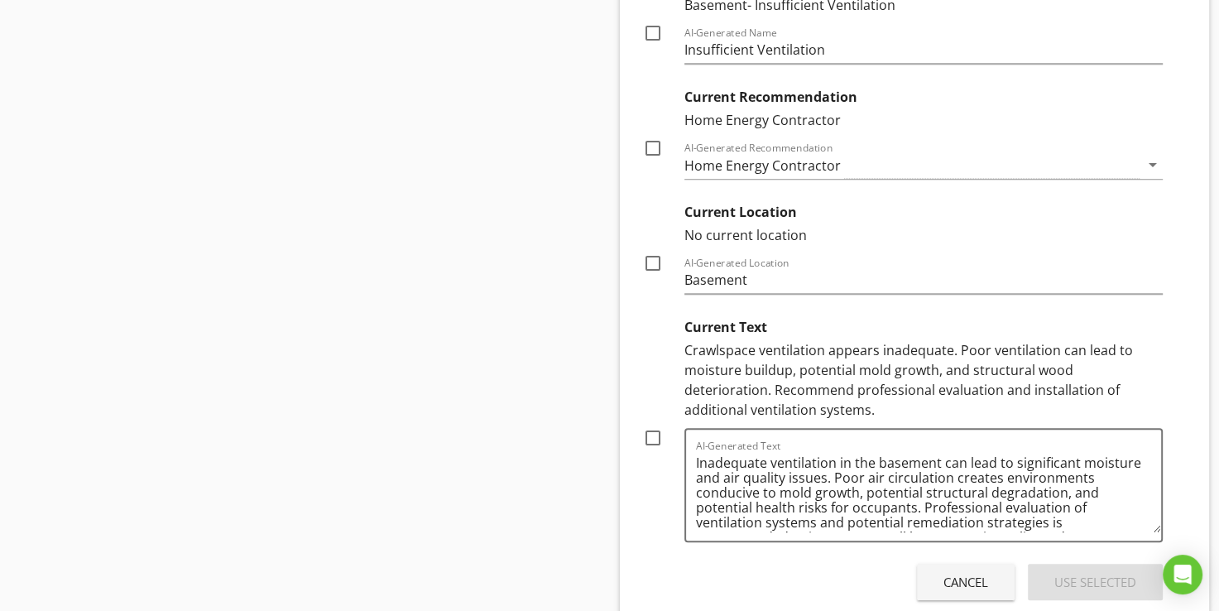
scroll to position [1493, 0]
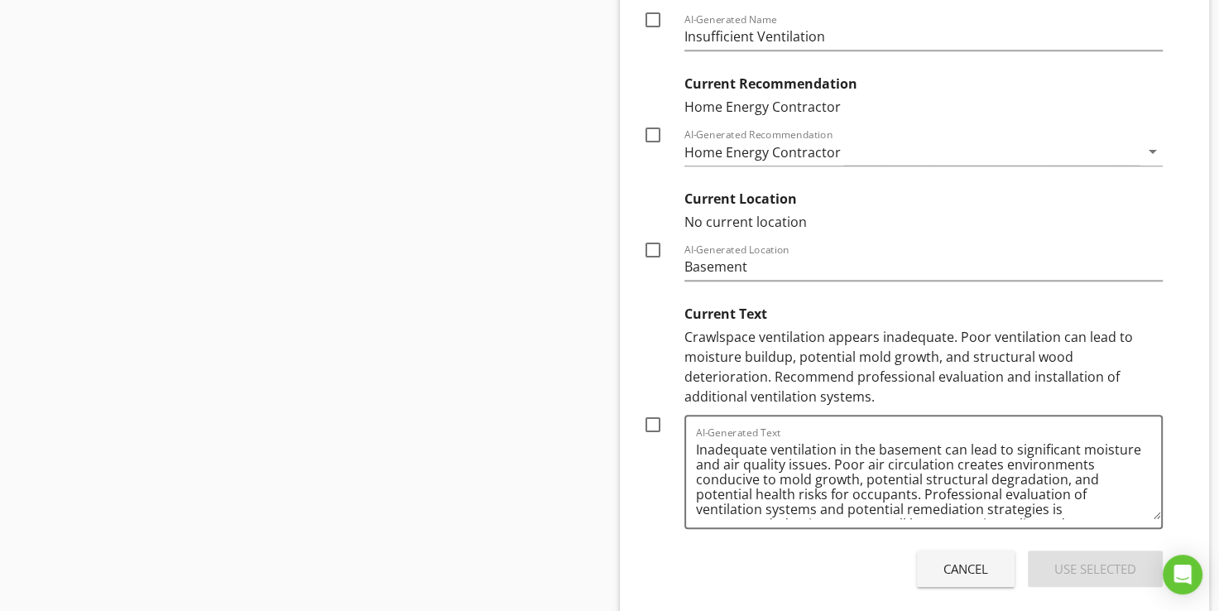
click at [653, 420] on div at bounding box center [653, 425] width 28 height 28
checkbox input "true"
click at [650, 133] on div at bounding box center [653, 135] width 28 height 28
checkbox input "true"
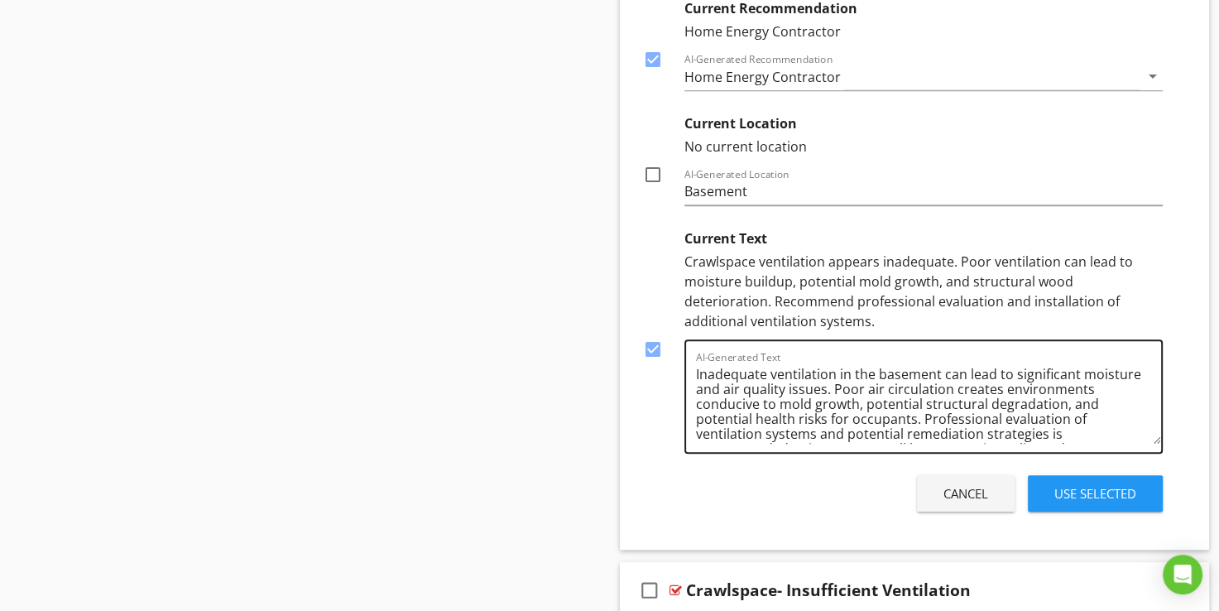
scroll to position [1659, 0]
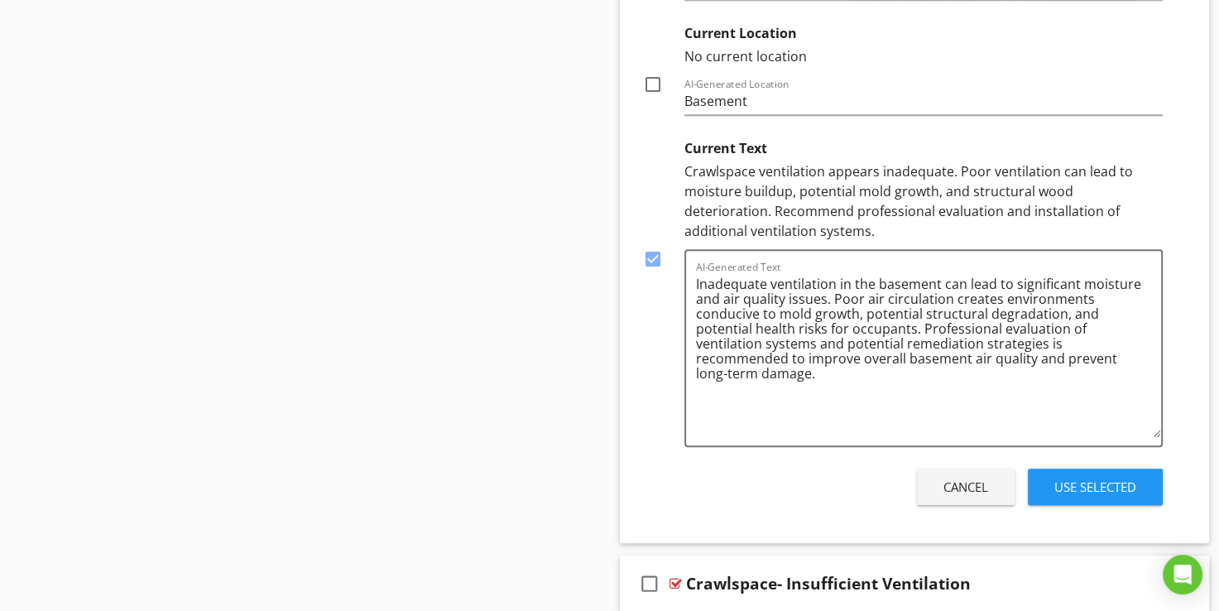
drag, startPoint x: 1160, startPoint y: 349, endPoint x: 1177, endPoint y: 432, distance: 84.6
click at [1177, 432] on div "Text Length: radio_button_checked Normal radio_button_unchecked Short radio_but…" at bounding box center [904, 103] width 554 height 813
drag, startPoint x: 861, startPoint y: 324, endPoint x: 684, endPoint y: 279, distance: 182.9
click at [685, 279] on div "AI-Generated Text Inadequate ventilation in the basement can lead to significan…" at bounding box center [924, 348] width 479 height 198
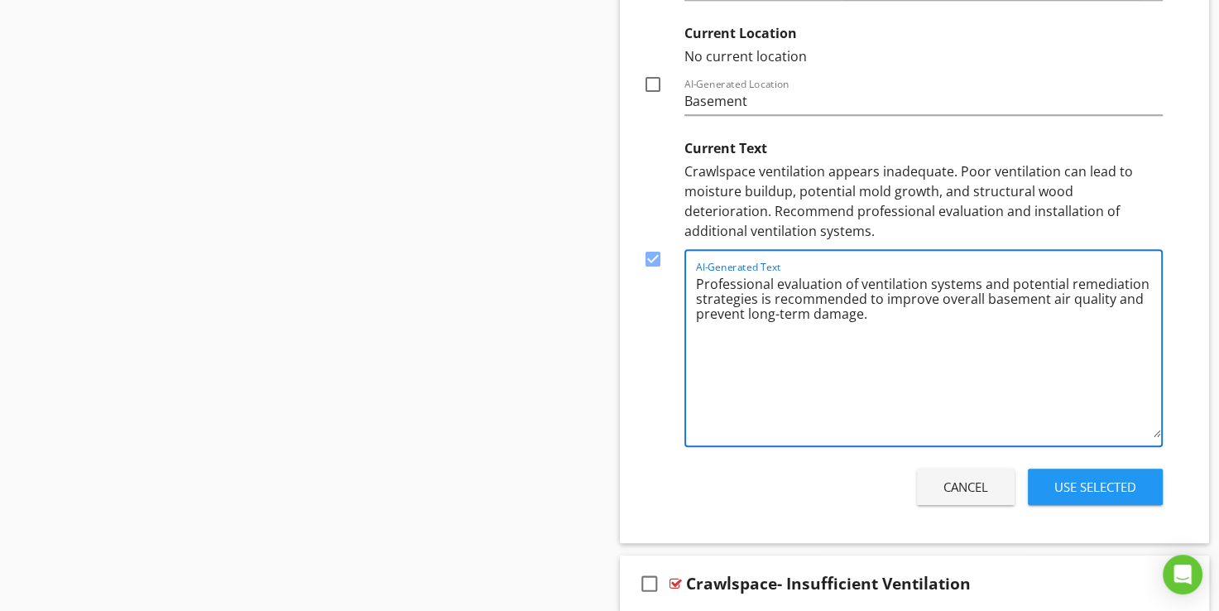
type textarea "Professional evaluation of ventilation systems and potential remediation strate…"
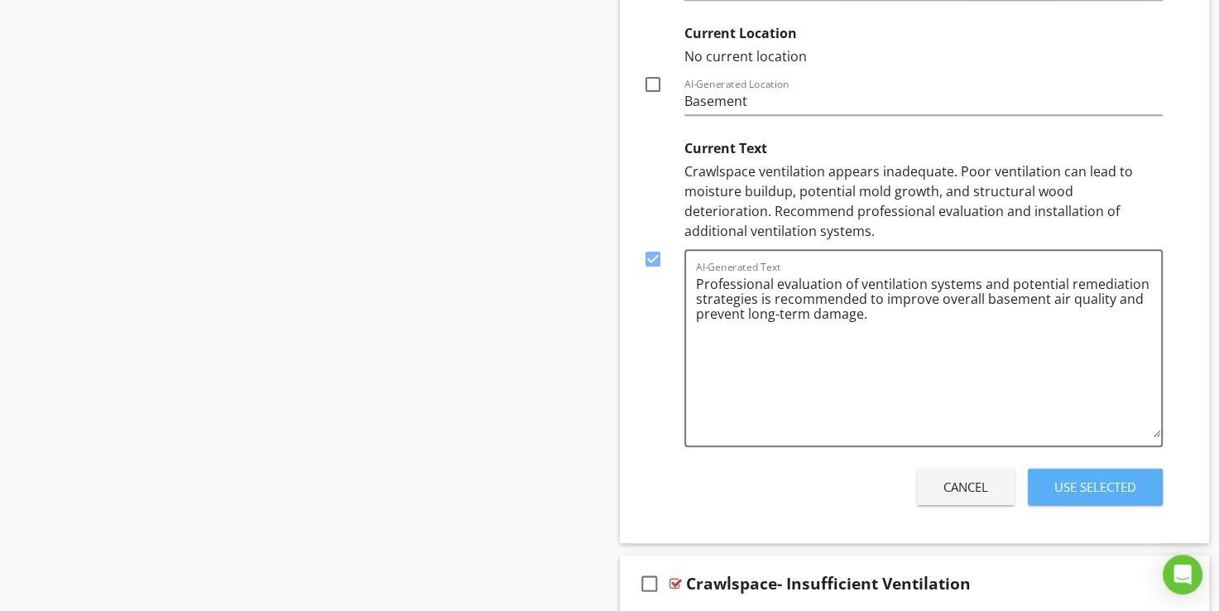
click at [1063, 472] on button "Use Selected" at bounding box center [1095, 486] width 135 height 36
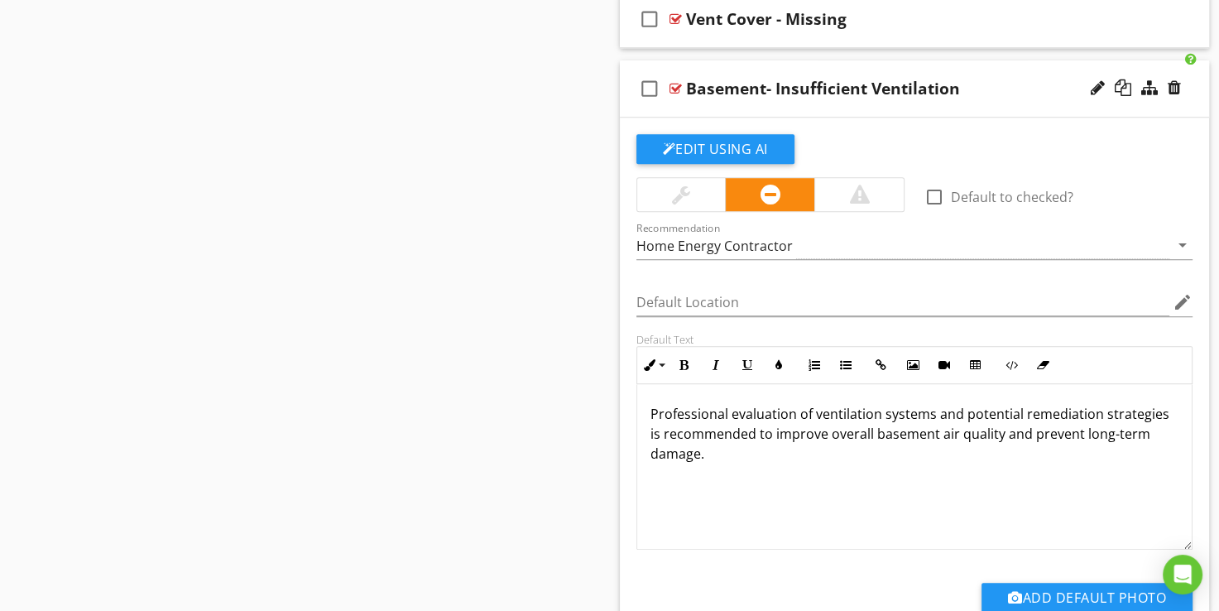
scroll to position [1138, 0]
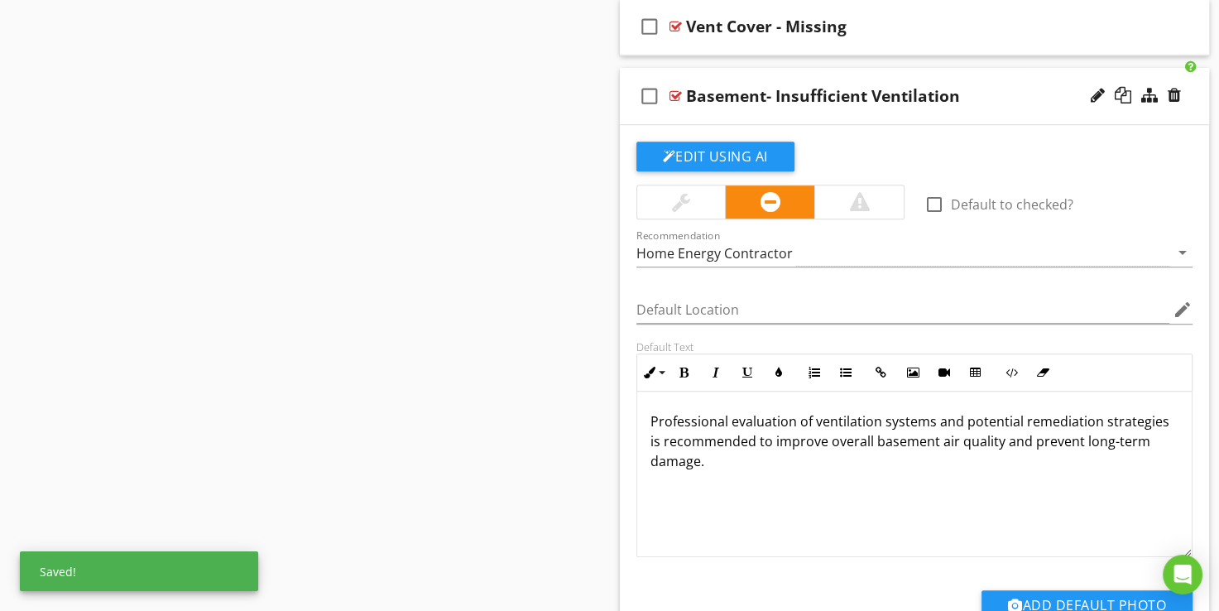
click at [675, 94] on div at bounding box center [676, 95] width 12 height 13
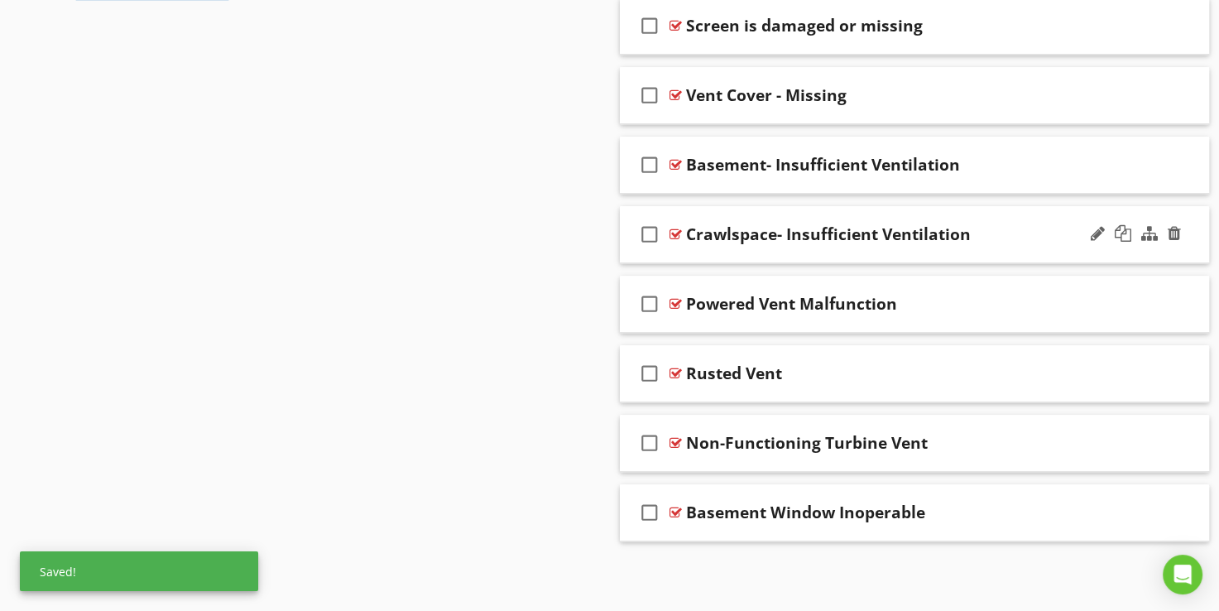
scroll to position [1066, 0]
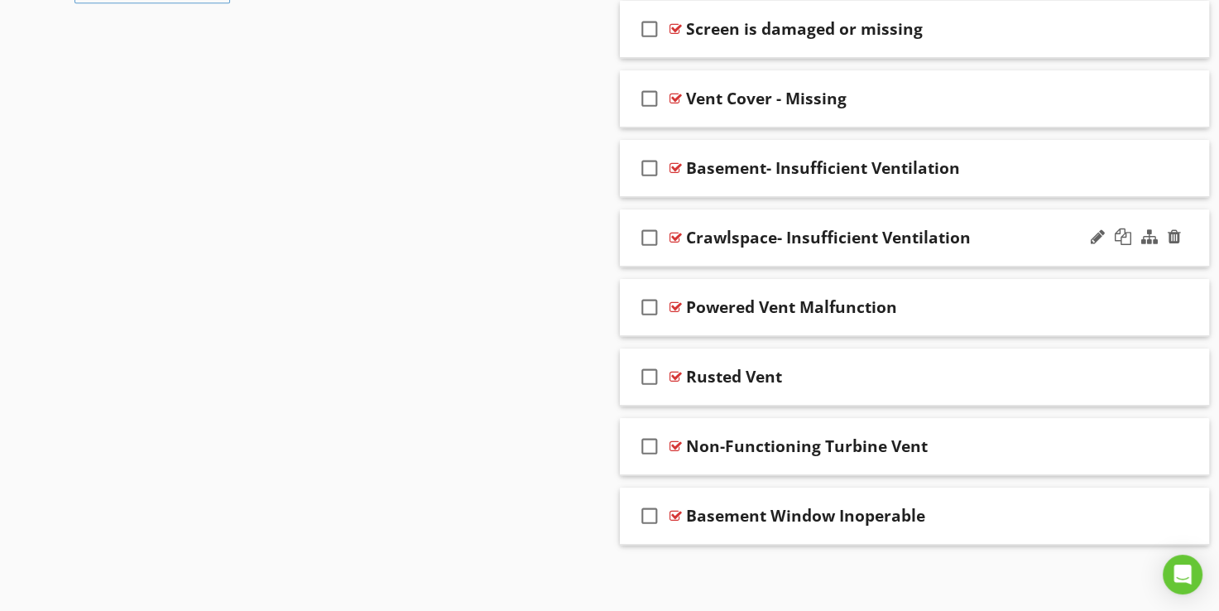
click at [675, 235] on div at bounding box center [676, 237] width 12 height 13
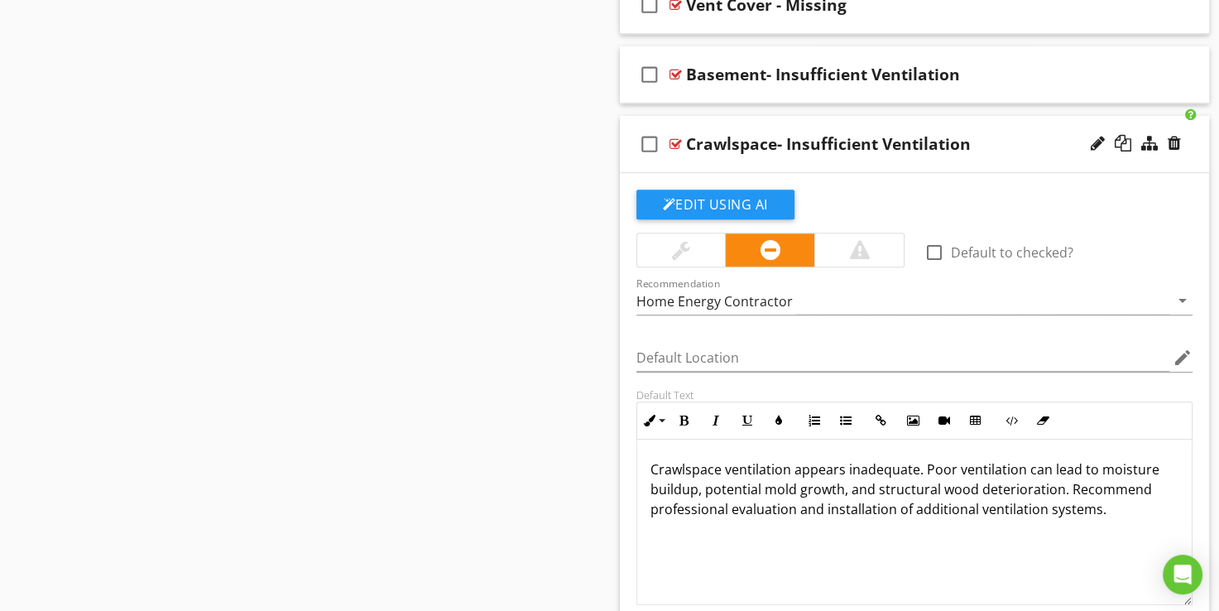
scroll to position [1138, 0]
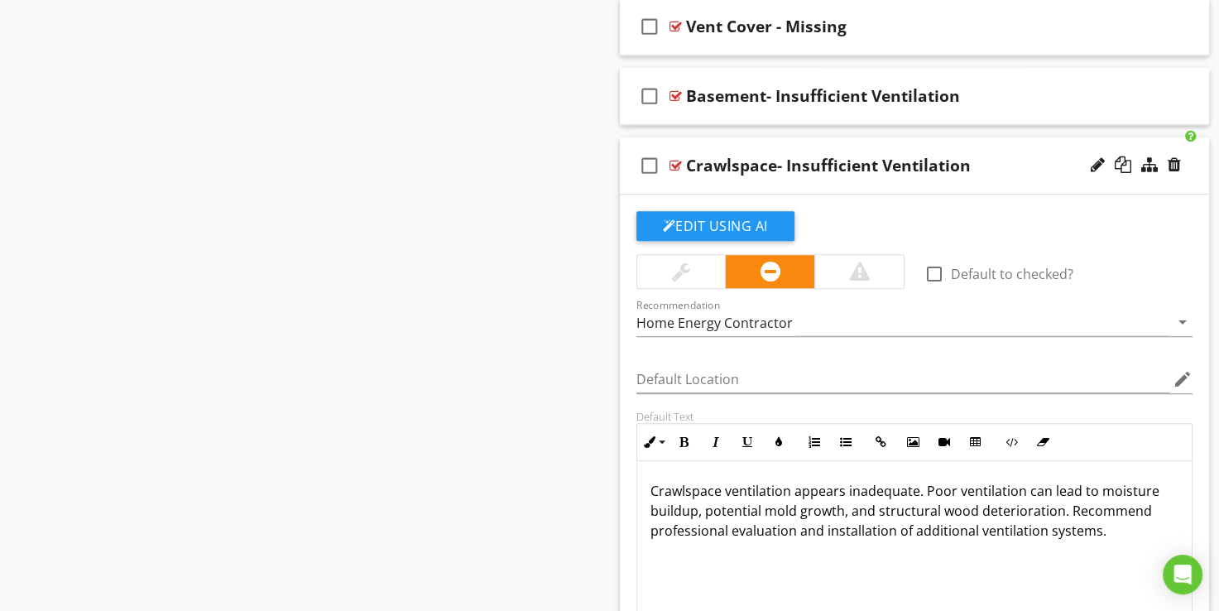
click at [670, 161] on div at bounding box center [676, 165] width 12 height 13
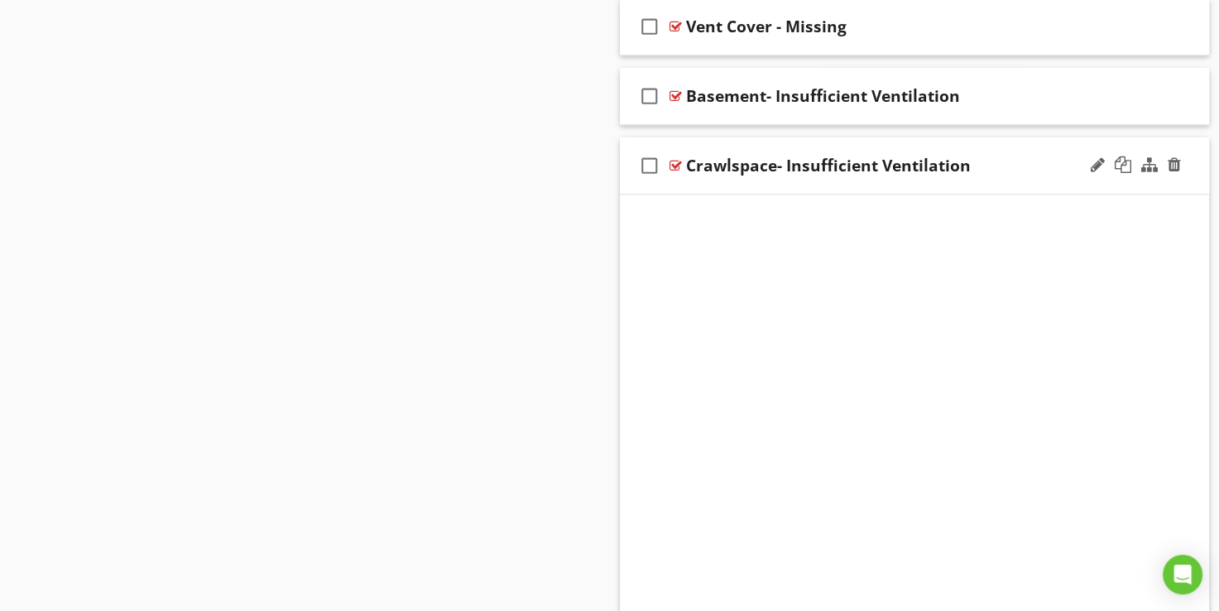
scroll to position [1066, 0]
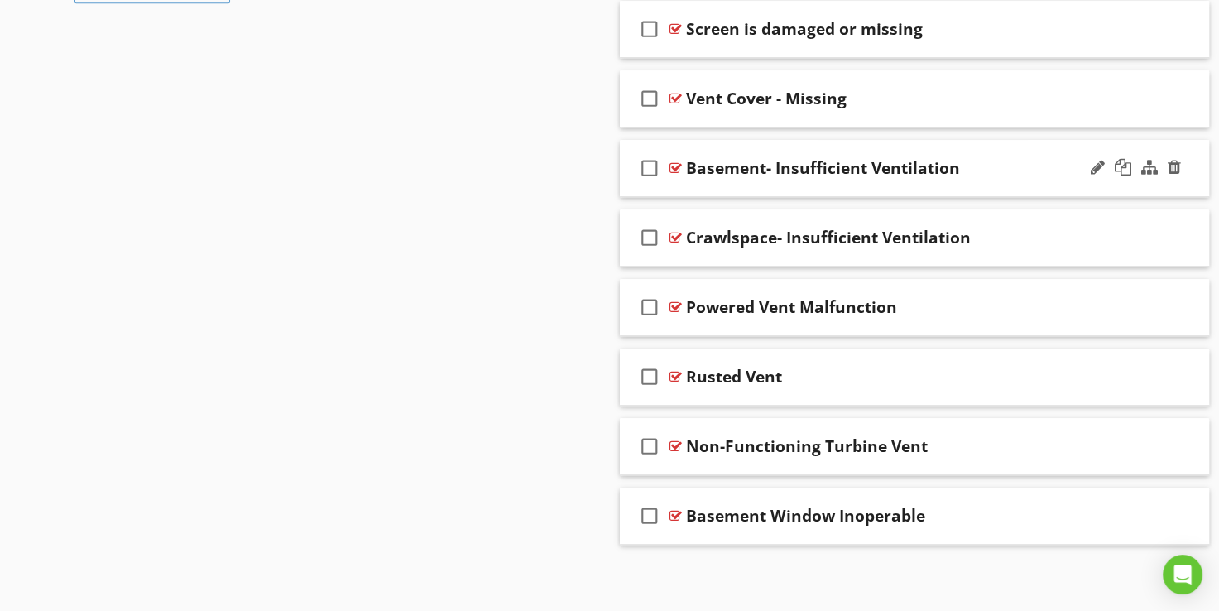
click at [670, 163] on div at bounding box center [676, 167] width 12 height 13
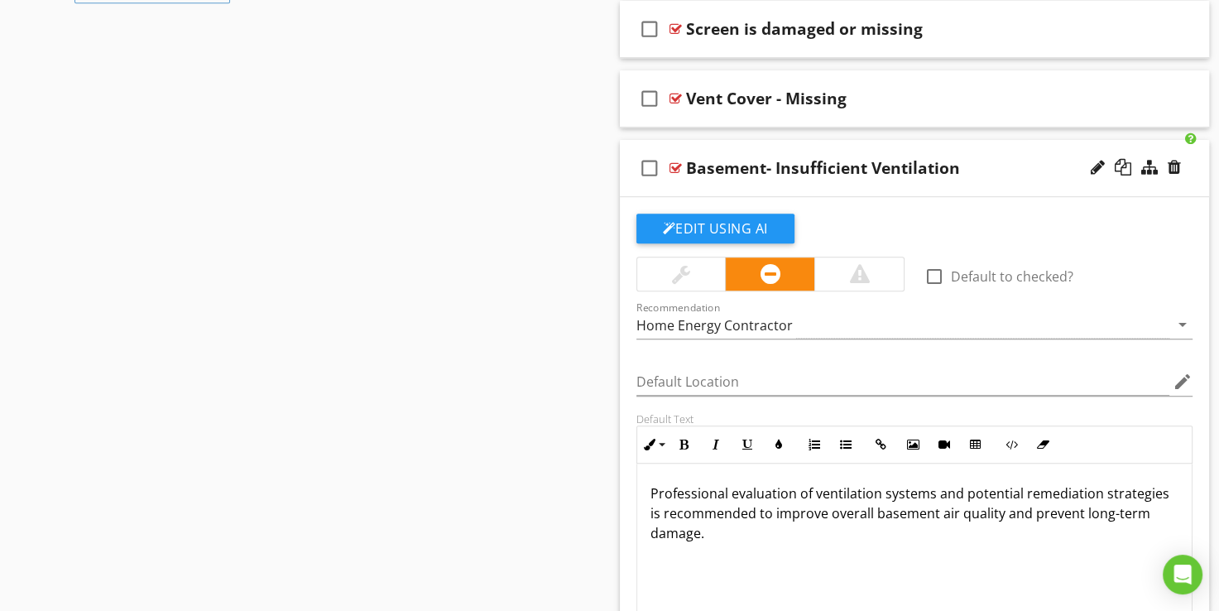
scroll to position [1138, 0]
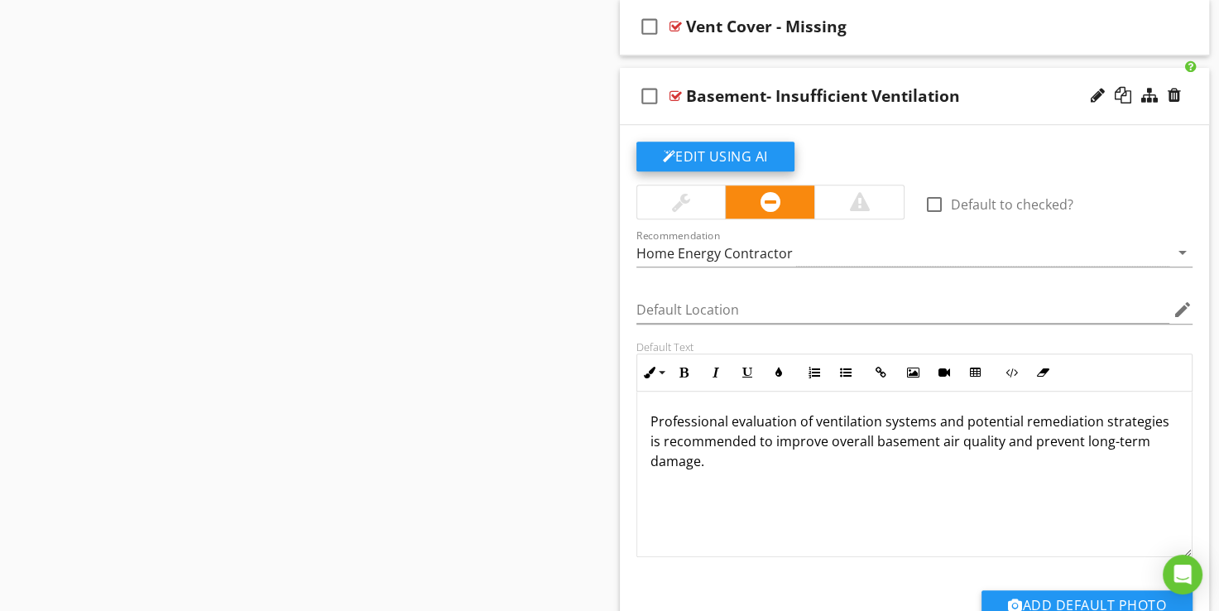
click at [703, 146] on button "Edit Using AI" at bounding box center [716, 157] width 158 height 30
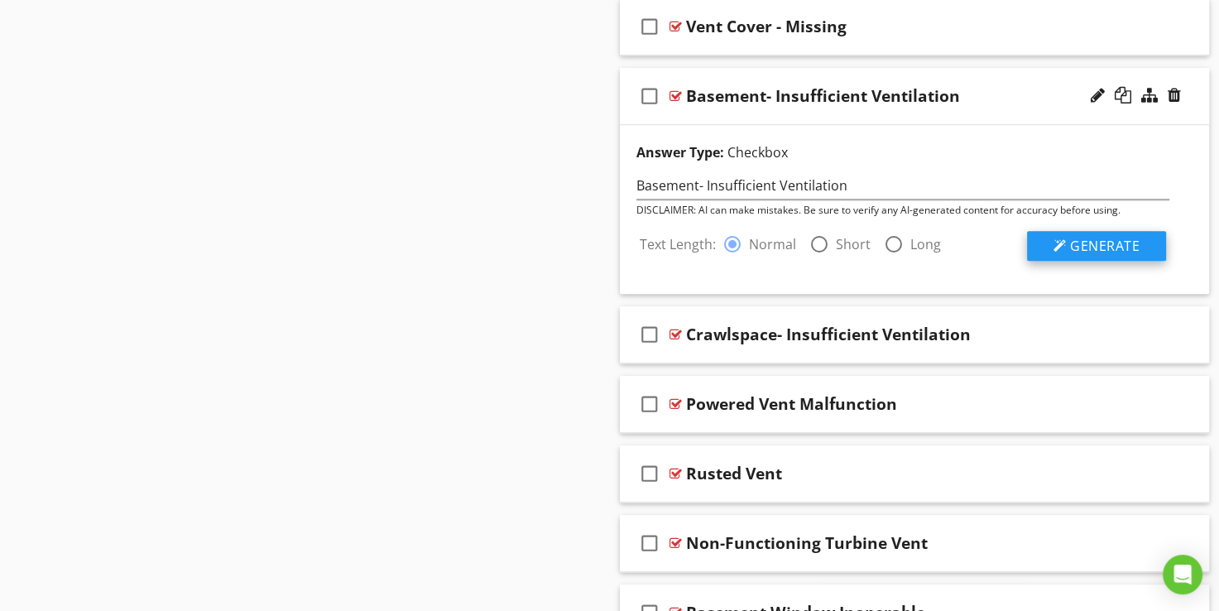
click at [1054, 245] on div at bounding box center [1060, 245] width 13 height 13
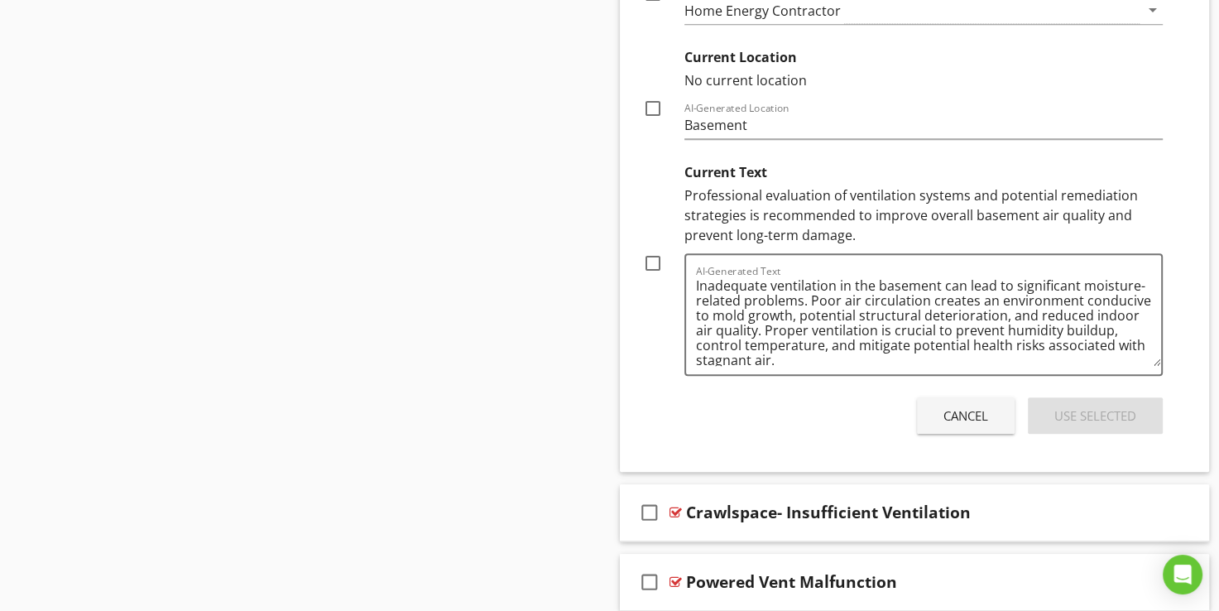
scroll to position [0, 0]
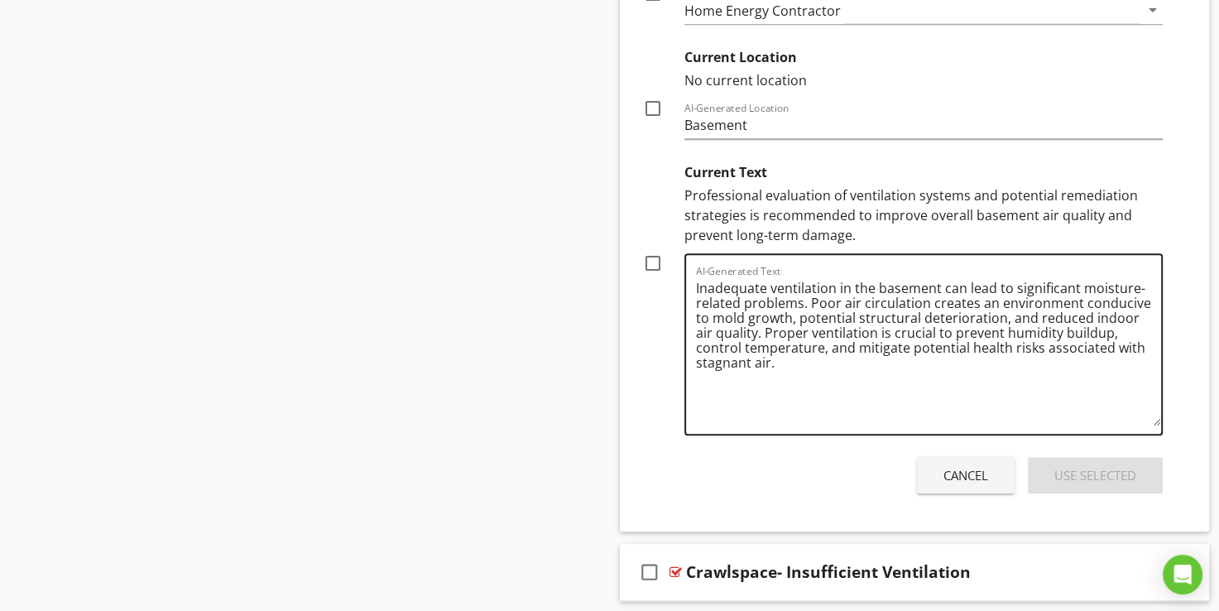
drag, startPoint x: 1156, startPoint y: 351, endPoint x: 1118, endPoint y: 432, distance: 89.6
click at [1170, 422] on div "Text Length: radio_button_checked Normal radio_button_unchecked Short radio_but…" at bounding box center [904, 109] width 554 height 777
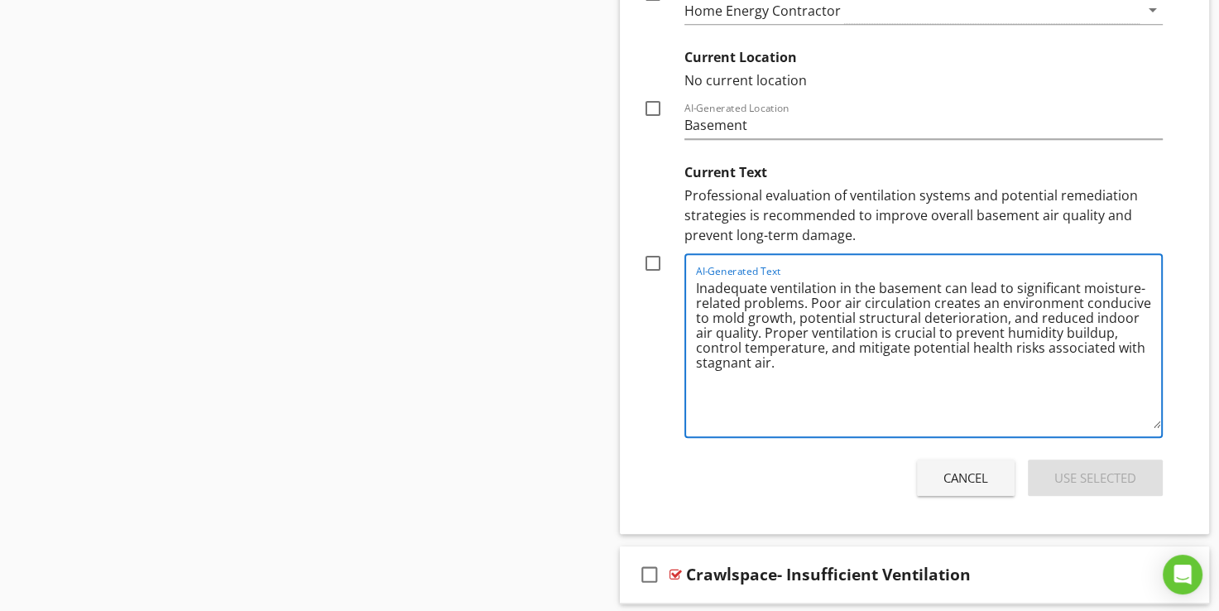
drag, startPoint x: 742, startPoint y: 329, endPoint x: 679, endPoint y: 279, distance: 80.7
click at [679, 279] on div "Current Text Professional evaluation of ventilation systems and potential remed…" at bounding box center [903, 297] width 521 height 282
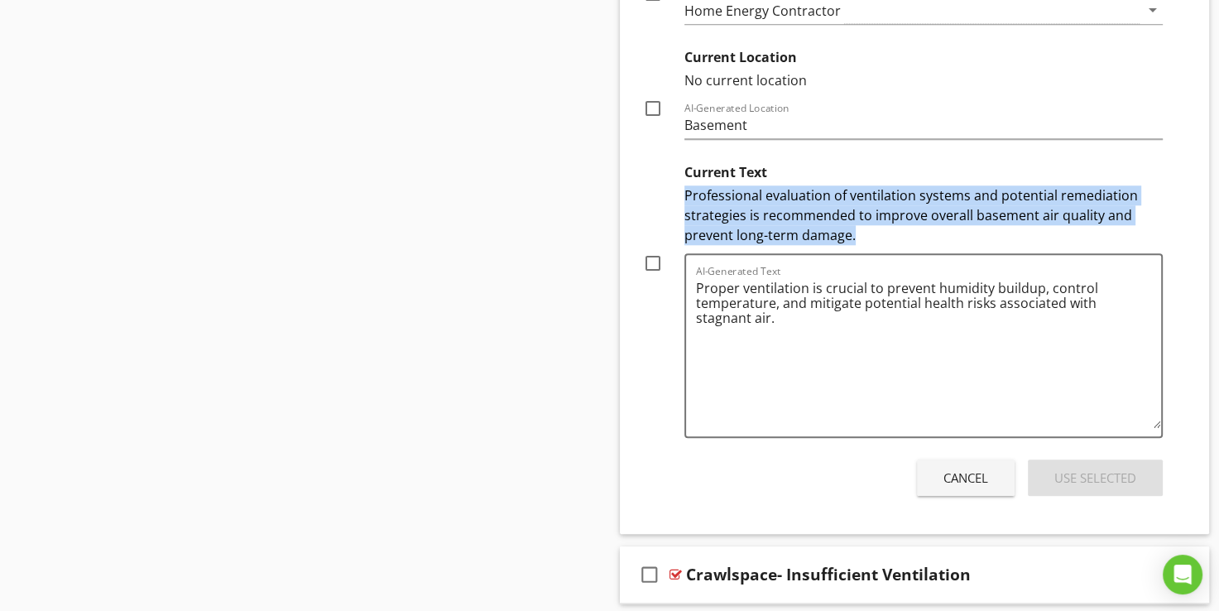
drag, startPoint x: 682, startPoint y: 190, endPoint x: 857, endPoint y: 235, distance: 180.3
click at [857, 235] on div "Current Text Professional evaluation of ventilation systems and potential remed…" at bounding box center [903, 297] width 521 height 282
drag, startPoint x: 857, startPoint y: 235, endPoint x: 809, endPoint y: 210, distance: 54.0
copy div "Professional evaluation of ventilation systems and potential remediation strate…"
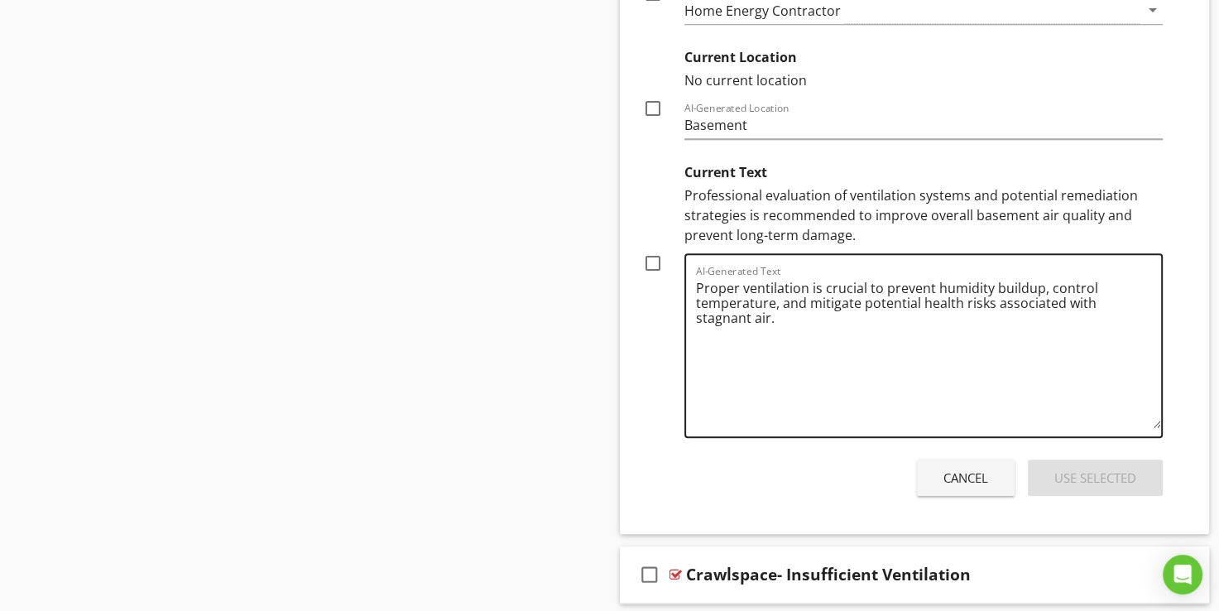
click at [771, 319] on textarea "Proper ventilation is crucial to prevent humidity buildup, control temperature,…" at bounding box center [929, 351] width 466 height 153
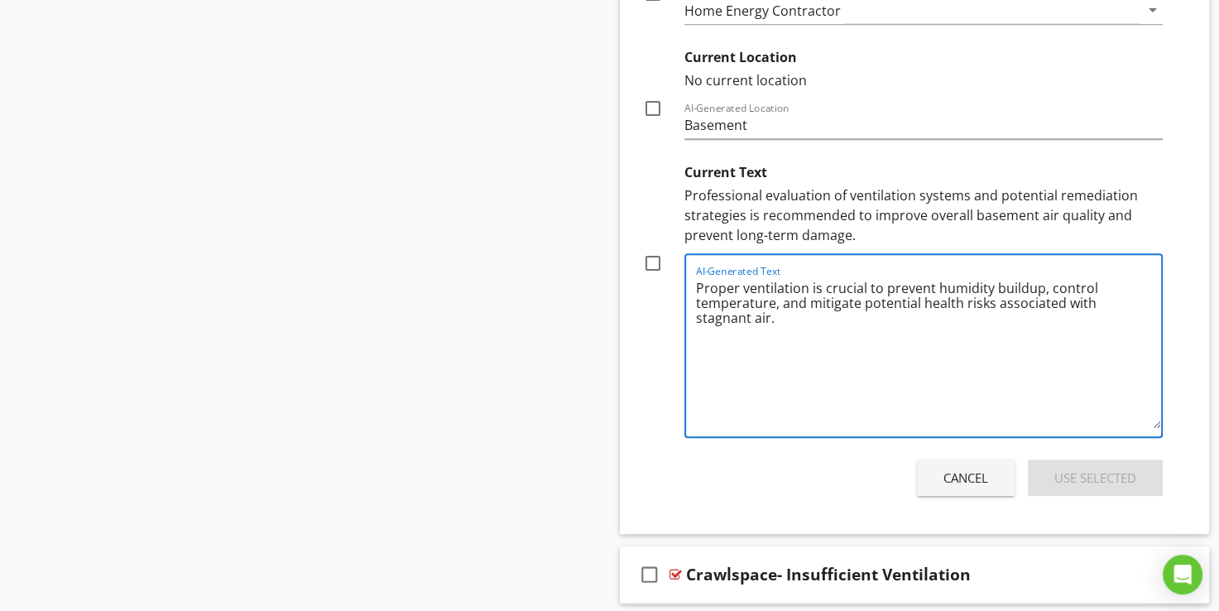
paste textarea "Professional evaluation of ventilation systems and potential remediation strate…"
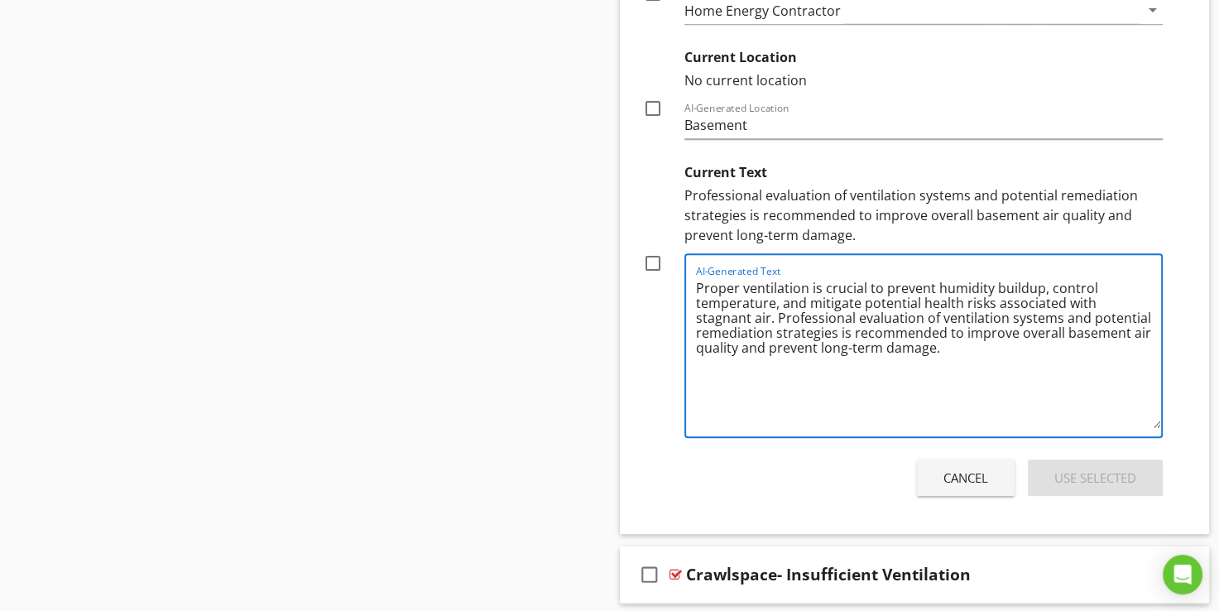
type textarea "Proper ventilation is crucial to prevent humidity buildup, control temperature,…"
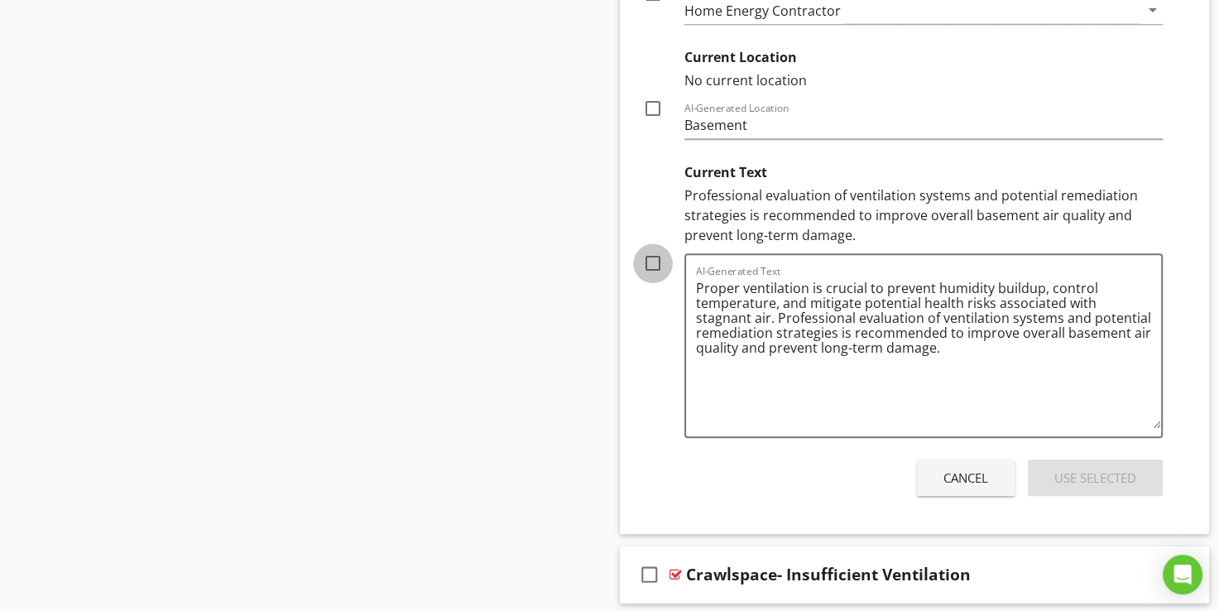
click at [653, 262] on div at bounding box center [653, 263] width 28 height 28
checkbox input "true"
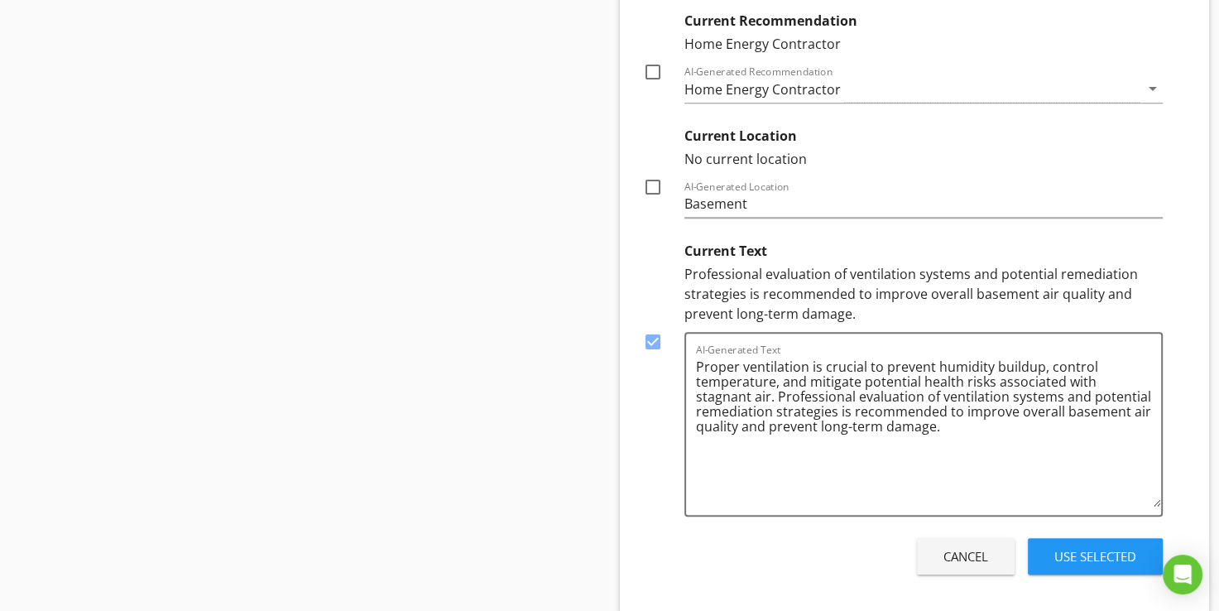
scroll to position [1386, 0]
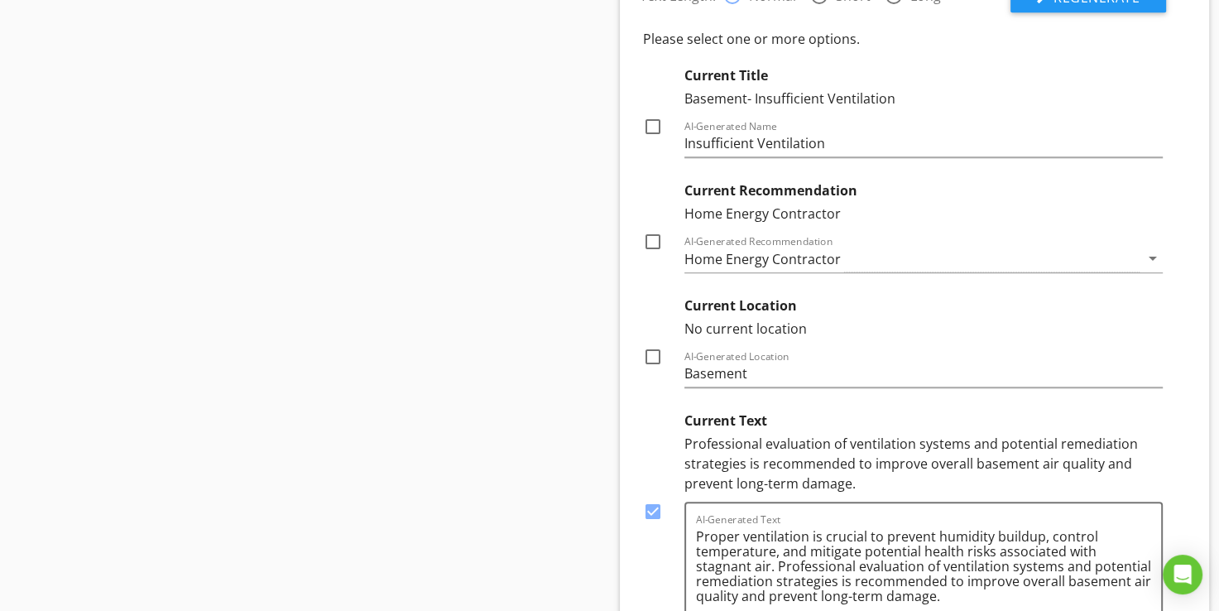
click at [652, 242] on div at bounding box center [653, 242] width 28 height 28
checkbox input "true"
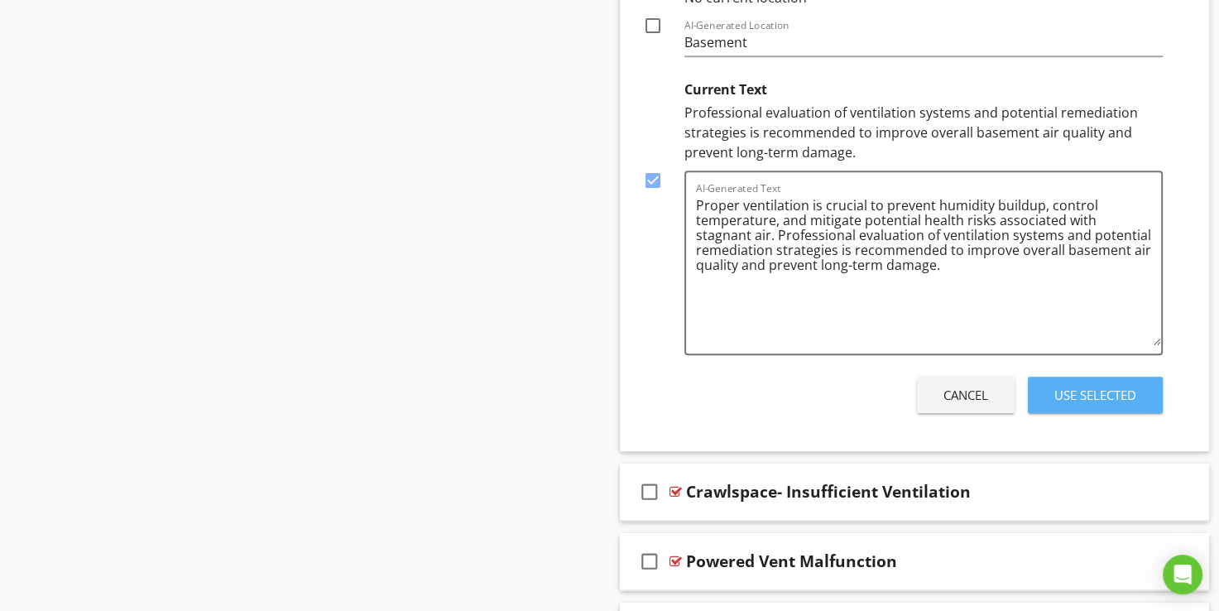
click at [1082, 406] on button "Use Selected" at bounding box center [1095, 395] width 135 height 36
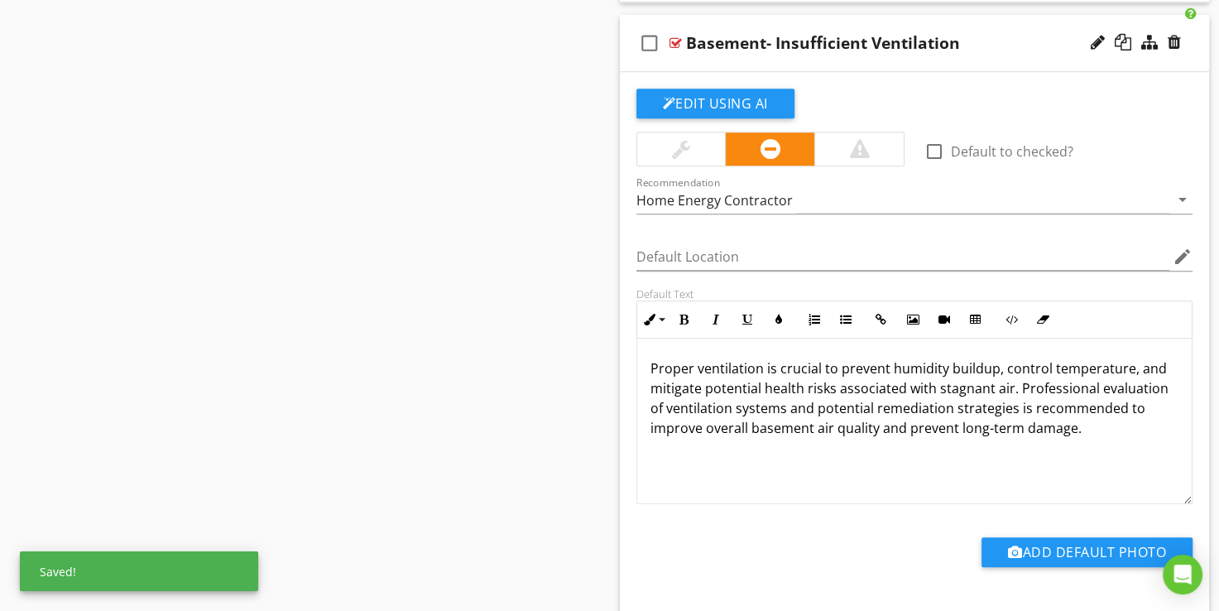
scroll to position [973, 0]
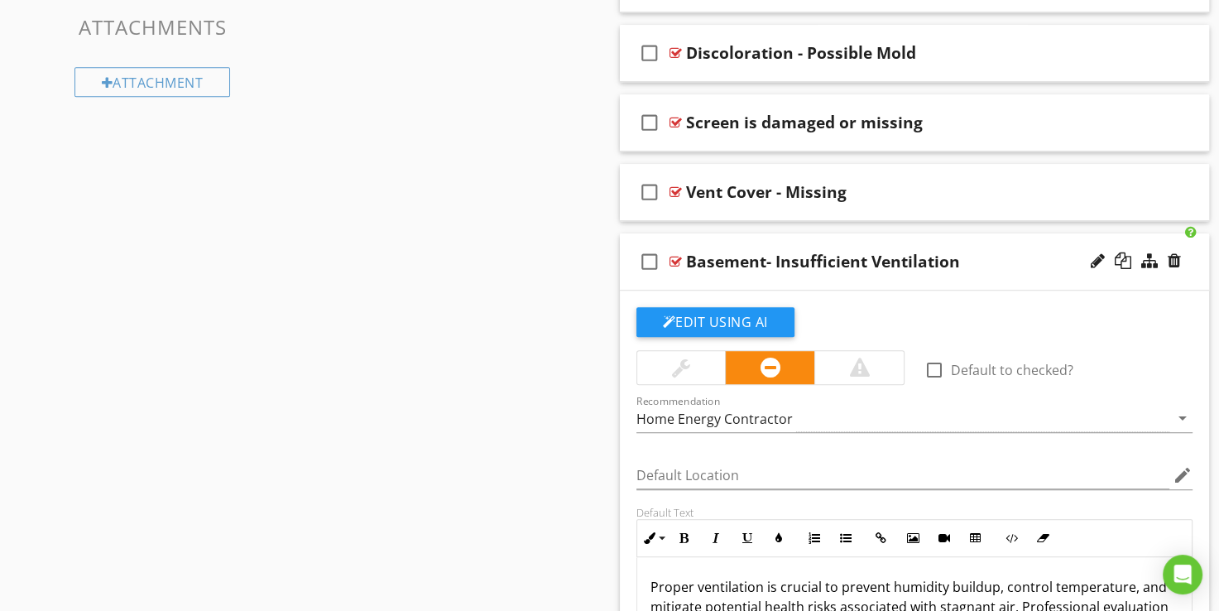
click at [672, 262] on div at bounding box center [676, 261] width 12 height 13
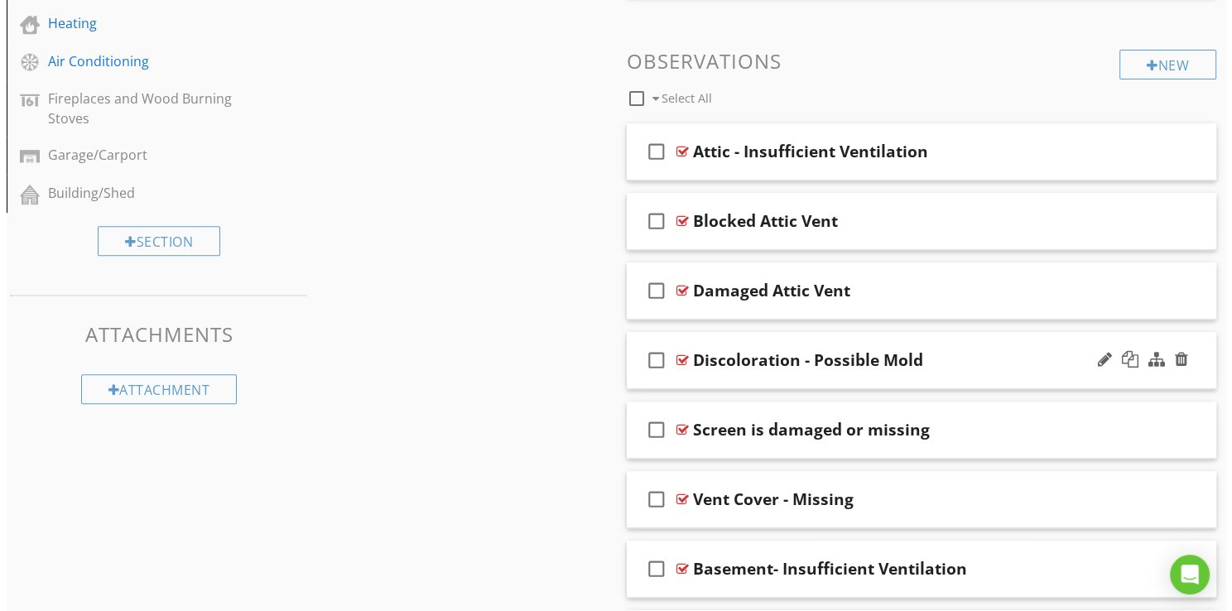
scroll to position [559, 0]
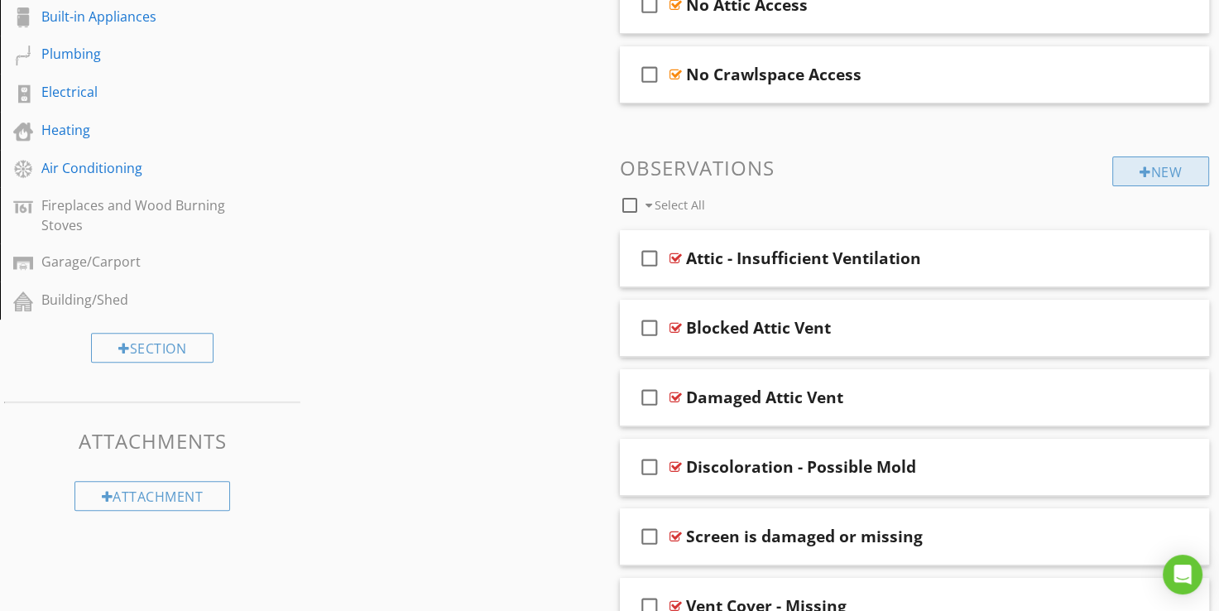
click at [1179, 167] on div "New" at bounding box center [1160, 171] width 97 height 30
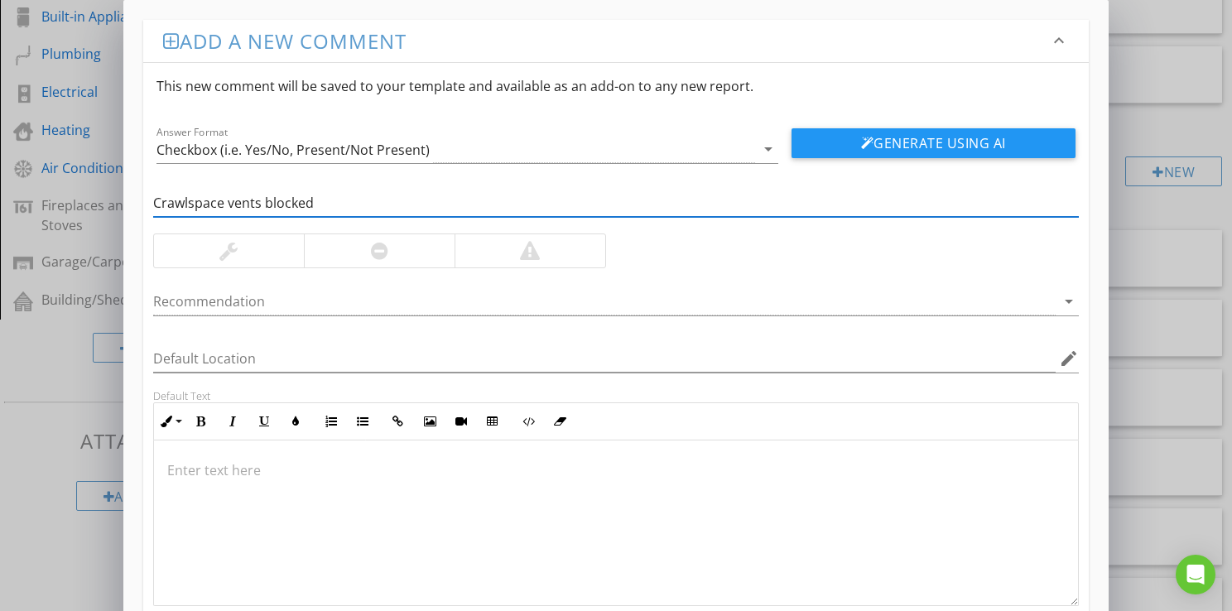
type input "Crawlspace vents blocked"
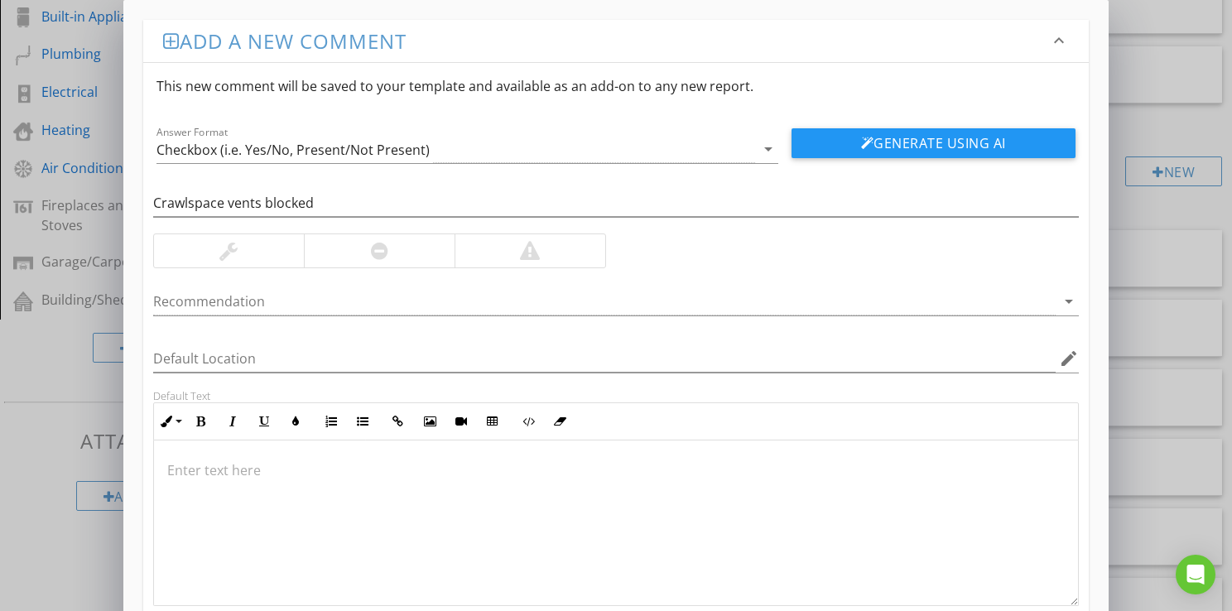
click at [416, 247] on div at bounding box center [379, 250] width 151 height 33
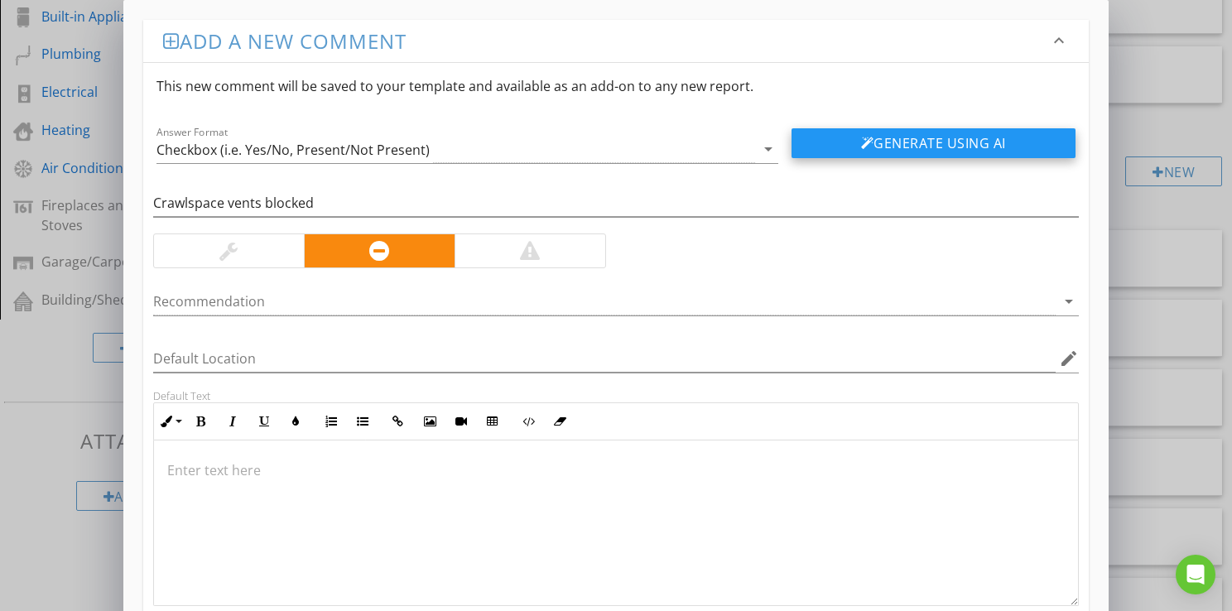
click at [814, 140] on button "Generate Using AI" at bounding box center [933, 143] width 284 height 30
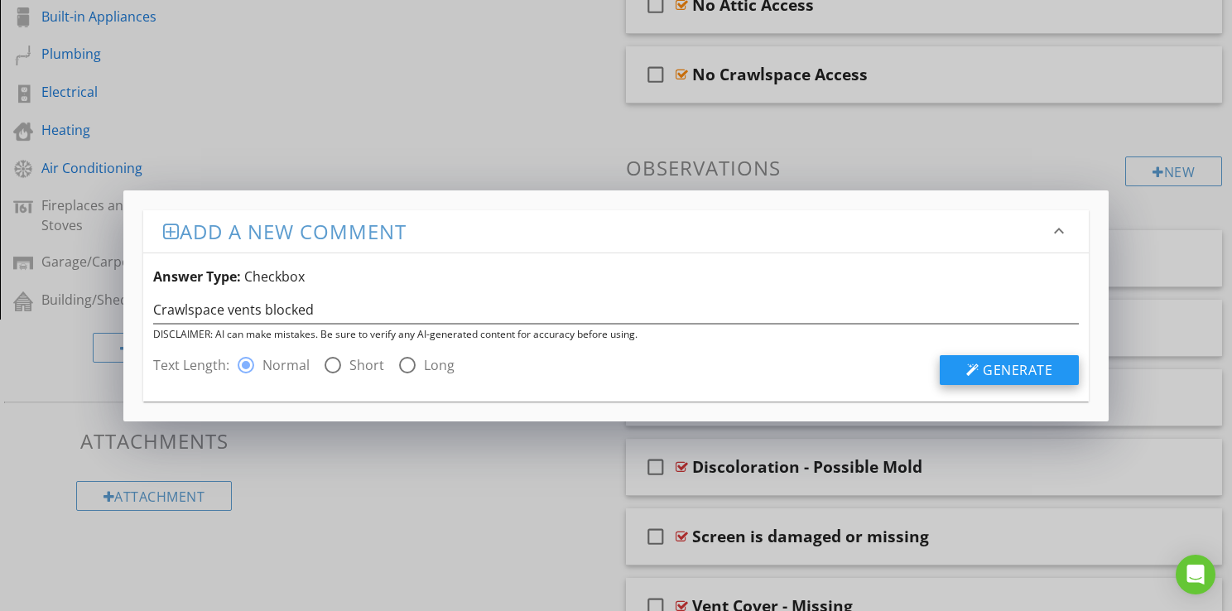
click at [1009, 369] on span "Generate" at bounding box center [1017, 370] width 70 height 18
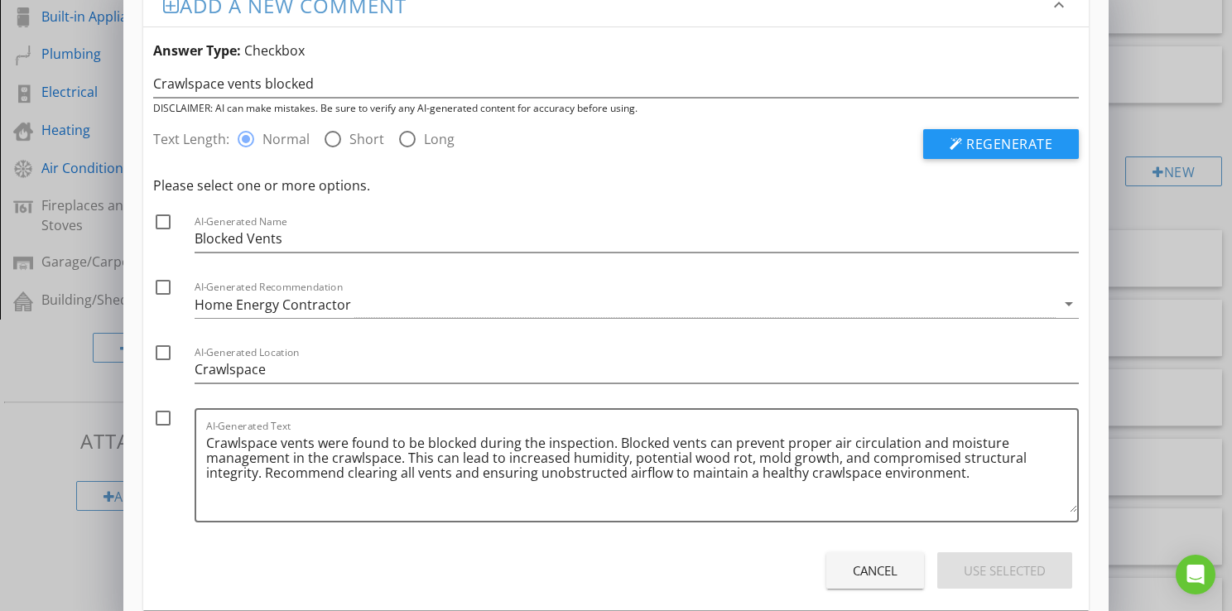
scroll to position [63, 0]
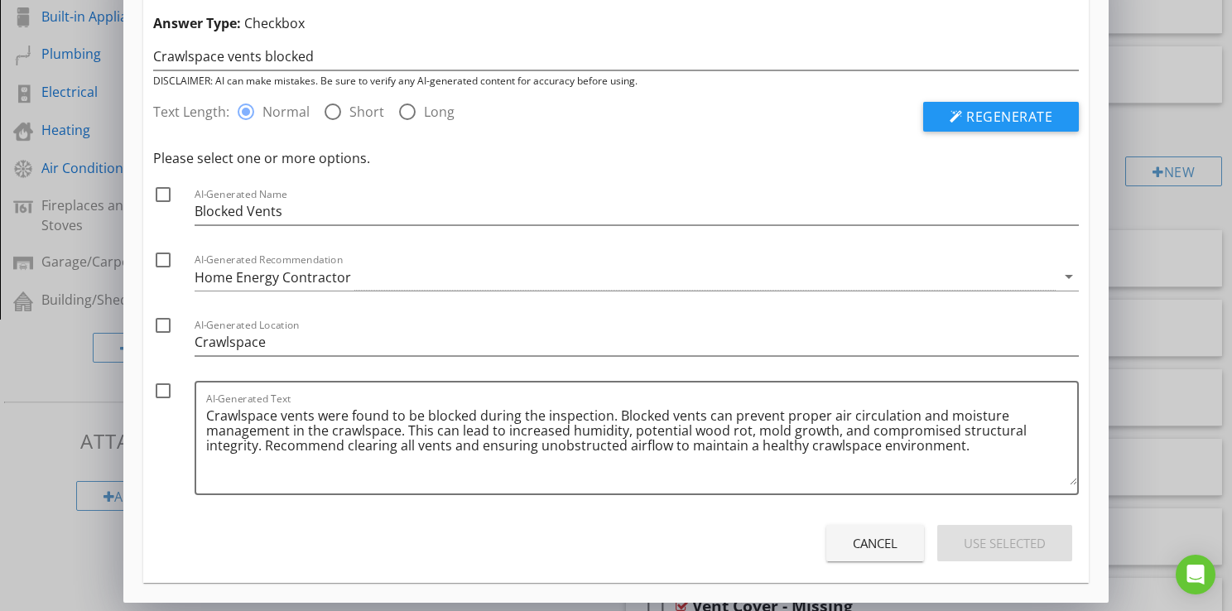
click at [159, 394] on div at bounding box center [163, 391] width 28 height 28
checkbox input "true"
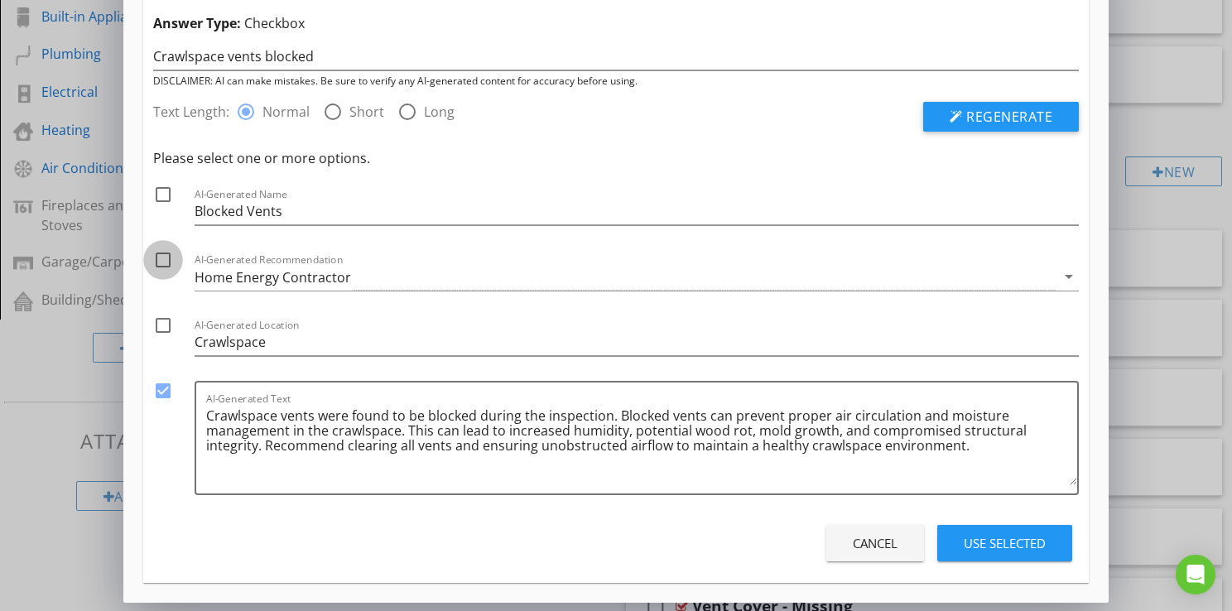
click at [161, 257] on div at bounding box center [163, 260] width 28 height 28
checkbox input "false"
click at [344, 449] on textarea "Crawlspace vents were found to be blocked during the inspection. Blocked vents …" at bounding box center [641, 443] width 871 height 83
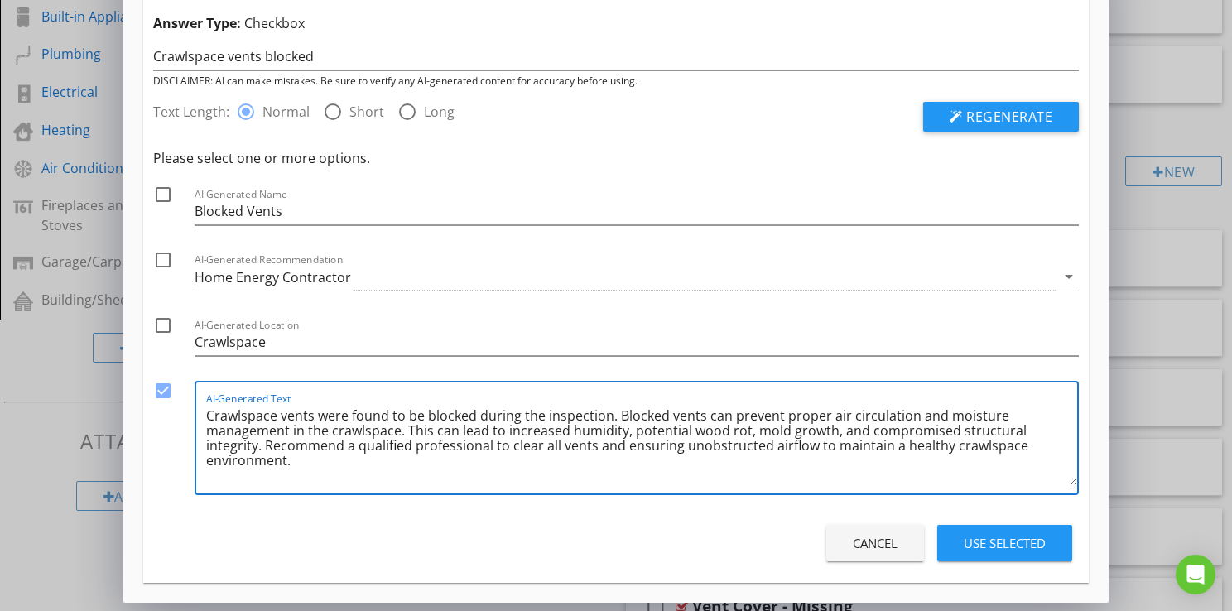
click at [622, 443] on textarea "Crawlspace vents were found to be blocked during the inspection. Blocked vents …" at bounding box center [641, 443] width 871 height 83
click at [354, 446] on textarea "Crawlspace vents were found to be blocked during the inspection. Blocked vents …" at bounding box center [641, 443] width 871 height 83
type textarea "Crawlspace vents were found to be blocked during the inspection. Blocked vents …"
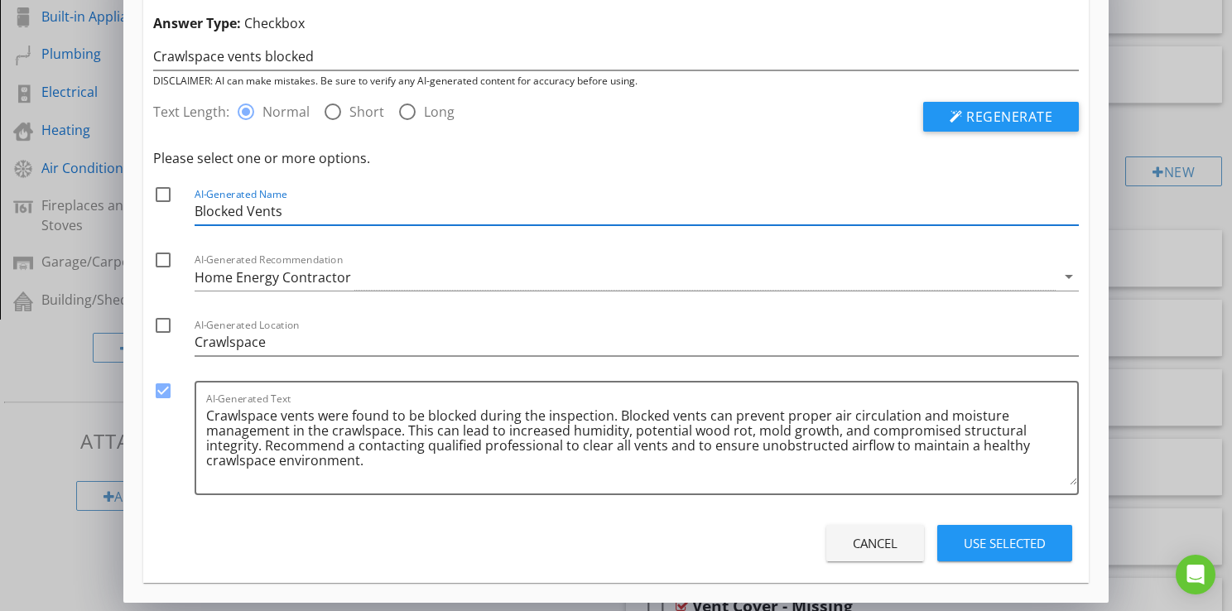
click at [239, 212] on input "Blocked Vents" at bounding box center [637, 211] width 884 height 27
click at [209, 279] on div "Home Energy Contractor" at bounding box center [273, 277] width 156 height 15
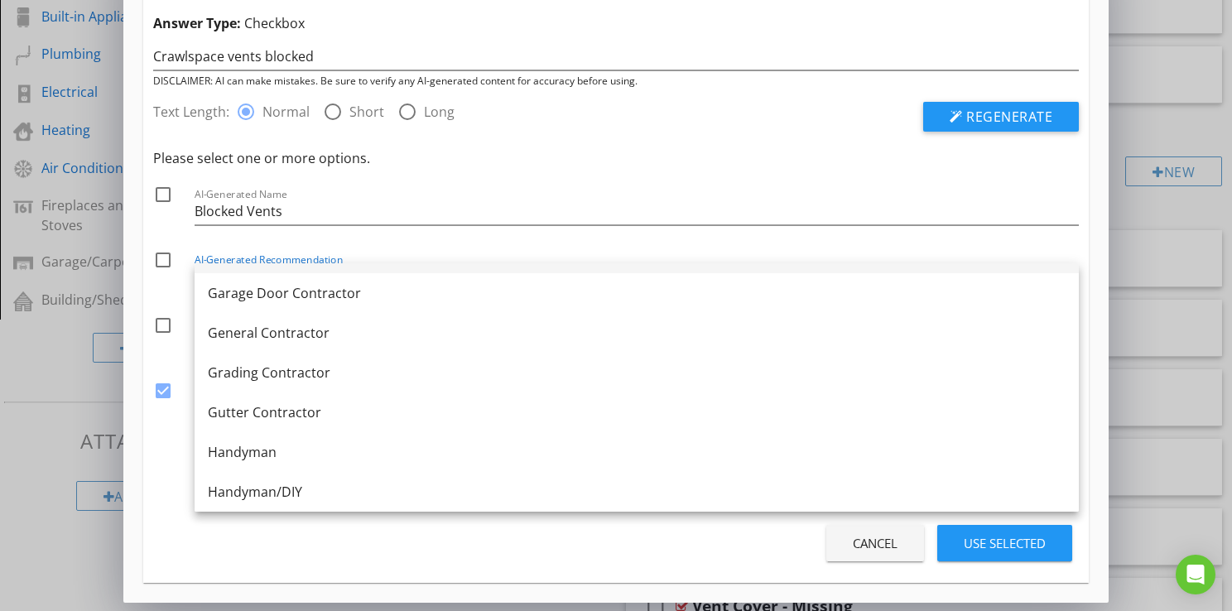
scroll to position [910, 0]
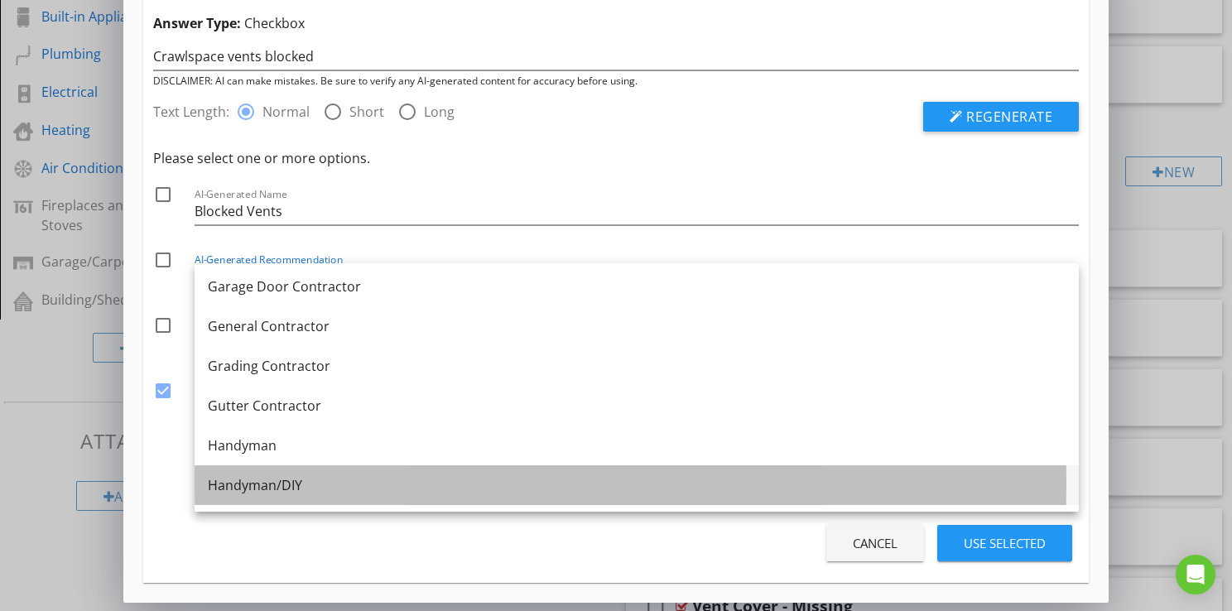
click at [281, 492] on div "Handyman/DIY" at bounding box center [637, 485] width 858 height 20
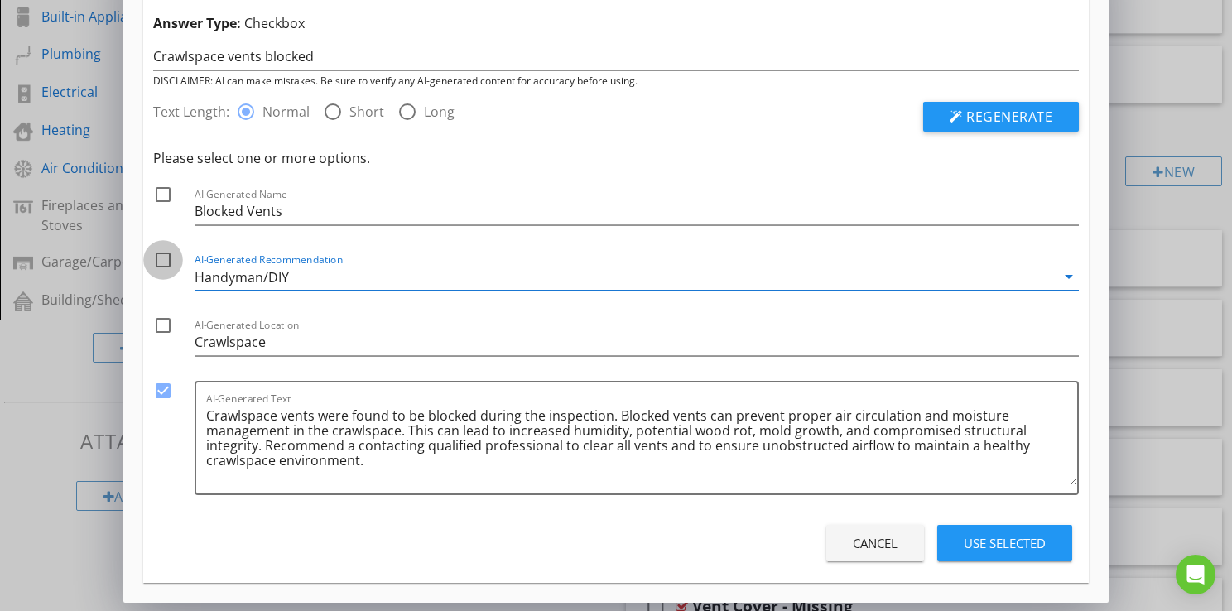
click at [162, 261] on div at bounding box center [163, 260] width 28 height 28
checkbox input "true"
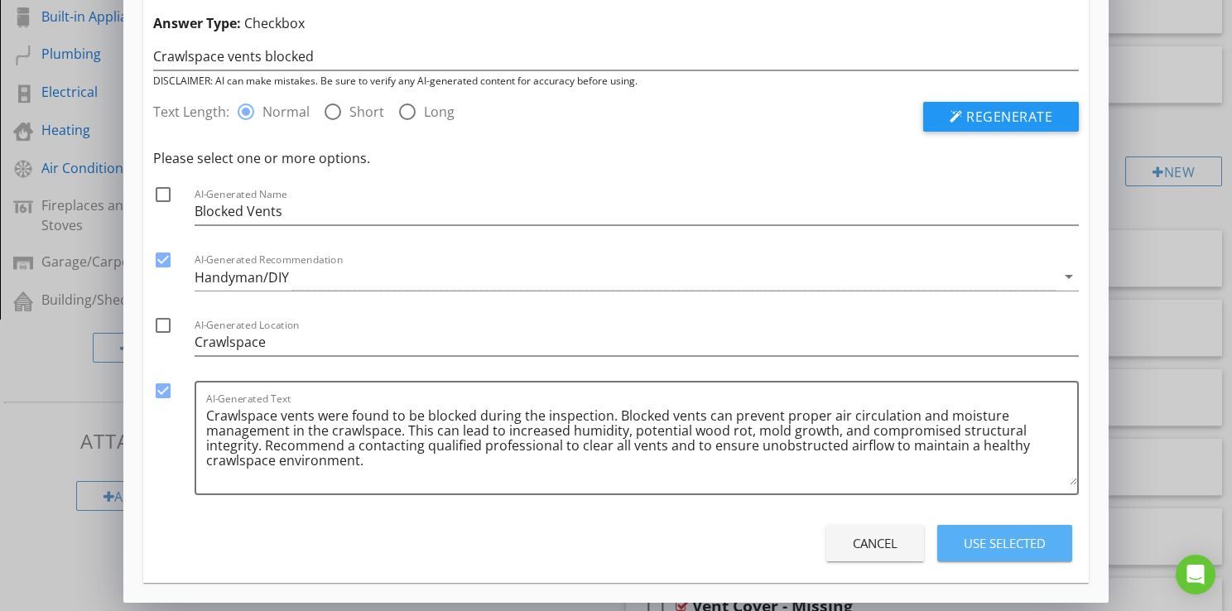
click at [989, 538] on div "Use Selected" at bounding box center [1004, 543] width 82 height 19
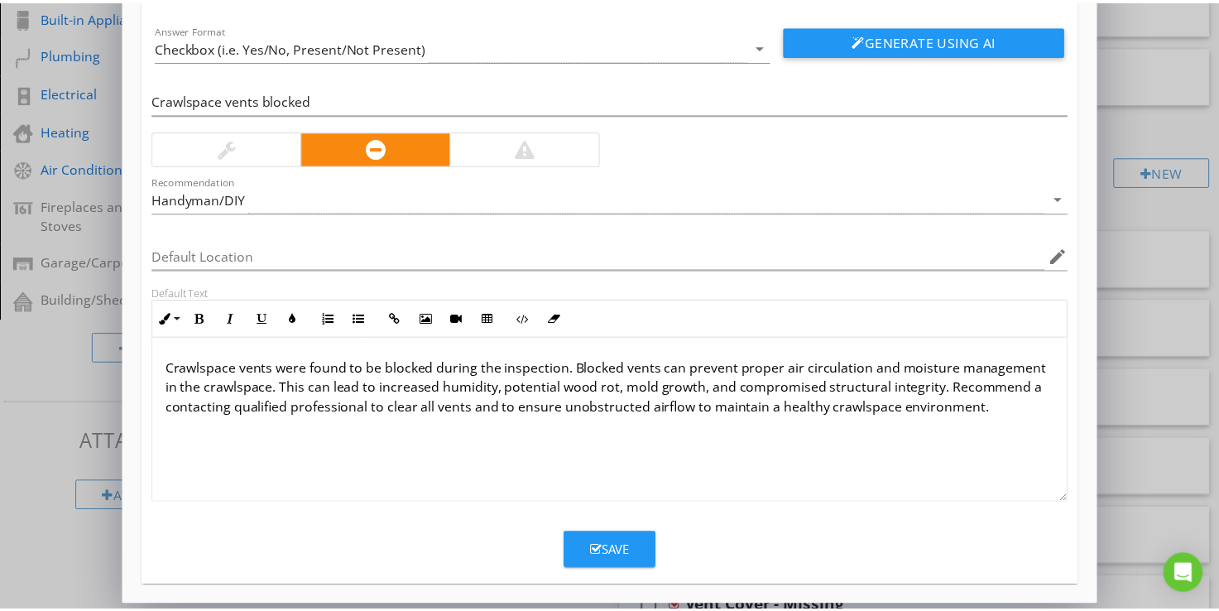
scroll to position [106, 0]
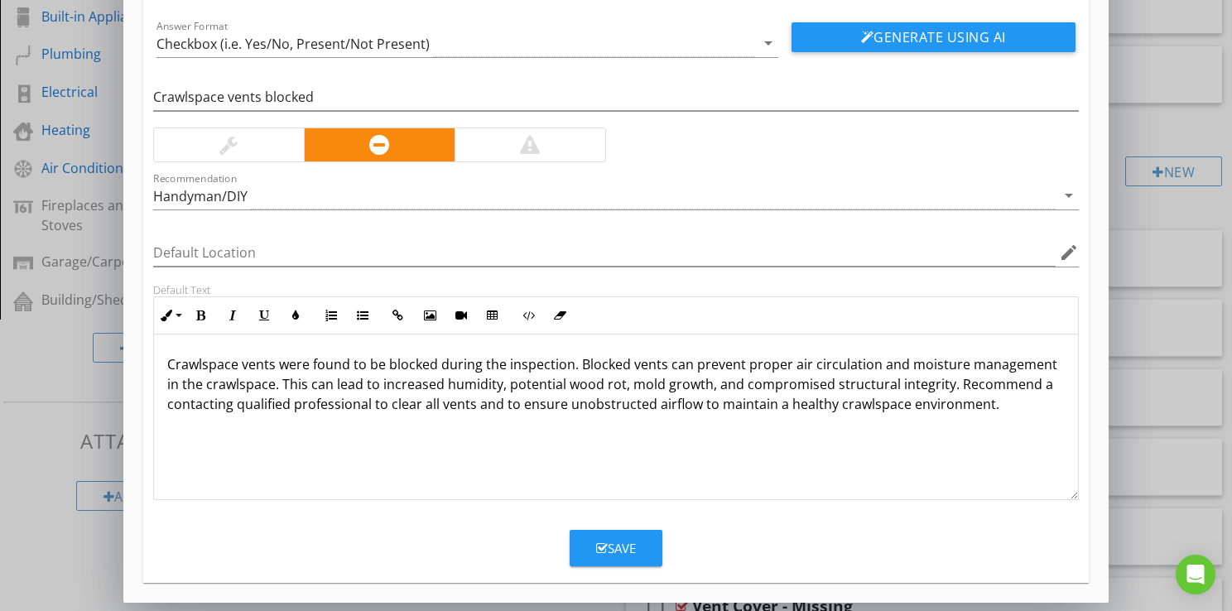
click at [634, 541] on div "Save" at bounding box center [616, 548] width 40 height 19
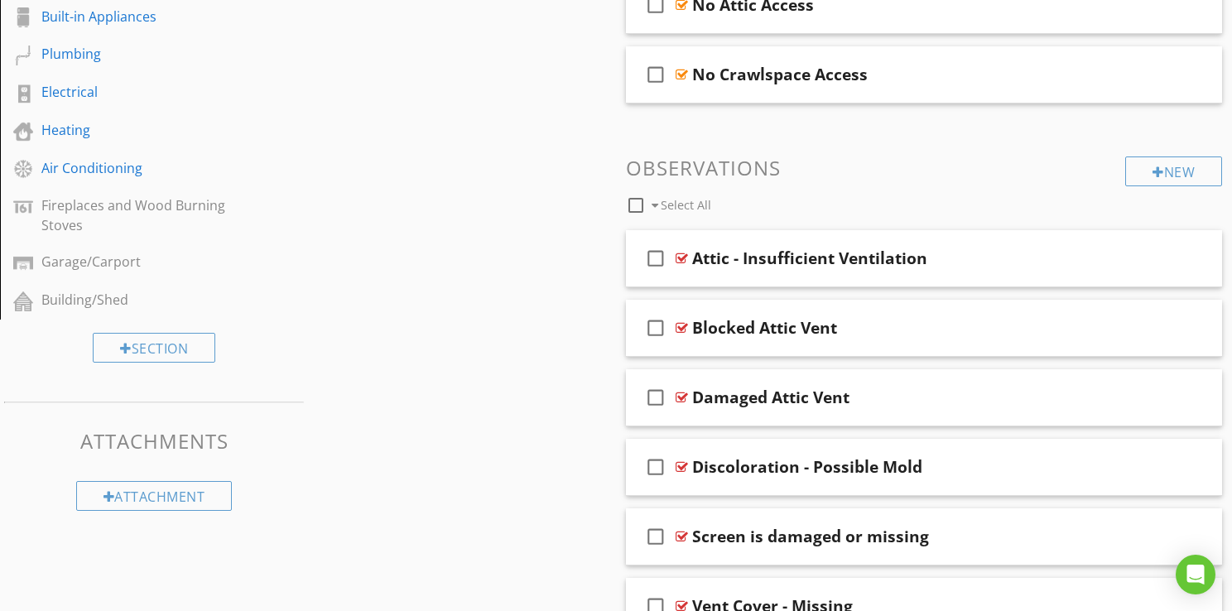
scroll to position [26, 0]
click at [1152, 172] on div "New" at bounding box center [1160, 171] width 97 height 30
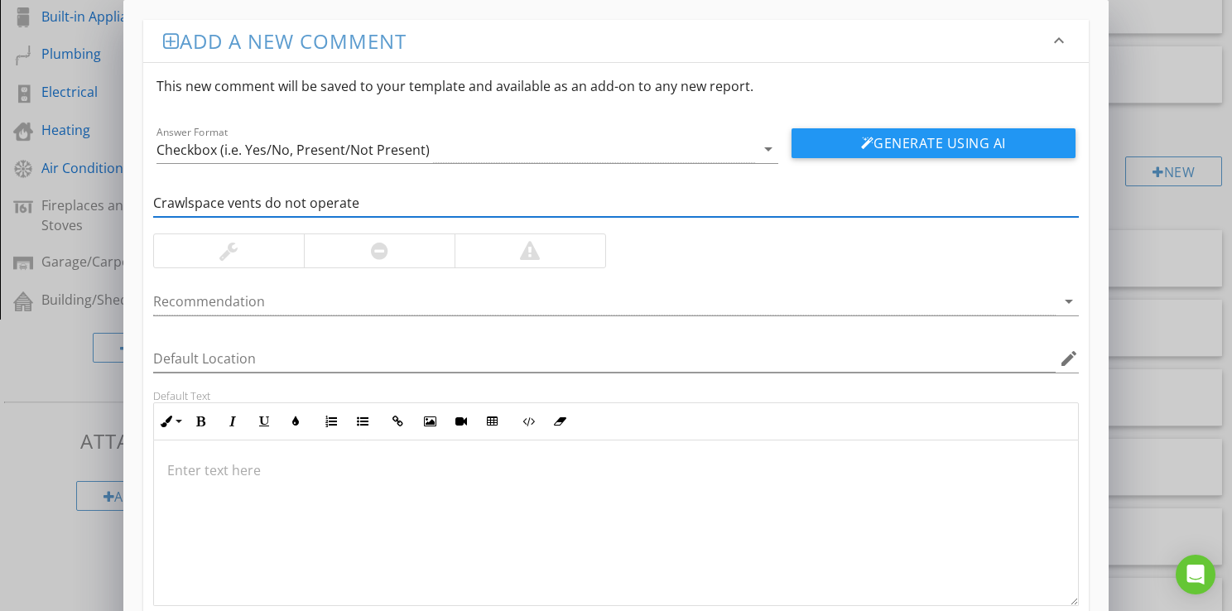
type input "Crawlspace vents do not operate"
click at [407, 253] on div at bounding box center [379, 250] width 151 height 33
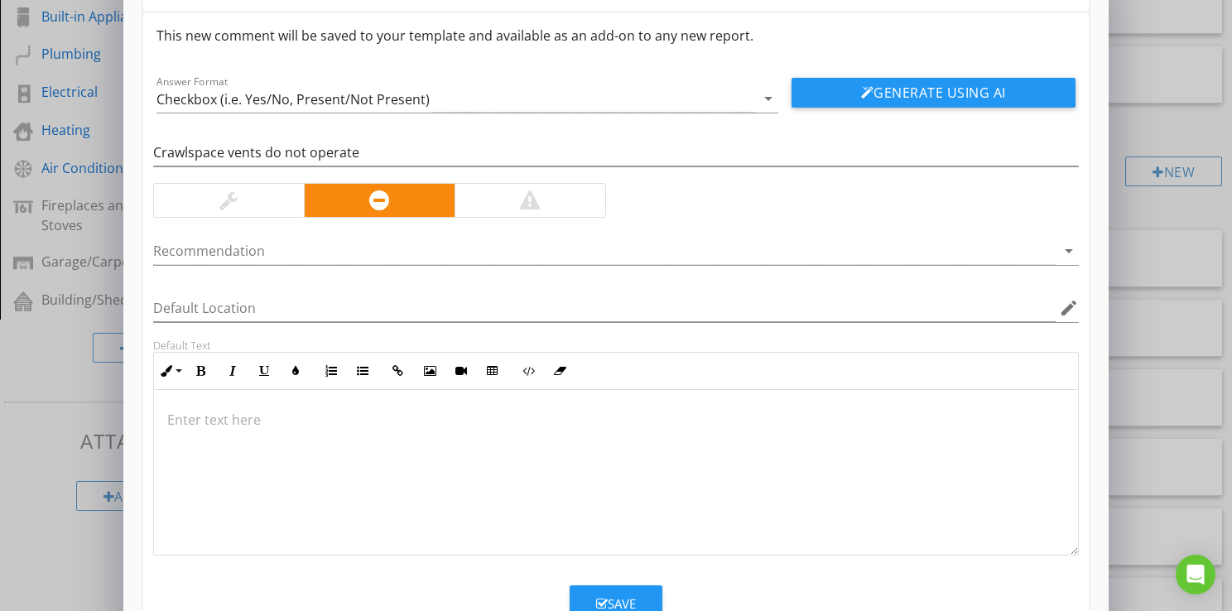
scroll to position [106, 0]
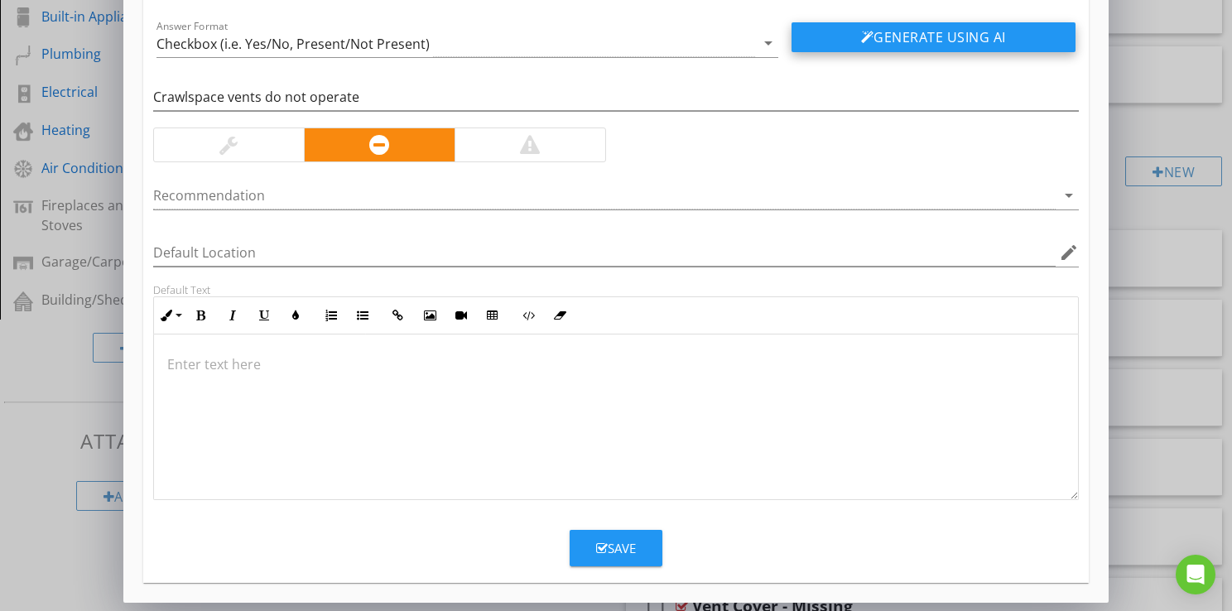
click at [930, 44] on button "Generate Using AI" at bounding box center [933, 37] width 284 height 30
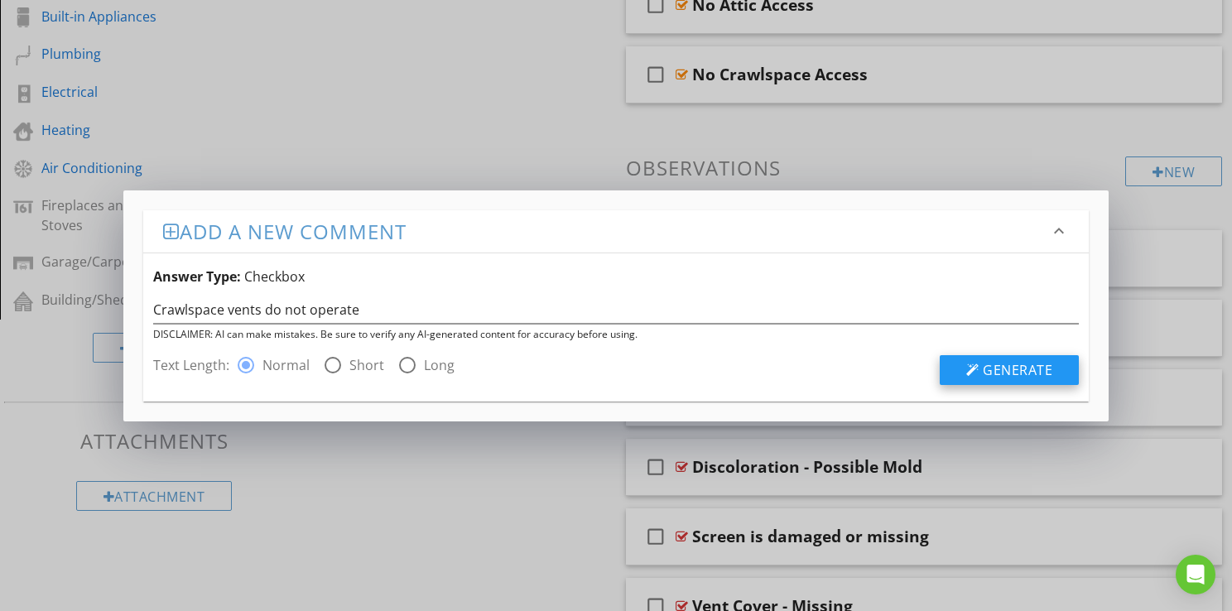
click at [999, 368] on span "Generate" at bounding box center [1017, 370] width 70 height 18
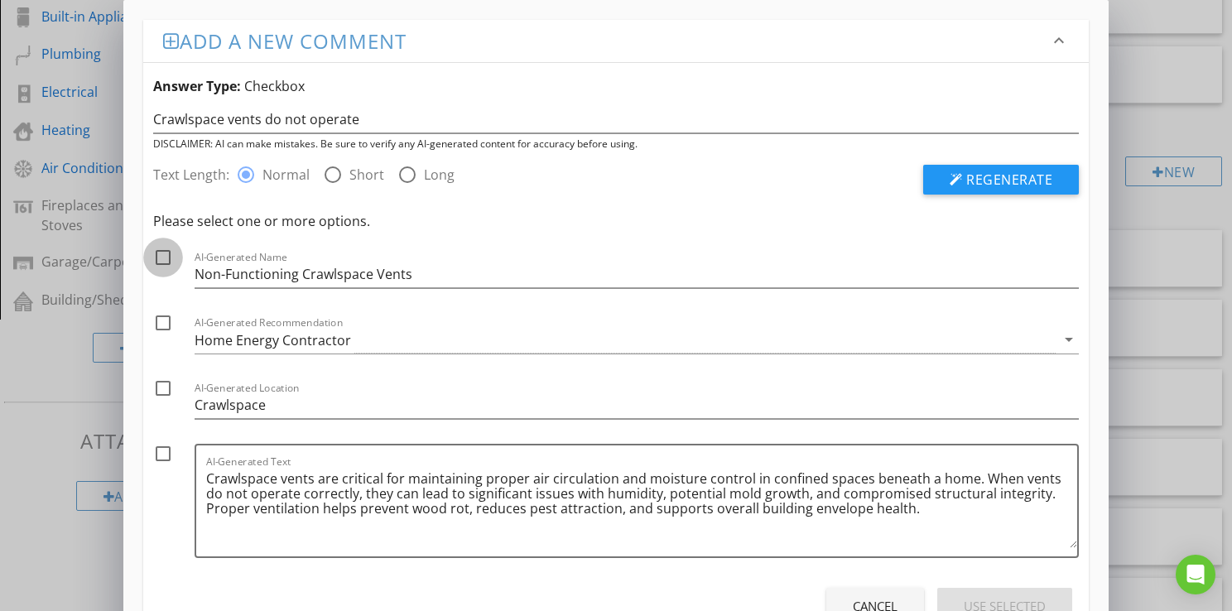
click at [162, 258] on div at bounding box center [163, 257] width 28 height 28
checkbox input "true"
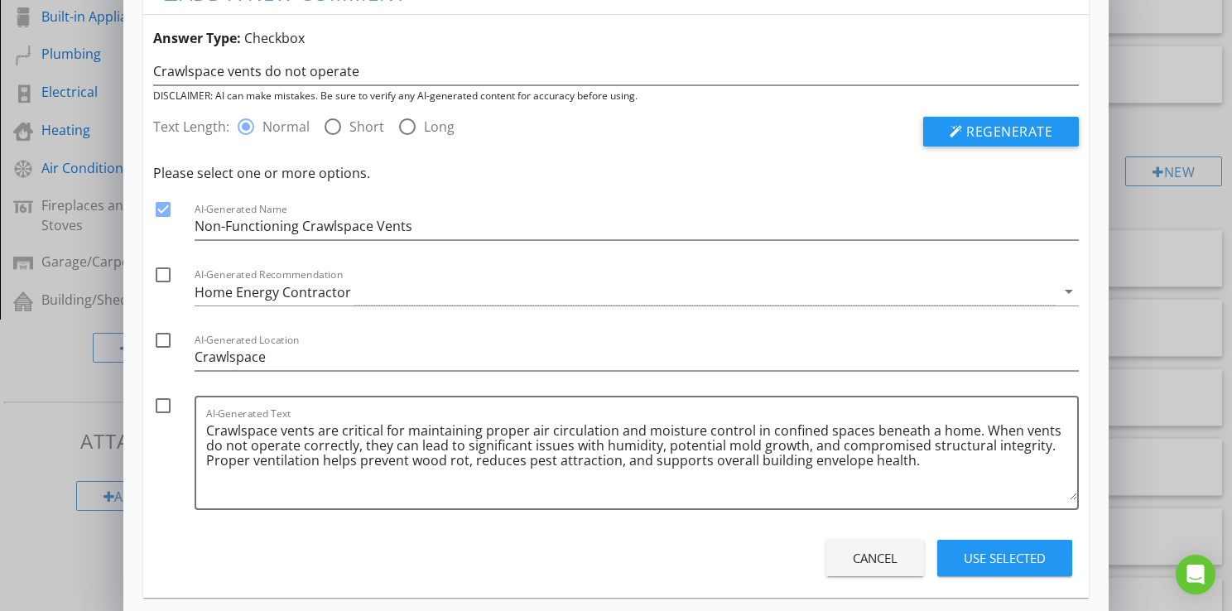
scroll to position [63, 0]
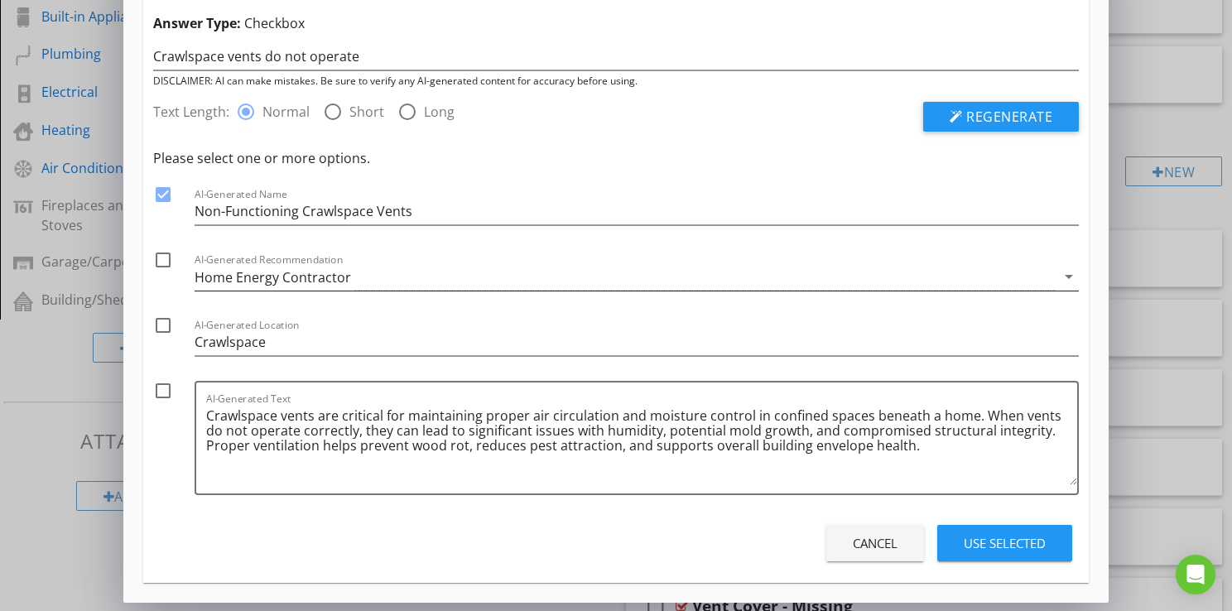
click at [247, 281] on div "Home Energy Contractor" at bounding box center [273, 277] width 156 height 15
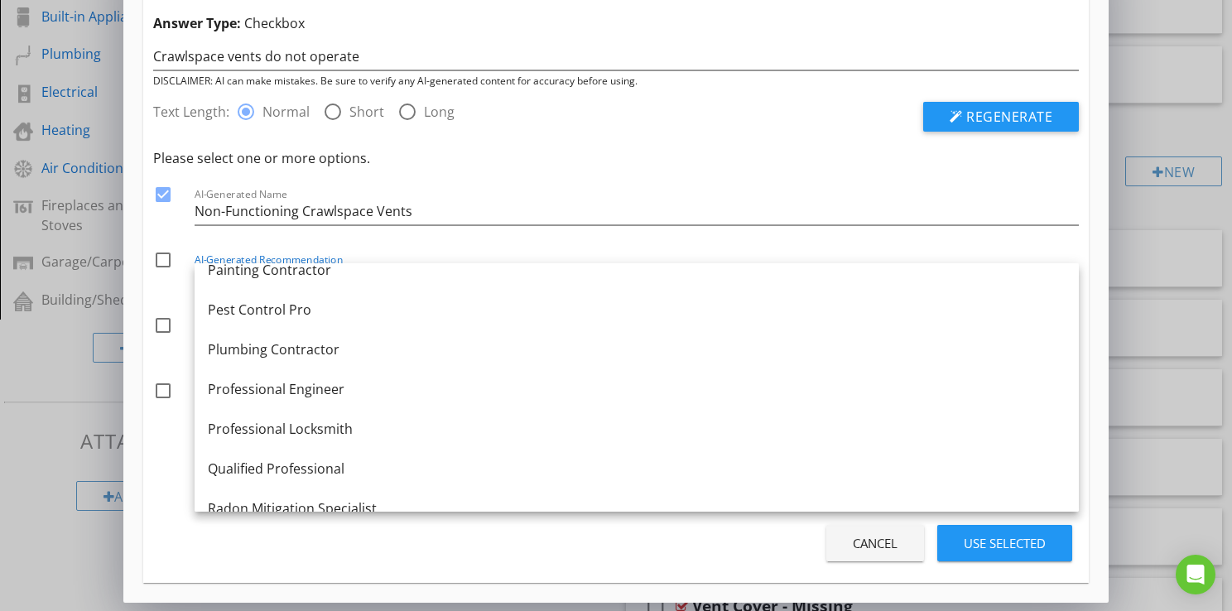
scroll to position [1821, 0]
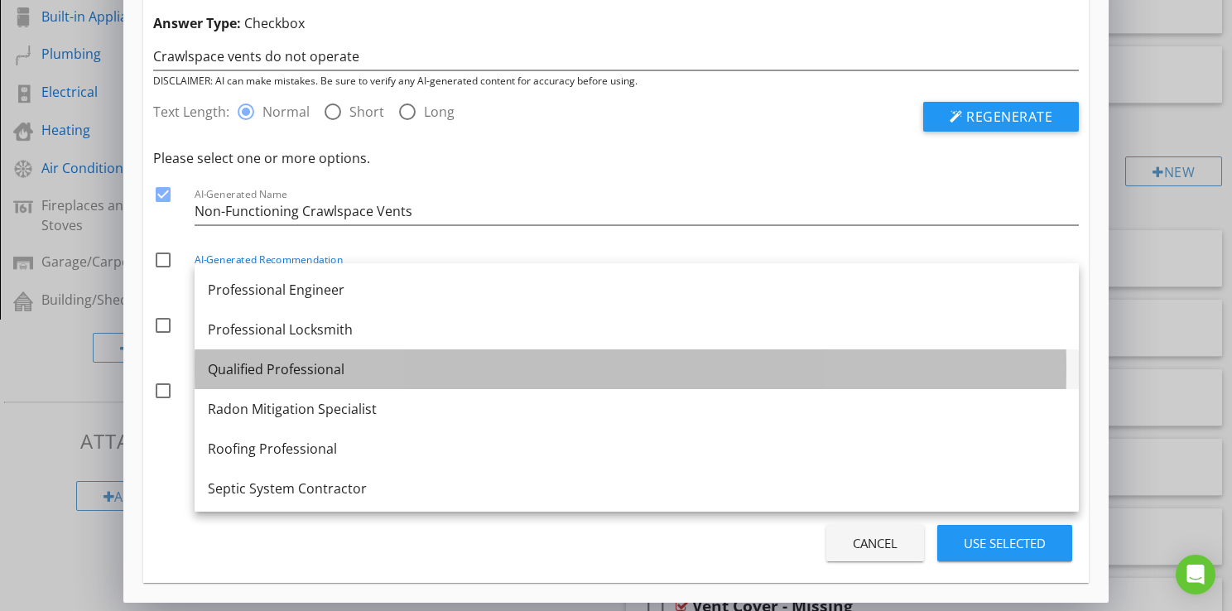
click at [271, 363] on div "Qualified Professional" at bounding box center [637, 369] width 858 height 20
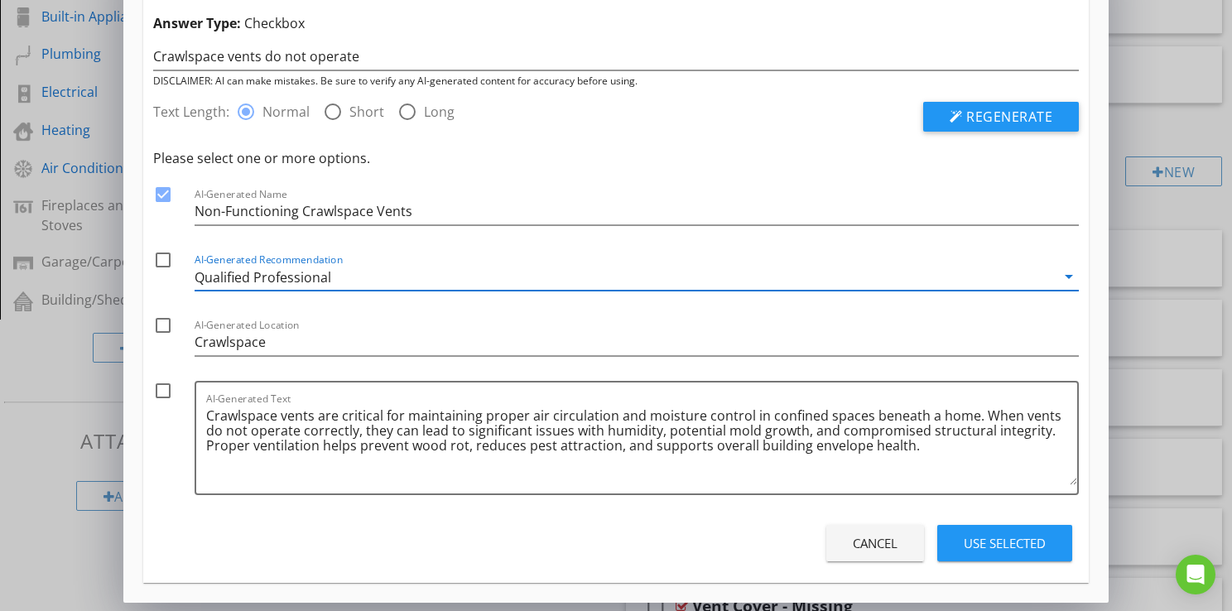
click at [167, 264] on div at bounding box center [163, 260] width 28 height 28
checkbox input "true"
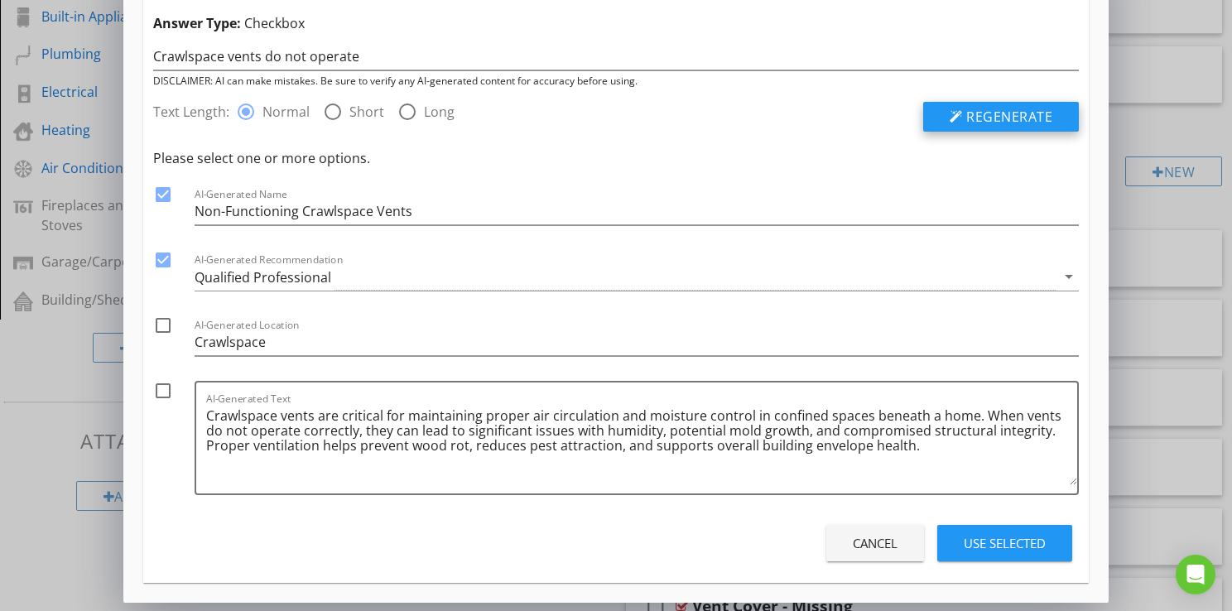
click at [1000, 117] on span "Regenerate" at bounding box center [1009, 117] width 86 height 18
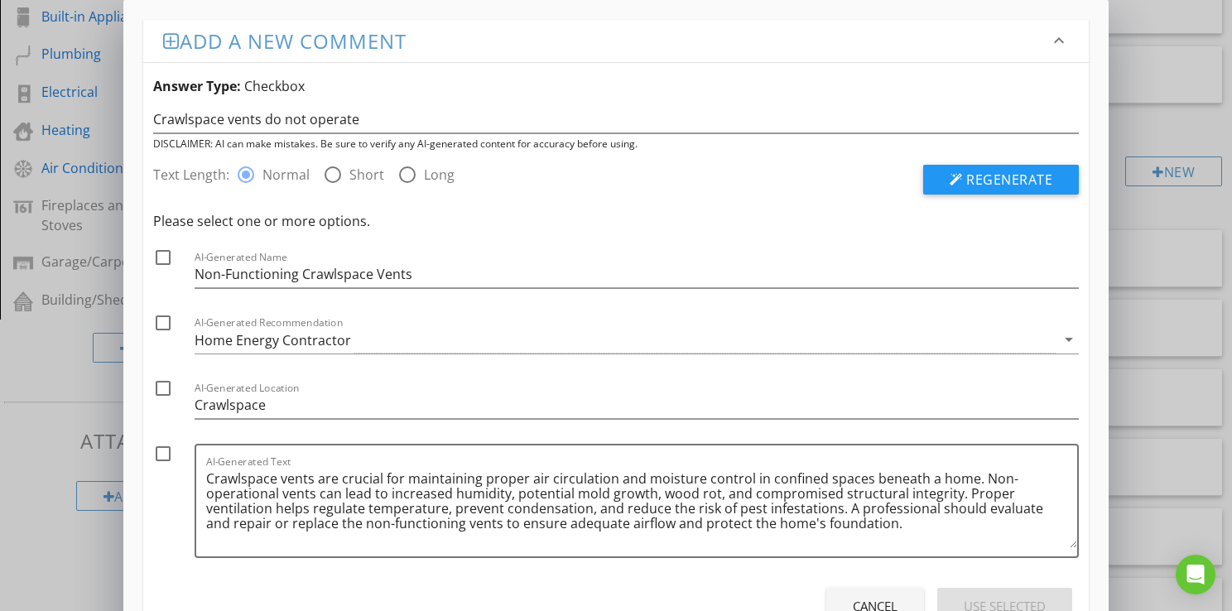
scroll to position [63, 0]
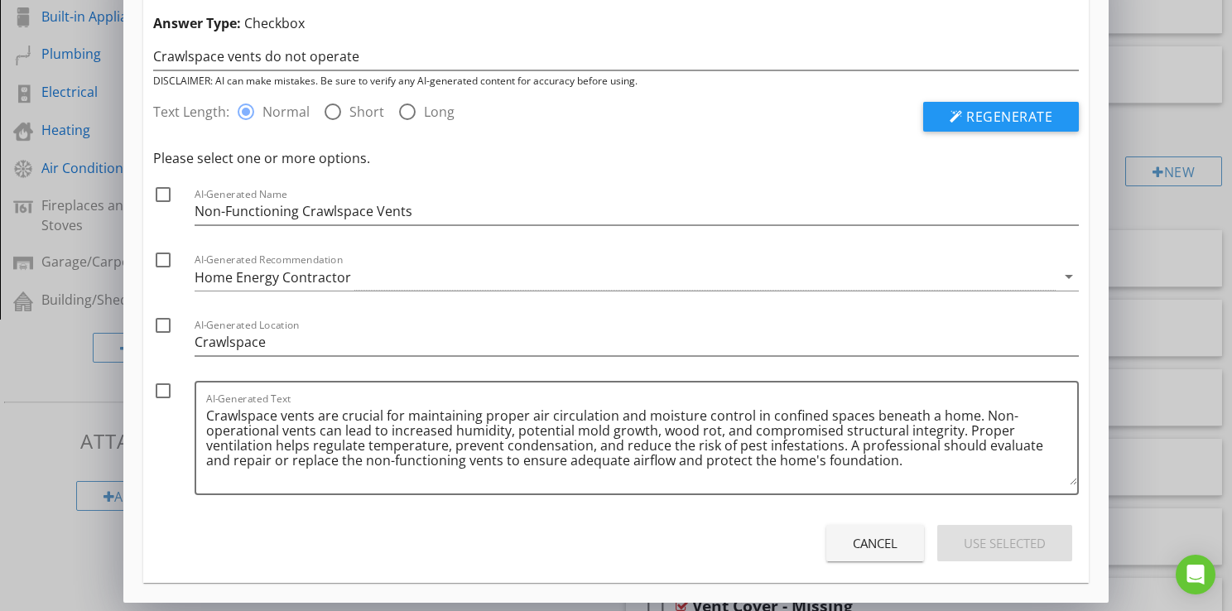
click at [164, 190] on div at bounding box center [163, 194] width 28 height 28
checkbox input "true"
click at [232, 274] on div "Home Energy Contractor" at bounding box center [273, 277] width 156 height 15
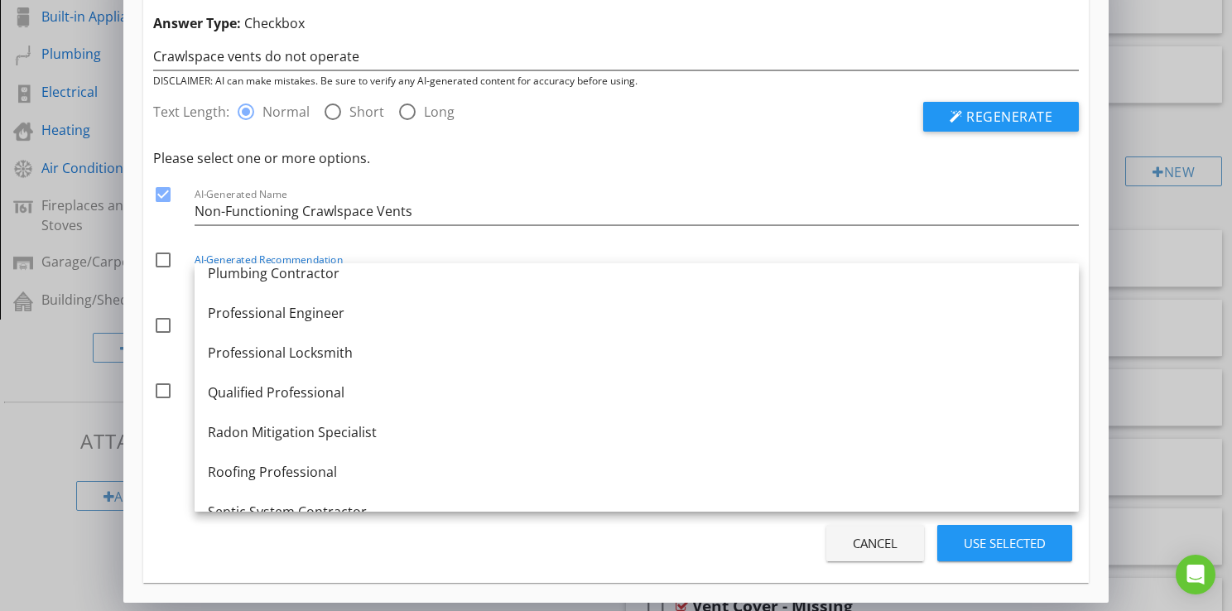
scroll to position [1821, 0]
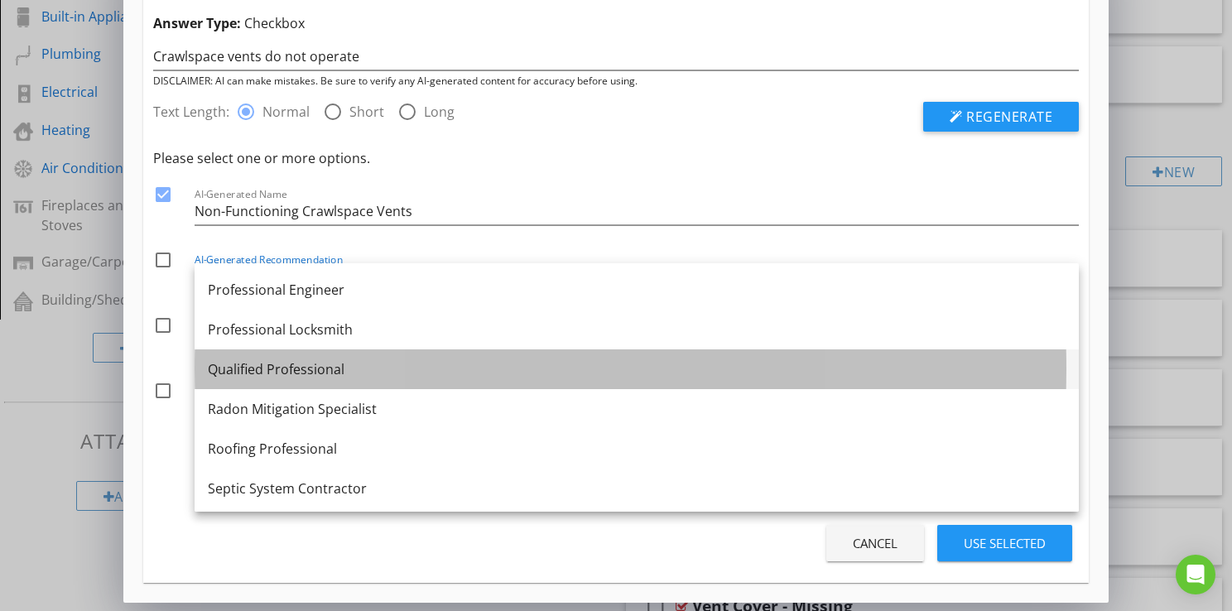
click at [252, 376] on div "Qualified Professional" at bounding box center [637, 369] width 858 height 20
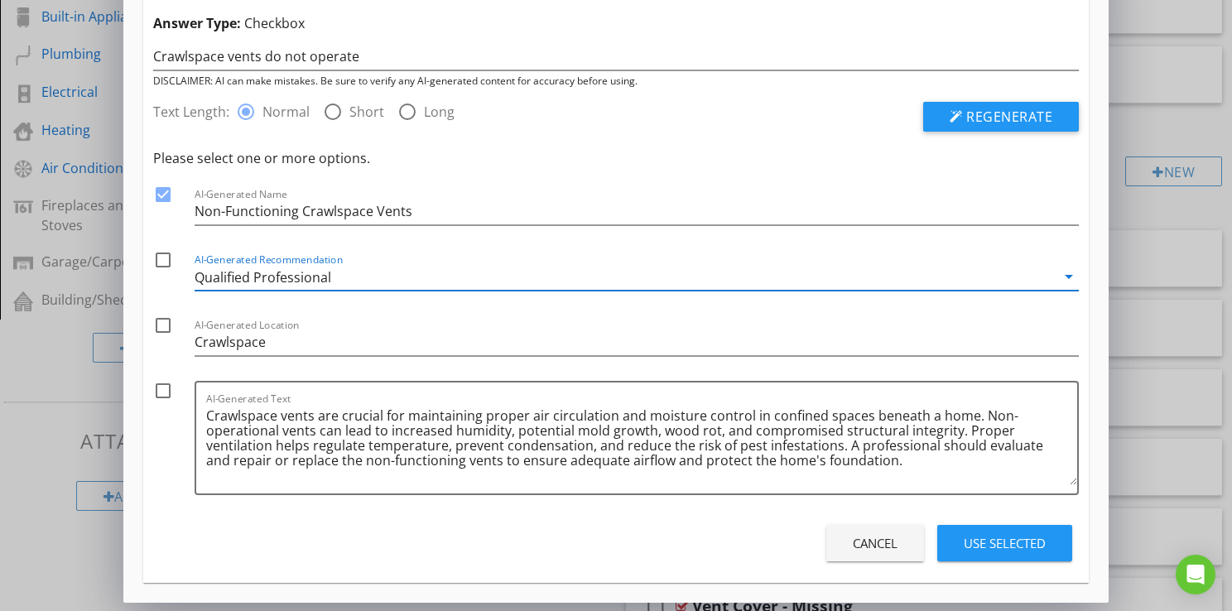
click at [161, 262] on div at bounding box center [163, 260] width 28 height 28
checkbox input "true"
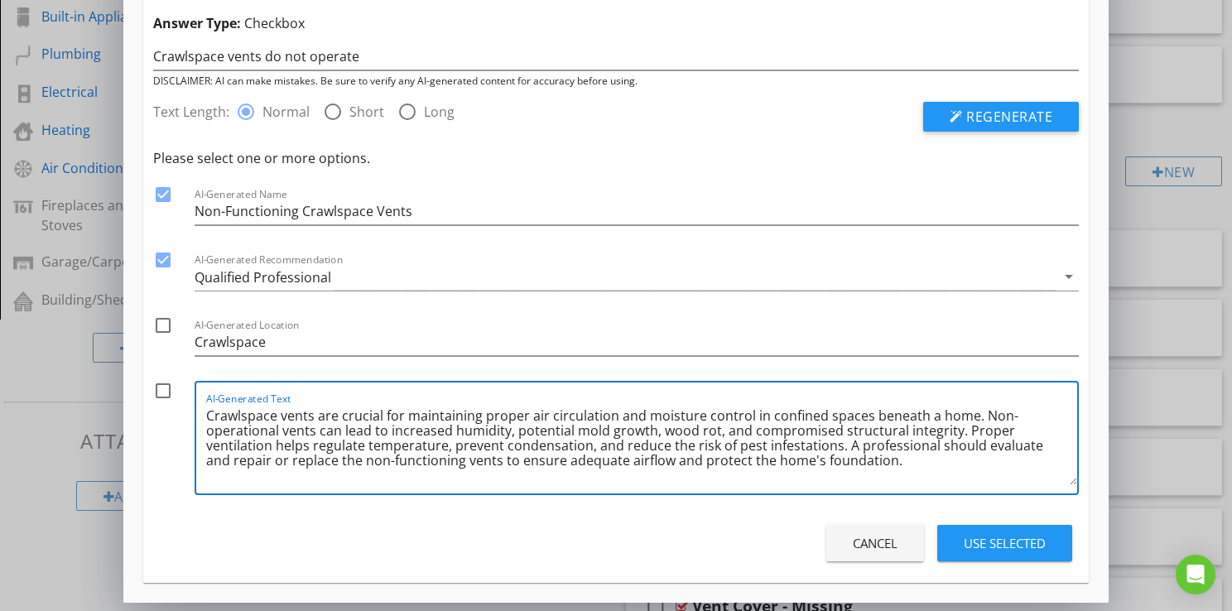
drag, startPoint x: 957, startPoint y: 431, endPoint x: 838, endPoint y: 450, distance: 120.7
click at [838, 450] on textarea "Crawlspace vents are crucial for maintaining proper air circulation and moistur…" at bounding box center [641, 443] width 871 height 83
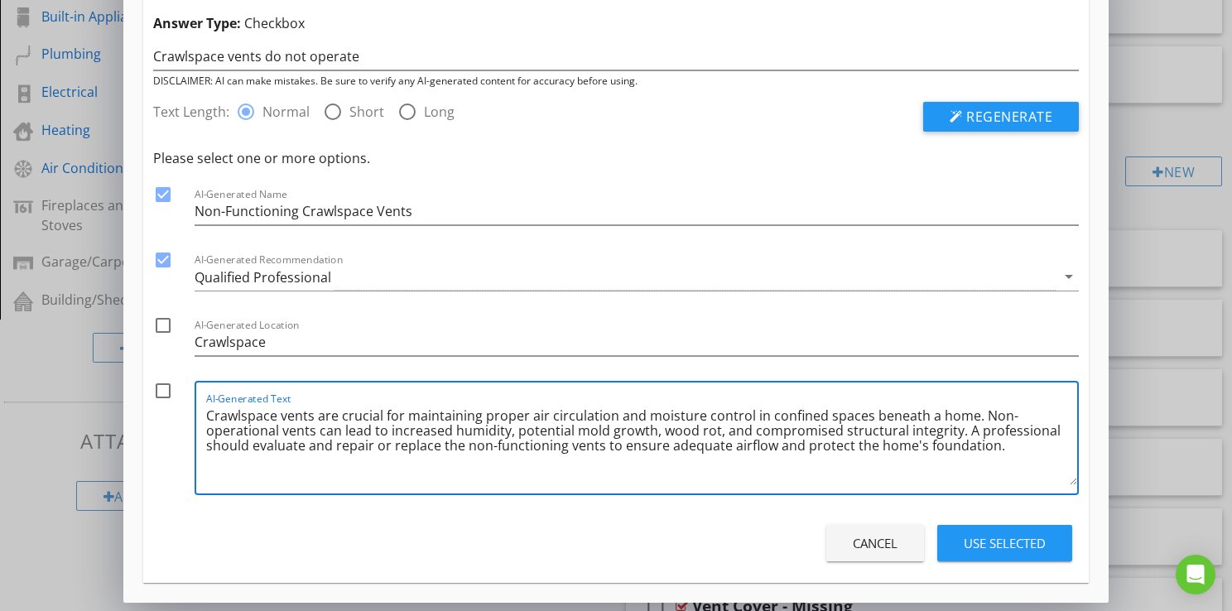
click at [968, 433] on textarea "Crawlspace vents are crucial for maintaining proper air circulation and moistur…" at bounding box center [641, 443] width 871 height 83
click at [963, 432] on textarea "Crawlspace vents are crucial for maintaining proper air circulation and moistur…" at bounding box center [641, 443] width 871 height 83
type textarea "Crawlspace vents are crucial for maintaining proper air circulation and moistur…"
click at [156, 386] on div at bounding box center [163, 391] width 28 height 28
checkbox input "true"
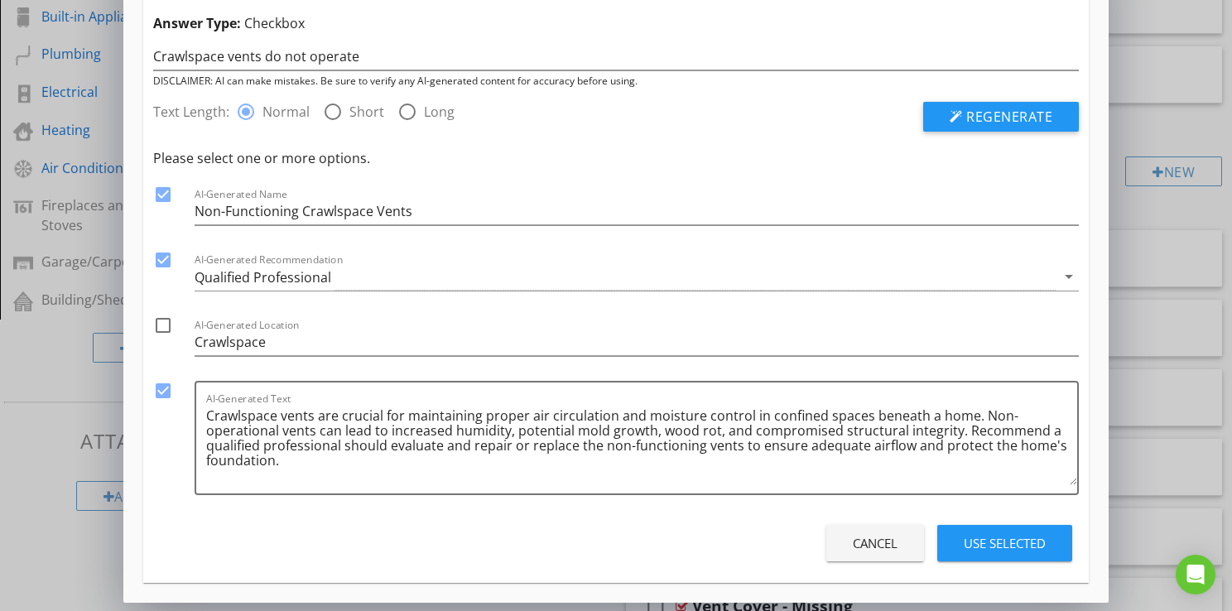
click at [987, 550] on div "Use Selected" at bounding box center [1004, 543] width 82 height 19
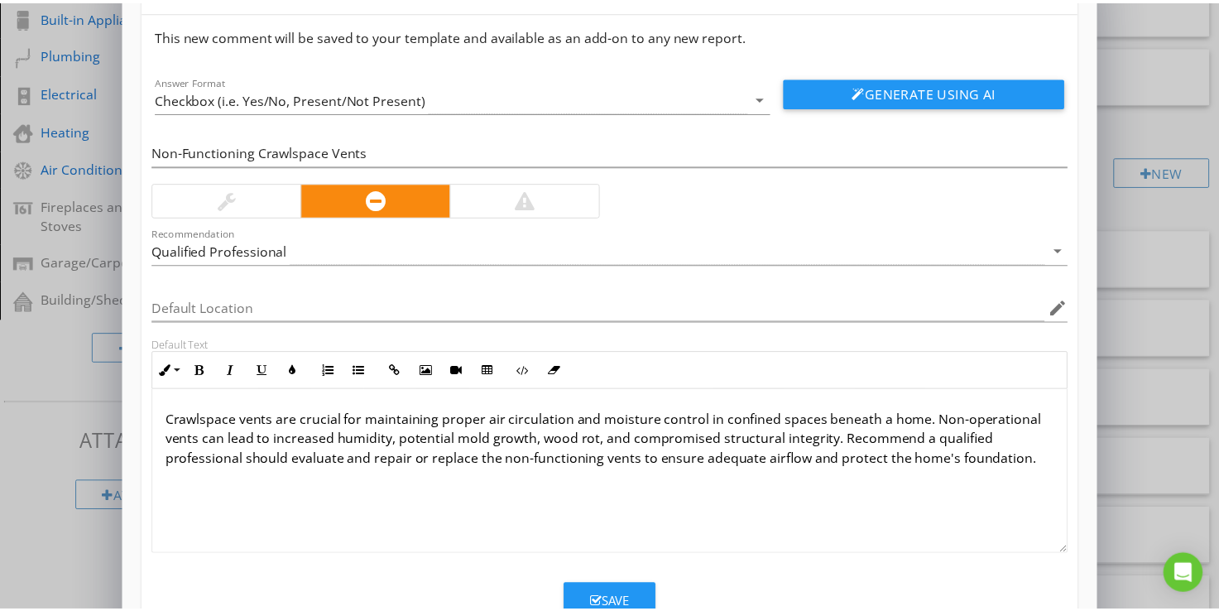
scroll to position [106, 0]
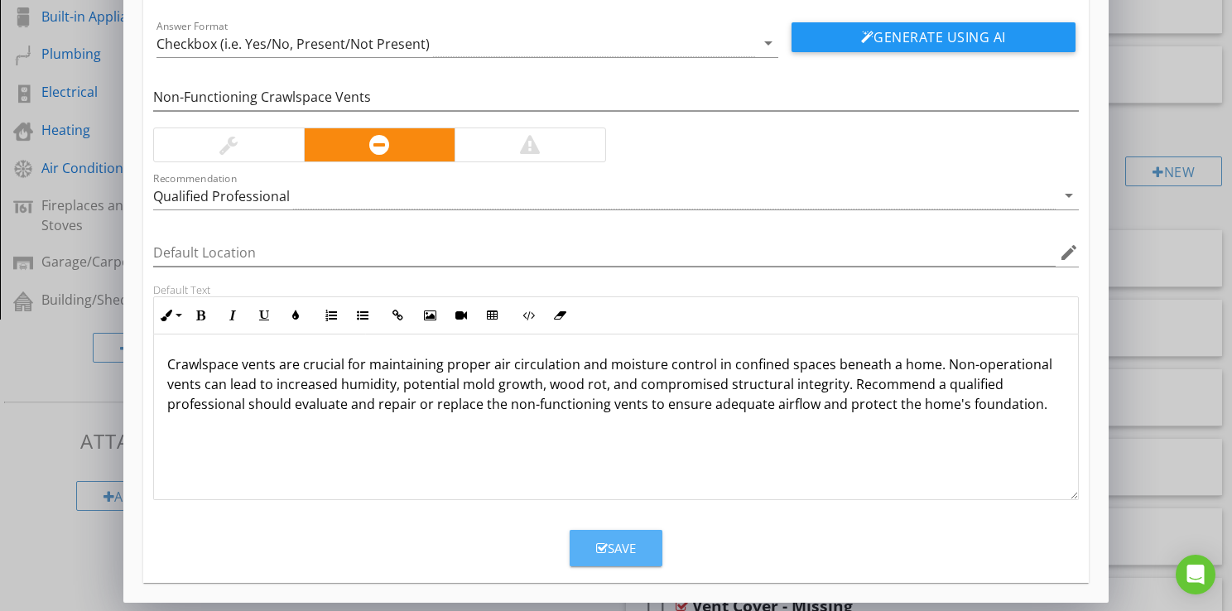
click at [586, 538] on button "Save" at bounding box center [615, 548] width 93 height 36
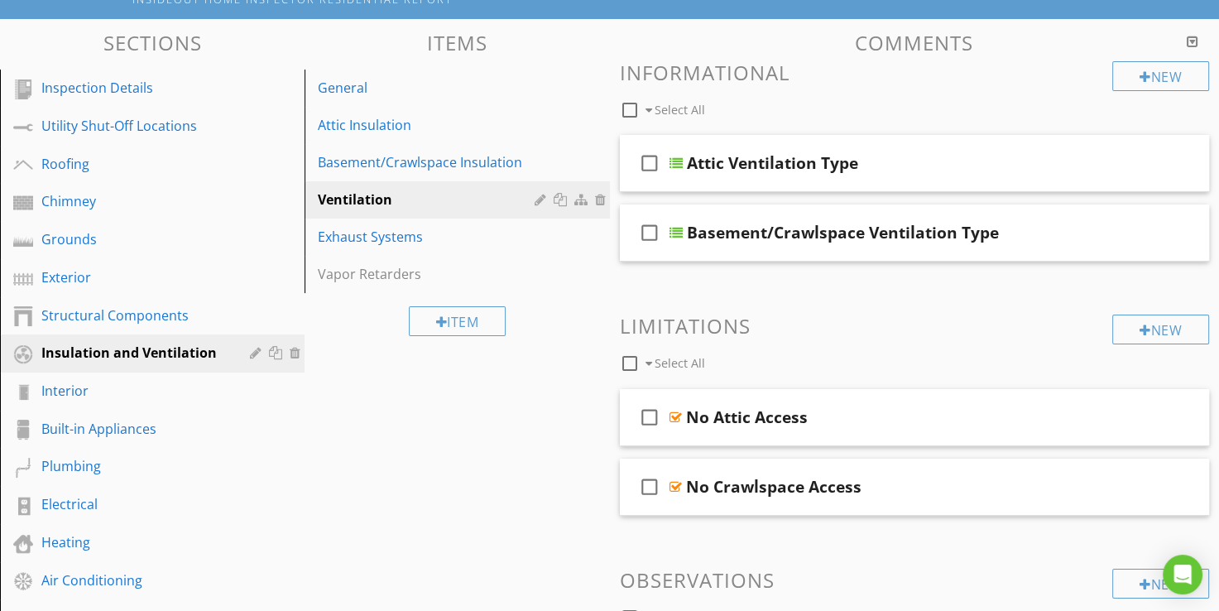
scroll to position [145, 0]
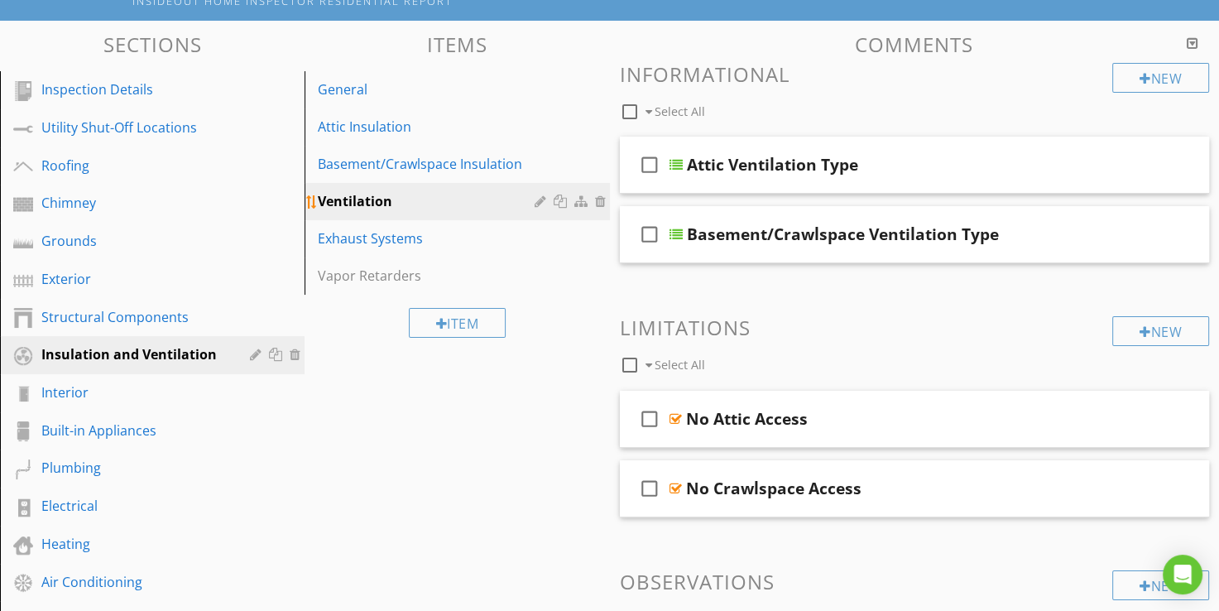
click at [364, 202] on div "Ventilation" at bounding box center [428, 201] width 221 height 20
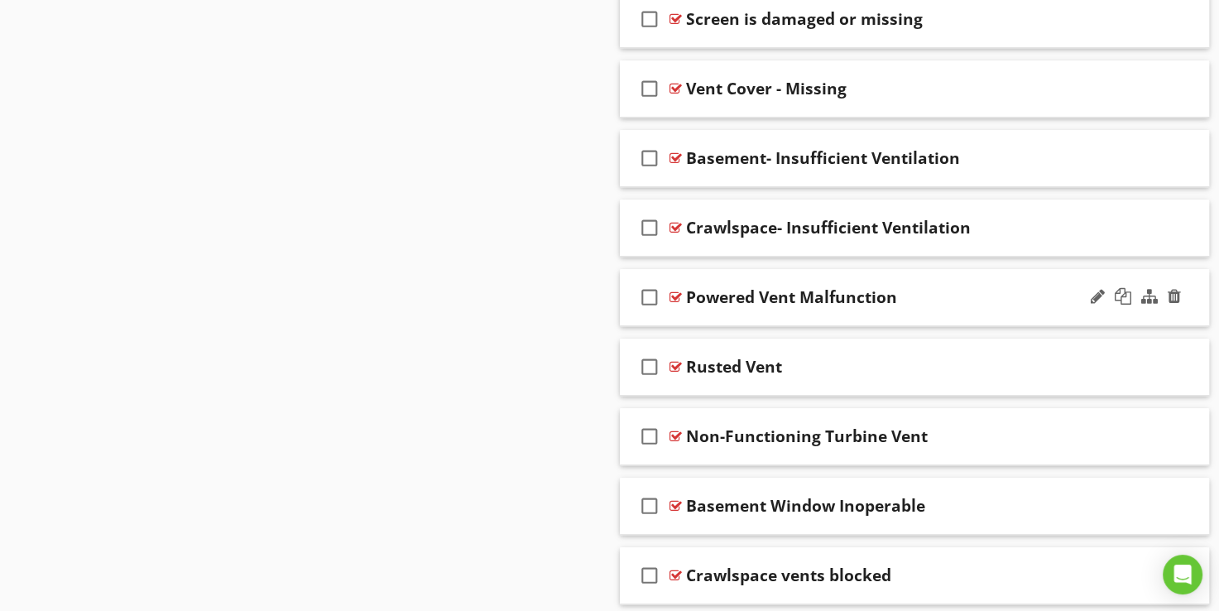
scroll to position [1138, 0]
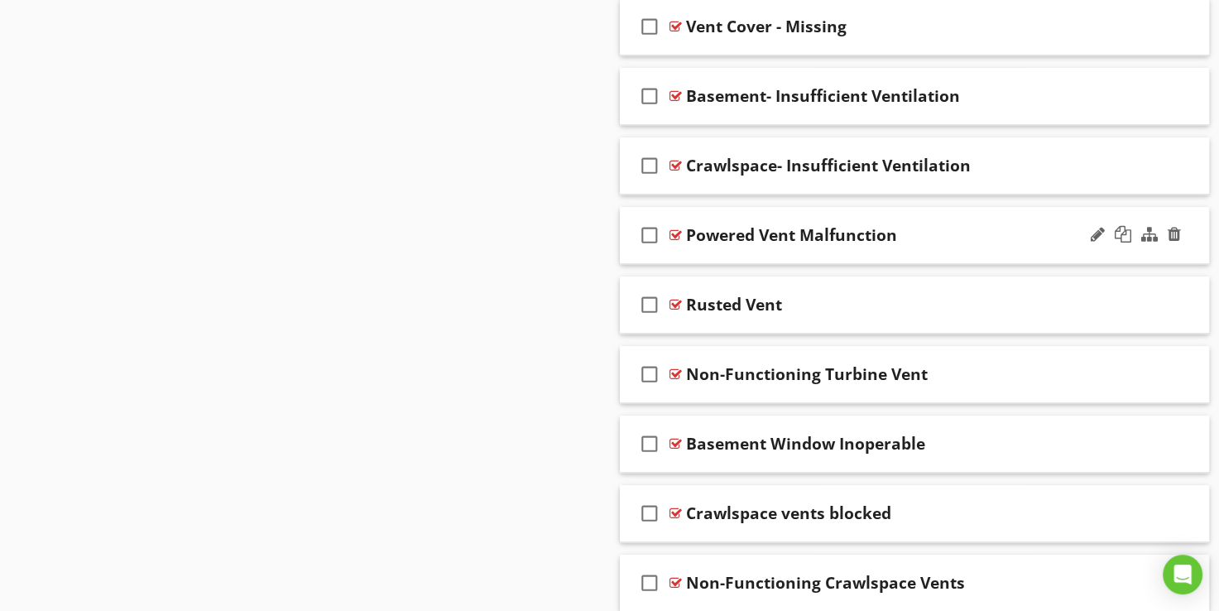
click at [675, 232] on div at bounding box center [676, 234] width 12 height 13
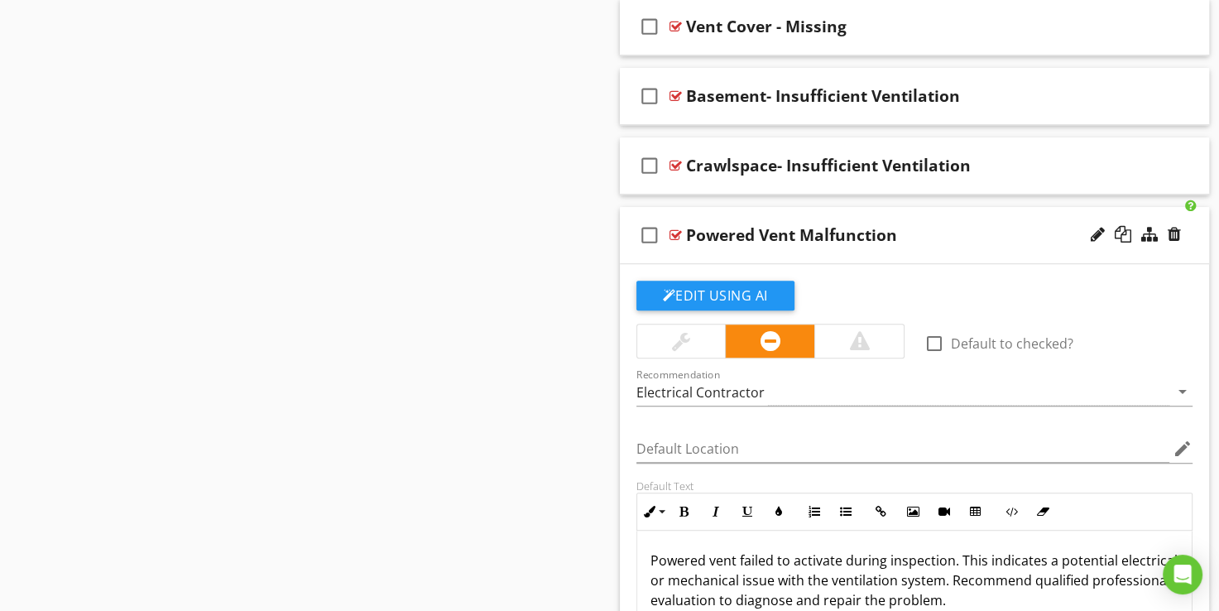
click at [675, 232] on div at bounding box center [676, 234] width 12 height 13
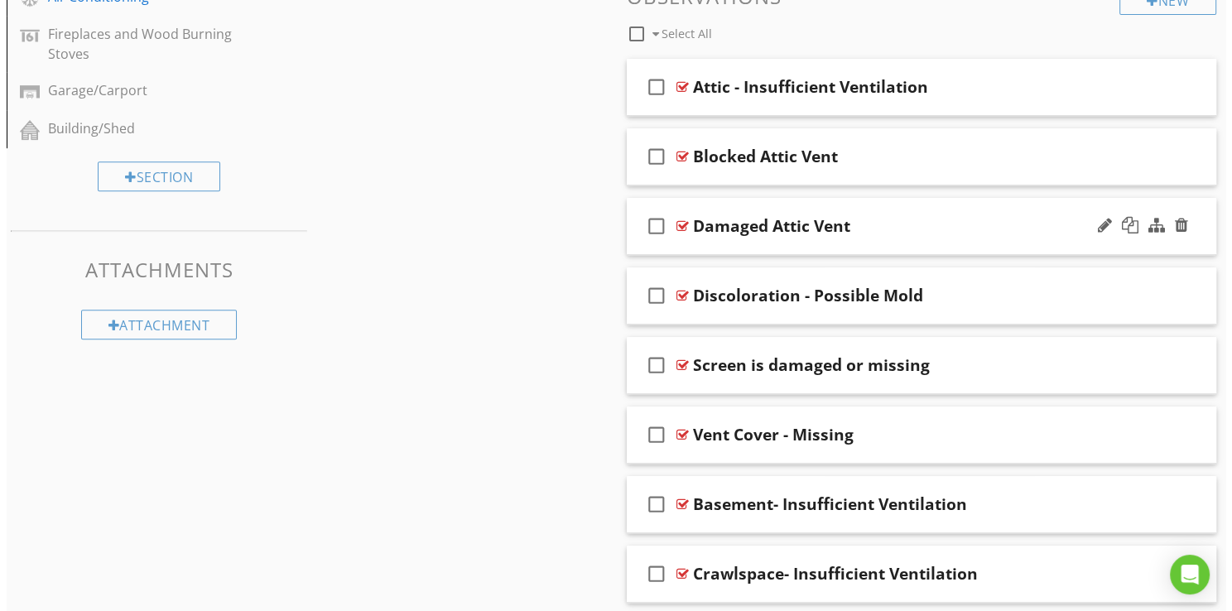
scroll to position [641, 0]
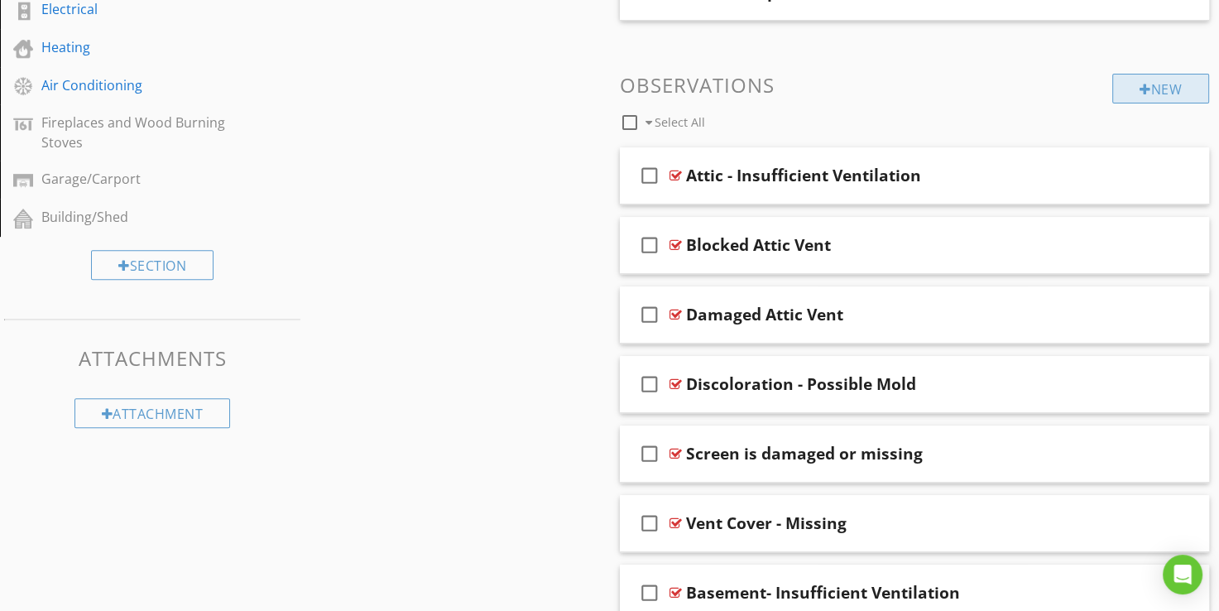
click at [1141, 90] on div at bounding box center [1146, 89] width 12 height 13
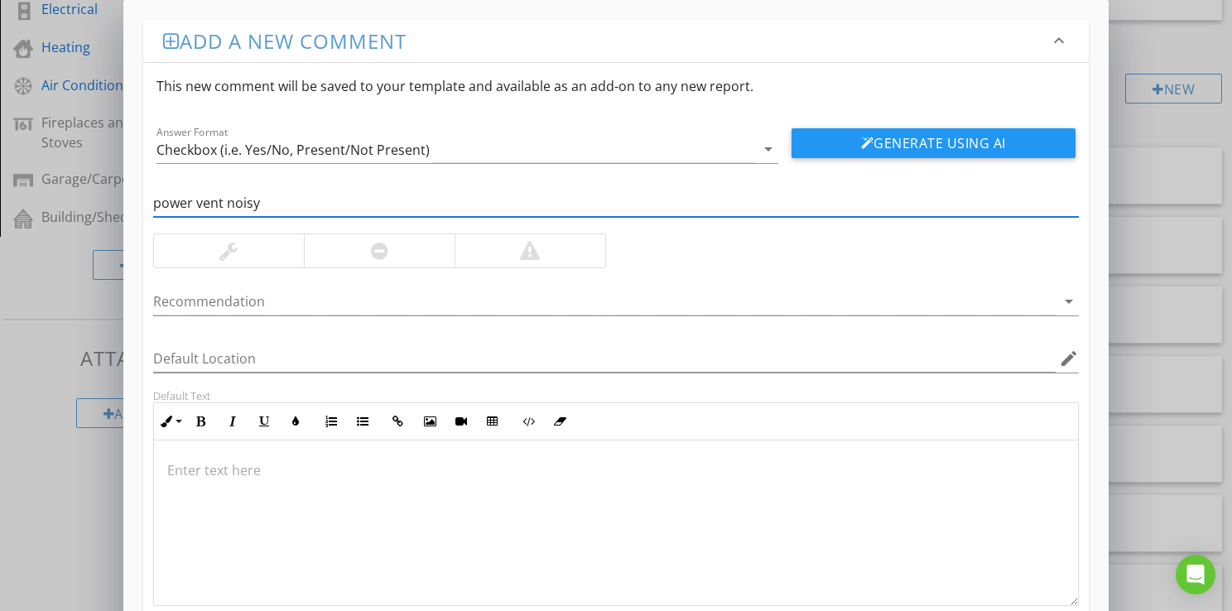
type input "power vent noisy"
click at [424, 257] on div at bounding box center [379, 250] width 151 height 33
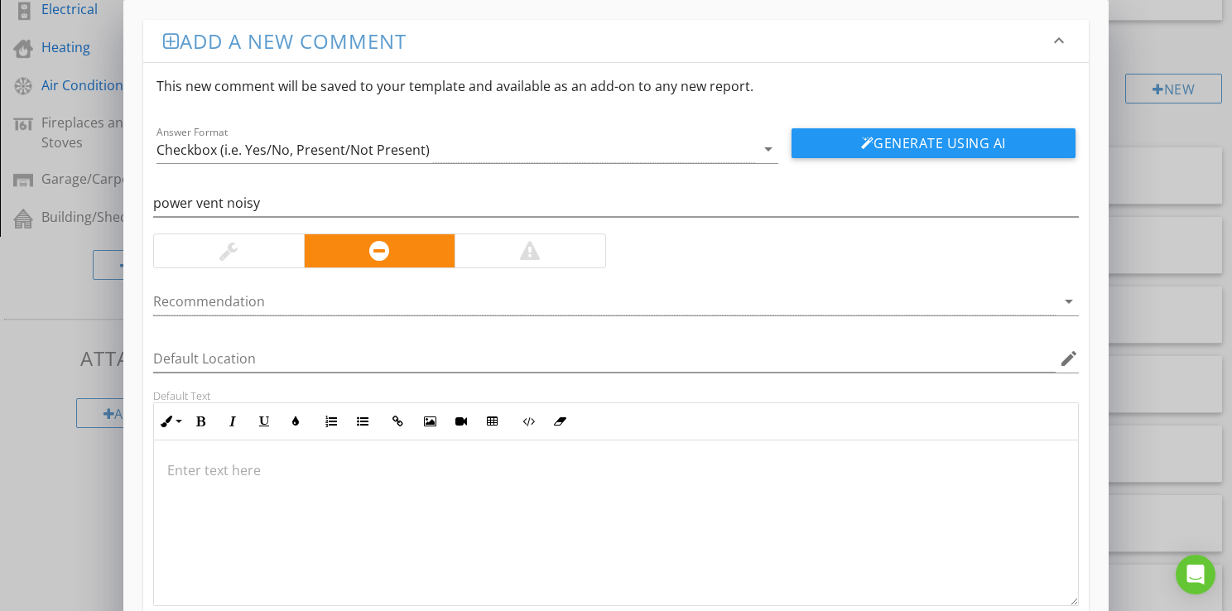
click at [869, 145] on div at bounding box center [867, 143] width 13 height 13
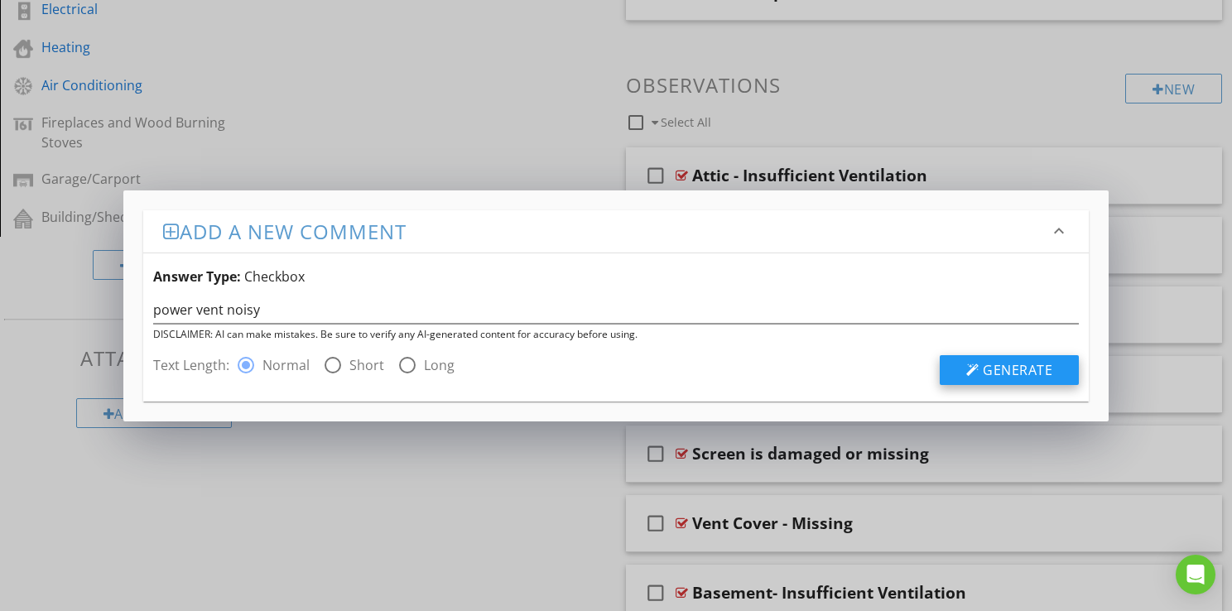
click at [986, 374] on span "Generate" at bounding box center [1017, 370] width 70 height 18
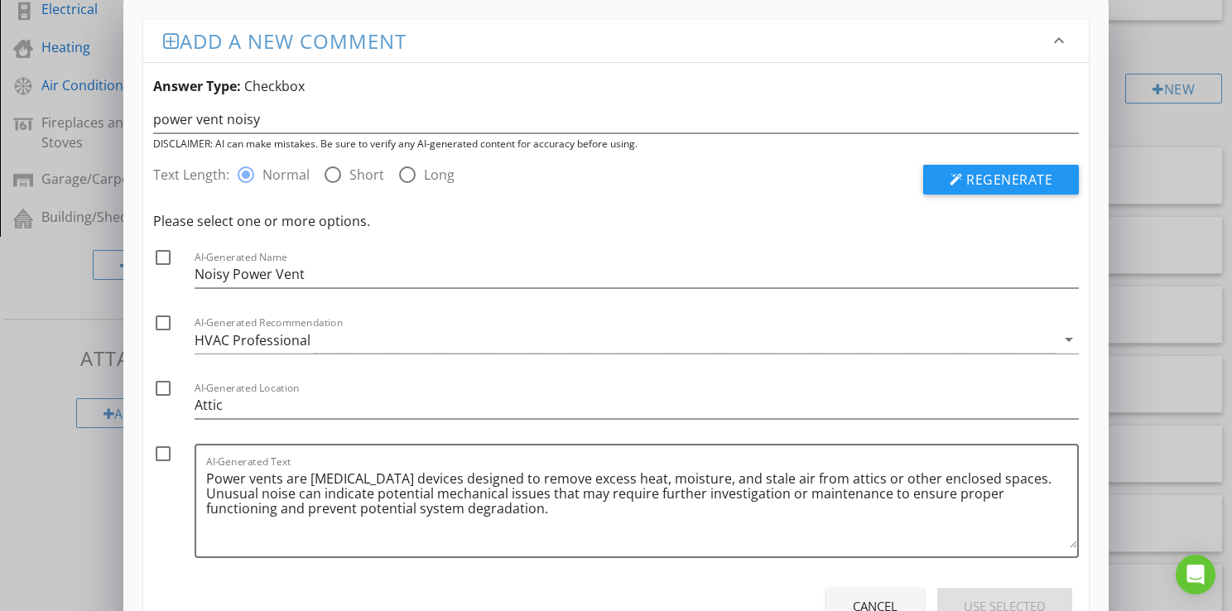
click at [163, 258] on div at bounding box center [163, 257] width 28 height 28
checkbox input "true"
click at [232, 342] on div "HVAC Professional" at bounding box center [253, 340] width 116 height 15
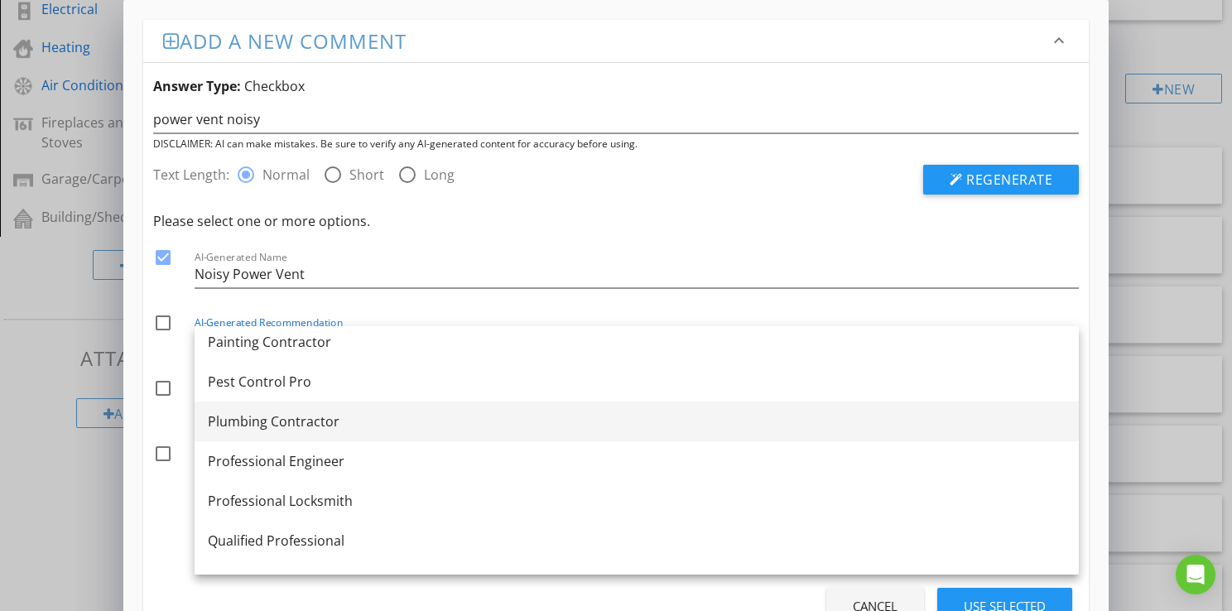
scroll to position [1738, 0]
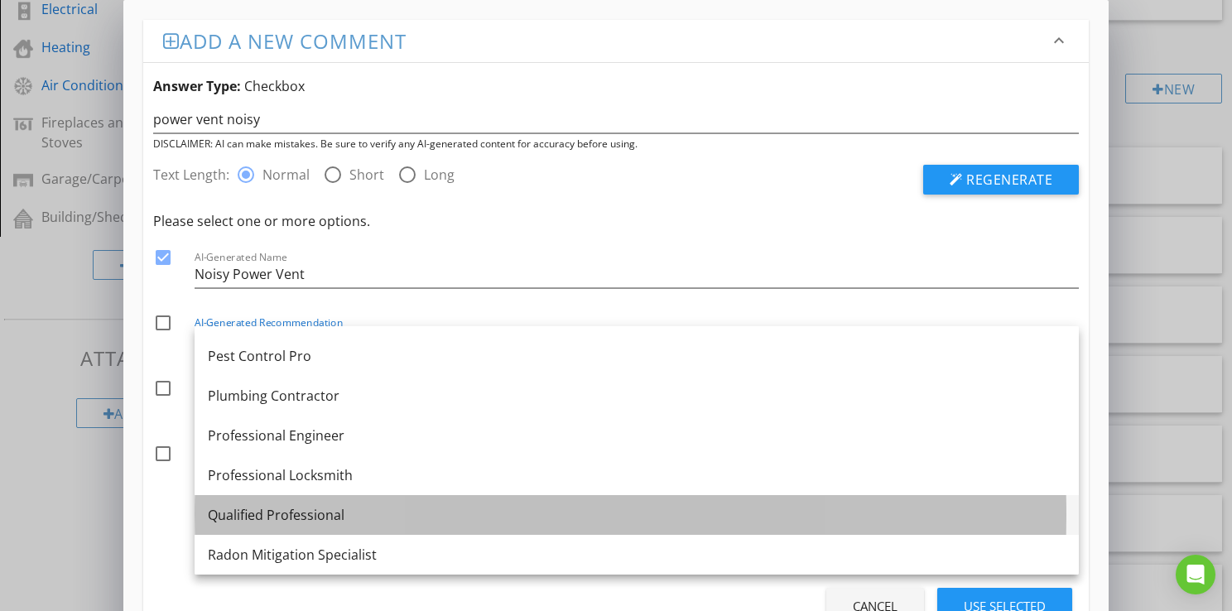
click at [236, 513] on div "Qualified Professional" at bounding box center [637, 515] width 858 height 20
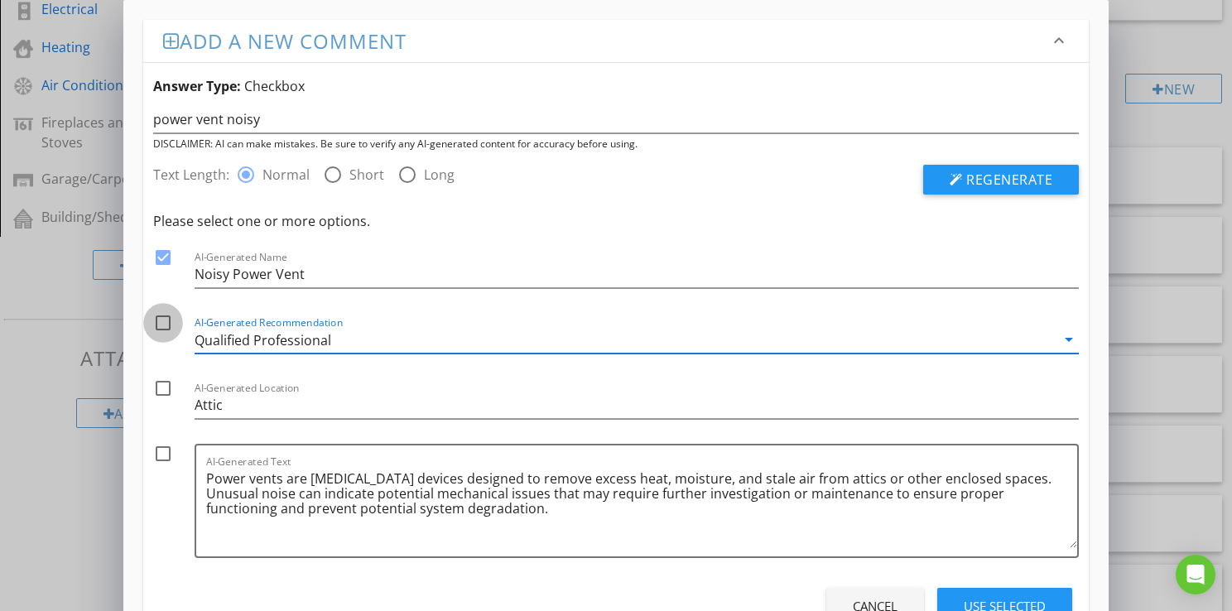
click at [156, 323] on div at bounding box center [163, 323] width 28 height 28
checkbox input "true"
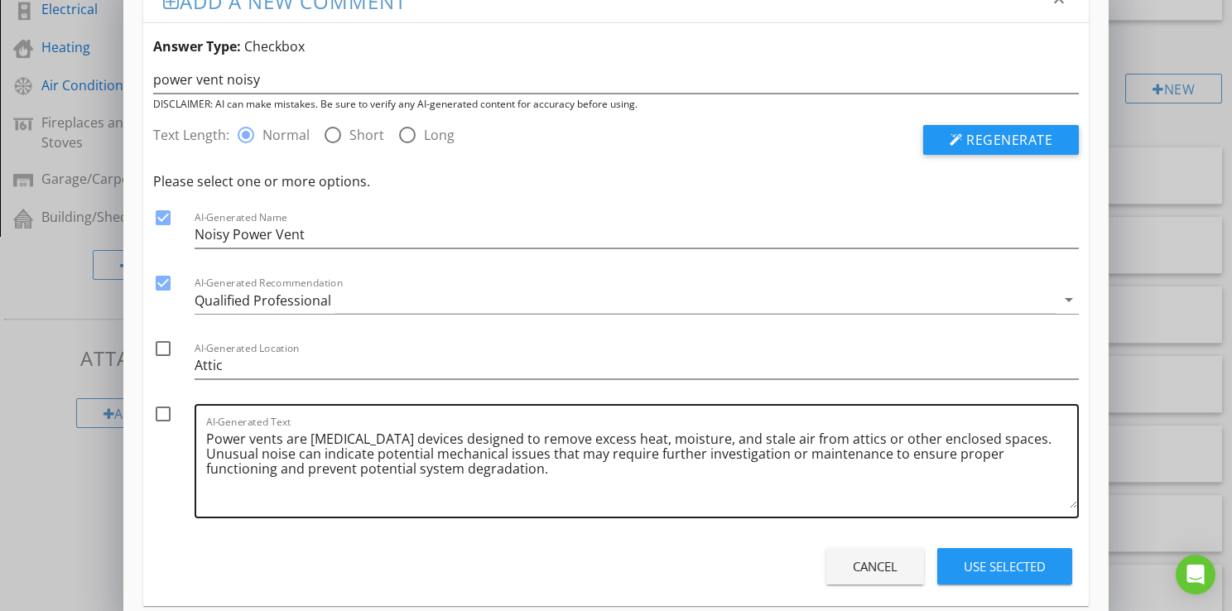
scroll to position [63, 0]
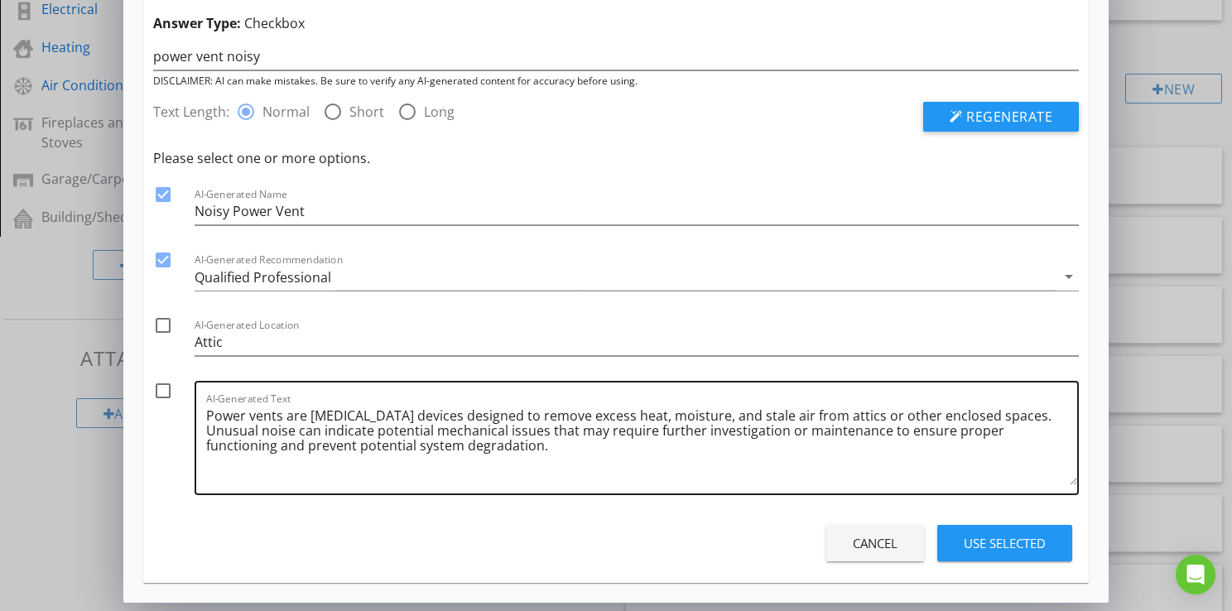
click at [545, 447] on textarea "Power vents are [MEDICAL_DATA] devices designed to remove excess heat, moisture…" at bounding box center [641, 443] width 871 height 83
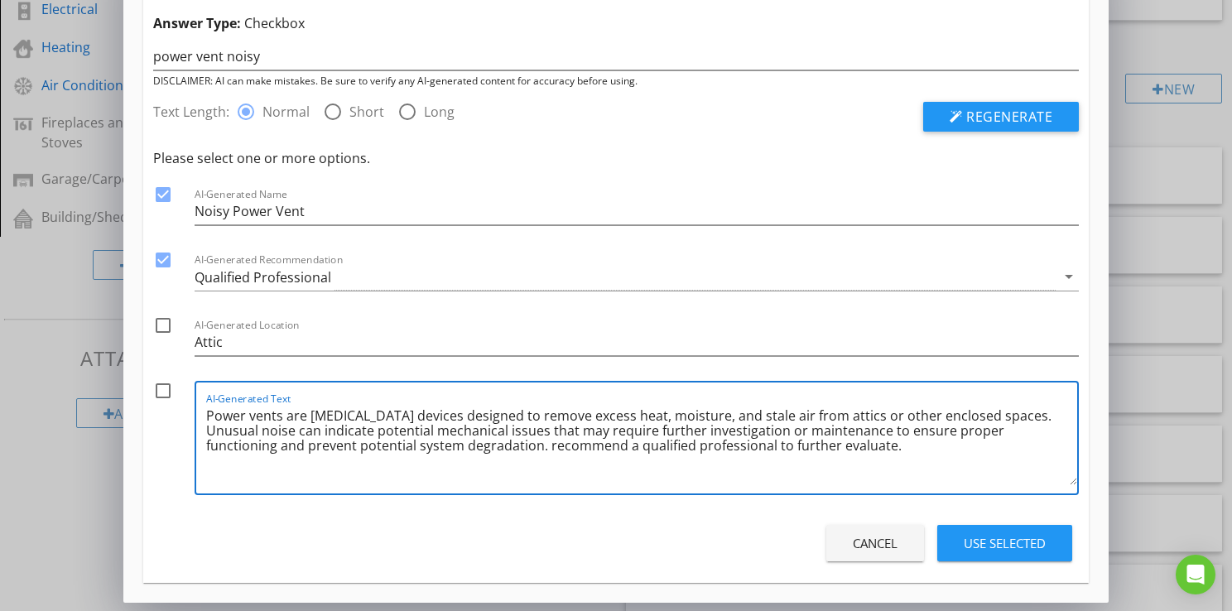
click at [552, 449] on textarea "Power vents are [MEDICAL_DATA] devices designed to remove excess heat, moisture…" at bounding box center [641, 443] width 871 height 83
type textarea "Power vents are [MEDICAL_DATA] devices designed to remove excess heat, moisture…"
click at [165, 391] on div at bounding box center [163, 391] width 28 height 28
checkbox input "true"
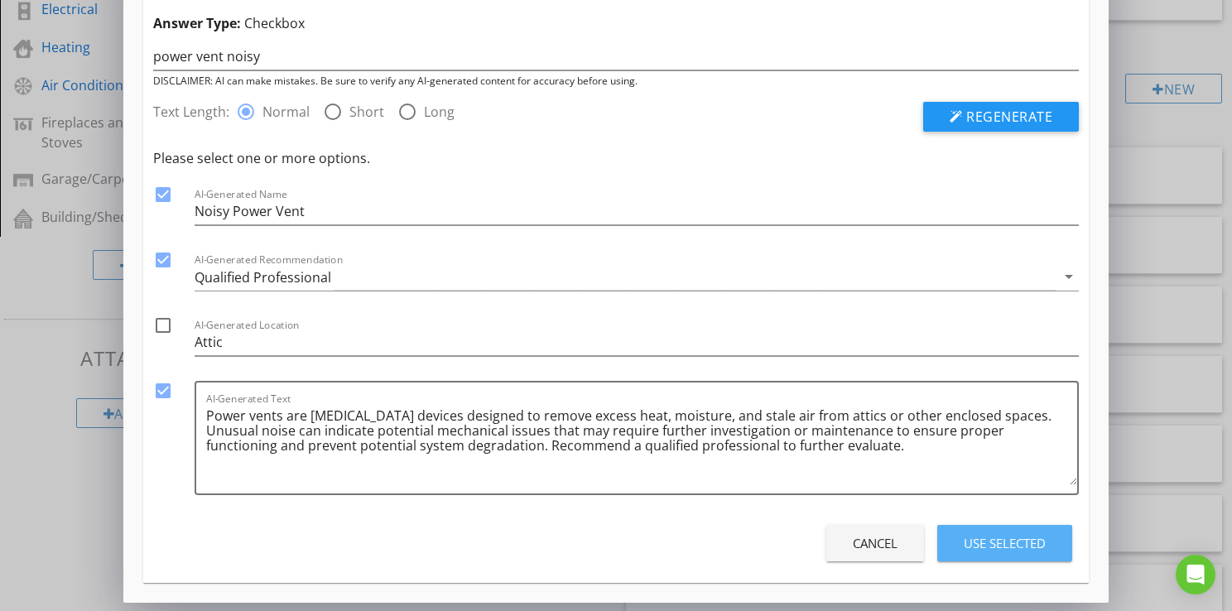
click at [973, 535] on div "Use Selected" at bounding box center [1004, 543] width 82 height 19
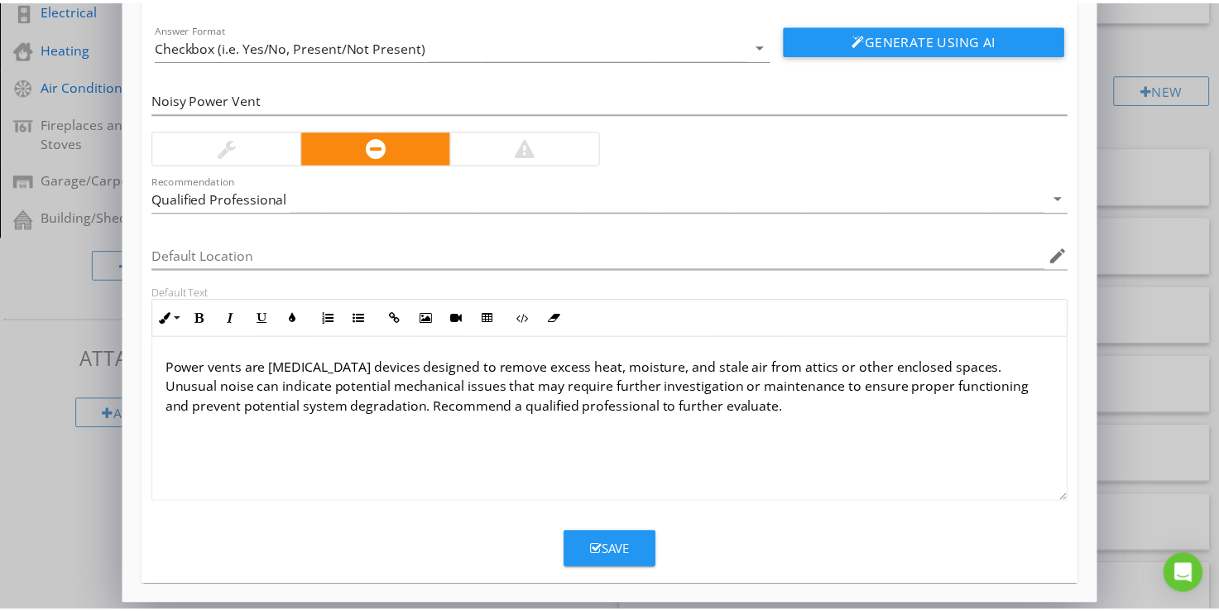
scroll to position [106, 0]
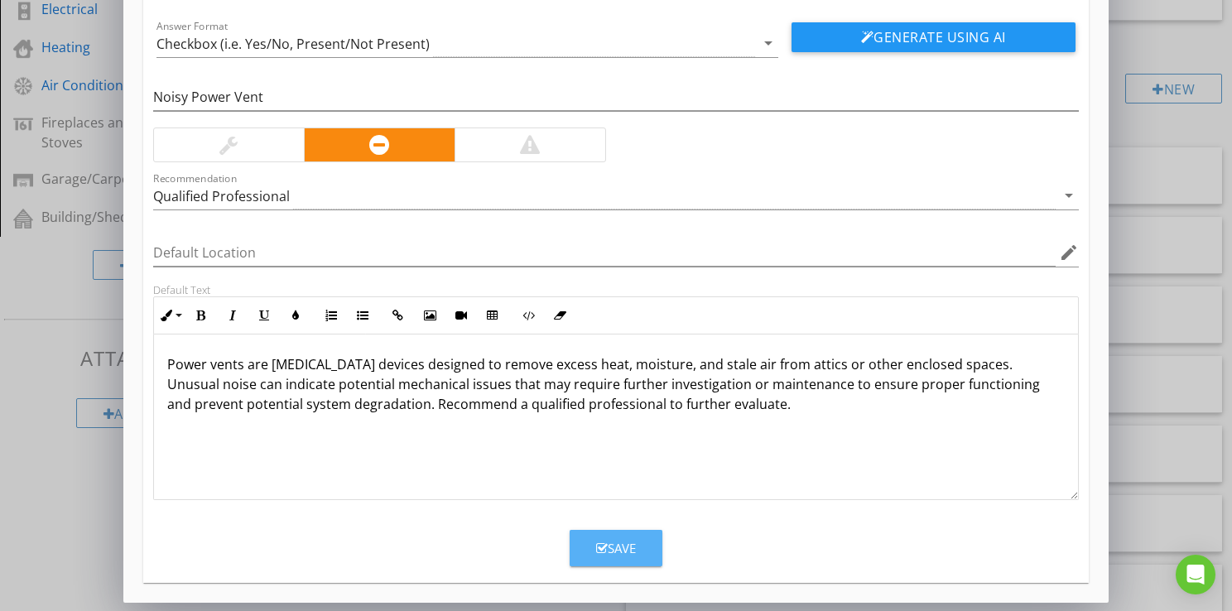
click at [647, 550] on button "Save" at bounding box center [615, 548] width 93 height 36
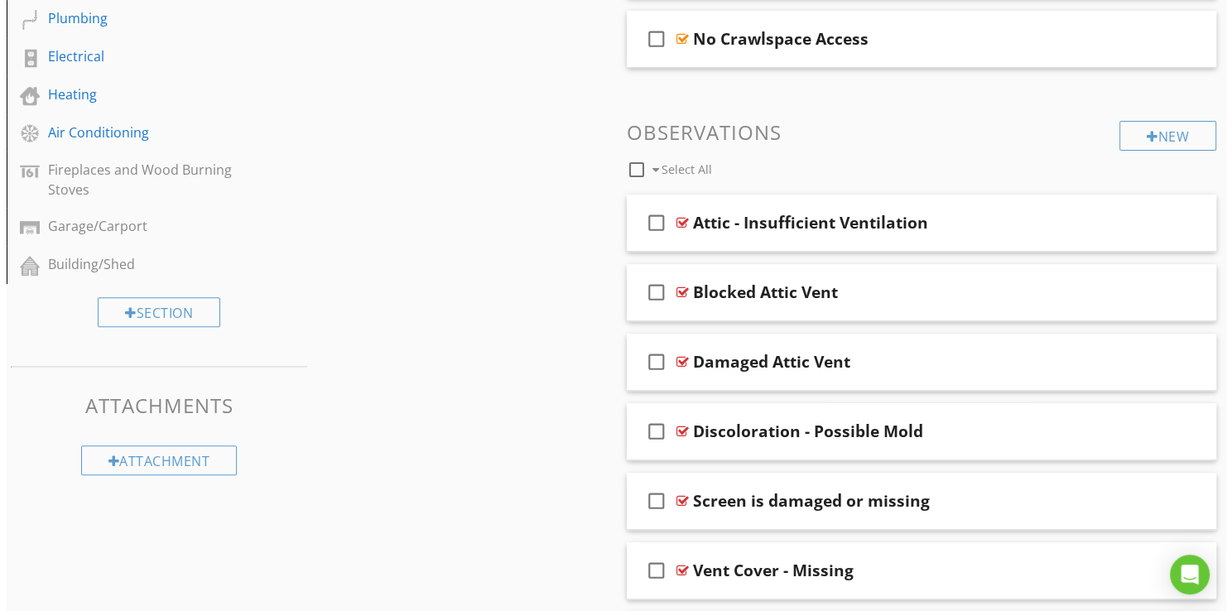
scroll to position [543, 0]
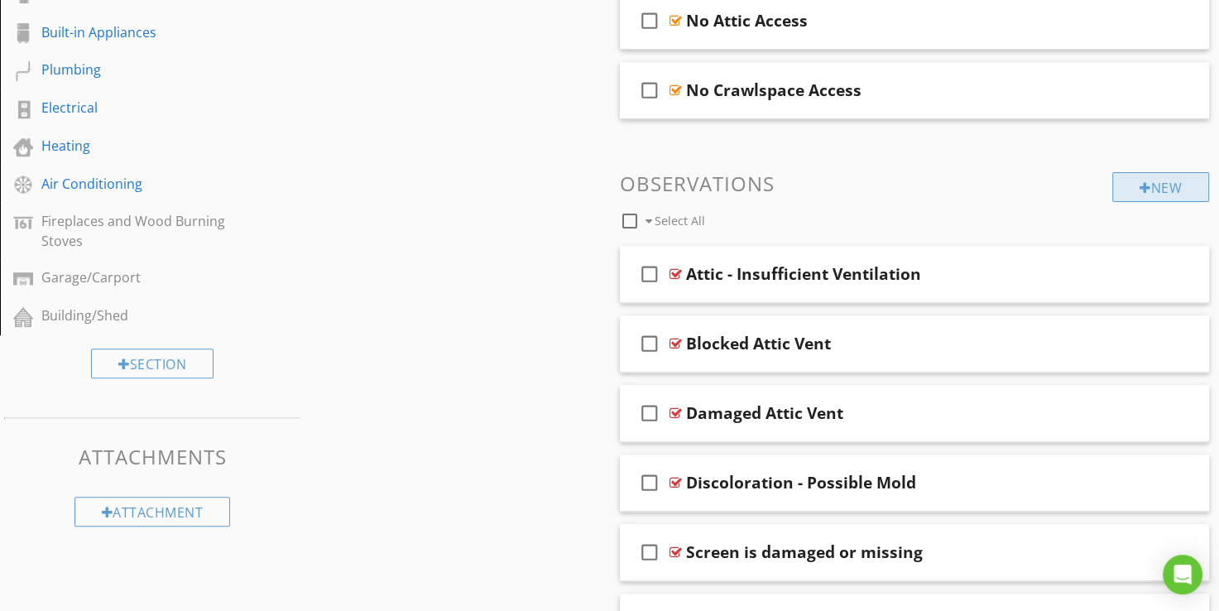
click at [1145, 181] on div at bounding box center [1146, 187] width 12 height 13
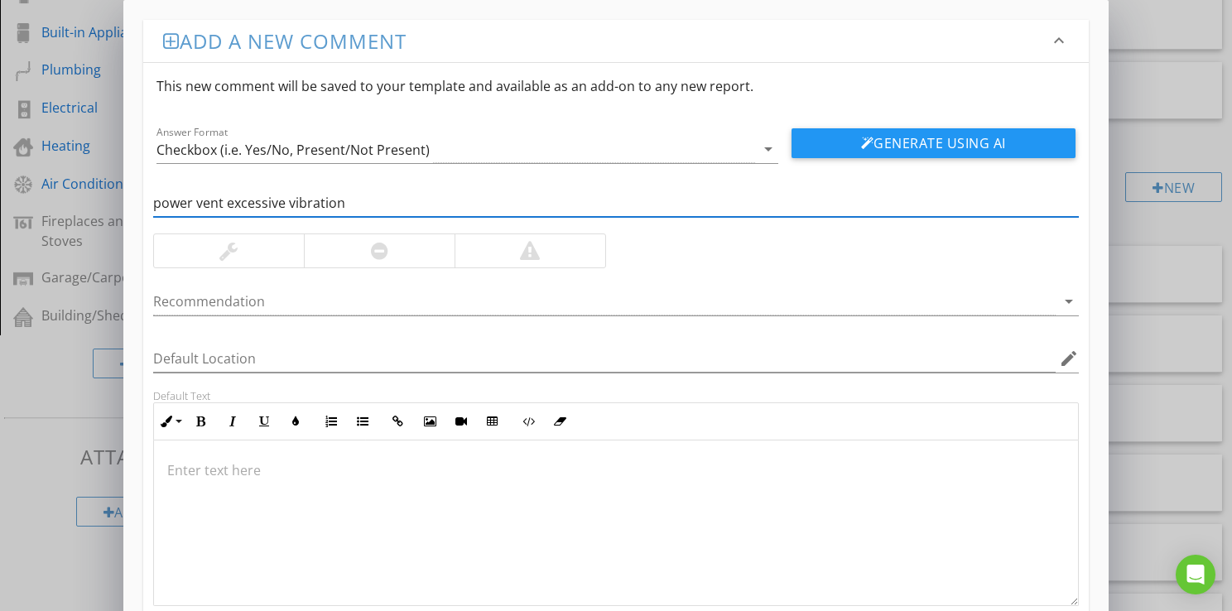
type input "power vent excessive vibration"
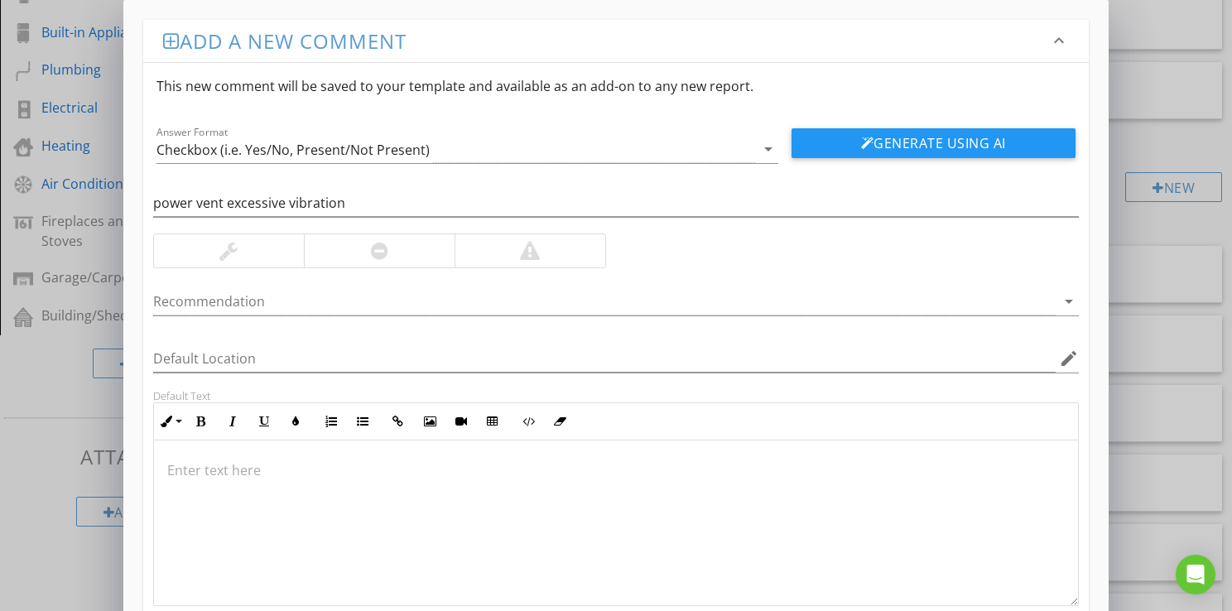
click at [358, 252] on div at bounding box center [379, 250] width 151 height 33
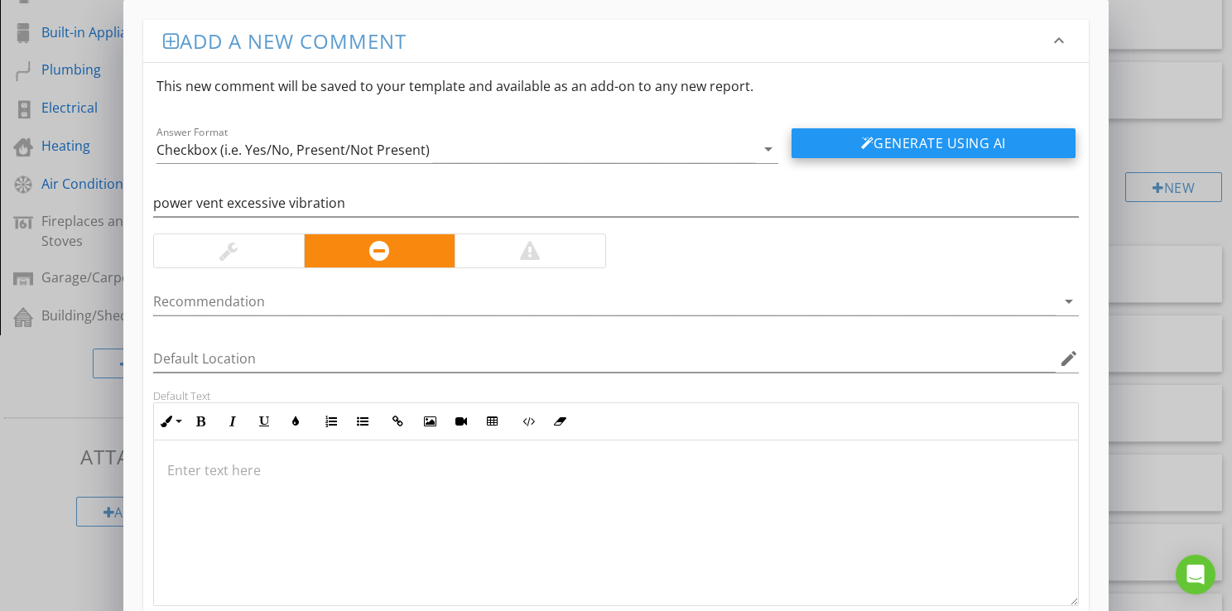
click at [930, 144] on button "Generate Using AI" at bounding box center [933, 143] width 284 height 30
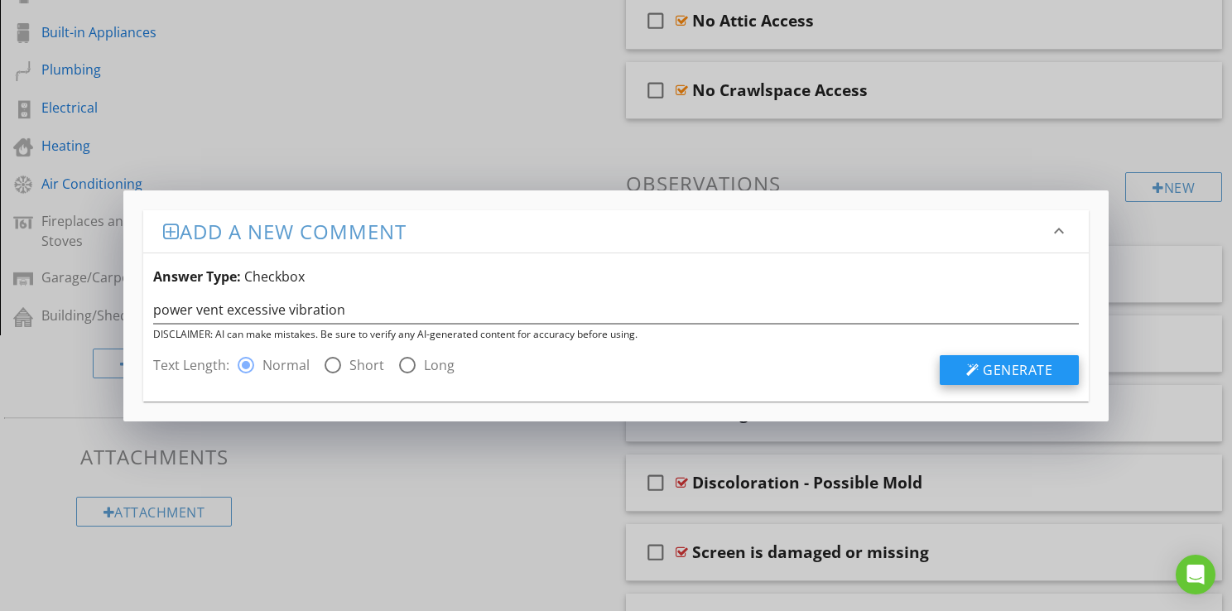
click at [1000, 370] on span "Generate" at bounding box center [1017, 370] width 70 height 18
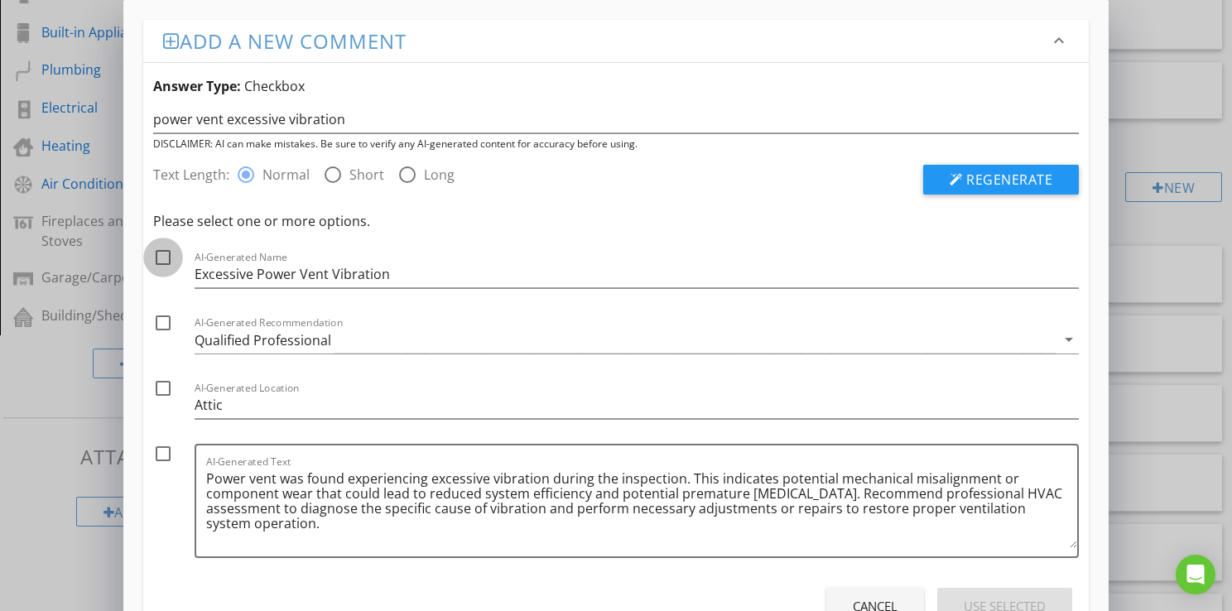
click at [156, 253] on div at bounding box center [163, 257] width 28 height 28
checkbox input "true"
click at [173, 322] on div at bounding box center [163, 323] width 28 height 28
checkbox input "true"
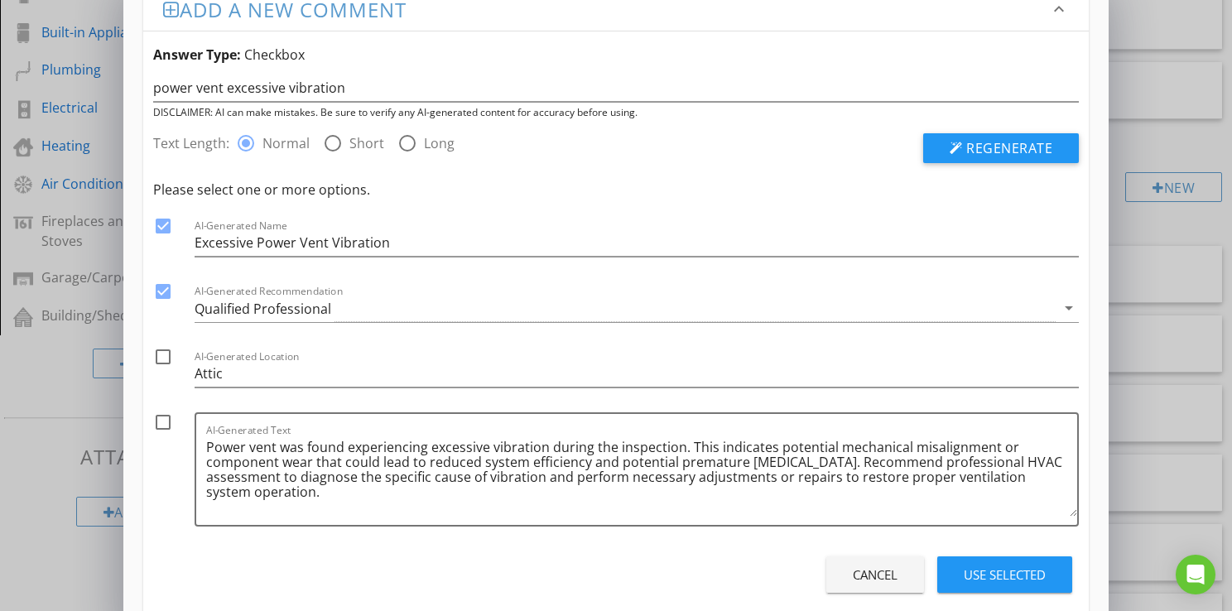
scroll to position [63, 0]
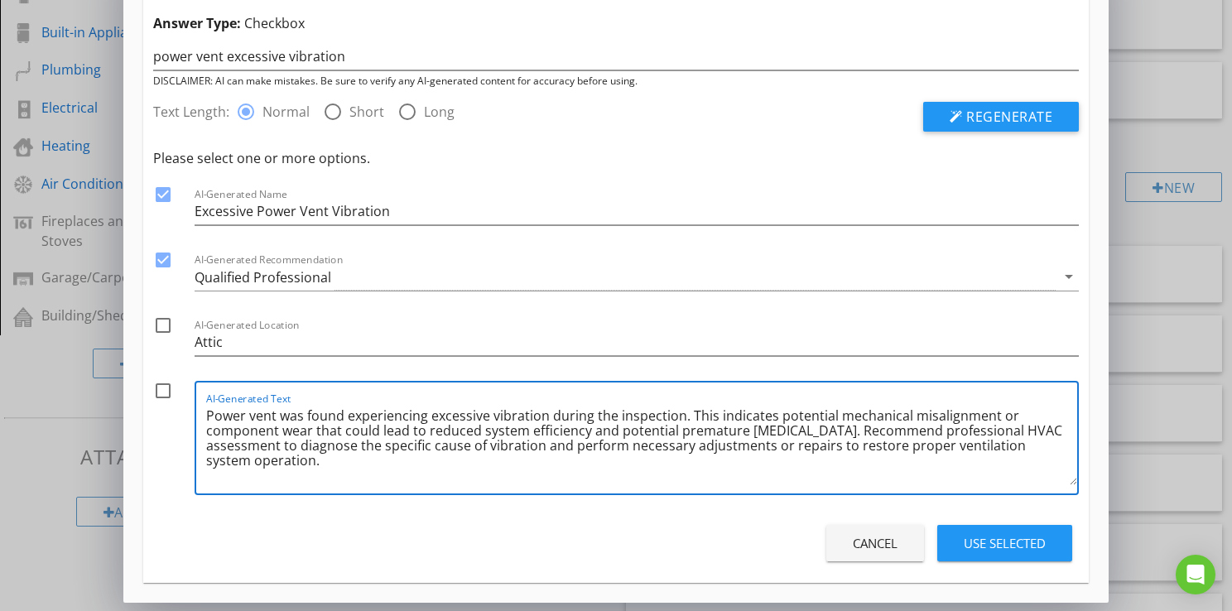
click at [947, 427] on textarea "Power vent was found experiencing excessive vibration during the inspection. Th…" at bounding box center [641, 443] width 871 height 83
click at [320, 444] on textarea "Power vent was found experiencing excessive vibration during the inspection. Th…" at bounding box center [641, 443] width 871 height 83
type textarea "Power vent was found experiencing excessive vibration during the inspection. Th…"
click at [163, 387] on div at bounding box center [163, 391] width 28 height 28
checkbox input "true"
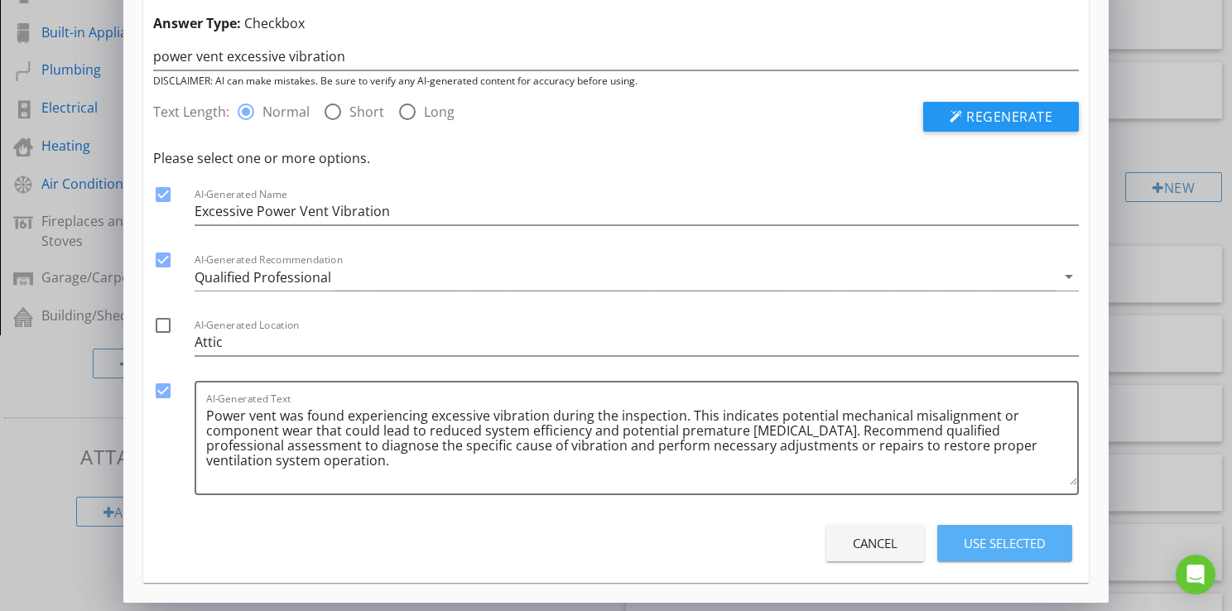
click at [977, 549] on div "Use Selected" at bounding box center [1004, 543] width 82 height 19
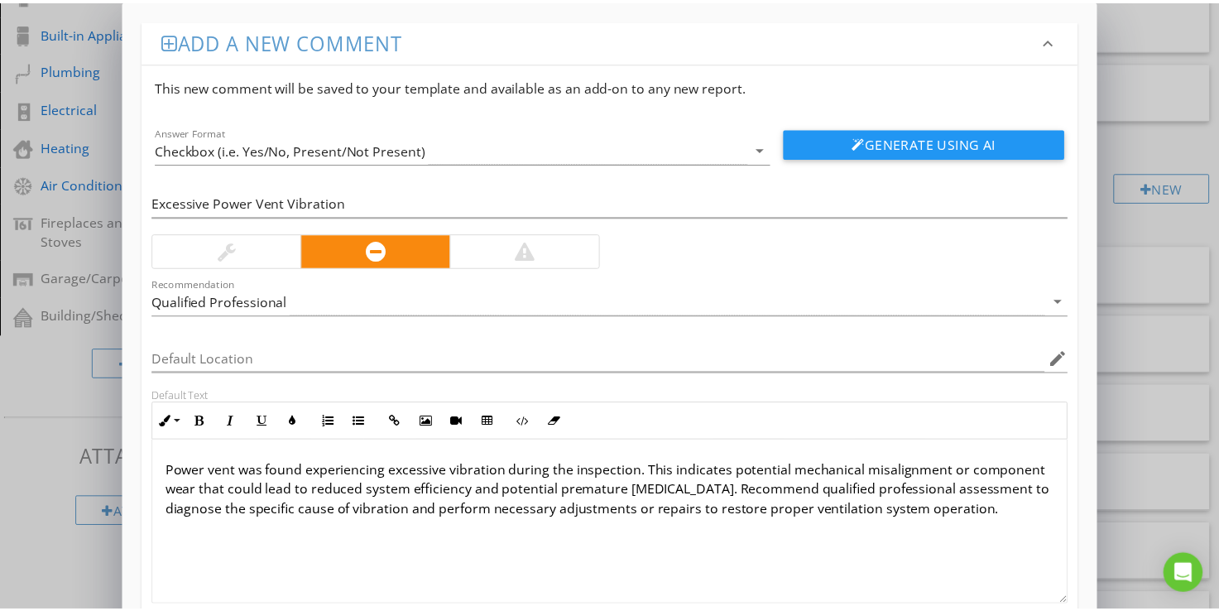
scroll to position [106, 0]
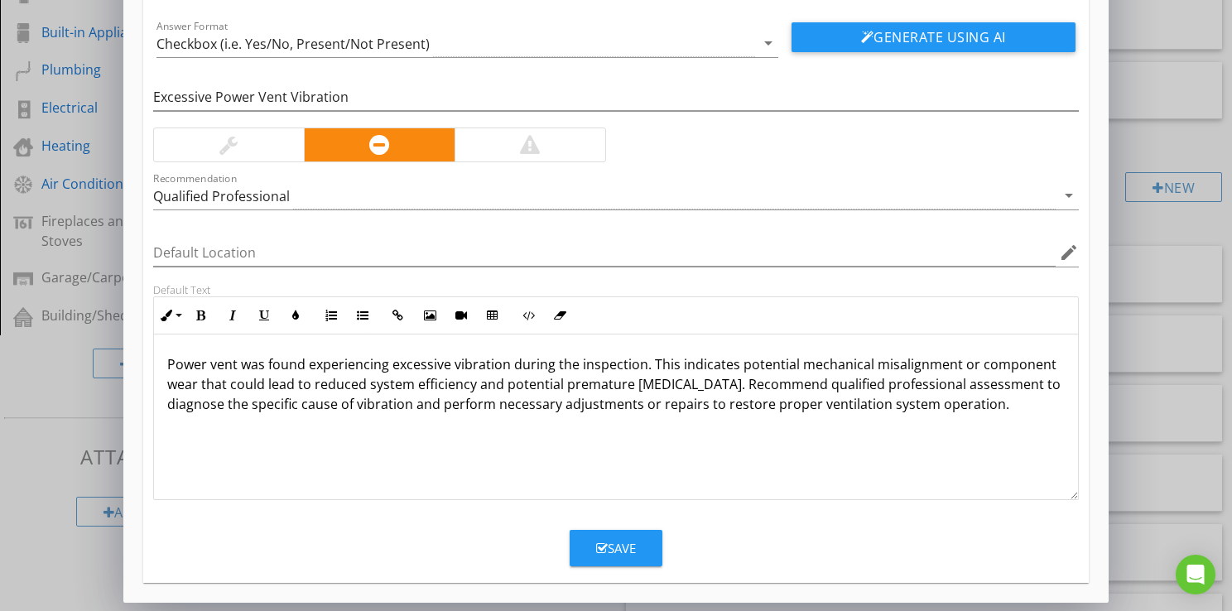
click at [610, 557] on button "Save" at bounding box center [615, 548] width 93 height 36
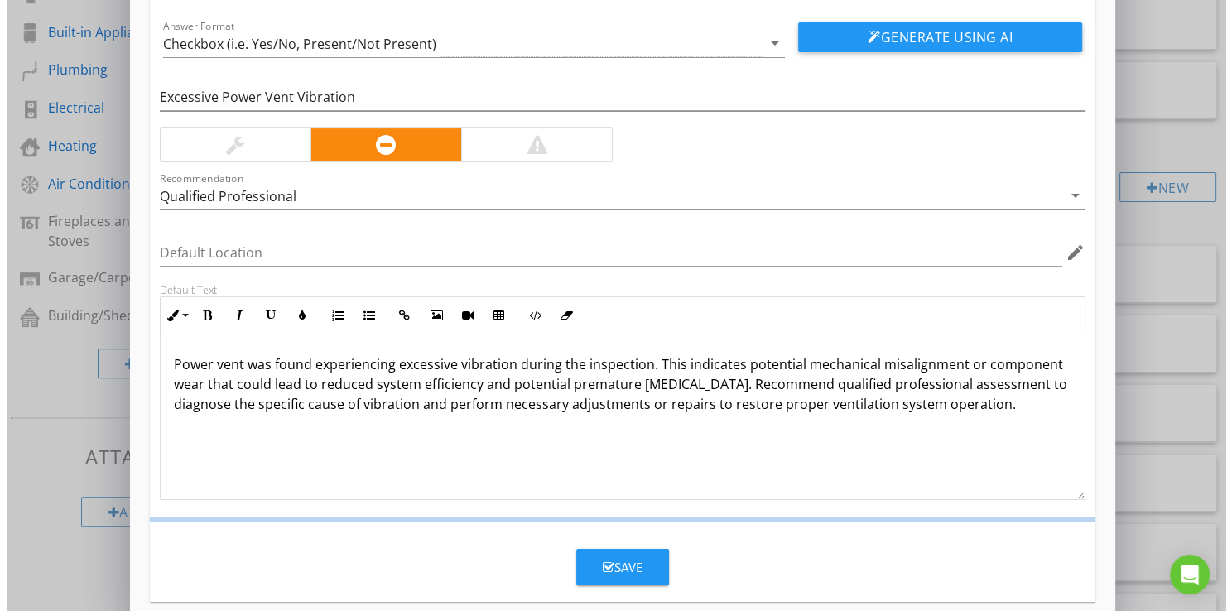
scroll to position [26, 0]
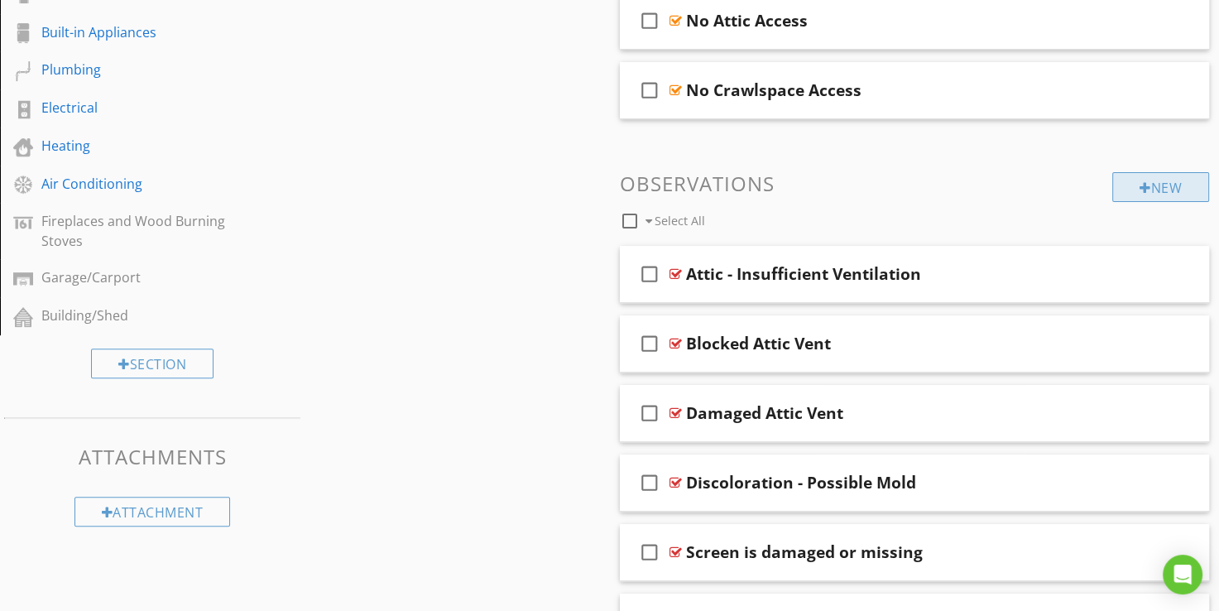
click at [1167, 189] on div "New" at bounding box center [1160, 187] width 97 height 30
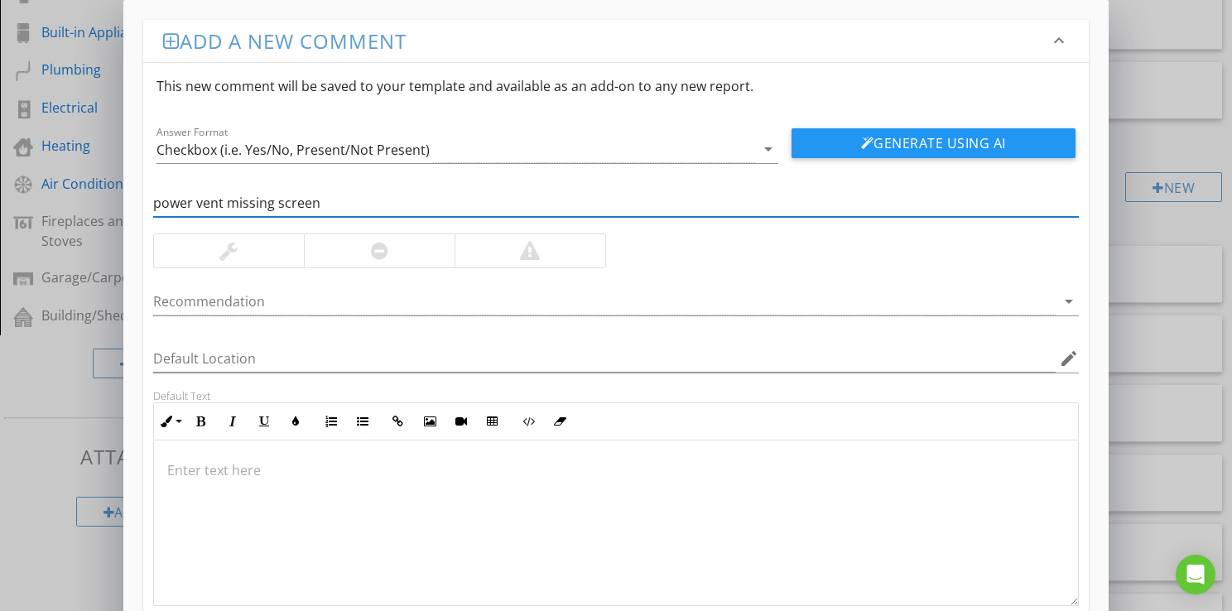
type input "power vent missing screen"
click at [276, 245] on div at bounding box center [229, 250] width 150 height 33
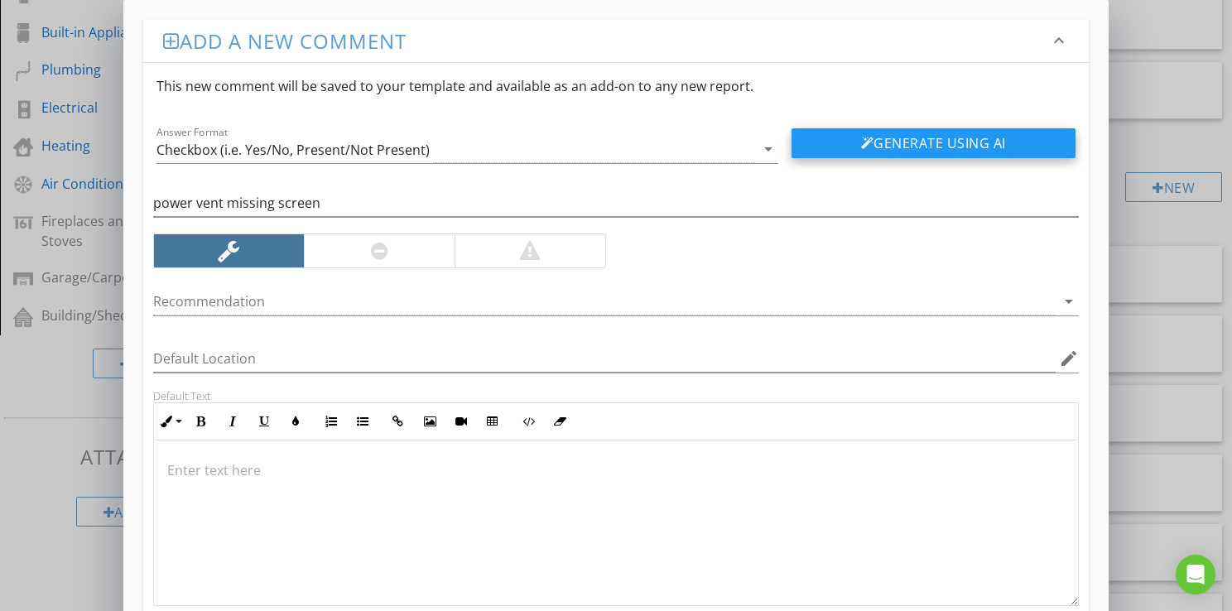
click at [861, 146] on div at bounding box center [867, 143] width 13 height 13
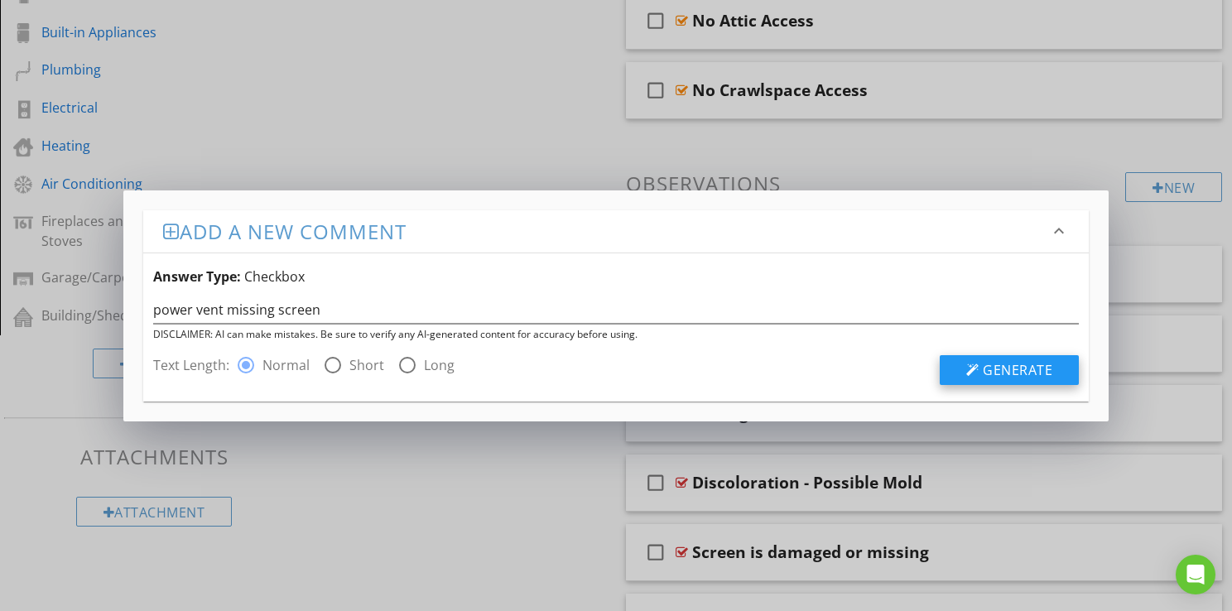
click at [980, 373] on button "Generate" at bounding box center [1008, 370] width 139 height 30
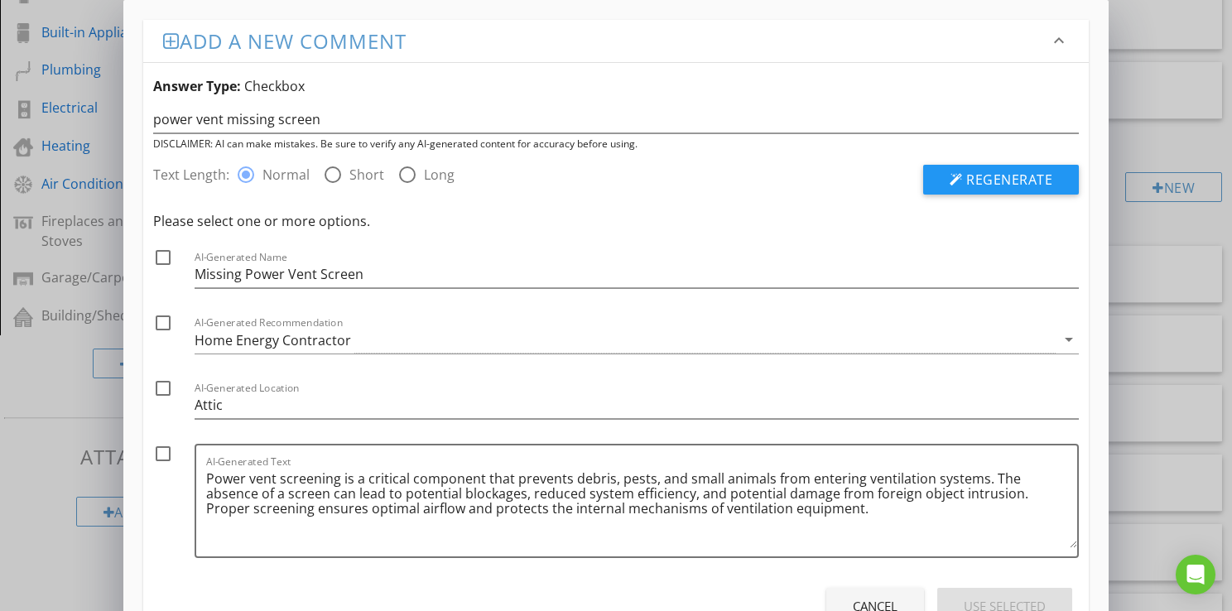
click at [160, 257] on div at bounding box center [163, 257] width 28 height 28
checkbox input "true"
click at [213, 346] on div "Home Energy Contractor" at bounding box center [273, 340] width 156 height 15
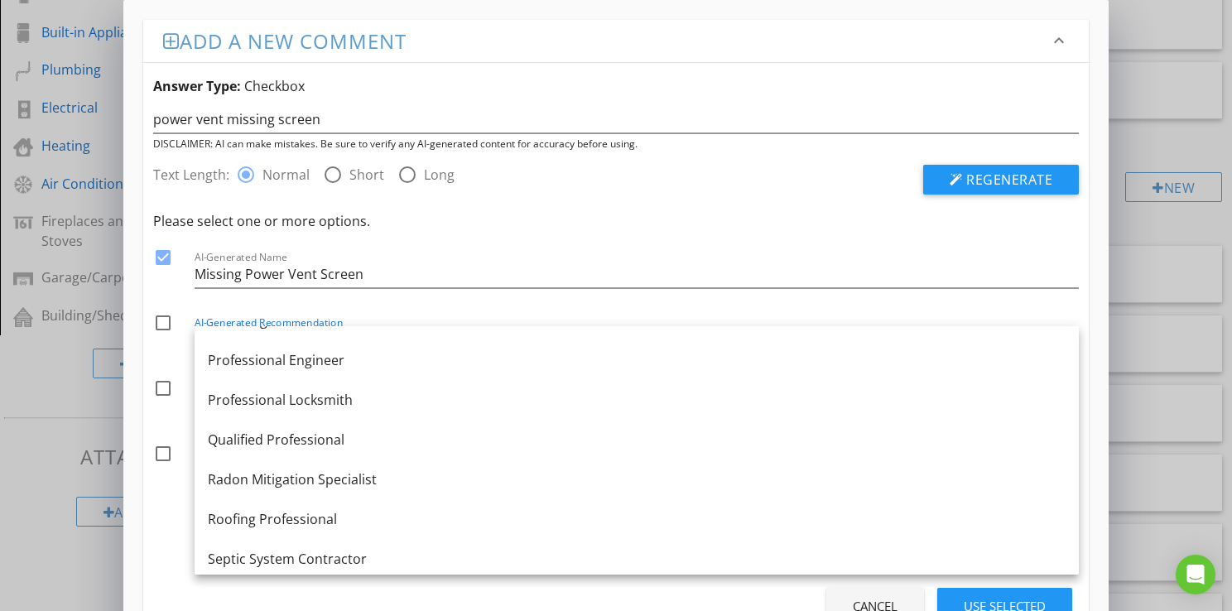
scroll to position [1821, 0]
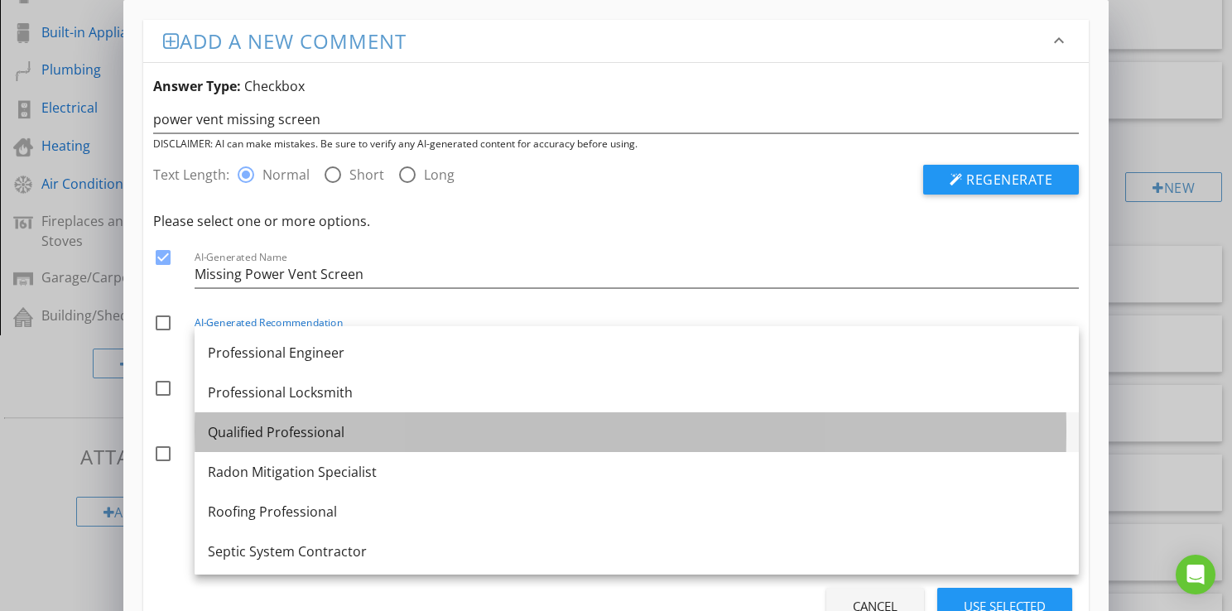
click at [257, 432] on div "Qualified Professional" at bounding box center [637, 432] width 858 height 20
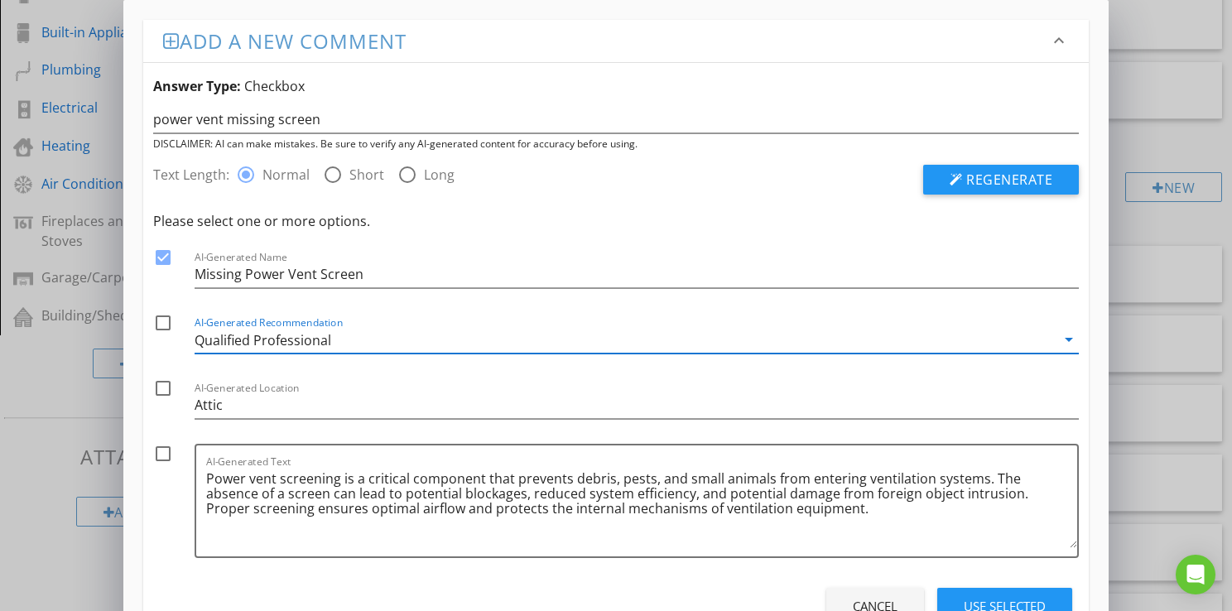
click at [166, 319] on div at bounding box center [163, 323] width 28 height 28
checkbox input "true"
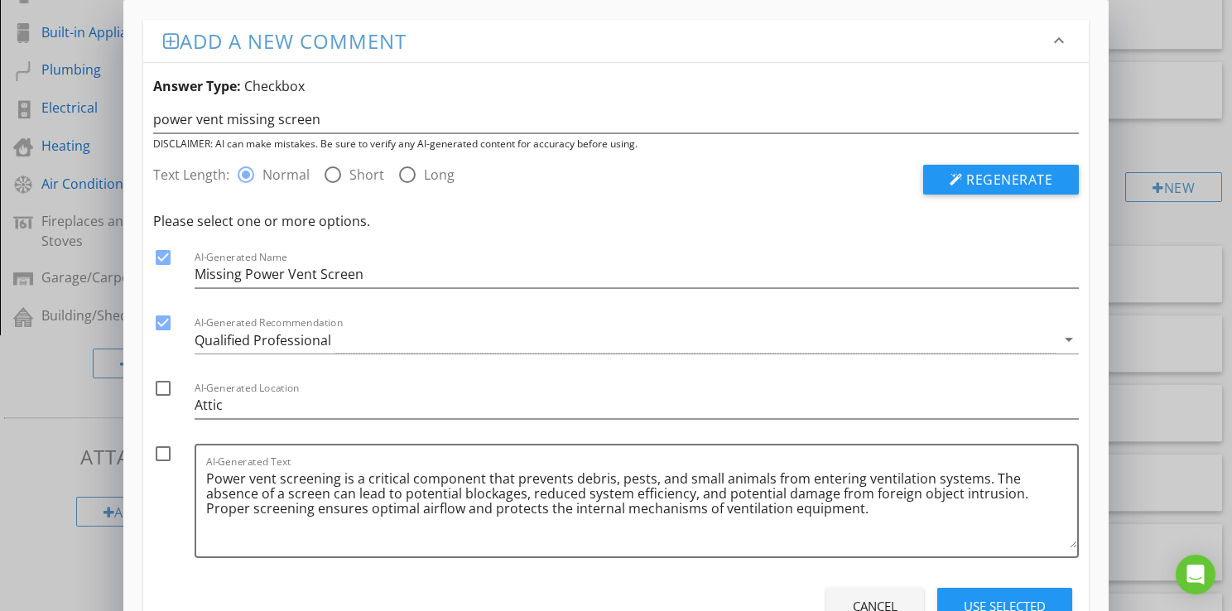
click at [166, 454] on div at bounding box center [163, 454] width 28 height 28
checkbox input "true"
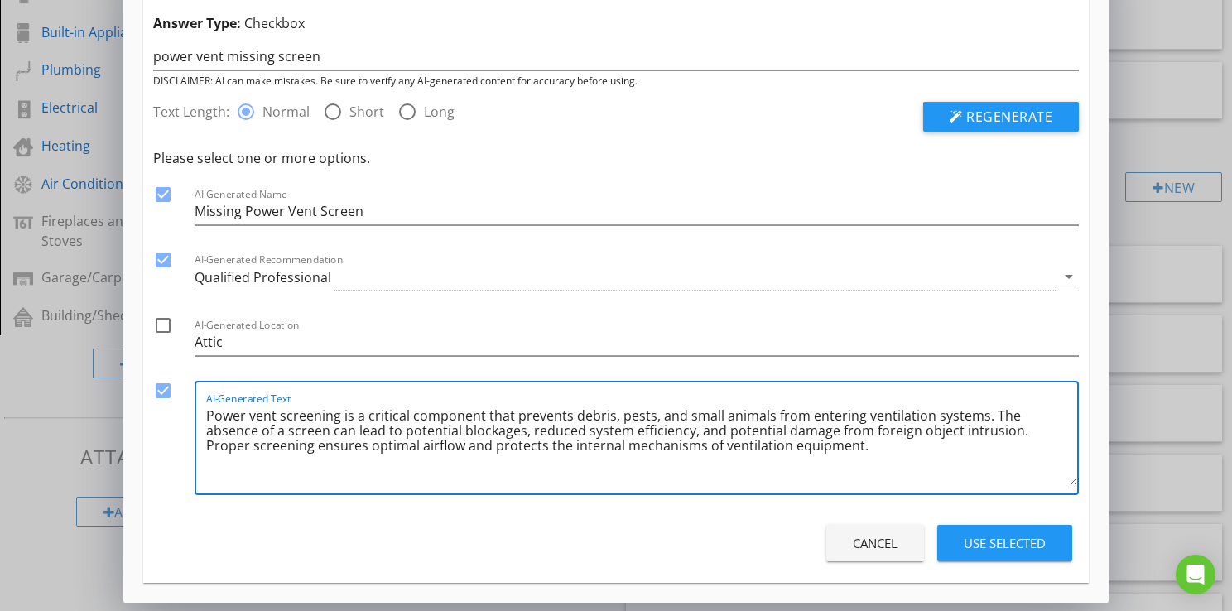
drag, startPoint x: 987, startPoint y: 412, endPoint x: 957, endPoint y: 436, distance: 38.3
click at [957, 436] on textarea "Power vent screening is a critical component that prevents debris, pests, and s…" at bounding box center [641, 443] width 871 height 83
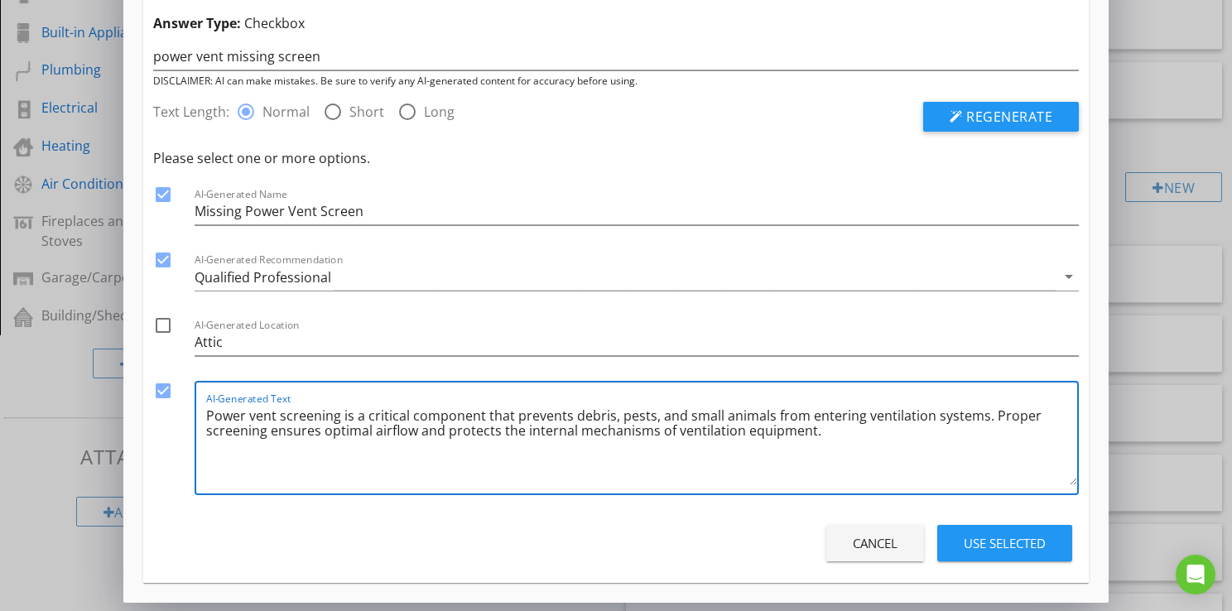
click at [814, 439] on textarea "Power vent screening is a critical component that prevents debris, pests, and s…" at bounding box center [641, 443] width 871 height 83
drag, startPoint x: 802, startPoint y: 431, endPoint x: 983, endPoint y: 417, distance: 181.8
click at [983, 417] on textarea "Power vent screening is a critical component that prevents debris, pests, and s…" at bounding box center [641, 443] width 871 height 83
click at [355, 430] on textarea "Power vent screening is a critical component that prevents debris, pests, and s…" at bounding box center [641, 443] width 871 height 83
click at [976, 411] on textarea "Power vent screening is a critical component that prevents debris, pests, and s…" at bounding box center [641, 443] width 871 height 83
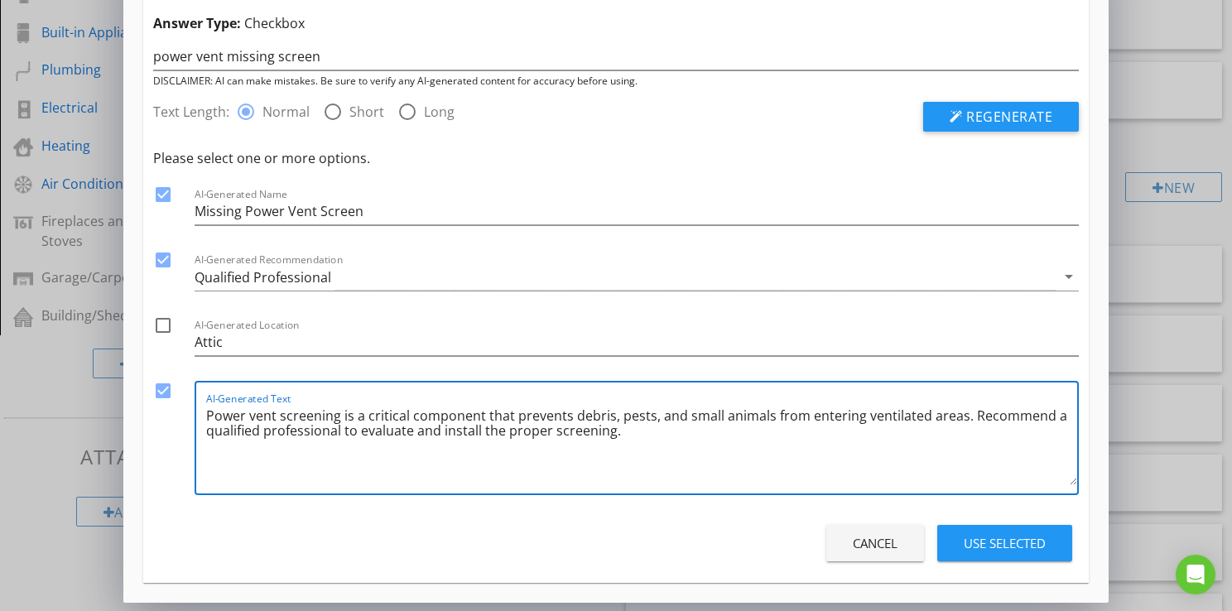
click at [1044, 413] on textarea "Power vent screening is a critical component that prevents debris, pests, and s…" at bounding box center [641, 443] width 871 height 83
type textarea "Power vent screening is a critical component that prevents debris, pests, and s…"
click at [1008, 542] on div "Use Selected" at bounding box center [1004, 543] width 82 height 19
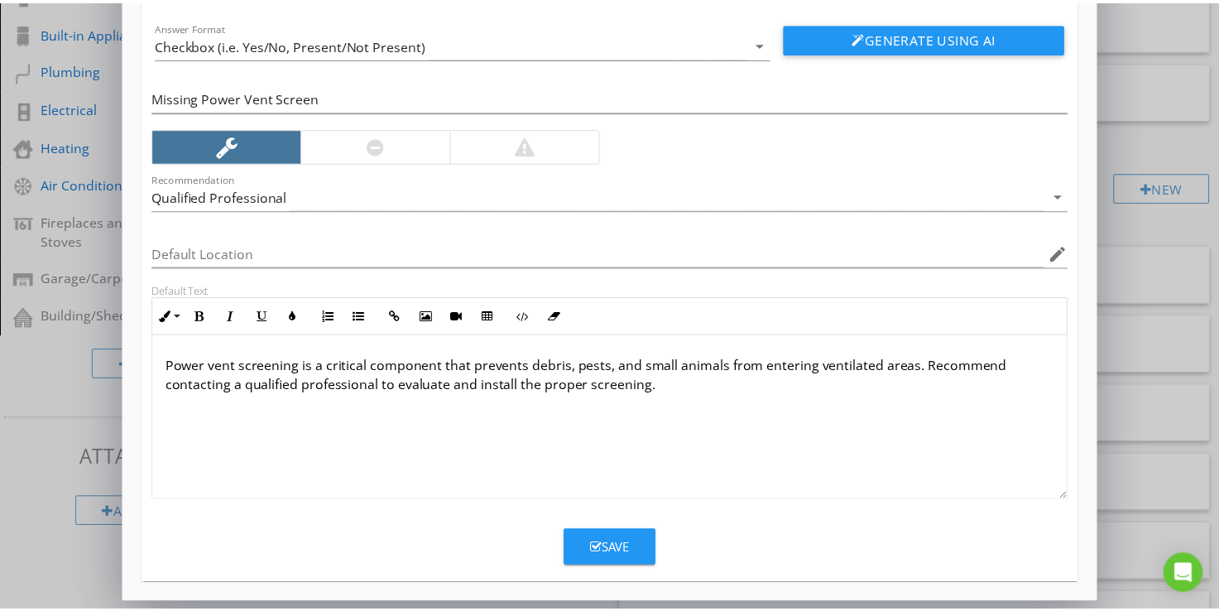
scroll to position [106, 0]
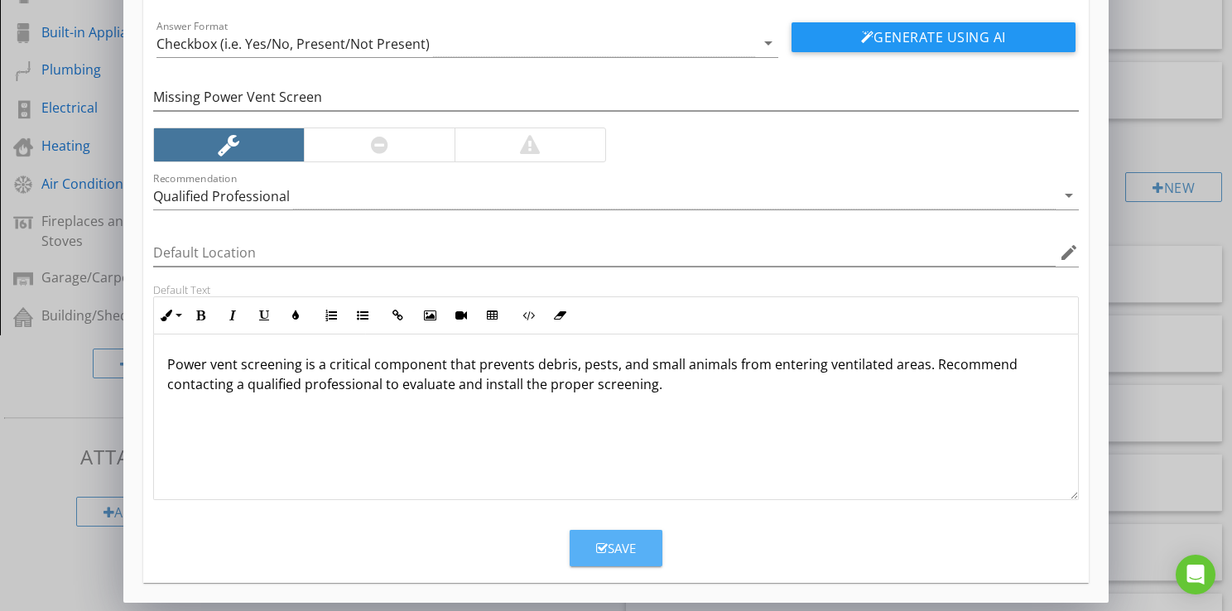
click at [637, 541] on button "Save" at bounding box center [615, 548] width 93 height 36
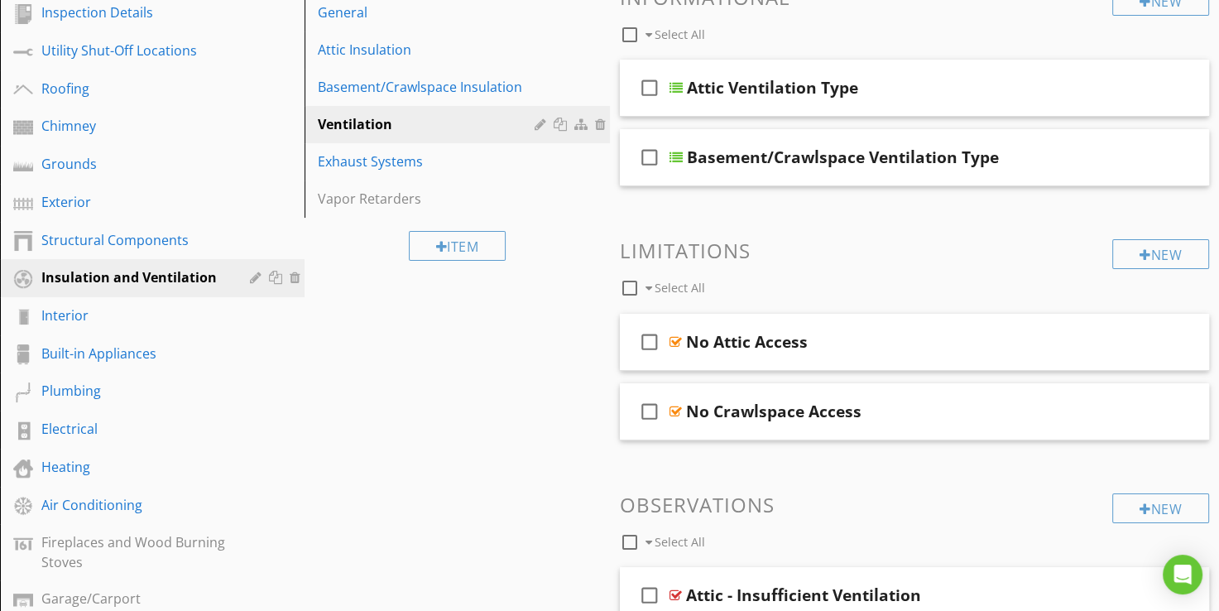
scroll to position [212, 0]
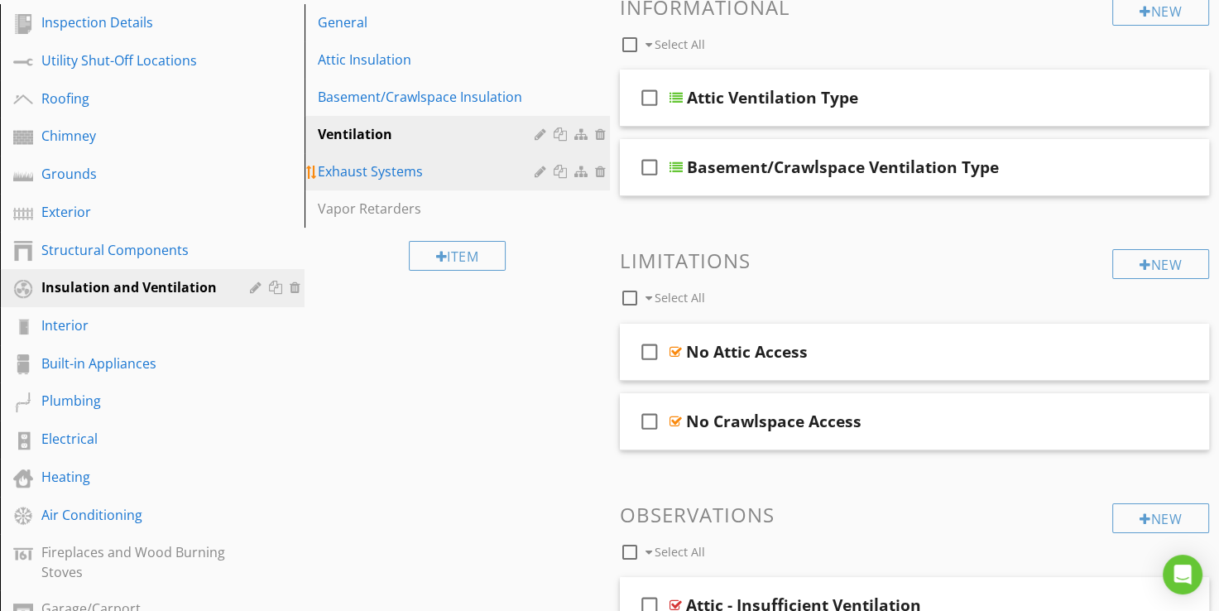
click at [366, 178] on div "Exhaust Systems" at bounding box center [428, 171] width 221 height 20
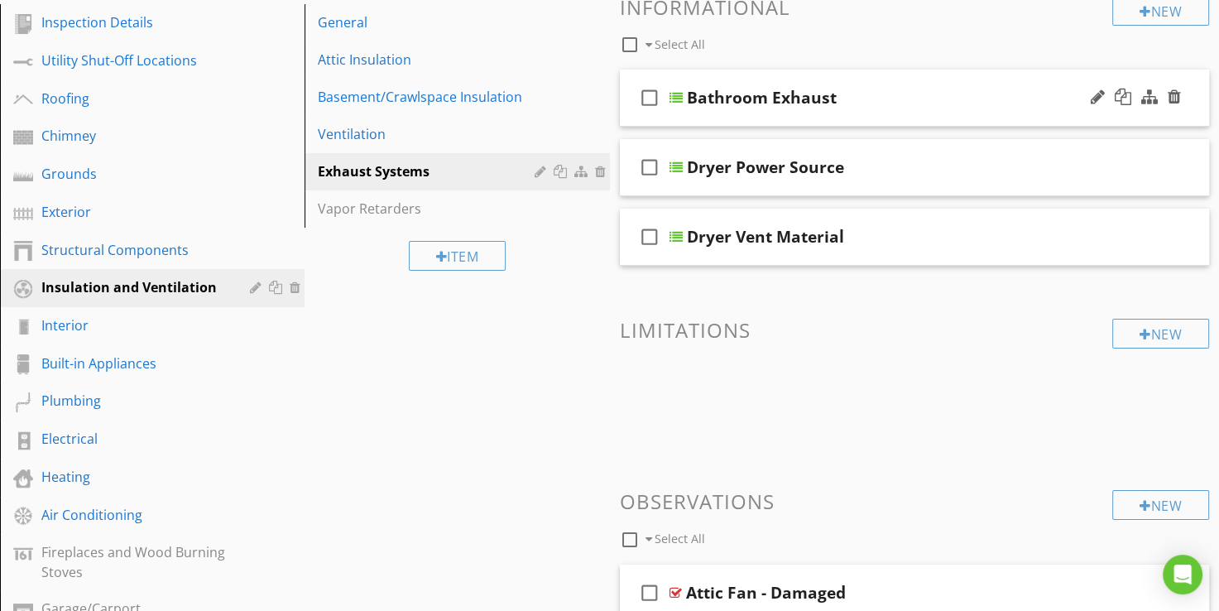
click at [675, 98] on div at bounding box center [676, 97] width 13 height 13
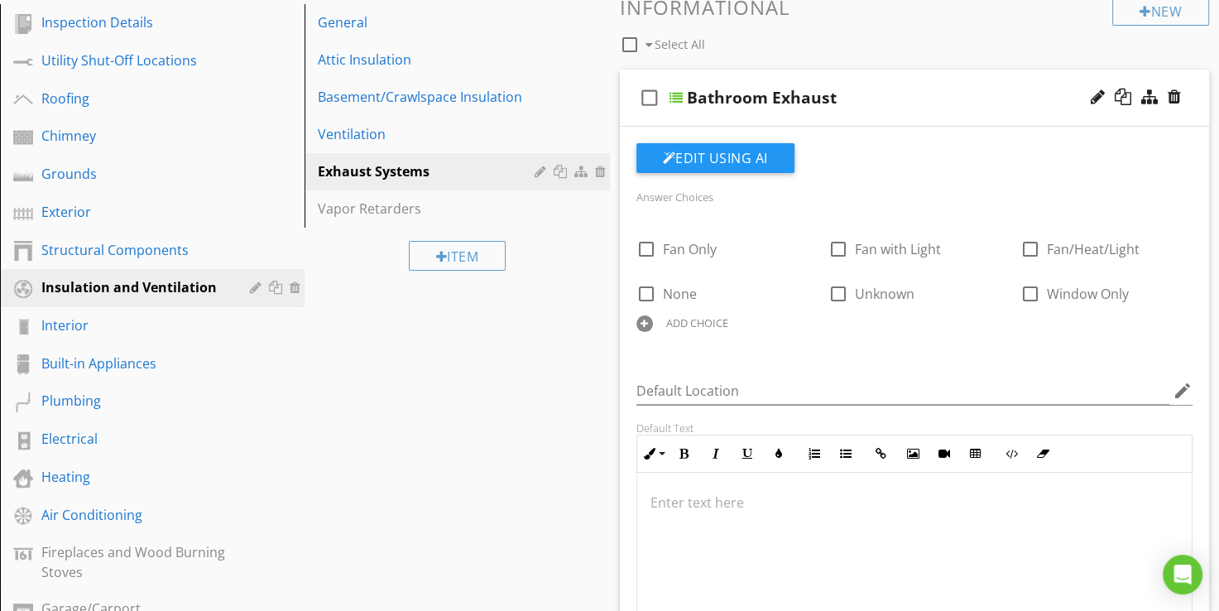
click at [675, 98] on div at bounding box center [676, 97] width 13 height 13
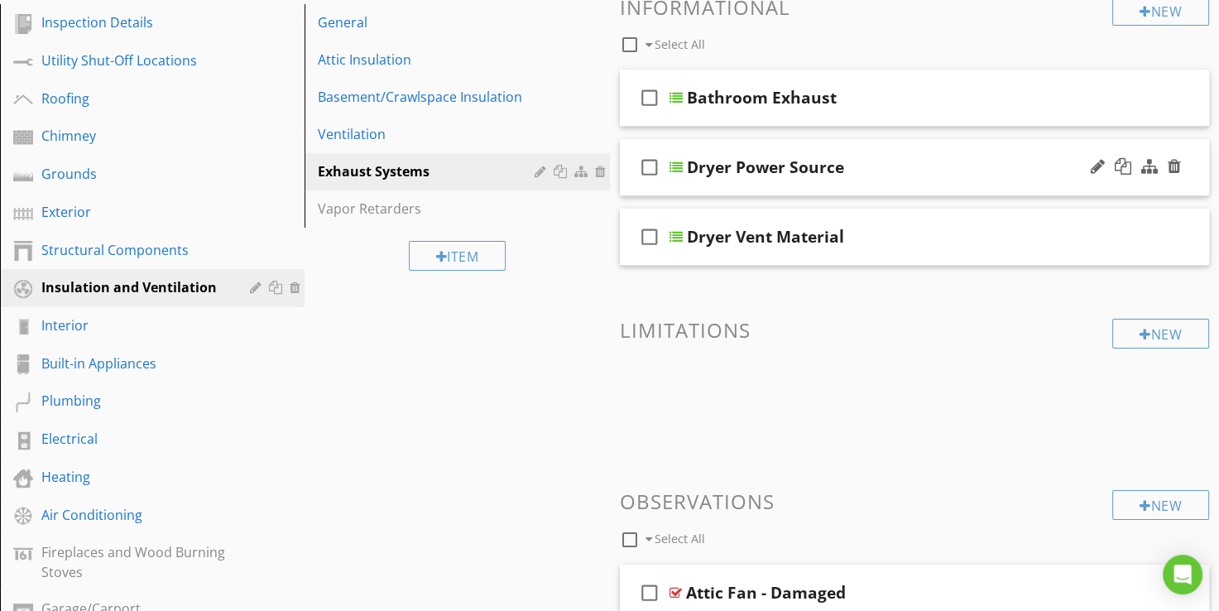
click at [673, 166] on div at bounding box center [676, 167] width 13 height 13
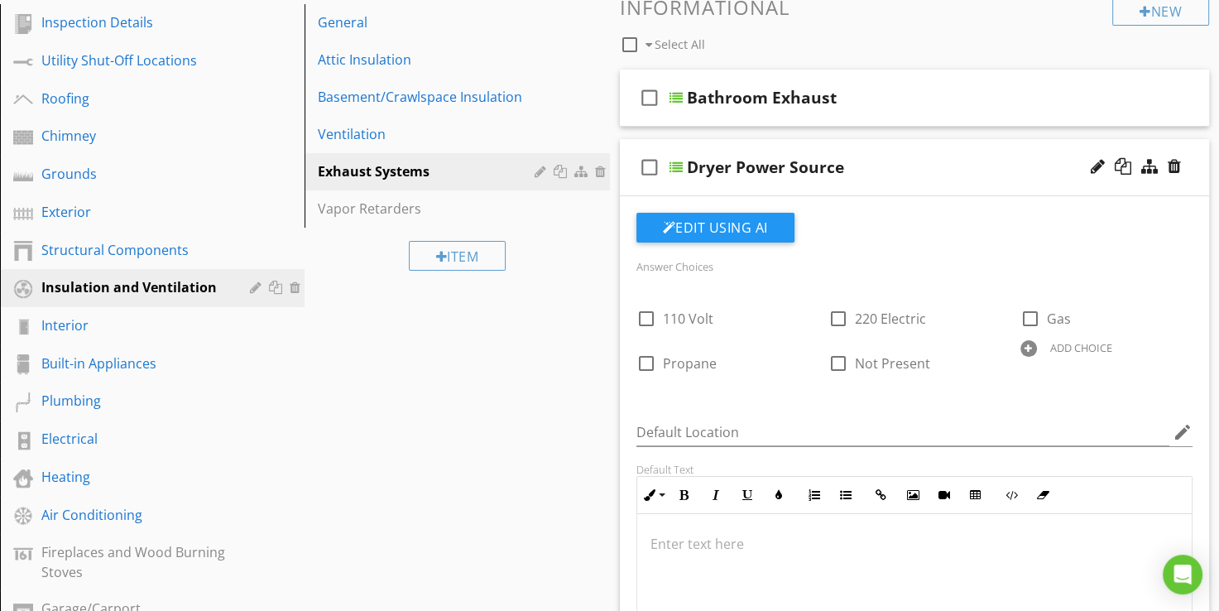
click at [673, 166] on div at bounding box center [676, 167] width 13 height 13
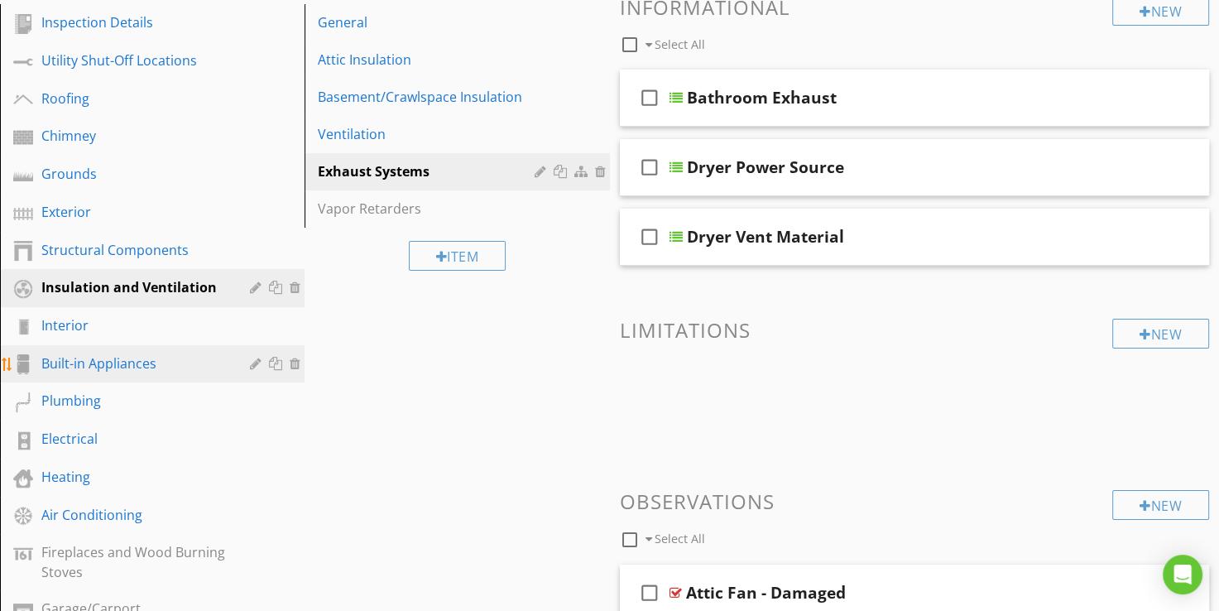
click at [99, 363] on div "Built-in Appliances" at bounding box center [133, 363] width 185 height 20
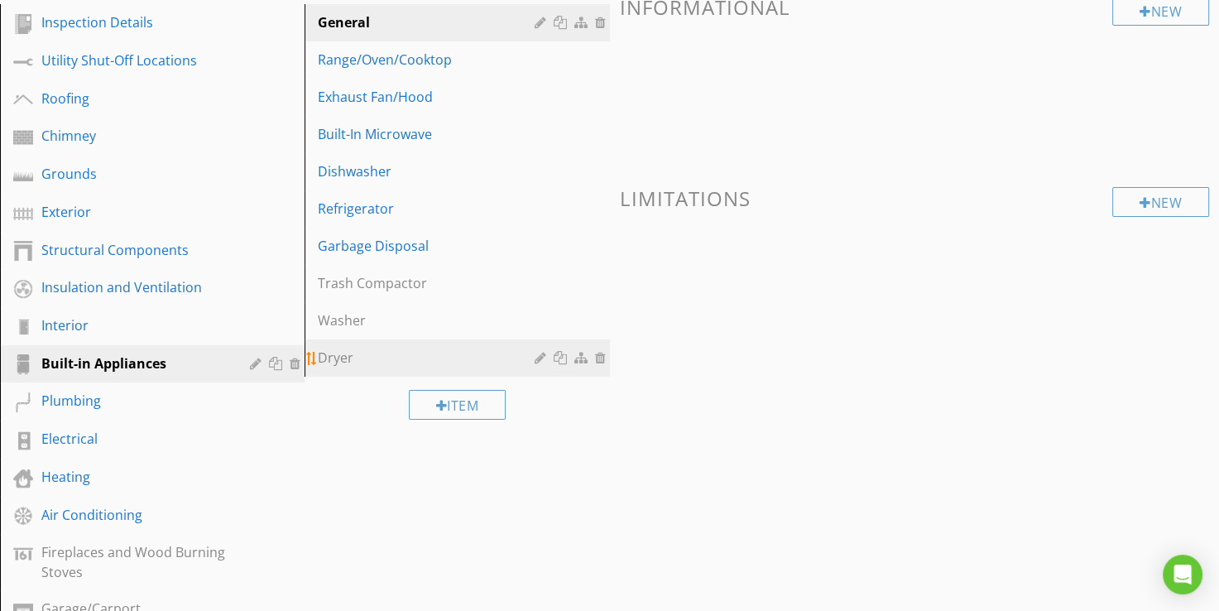
click at [344, 365] on div "Dryer" at bounding box center [428, 358] width 221 height 20
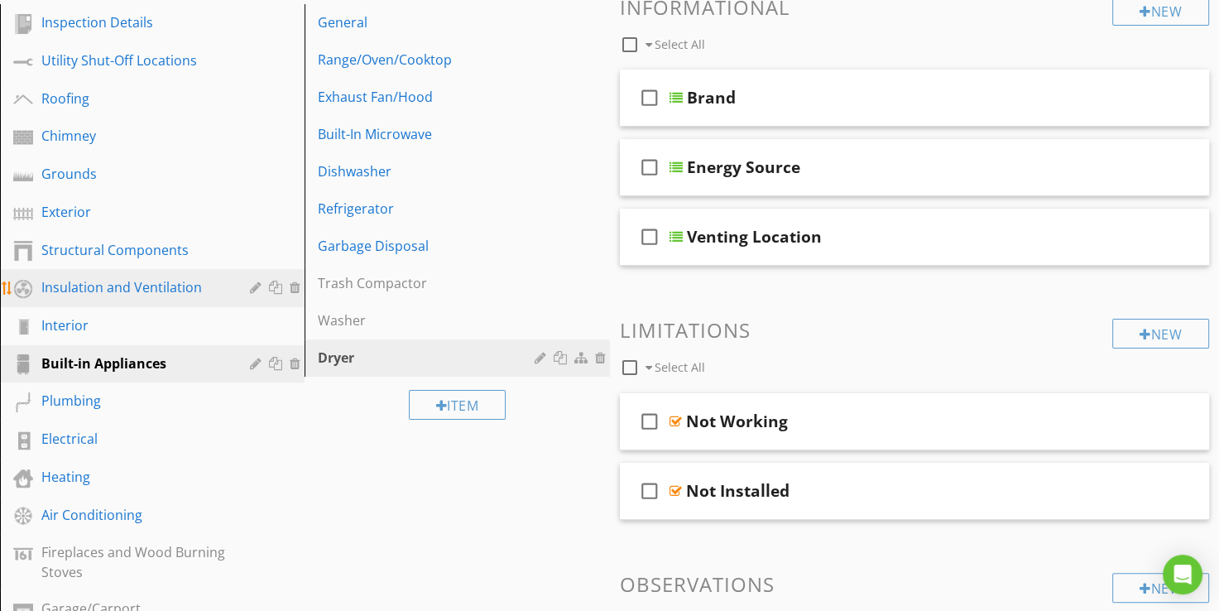
click at [86, 293] on div "Insulation and Ventilation" at bounding box center [133, 287] width 185 height 20
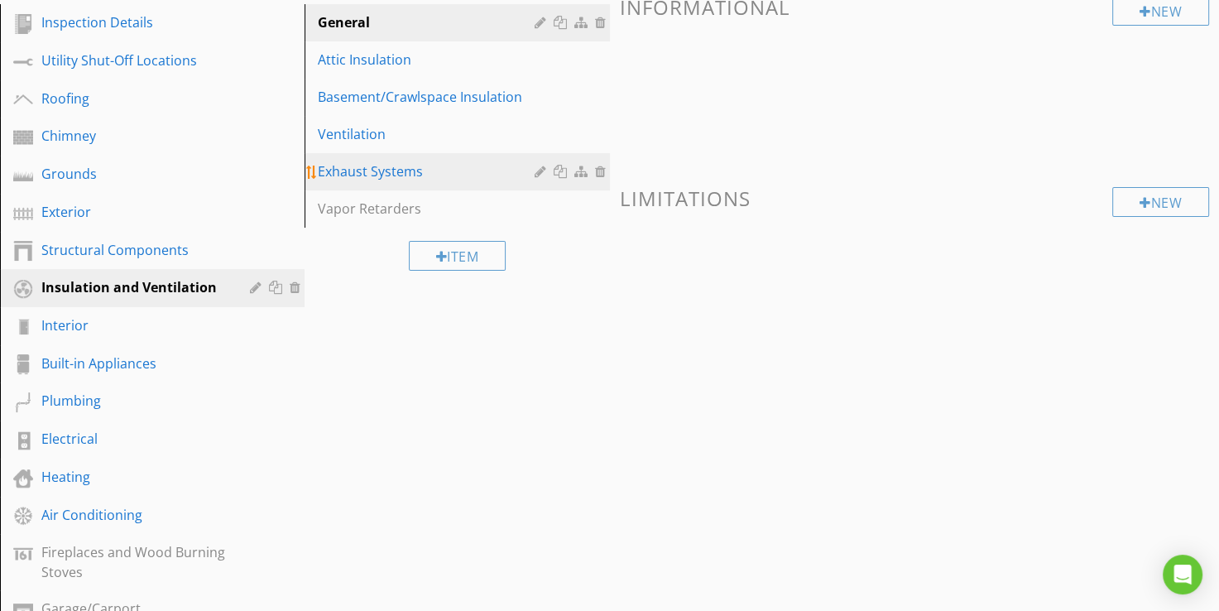
click at [365, 172] on div "Exhaust Systems" at bounding box center [428, 171] width 221 height 20
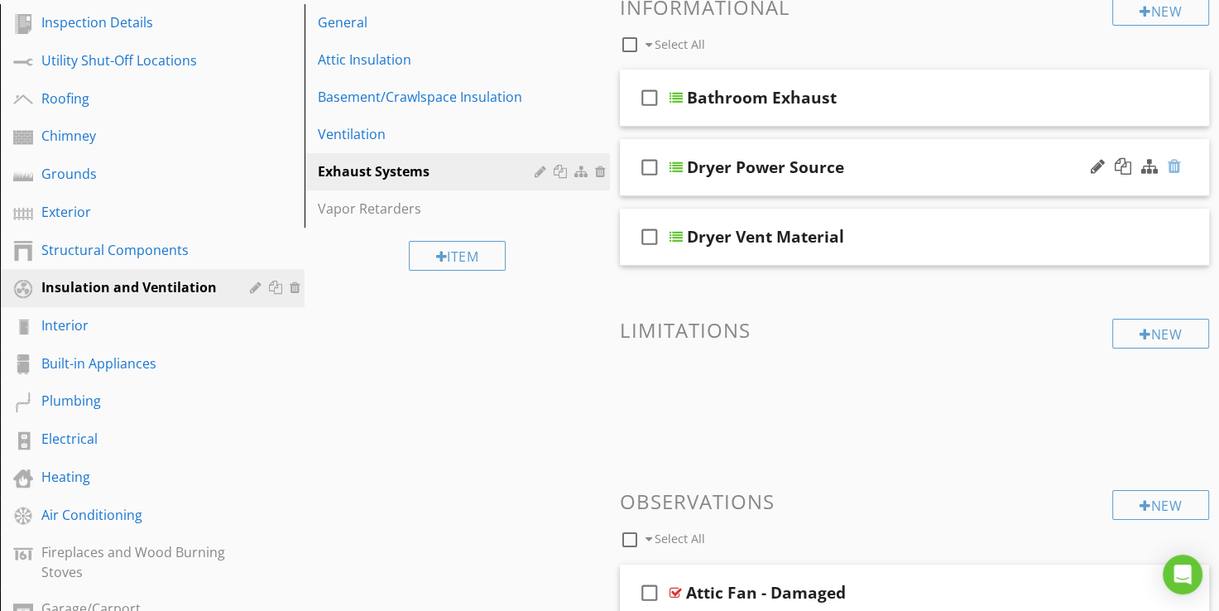
click at [1172, 164] on div at bounding box center [1174, 166] width 13 height 17
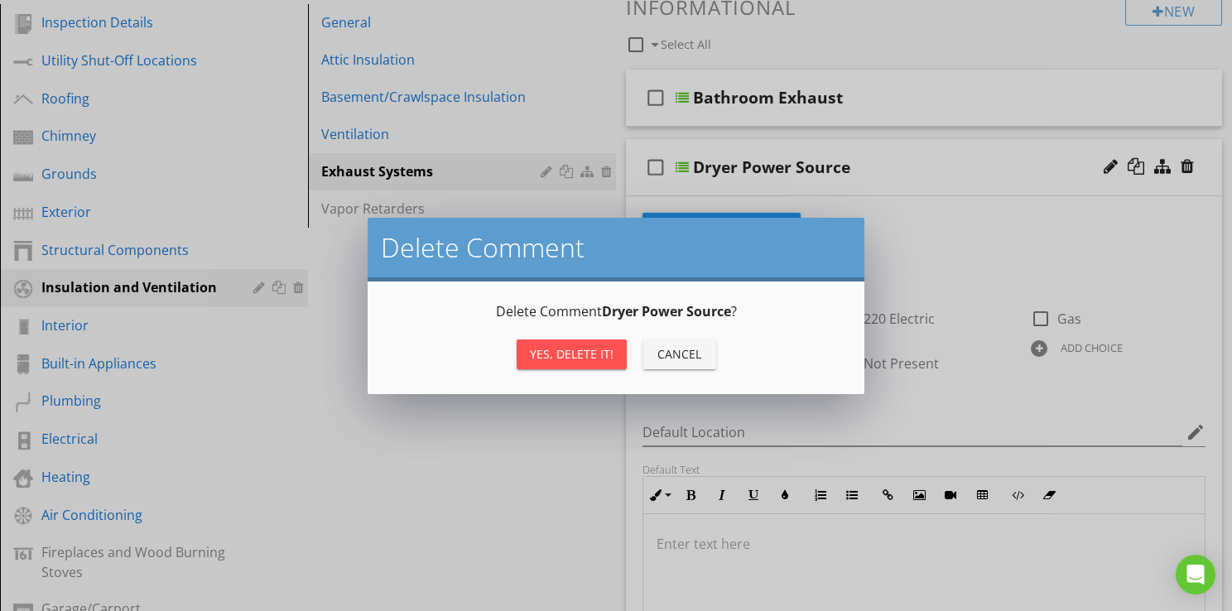
click at [564, 348] on div "Yes, Delete it!" at bounding box center [572, 353] width 84 height 17
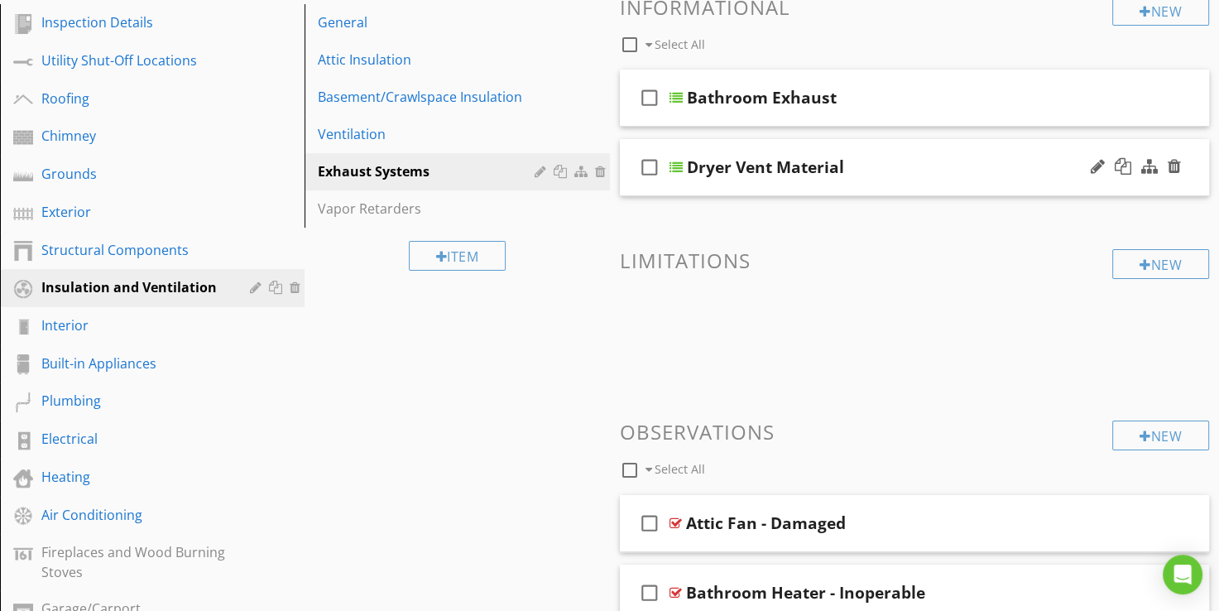
click at [678, 166] on div at bounding box center [676, 167] width 13 height 13
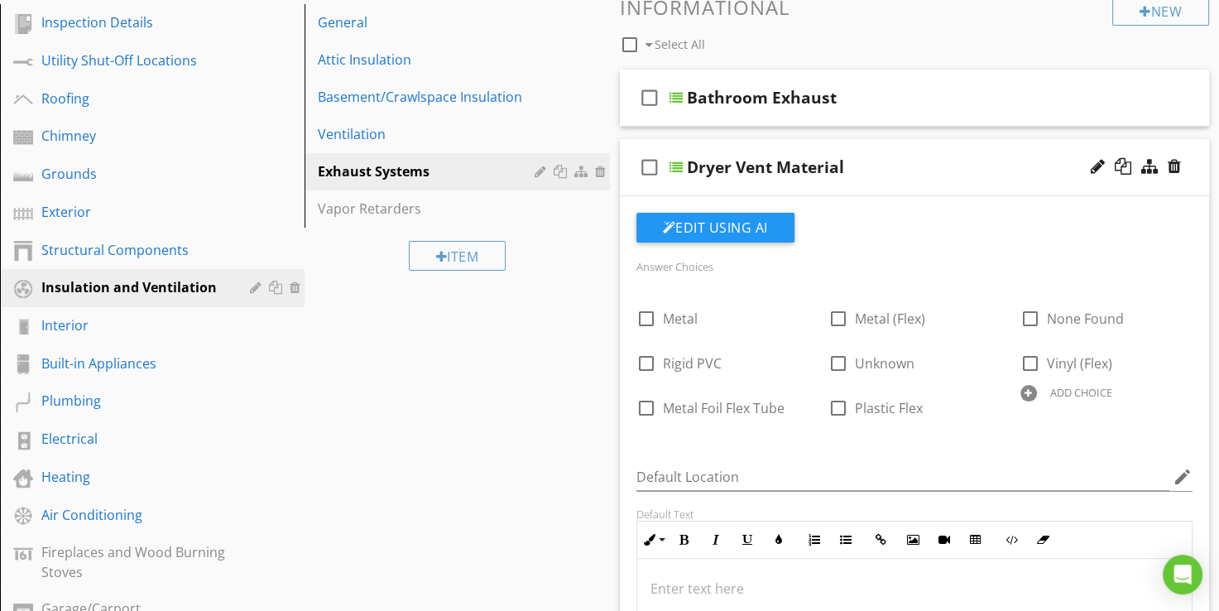
click at [678, 166] on div at bounding box center [676, 167] width 13 height 13
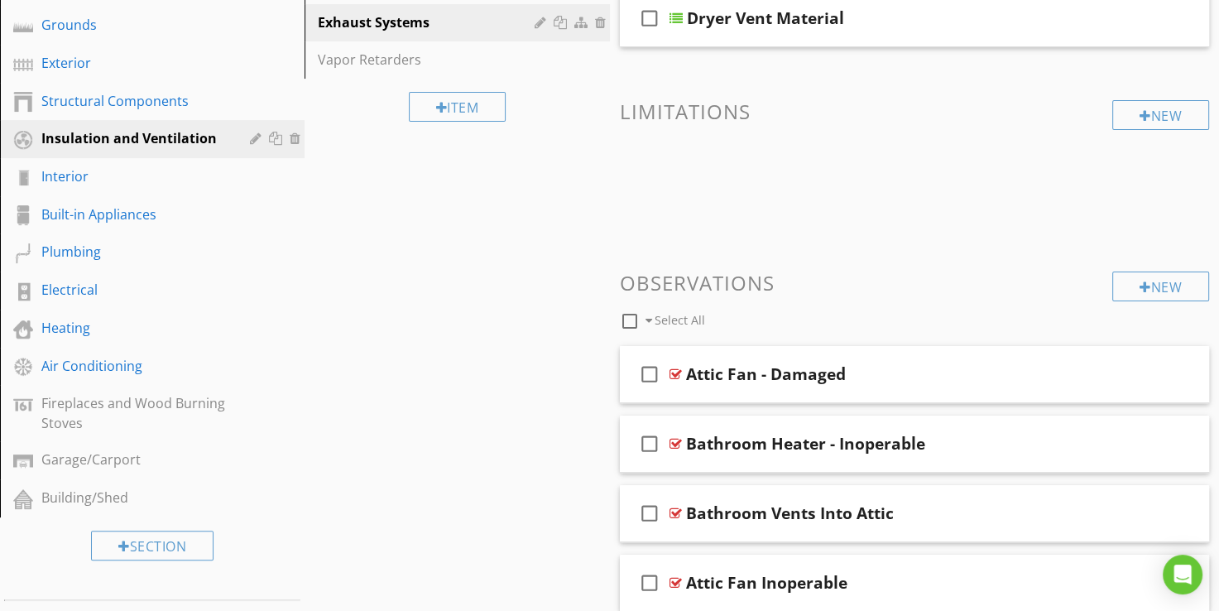
scroll to position [460, 0]
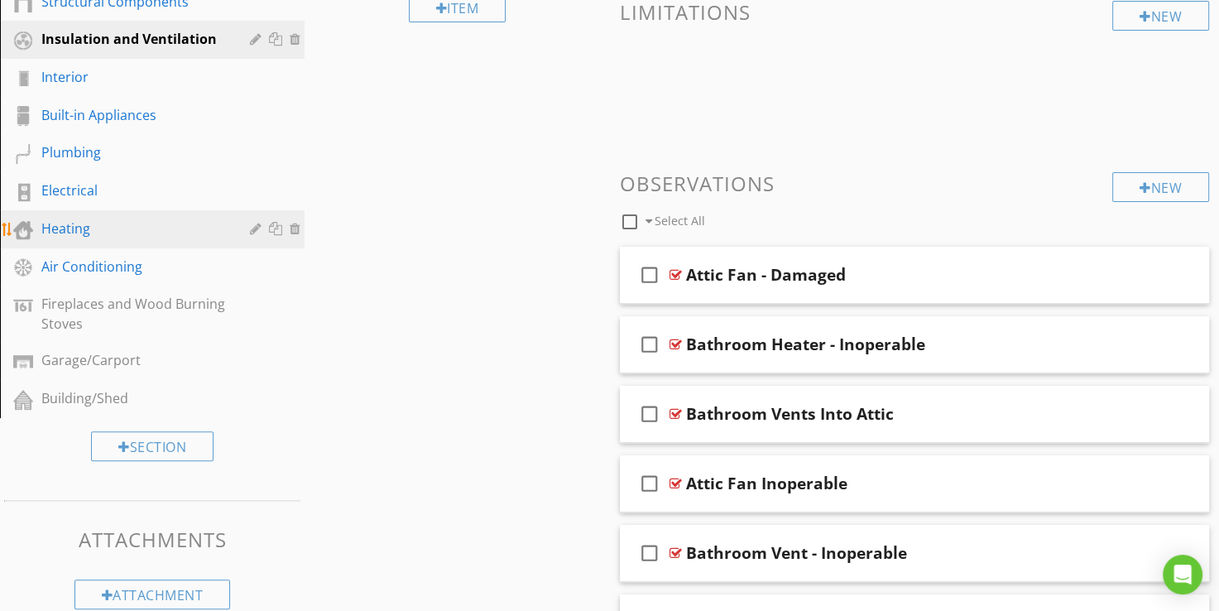
click at [77, 223] on div "Heating" at bounding box center [133, 229] width 185 height 20
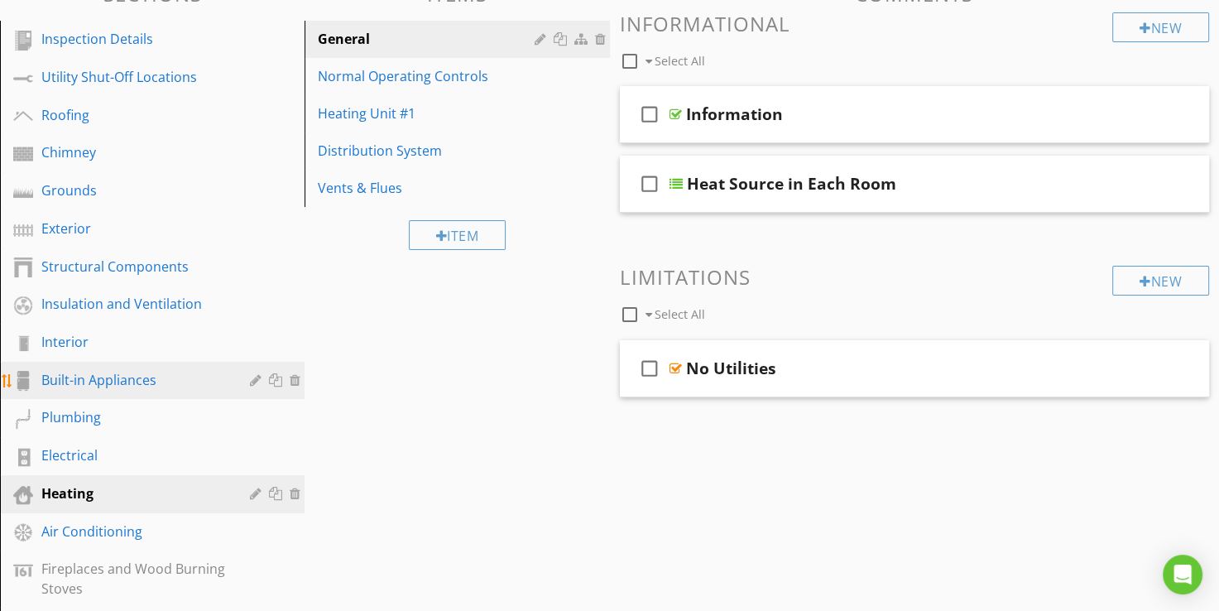
scroll to position [295, 0]
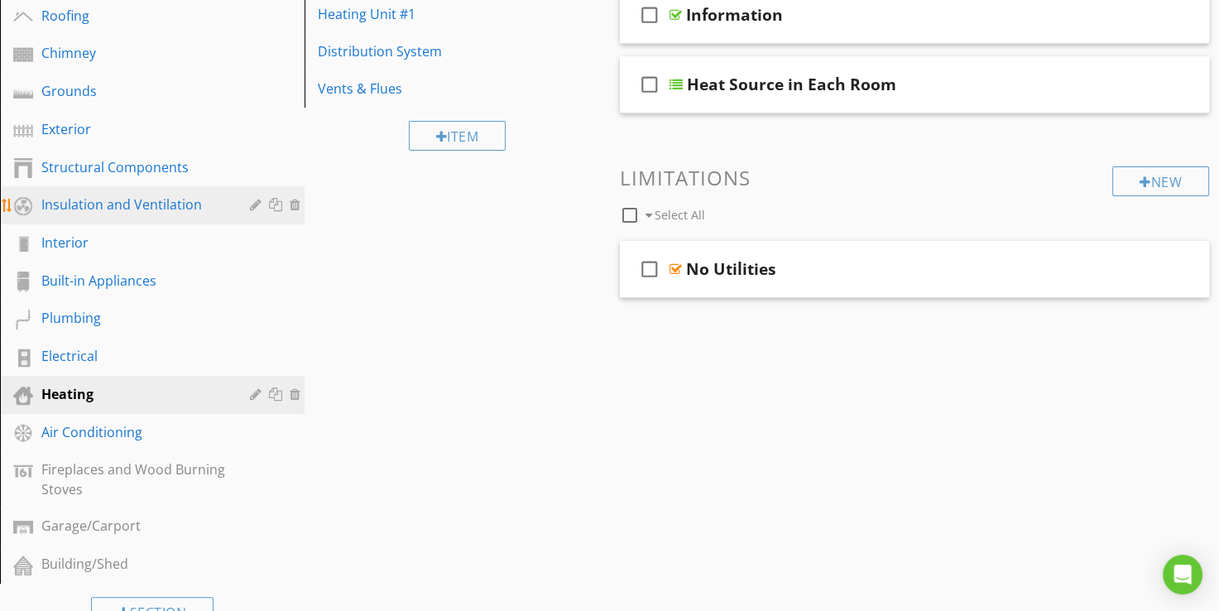
click at [134, 202] on div "Insulation and Ventilation" at bounding box center [133, 205] width 185 height 20
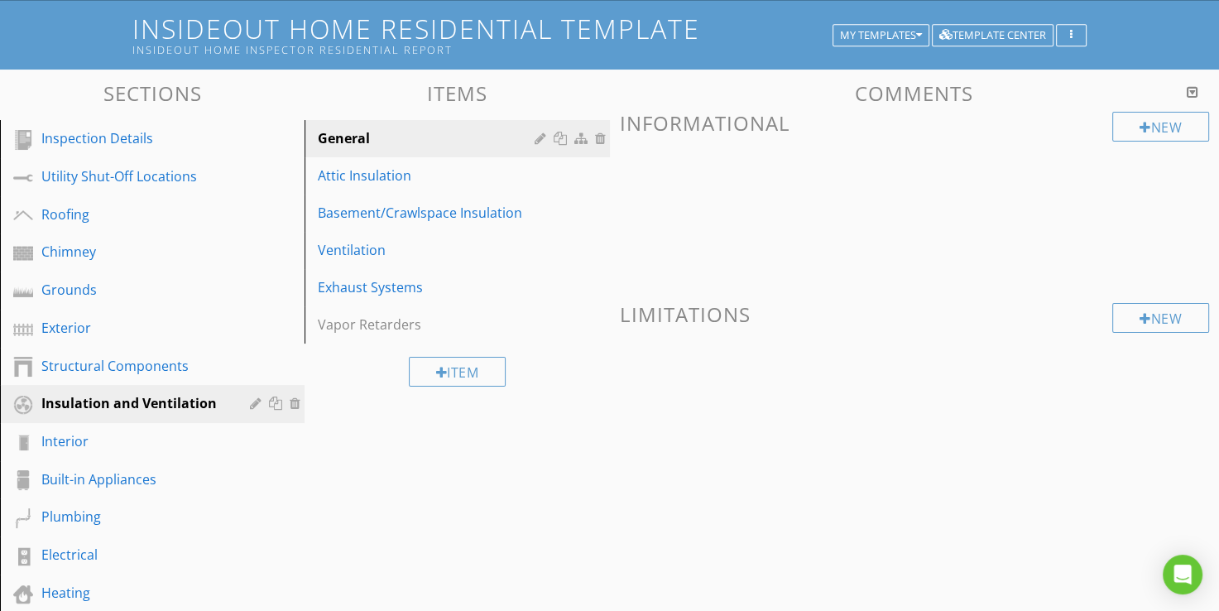
scroll to position [66, 0]
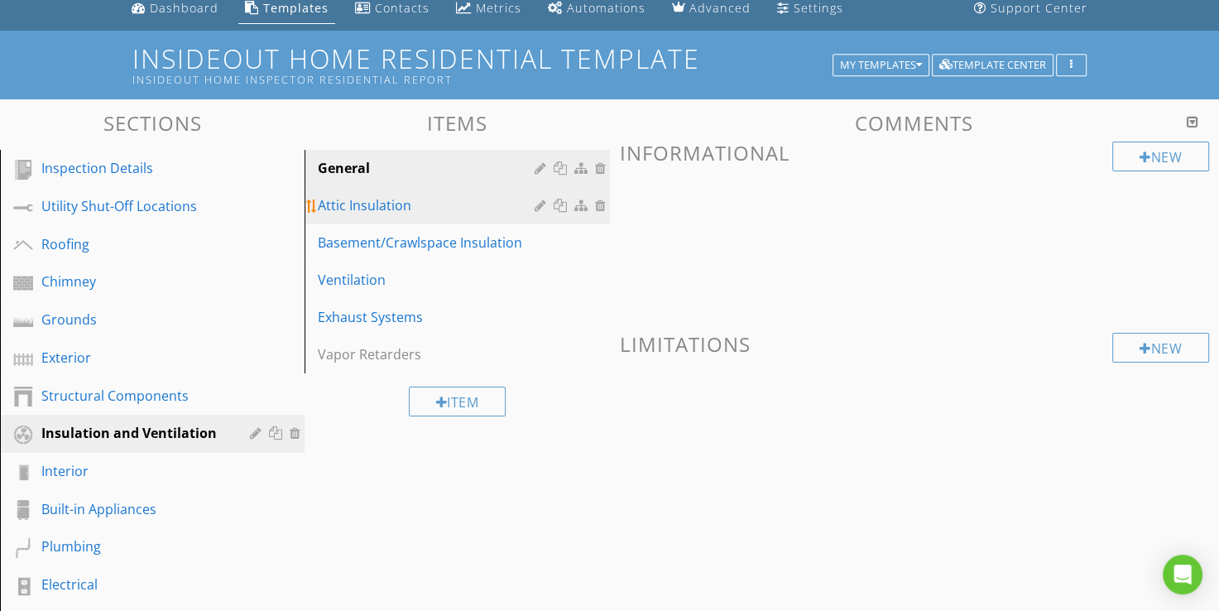
click at [348, 210] on div "Attic Insulation" at bounding box center [428, 205] width 221 height 20
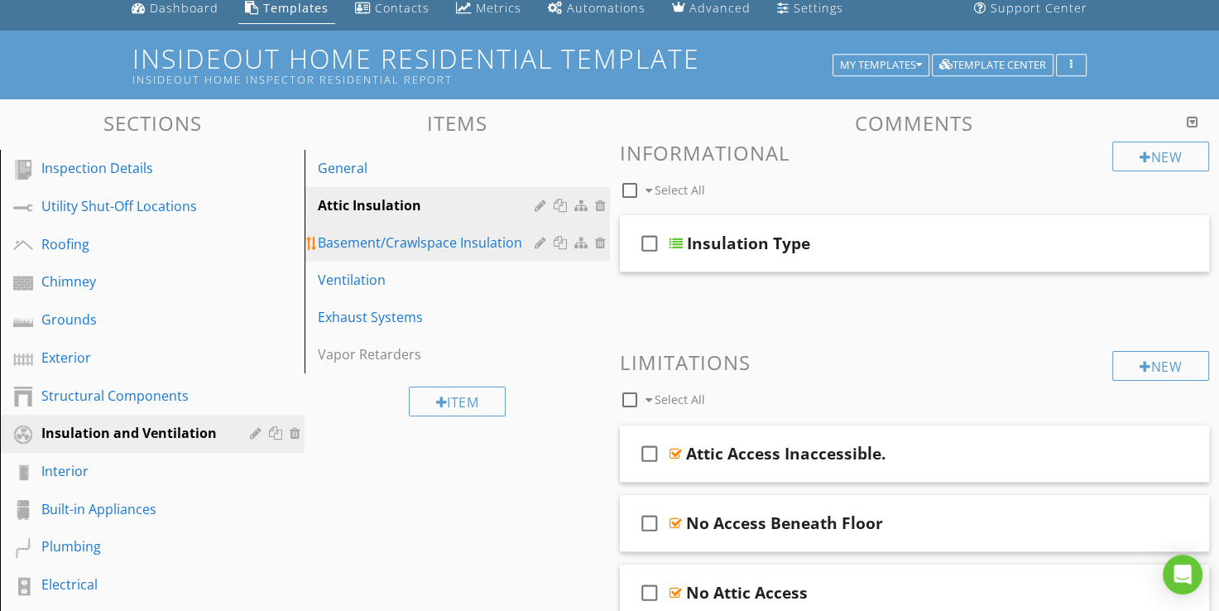
click at [363, 241] on div "Basement/Crawlspace Insulation" at bounding box center [428, 243] width 221 height 20
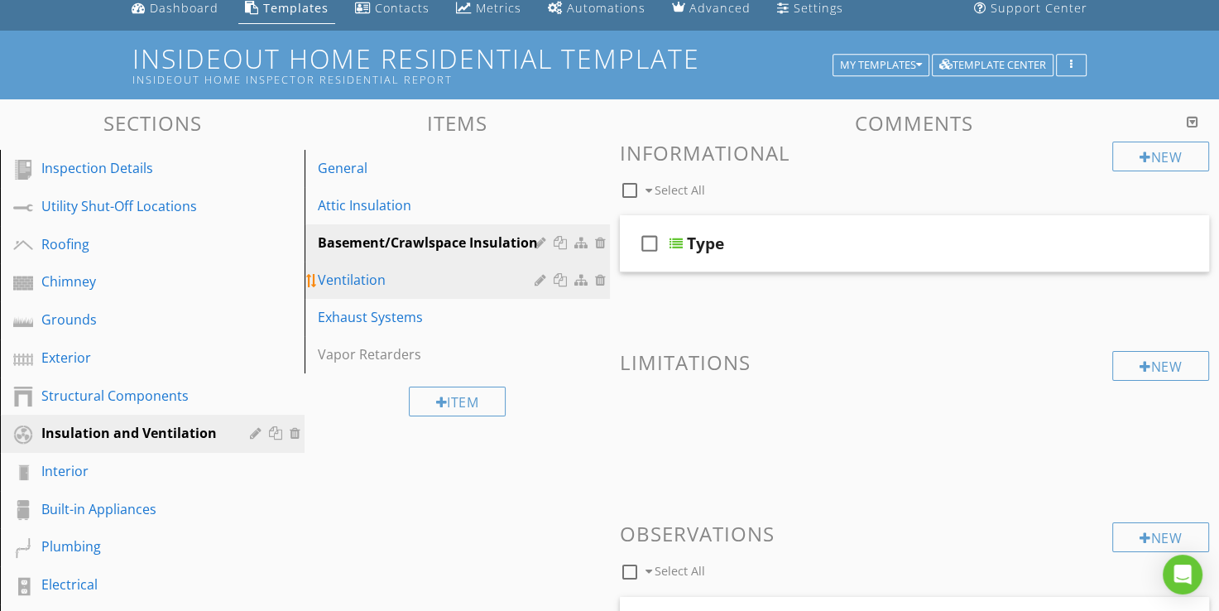
click at [364, 277] on div "Ventilation" at bounding box center [428, 280] width 221 height 20
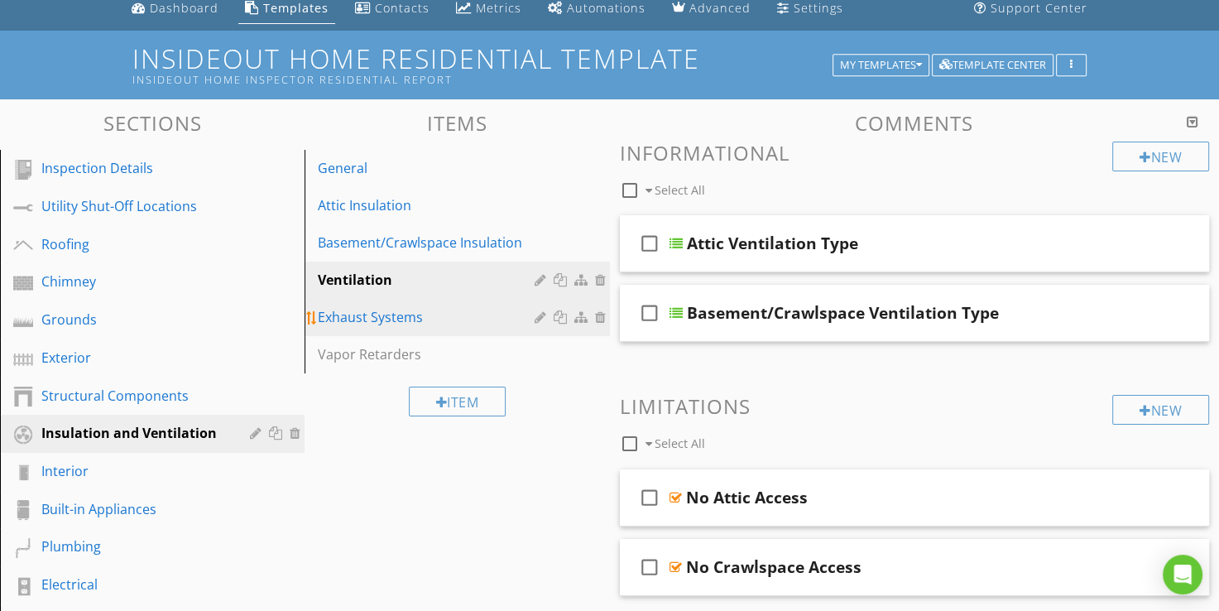
click at [374, 316] on div "Exhaust Systems" at bounding box center [428, 317] width 221 height 20
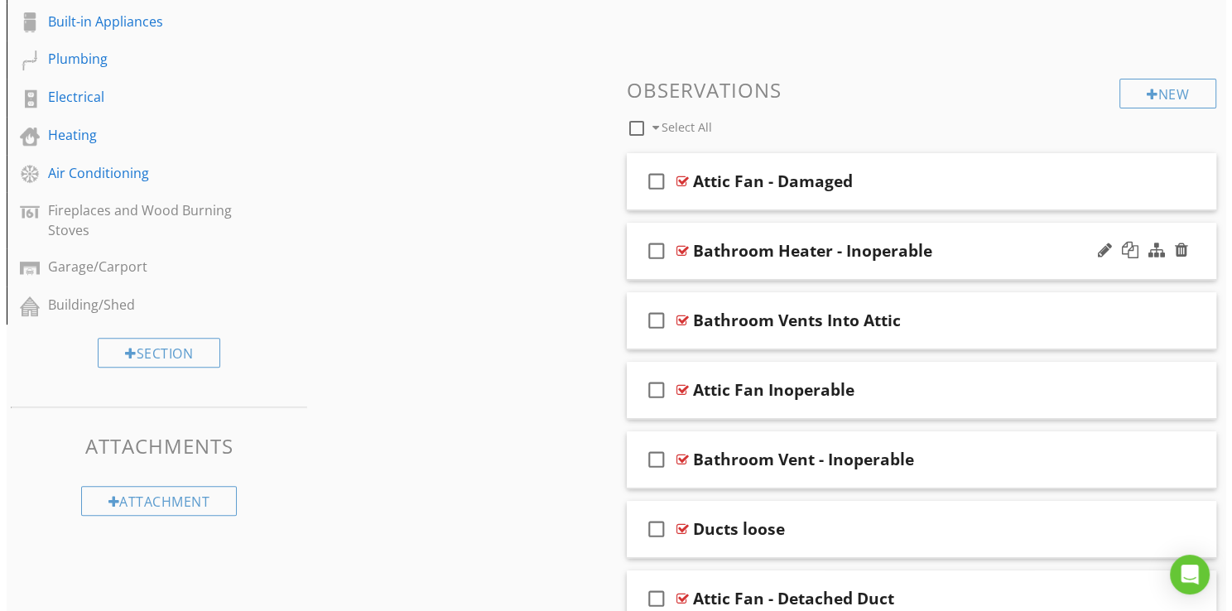
scroll to position [563, 0]
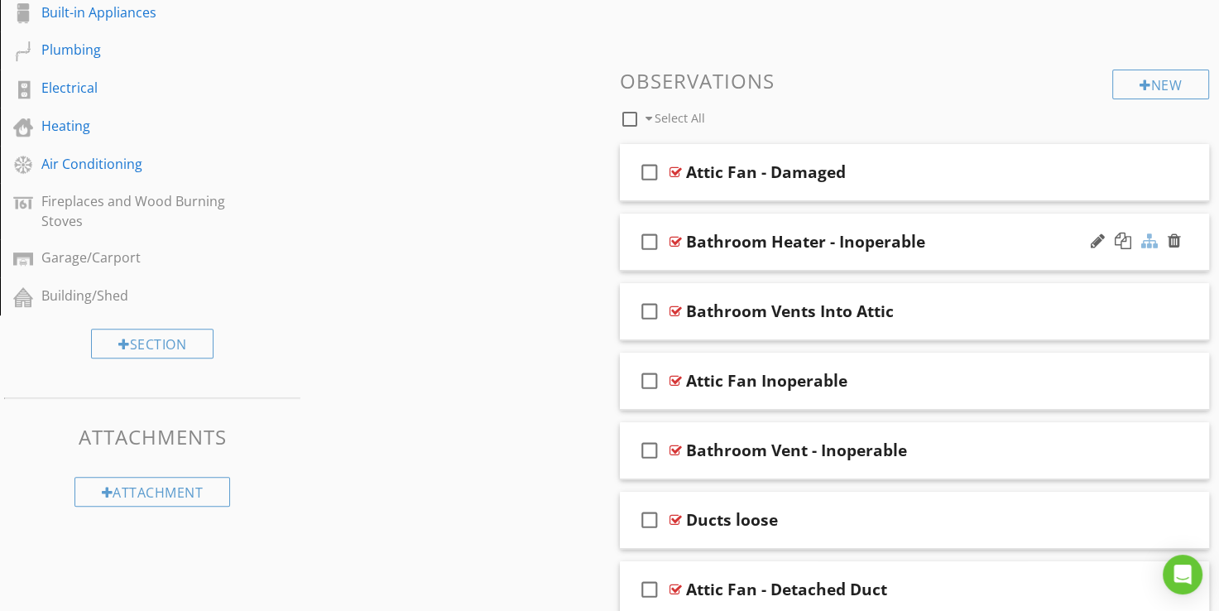
click at [1145, 237] on div at bounding box center [1149, 241] width 17 height 17
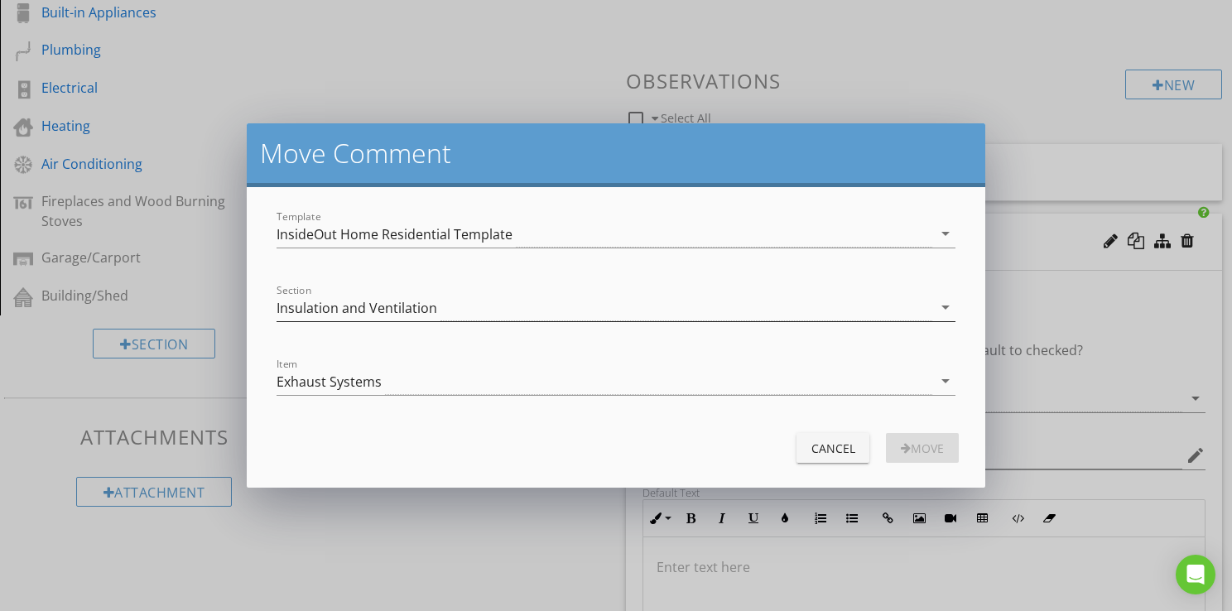
click at [381, 300] on div "Insulation and Ventilation" at bounding box center [356, 307] width 161 height 15
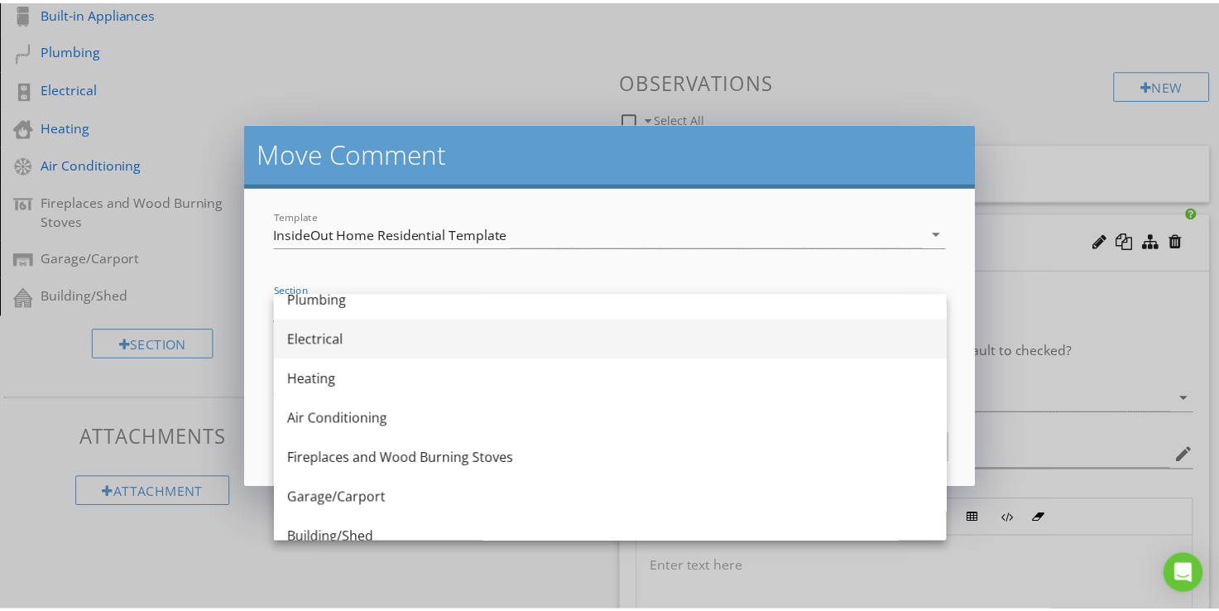
scroll to position [414, 0]
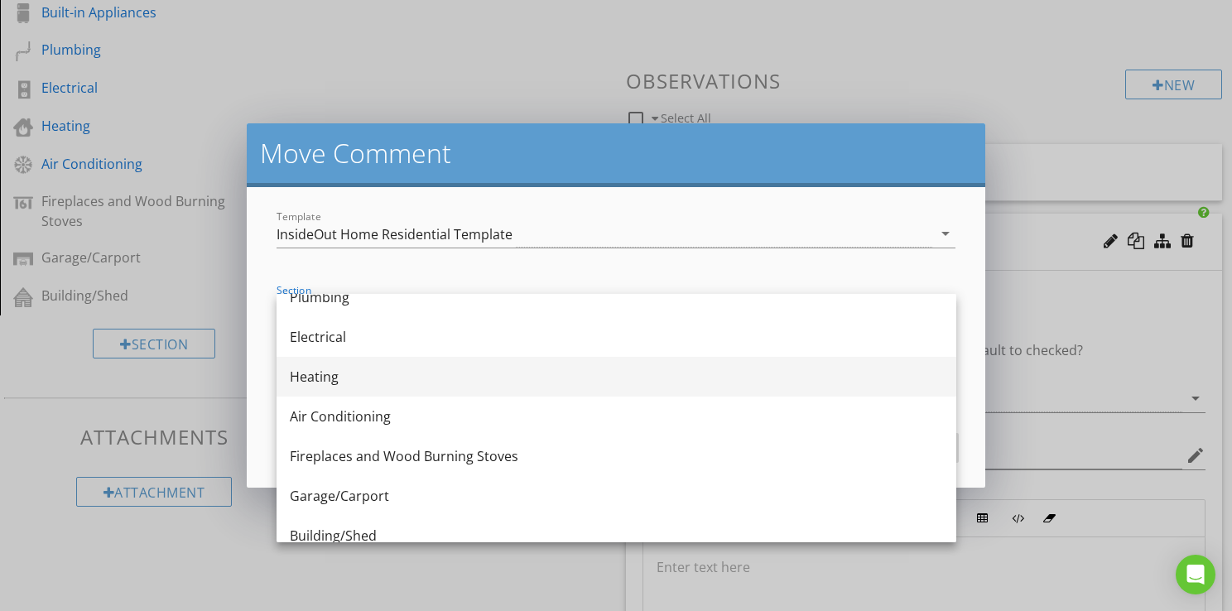
click at [310, 373] on div "Heating" at bounding box center [616, 377] width 653 height 20
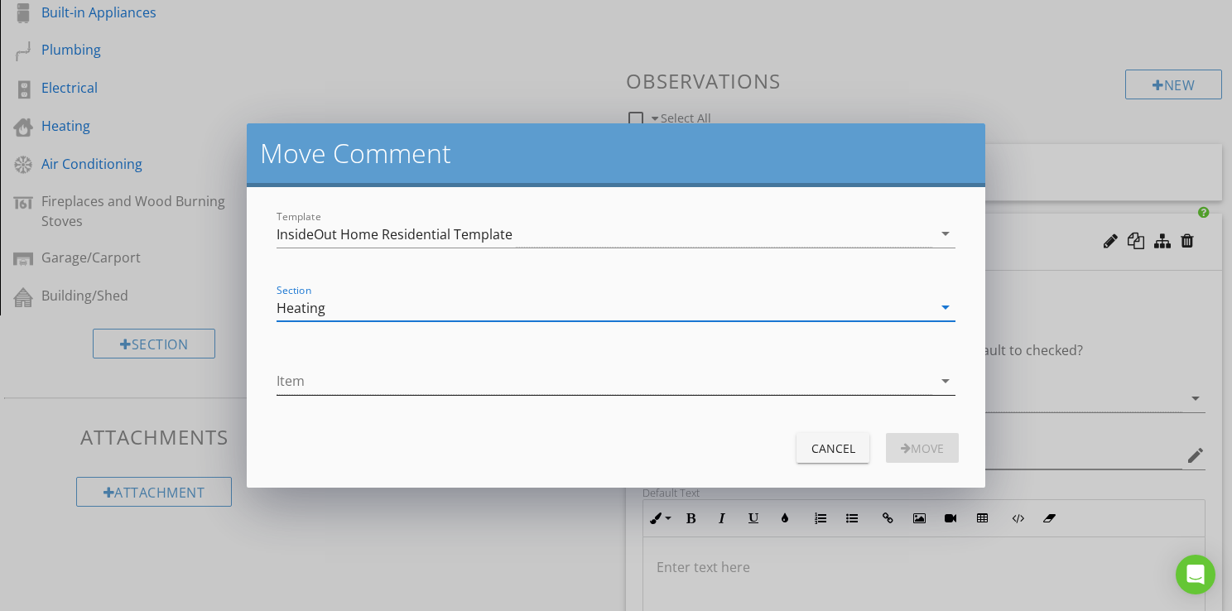
click at [309, 376] on div at bounding box center [604, 381] width 656 height 27
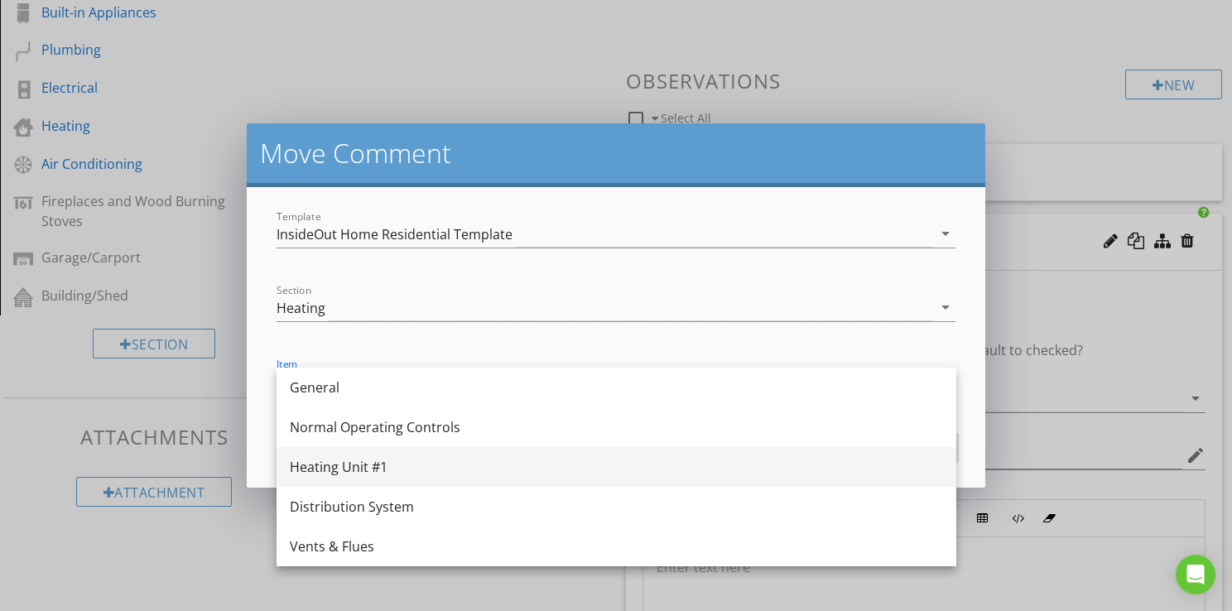
click at [358, 465] on div "Heating Unit #1" at bounding box center [616, 467] width 653 height 20
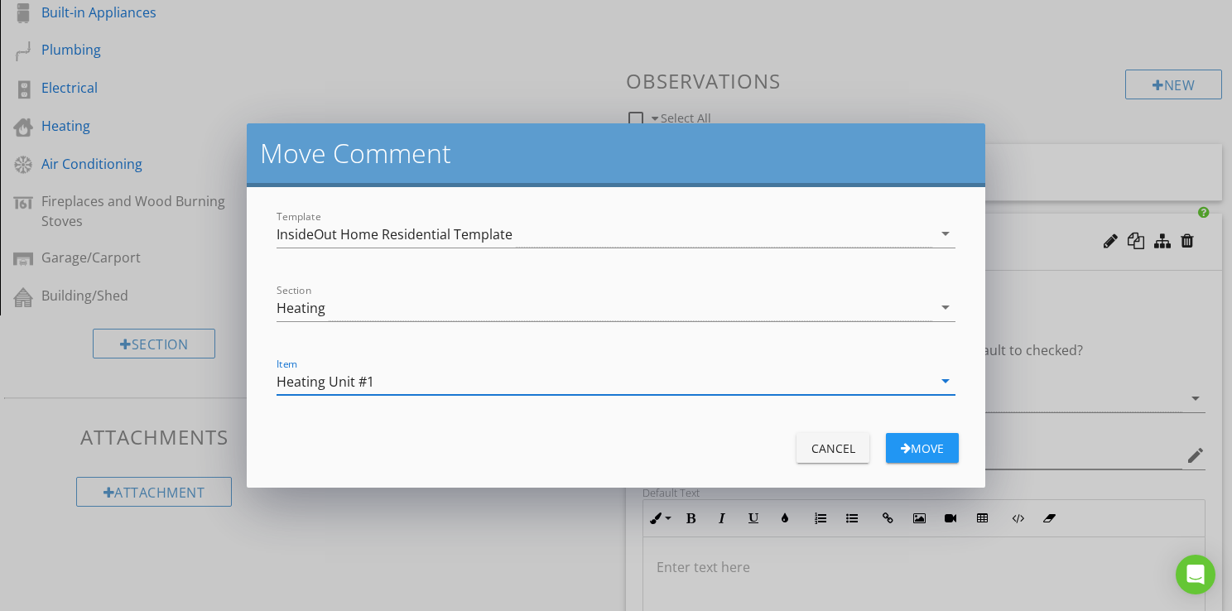
click at [905, 452] on div "button" at bounding box center [906, 448] width 10 height 12
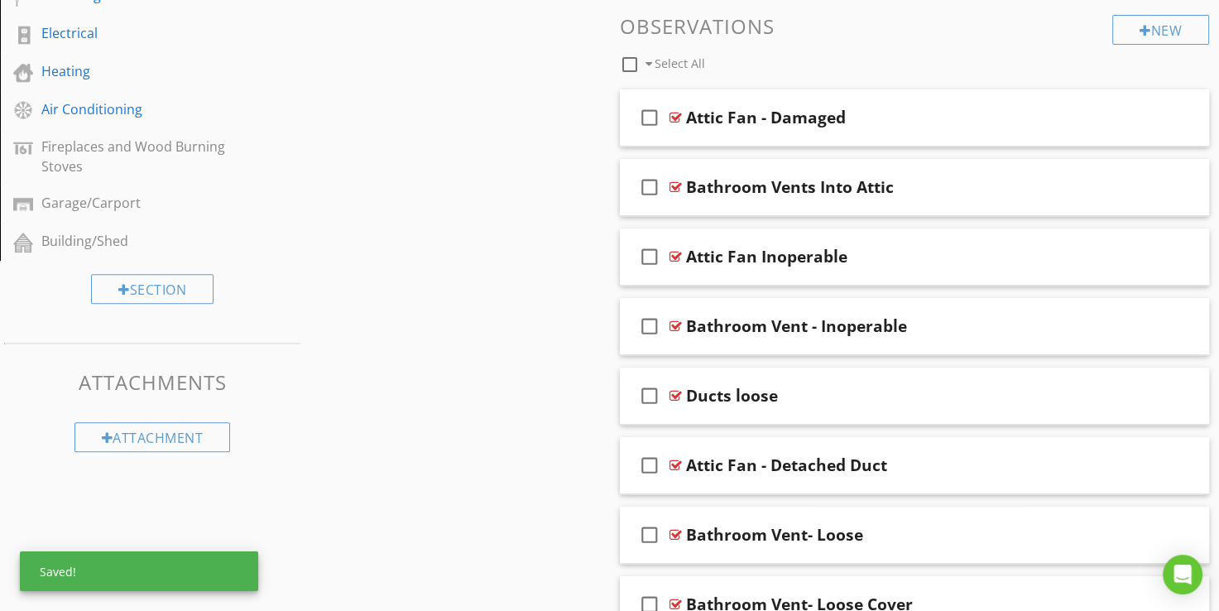
scroll to position [646, 0]
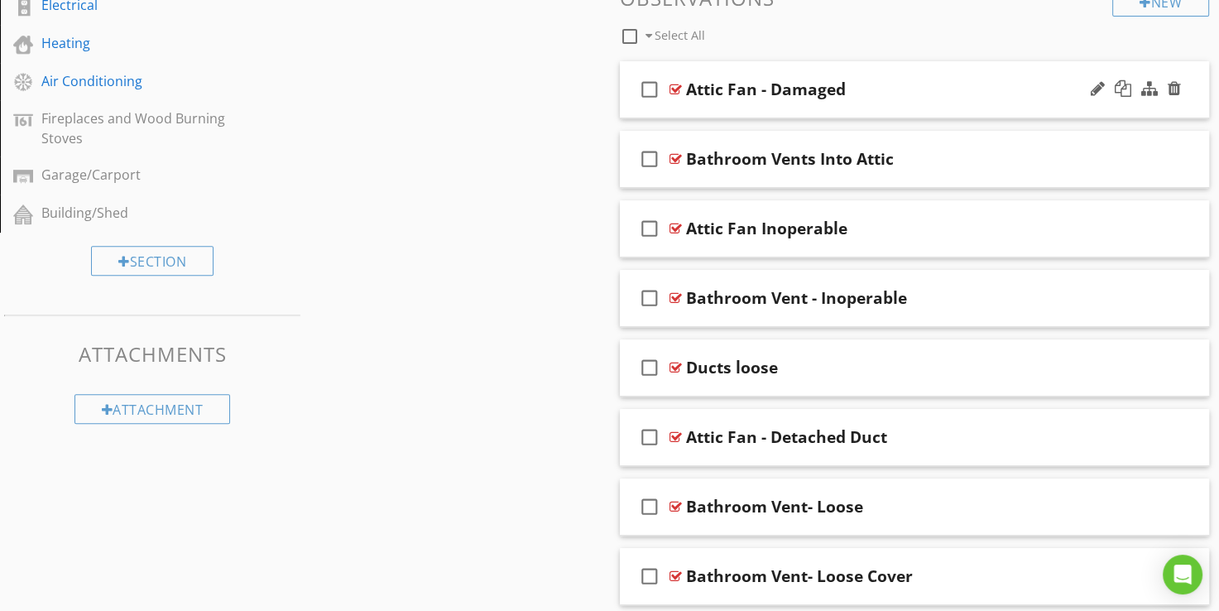
click at [672, 87] on div at bounding box center [676, 89] width 12 height 13
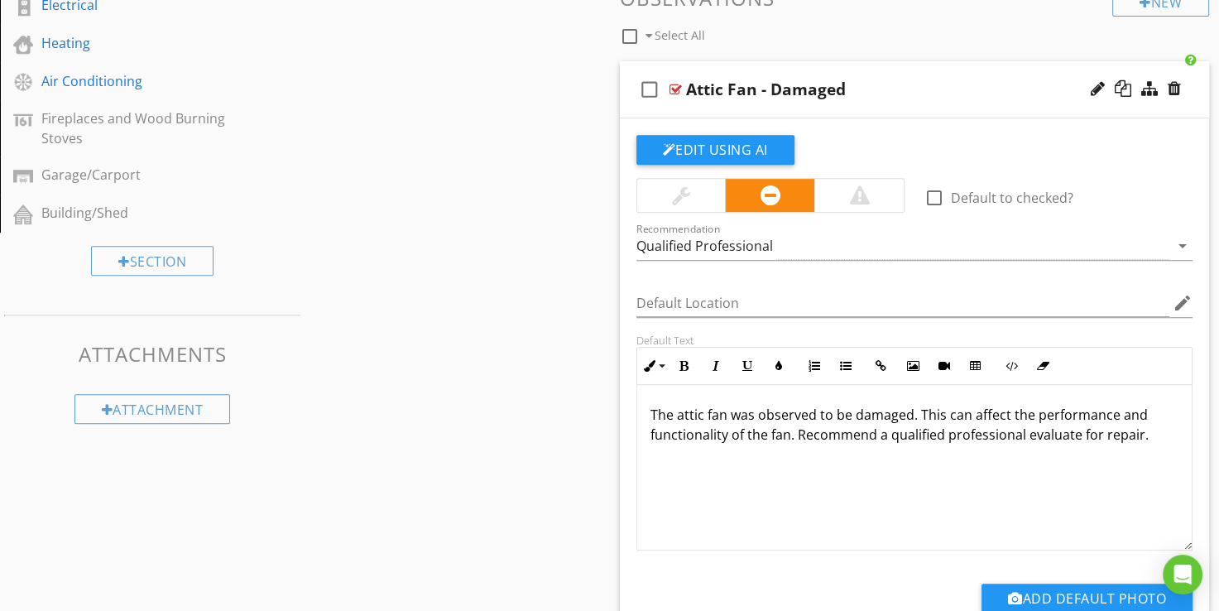
click at [672, 87] on div at bounding box center [676, 89] width 12 height 13
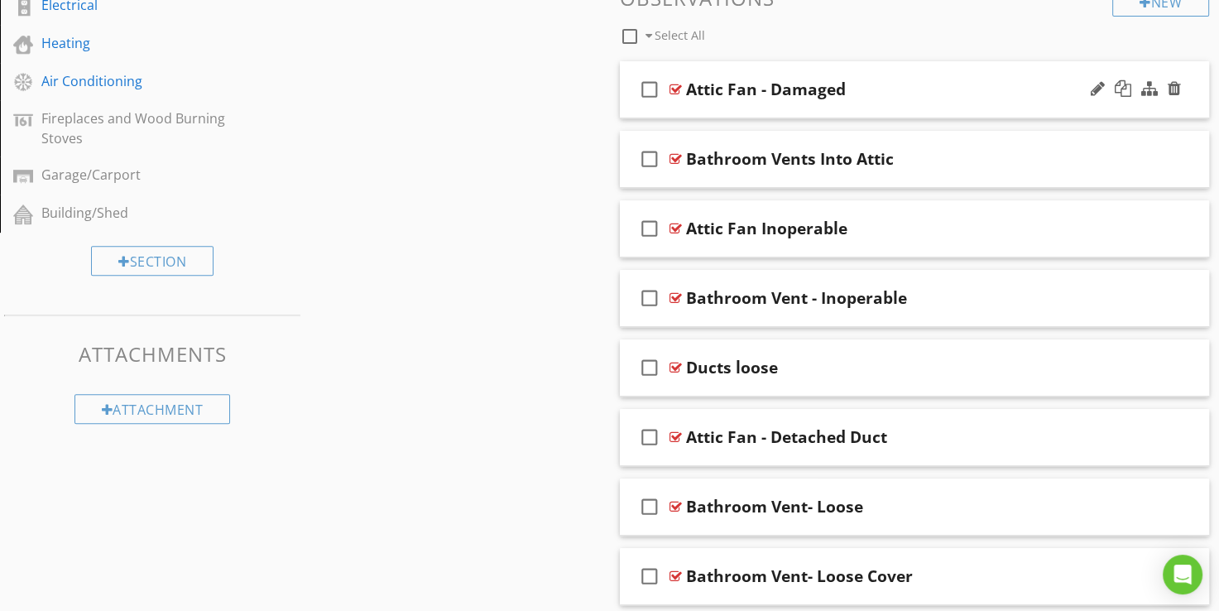
click at [649, 85] on icon "check_box_outline_blank" at bounding box center [650, 90] width 26 height 40
click at [643, 228] on icon "check_box_outline_blank" at bounding box center [650, 229] width 26 height 40
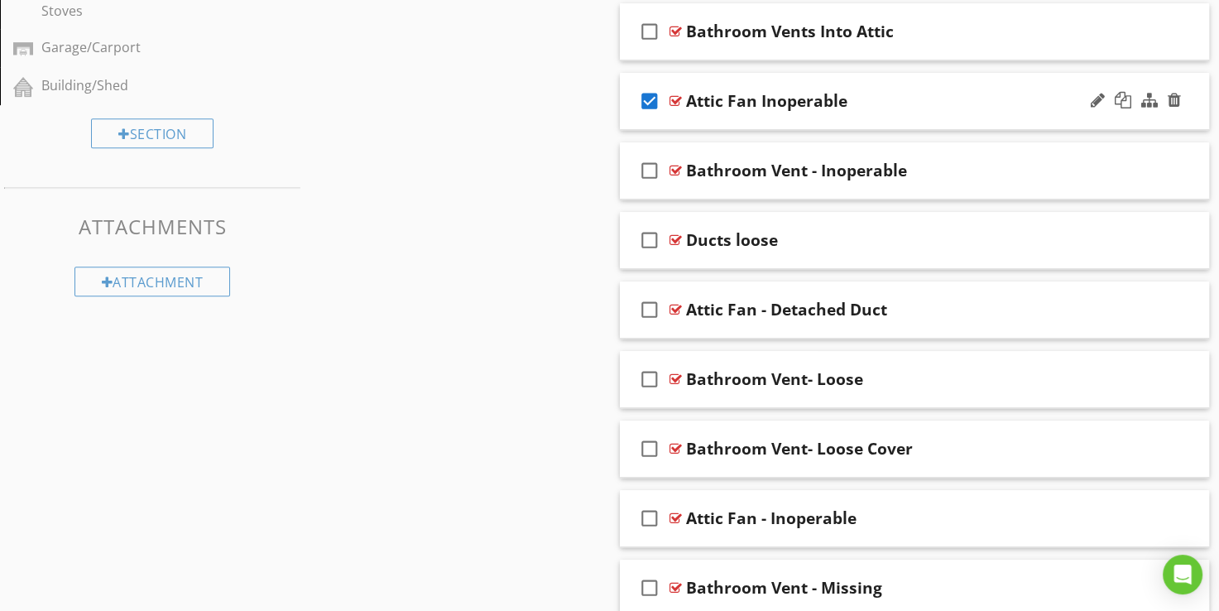
scroll to position [811, 0]
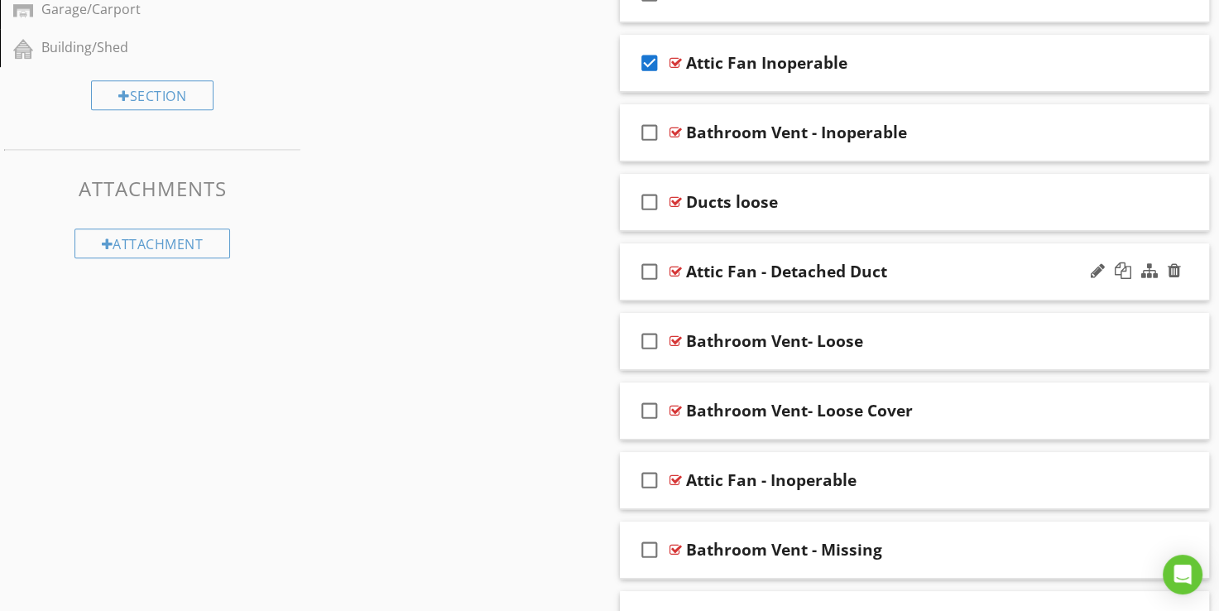
click at [649, 270] on icon "check_box_outline_blank" at bounding box center [650, 272] width 26 height 40
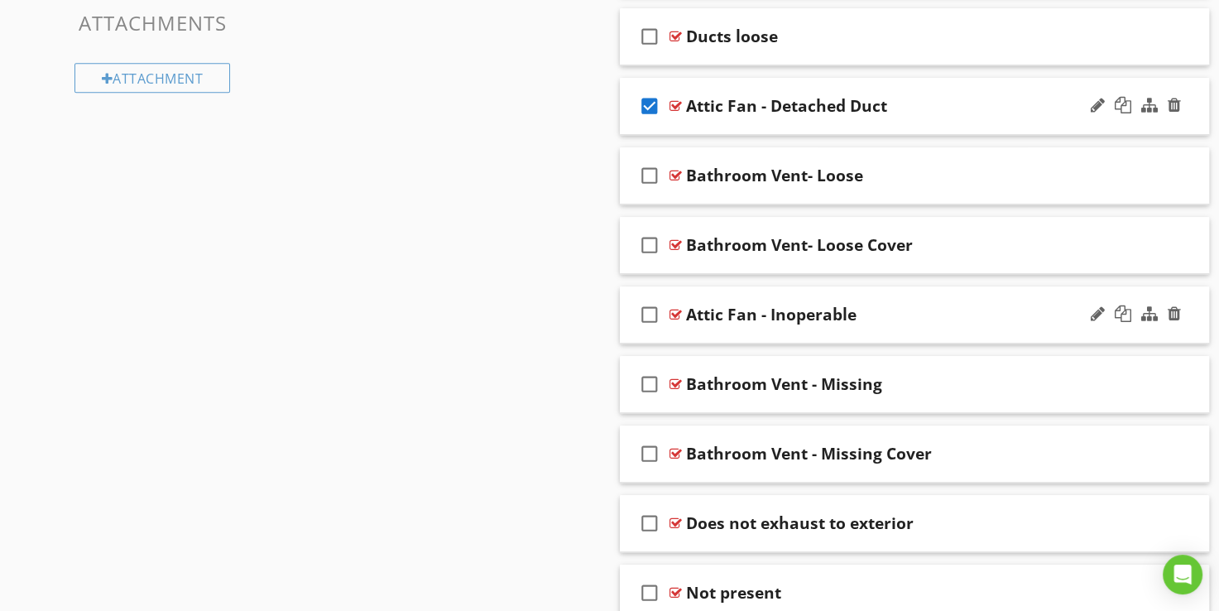
scroll to position [977, 0]
click at [649, 313] on icon "check_box_outline_blank" at bounding box center [650, 315] width 26 height 40
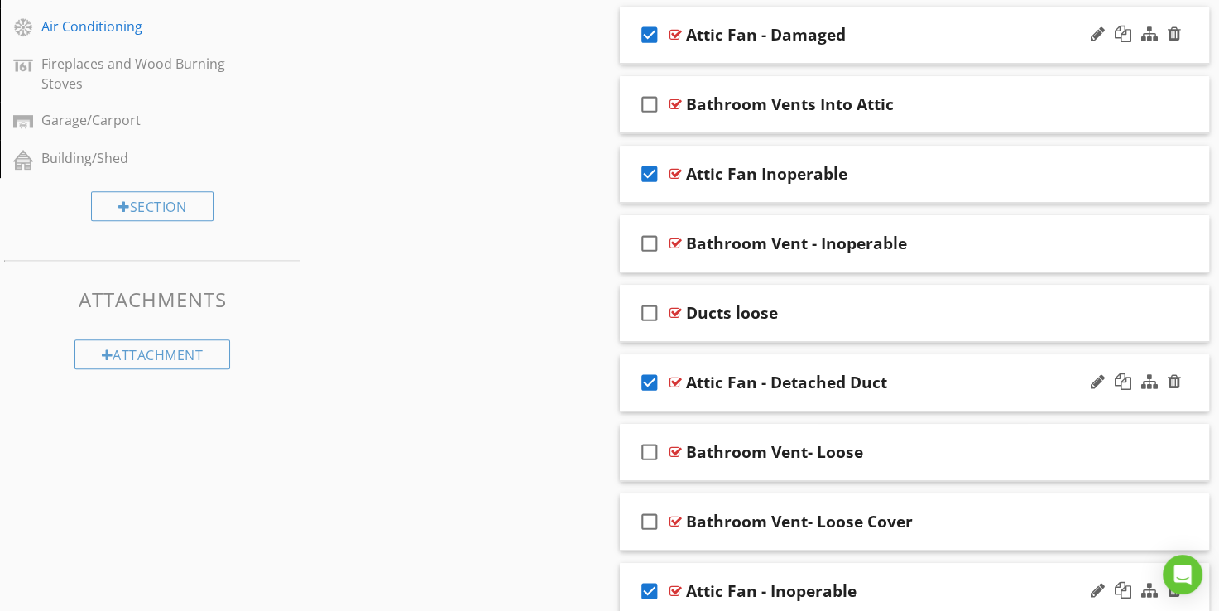
scroll to position [728, 0]
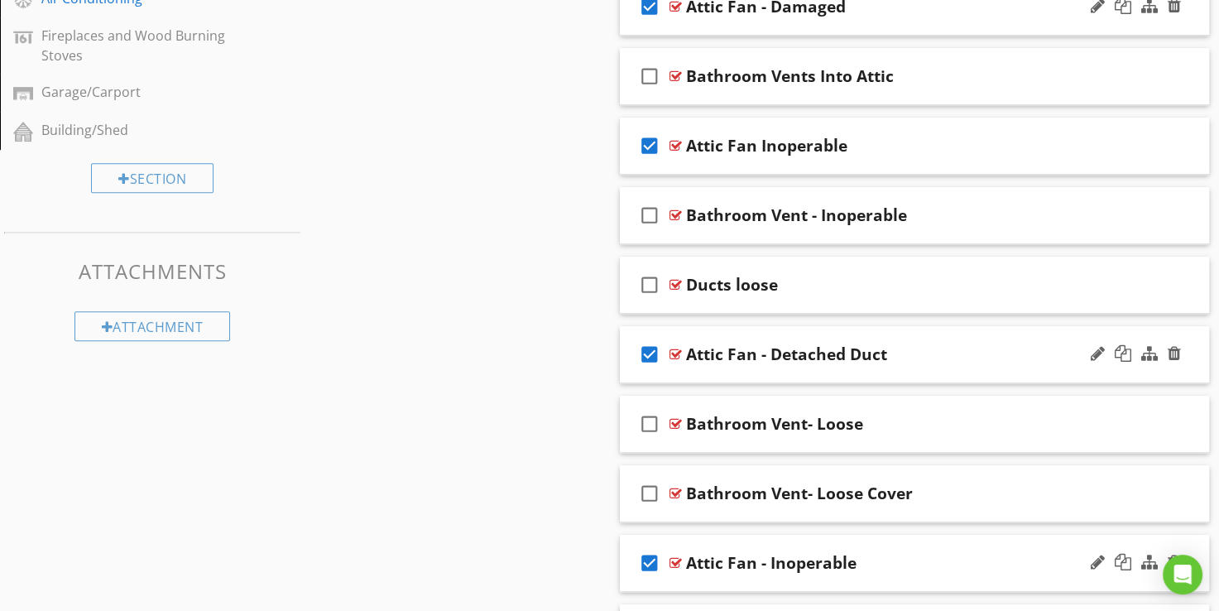
click at [652, 147] on icon "check_box" at bounding box center [650, 146] width 26 height 40
click at [1182, 146] on div at bounding box center [1136, 146] width 97 height 40
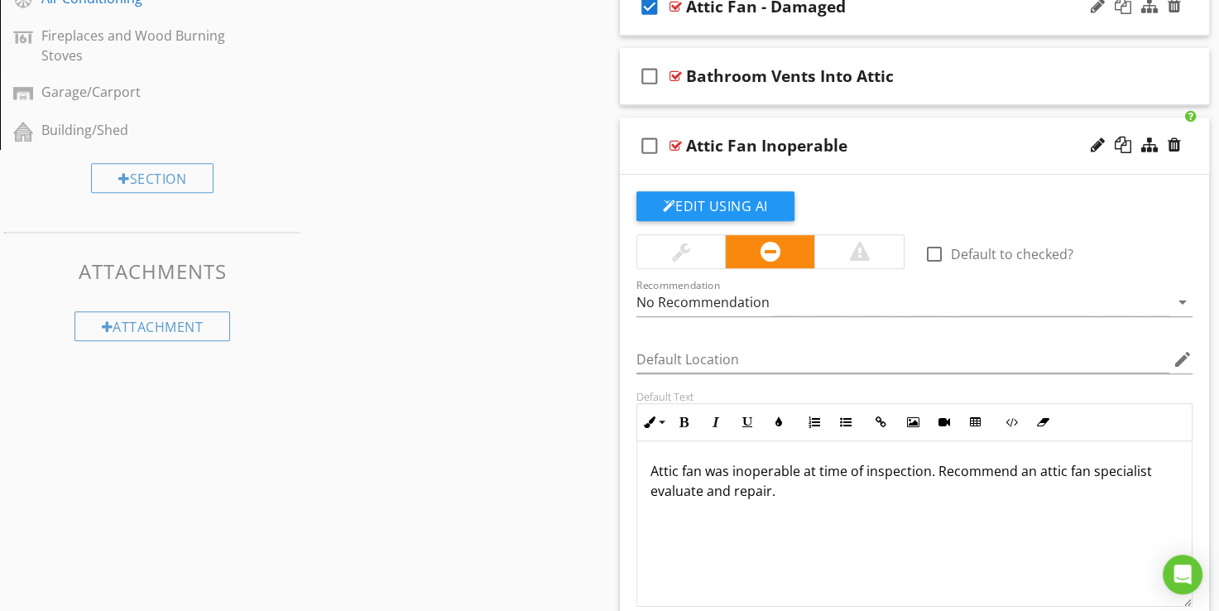
click at [1173, 144] on div at bounding box center [1174, 145] width 13 height 17
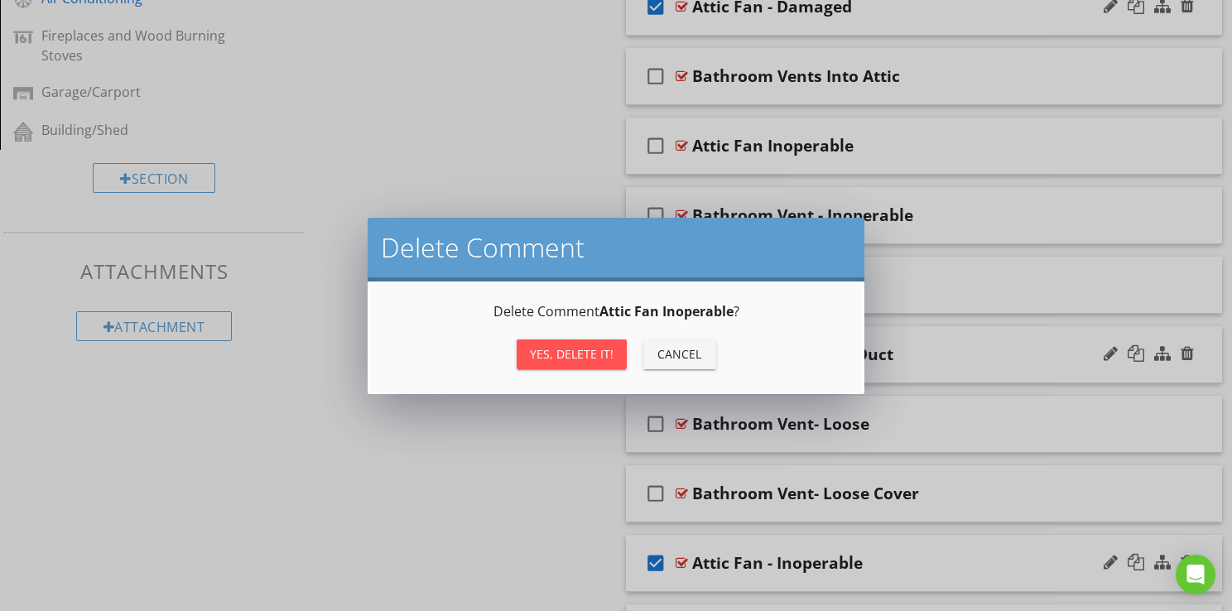
click at [569, 360] on div "Yes, Delete it!" at bounding box center [572, 353] width 84 height 17
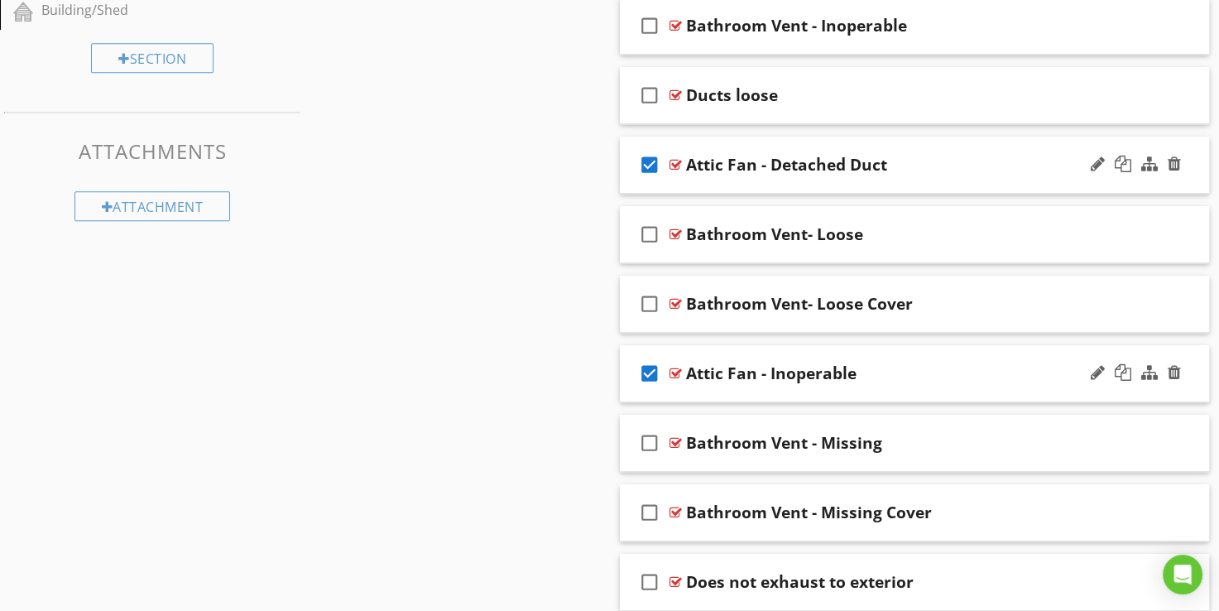
scroll to position [468, 0]
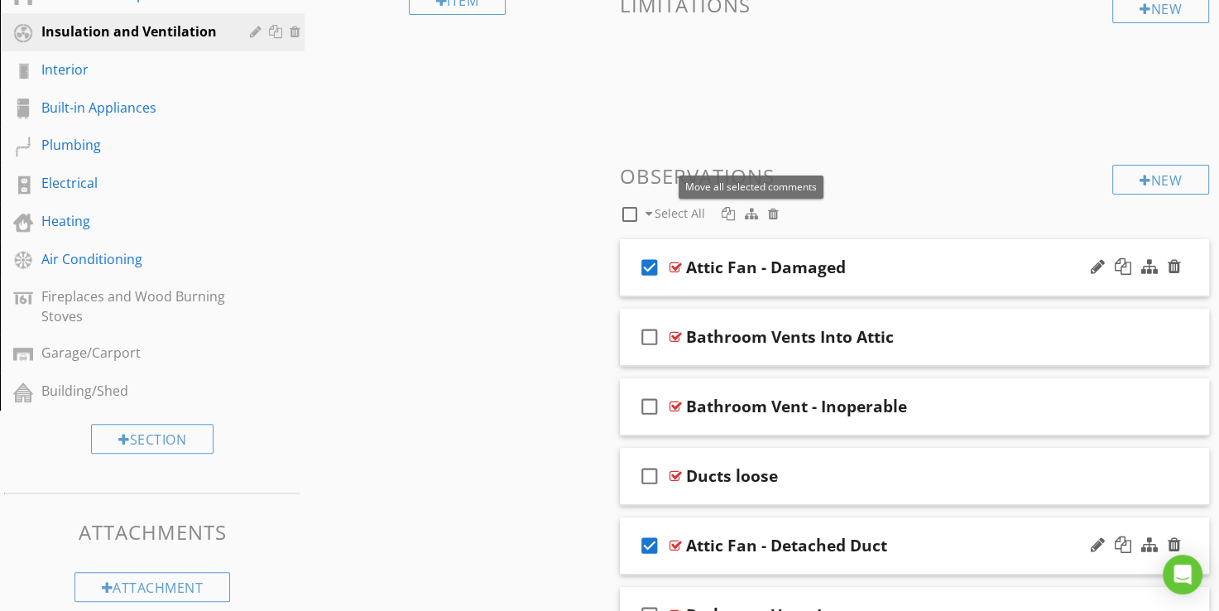
click at [745, 213] on div at bounding box center [751, 213] width 13 height 13
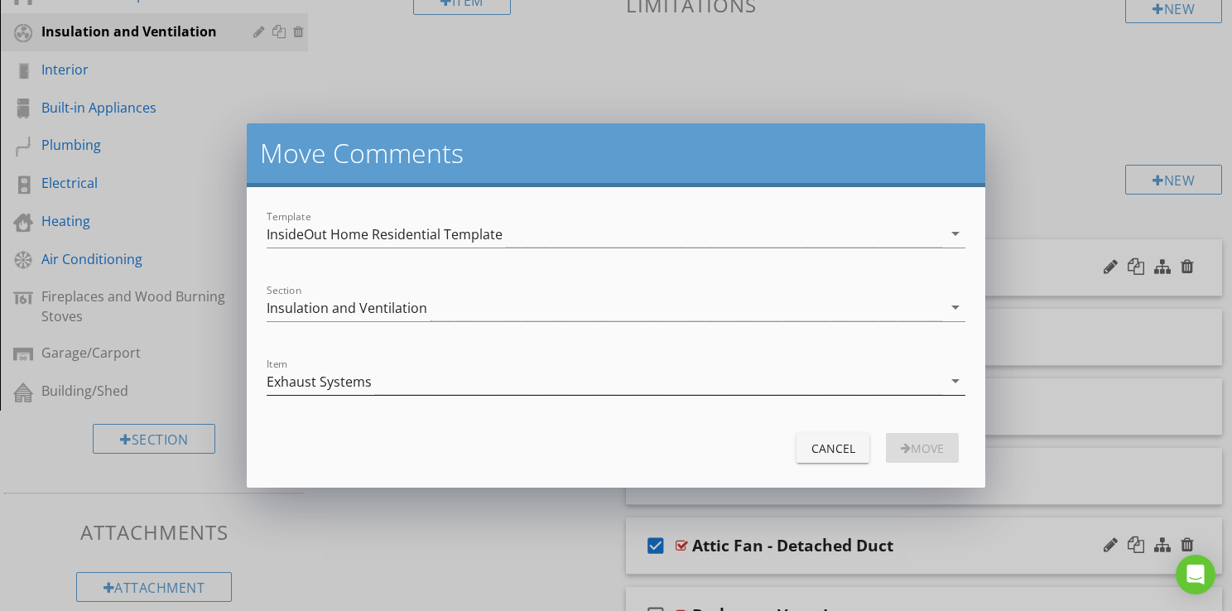
click at [332, 379] on div "Exhaust Systems" at bounding box center [319, 381] width 105 height 15
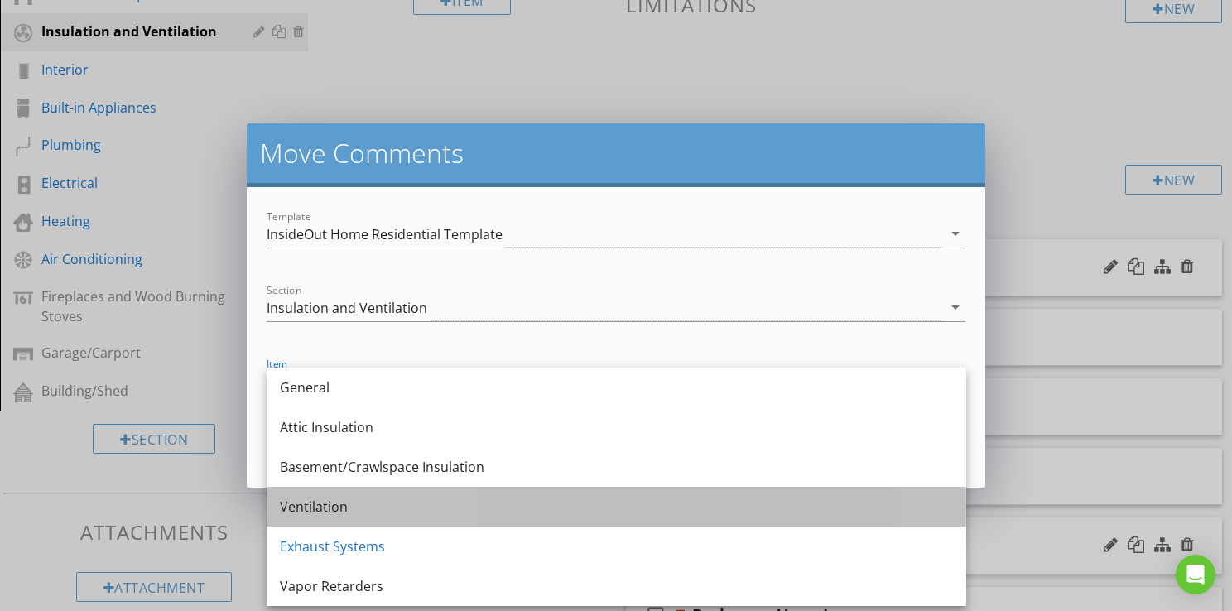
click at [329, 504] on div "Ventilation" at bounding box center [616, 507] width 673 height 20
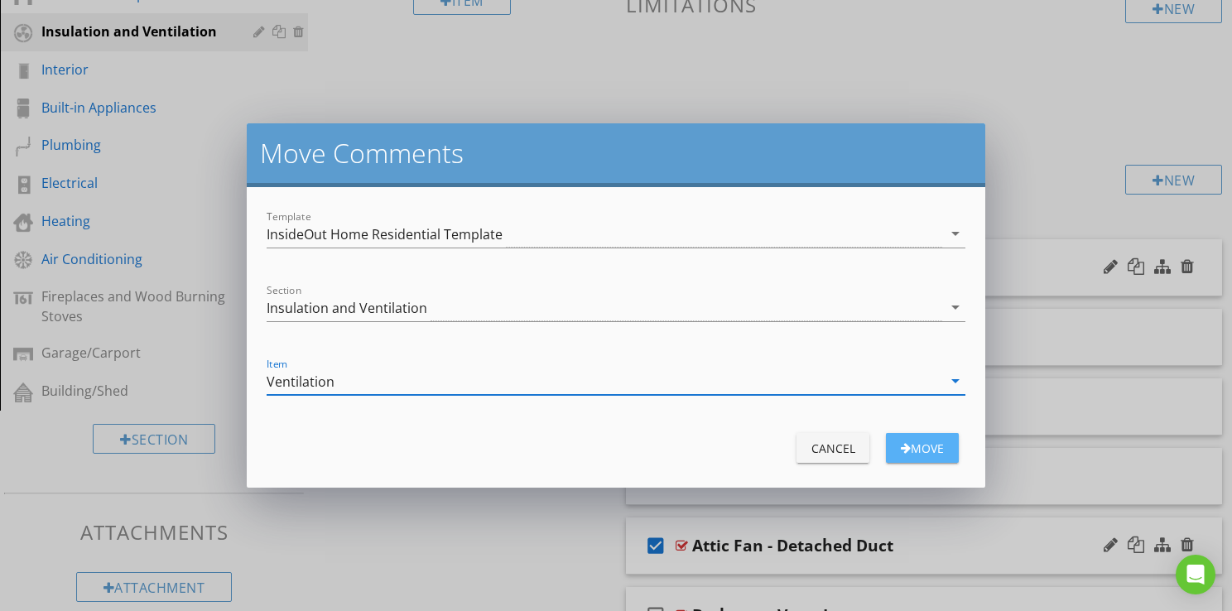
click at [914, 446] on div "move" at bounding box center [922, 448] width 46 height 17
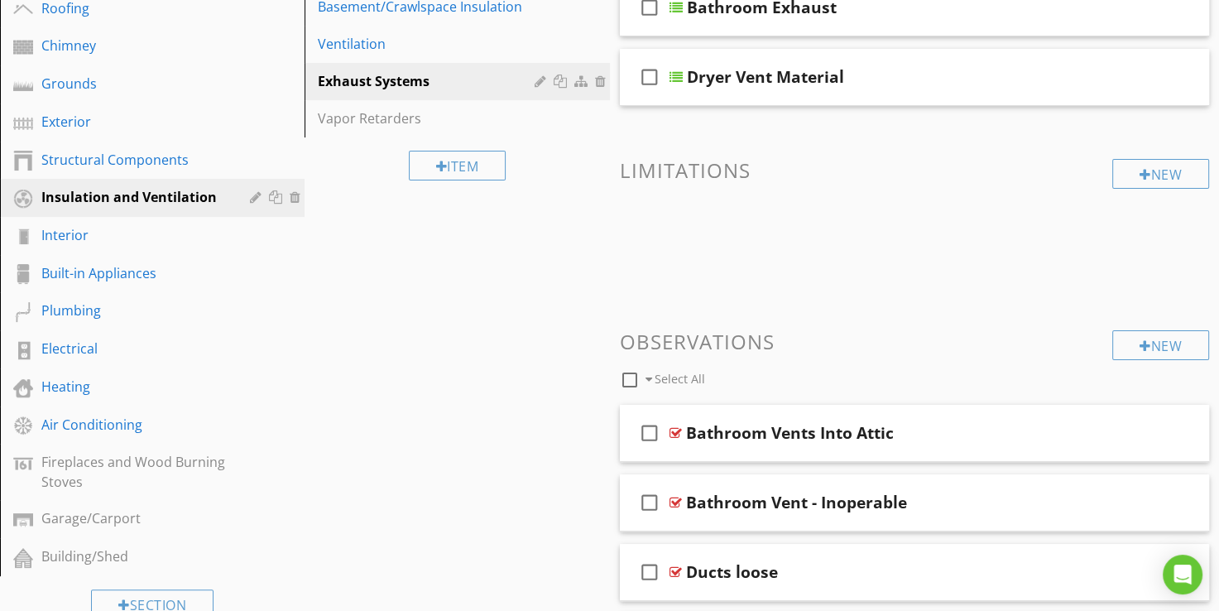
scroll to position [219, 0]
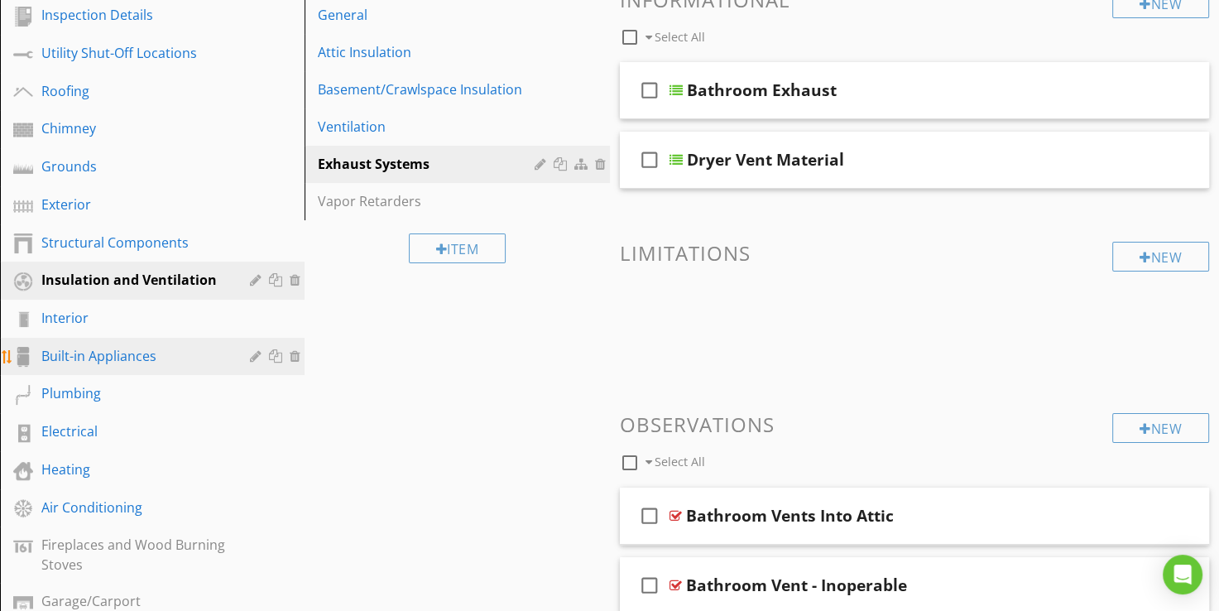
click at [142, 350] on div "Built-in Appliances" at bounding box center [133, 356] width 185 height 20
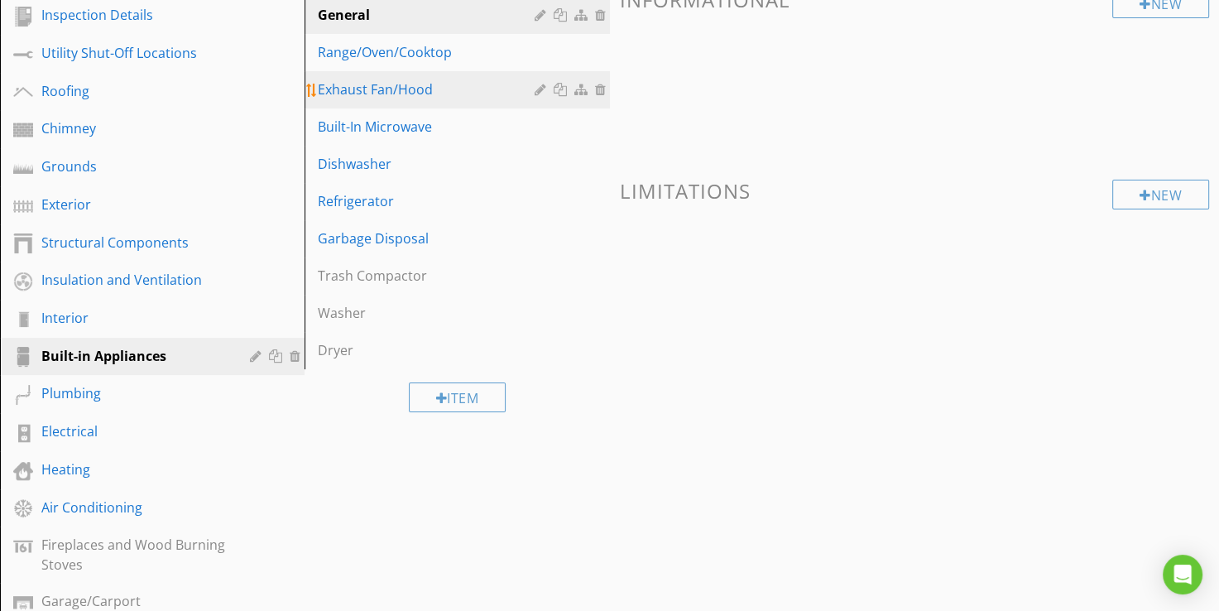
click at [351, 88] on div "Exhaust Fan/Hood" at bounding box center [428, 89] width 221 height 20
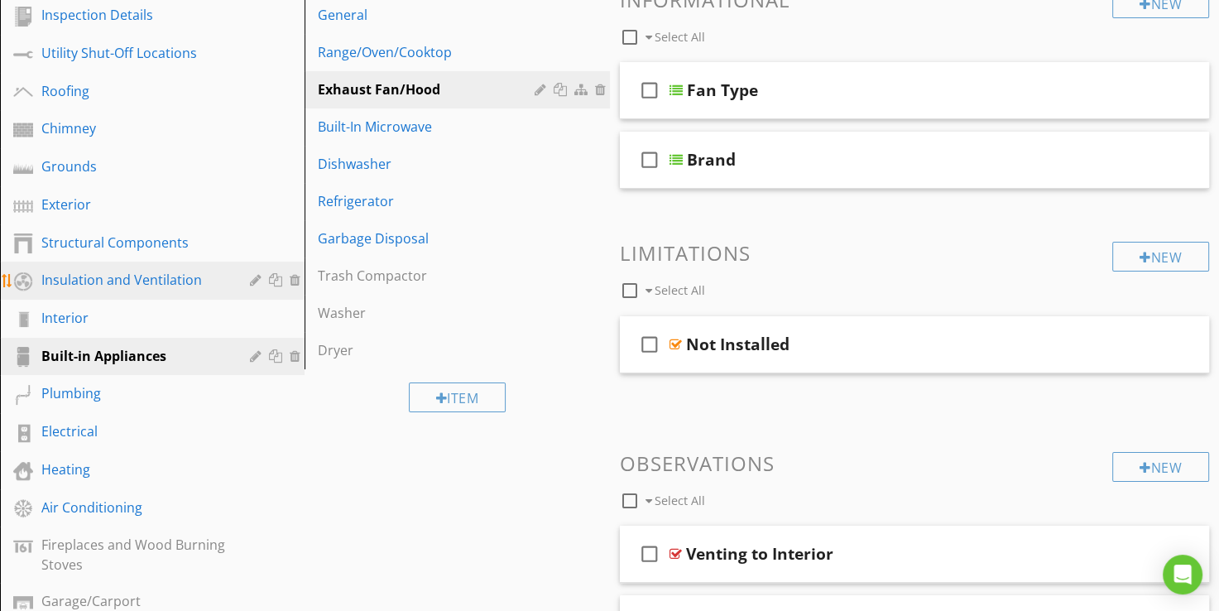
click at [101, 281] on div "Insulation and Ventilation" at bounding box center [133, 280] width 185 height 20
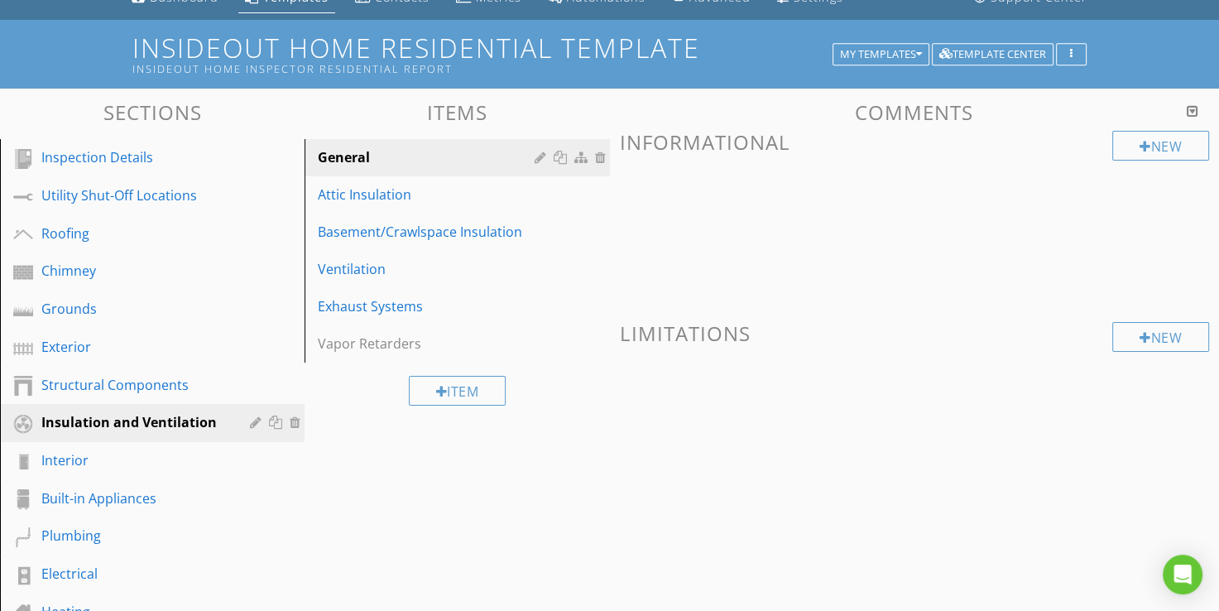
scroll to position [54, 0]
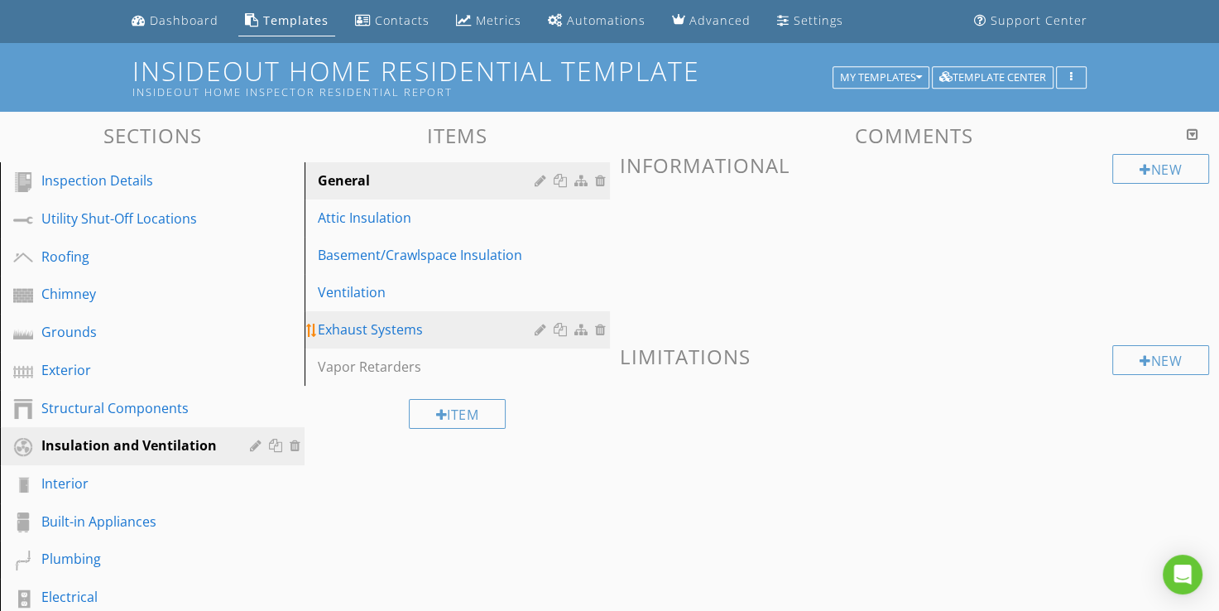
click at [388, 333] on div "Exhaust Systems" at bounding box center [428, 329] width 221 height 20
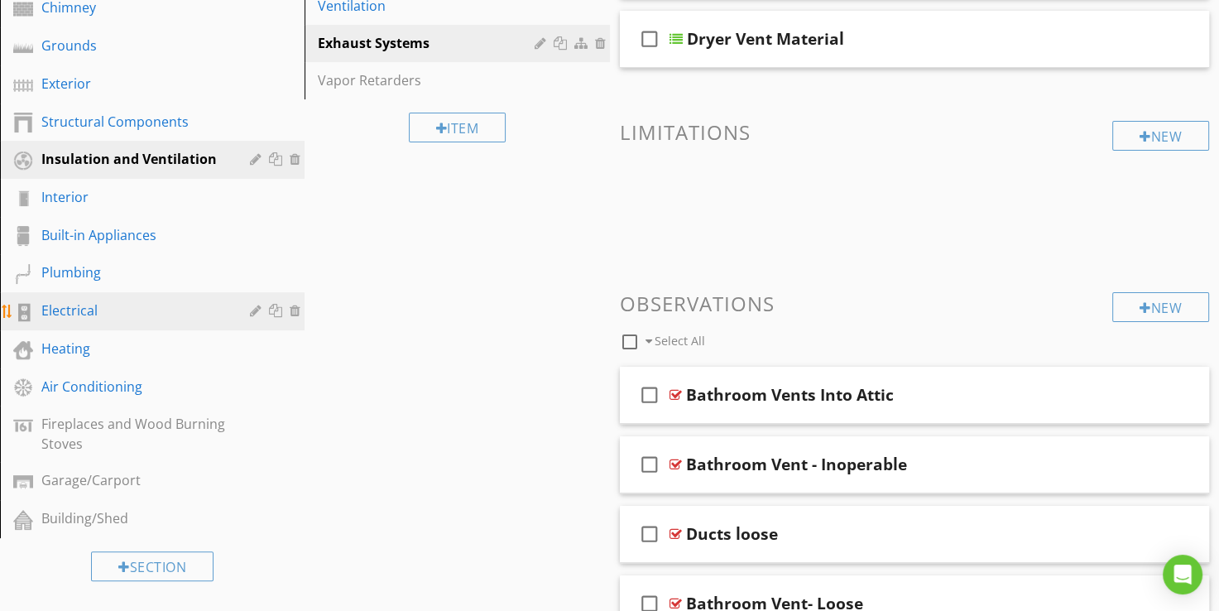
scroll to position [302, 0]
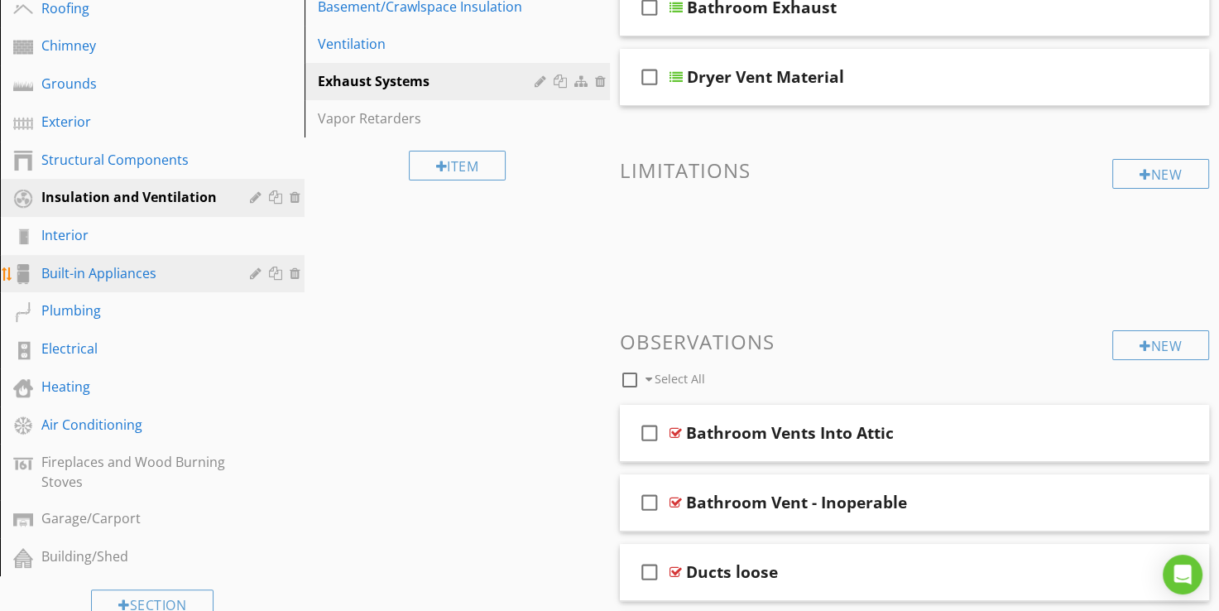
click at [98, 270] on div "Built-in Appliances" at bounding box center [133, 273] width 185 height 20
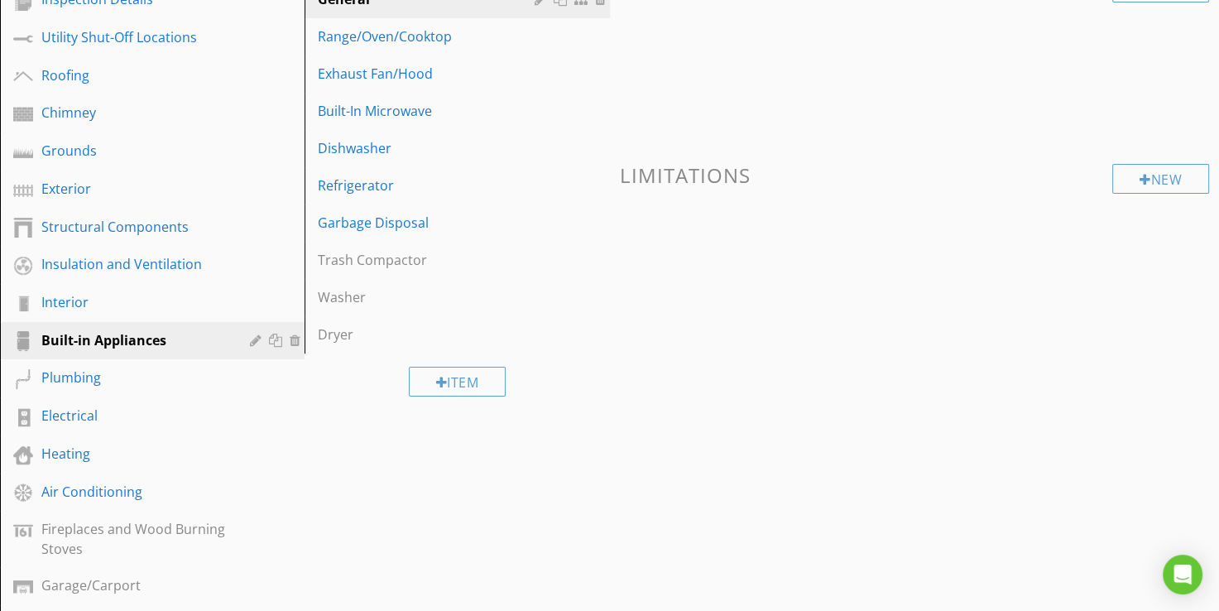
scroll to position [137, 0]
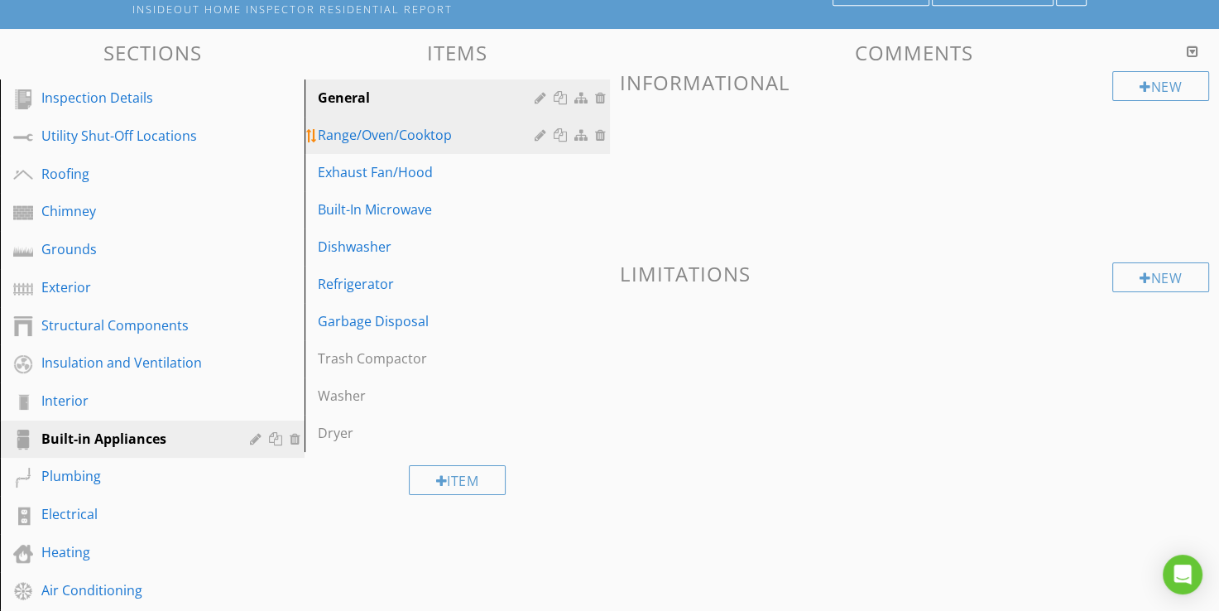
click at [397, 132] on div "Range/Oven/Cooktop" at bounding box center [428, 135] width 221 height 20
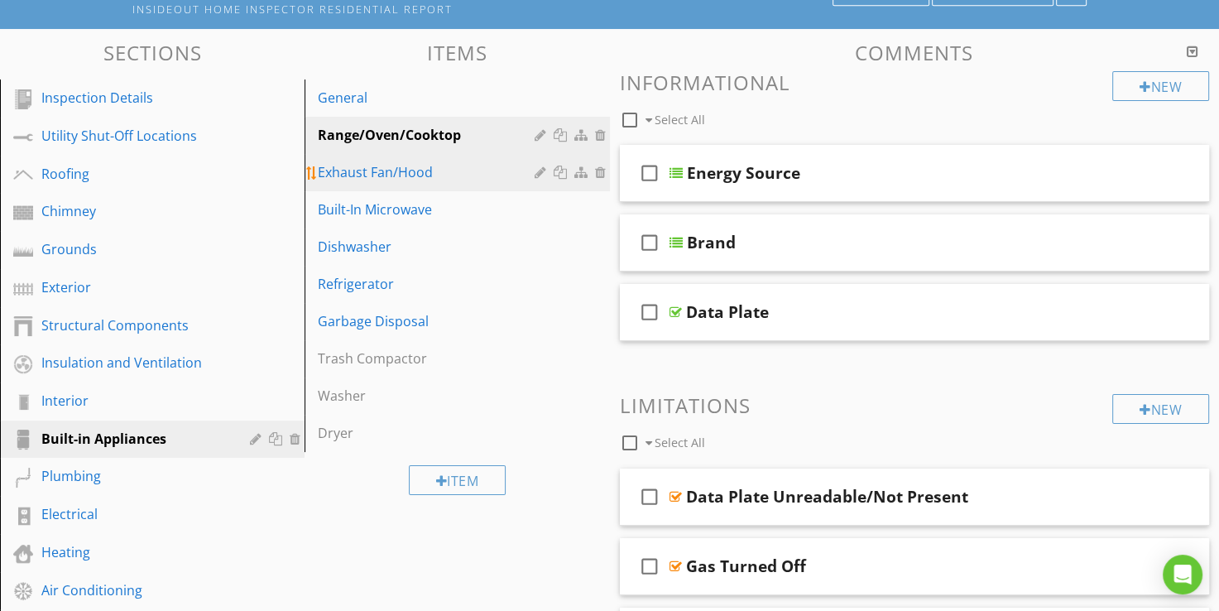
click at [395, 171] on div "Exhaust Fan/Hood" at bounding box center [428, 172] width 221 height 20
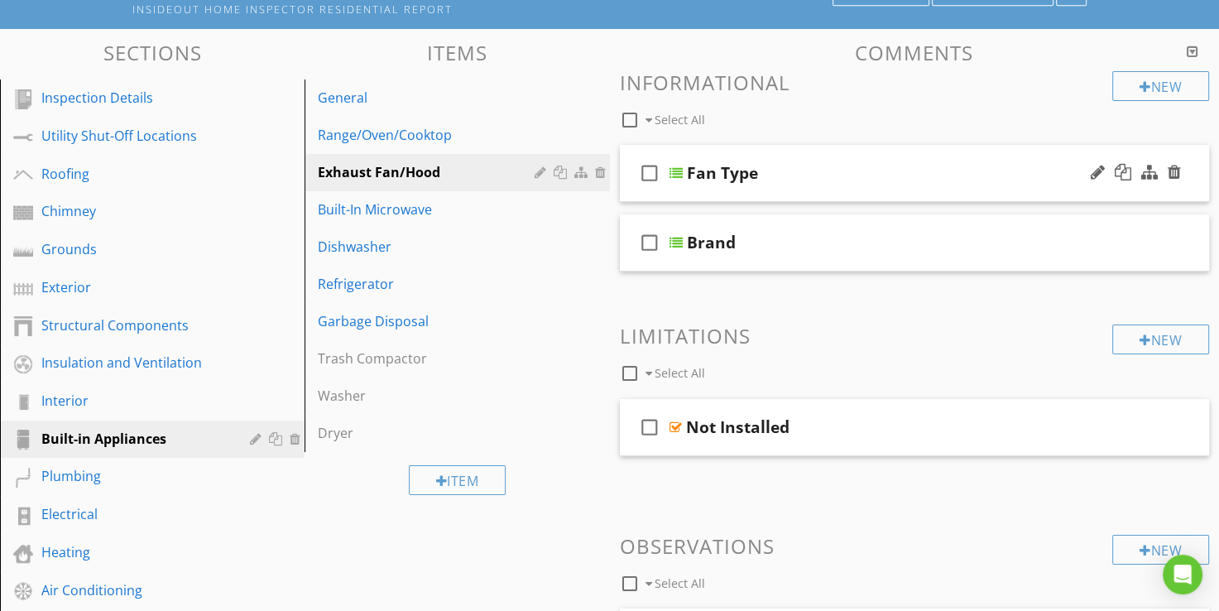
click at [679, 167] on div at bounding box center [676, 172] width 13 height 13
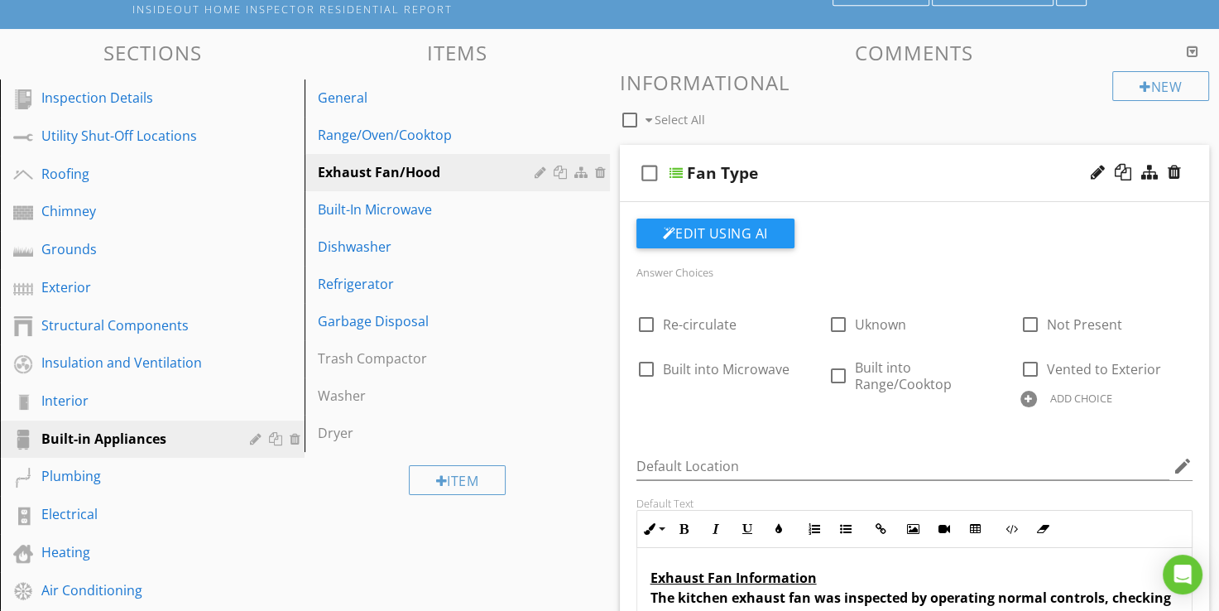
click at [679, 167] on div at bounding box center [676, 172] width 13 height 13
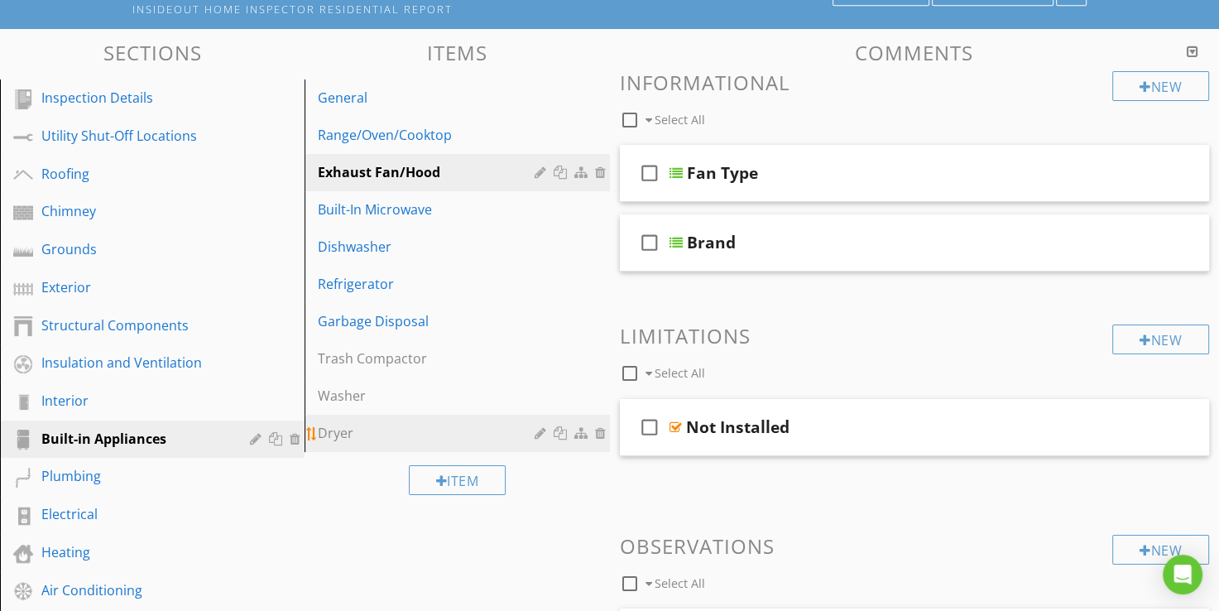
click at [346, 430] on div "Dryer" at bounding box center [428, 433] width 221 height 20
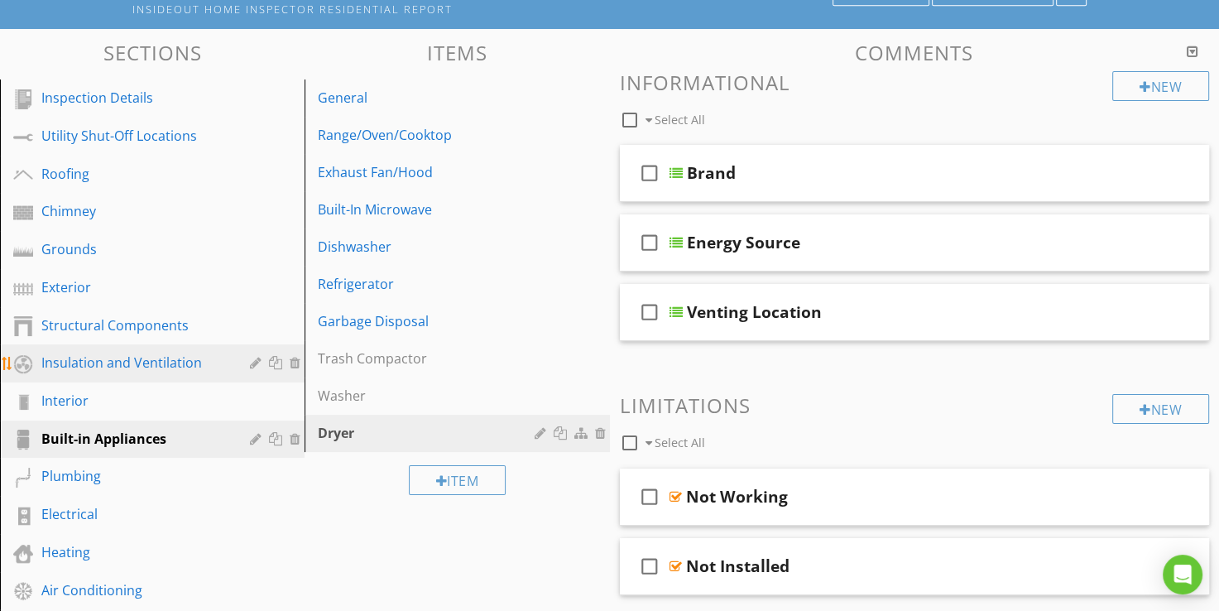
click at [155, 368] on div "Insulation and Ventilation" at bounding box center [133, 363] width 185 height 20
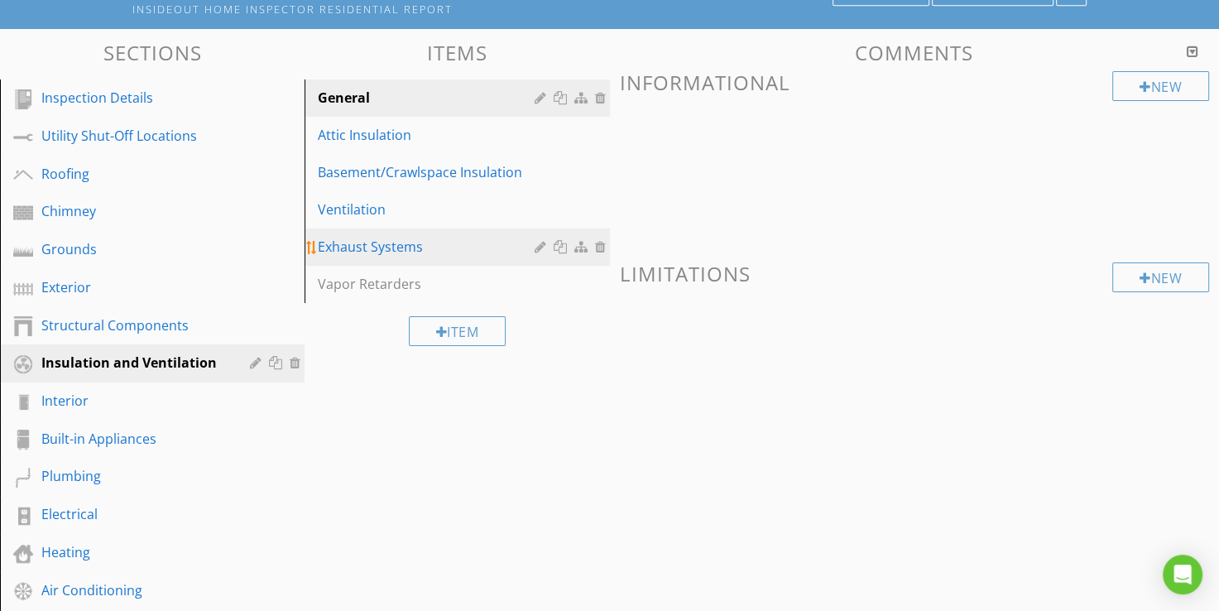
click at [373, 246] on div "Exhaust Systems" at bounding box center [428, 247] width 221 height 20
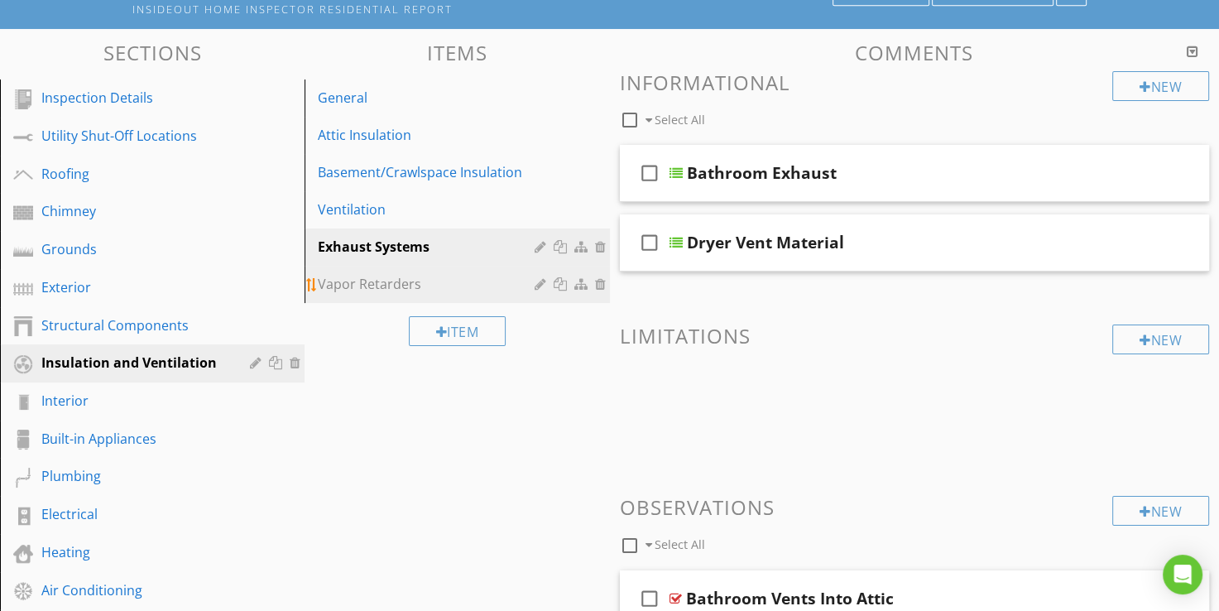
click at [368, 282] on div "Vapor Retarders" at bounding box center [428, 284] width 221 height 20
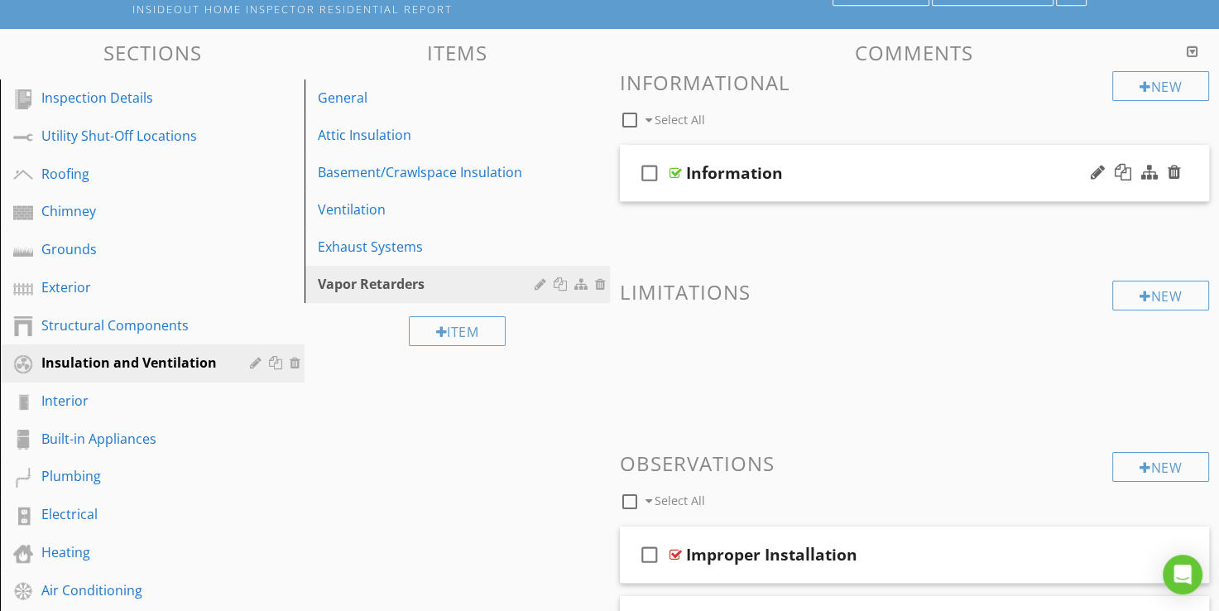
click at [675, 174] on div at bounding box center [676, 172] width 12 height 13
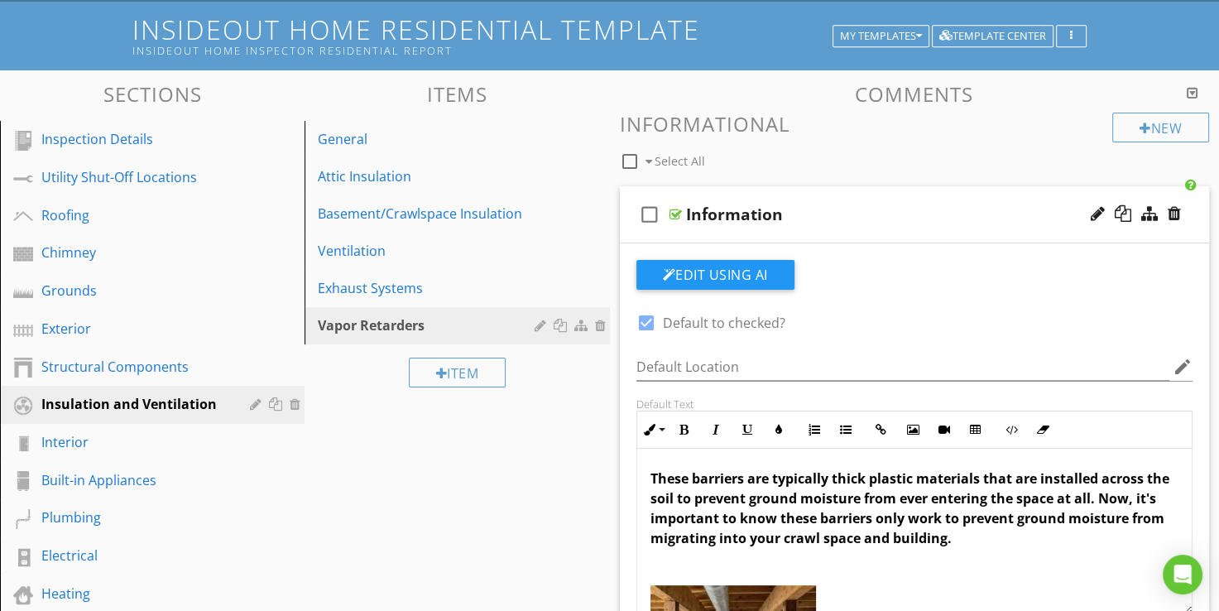
scroll to position [54, 0]
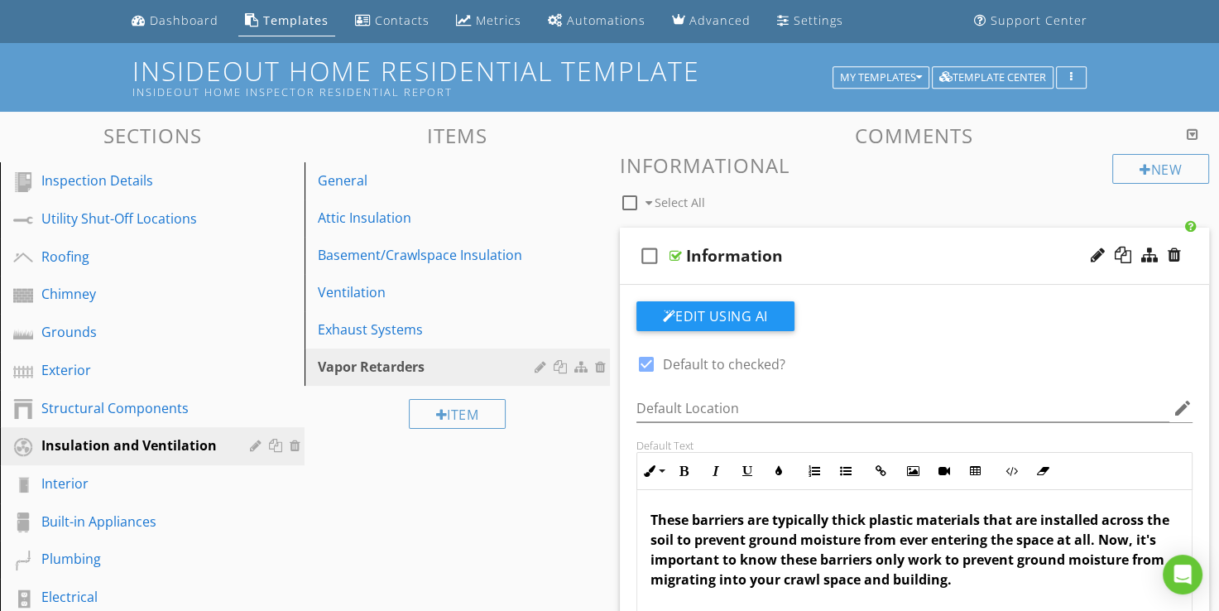
click at [670, 252] on div at bounding box center [676, 255] width 12 height 13
type textarea "<p><strong>These barriers are typically thick plastic materials that are instal…"
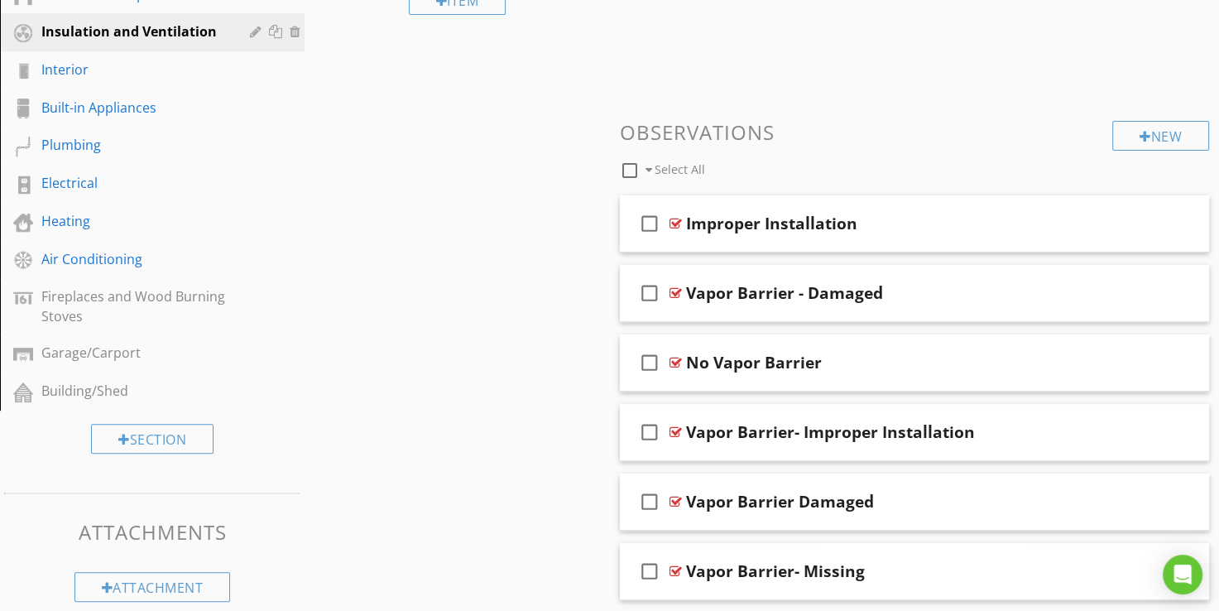
scroll to position [525, 0]
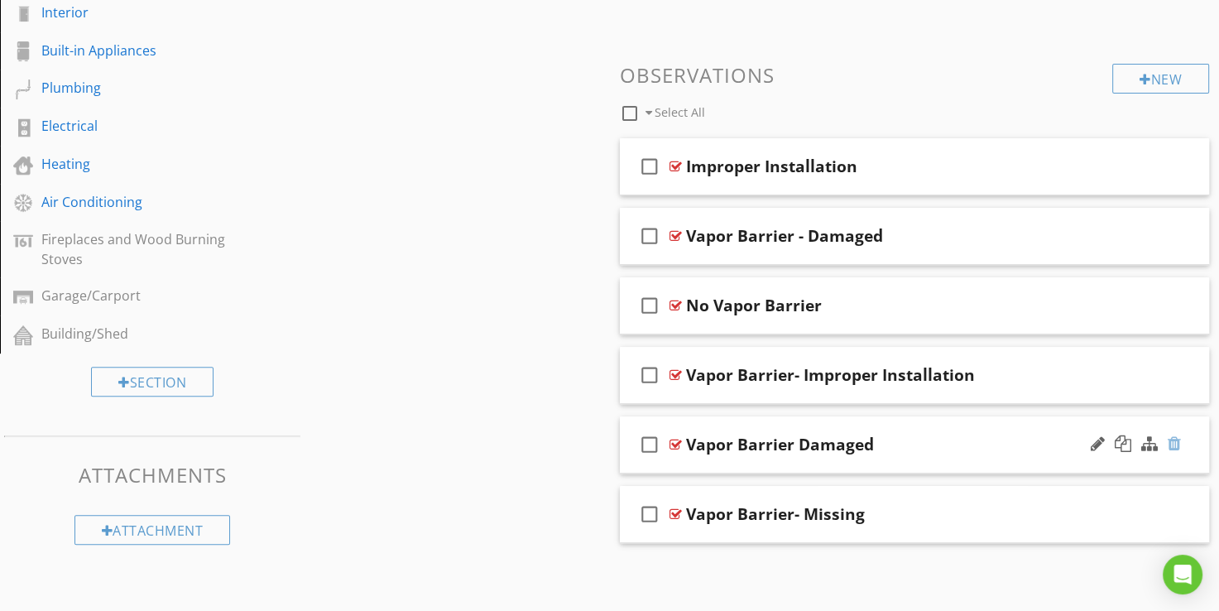
click at [1180, 442] on div at bounding box center [1174, 443] width 13 height 17
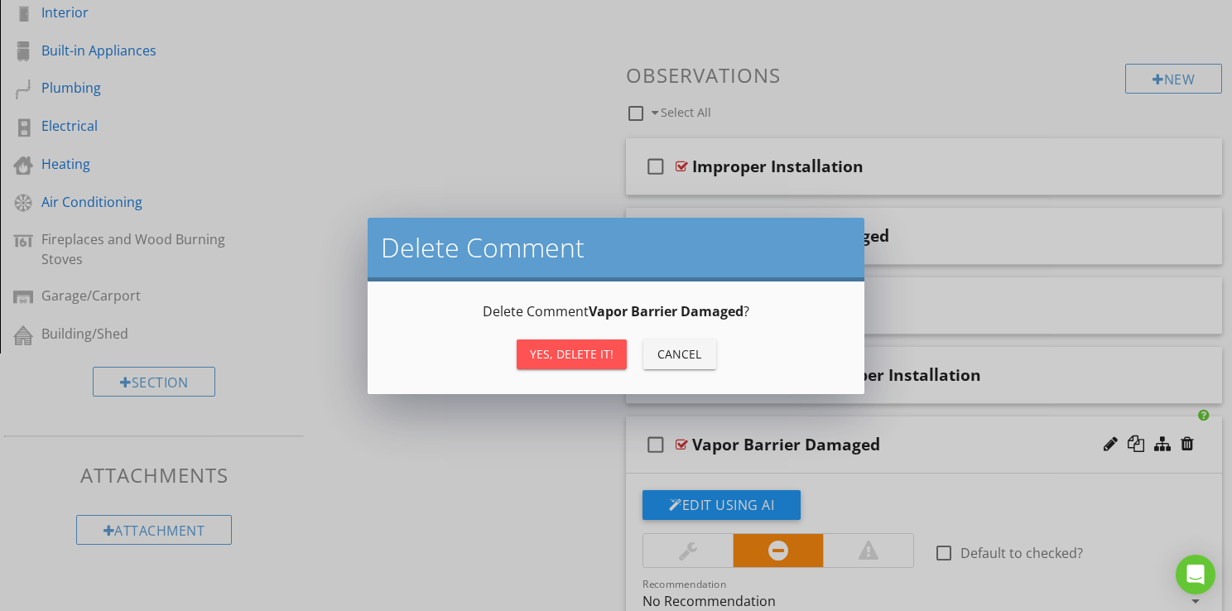
click at [546, 343] on button "Yes, Delete it!" at bounding box center [571, 354] width 110 height 30
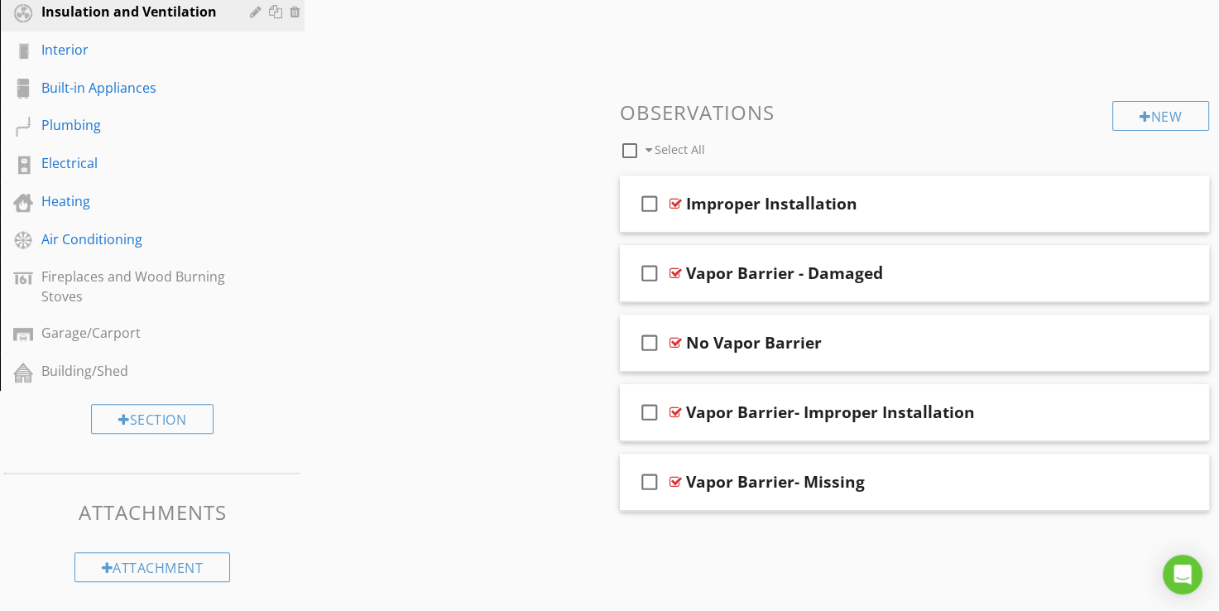
scroll to position [480, 0]
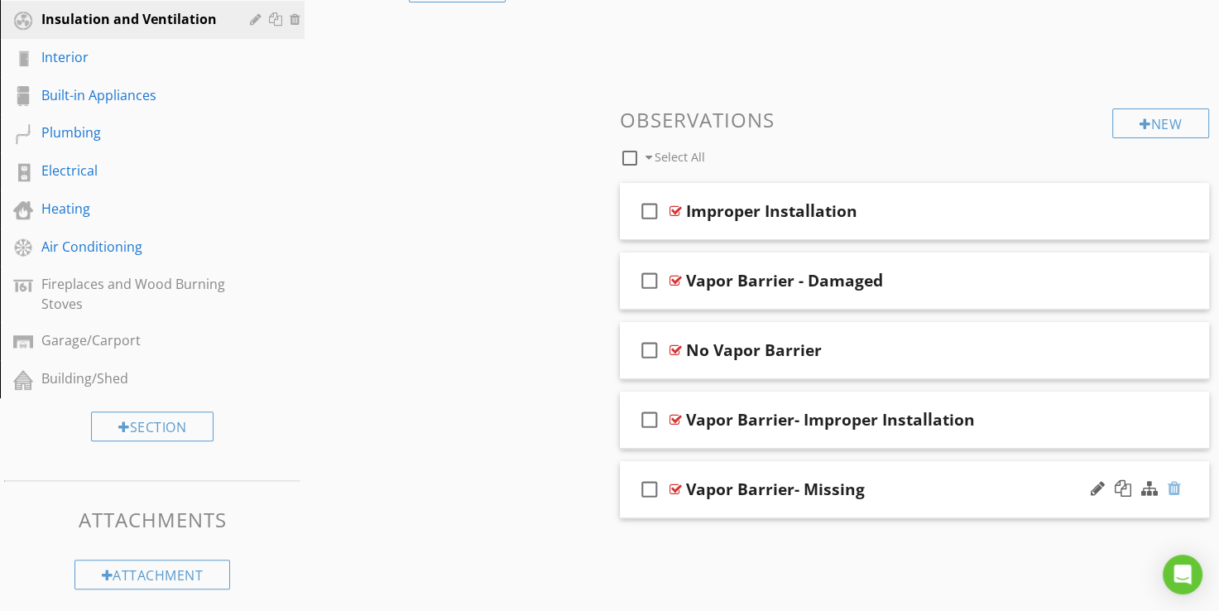
click at [1171, 486] on div at bounding box center [1174, 488] width 13 height 17
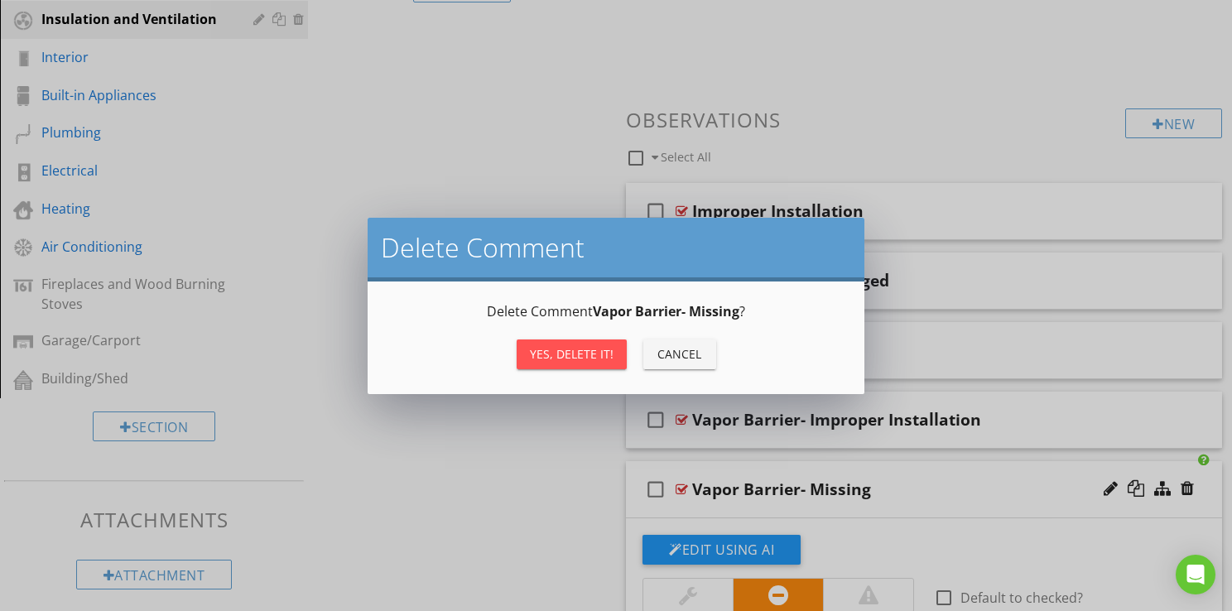
click at [540, 356] on div "Yes, Delete it!" at bounding box center [572, 353] width 84 height 17
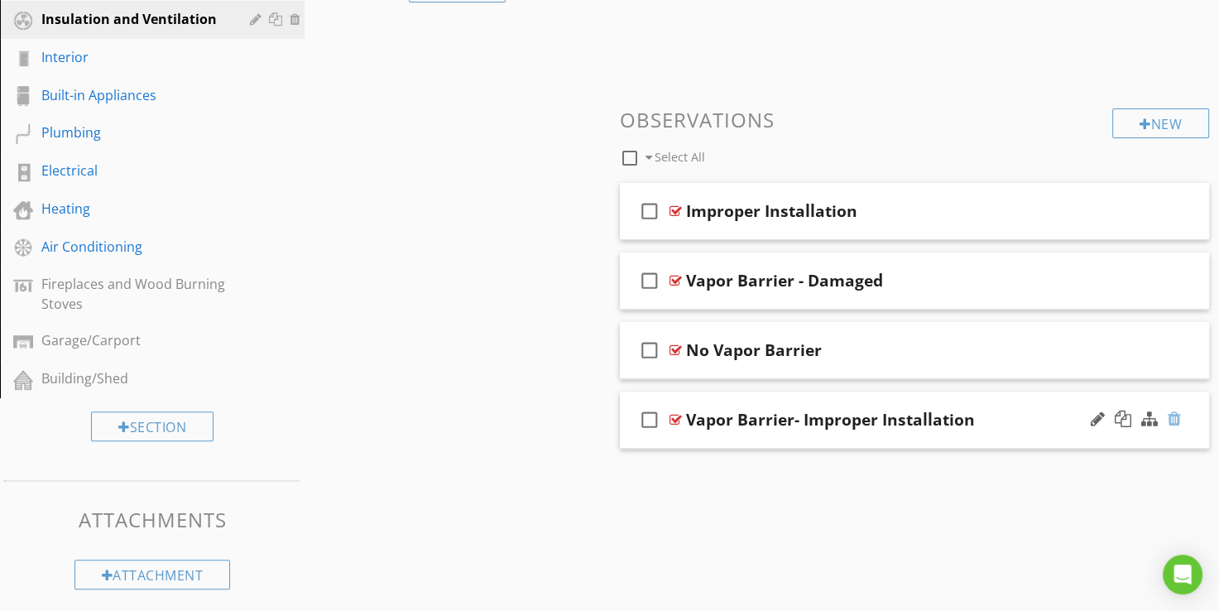
click at [1172, 421] on div at bounding box center [1174, 419] width 13 height 17
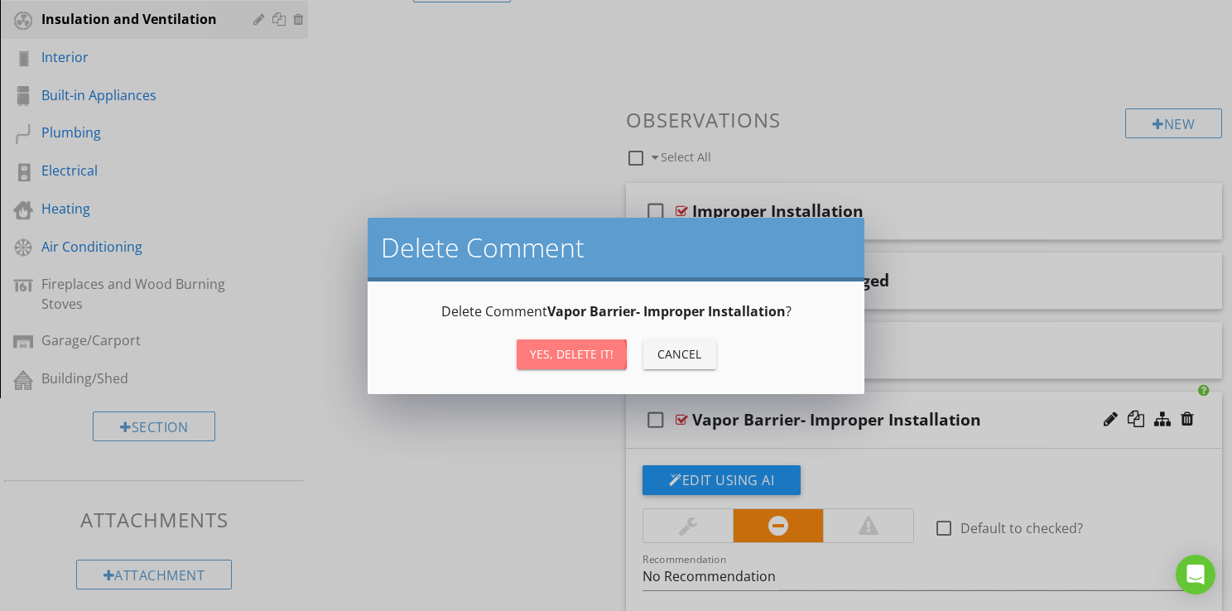
click at [564, 356] on div "Yes, Delete it!" at bounding box center [572, 353] width 84 height 17
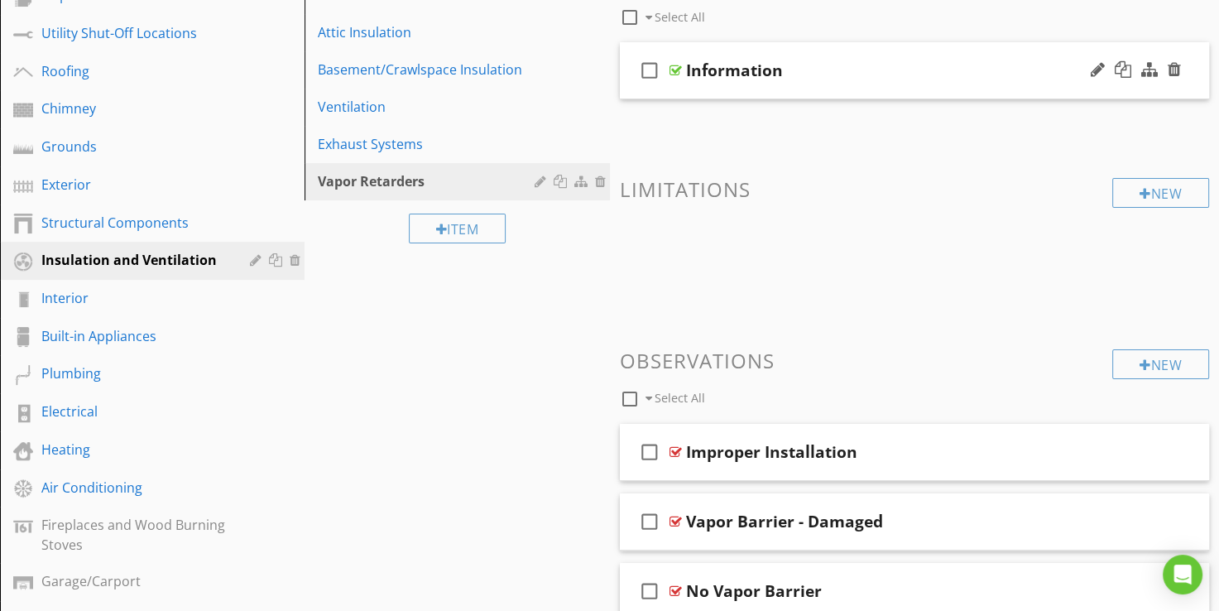
scroll to position [232, 0]
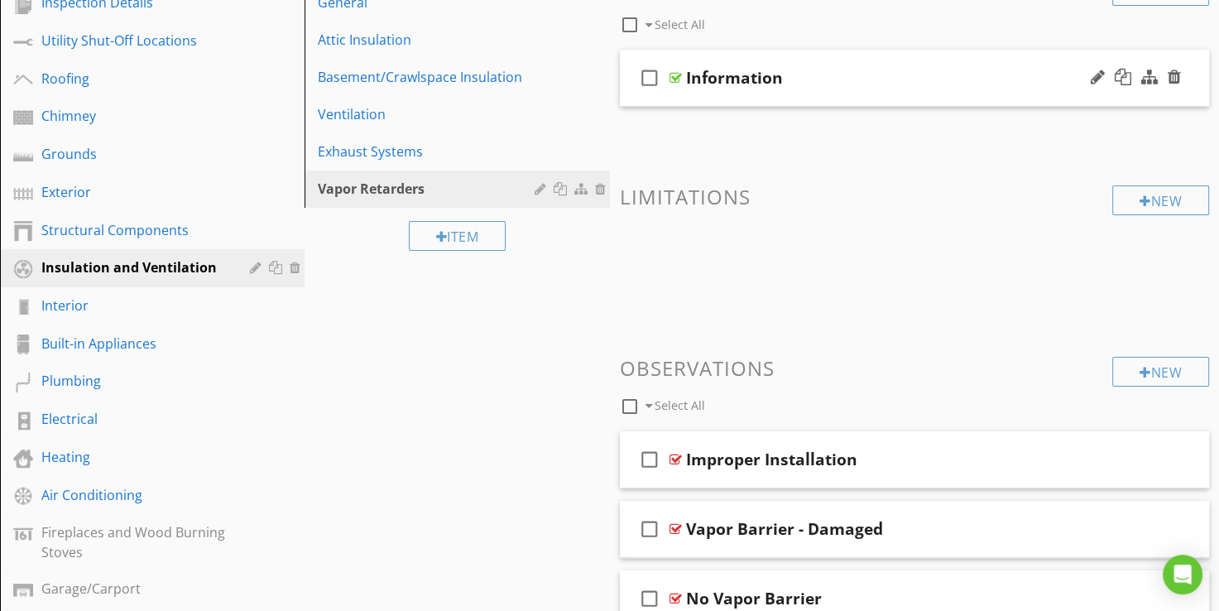
click at [673, 74] on div at bounding box center [676, 77] width 12 height 13
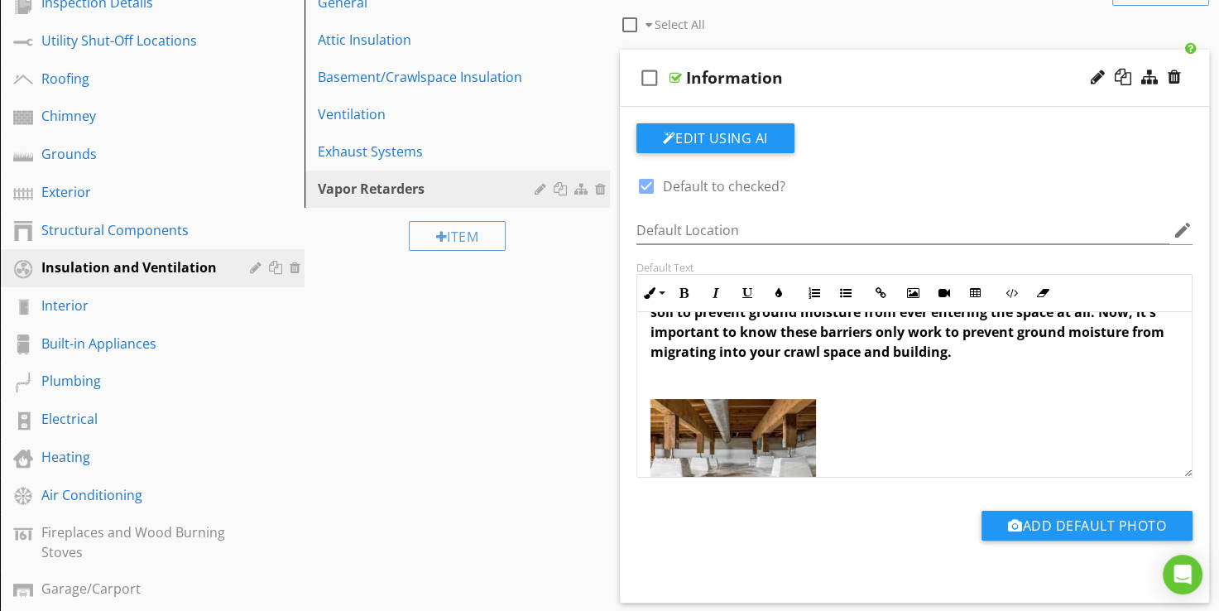
scroll to position [0, 0]
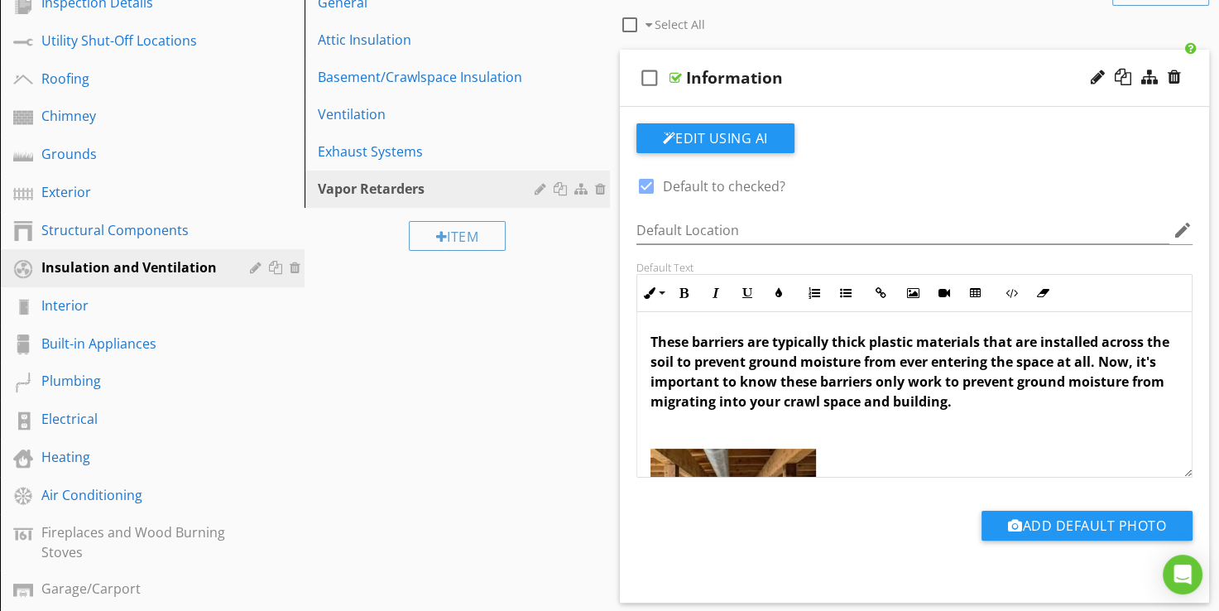
click at [679, 74] on div at bounding box center [676, 77] width 12 height 13
type textarea "<p><strong>These barriers are typically thick plastic materials that are instal…"
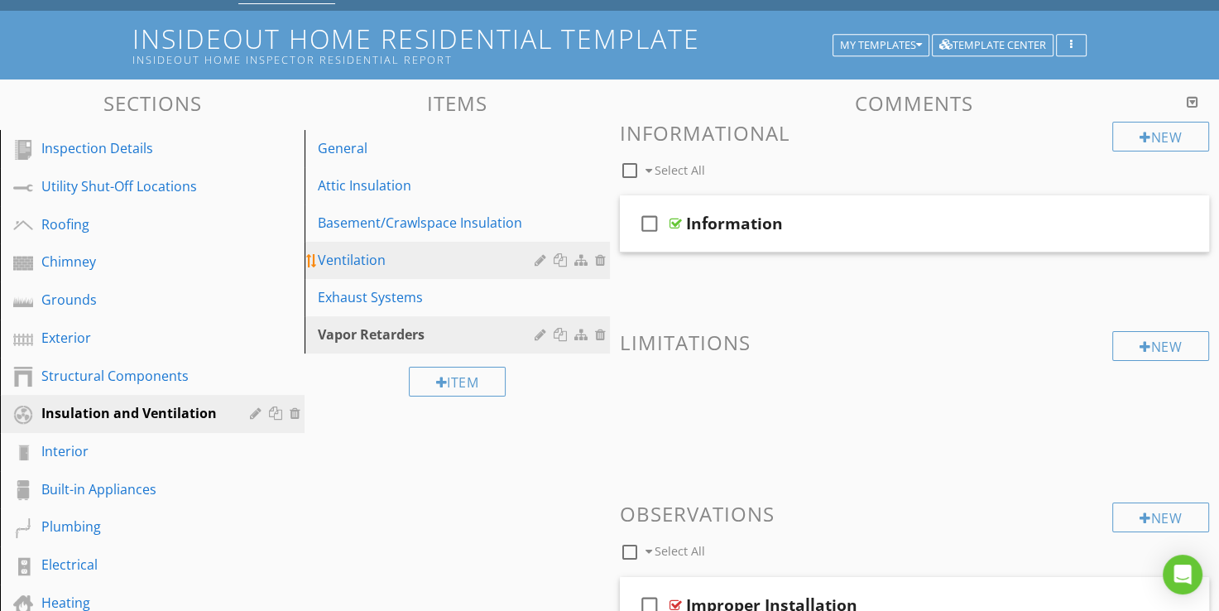
scroll to position [66, 0]
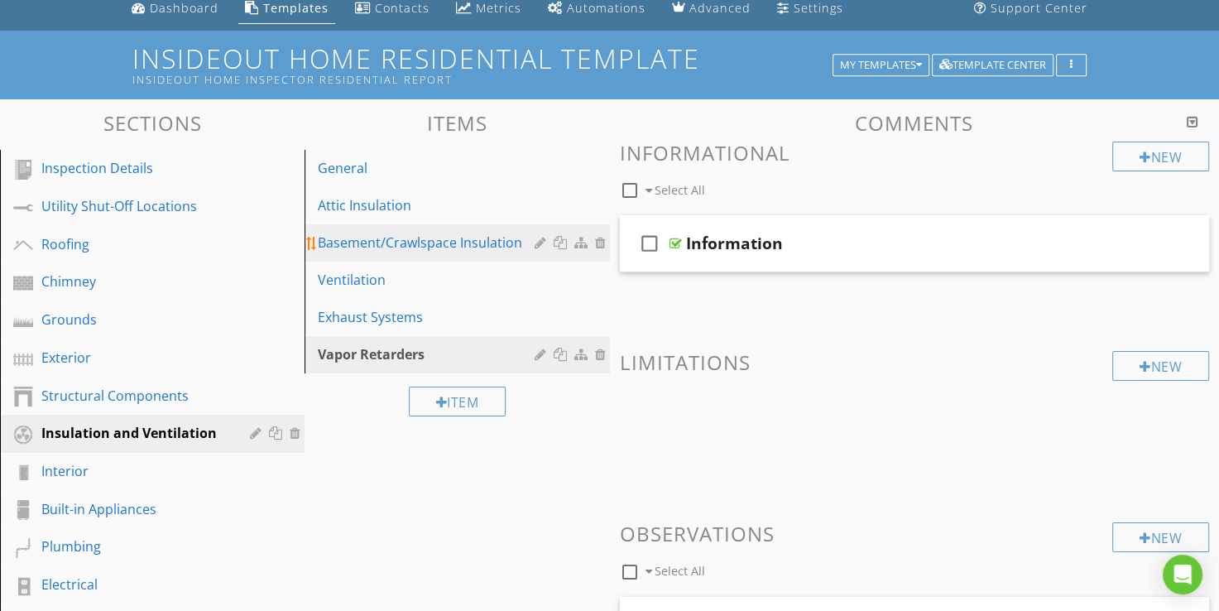
click at [404, 244] on div "Basement/Crawlspace Insulation" at bounding box center [428, 243] width 221 height 20
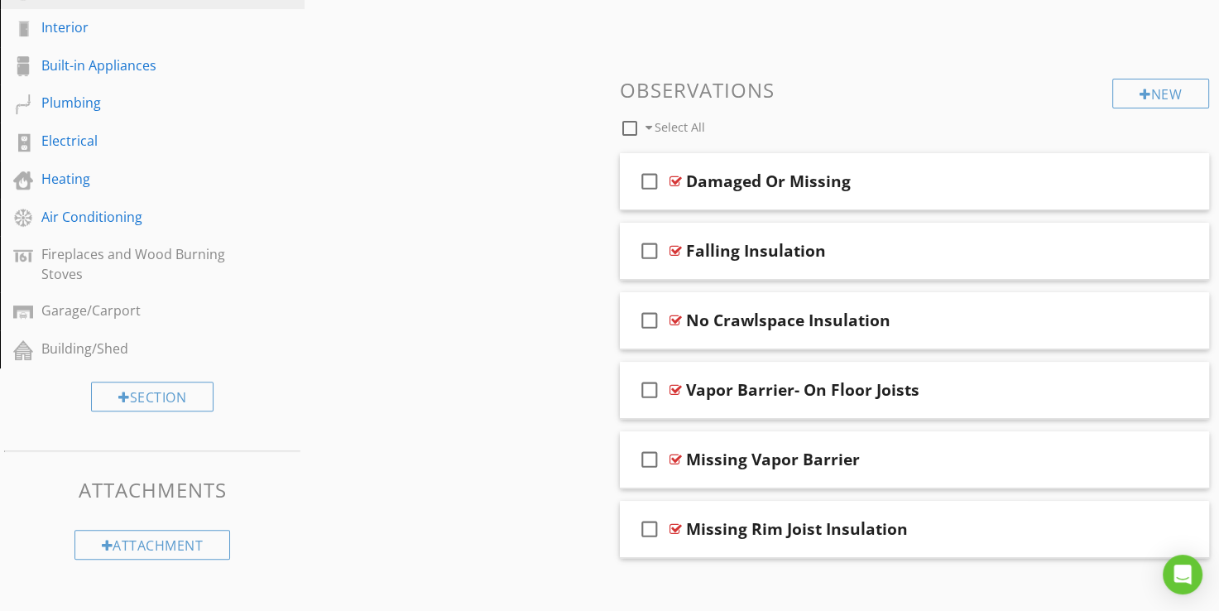
scroll to position [525, 0]
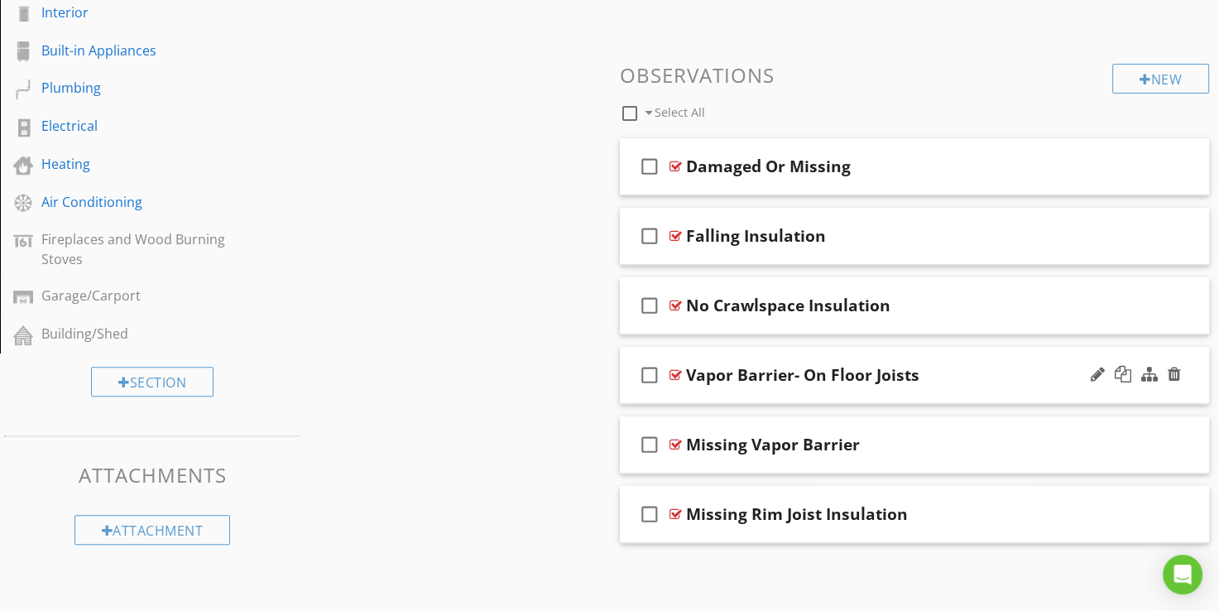
click at [643, 362] on icon "check_box_outline_blank" at bounding box center [650, 375] width 26 height 40
click at [649, 440] on icon "check_box_outline_blank" at bounding box center [650, 445] width 26 height 40
click at [751, 113] on div at bounding box center [751, 112] width 13 height 13
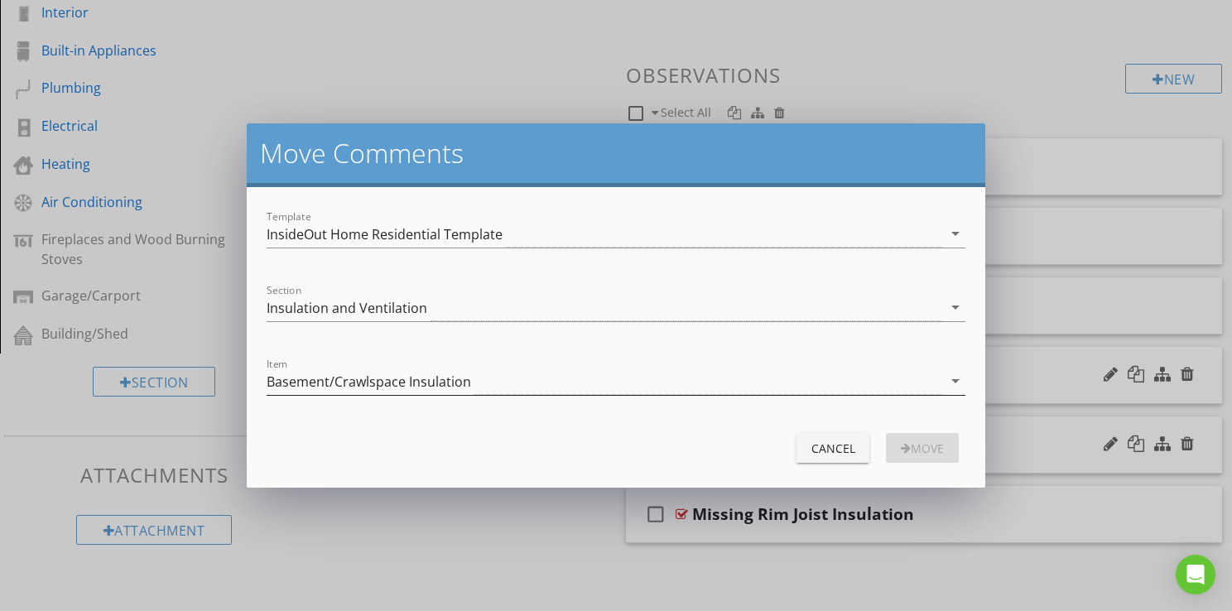
click at [350, 374] on div "Basement/Crawlspace Insulation" at bounding box center [369, 381] width 204 height 15
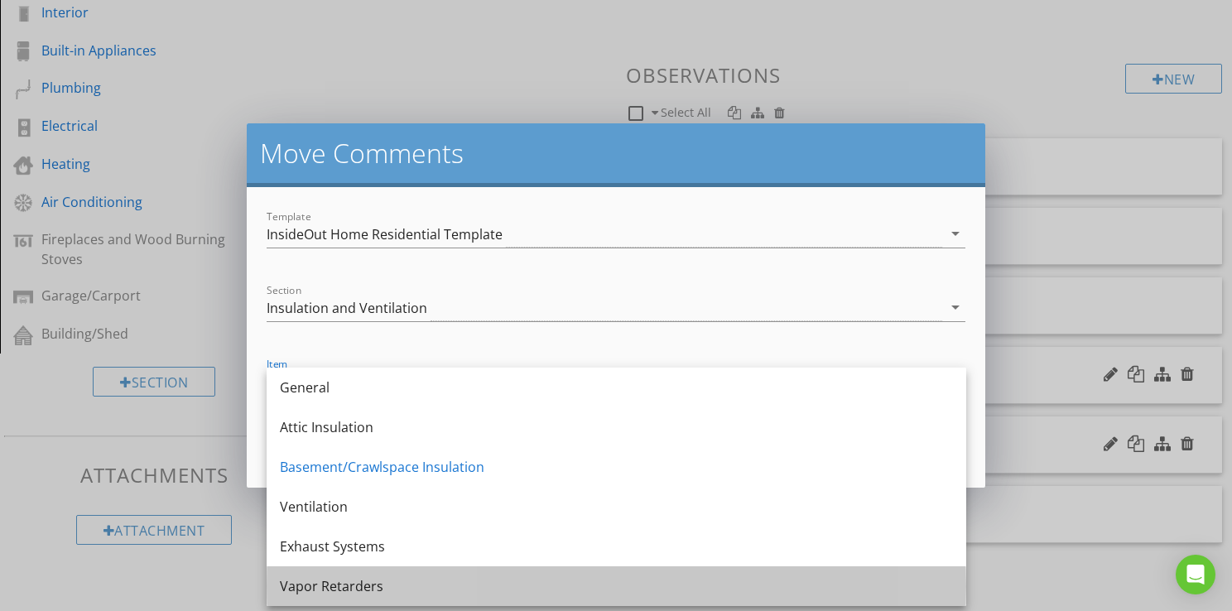
click at [339, 578] on div "Vapor Retarders" at bounding box center [616, 586] width 673 height 20
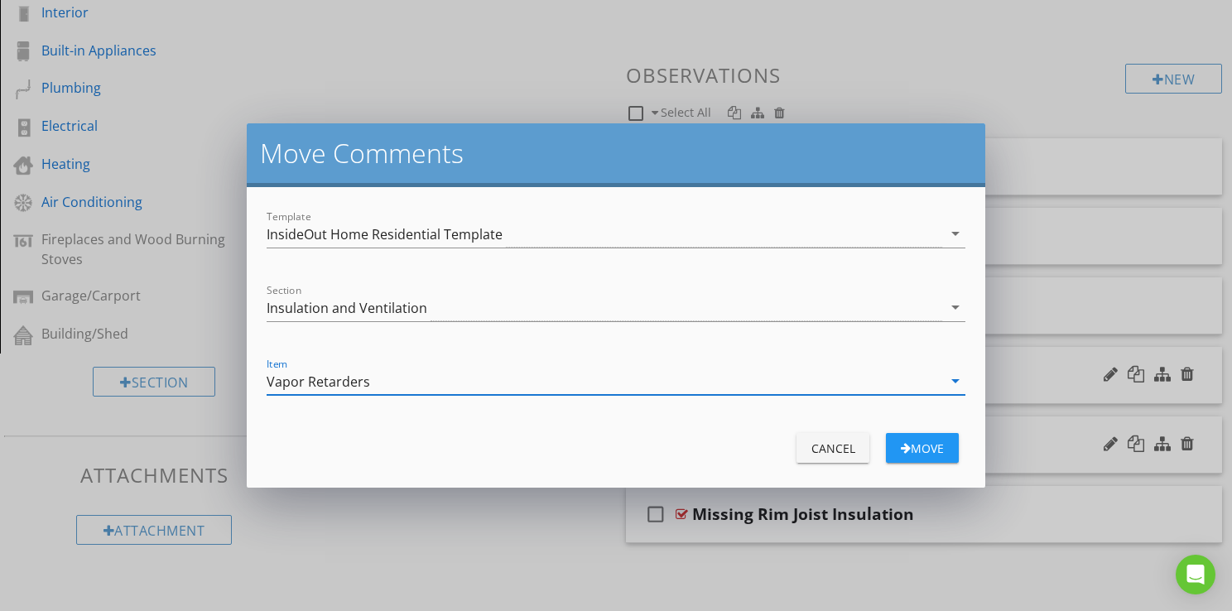
click at [937, 450] on div "move" at bounding box center [922, 448] width 46 height 17
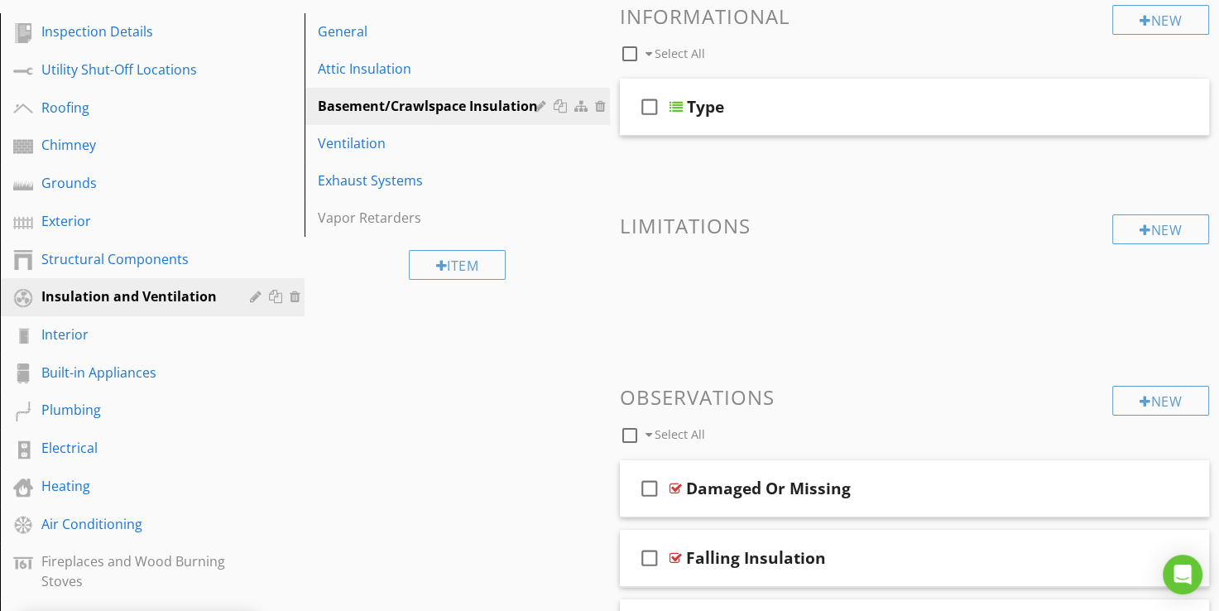
scroll to position [232, 0]
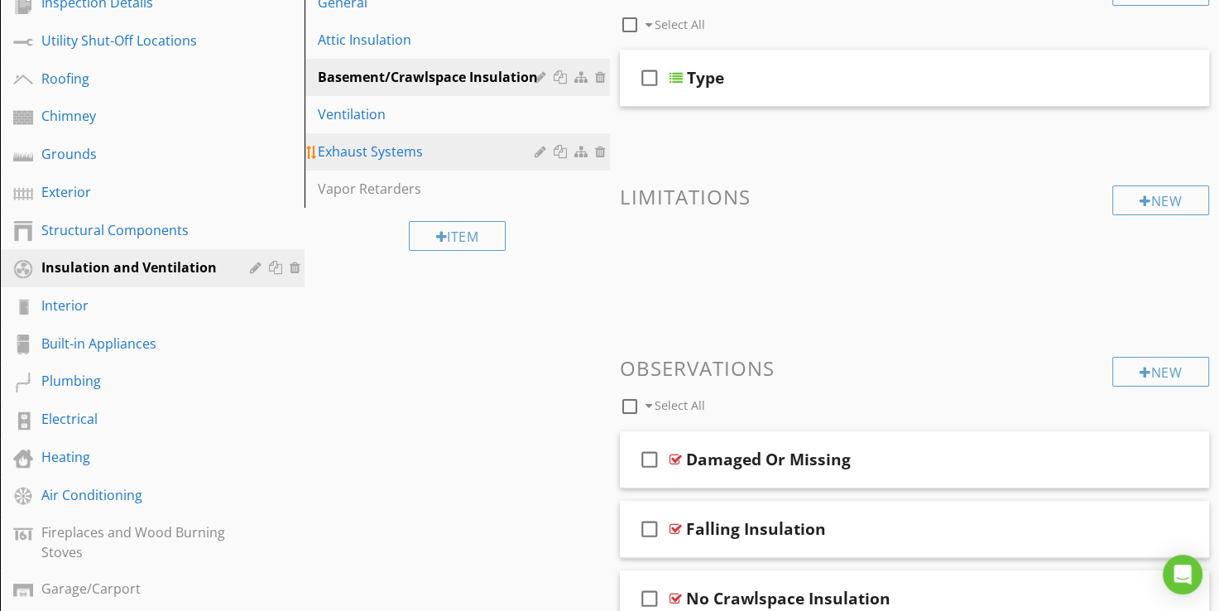
click at [351, 156] on div "Exhaust Systems" at bounding box center [428, 152] width 221 height 20
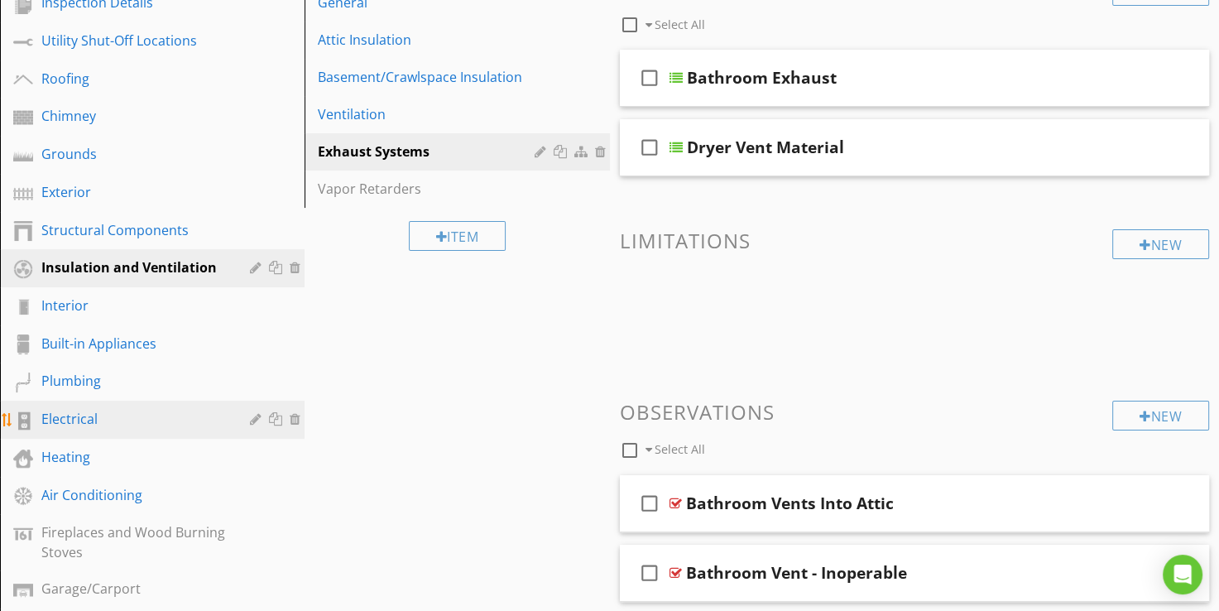
click at [63, 412] on div "Electrical" at bounding box center [133, 419] width 185 height 20
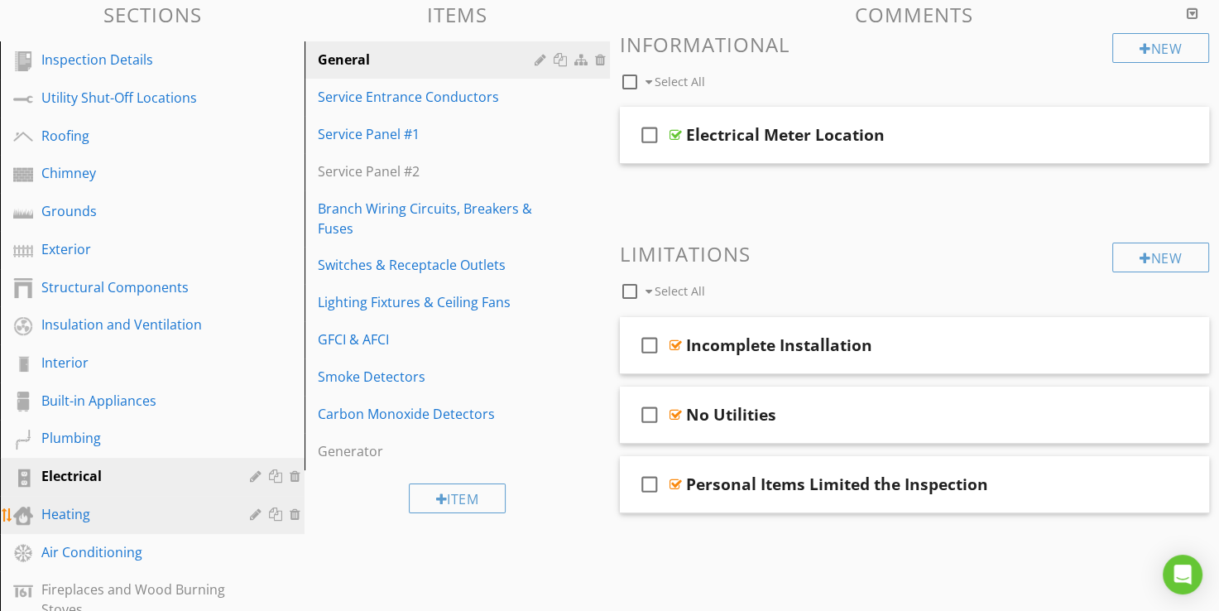
scroll to position [149, 0]
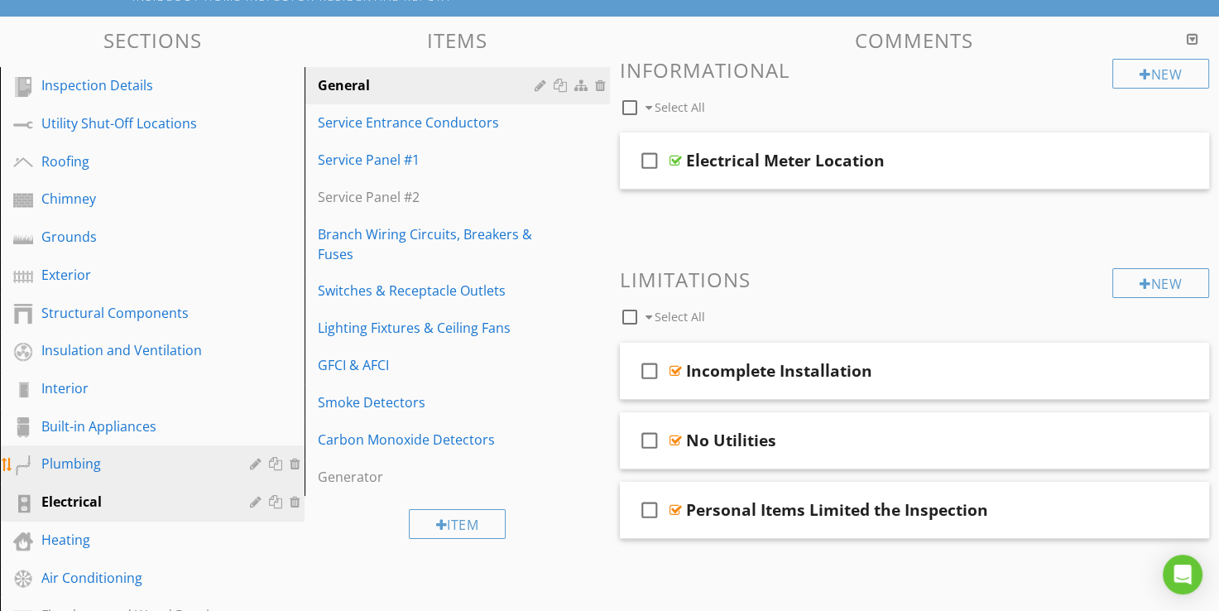
click at [76, 459] on div "Plumbing" at bounding box center [133, 464] width 185 height 20
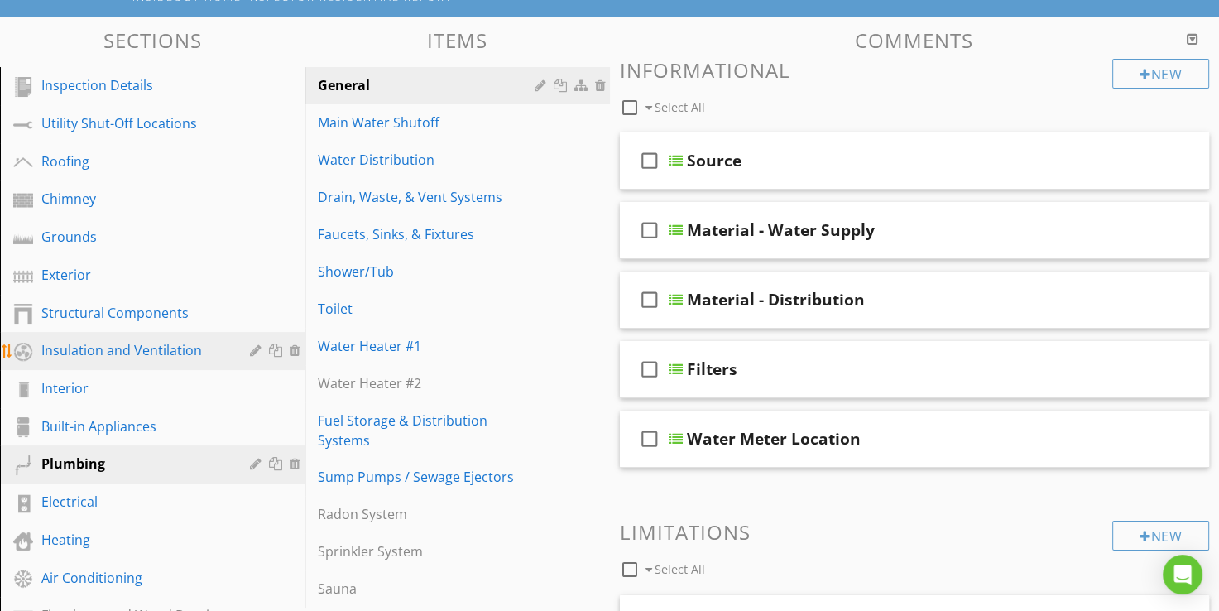
click at [110, 346] on div "Insulation and Ventilation" at bounding box center [133, 350] width 185 height 20
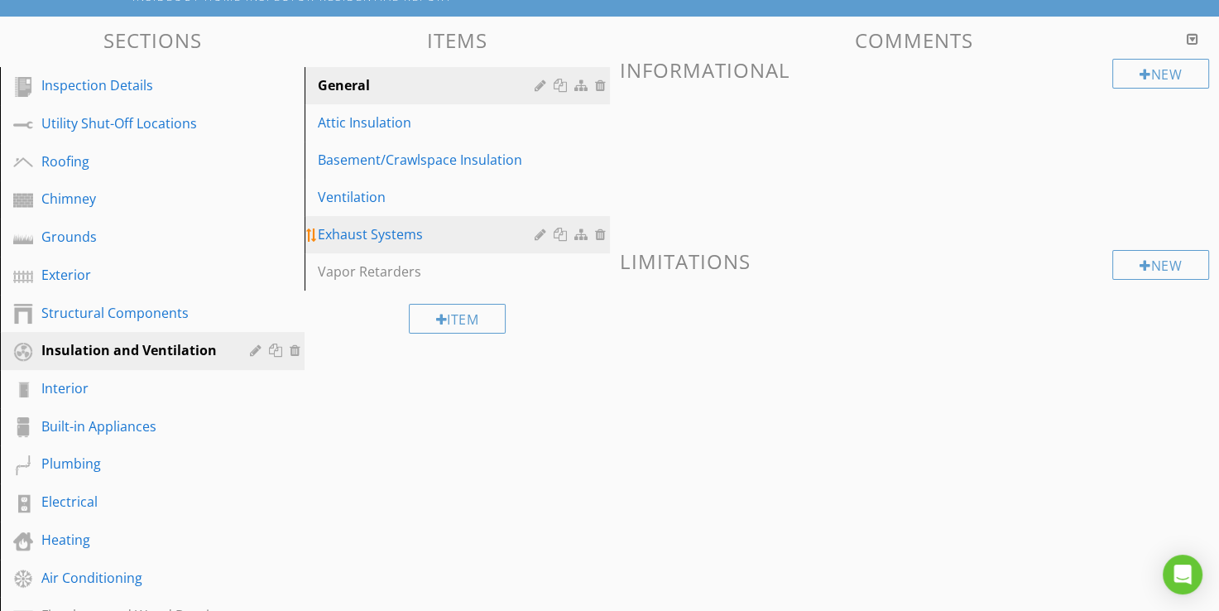
click at [378, 238] on div "Exhaust Systems" at bounding box center [428, 234] width 221 height 20
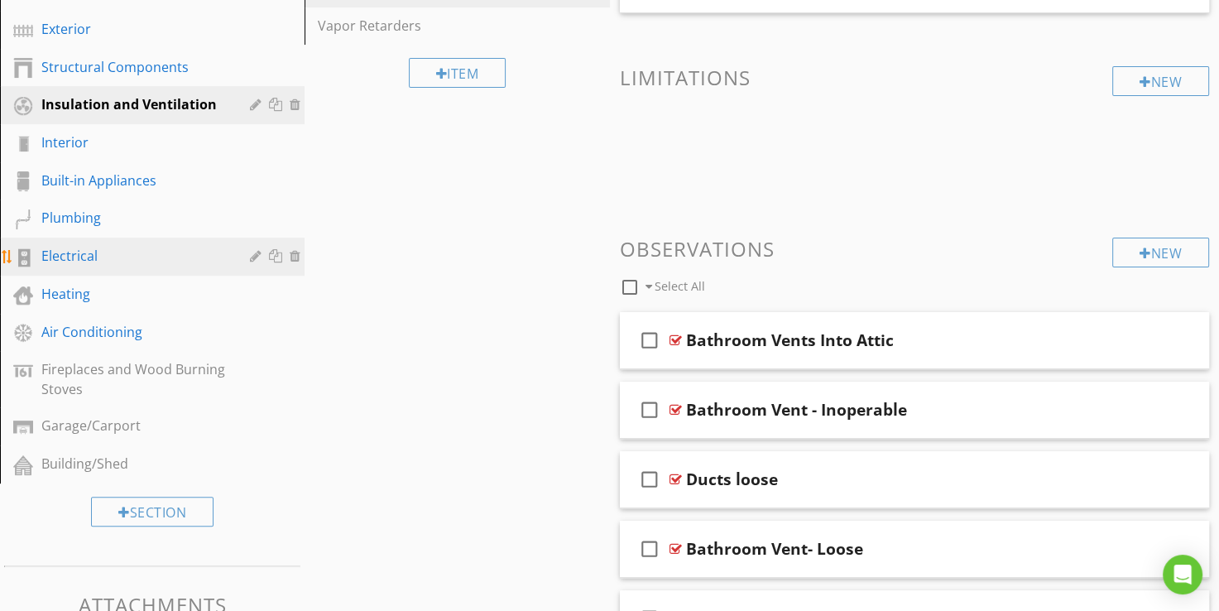
scroll to position [397, 0]
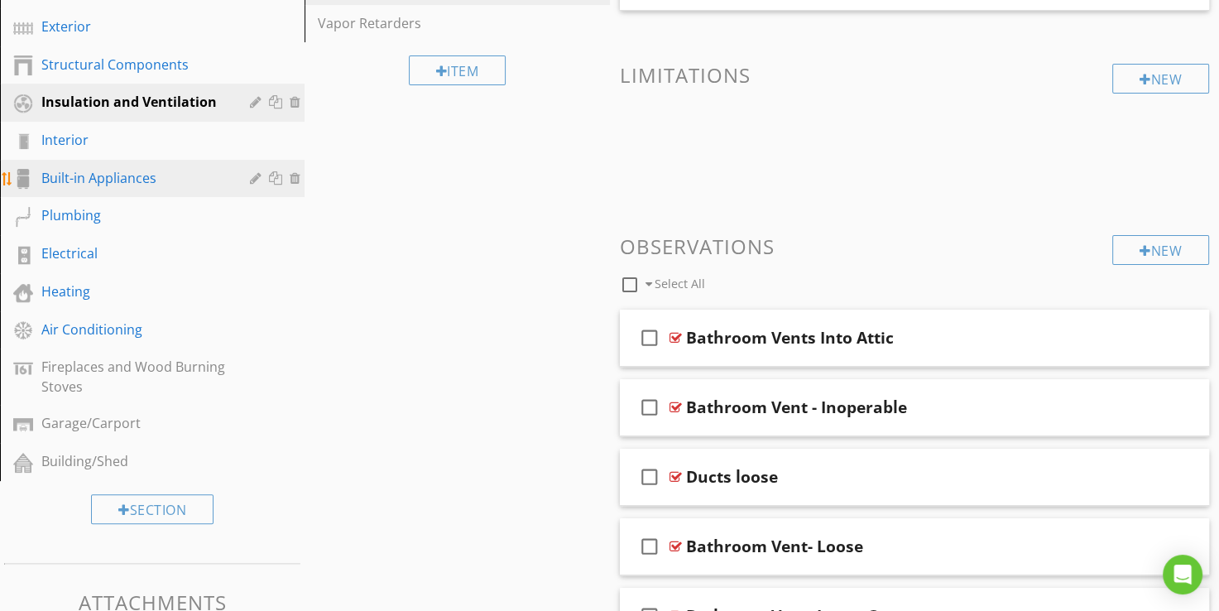
click at [106, 173] on div "Built-in Appliances" at bounding box center [133, 178] width 185 height 20
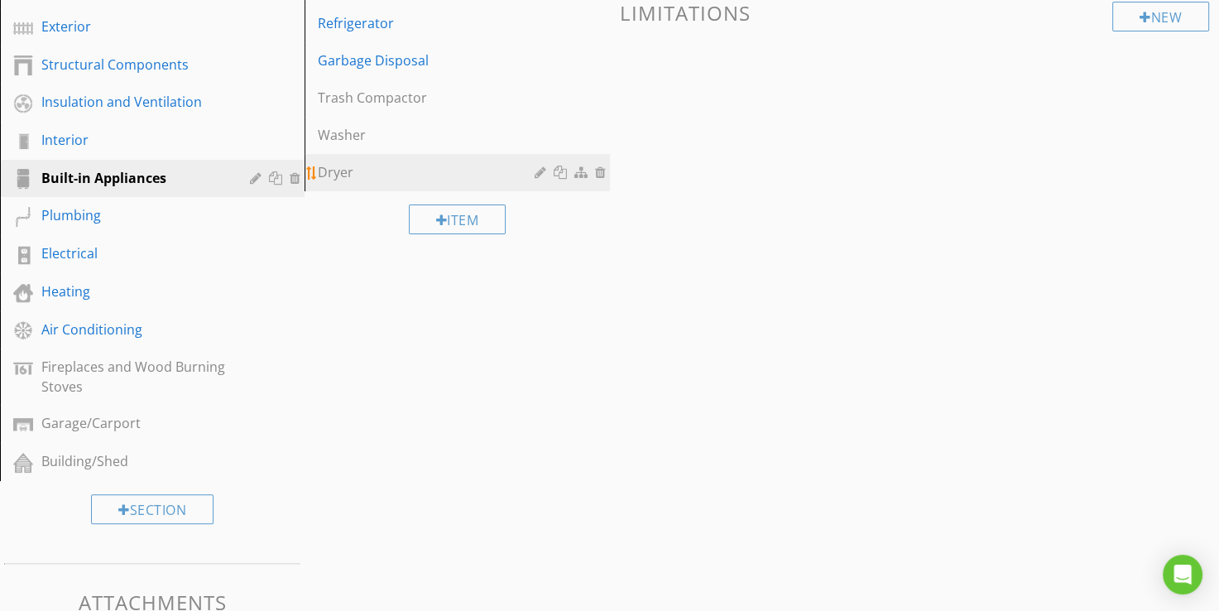
click at [342, 177] on div "Dryer" at bounding box center [428, 172] width 221 height 20
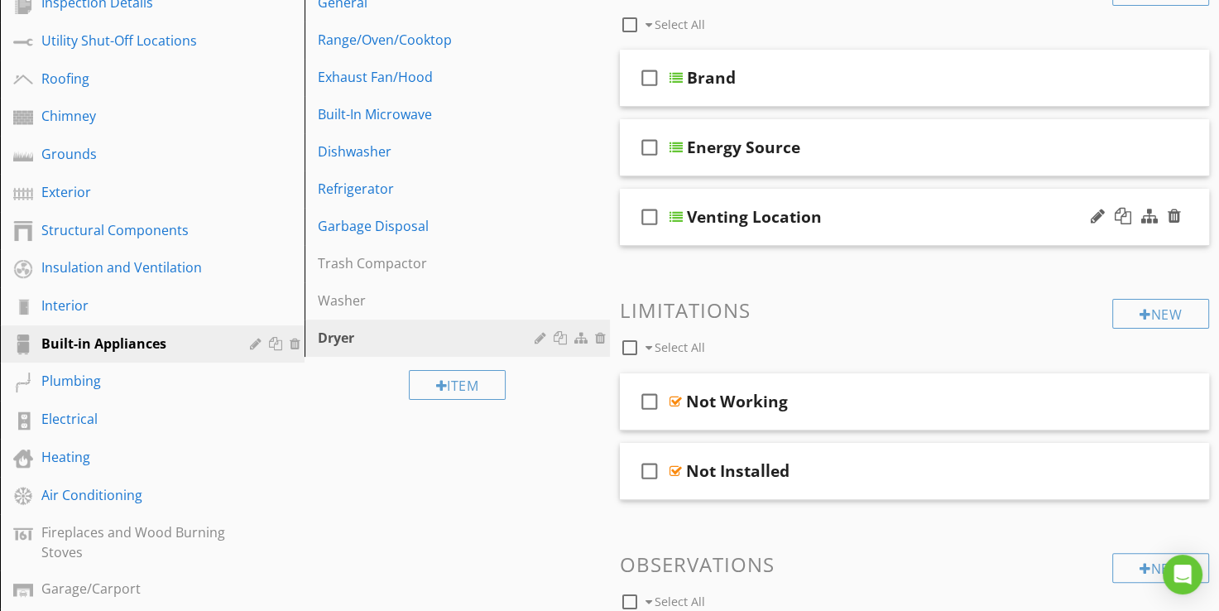
scroll to position [315, 0]
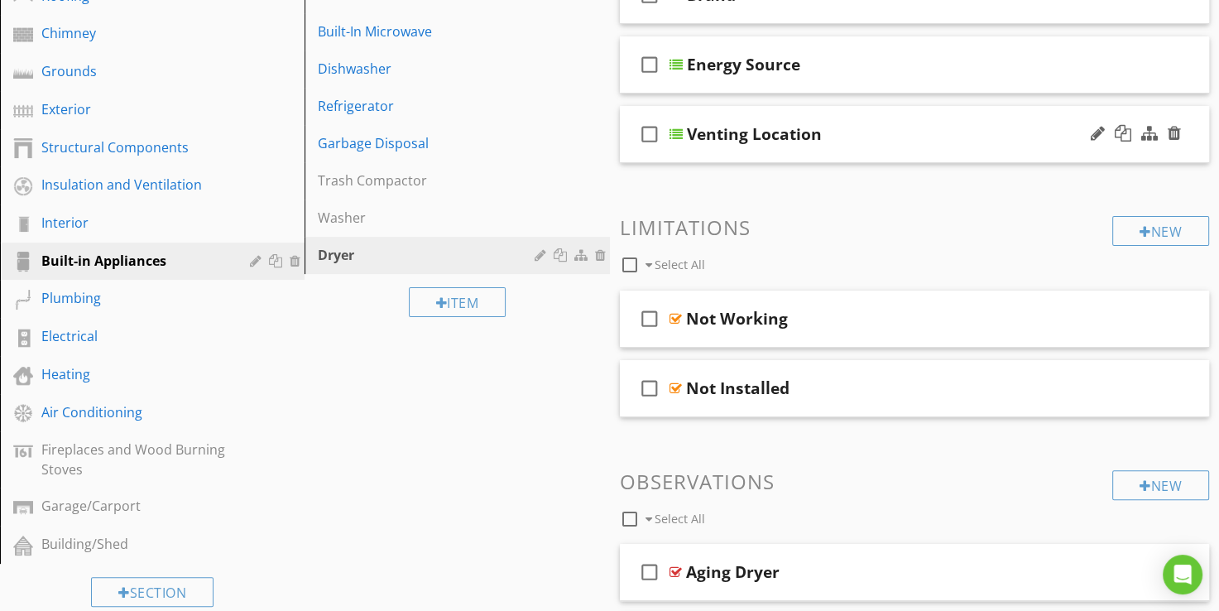
click at [675, 134] on div at bounding box center [676, 133] width 13 height 13
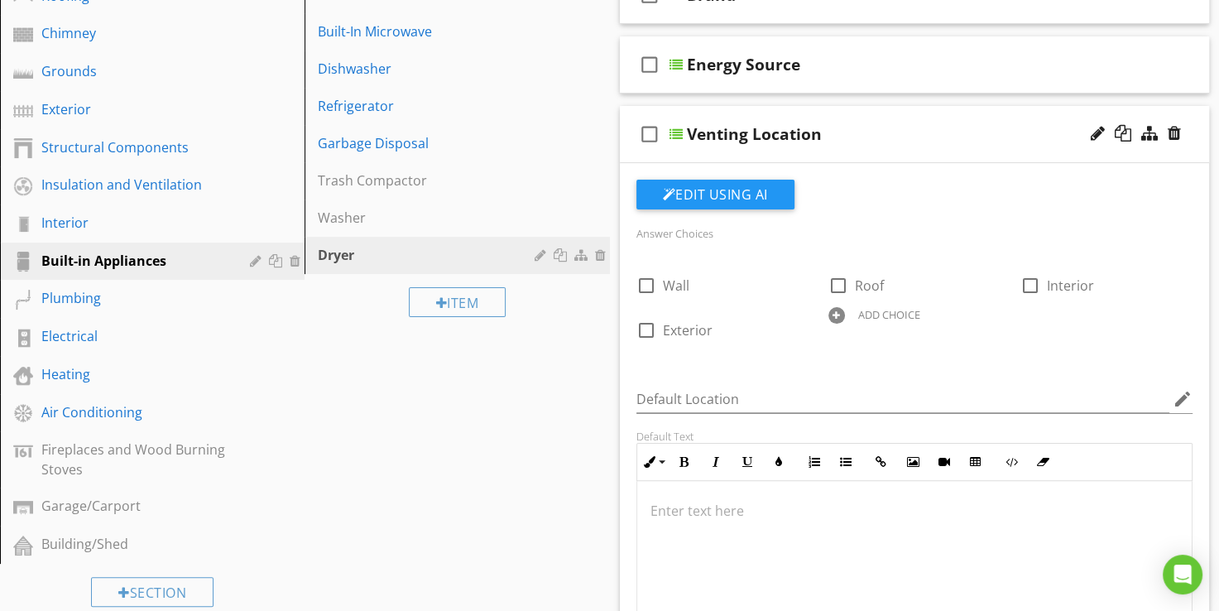
click at [675, 134] on div at bounding box center [676, 133] width 13 height 13
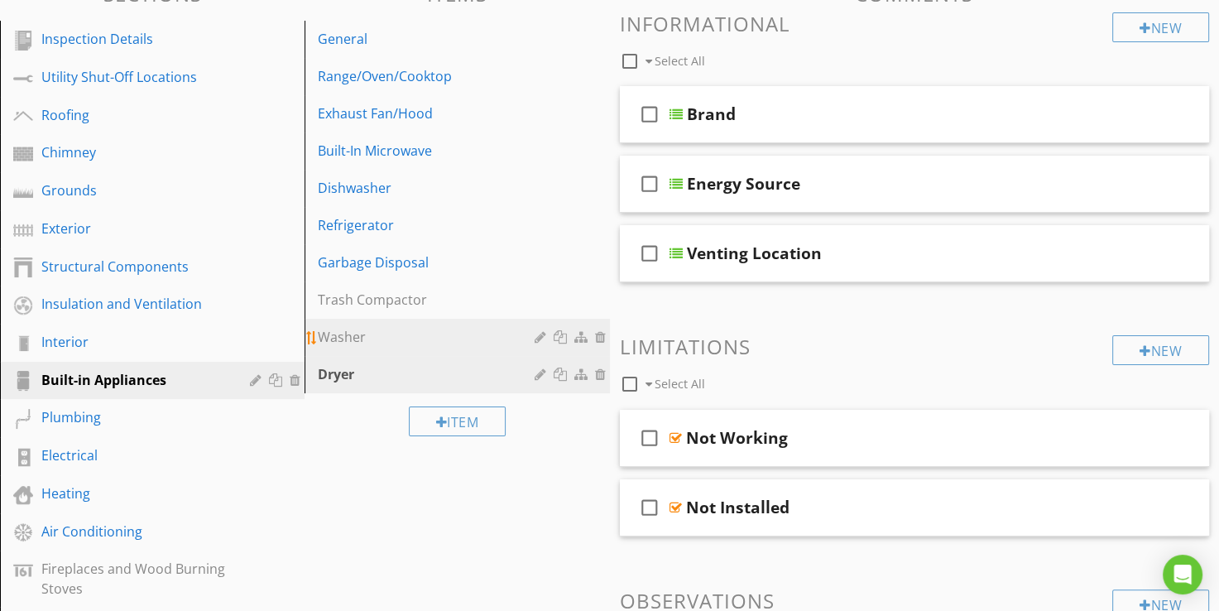
scroll to position [113, 0]
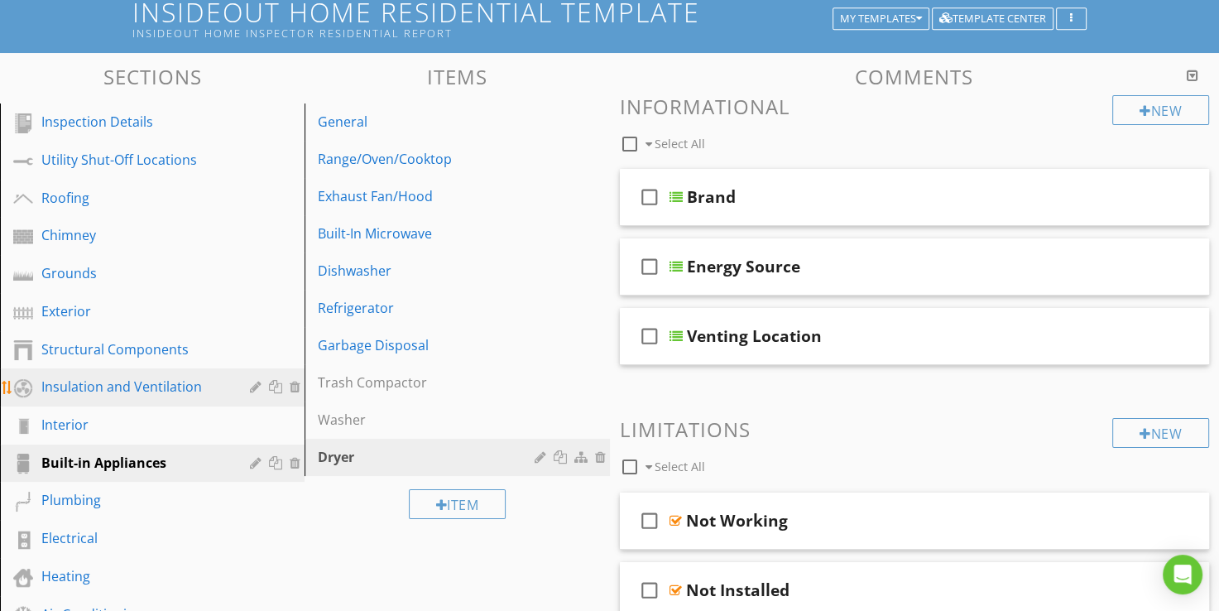
click at [116, 392] on div "Insulation and Ventilation" at bounding box center [133, 387] width 185 height 20
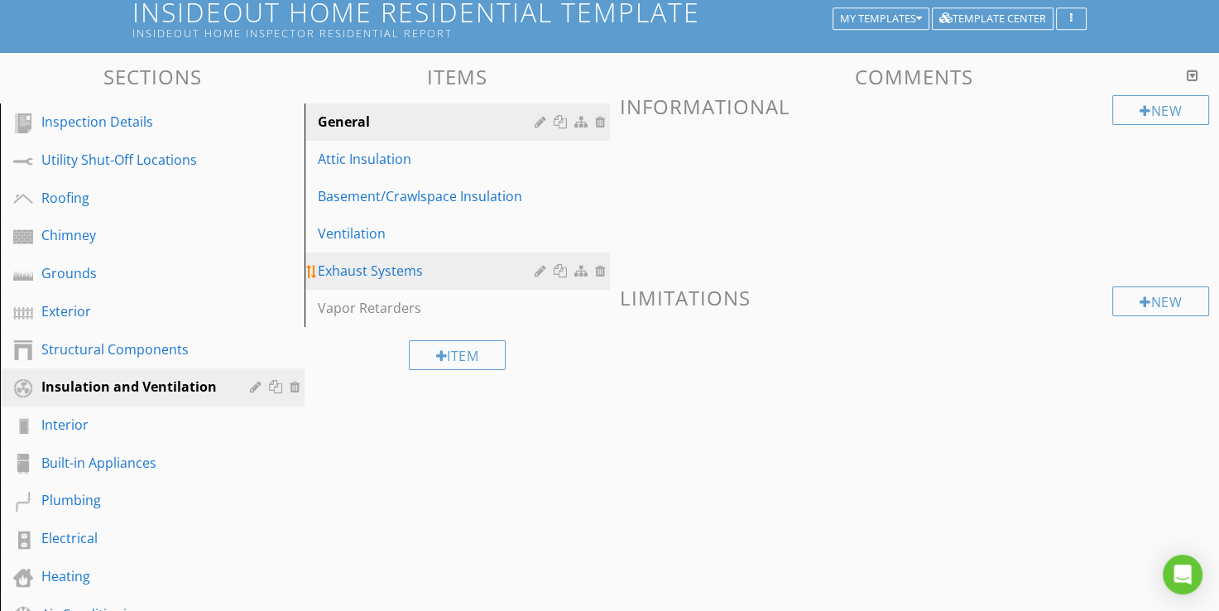
click at [371, 286] on link "Exhaust Systems" at bounding box center [460, 270] width 300 height 36
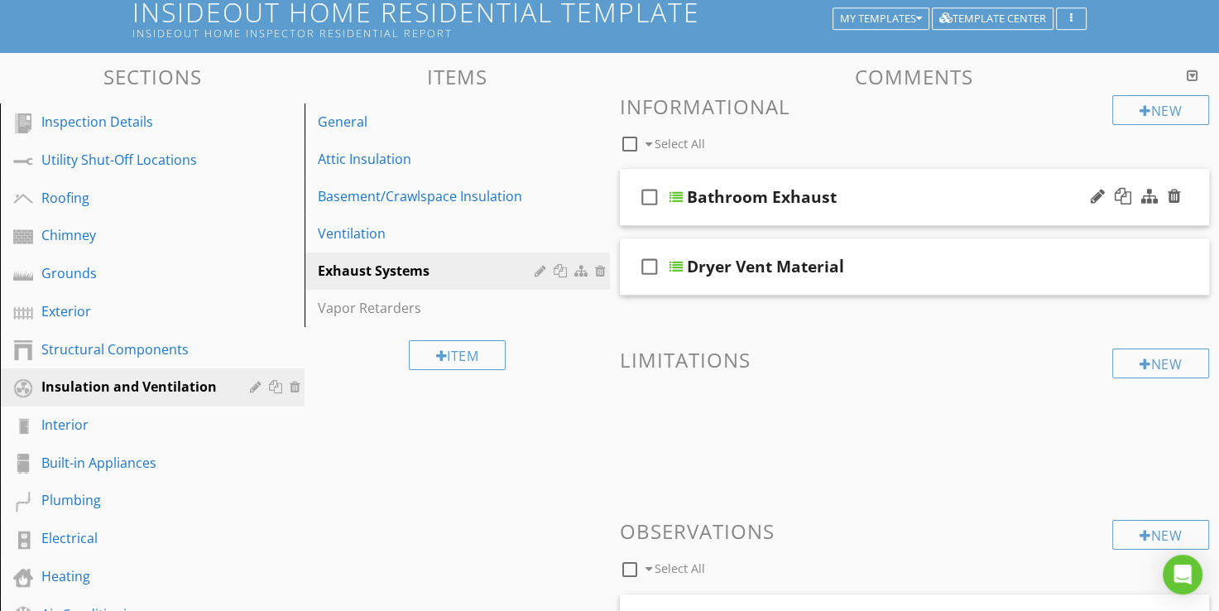
click at [675, 196] on div at bounding box center [676, 196] width 13 height 13
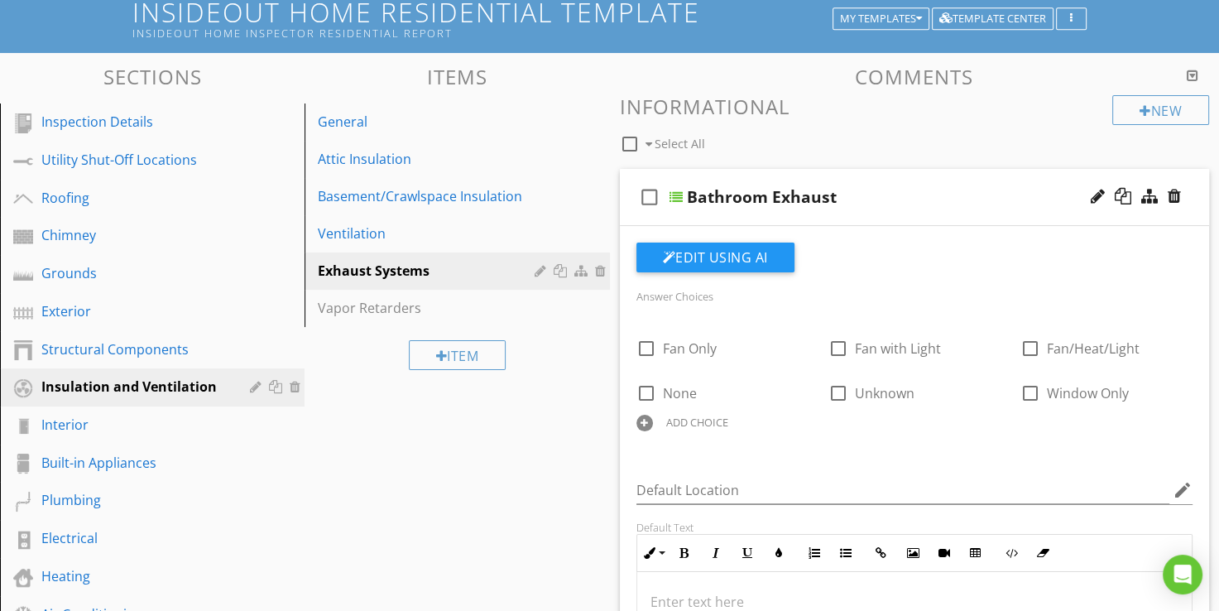
click at [675, 196] on div at bounding box center [676, 196] width 13 height 13
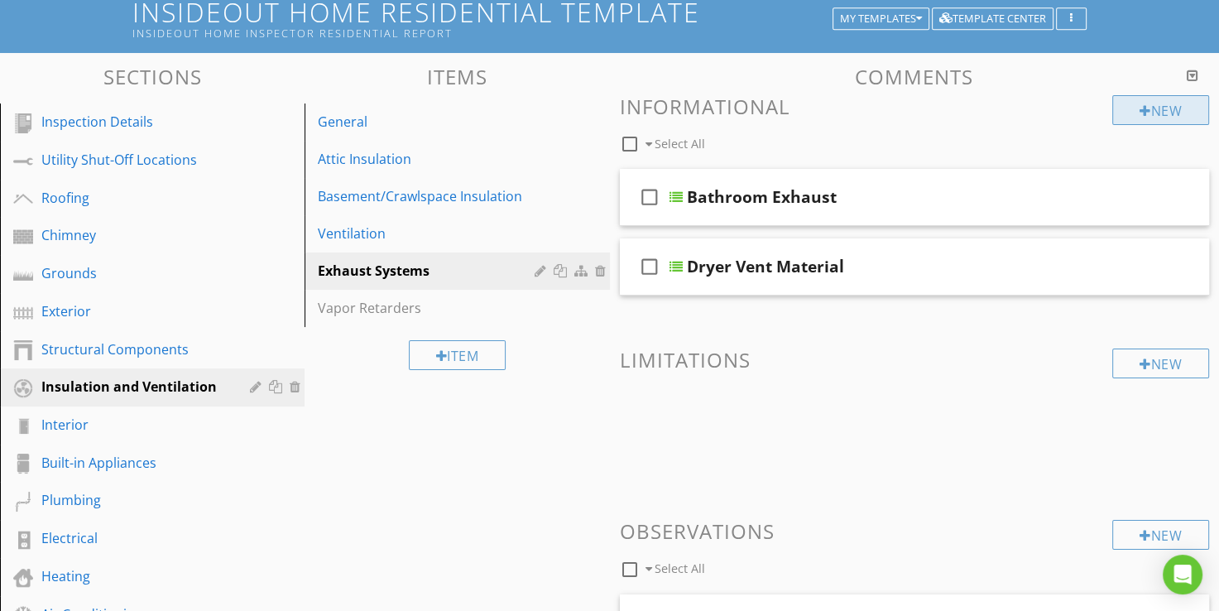
click at [1159, 112] on div "New" at bounding box center [1160, 110] width 97 height 30
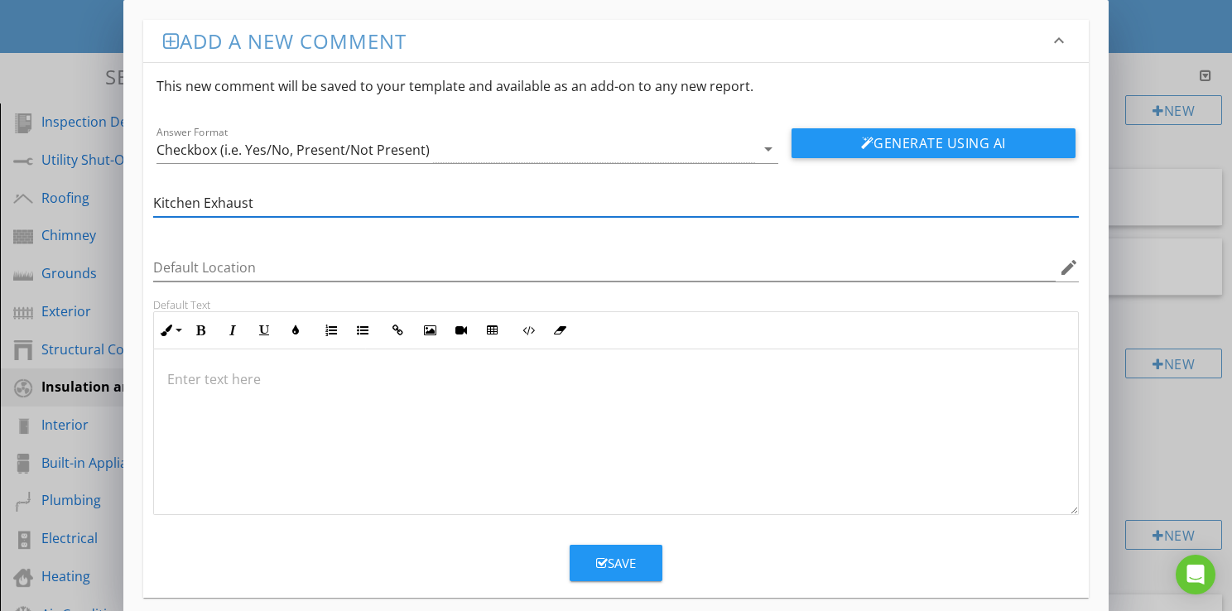
type input "Kitchen Exhaust"
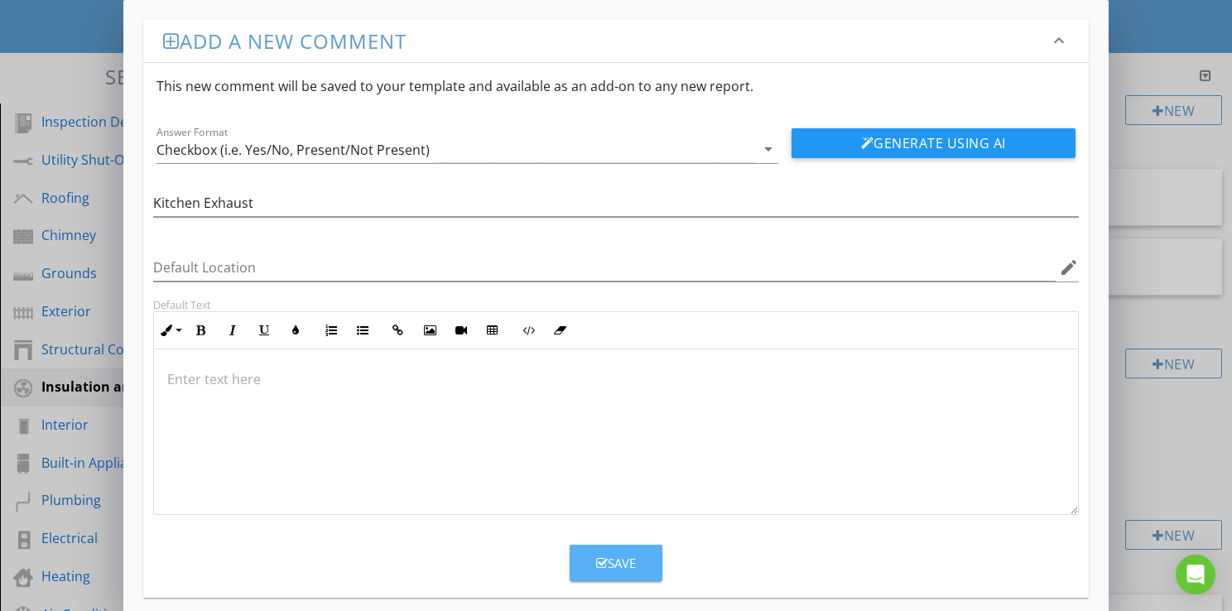
click at [624, 574] on button "Save" at bounding box center [615, 563] width 93 height 36
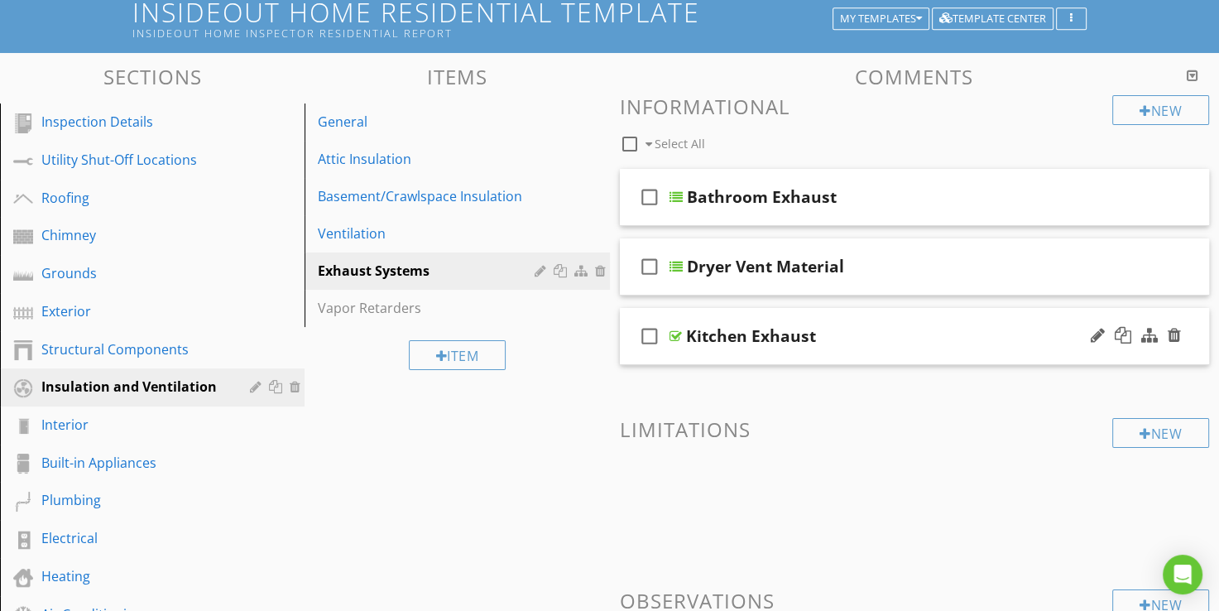
click at [673, 334] on div at bounding box center [676, 335] width 12 height 13
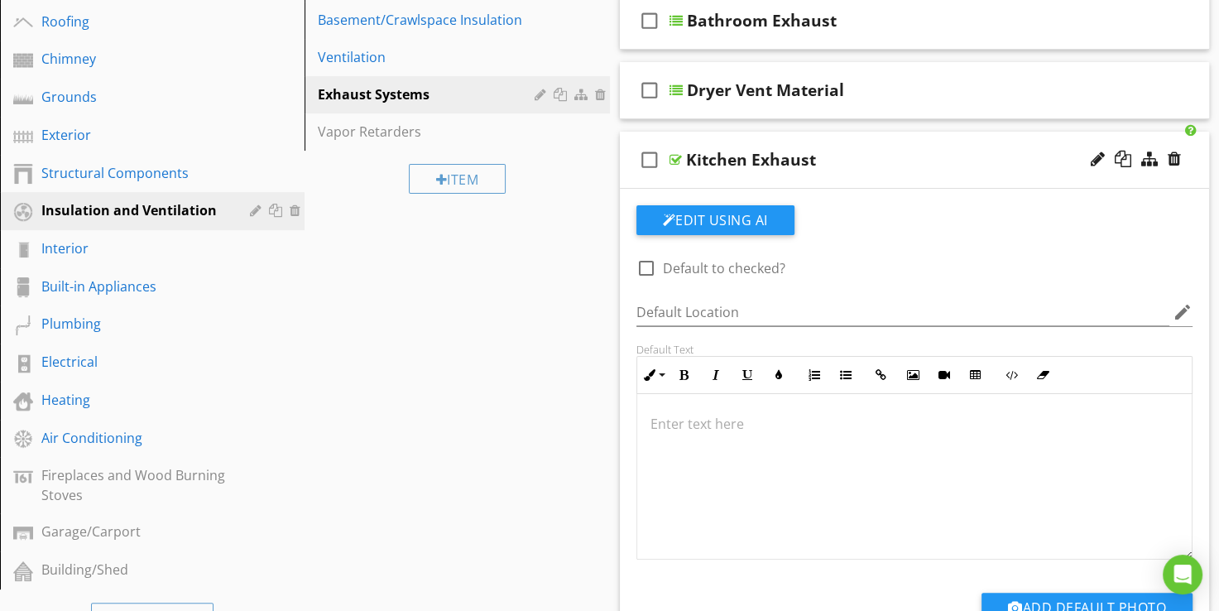
scroll to position [361, 0]
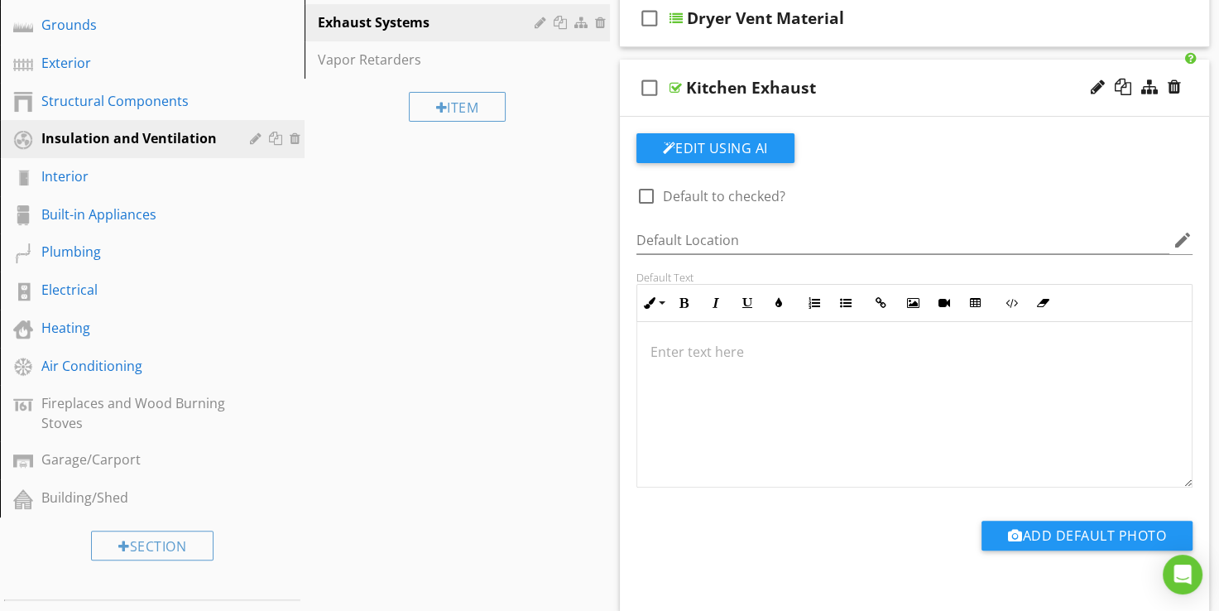
click at [675, 91] on div at bounding box center [676, 87] width 12 height 13
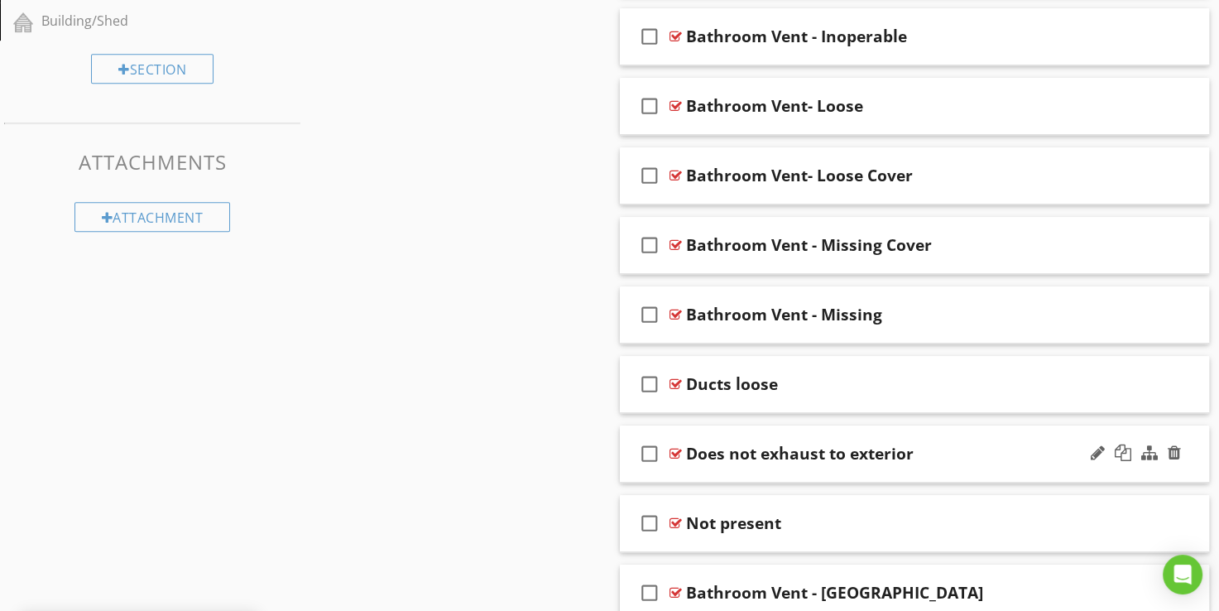
scroll to position [940, 0]
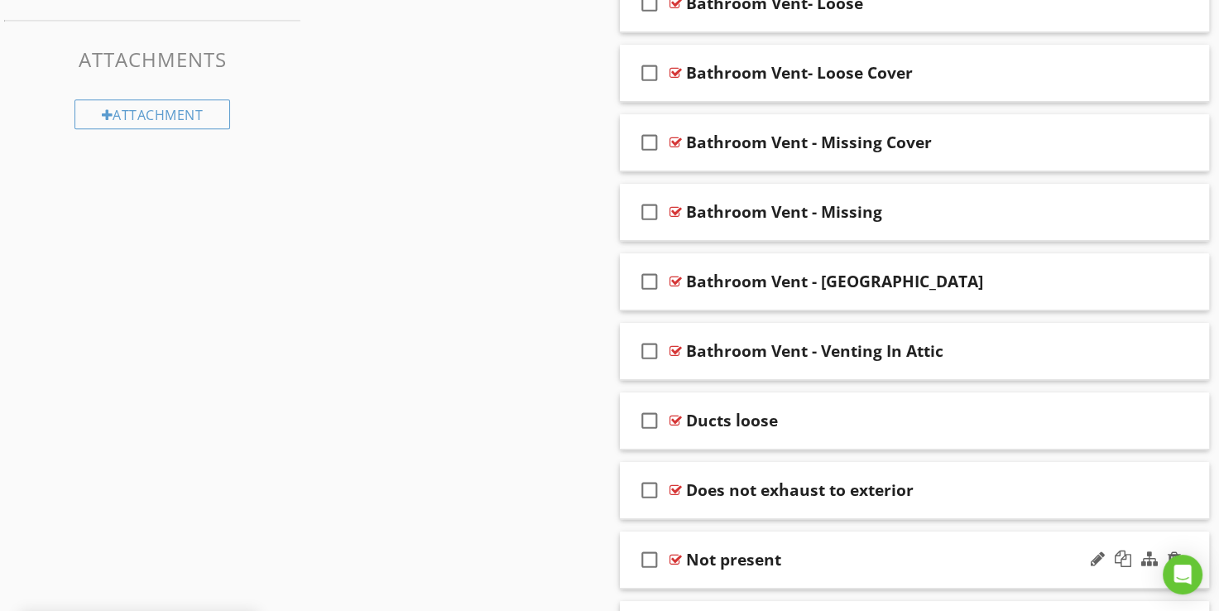
click at [674, 555] on div at bounding box center [676, 559] width 12 height 13
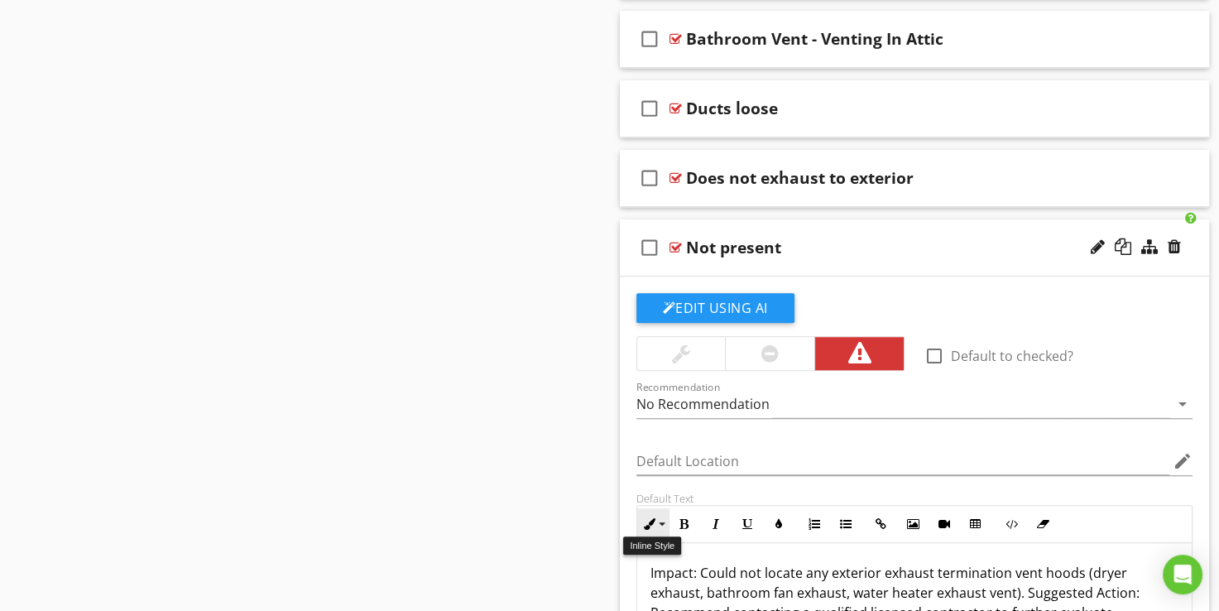
scroll to position [1354, 0]
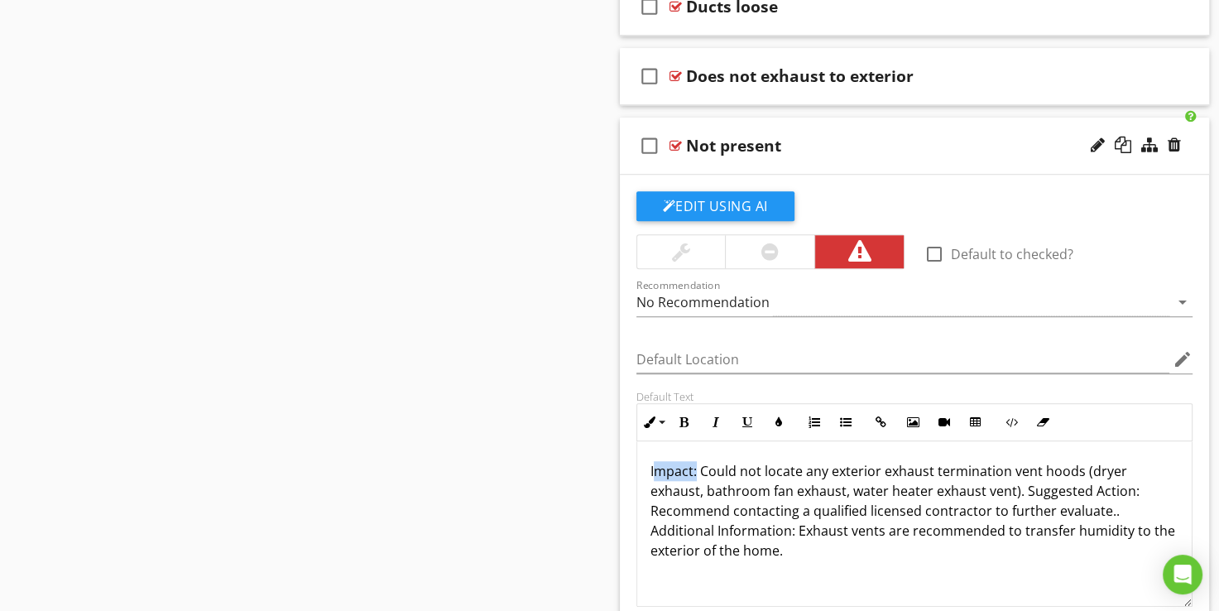
drag, startPoint x: 695, startPoint y: 463, endPoint x: 652, endPoint y: 473, distance: 44.4
click at [653, 473] on p "Impact: Could not locate any exterior exhaust termination vent hoods (dryer exh…" at bounding box center [915, 510] width 529 height 99
drag, startPoint x: 1074, startPoint y: 489, endPoint x: 982, endPoint y: 492, distance: 91.9
click at [982, 492] on p "Could not locate any exterior exhaust termination vent hoods (dryer exhaust, ba…" at bounding box center [915, 510] width 529 height 99
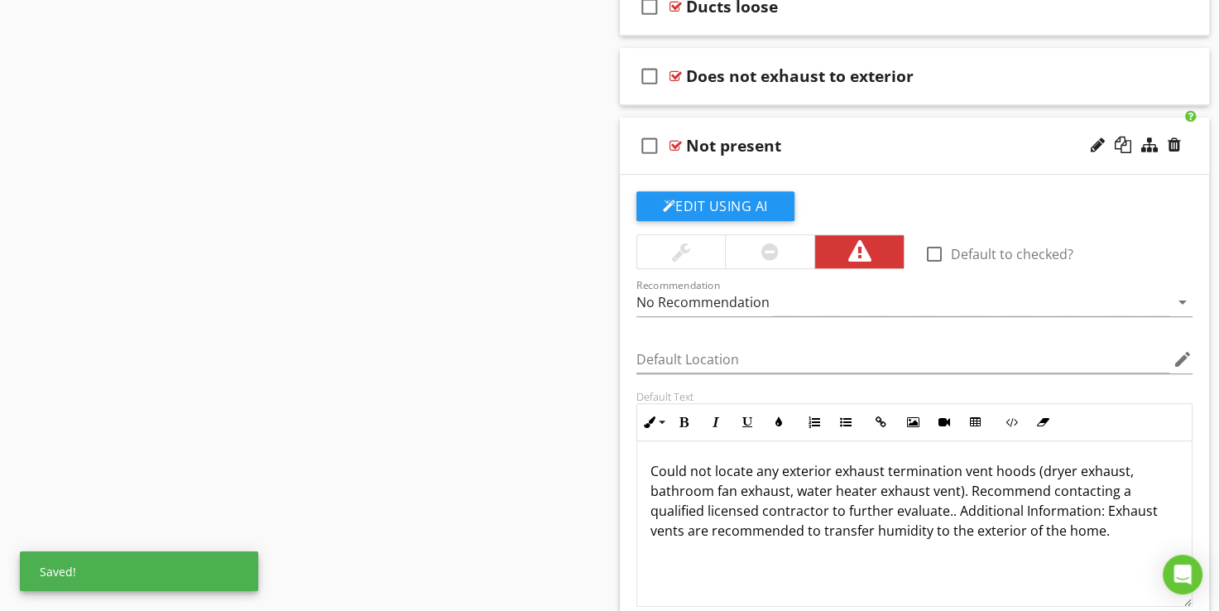
click at [1098, 511] on p "Could not locate any exterior exhaust termination vent hoods (dryer exhaust, ba…" at bounding box center [915, 500] width 529 height 79
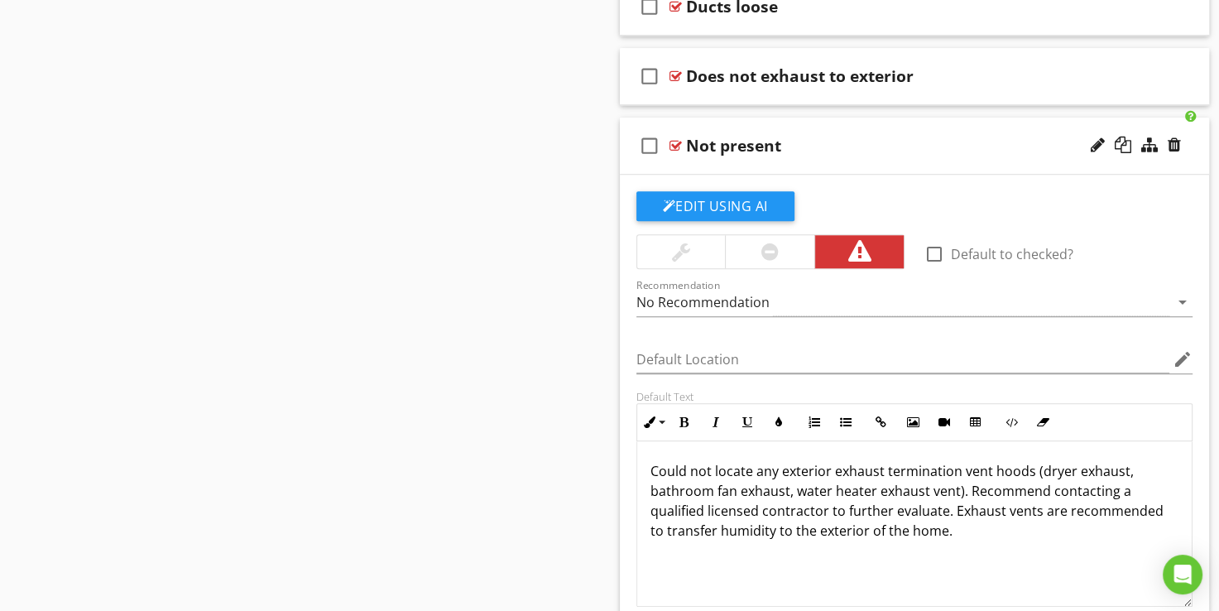
click at [678, 141] on div at bounding box center [676, 145] width 12 height 13
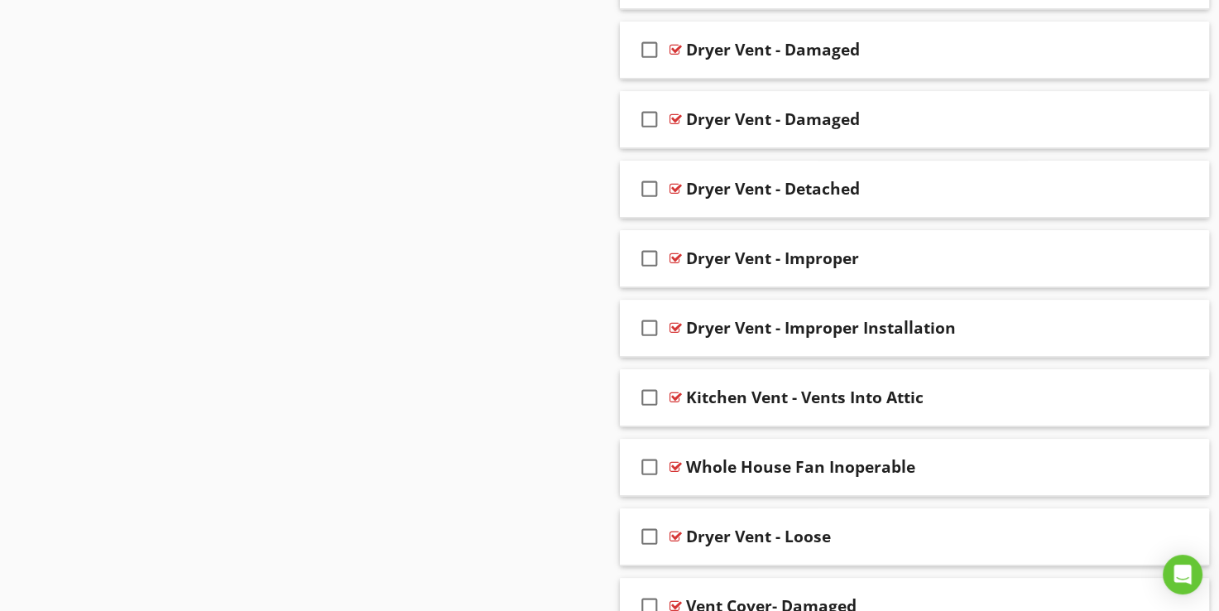
scroll to position [1437, 0]
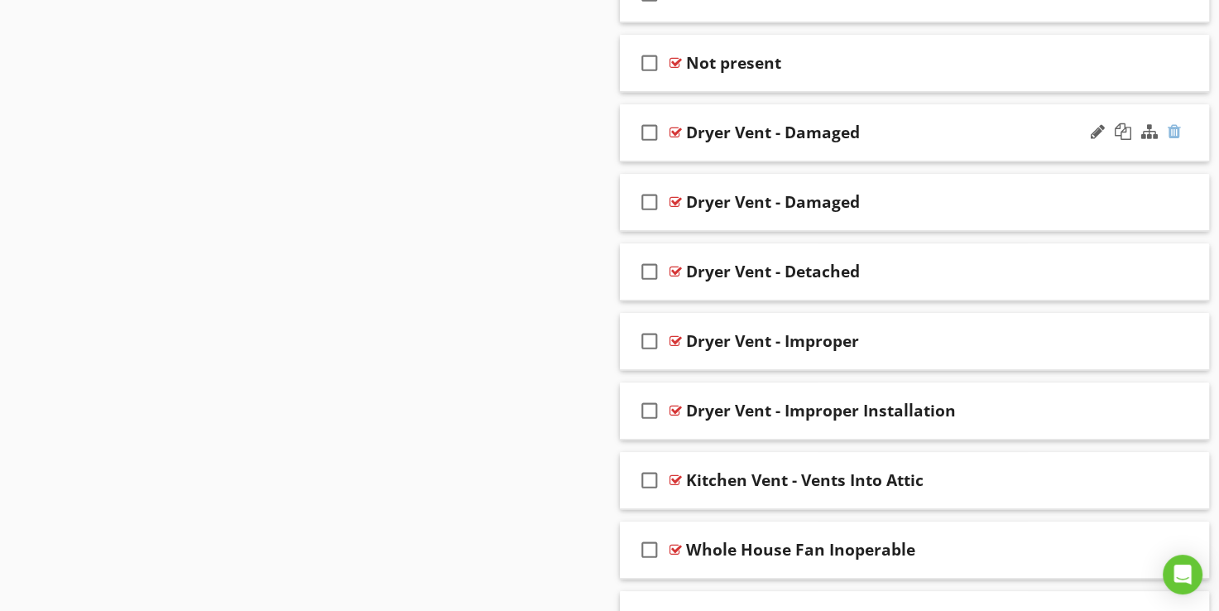
click at [1175, 135] on div at bounding box center [1174, 131] width 13 height 17
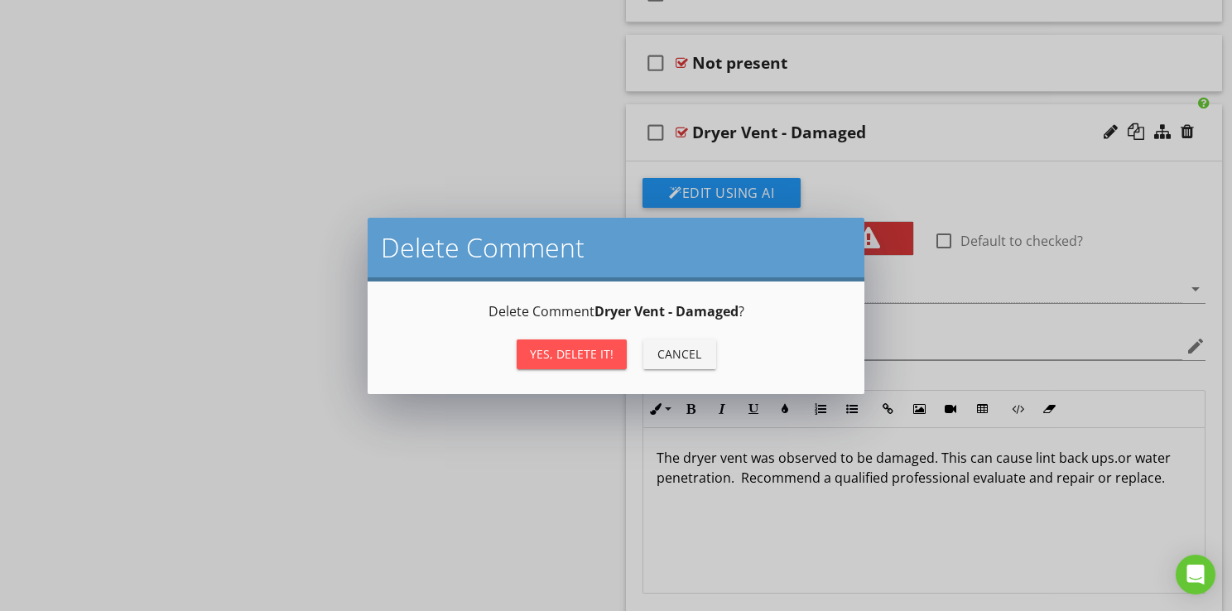
click at [584, 354] on div "Yes, Delete it!" at bounding box center [572, 353] width 84 height 17
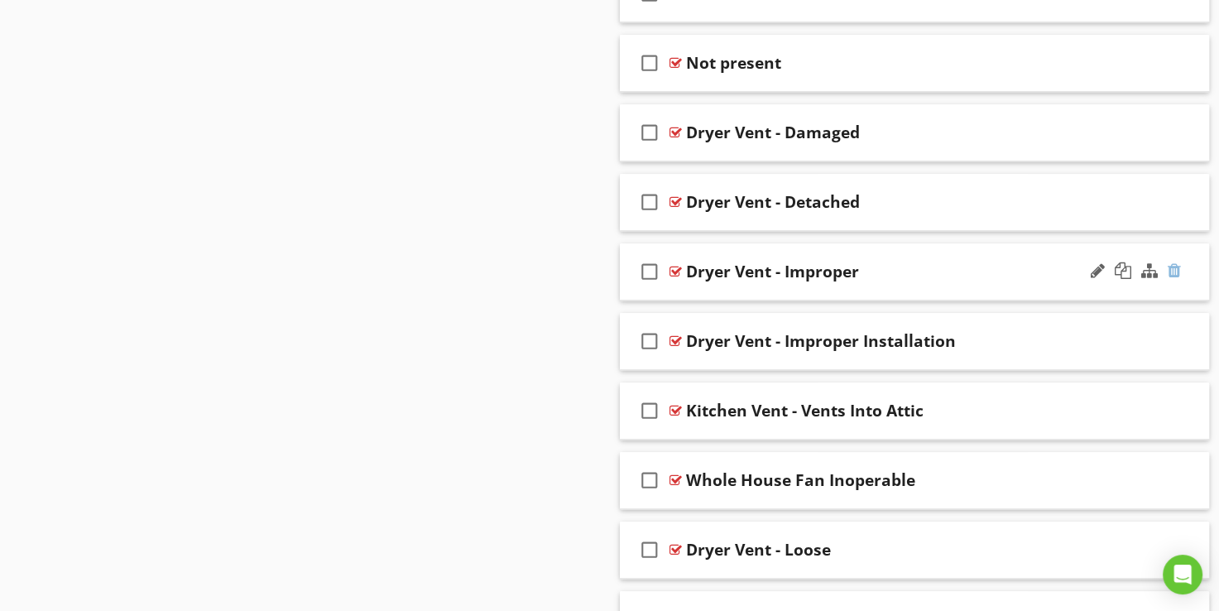
click at [1174, 267] on div at bounding box center [1174, 270] width 13 height 17
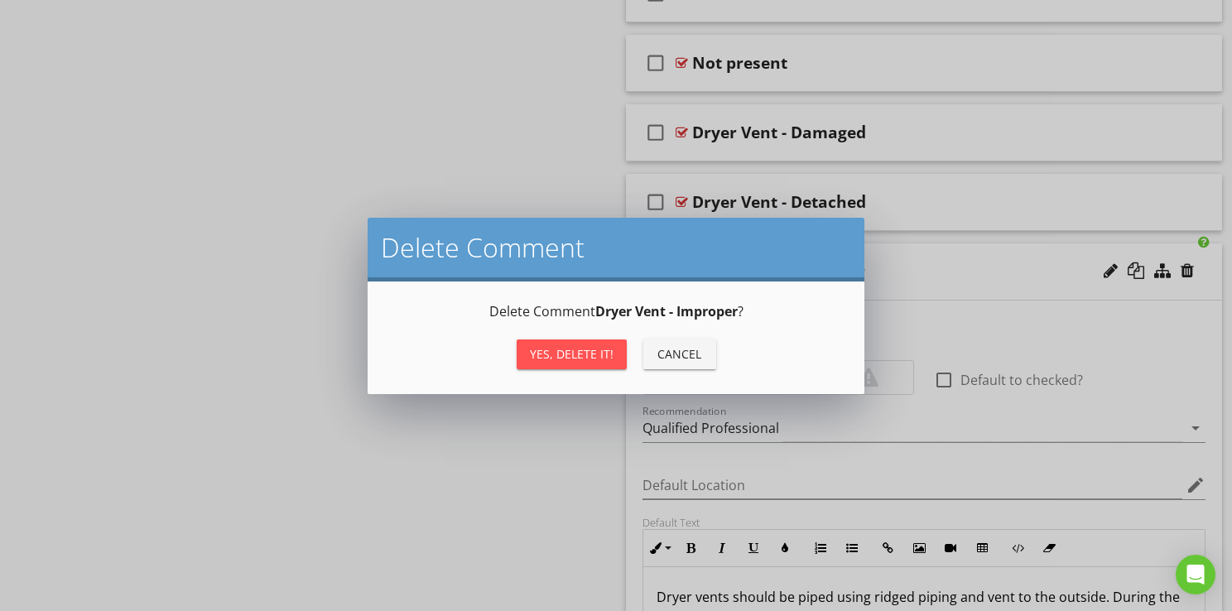
click at [584, 358] on div "Yes, Delete it!" at bounding box center [572, 353] width 84 height 17
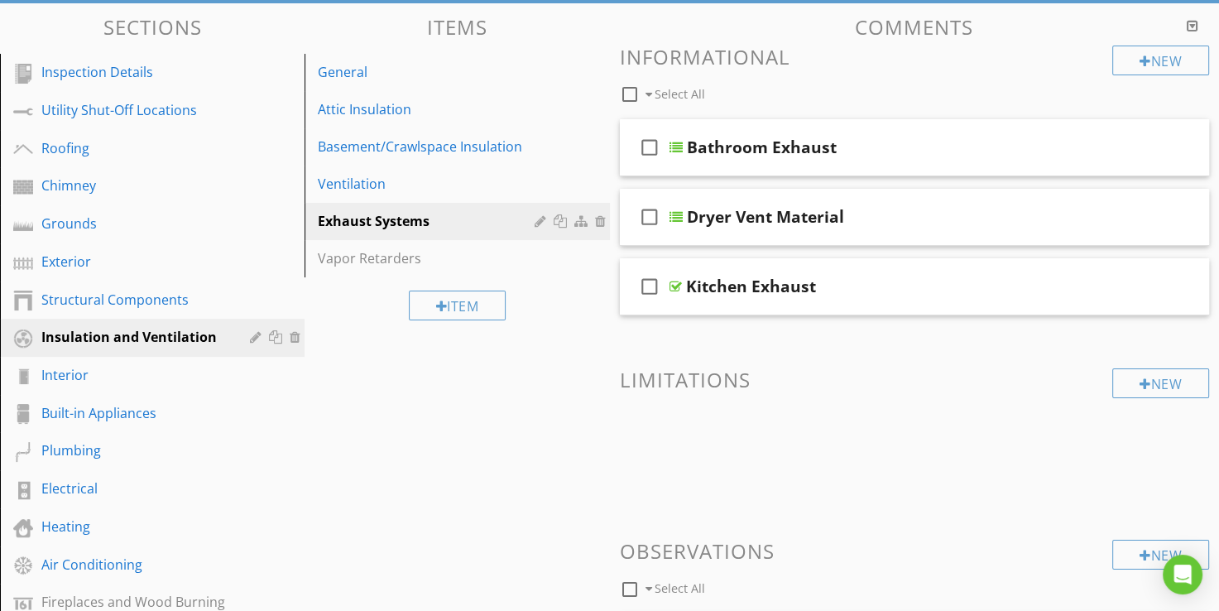
scroll to position [190, 0]
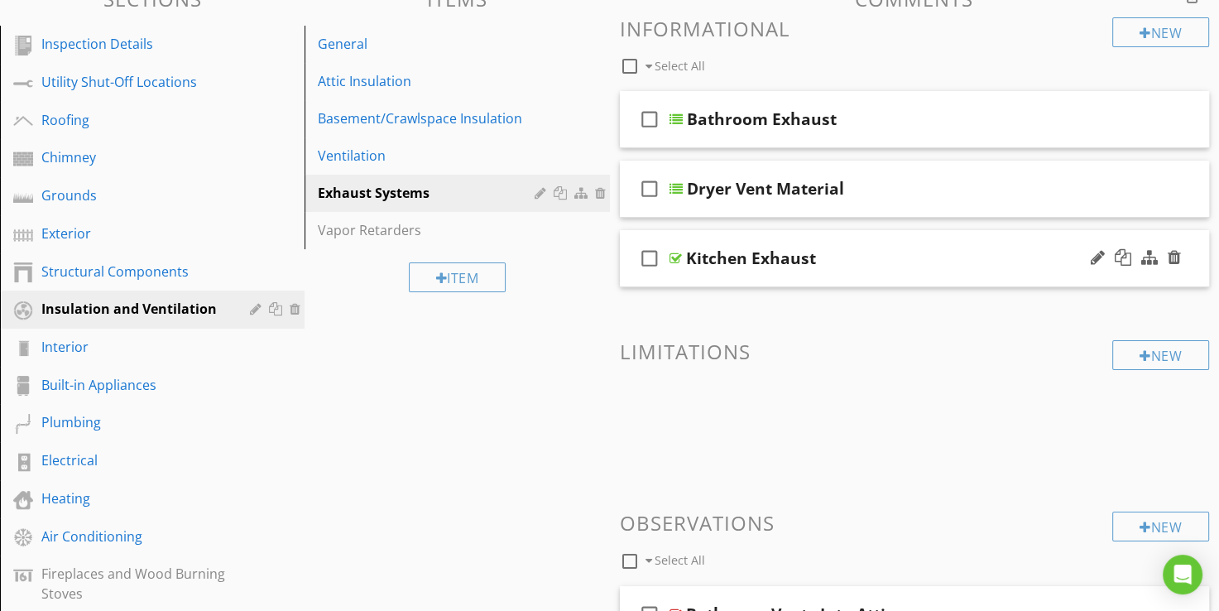
click at [675, 257] on div at bounding box center [676, 258] width 12 height 13
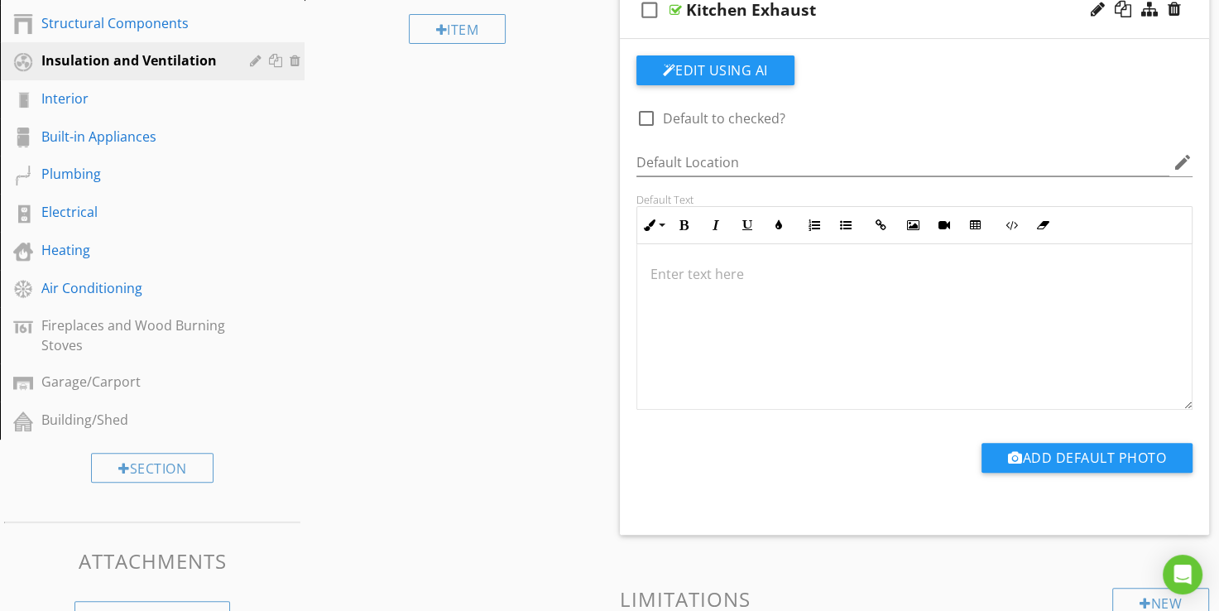
scroll to position [273, 0]
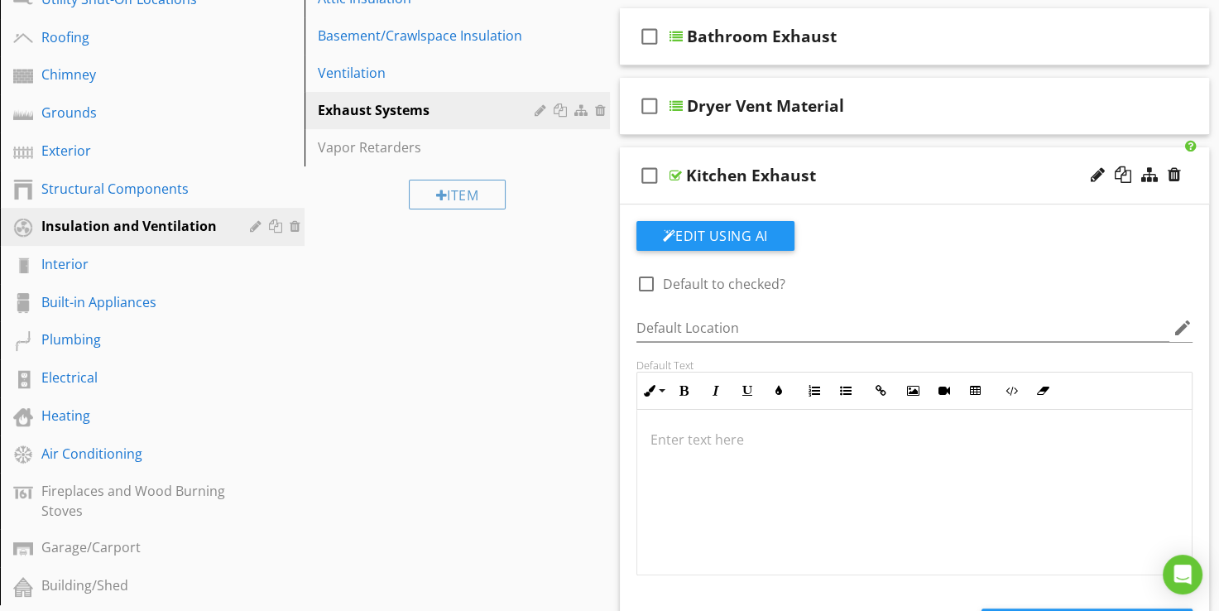
click at [675, 171] on div at bounding box center [676, 175] width 12 height 13
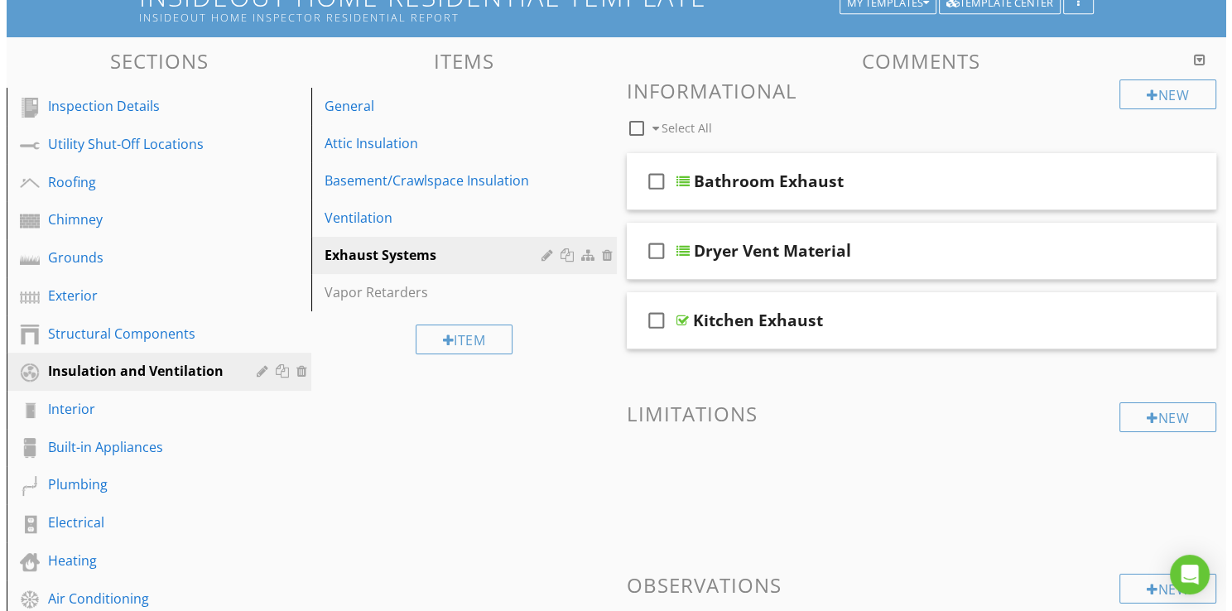
scroll to position [108, 0]
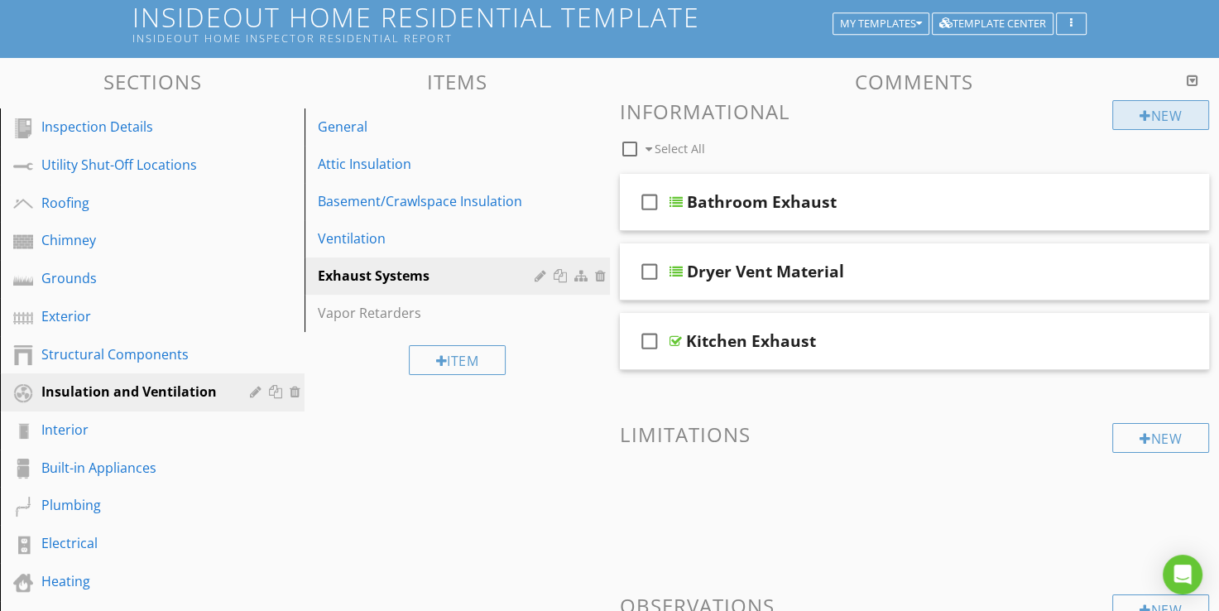
click at [1161, 117] on div "New" at bounding box center [1160, 115] width 97 height 30
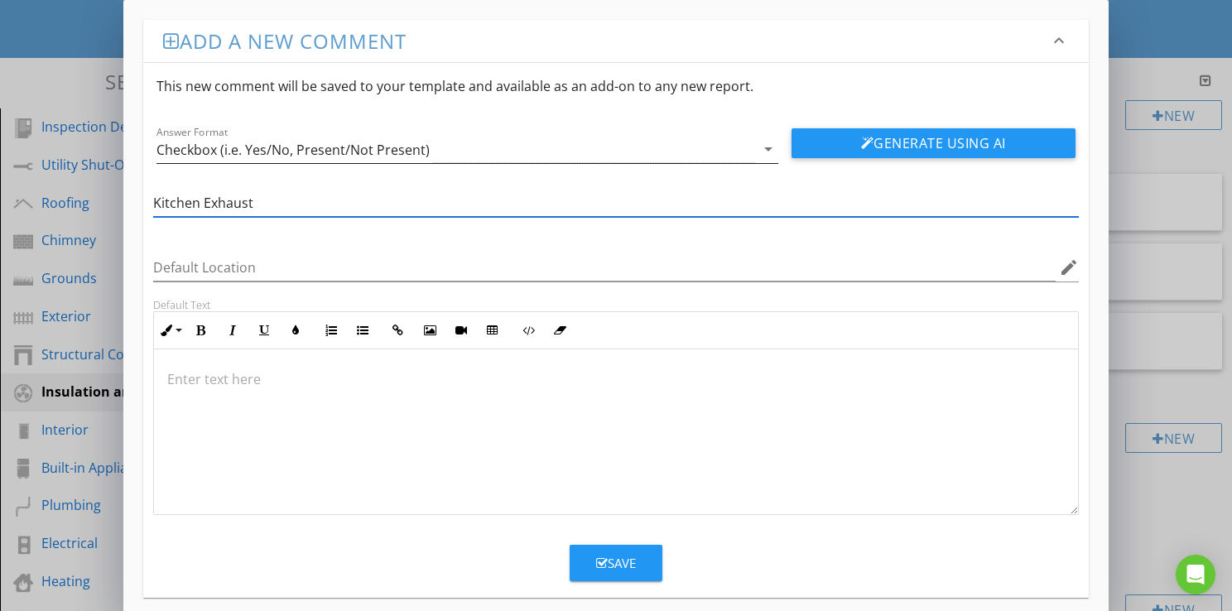
type input "Kitchen Exhaust"
click at [328, 147] on div "Checkbox (i.e. Yes/No, Present/Not Present)" at bounding box center [292, 149] width 273 height 15
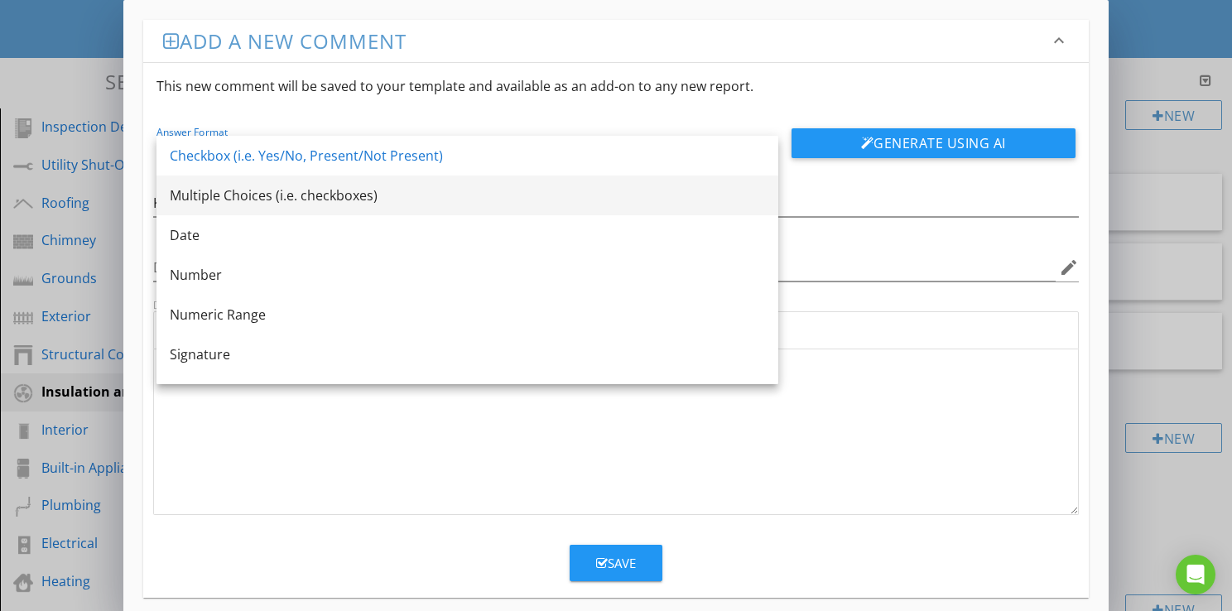
click at [288, 194] on div "Multiple Choices (i.e. checkboxes)" at bounding box center [467, 195] width 595 height 20
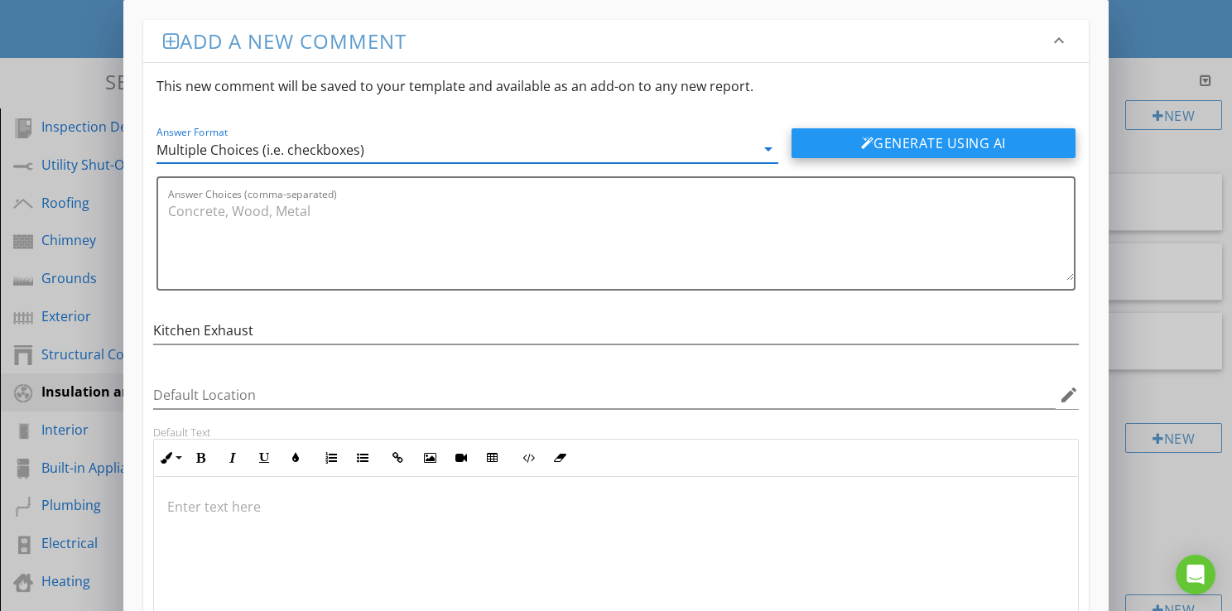
click at [885, 140] on button "Generate Using AI" at bounding box center [933, 143] width 284 height 30
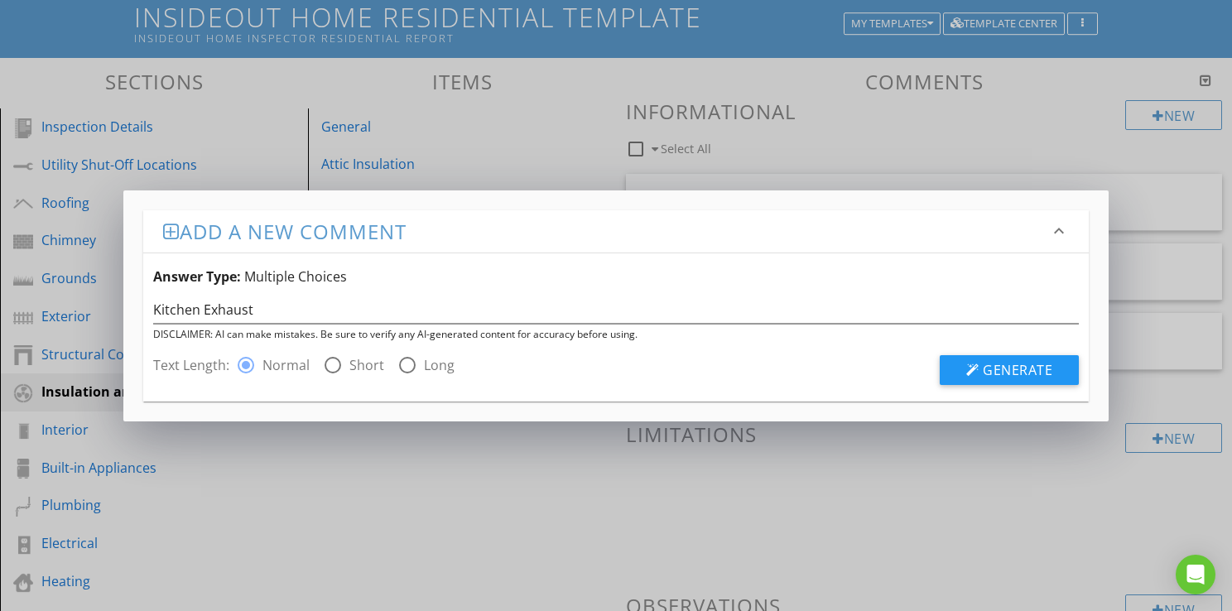
click at [407, 366] on div at bounding box center [407, 365] width 28 height 28
radio input "false"
radio input "true"
click at [1030, 371] on span "Generate" at bounding box center [1017, 370] width 70 height 18
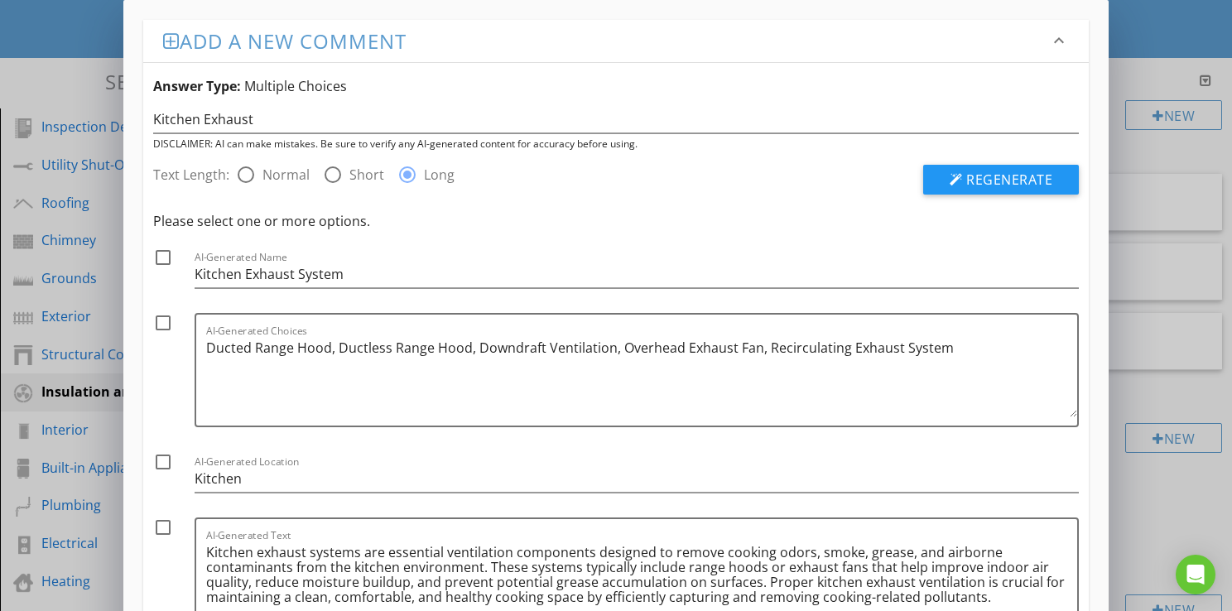
click at [160, 319] on div at bounding box center [163, 323] width 28 height 28
checkbox input "true"
click at [166, 258] on div at bounding box center [163, 257] width 28 height 28
checkbox input "true"
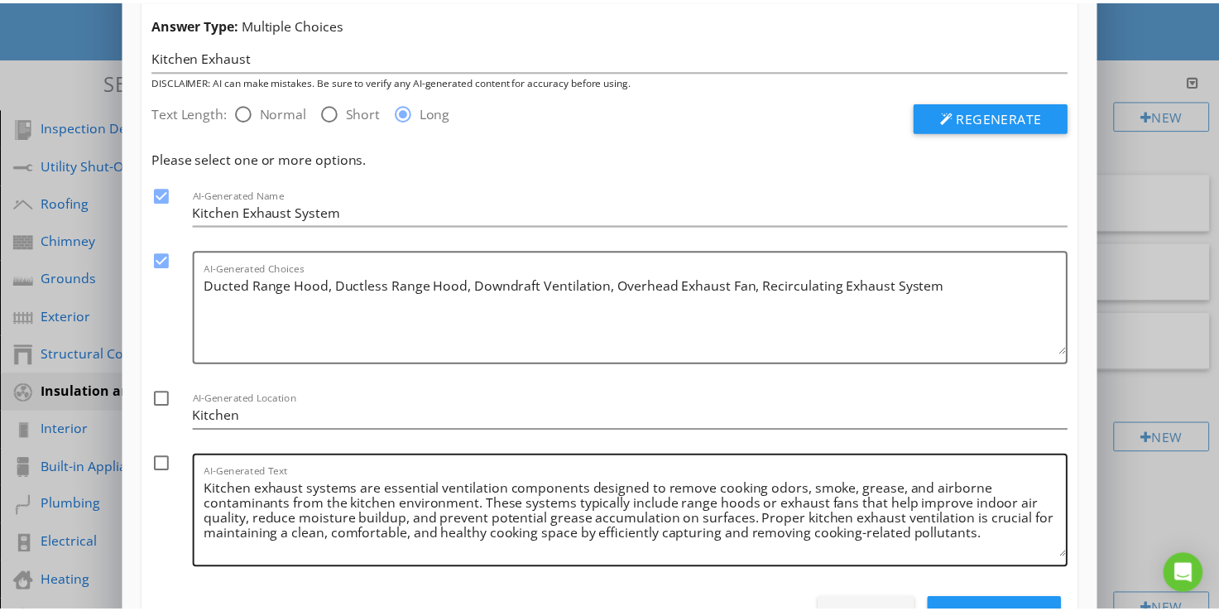
scroll to position [136, 0]
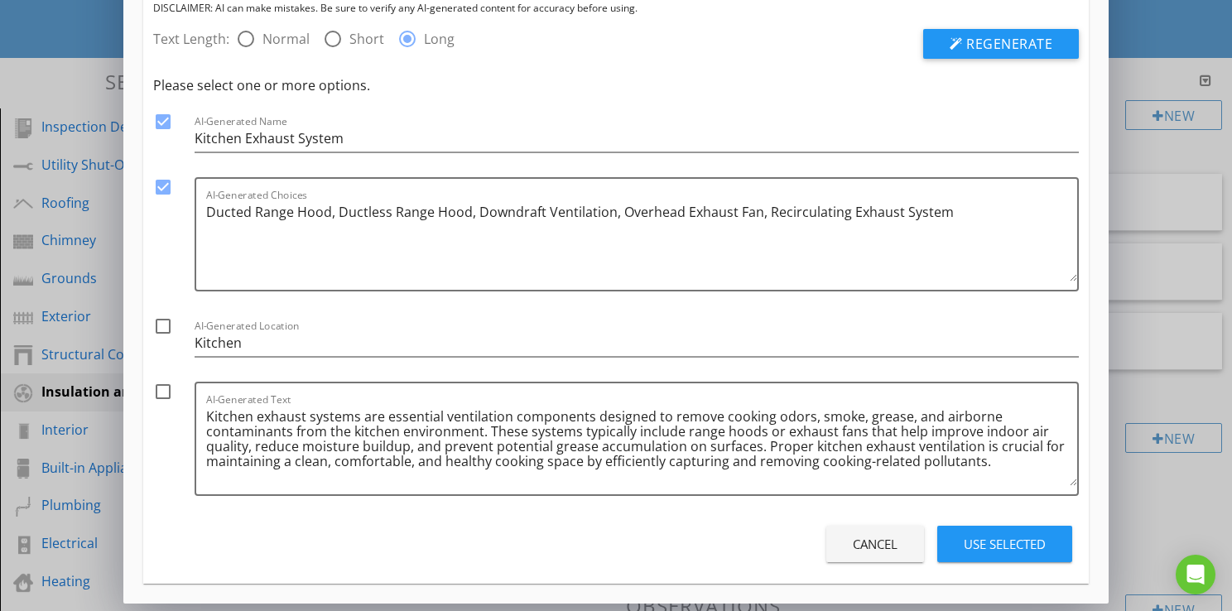
click at [1010, 542] on div "Use Selected" at bounding box center [1004, 544] width 82 height 19
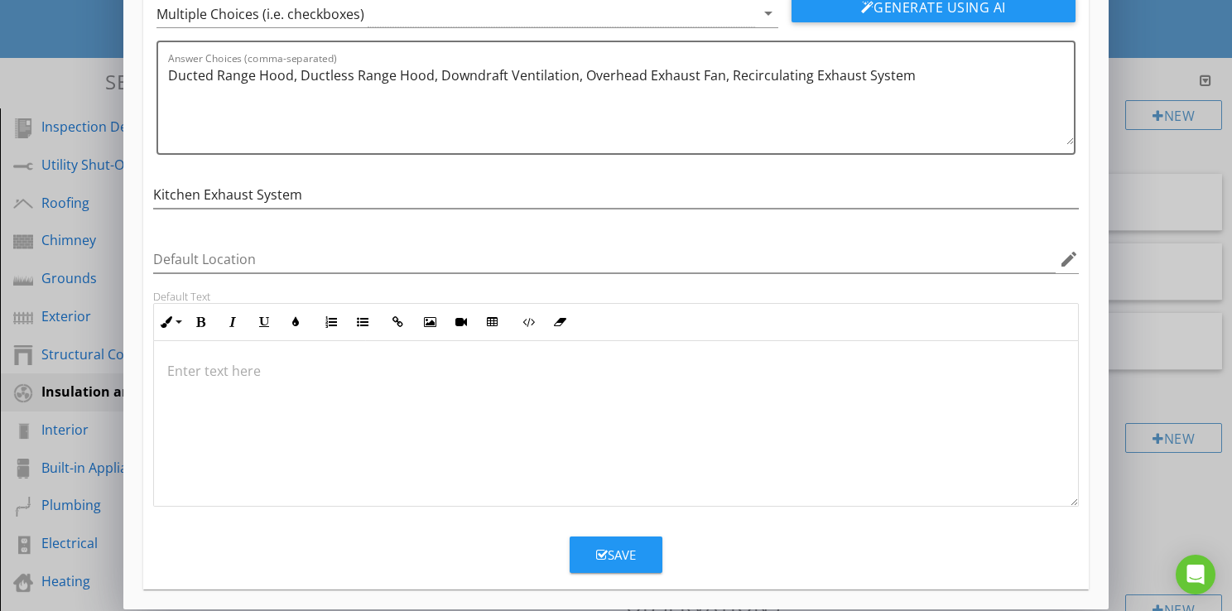
click at [616, 555] on div "Save" at bounding box center [616, 554] width 40 height 19
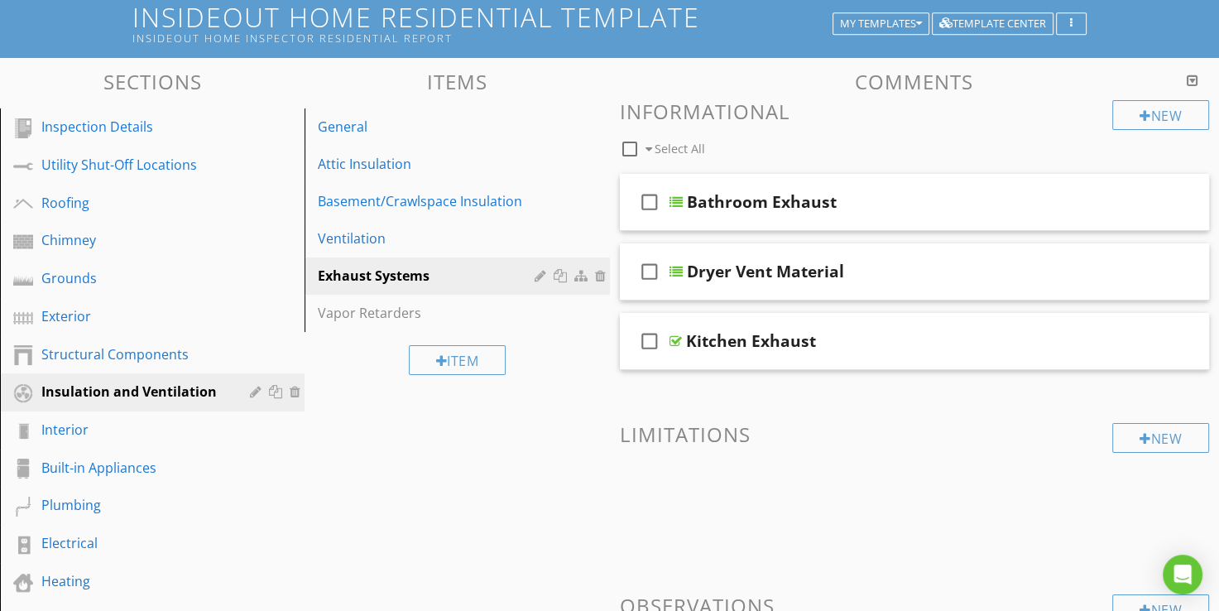
scroll to position [63, 0]
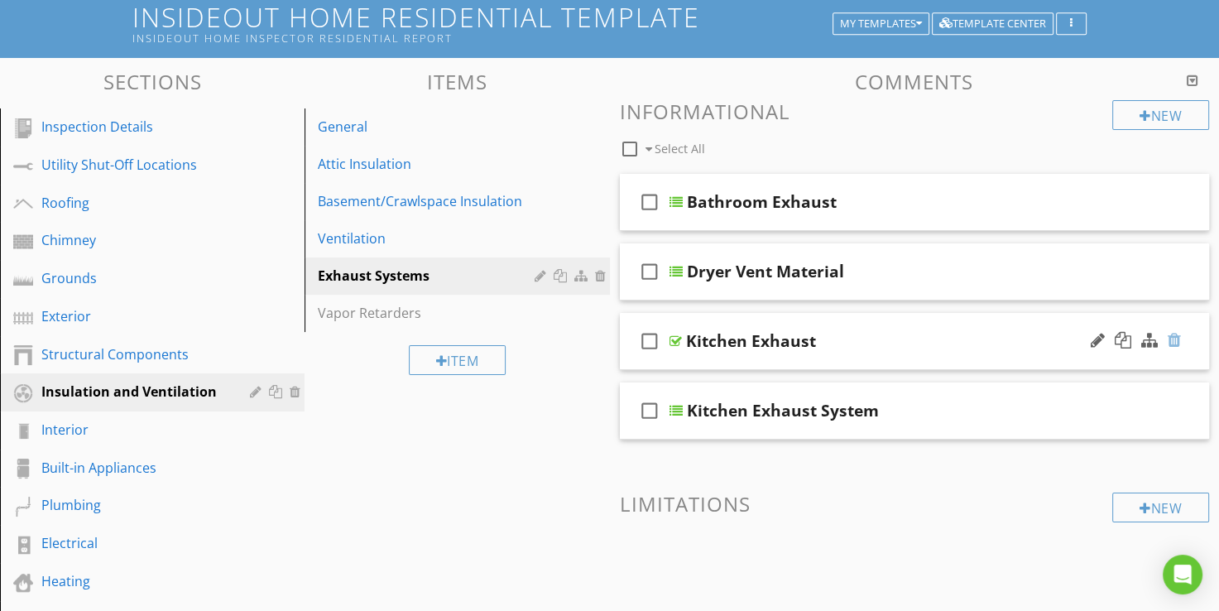
click at [1169, 337] on div at bounding box center [1174, 340] width 13 height 17
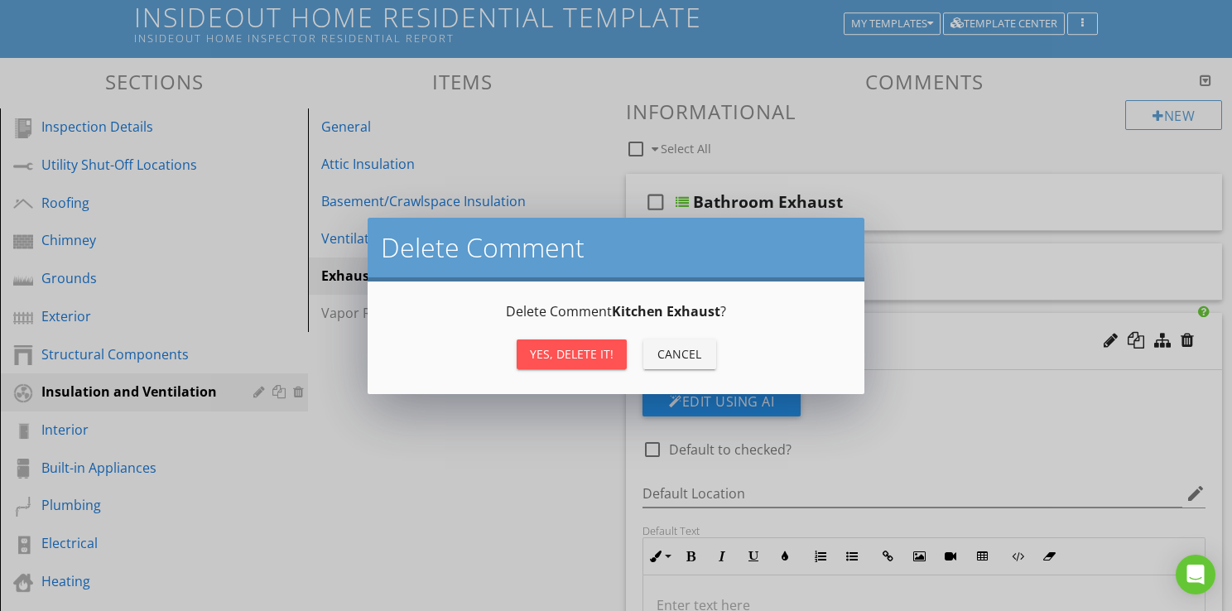
click at [599, 356] on div "Yes, Delete it!" at bounding box center [572, 353] width 84 height 17
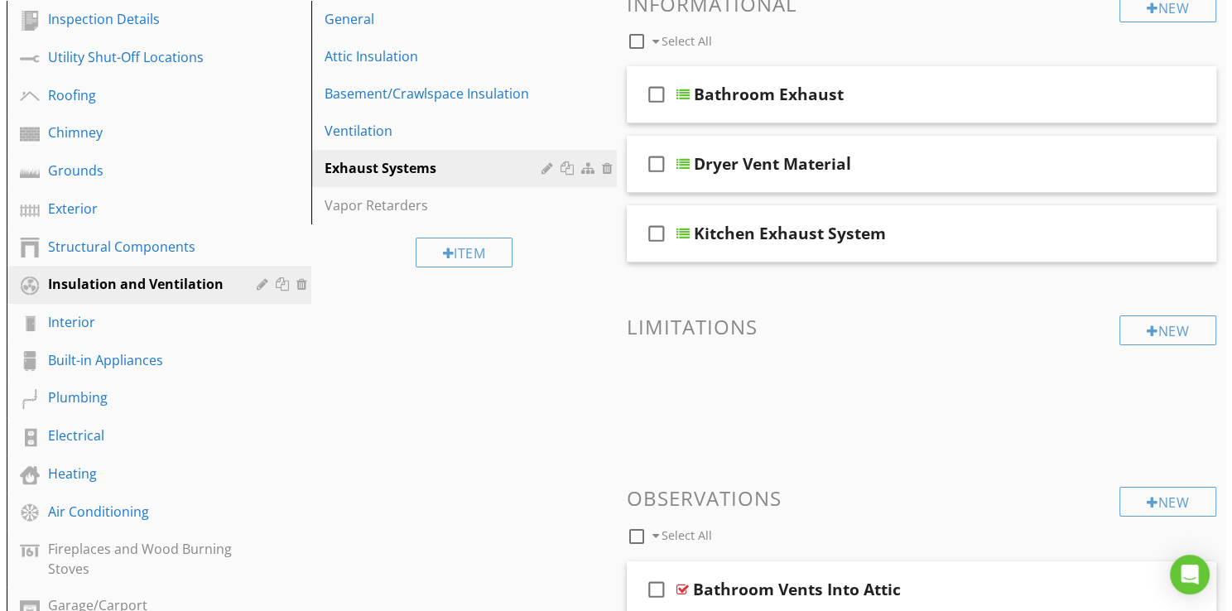
scroll to position [190, 0]
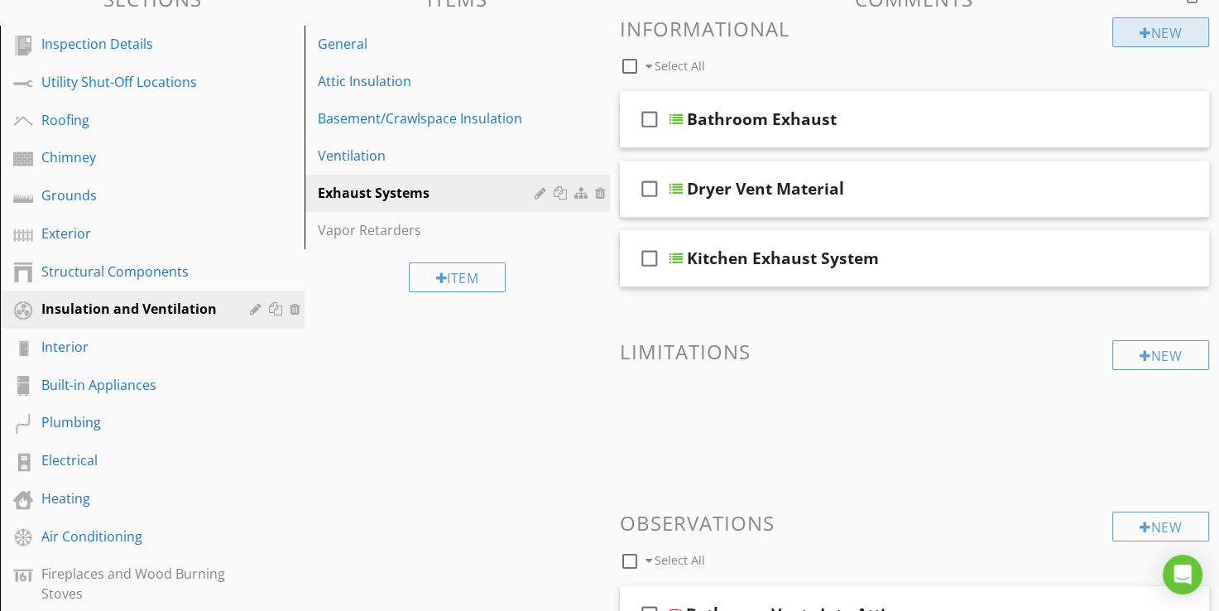
click at [1146, 36] on div at bounding box center [1146, 32] width 12 height 13
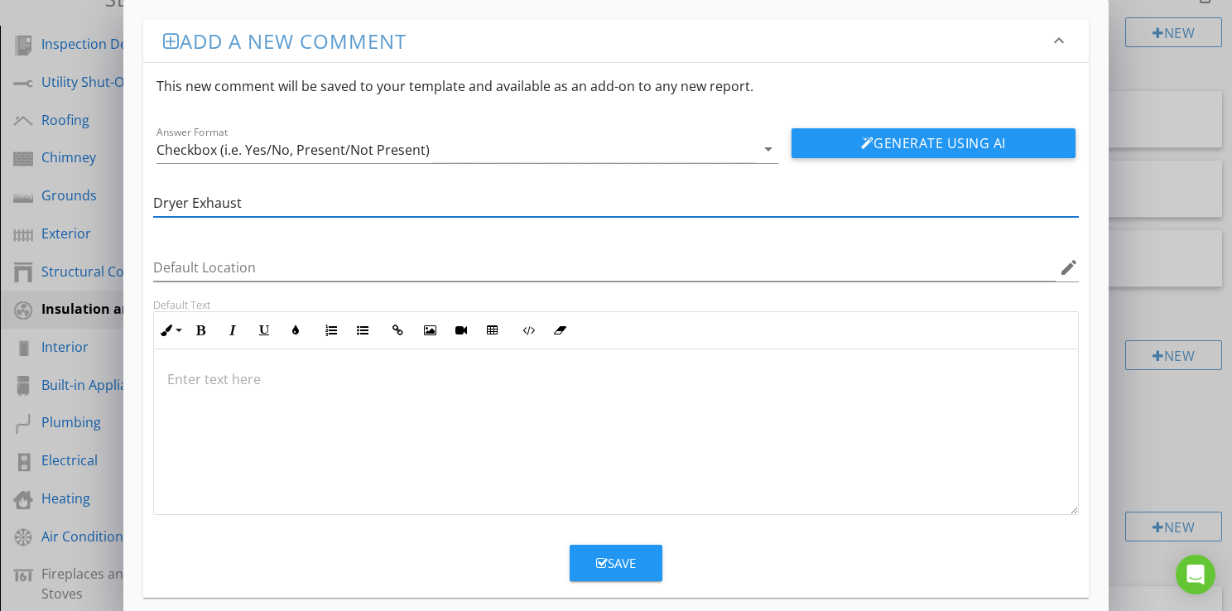
drag, startPoint x: 408, startPoint y: 157, endPoint x: 396, endPoint y: 158, distance: 12.4
type input "Dryer Exhaust"
click at [401, 157] on div "Checkbox (i.e. Yes/No, Present/Not Present)" at bounding box center [455, 149] width 598 height 27
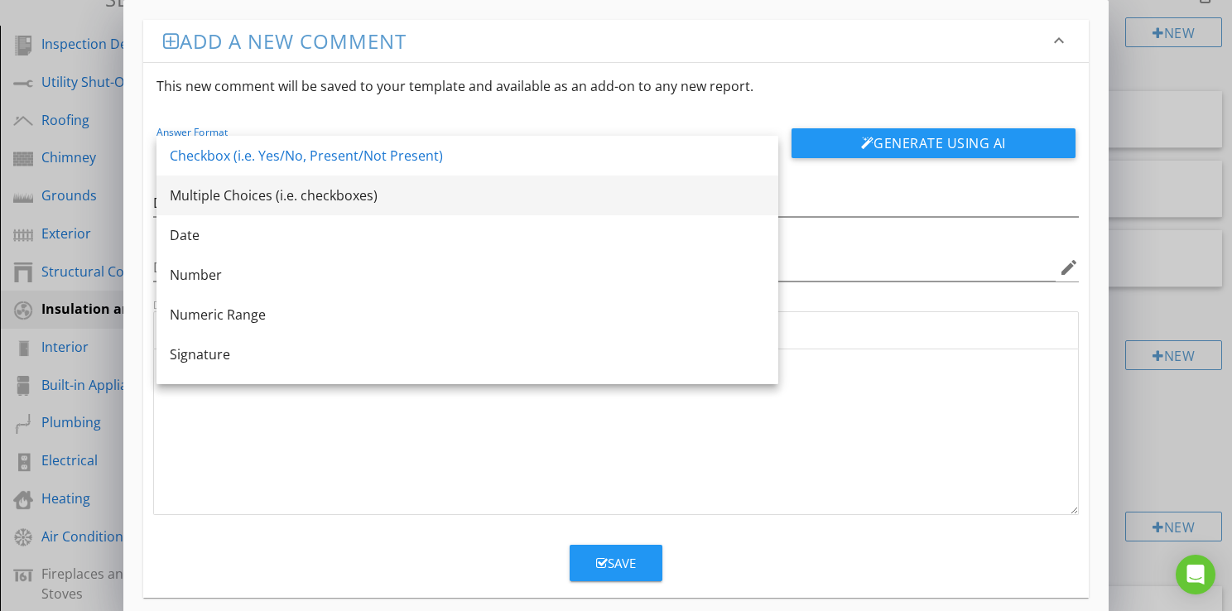
click at [209, 185] on div "Multiple Choices (i.e. checkboxes)" at bounding box center [467, 195] width 595 height 20
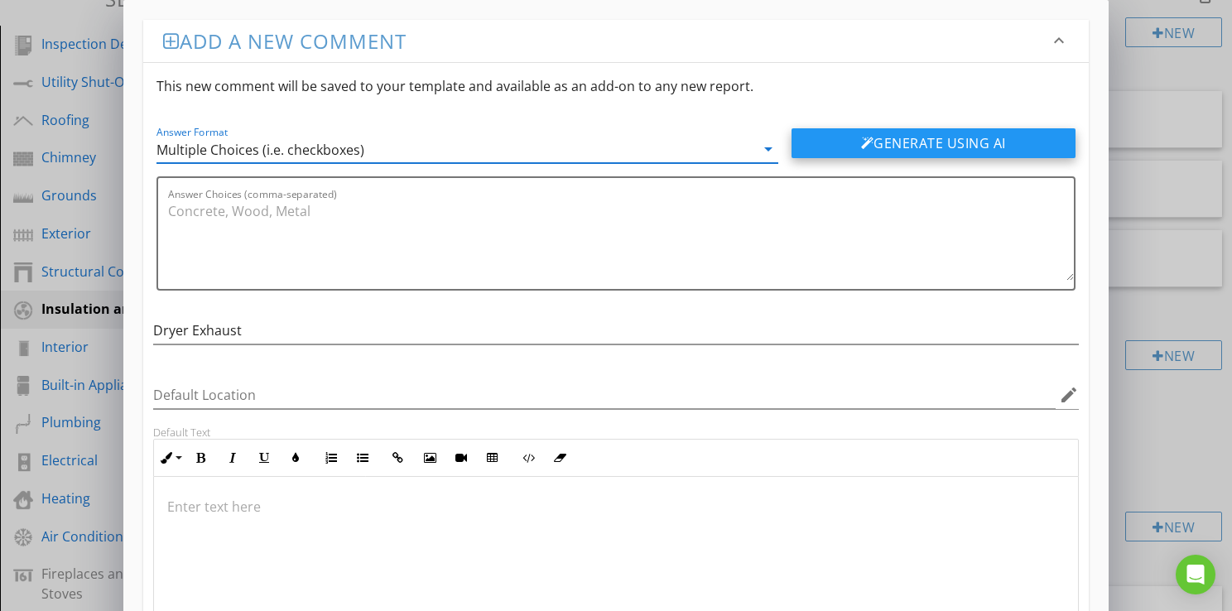
click at [841, 144] on button "Generate Using AI" at bounding box center [933, 143] width 284 height 30
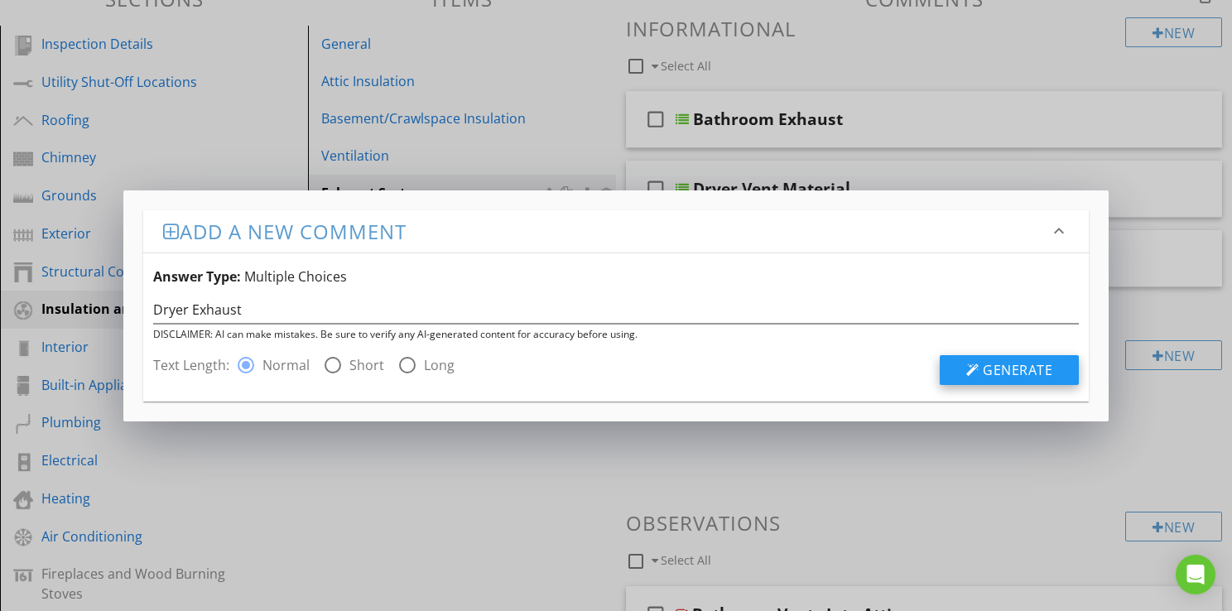
click at [1004, 376] on span "Generate" at bounding box center [1017, 370] width 70 height 18
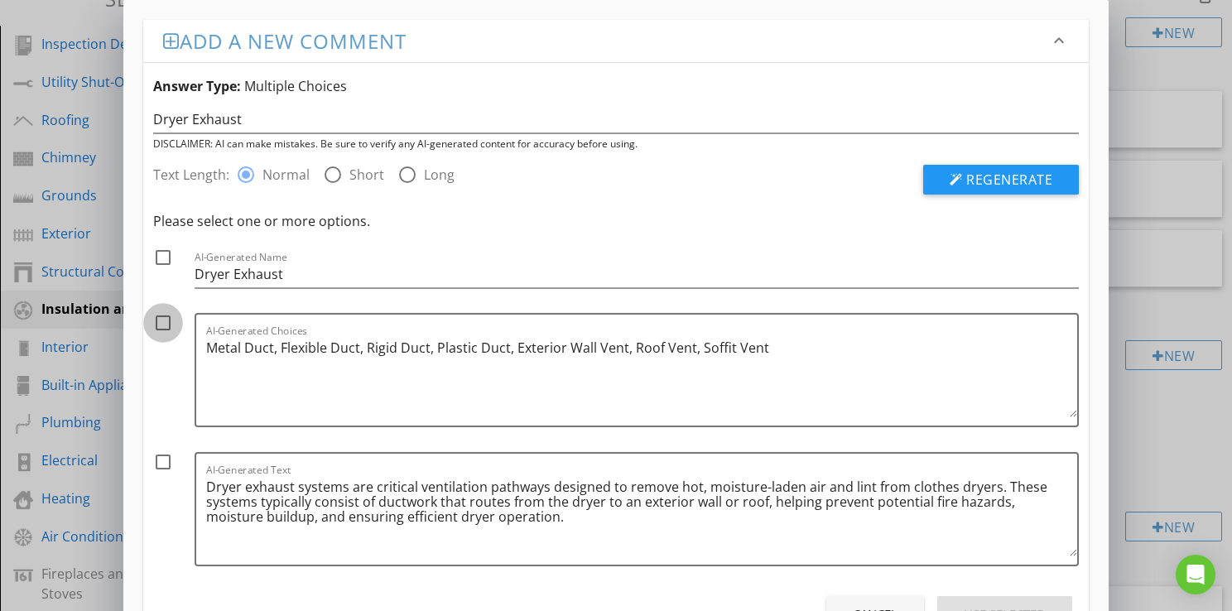
click at [164, 323] on div at bounding box center [163, 323] width 28 height 28
checkbox input "true"
click at [166, 252] on div at bounding box center [163, 257] width 28 height 28
checkbox input "true"
click at [977, 593] on div "Cancel Use Selected" at bounding box center [615, 614] width 925 height 46
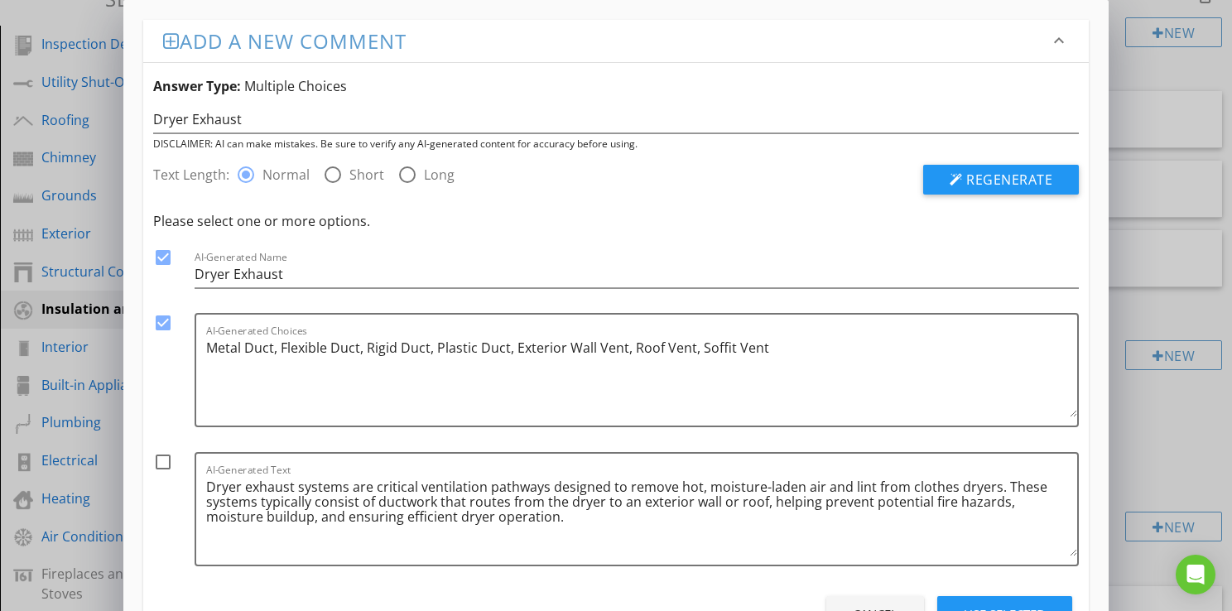
click at [977, 598] on button "Use Selected" at bounding box center [1004, 614] width 135 height 36
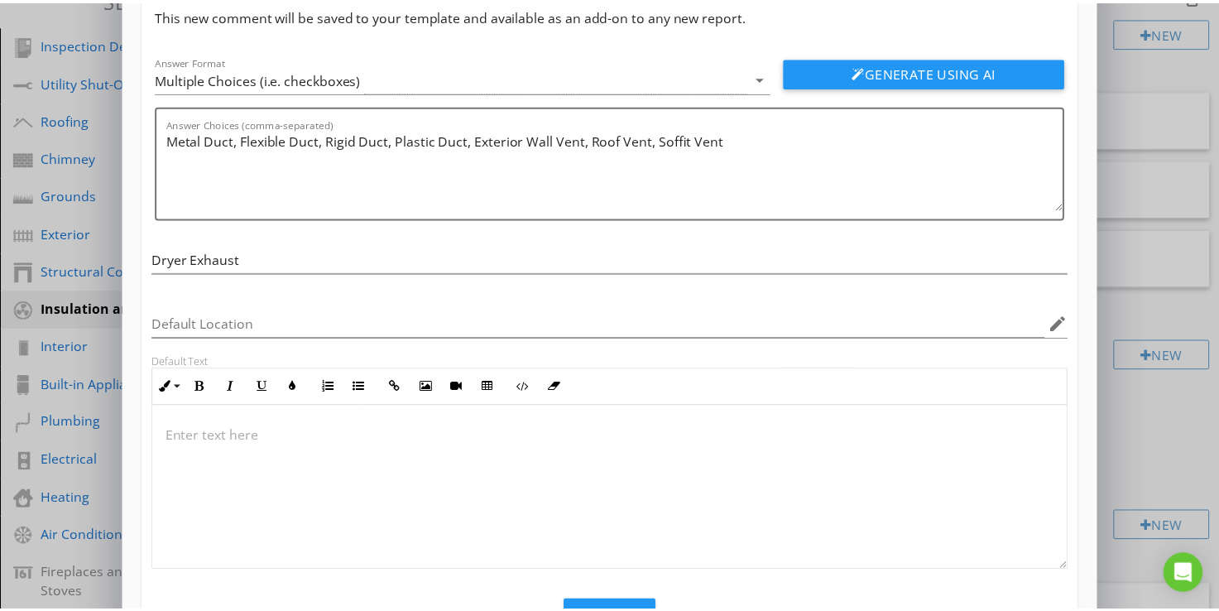
scroll to position [142, 0]
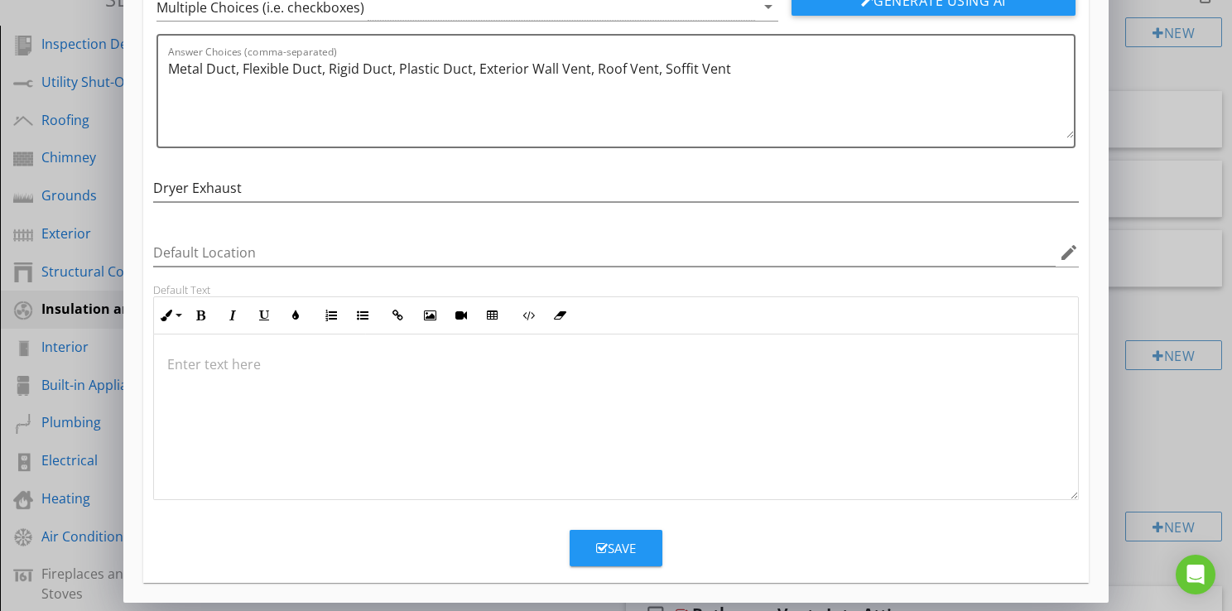
click at [642, 550] on button "Save" at bounding box center [615, 548] width 93 height 36
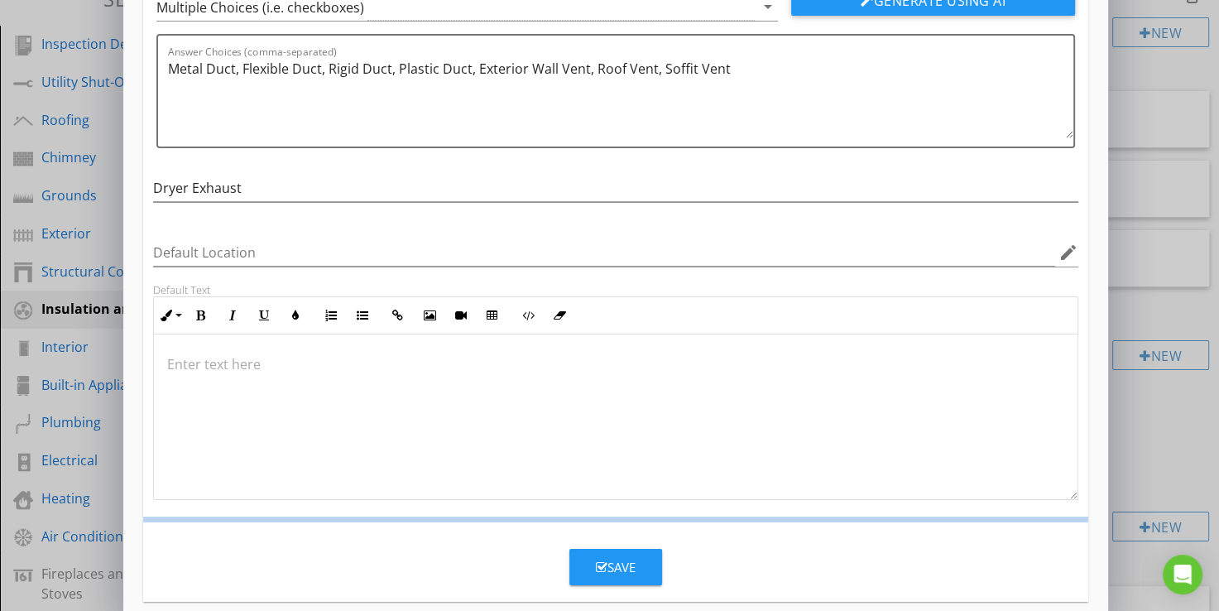
scroll to position [63, 0]
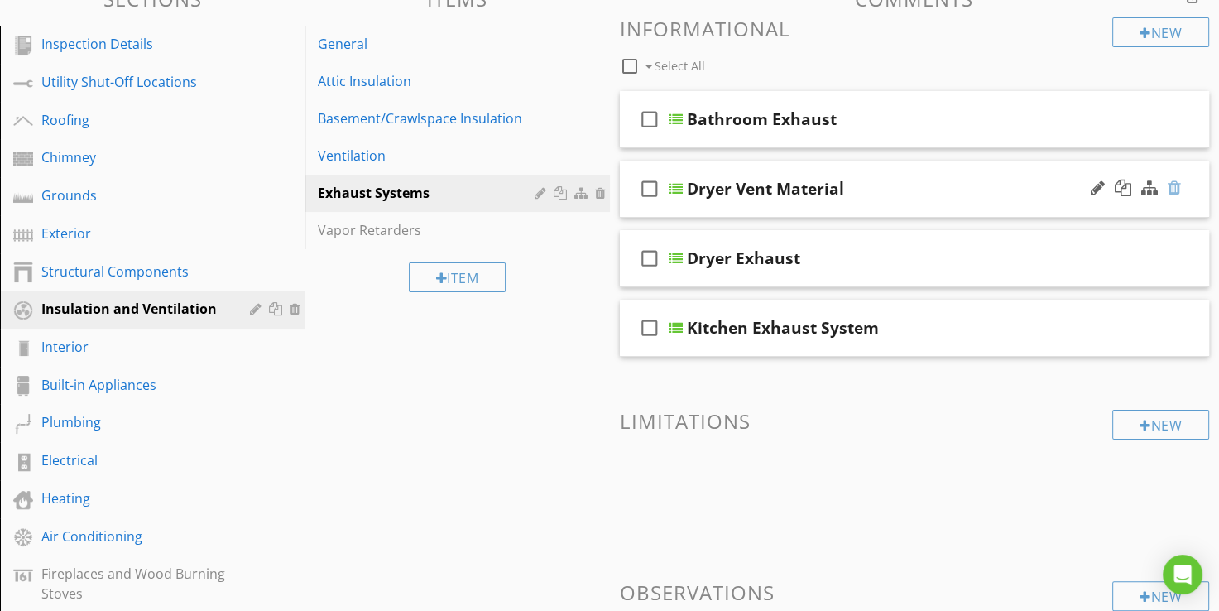
click at [1170, 185] on div at bounding box center [1174, 188] width 13 height 17
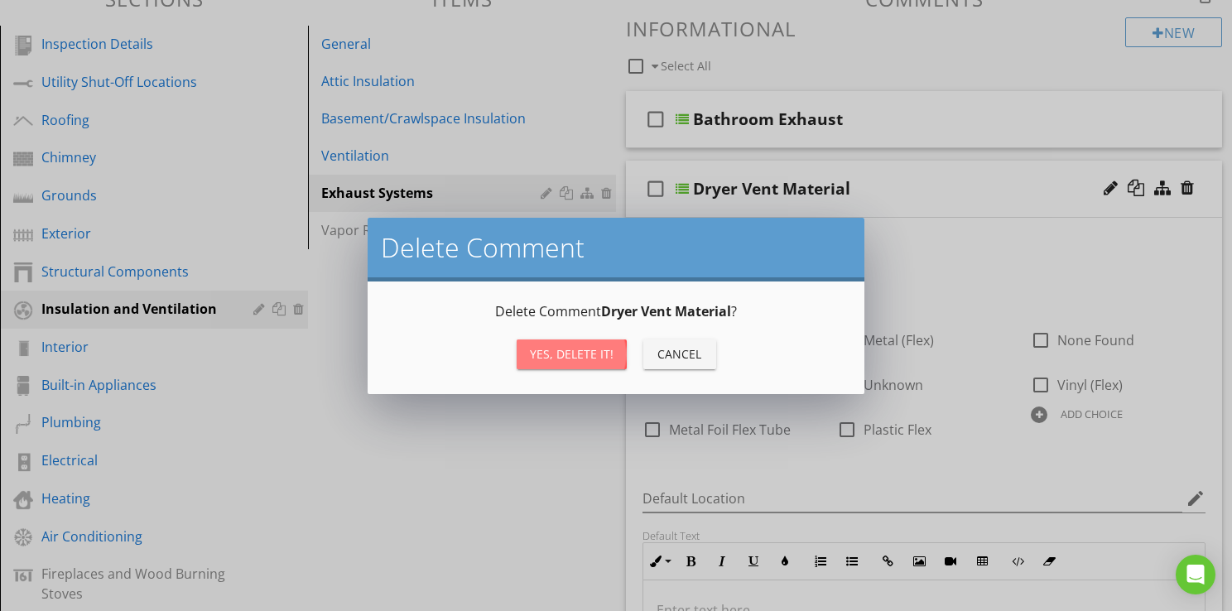
click at [564, 353] on div "Yes, Delete it!" at bounding box center [572, 353] width 84 height 17
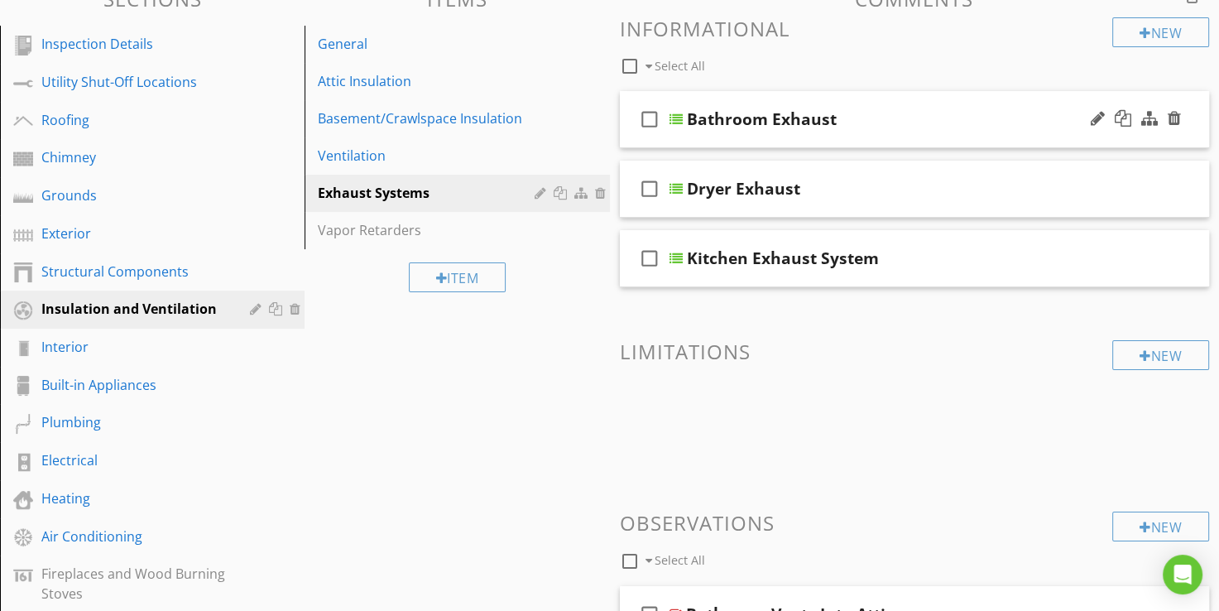
click at [679, 118] on div at bounding box center [676, 119] width 13 height 13
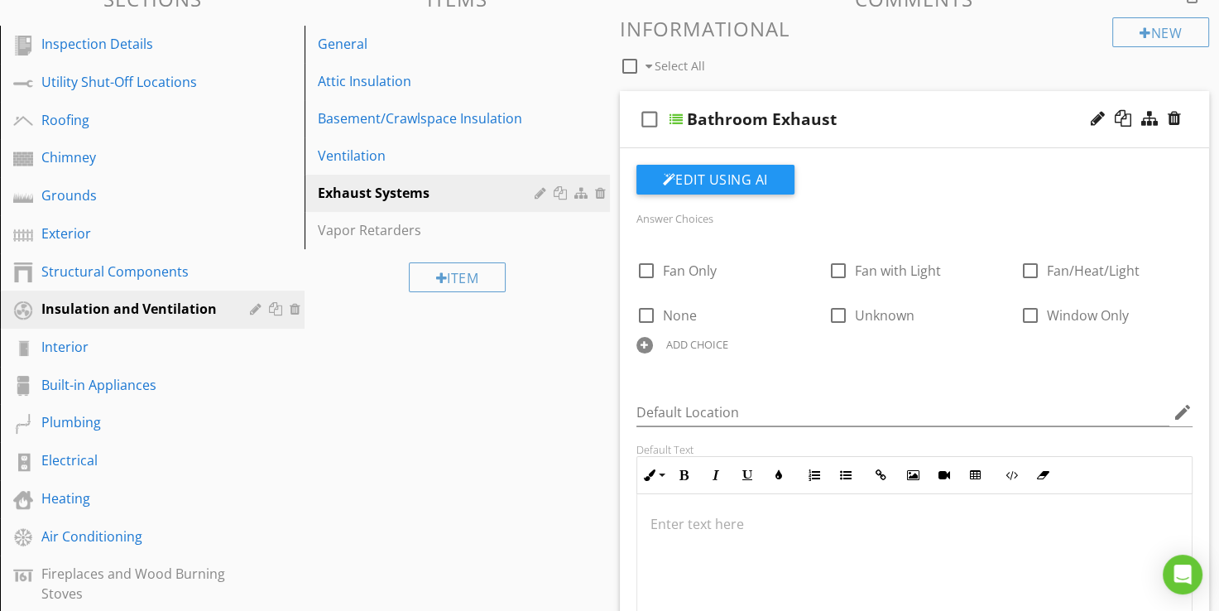
click at [676, 118] on div at bounding box center [676, 119] width 13 height 13
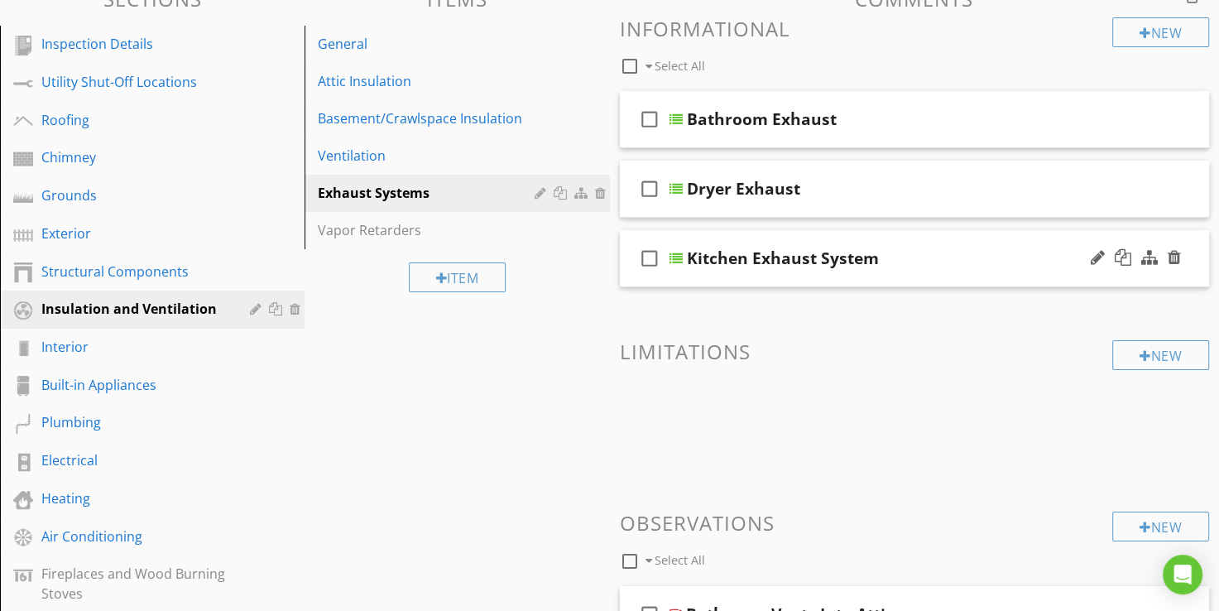
click at [858, 258] on div "Kitchen Exhaust System" at bounding box center [783, 258] width 192 height 20
type input "Kitchen Exhaust"
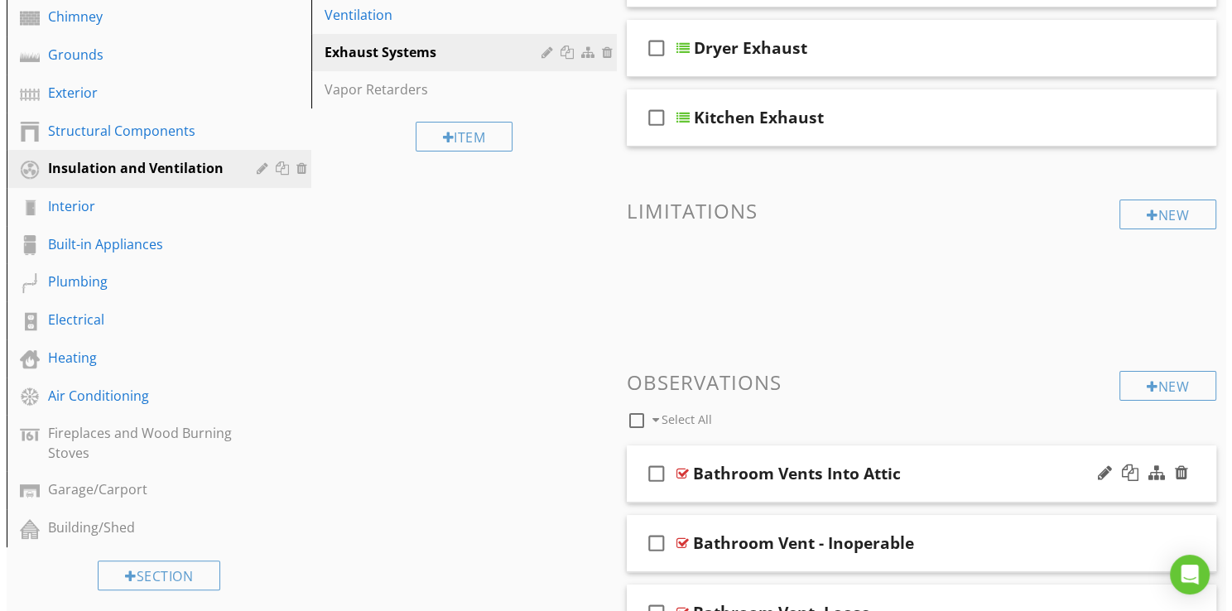
scroll to position [521, 0]
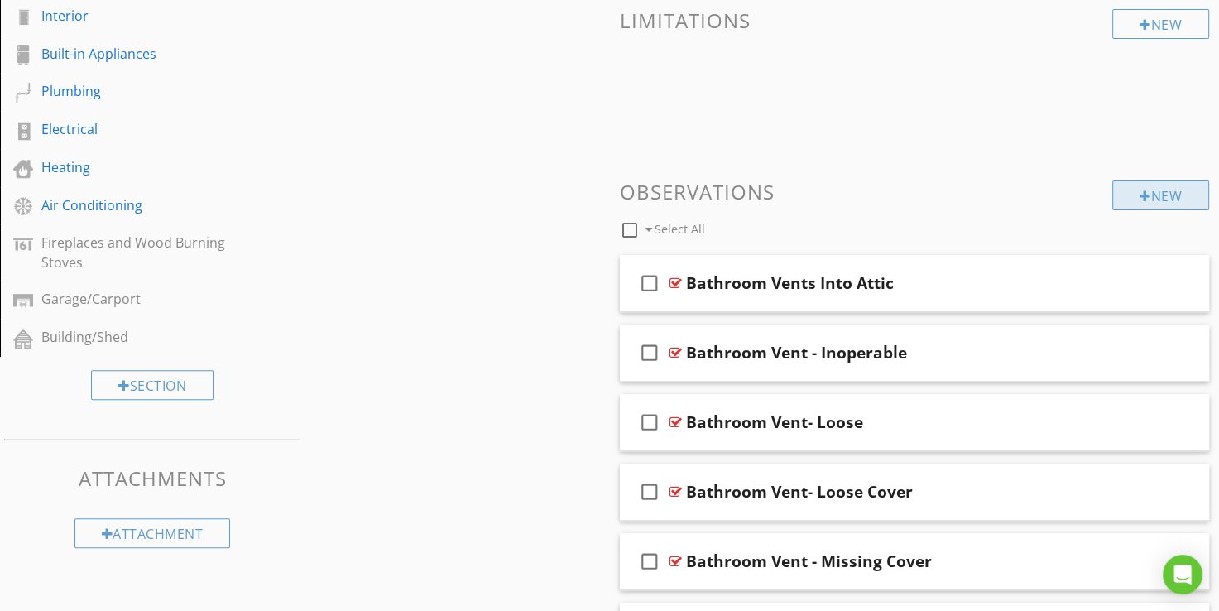
click at [1151, 204] on div "New" at bounding box center [1160, 195] width 97 height 30
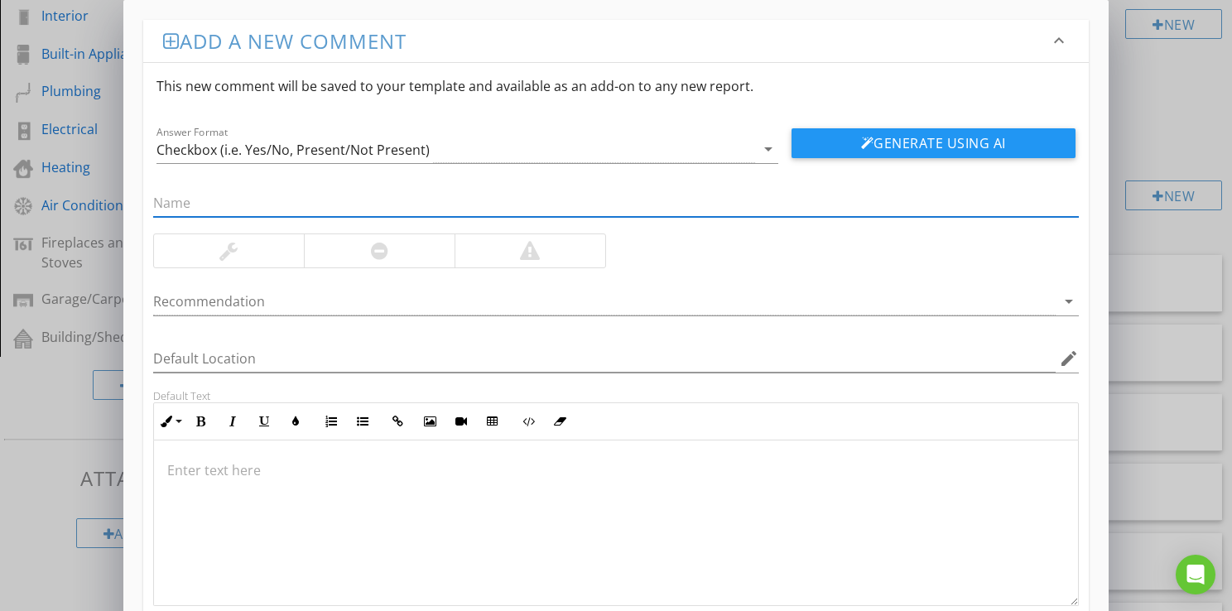
click at [257, 254] on div at bounding box center [229, 250] width 150 height 33
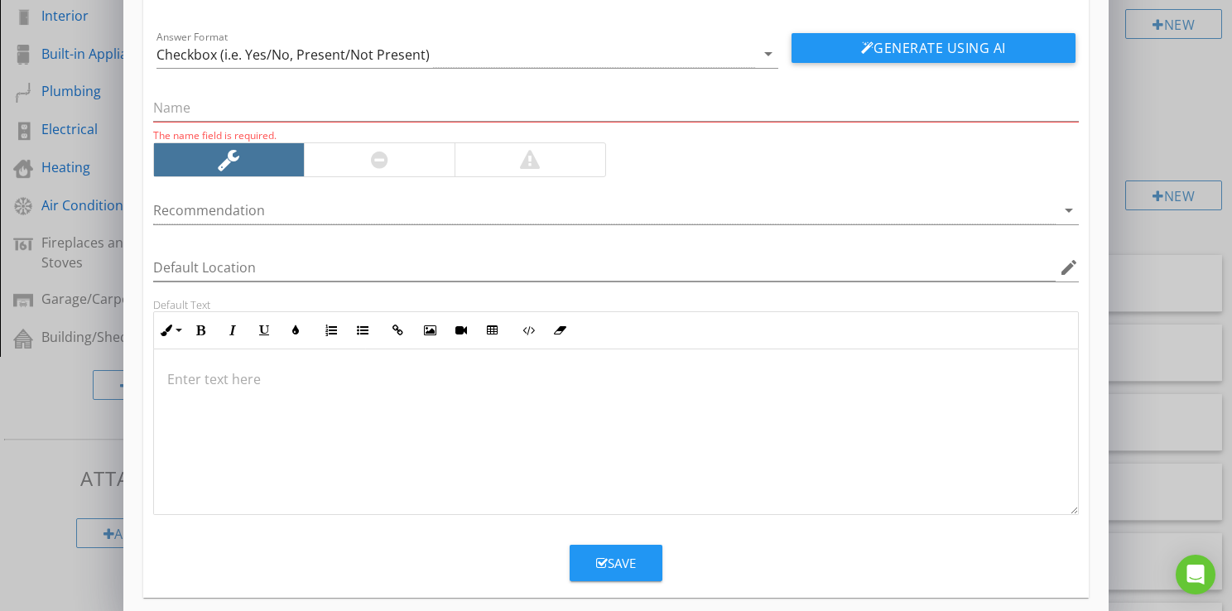
scroll to position [109, 0]
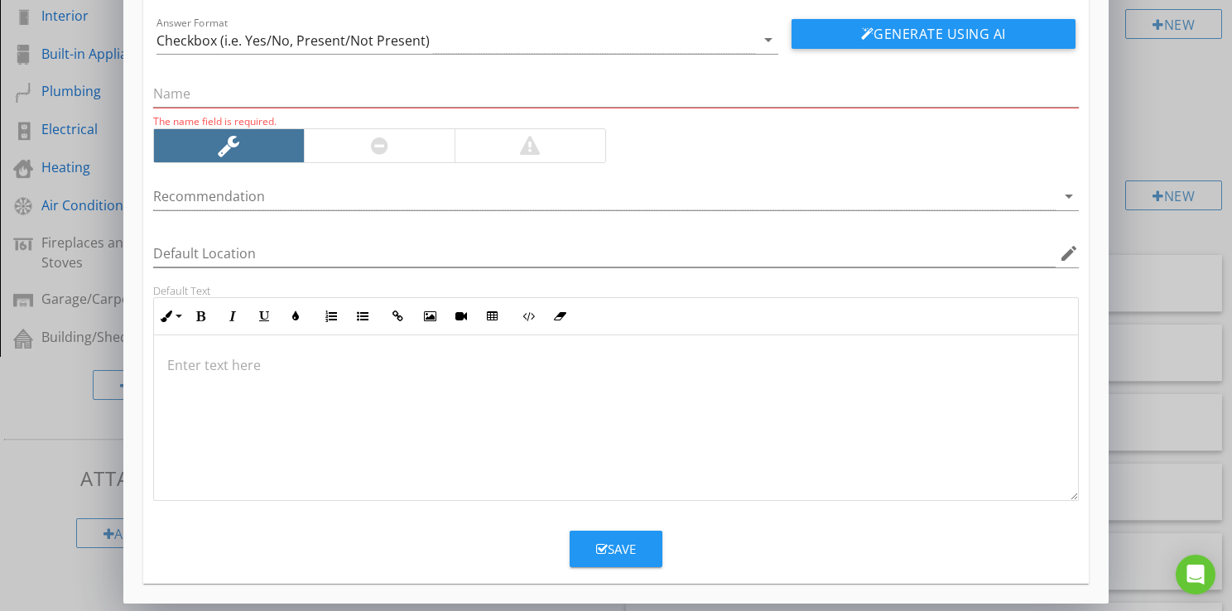
click at [217, 78] on div "The name field is required." at bounding box center [615, 99] width 925 height 58
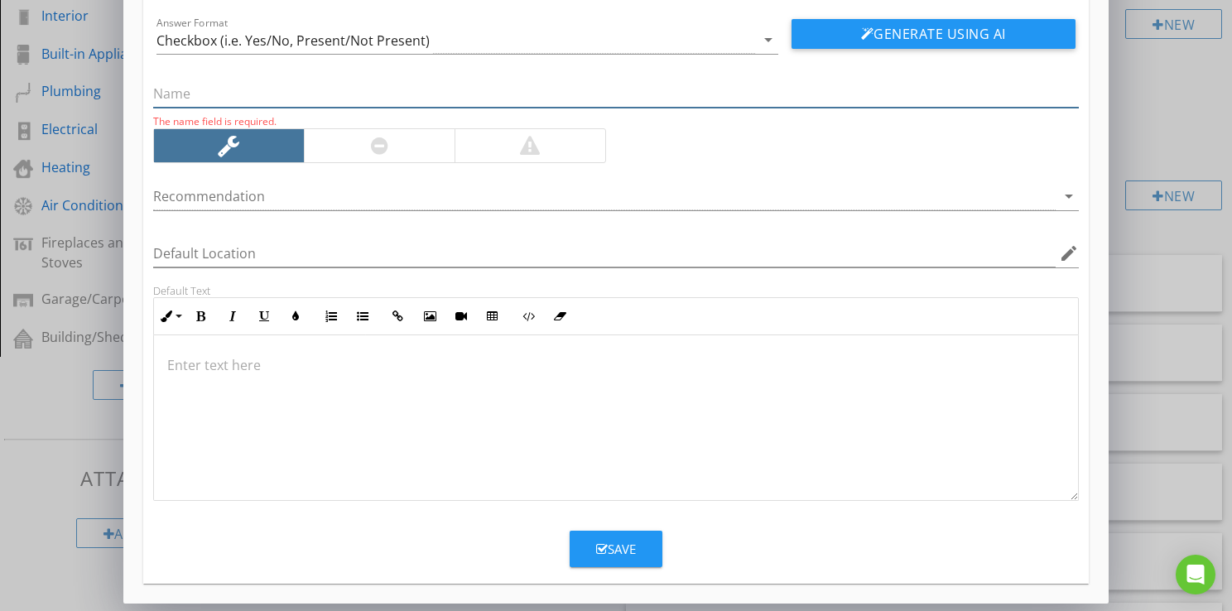
click at [219, 92] on input "text" at bounding box center [615, 93] width 925 height 27
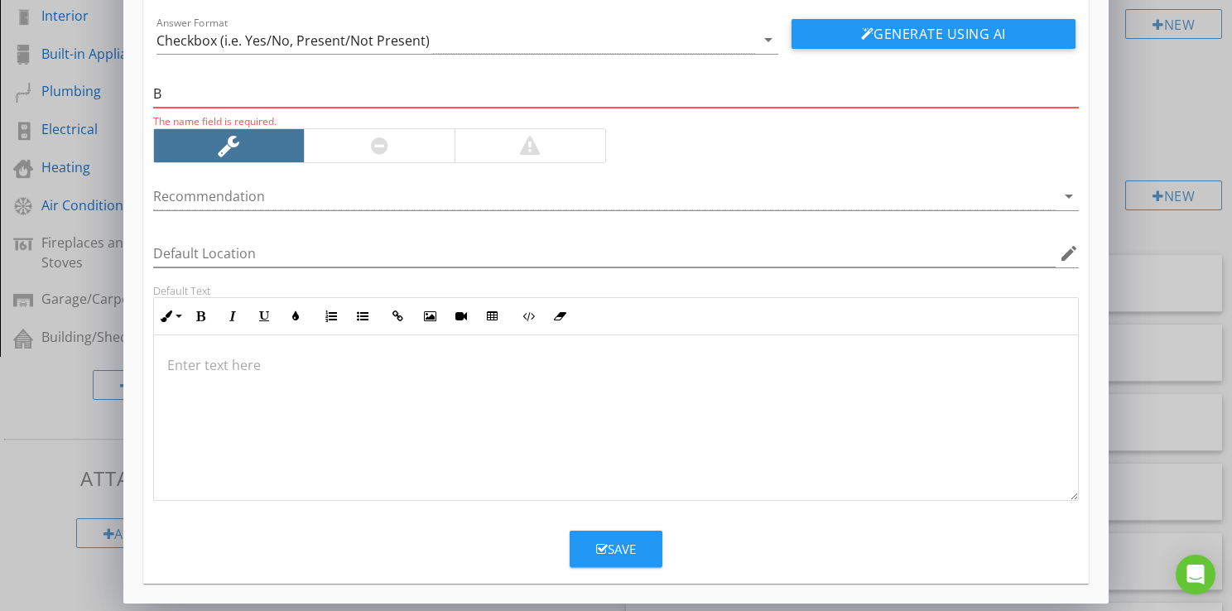
scroll to position [106, 0]
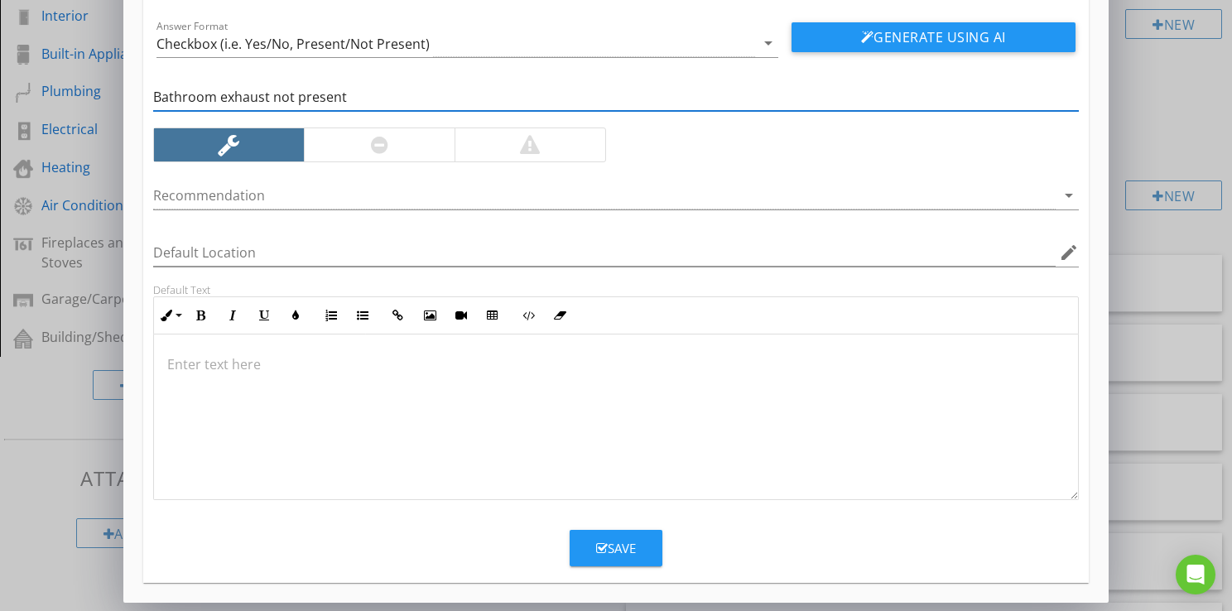
type input "Bathroom exhaust not present"
click at [853, 51] on div "Generate Using AI" at bounding box center [933, 37] width 310 height 41
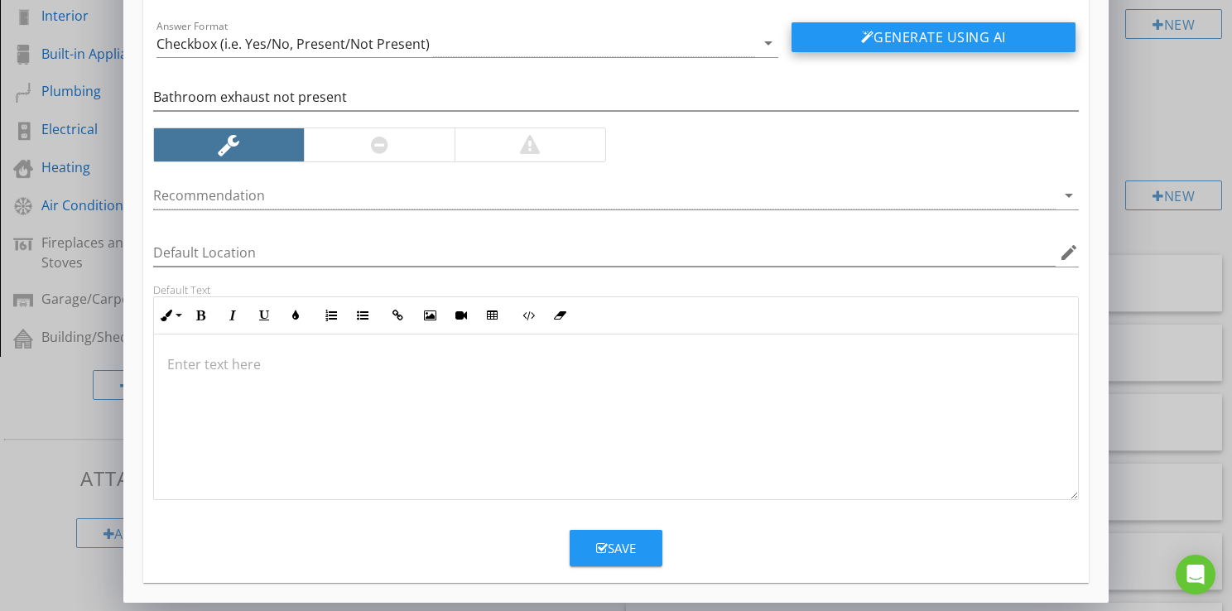
click at [861, 42] on div at bounding box center [867, 37] width 13 height 13
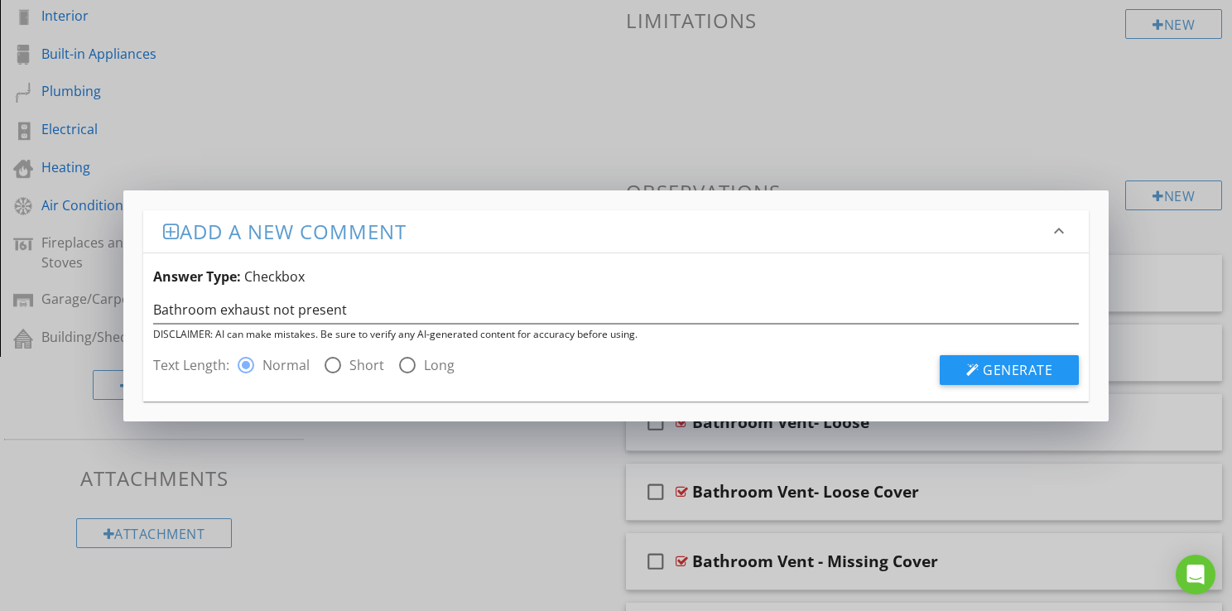
click at [408, 369] on div at bounding box center [407, 365] width 28 height 28
radio input "false"
radio input "true"
click at [386, 316] on input "Bathroom exhaust not present" at bounding box center [615, 309] width 925 height 27
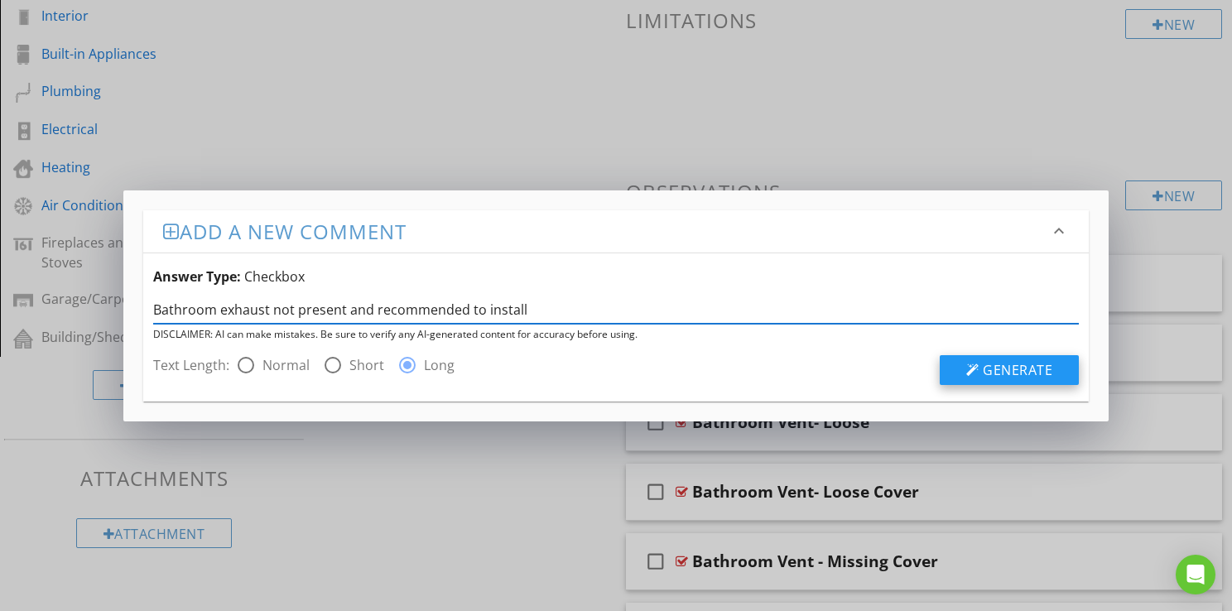
type input "Bathroom exhaust not present and recommended to install"
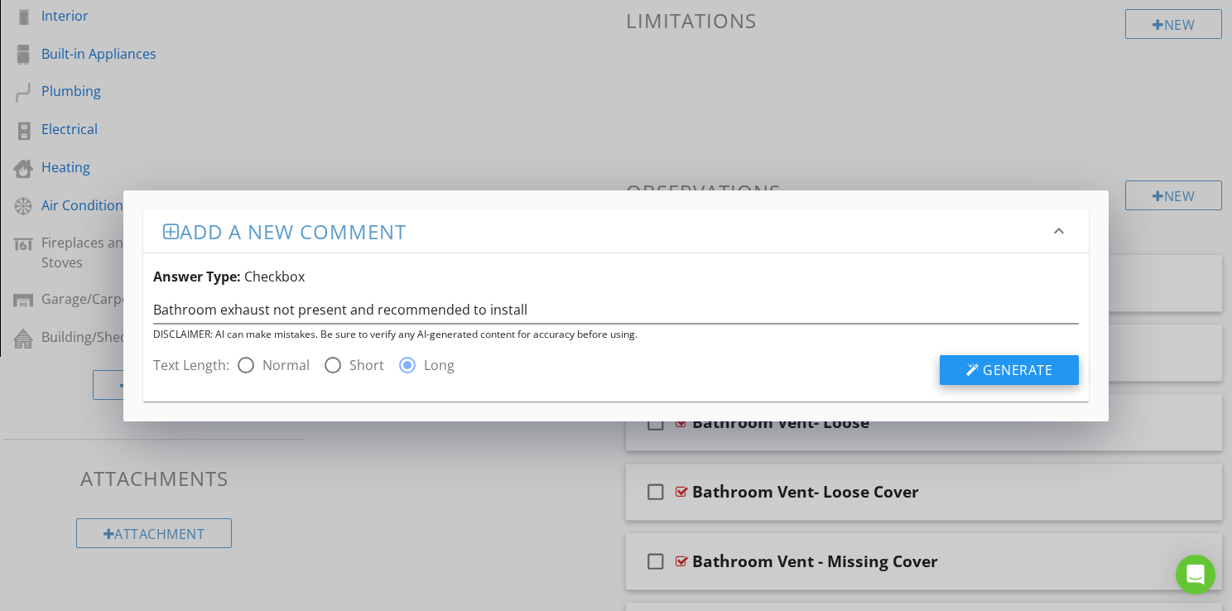
click at [967, 368] on div at bounding box center [972, 369] width 13 height 13
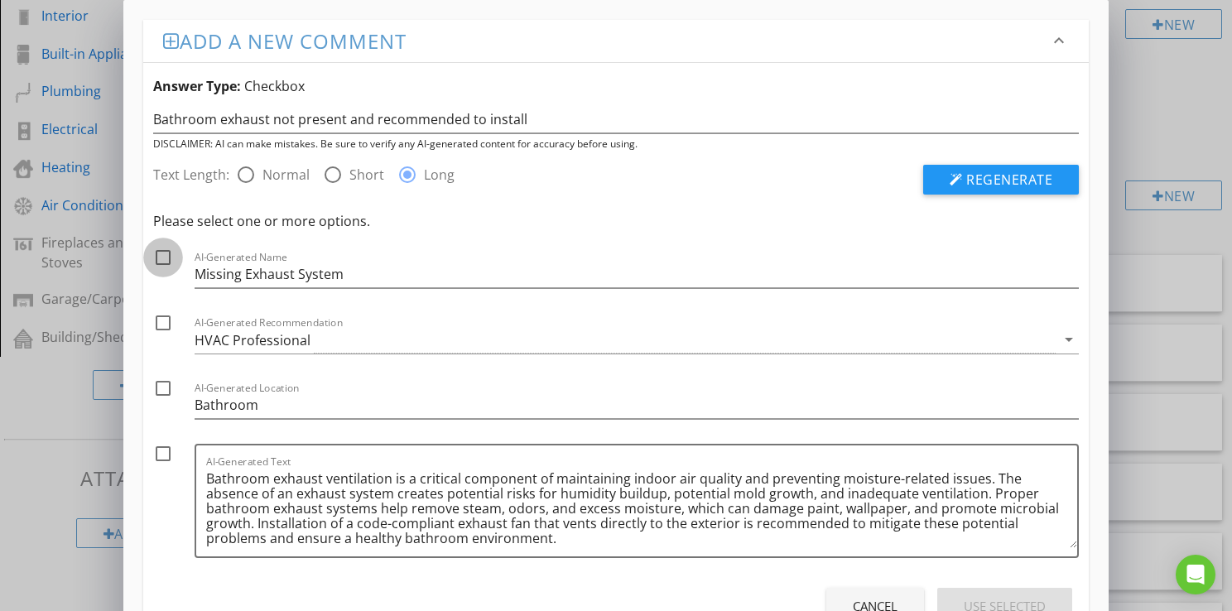
click at [162, 262] on div at bounding box center [163, 257] width 28 height 28
checkbox input "true"
click at [219, 334] on div "HVAC Professional" at bounding box center [253, 340] width 116 height 15
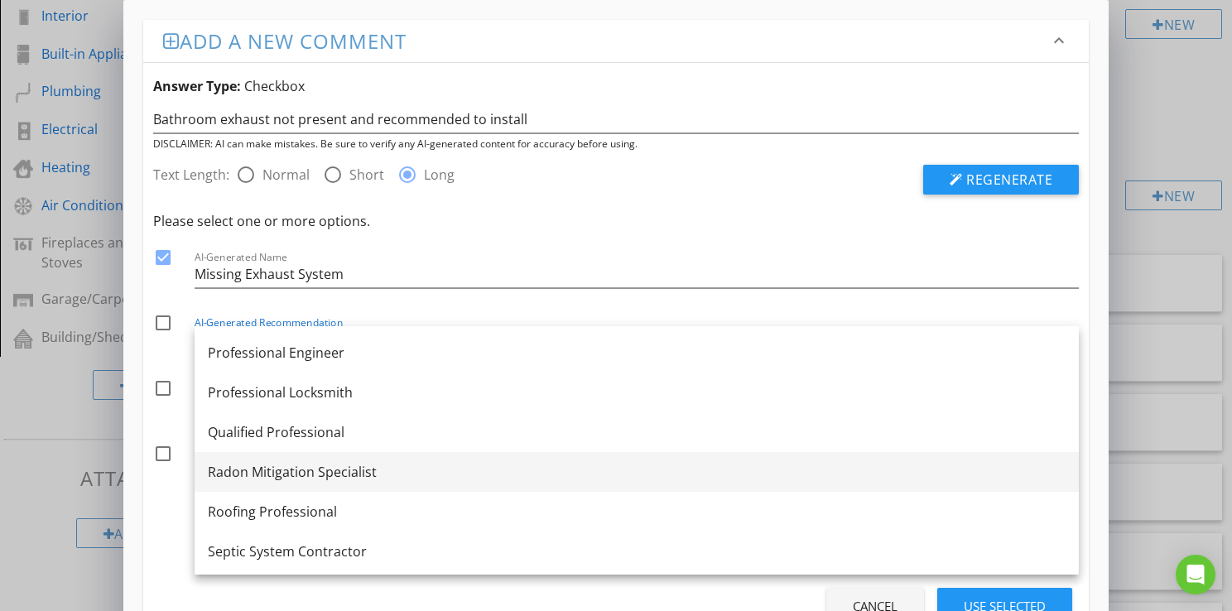
scroll to position [1871, 0]
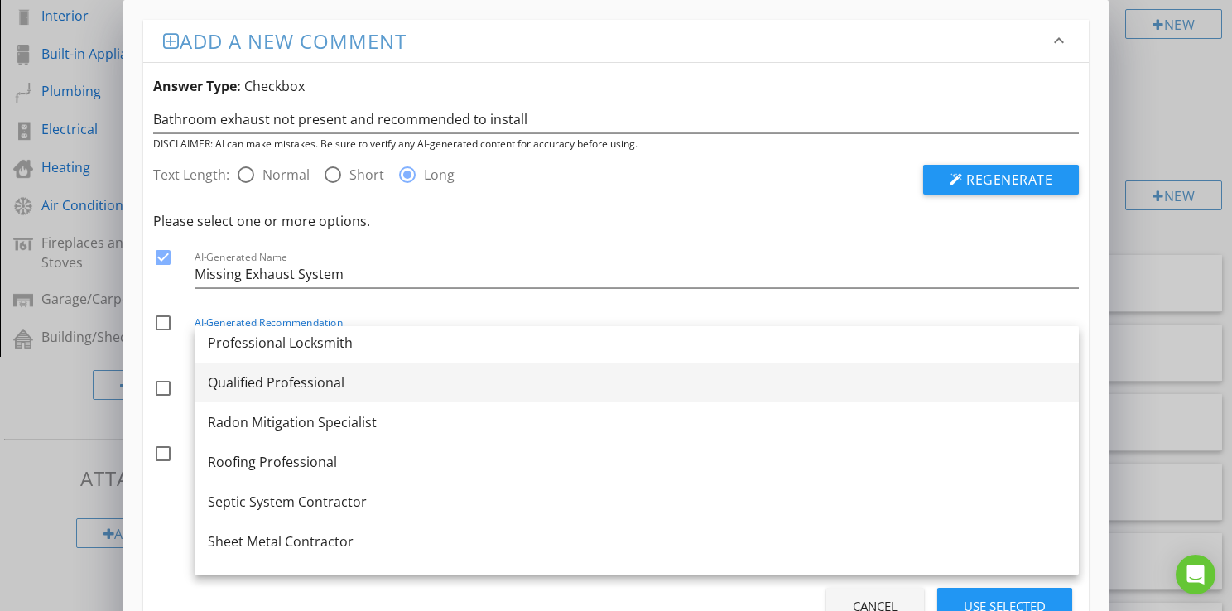
click at [243, 386] on div "Qualified Professional" at bounding box center [637, 382] width 858 height 20
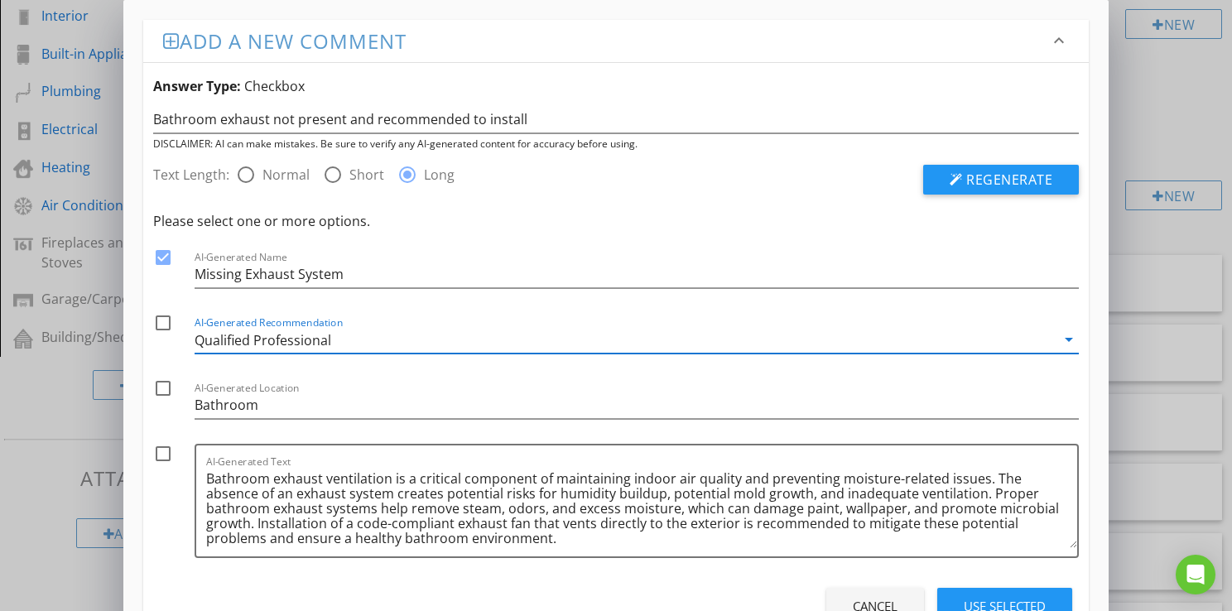
click at [165, 323] on div at bounding box center [163, 323] width 28 height 28
checkbox input "true"
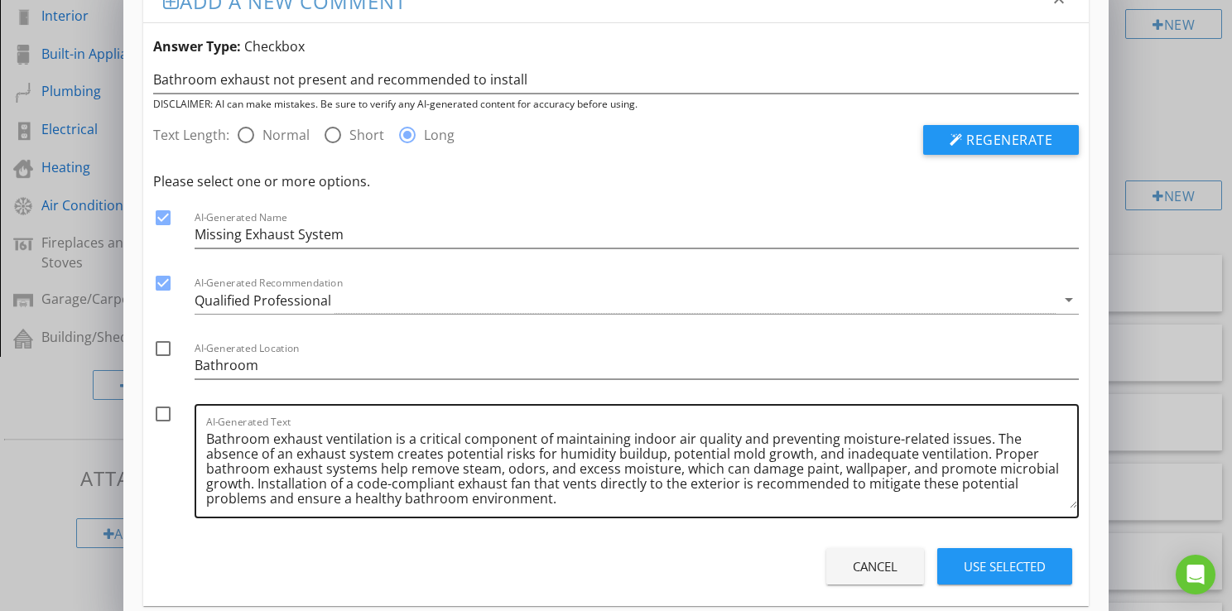
scroll to position [63, 0]
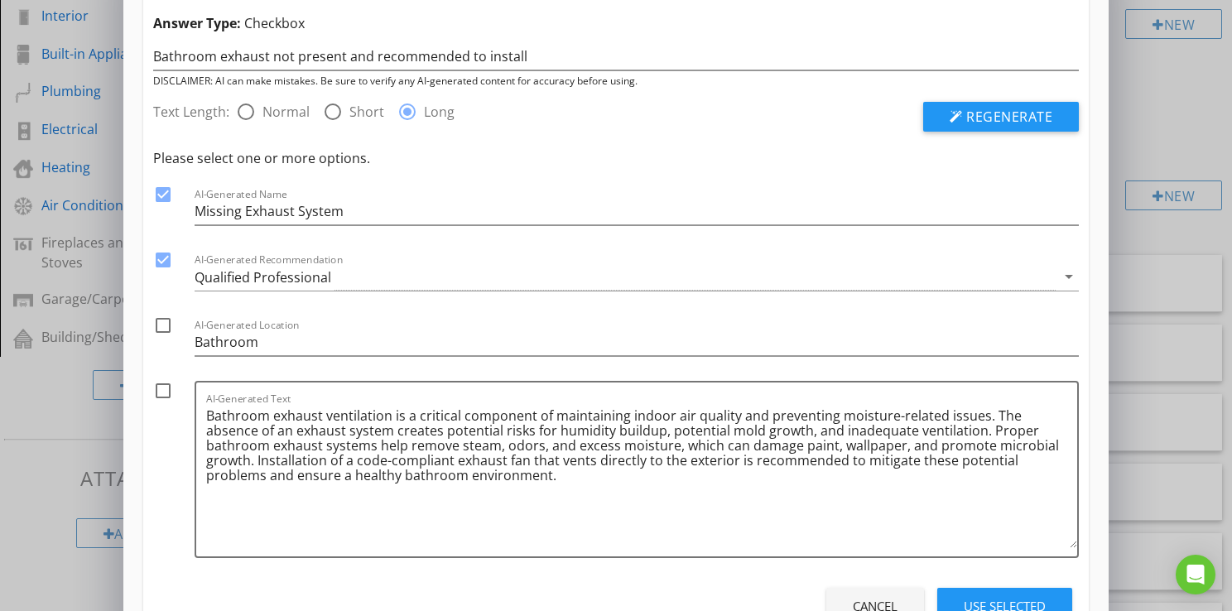
drag, startPoint x: 1073, startPoint y: 482, endPoint x: 1079, endPoint y: 547, distance: 65.7
click at [1079, 547] on div "Text Length: radio_button_unchecked Normal radio_button_unchecked Short radio_b…" at bounding box center [615, 359] width 945 height 540
click at [996, 103] on button "Regenerate" at bounding box center [1001, 117] width 156 height 30
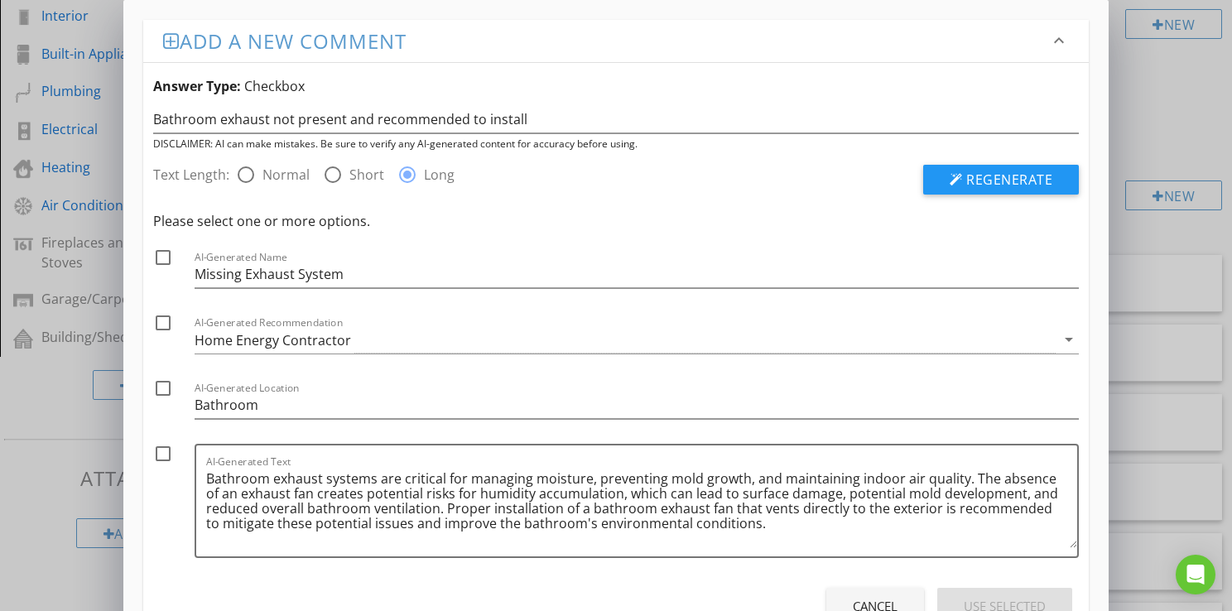
click at [282, 184] on div "Text Length: radio_button_unchecked Normal radio_button_unchecked Short radio_b…" at bounding box center [424, 180] width 542 height 30
click at [283, 174] on label "Normal" at bounding box center [285, 174] width 47 height 17
radio input "true"
click at [996, 190] on button "Regenerate" at bounding box center [1001, 180] width 156 height 30
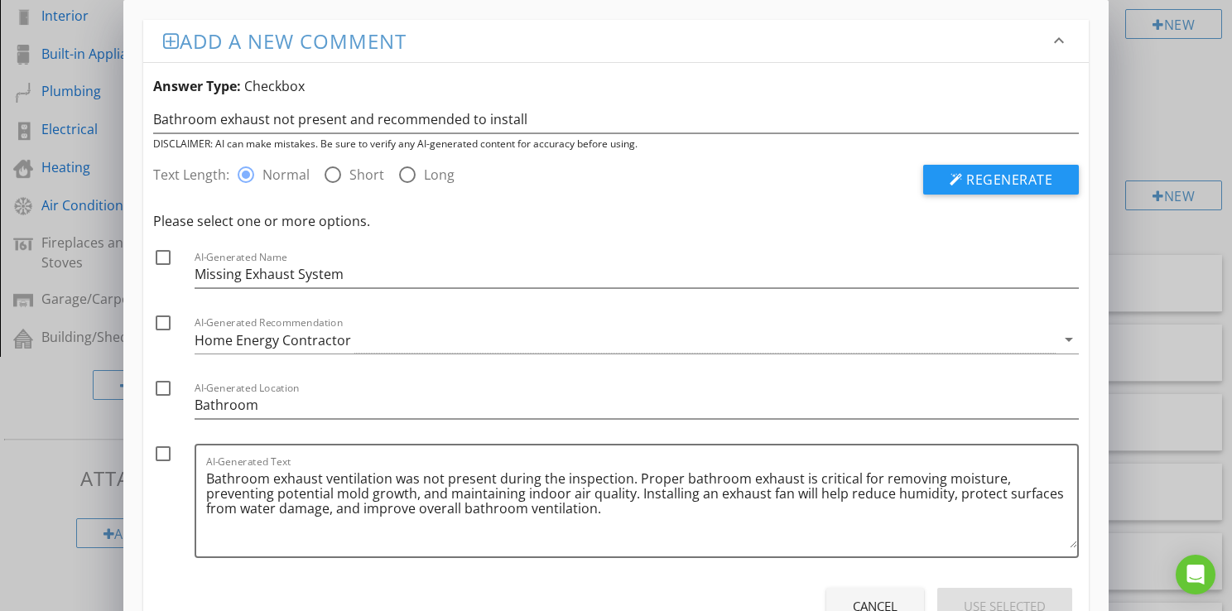
click at [437, 175] on label "Long" at bounding box center [439, 174] width 31 height 17
radio input "false"
radio input "true"
click at [976, 175] on span "Regenerate" at bounding box center [1009, 180] width 86 height 18
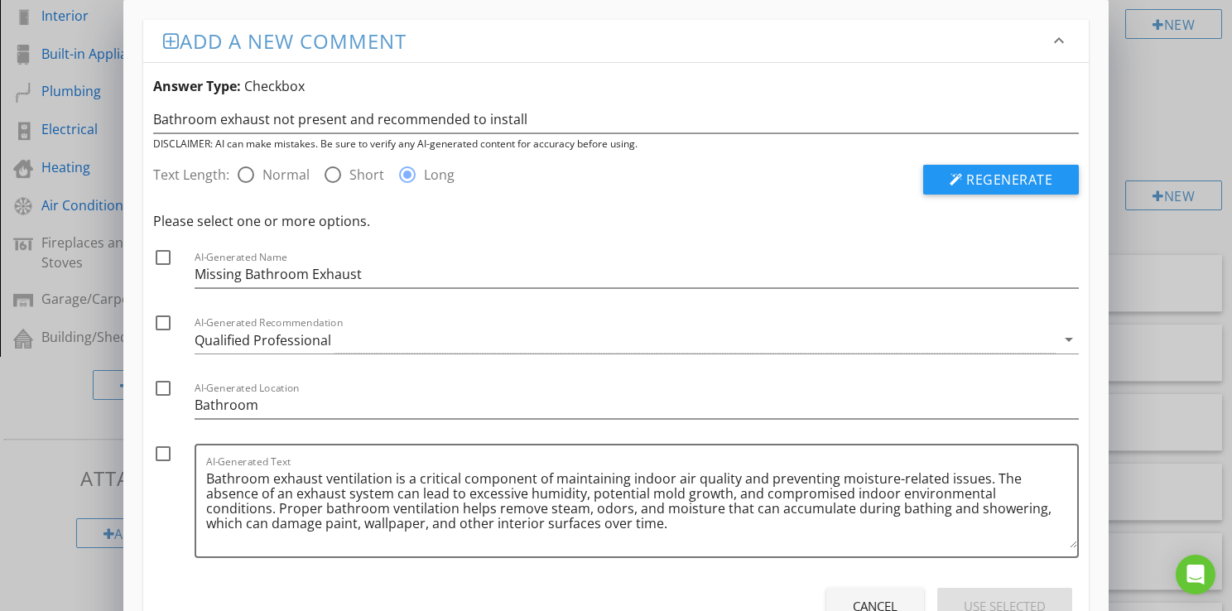
click at [160, 260] on div at bounding box center [163, 257] width 28 height 28
checkbox input "true"
click at [160, 329] on div at bounding box center [163, 323] width 28 height 28
checkbox input "true"
click at [161, 454] on div at bounding box center [163, 454] width 28 height 28
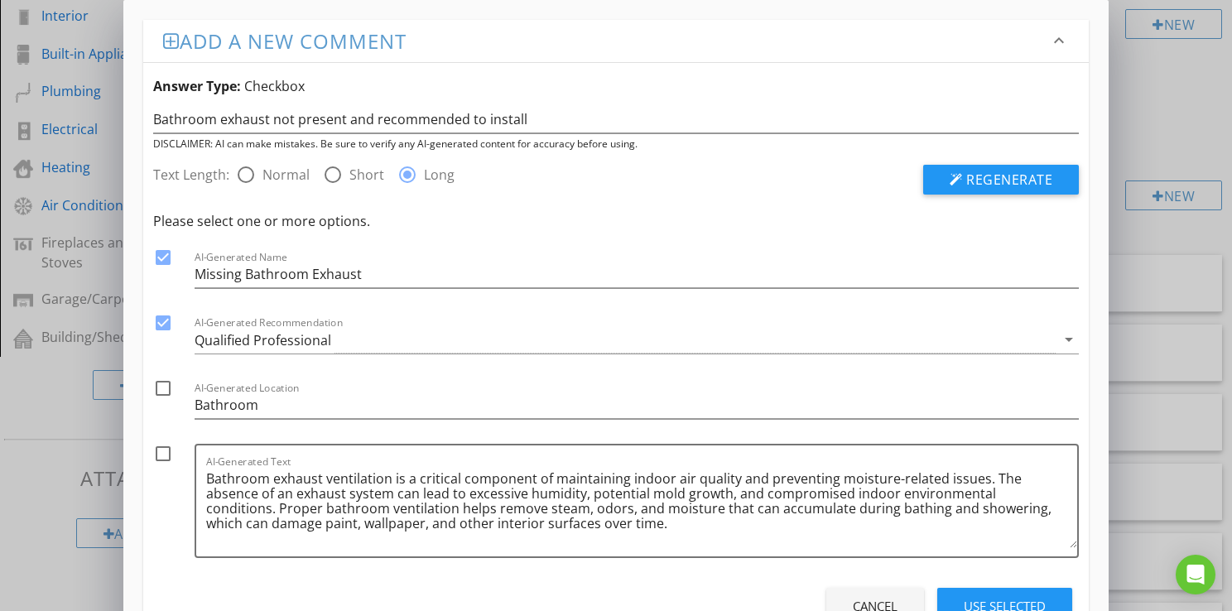
checkbox input "true"
drag, startPoint x: 988, startPoint y: 478, endPoint x: 1006, endPoint y: 500, distance: 28.2
click at [1006, 500] on textarea "Bathroom exhaust ventilation is a critical component of maintaining indoor air …" at bounding box center [641, 506] width 871 height 83
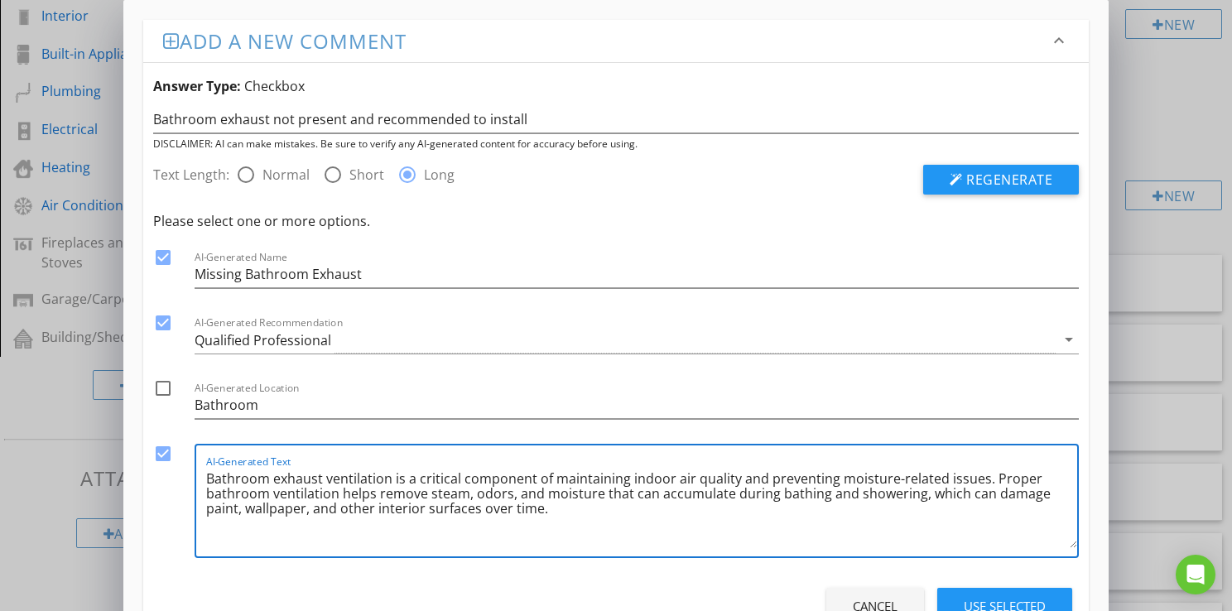
click at [558, 506] on textarea "Bathroom exhaust ventilation is a critical component of maintaining indoor air …" at bounding box center [641, 506] width 871 height 83
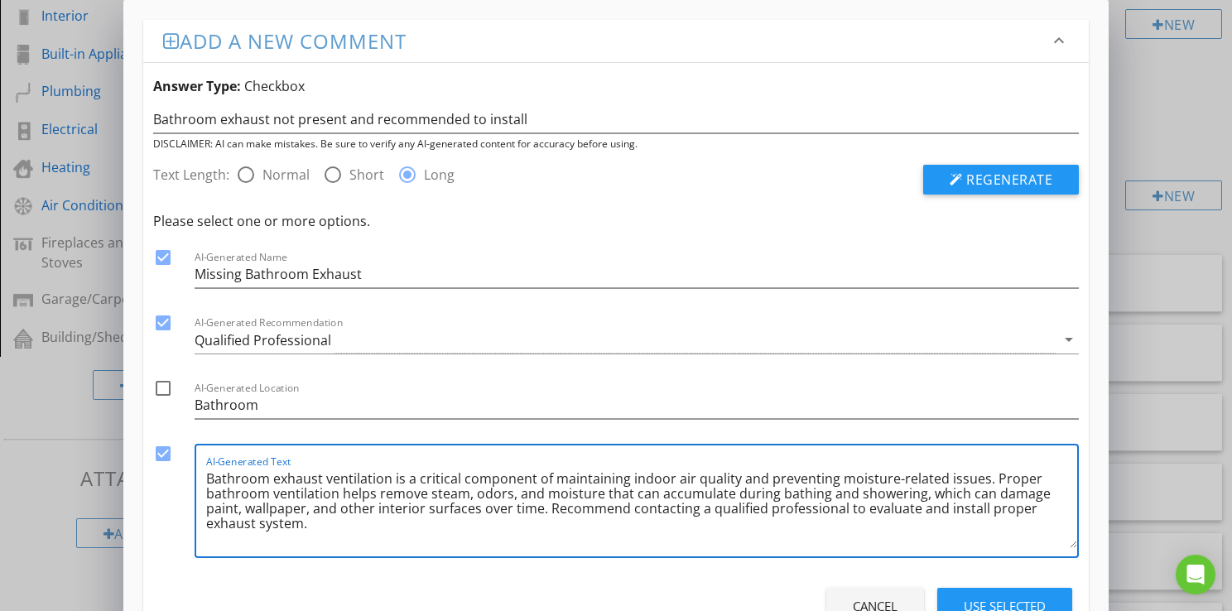
click at [978, 513] on textarea "Bathroom exhaust ventilation is a critical component of maintaining indoor air …" at bounding box center [641, 506] width 871 height 83
type textarea "Bathroom exhaust ventilation is a critical component of maintaining indoor air …"
click at [999, 590] on button "Use Selected" at bounding box center [1004, 606] width 135 height 36
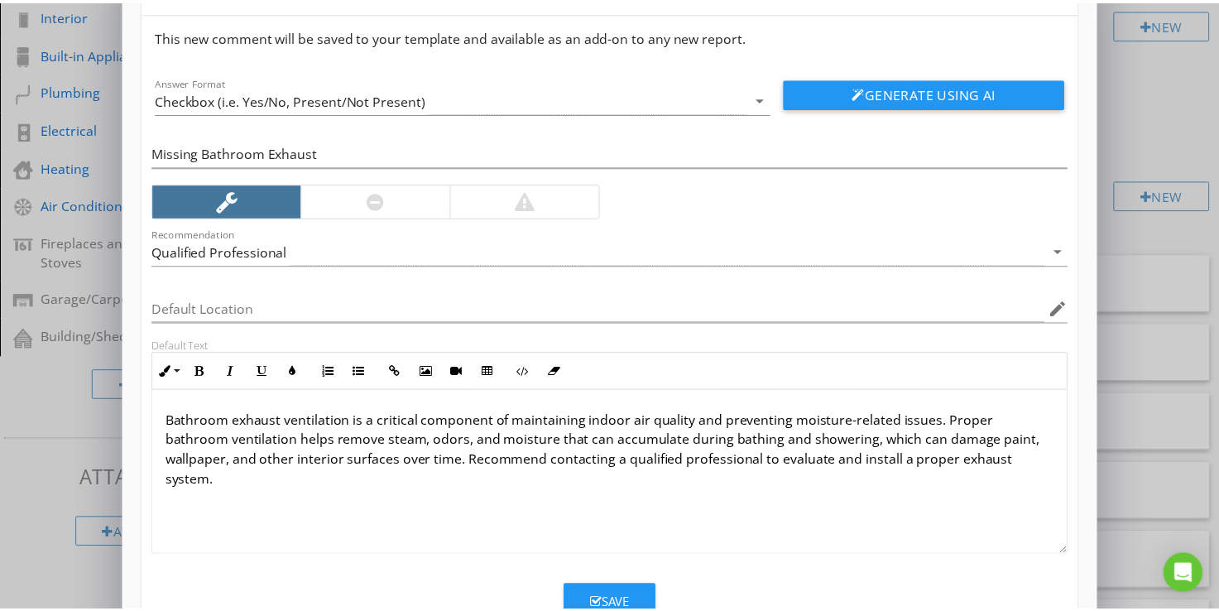
scroll to position [106, 0]
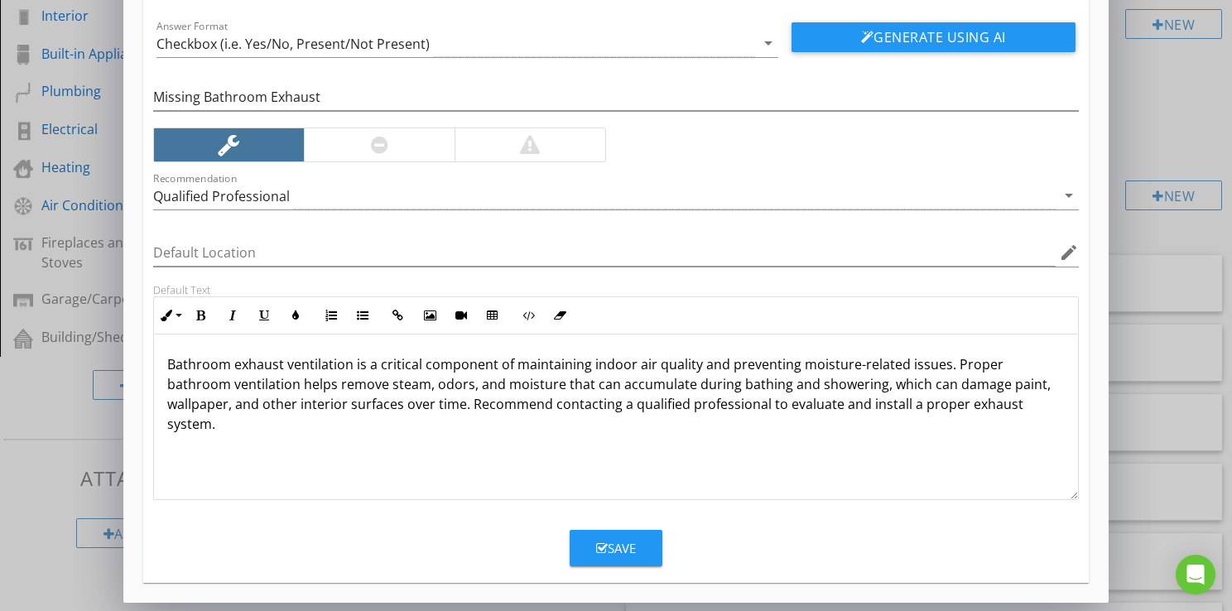
click at [386, 150] on div at bounding box center [379, 145] width 17 height 20
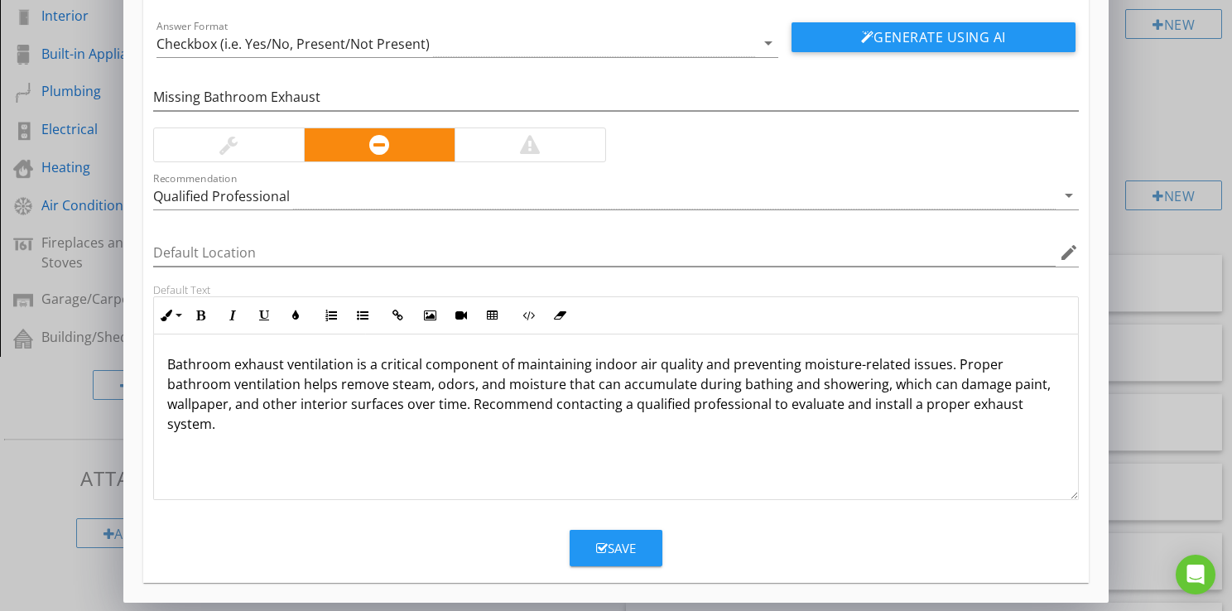
click at [622, 553] on div "Save" at bounding box center [616, 548] width 40 height 19
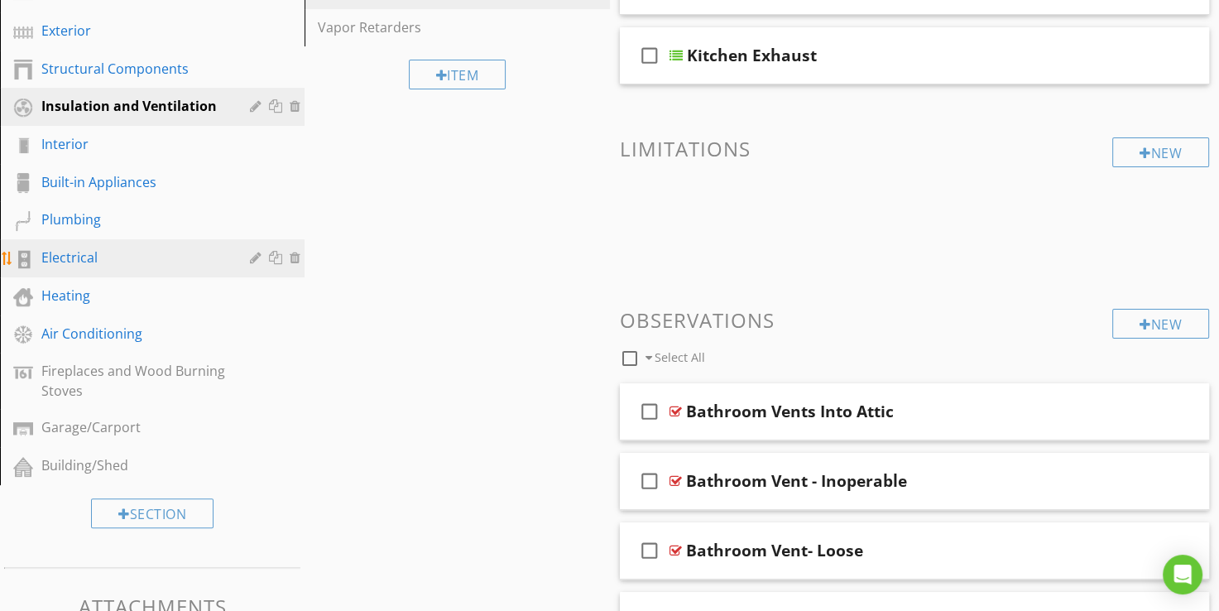
scroll to position [356, 0]
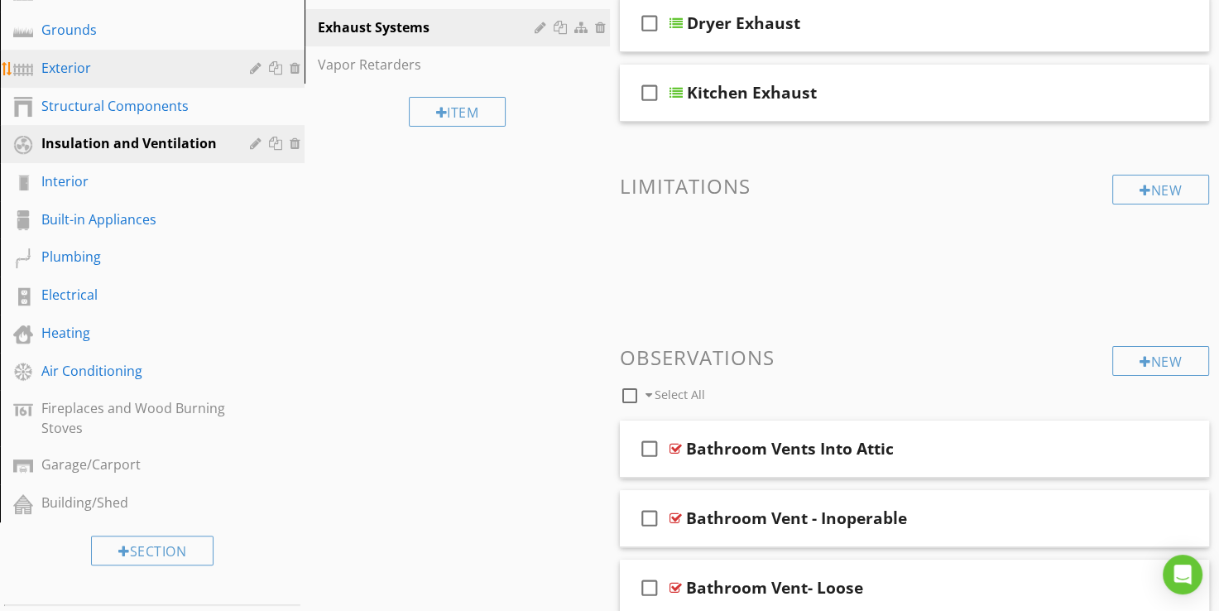
click at [84, 68] on div "Exterior" at bounding box center [133, 68] width 185 height 20
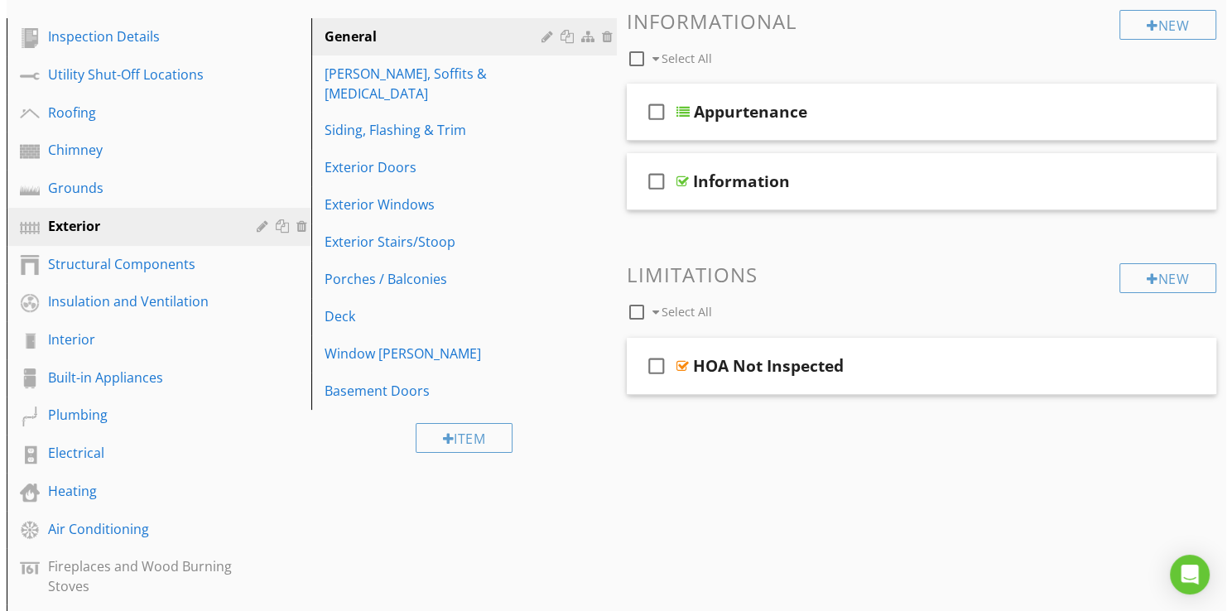
scroll to position [190, 0]
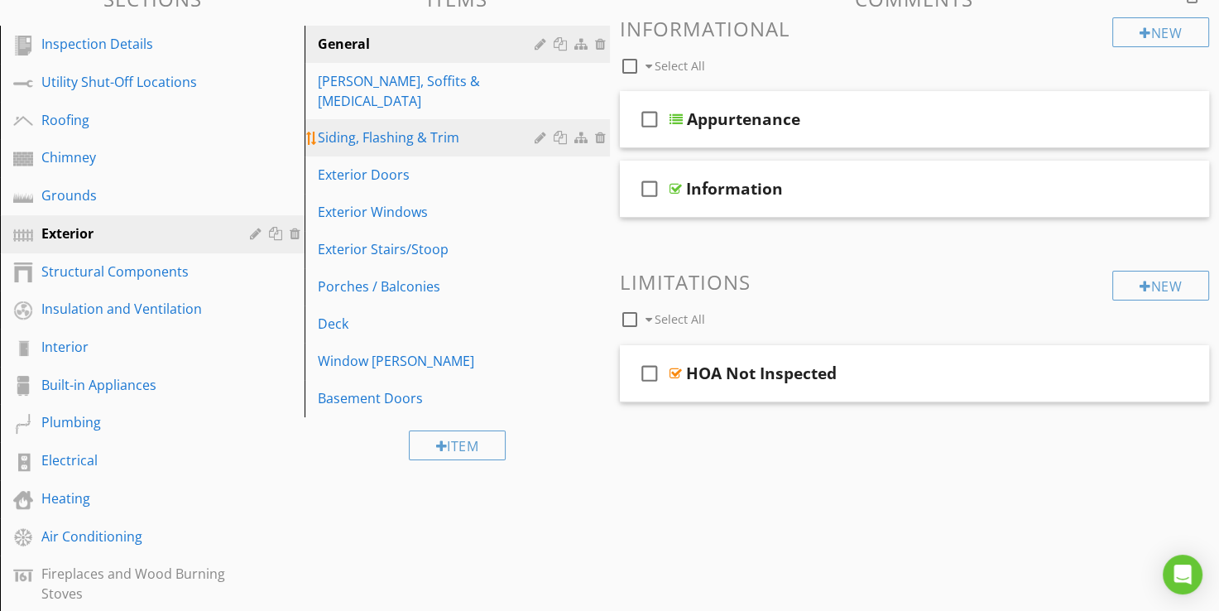
click at [384, 127] on div "Siding, Flashing & Trim" at bounding box center [428, 137] width 221 height 20
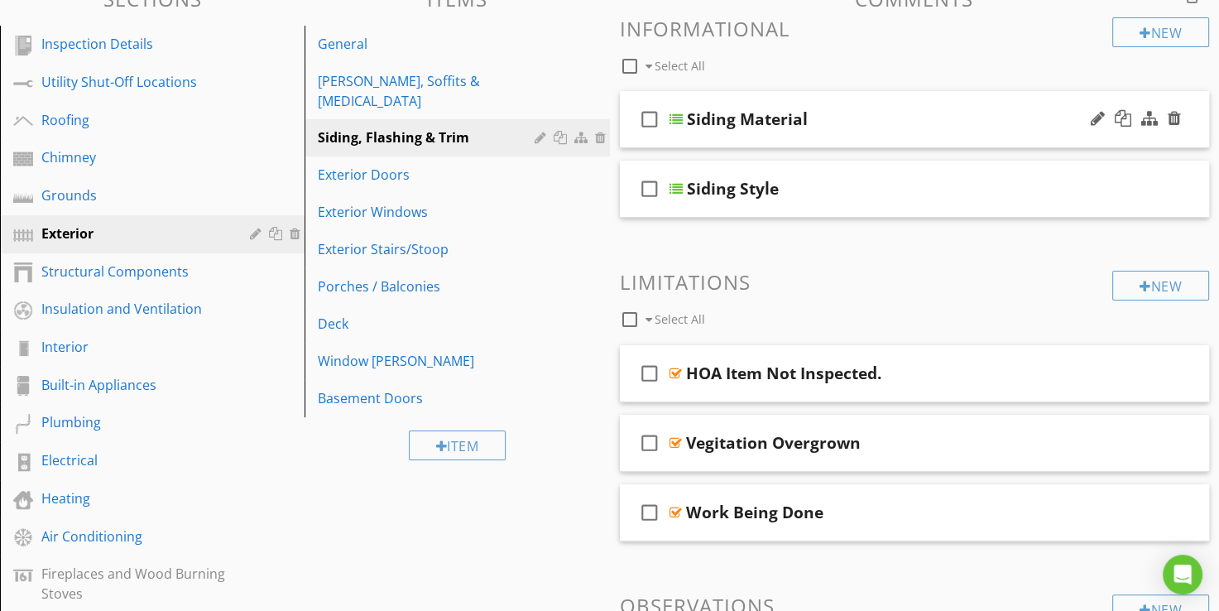
click at [680, 121] on div at bounding box center [676, 119] width 13 height 13
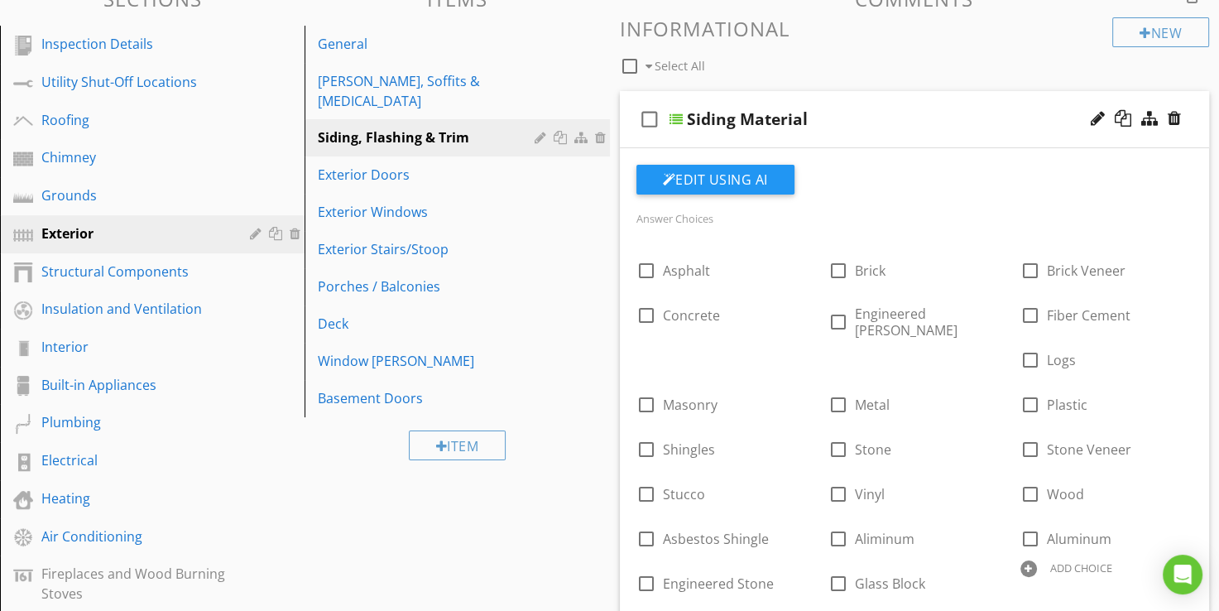
click at [678, 122] on div at bounding box center [676, 119] width 13 height 13
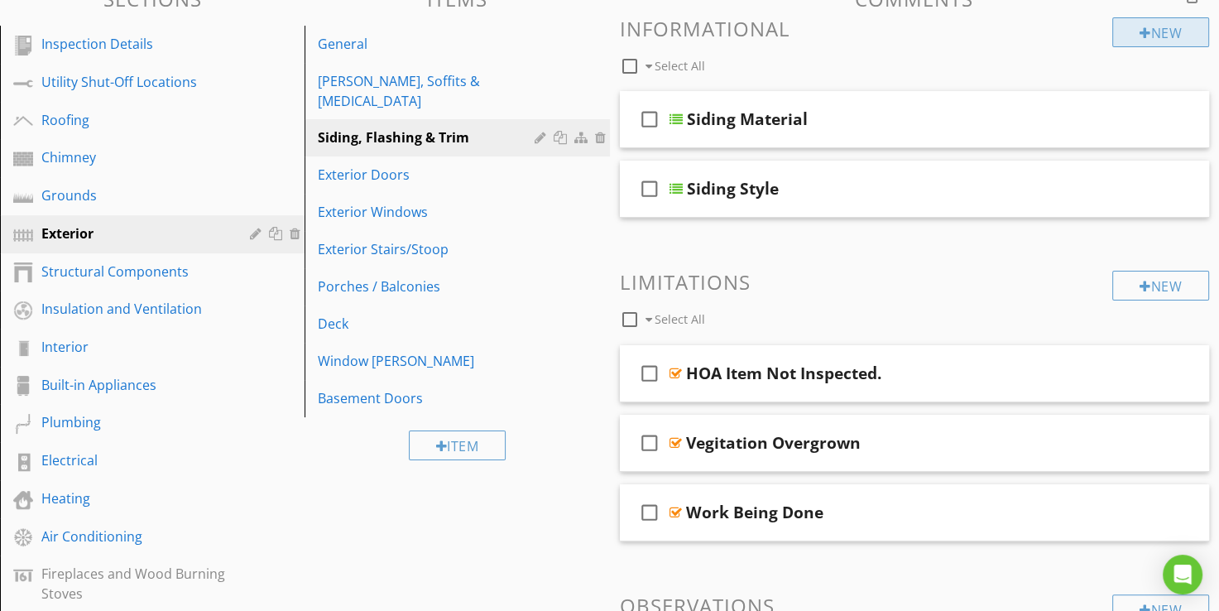
click at [1141, 34] on div at bounding box center [1146, 32] width 12 height 13
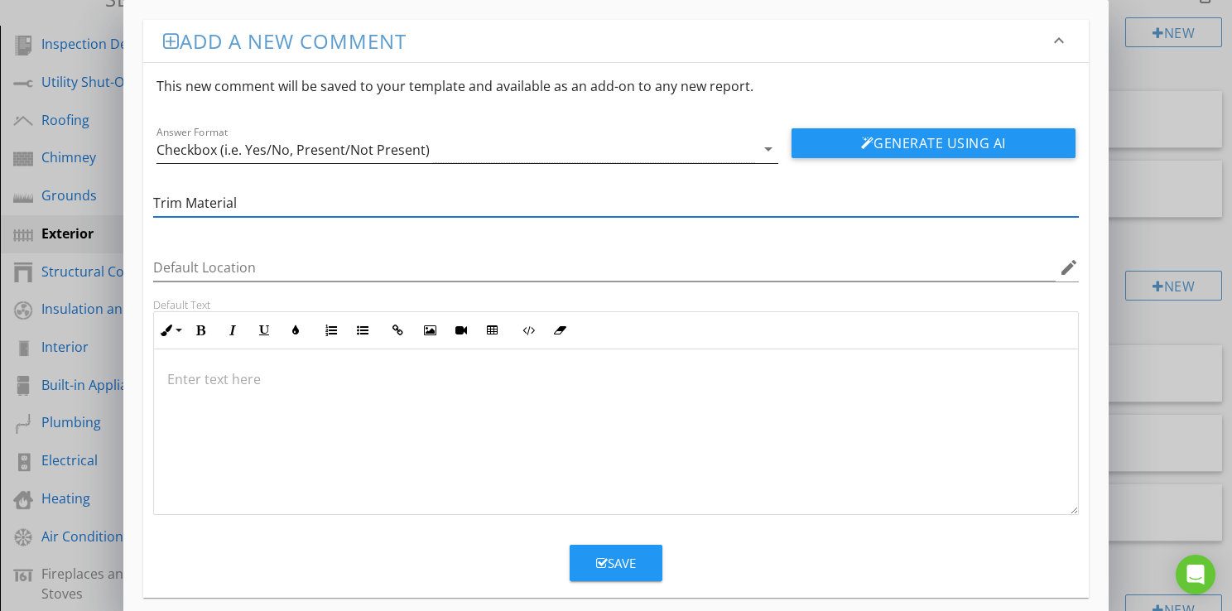
type input "Trim Material"
click at [755, 150] on div "arrow_drop_down" at bounding box center [766, 149] width 23 height 20
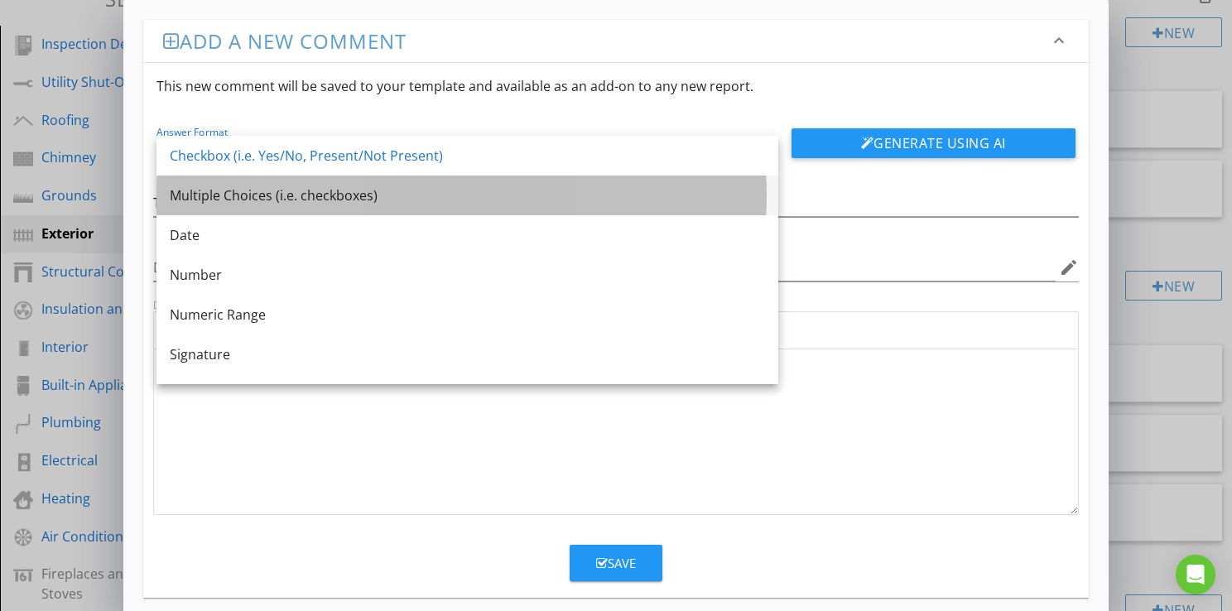
click at [232, 197] on div "Multiple Choices (i.e. checkboxes)" at bounding box center [467, 195] width 595 height 20
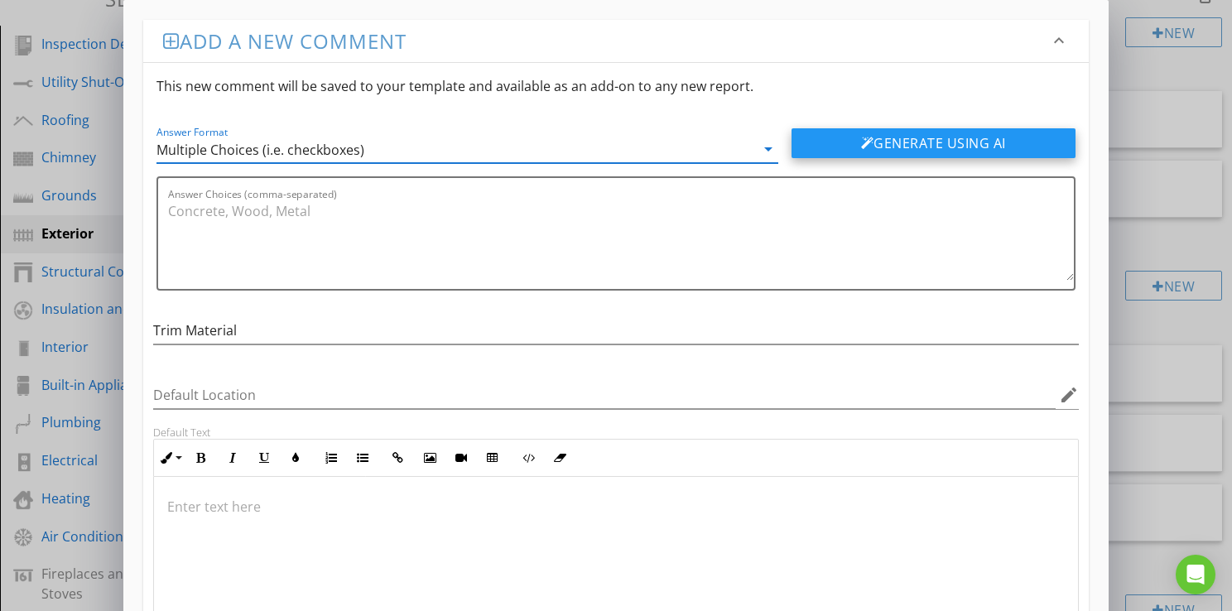
click at [863, 139] on div at bounding box center [867, 143] width 13 height 13
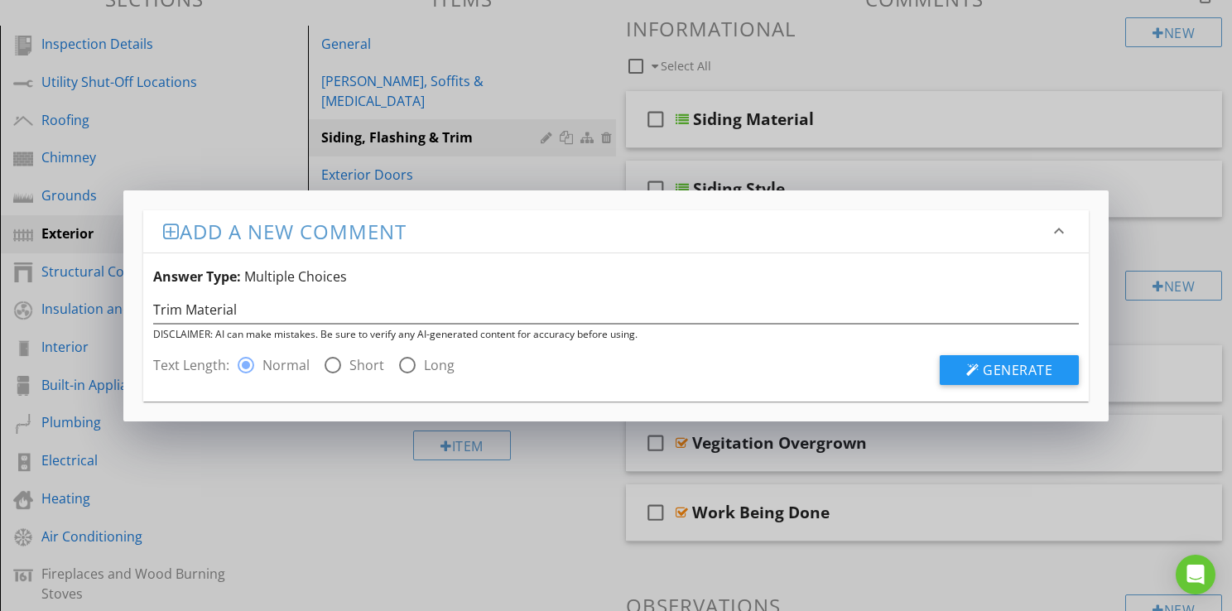
click at [437, 361] on label "Long" at bounding box center [439, 365] width 31 height 17
radio input "false"
radio input "true"
click at [987, 368] on span "Generate" at bounding box center [1017, 370] width 70 height 18
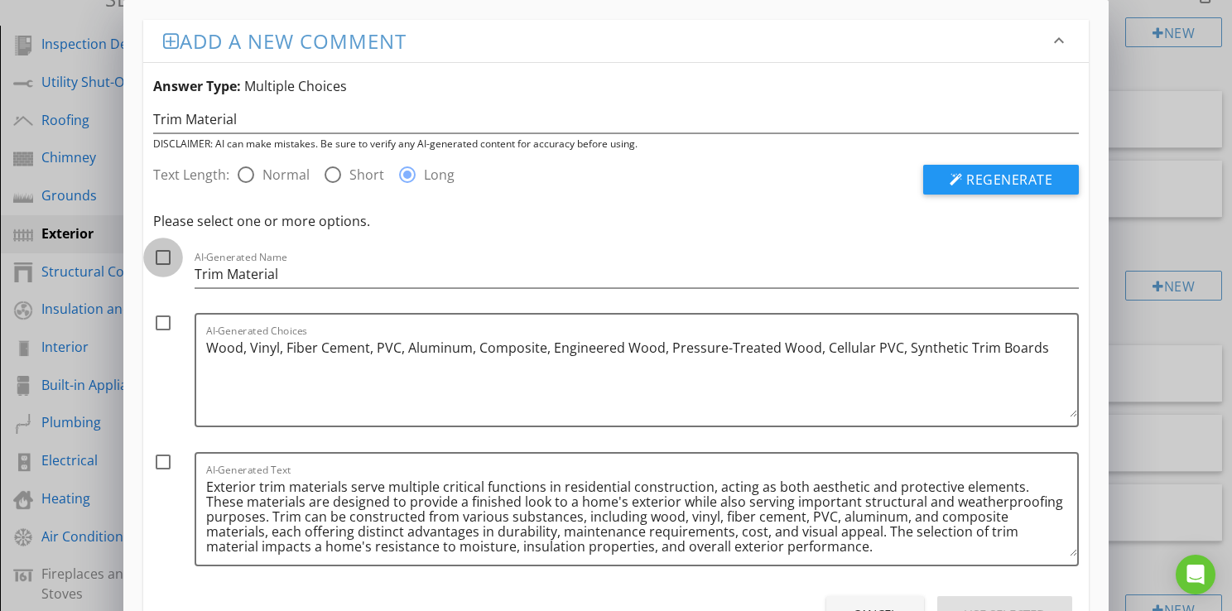
click at [158, 247] on div at bounding box center [163, 257] width 28 height 28
checkbox input "true"
click at [166, 322] on div at bounding box center [163, 323] width 28 height 28
checkbox input "true"
click at [987, 601] on button "Use Selected" at bounding box center [1004, 614] width 135 height 36
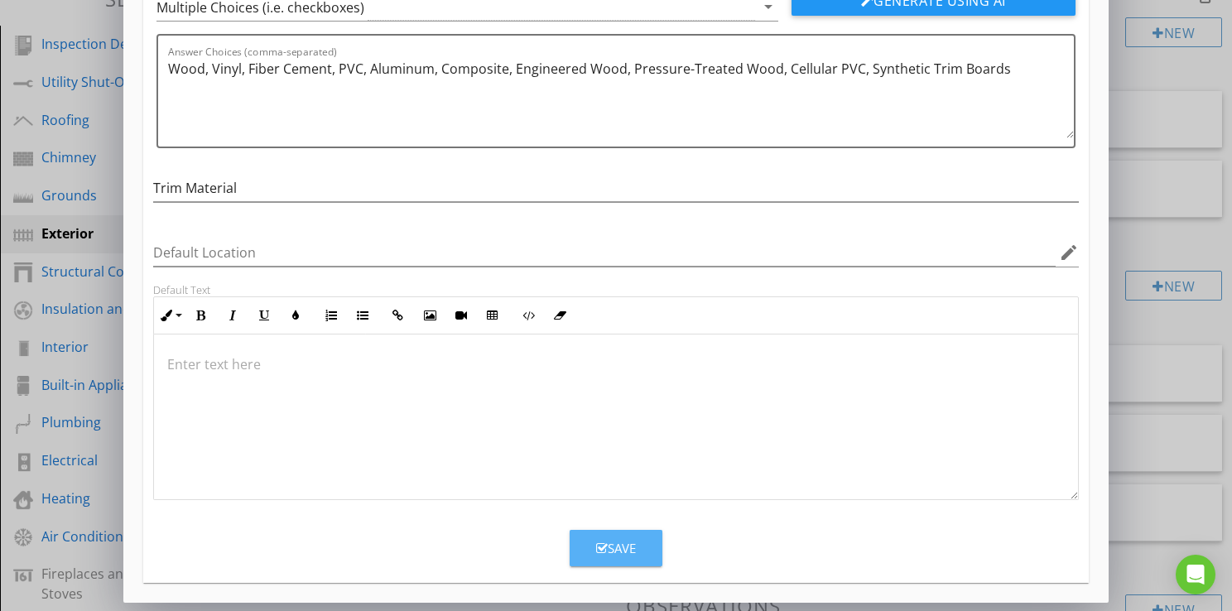
click at [622, 539] on div "Save" at bounding box center [616, 548] width 40 height 19
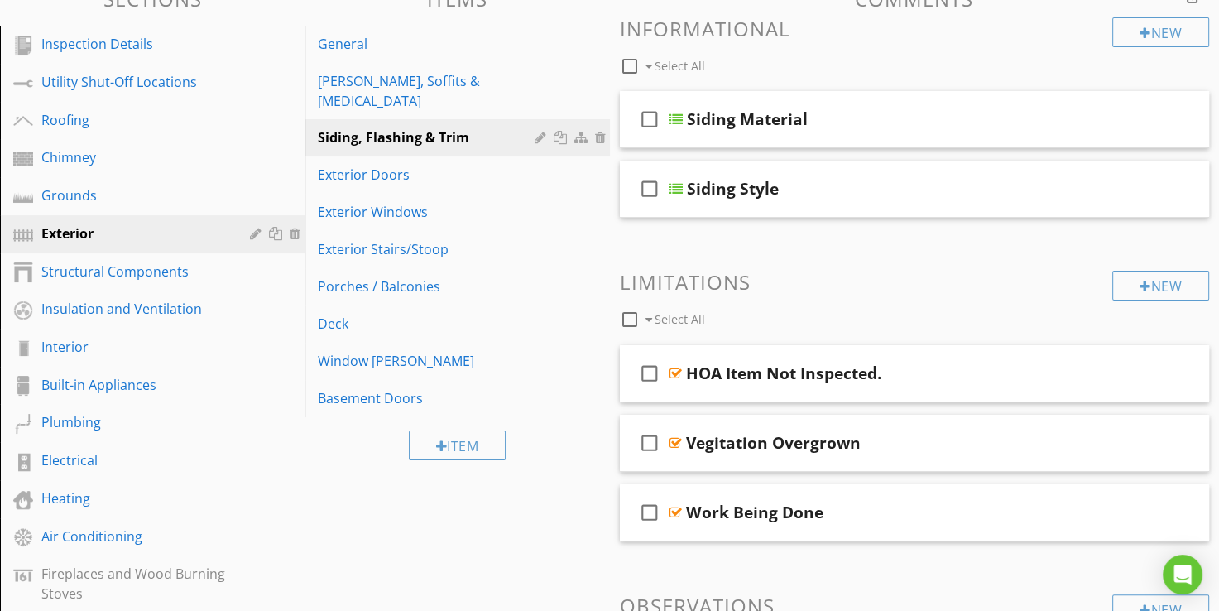
scroll to position [63, 0]
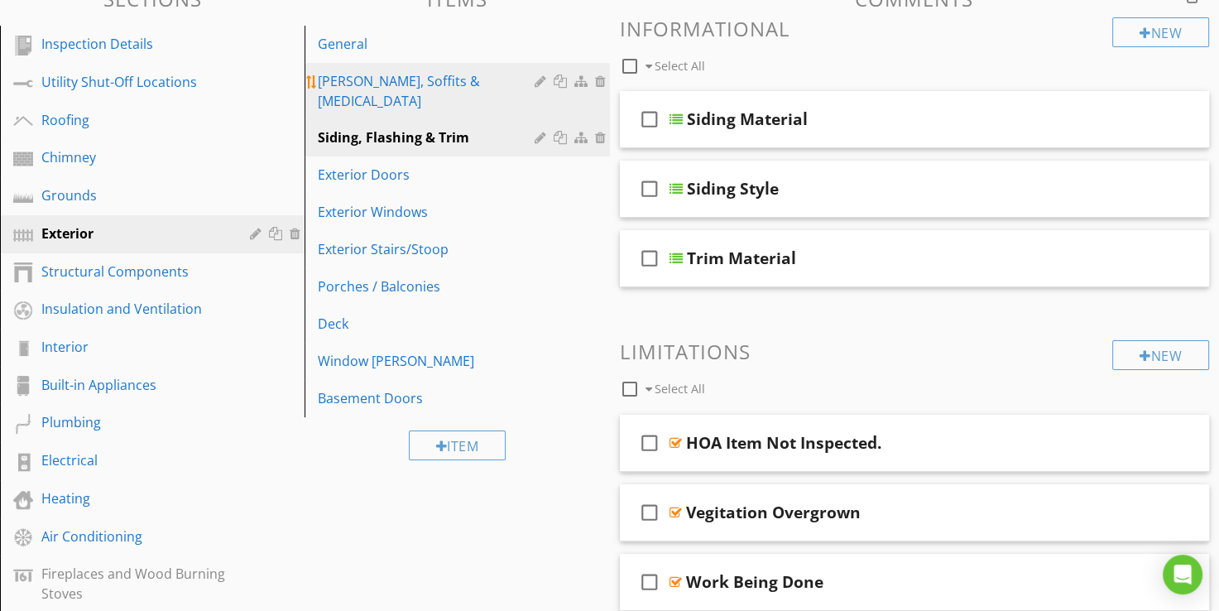
click at [342, 81] on div "[PERSON_NAME], Soffits & [MEDICAL_DATA]" at bounding box center [428, 91] width 221 height 40
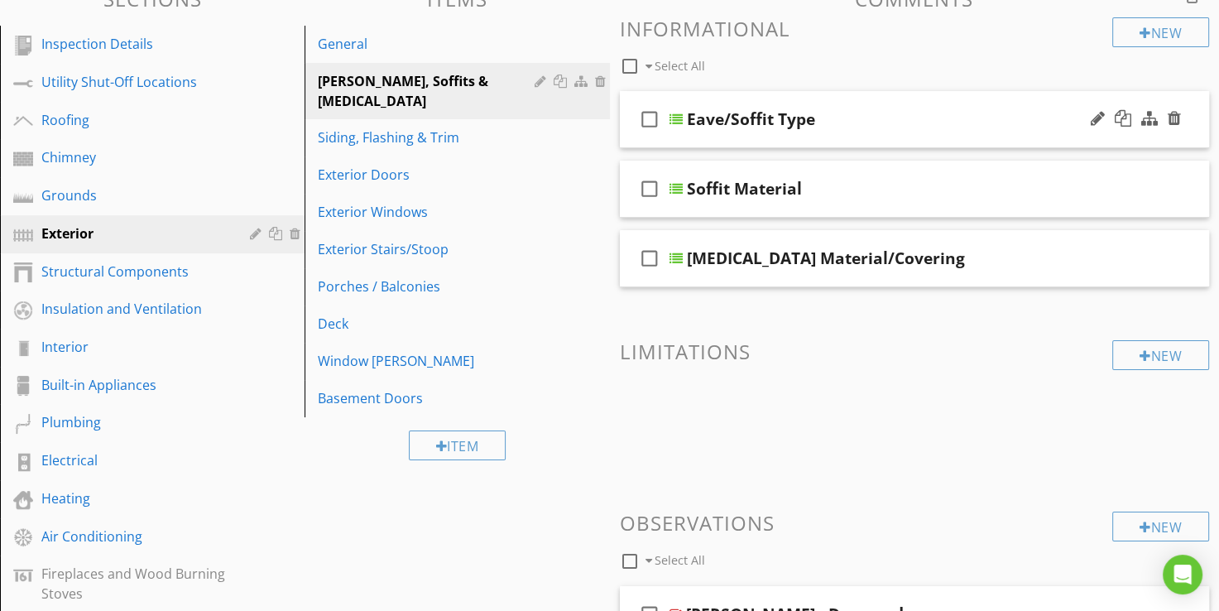
click at [677, 114] on div at bounding box center [676, 119] width 13 height 13
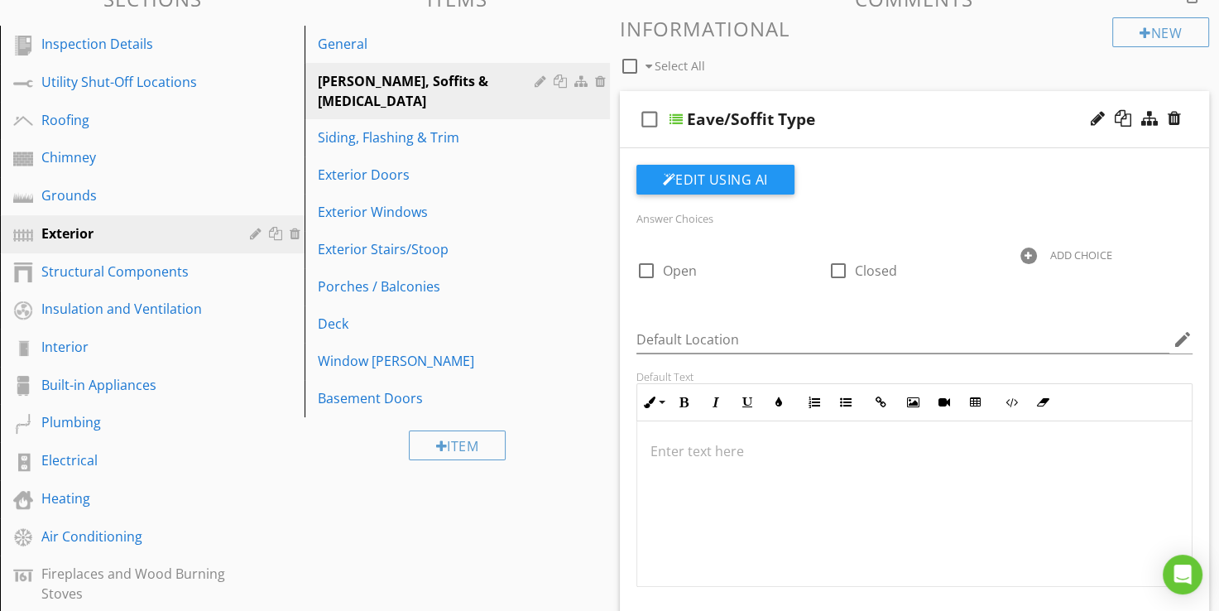
click at [677, 114] on div at bounding box center [676, 119] width 13 height 13
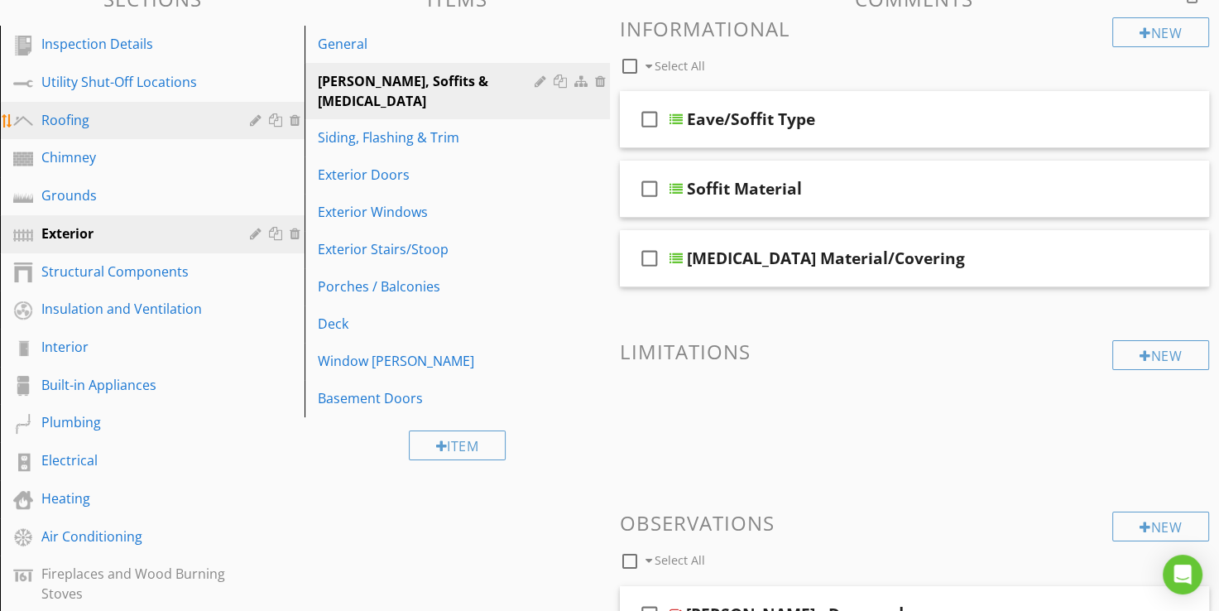
click at [74, 127] on div "Roofing" at bounding box center [133, 120] width 185 height 20
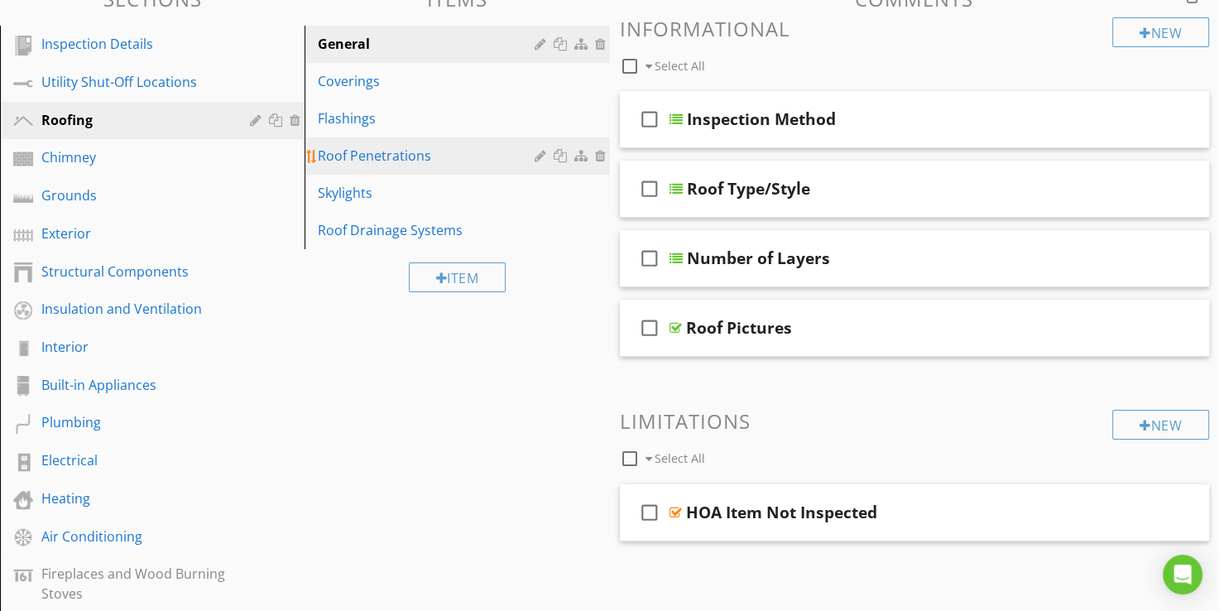
click at [384, 161] on div "Roof Penetrations" at bounding box center [428, 156] width 221 height 20
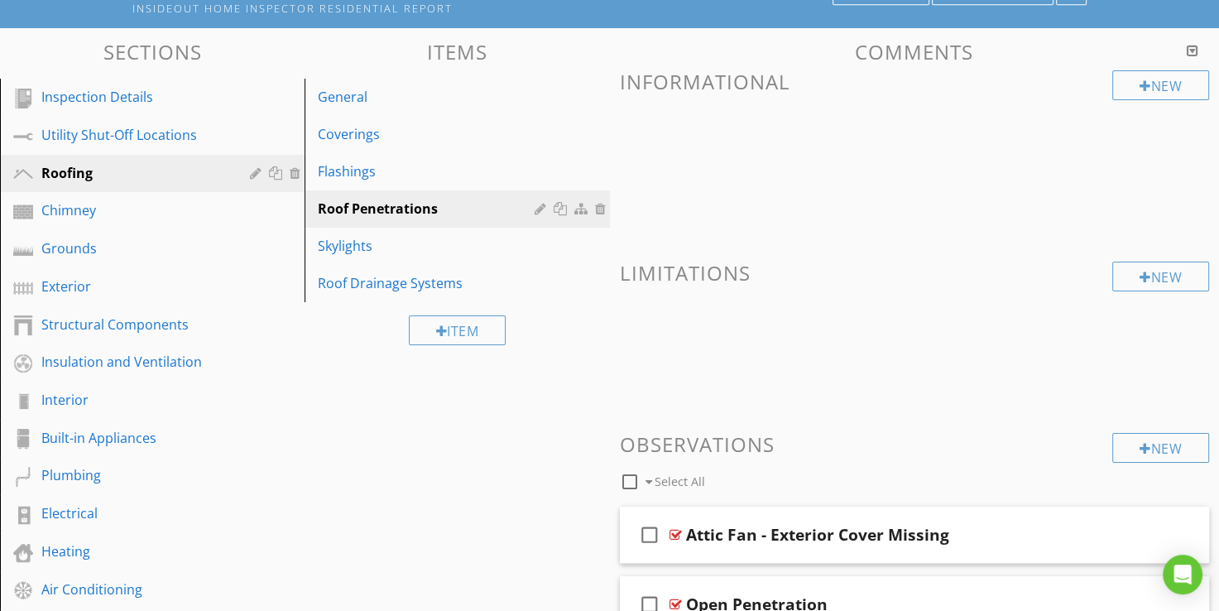
scroll to position [108, 0]
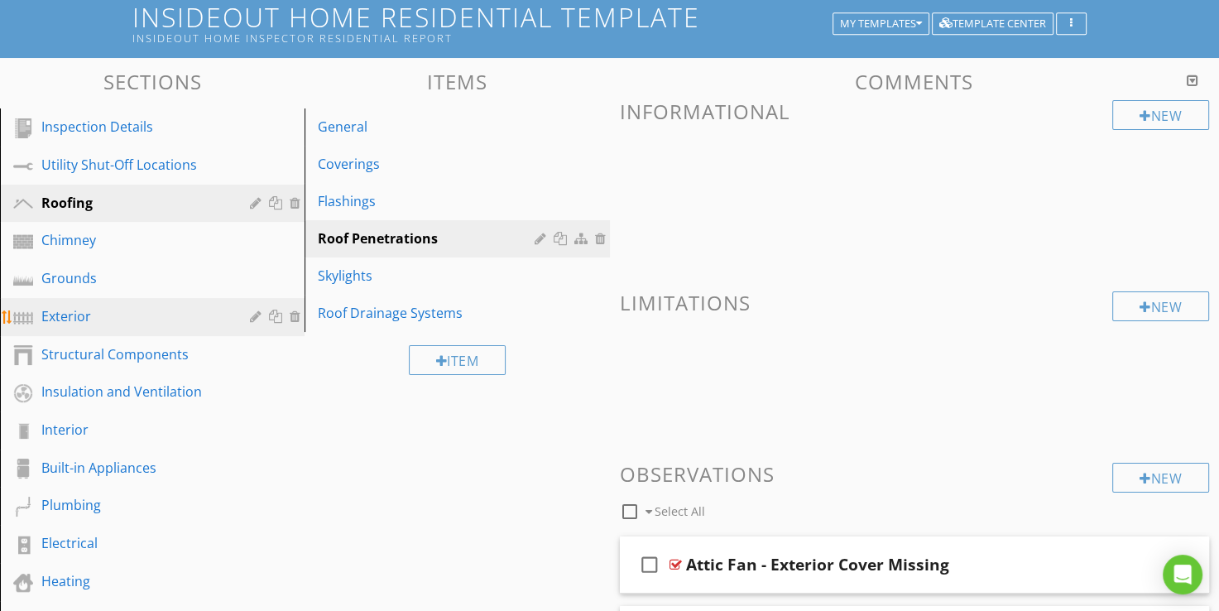
click at [68, 318] on div "Exterior" at bounding box center [133, 316] width 185 height 20
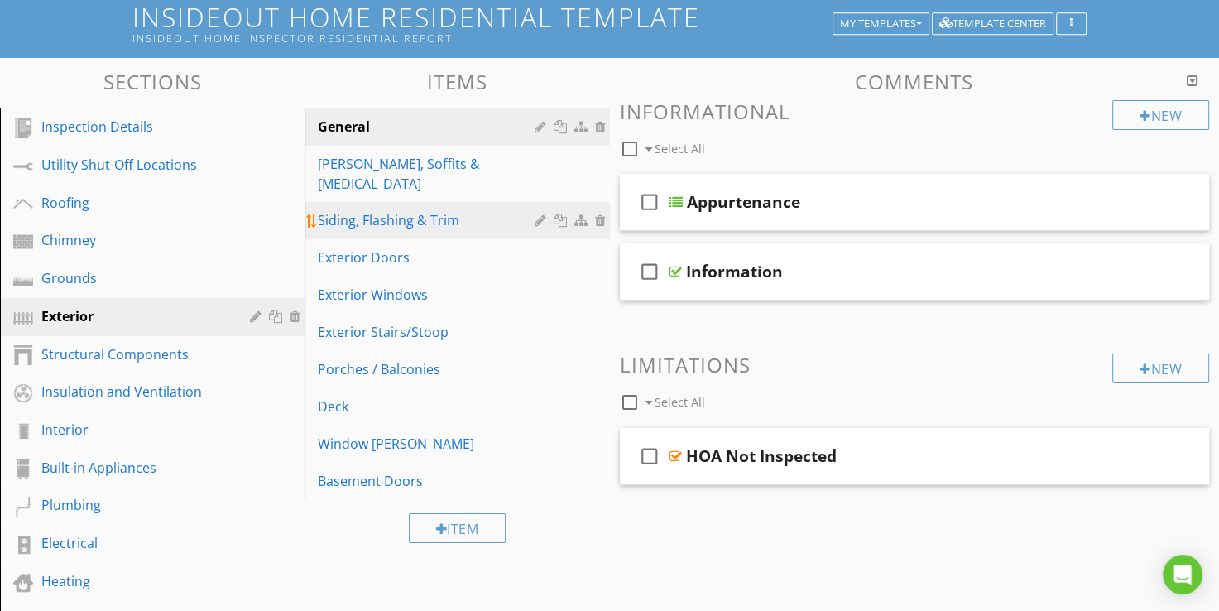
click at [375, 210] on div "Siding, Flashing & Trim" at bounding box center [428, 220] width 221 height 20
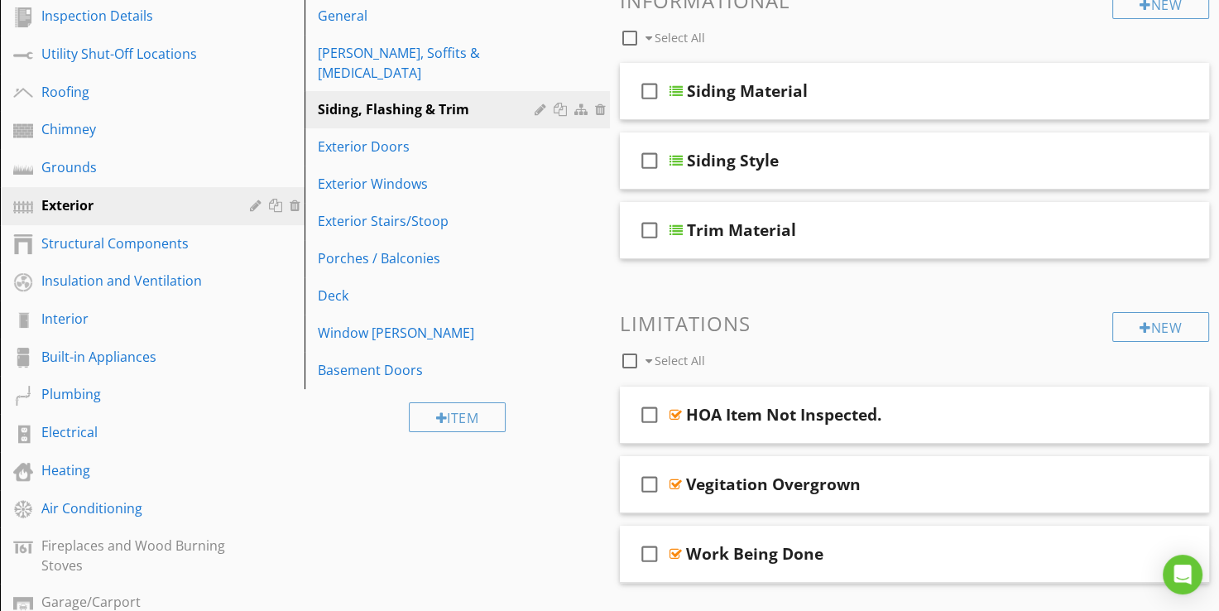
scroll to position [190, 0]
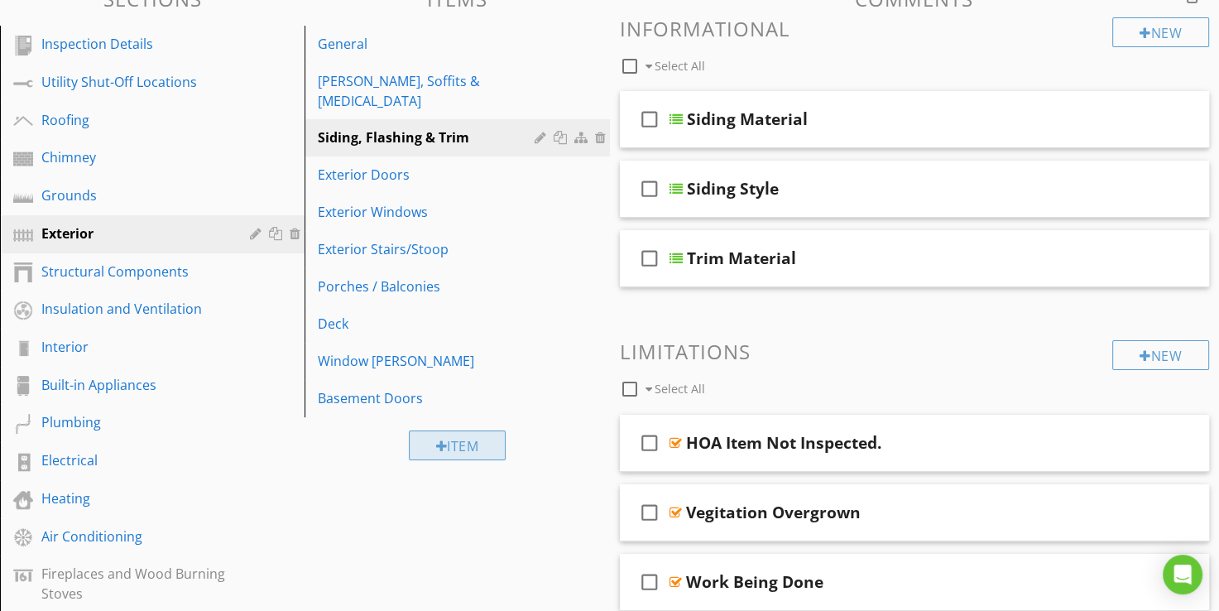
click at [465, 430] on div "Item" at bounding box center [458, 445] width 98 height 30
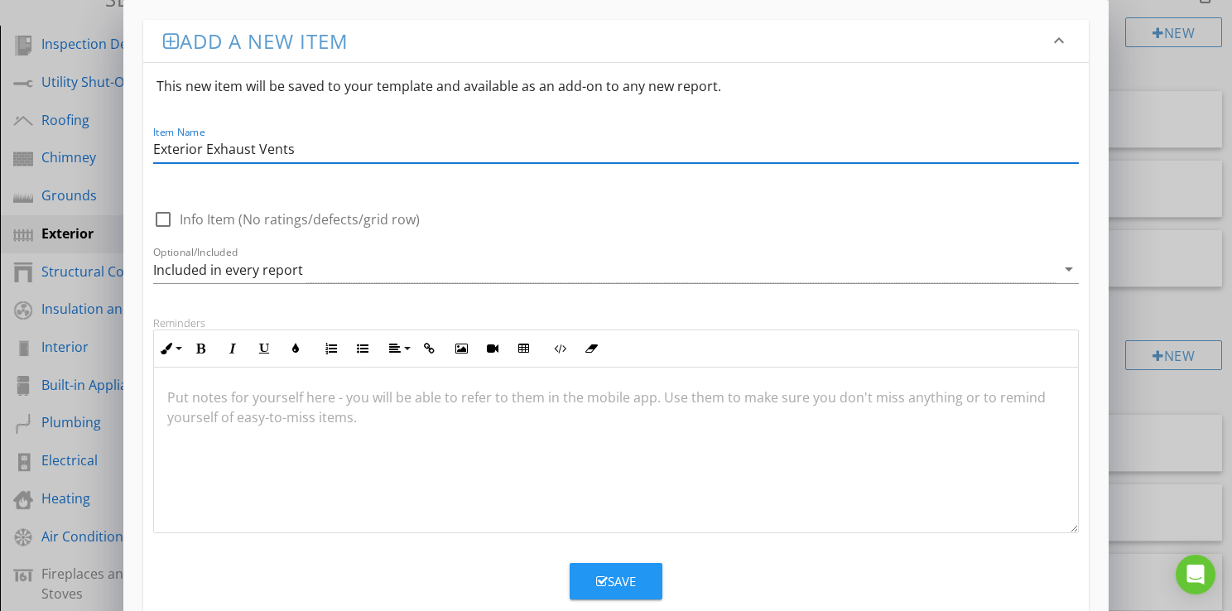
type input "Exterior Exhaust Vents"
click at [599, 577] on icon "button" at bounding box center [602, 581] width 12 height 12
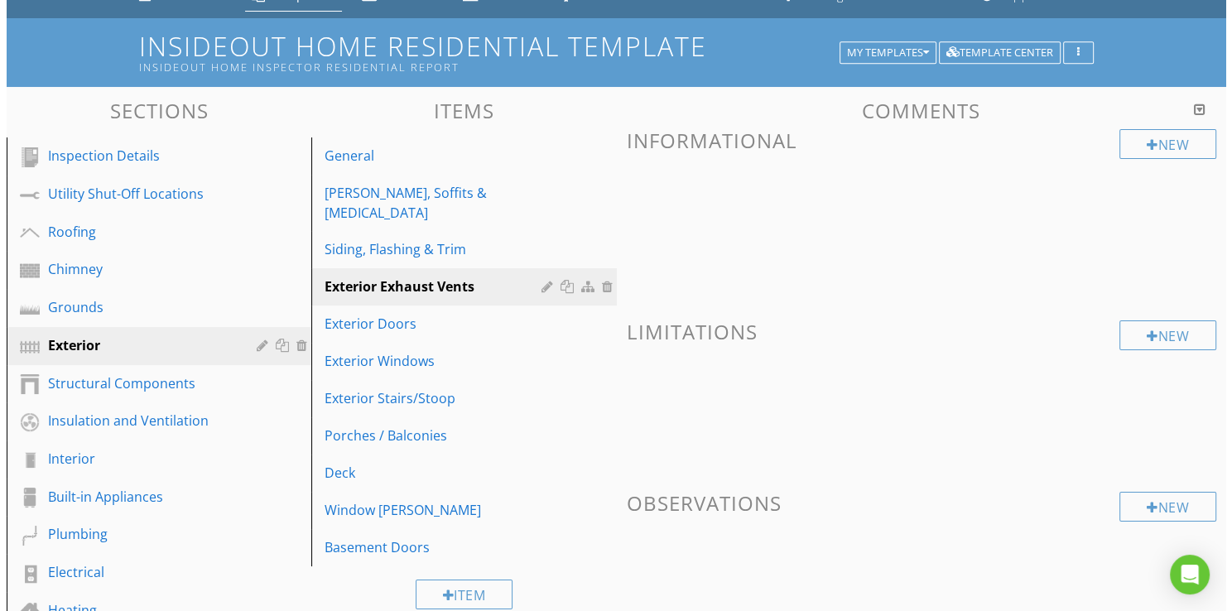
scroll to position [108, 0]
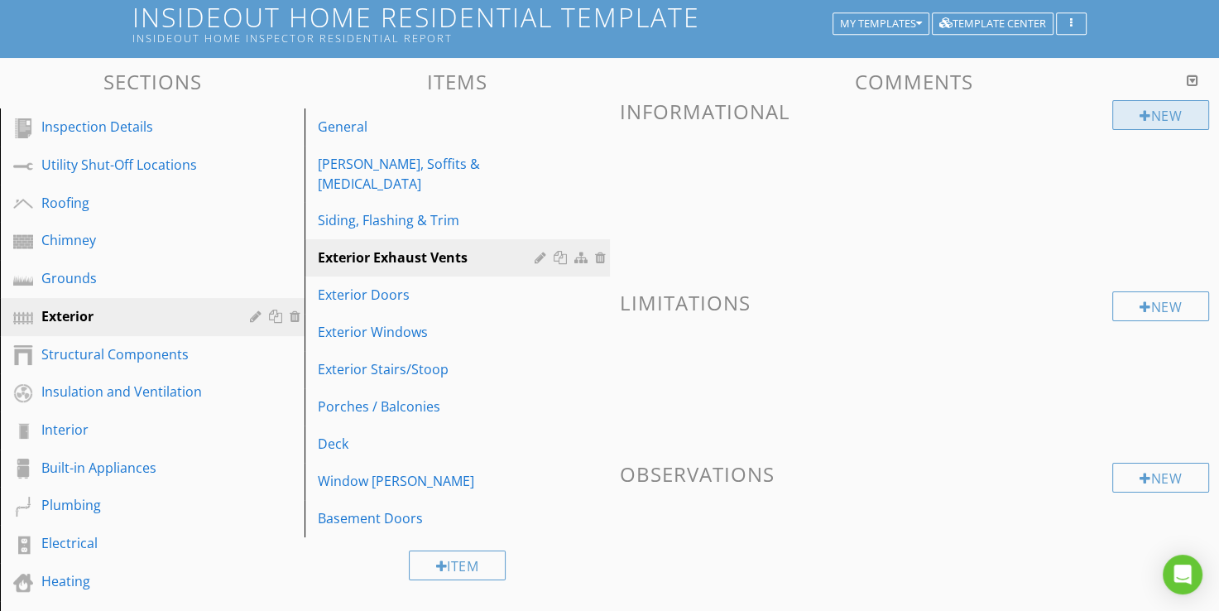
click at [1140, 118] on div at bounding box center [1146, 115] width 12 height 13
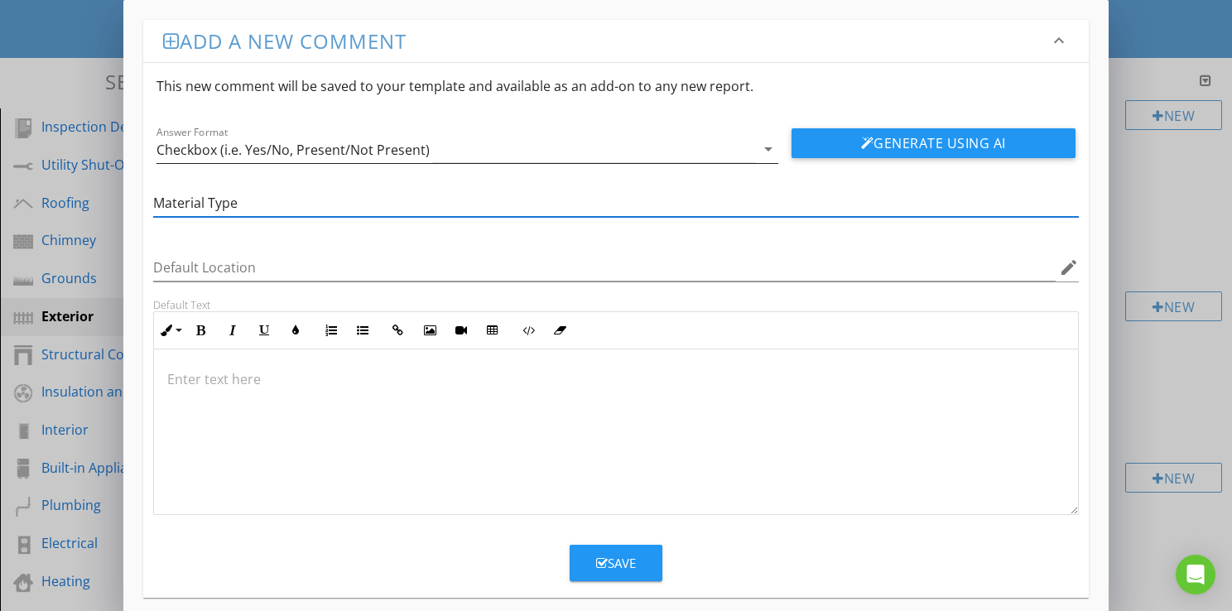
type input "Material Type"
click at [352, 148] on div "Checkbox (i.e. Yes/No, Present/Not Present)" at bounding box center [292, 149] width 273 height 15
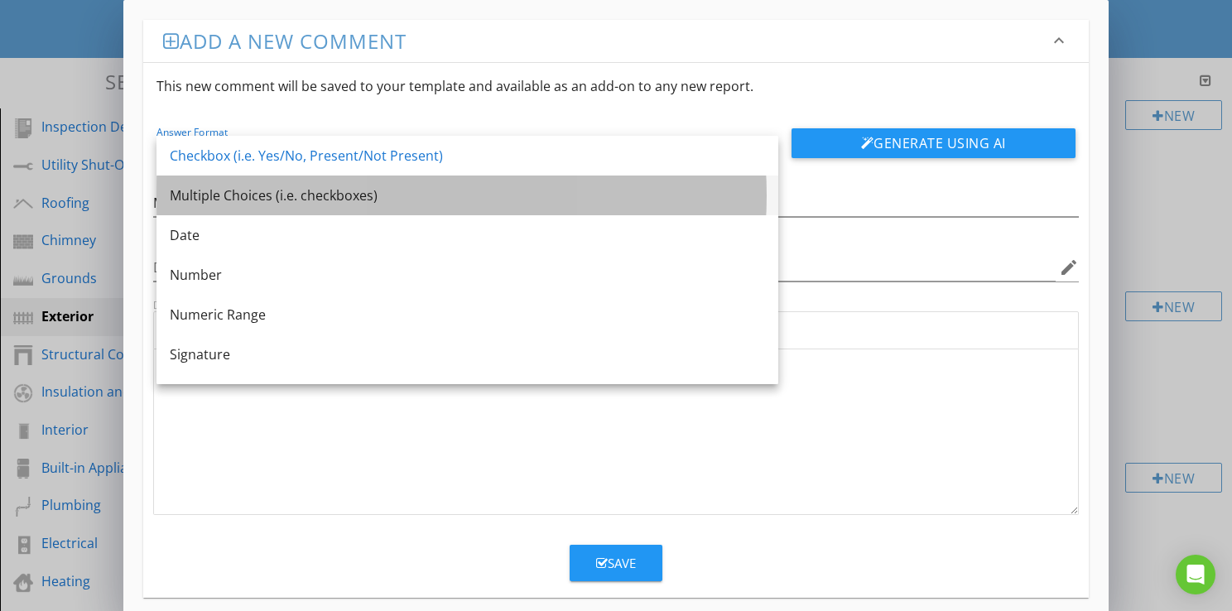
click at [310, 202] on div "Multiple Choices (i.e. checkboxes)" at bounding box center [467, 195] width 595 height 20
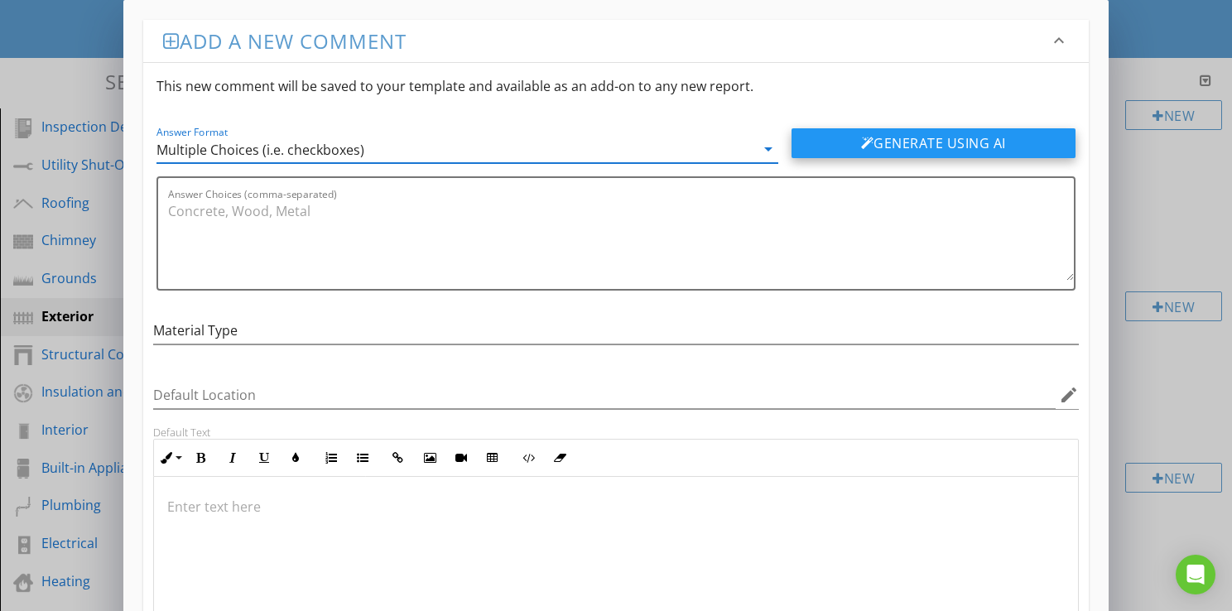
click at [864, 151] on button "Generate Using AI" at bounding box center [933, 143] width 284 height 30
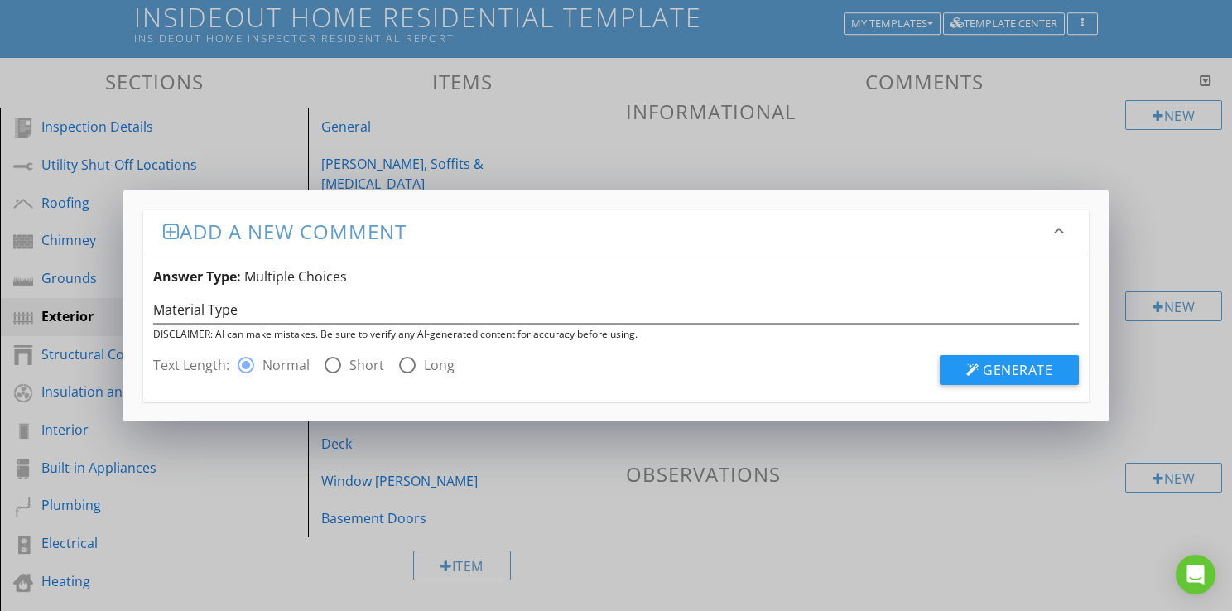
click at [433, 363] on label "Long" at bounding box center [439, 365] width 31 height 17
radio input "false"
radio input "true"
click at [1013, 370] on span "Generate" at bounding box center [1017, 370] width 70 height 18
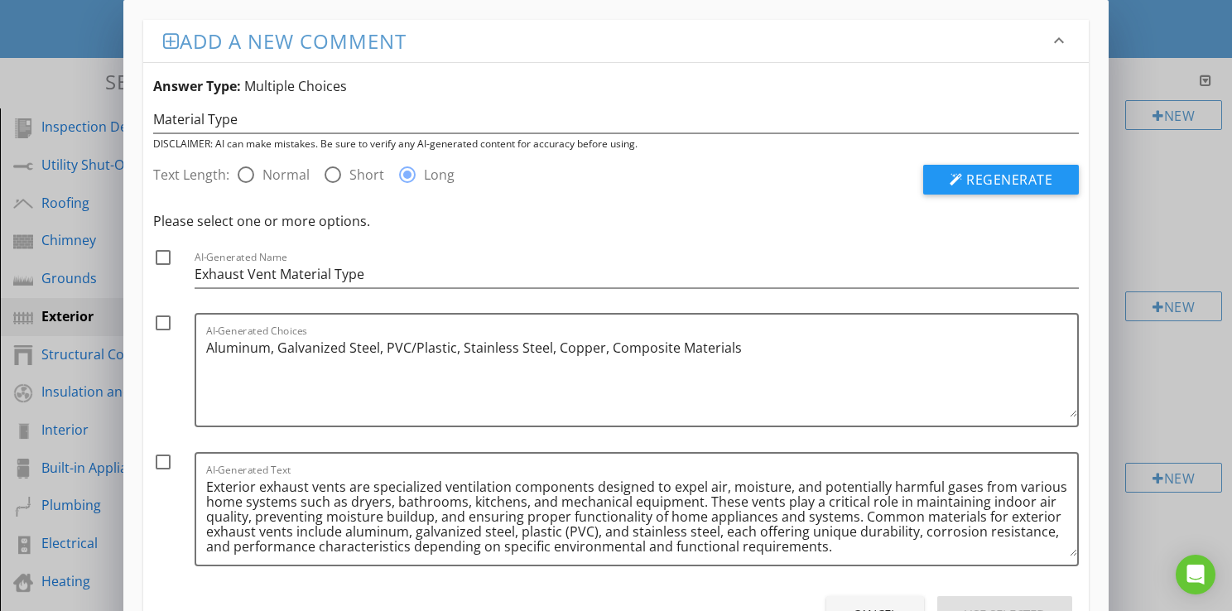
click at [158, 323] on div at bounding box center [163, 323] width 28 height 28
checkbox input "true"
click at [970, 605] on div "Use Selected" at bounding box center [1004, 614] width 82 height 19
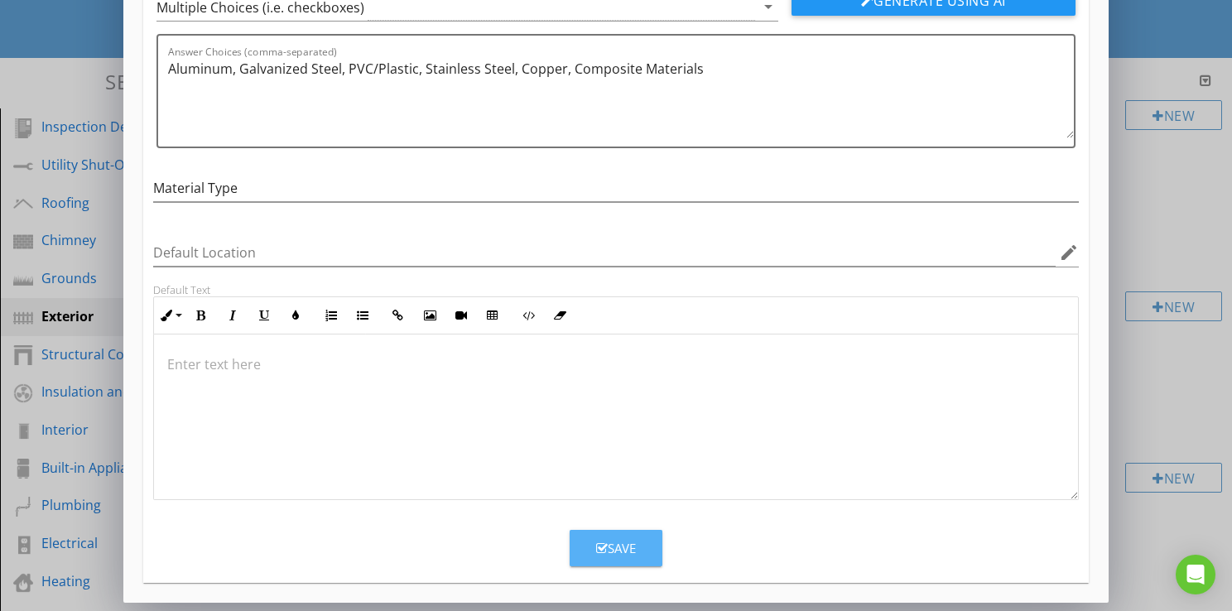
click at [625, 548] on div "Save" at bounding box center [616, 548] width 40 height 19
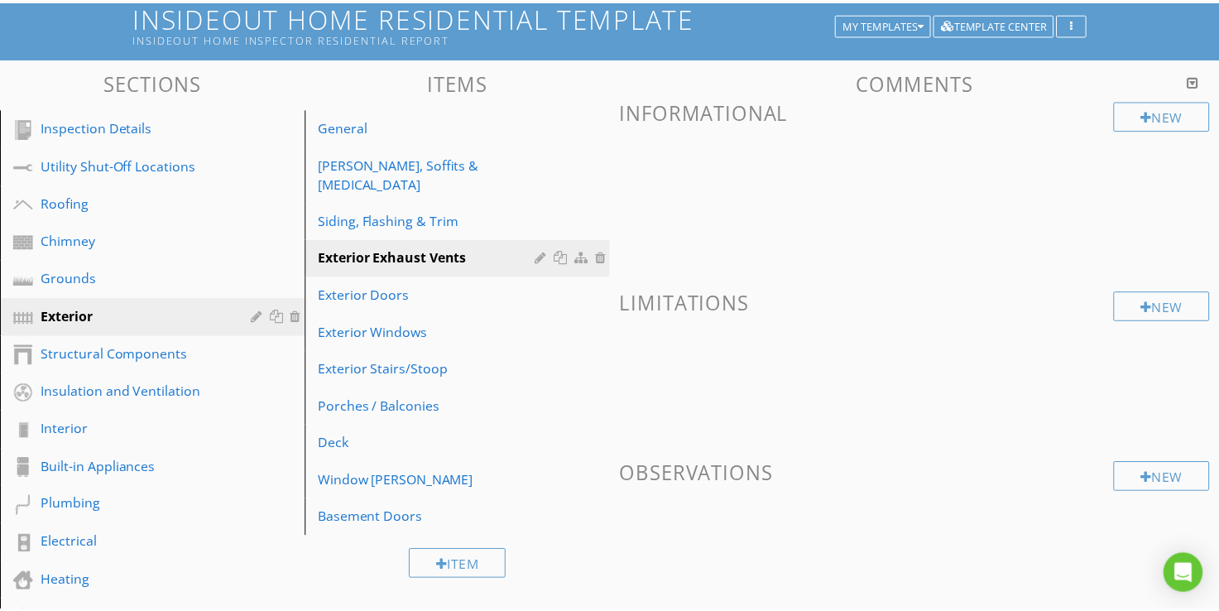
scroll to position [63, 0]
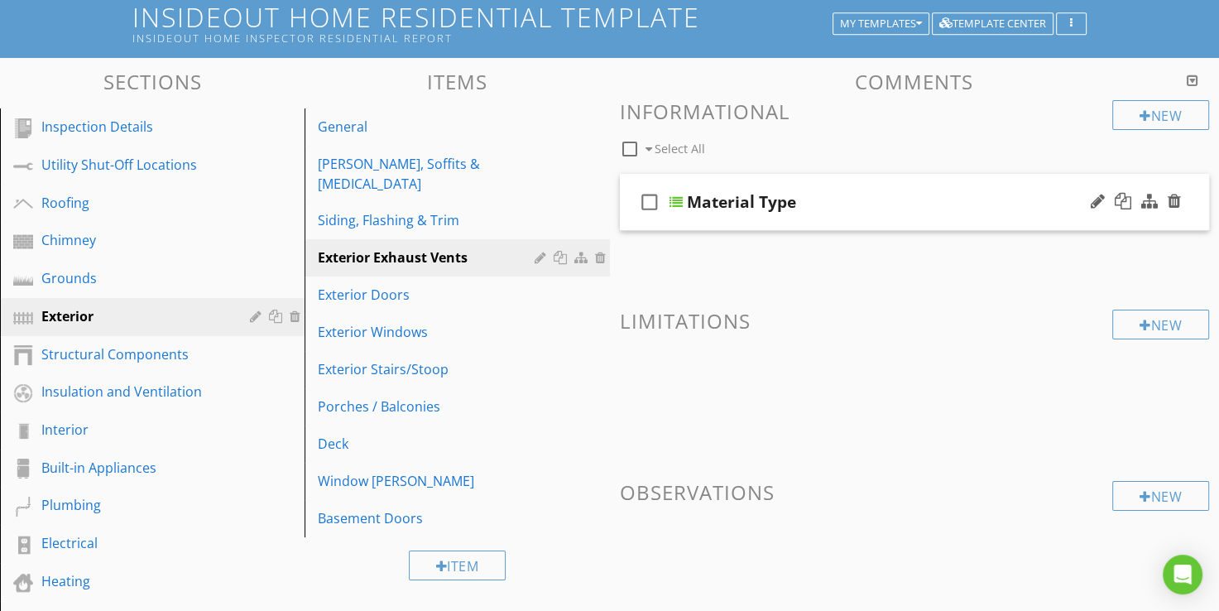
click at [672, 201] on div at bounding box center [676, 201] width 13 height 13
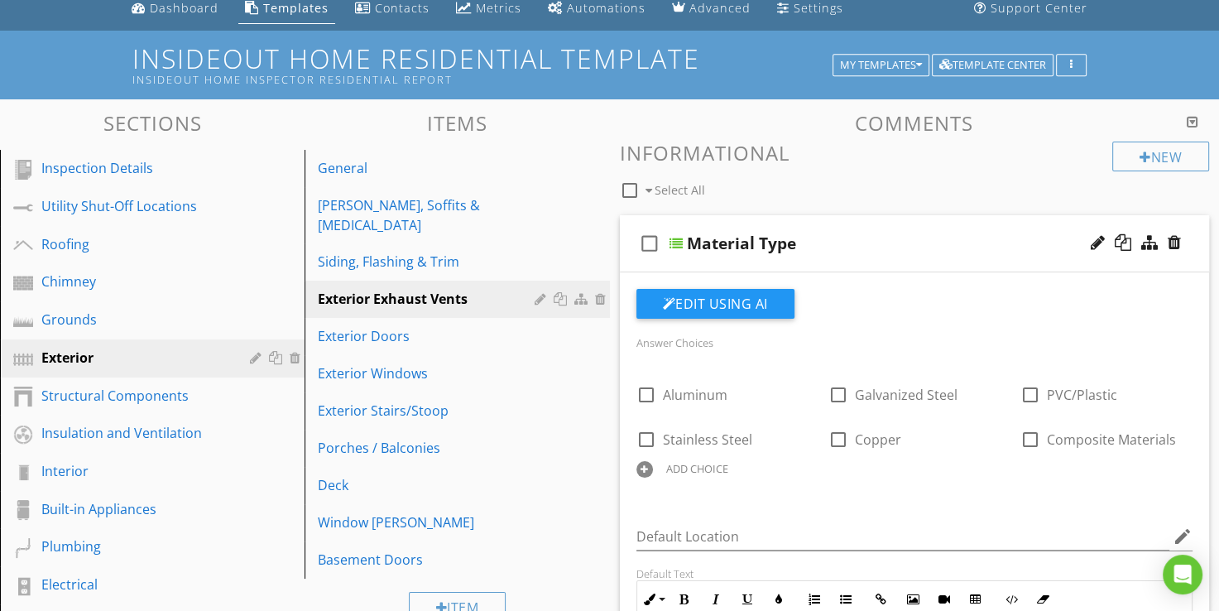
scroll to position [0, 0]
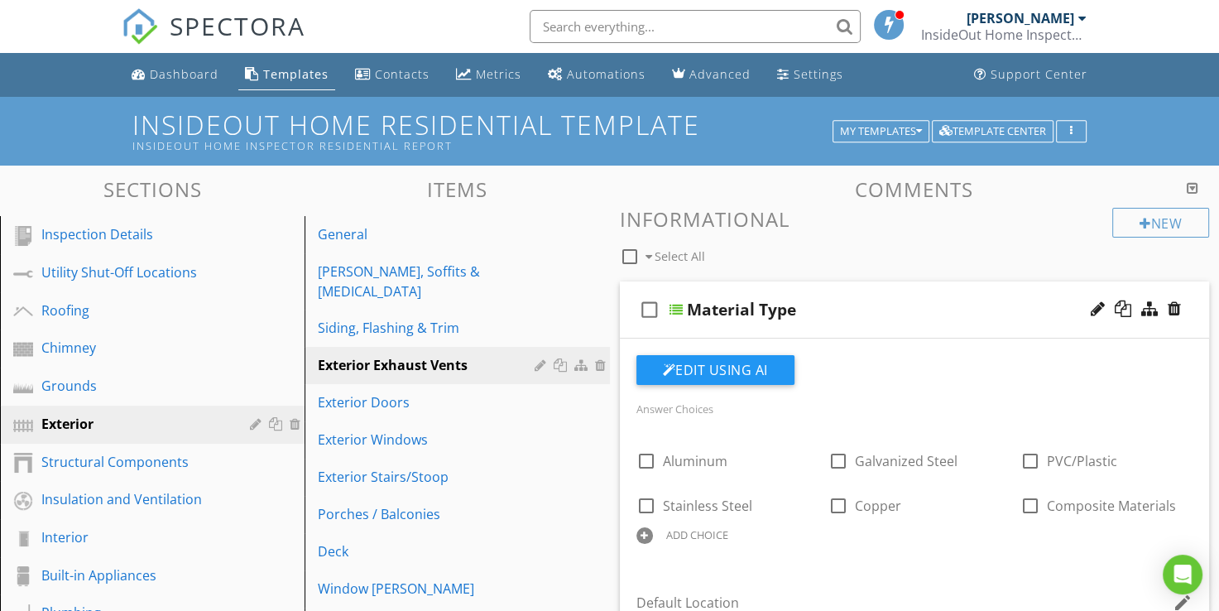
click at [1067, 26] on div "InsideOut Home Inspector LLC" at bounding box center [1004, 34] width 166 height 17
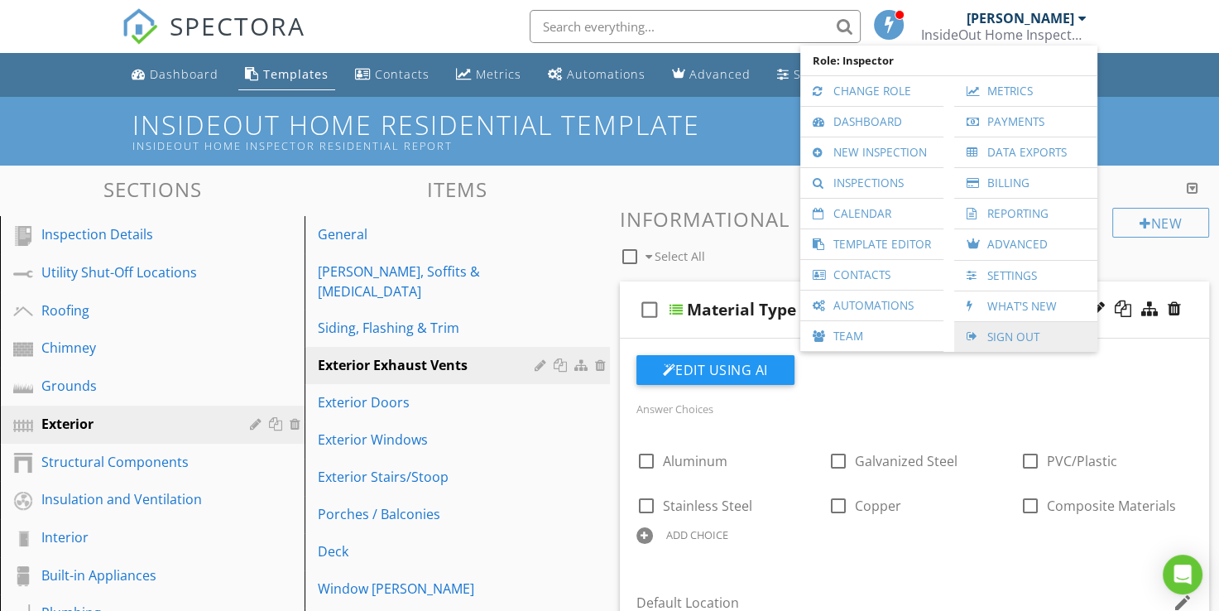
click at [1006, 334] on link "Sign Out" at bounding box center [1026, 337] width 127 height 30
